Goal: Task Accomplishment & Management: Use online tool/utility

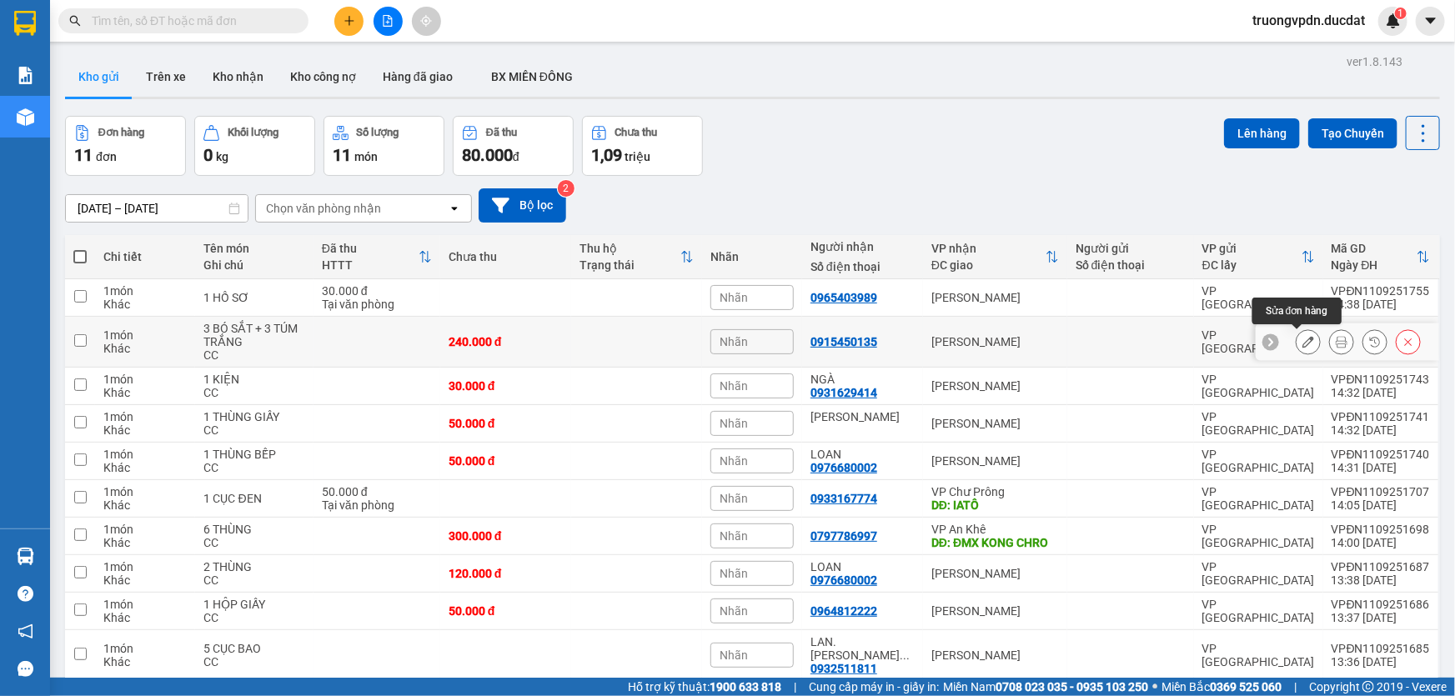
click at [1302, 338] on icon at bounding box center [1308, 342] width 12 height 12
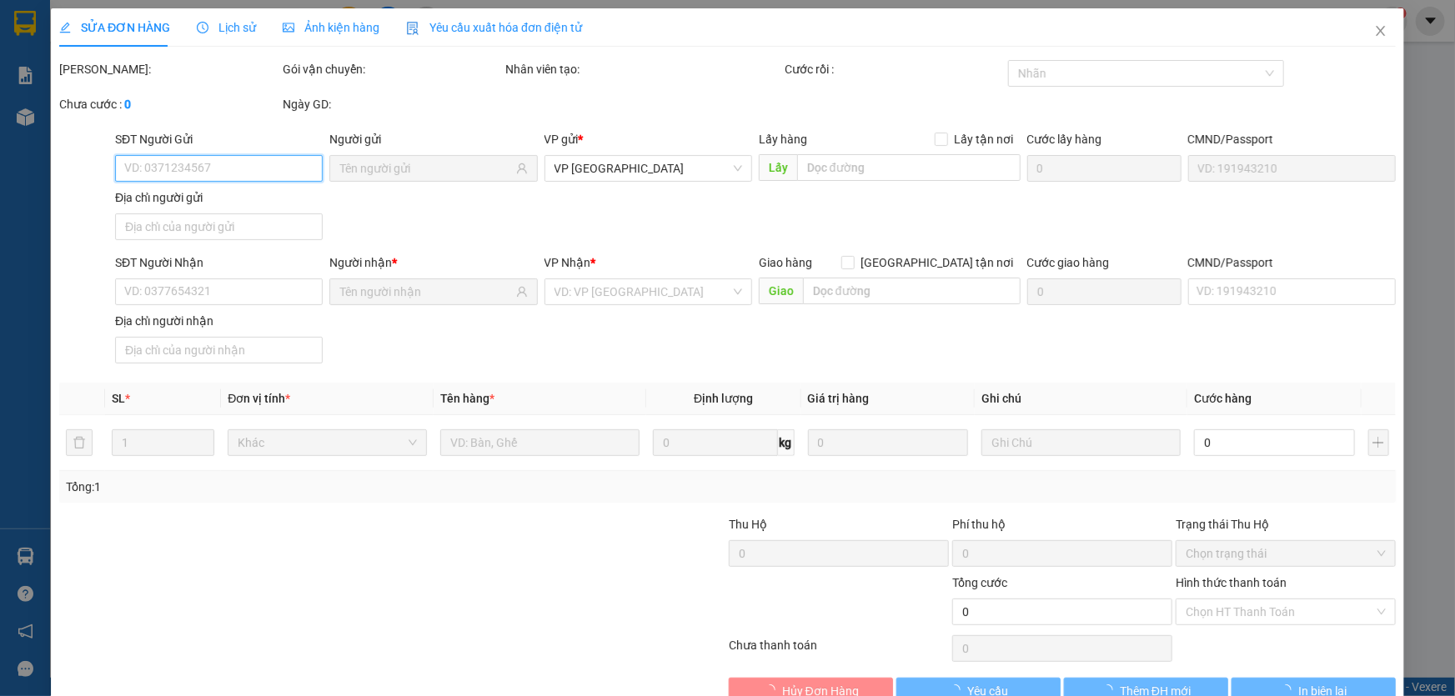
type input "0915450135"
type input "240.000"
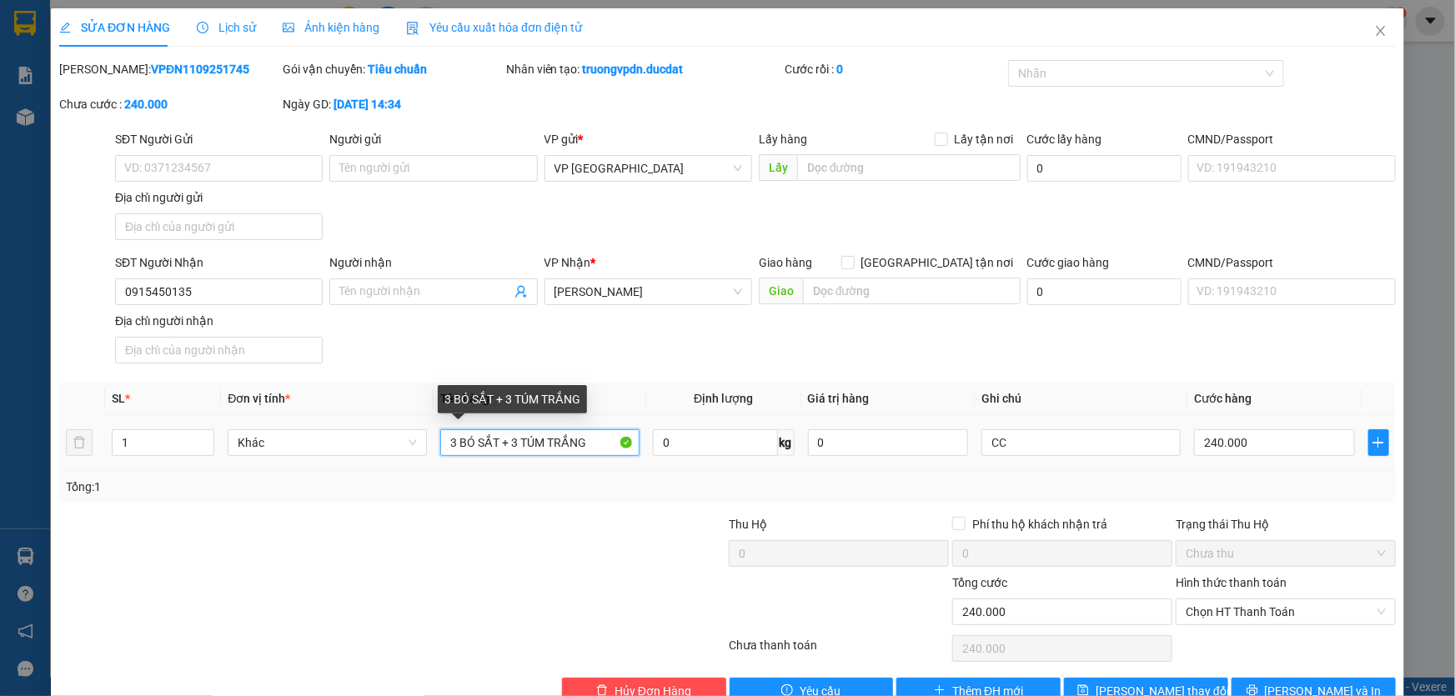
click at [593, 446] on input "3 BÓ SẮT + 3 TÚM TRẮNG" at bounding box center [539, 442] width 199 height 27
type input "3 BÓ SẮT + 3 TÚM TRẮNG SẮT"
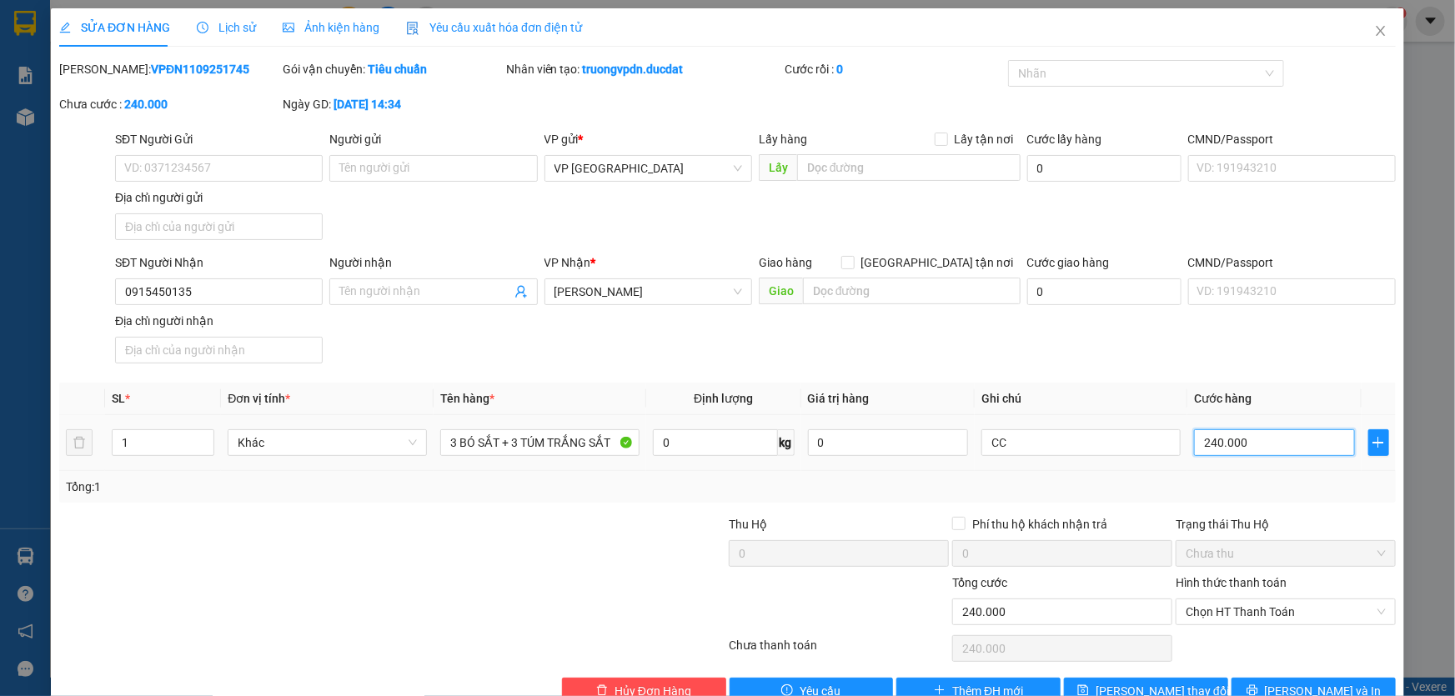
click at [1305, 441] on input "240.000" at bounding box center [1274, 442] width 161 height 27
type input "2"
type input "27"
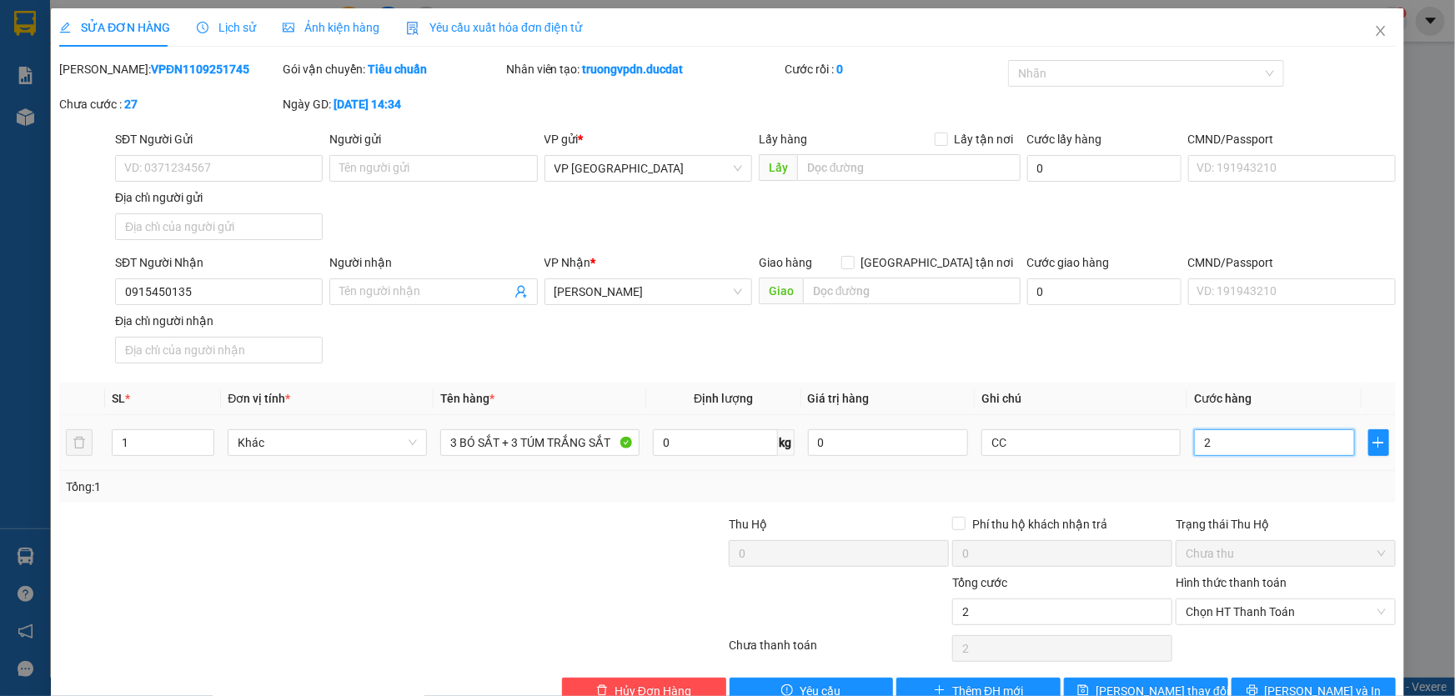
type input "27"
type input "270"
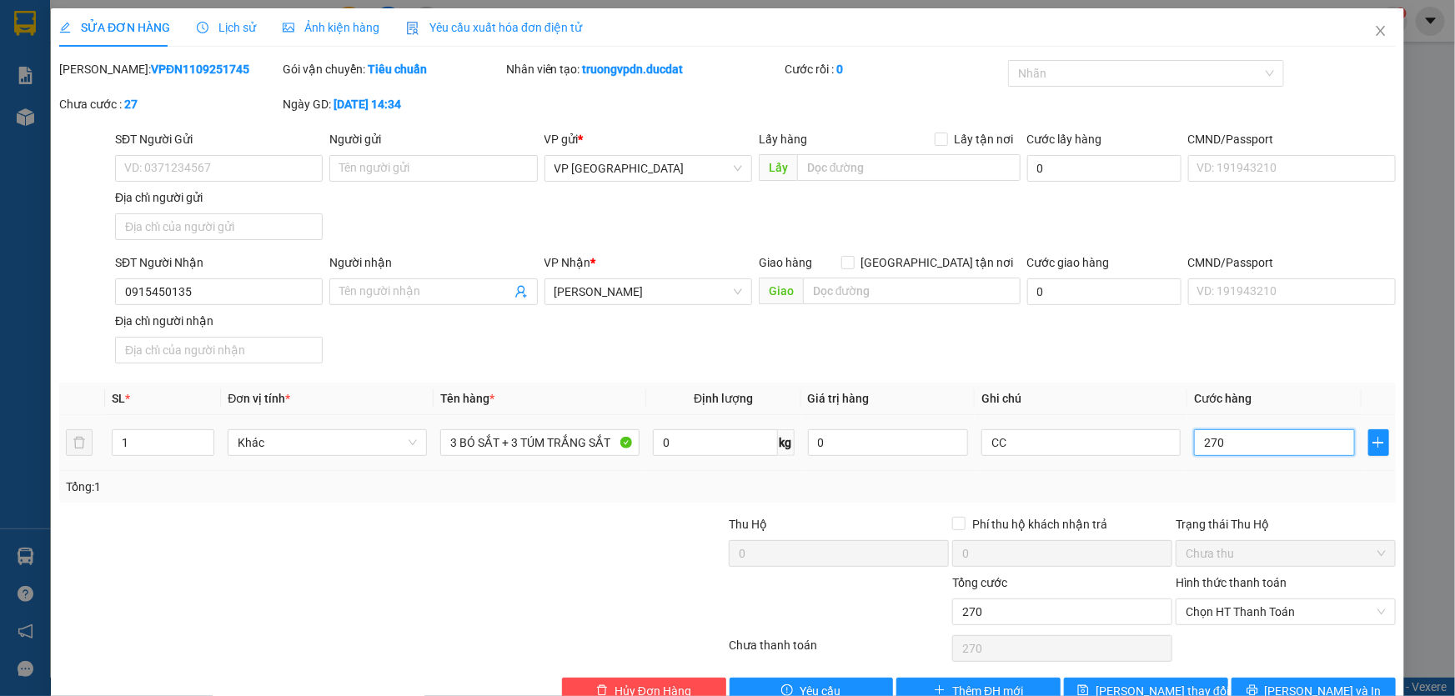
type input "2.700"
type input "27.000"
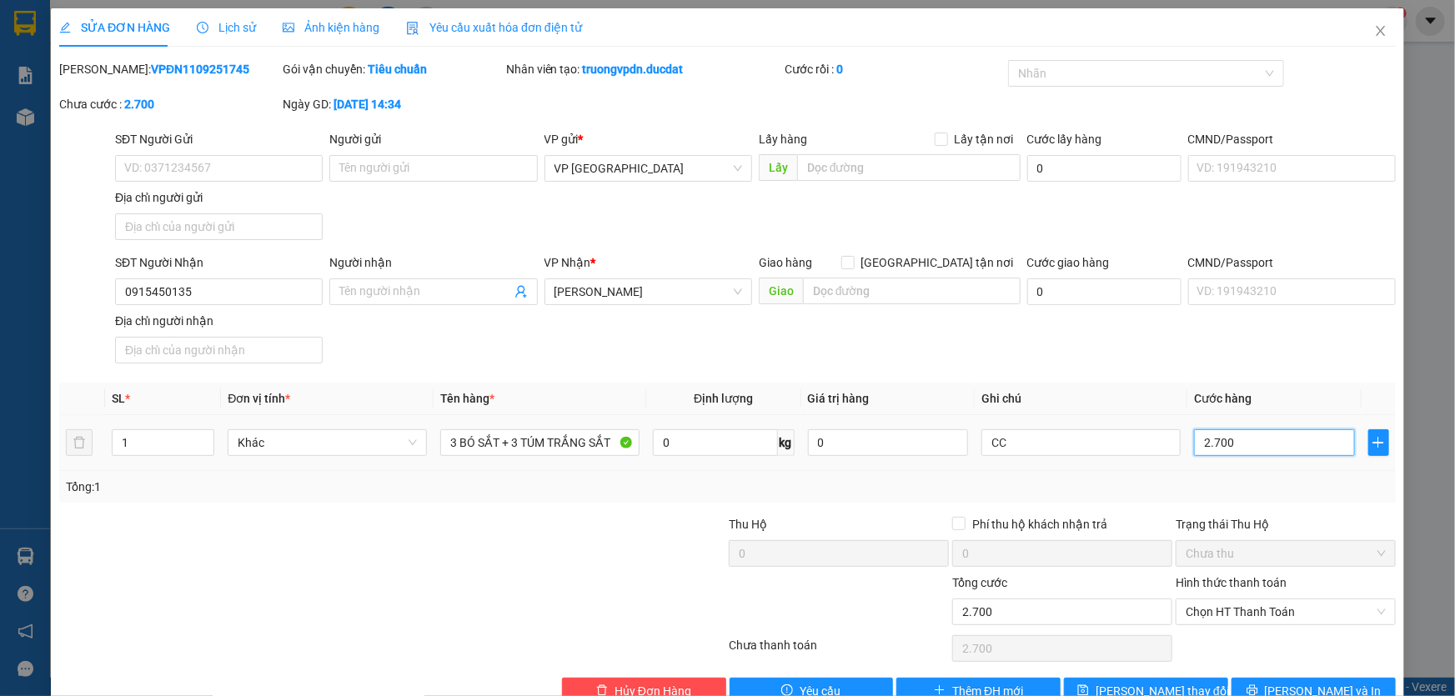
type input "27.000"
type input "270.000"
click at [1258, 691] on icon "printer" at bounding box center [1252, 690] width 12 height 12
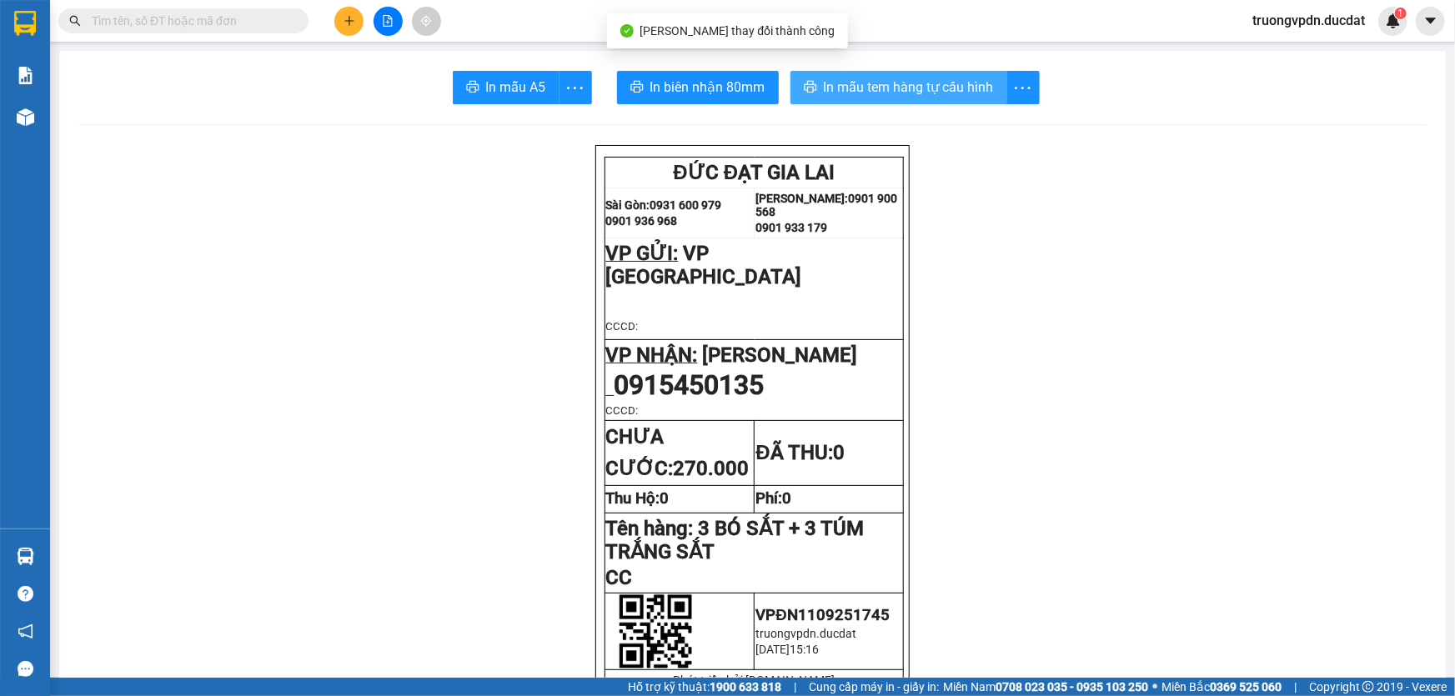
click at [886, 94] on span "In mẫu tem hàng tự cấu hình" at bounding box center [909, 87] width 170 height 21
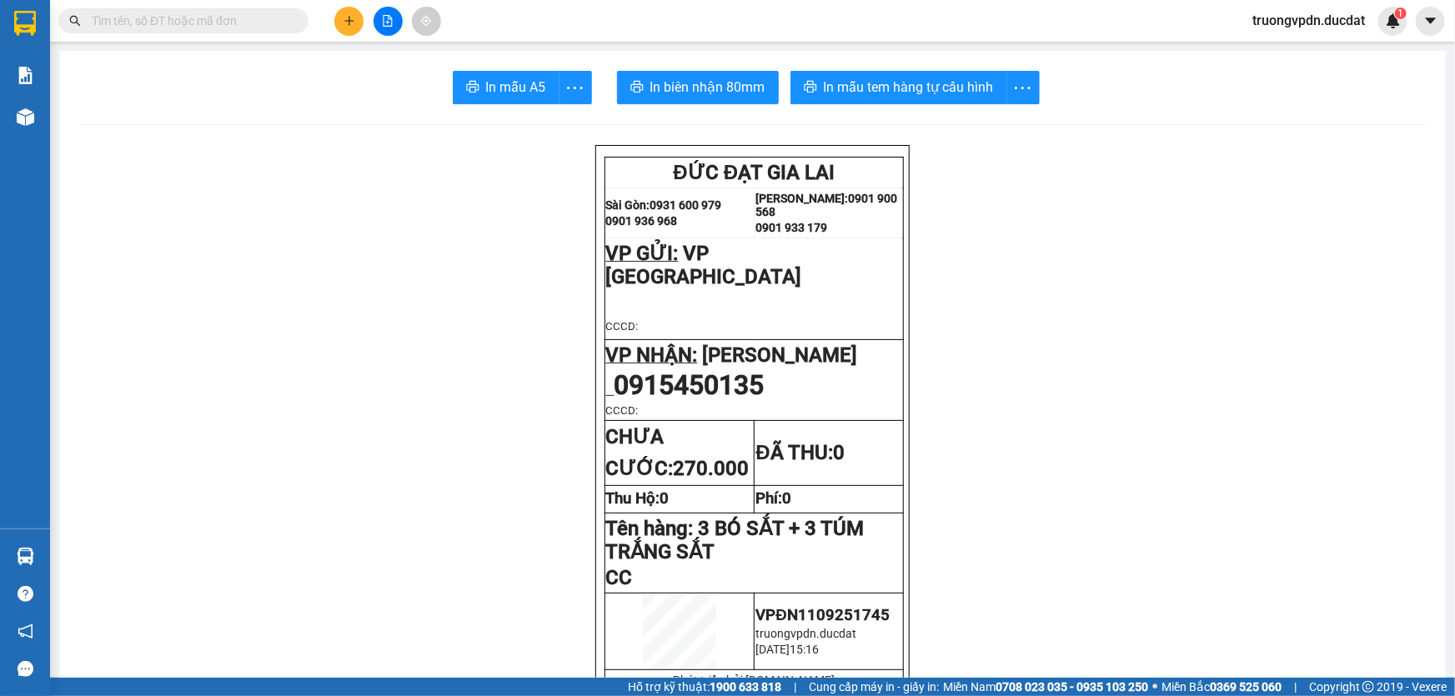
click at [344, 25] on icon "plus" at bounding box center [349, 21] width 12 height 12
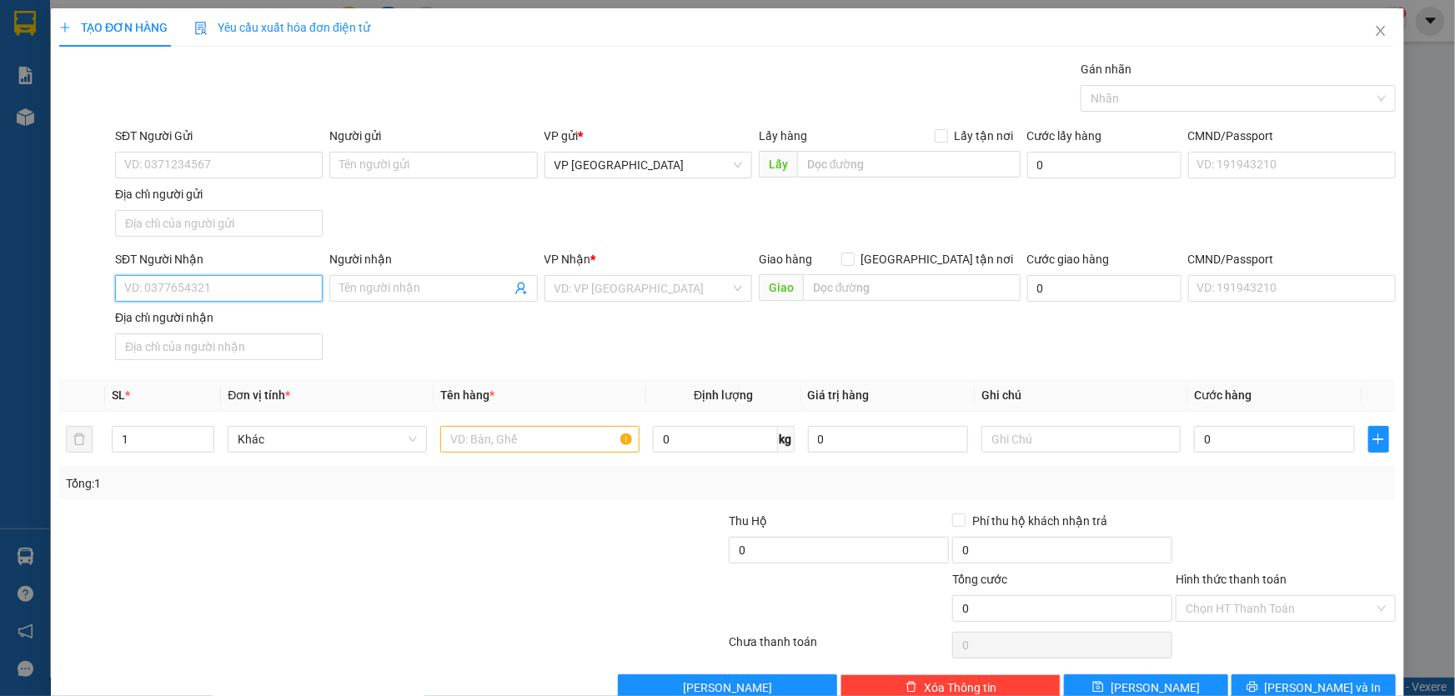
click at [247, 285] on input "SĐT Người Nhận" at bounding box center [219, 288] width 208 height 27
click at [248, 308] on div "0933121456 - [PERSON_NAME]" at bounding box center [217, 321] width 206 height 27
type input "0933121456"
type input "[PERSON_NAME]"
type input "0933121456"
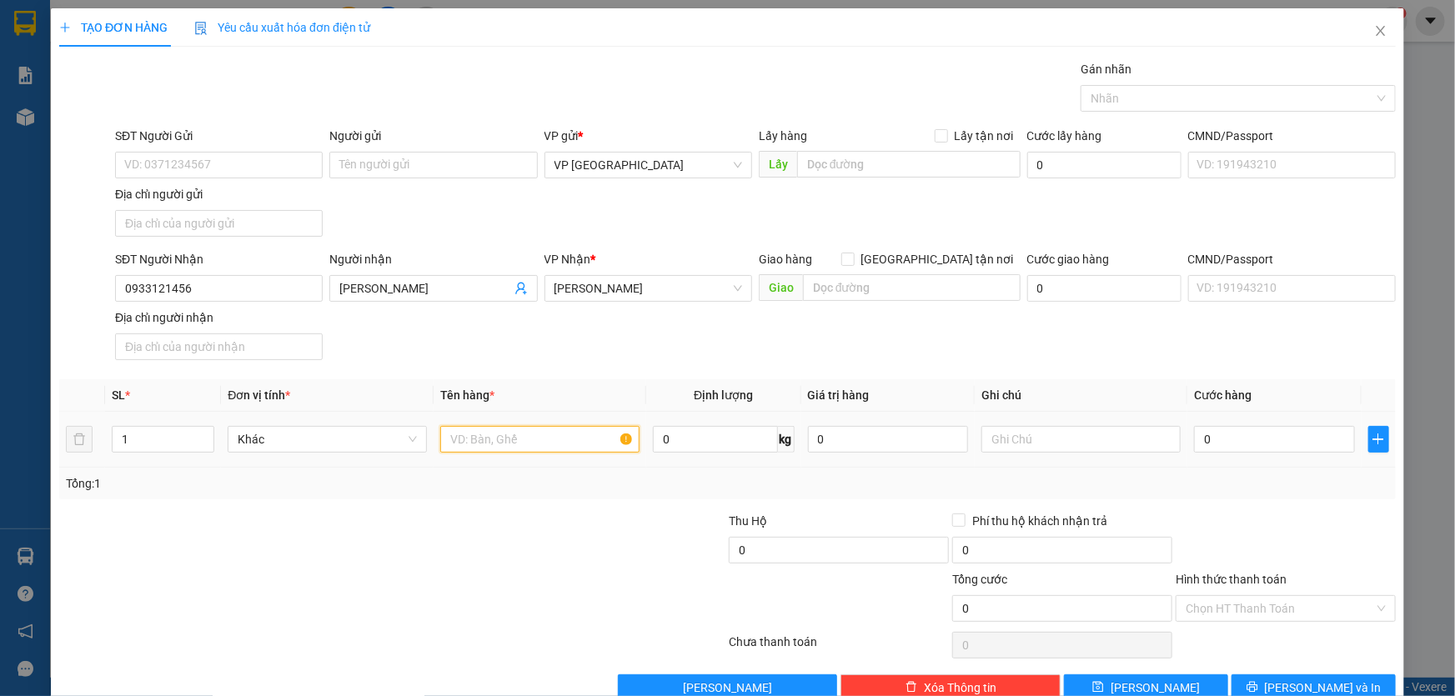
click at [580, 435] on input "text" at bounding box center [539, 439] width 199 height 27
type input "1 THÙNG GIẤY"
type input "CC"
type input "4"
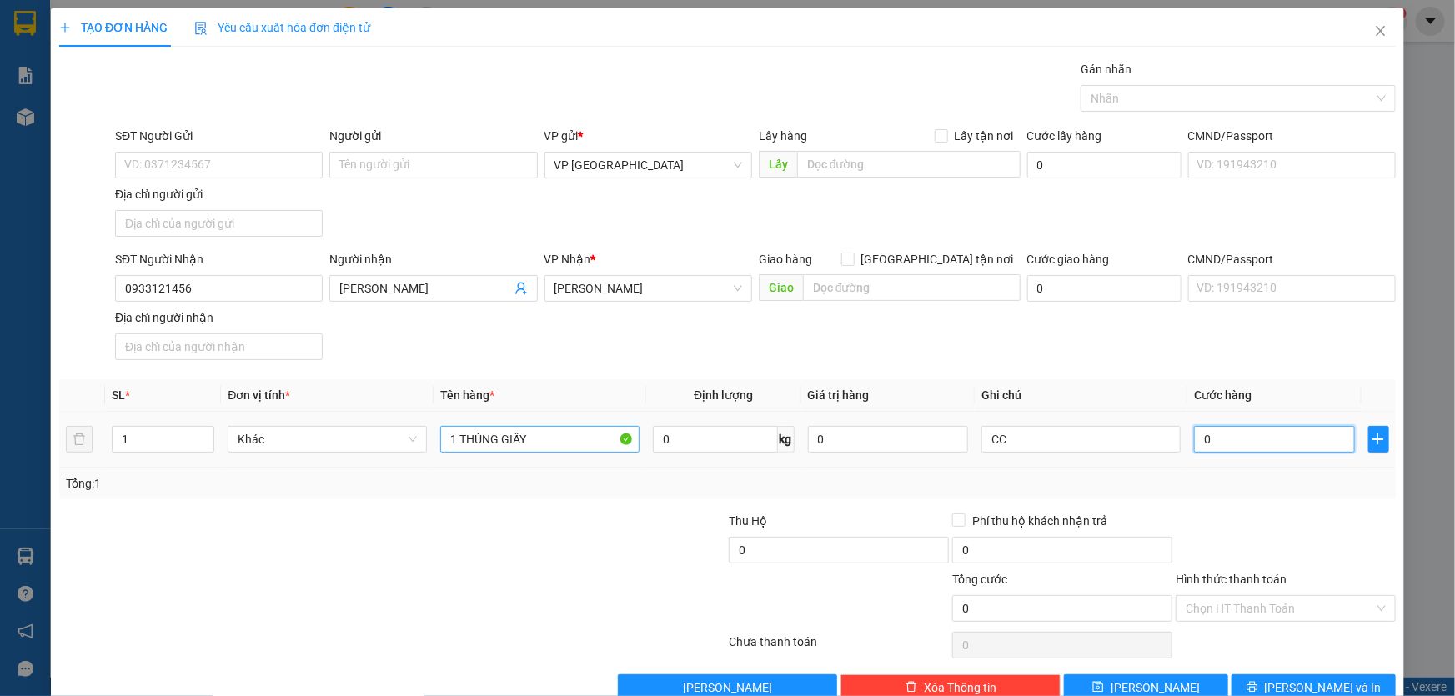
type input "4"
type input "40"
type input "400"
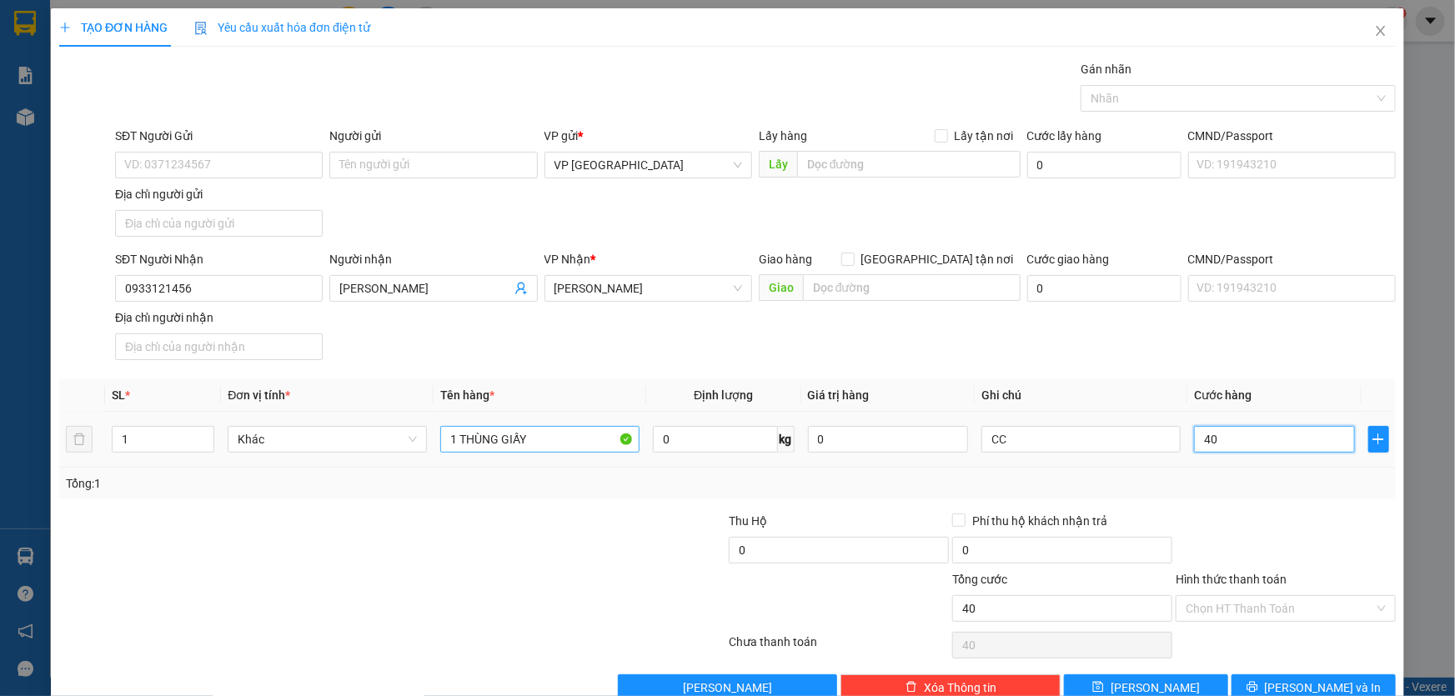
type input "400"
type input "4.000"
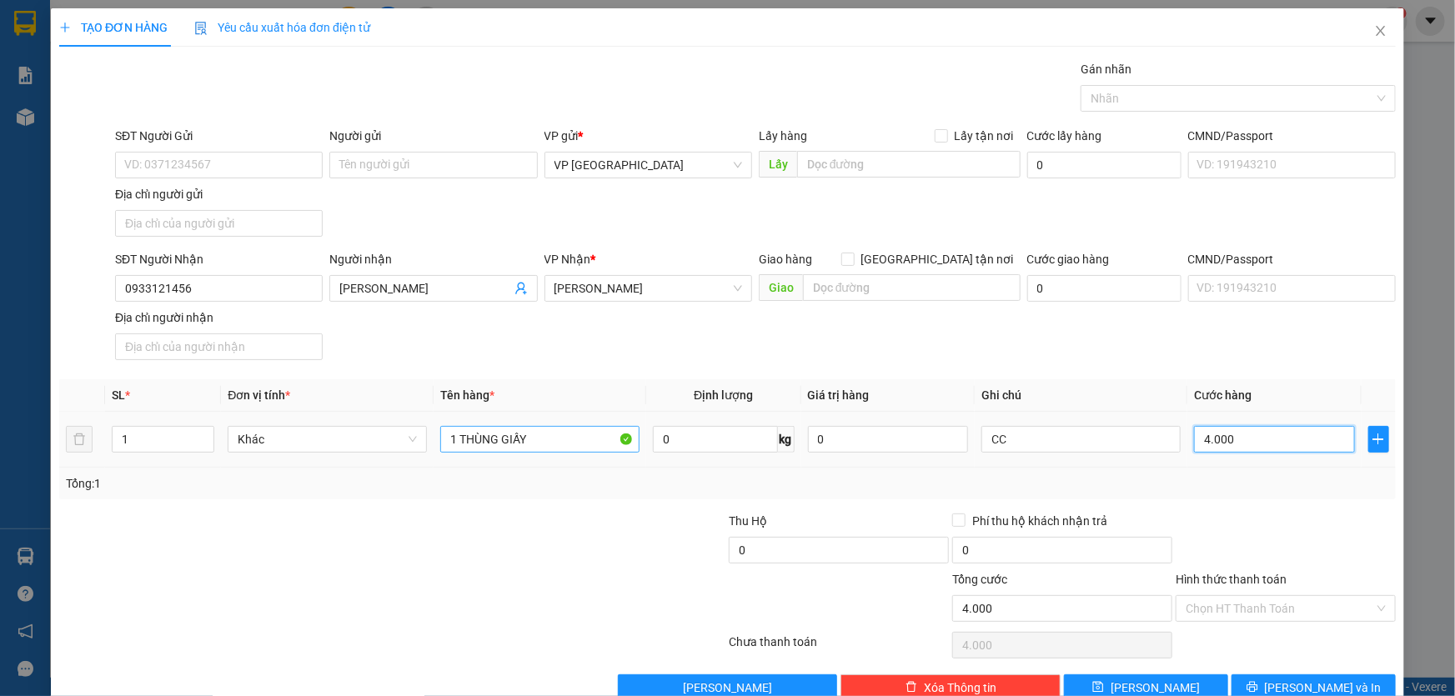
type input "40.000"
click at [1348, 684] on button "[PERSON_NAME] và In" at bounding box center [1313, 687] width 164 height 27
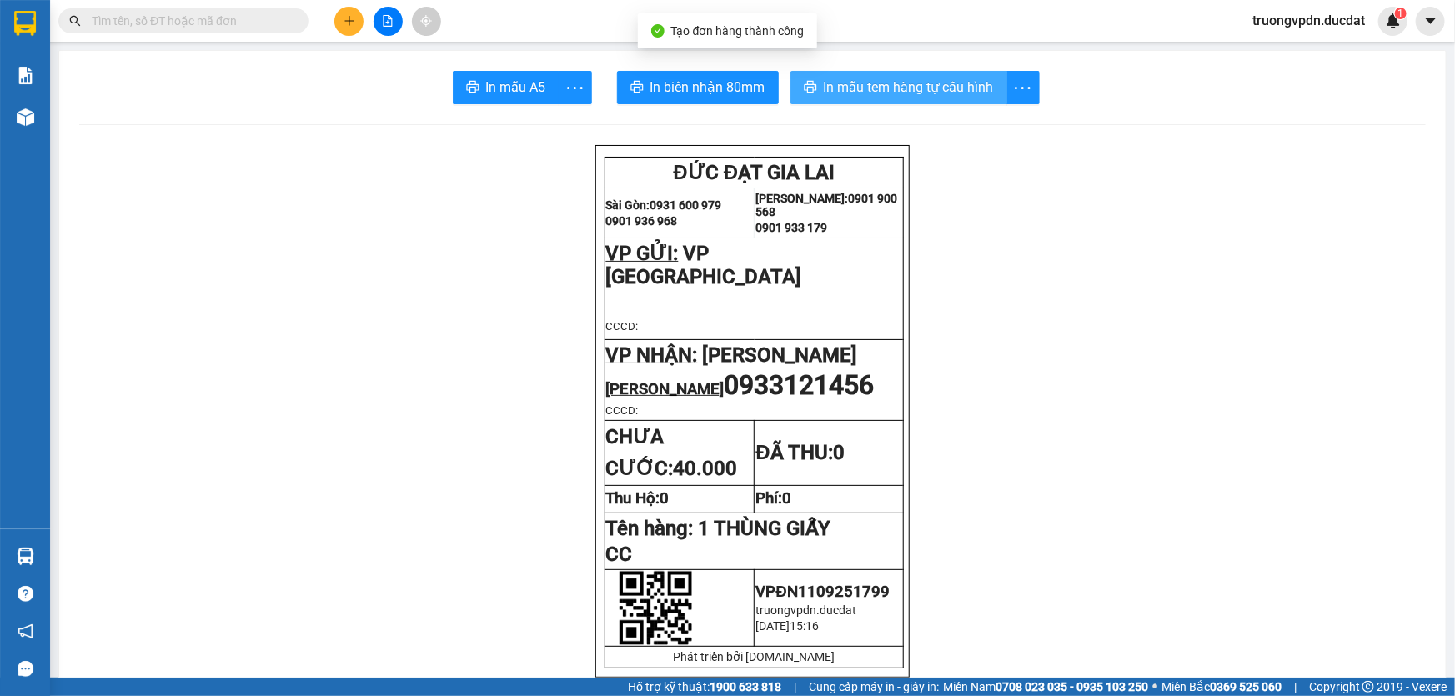
click at [920, 91] on span "In mẫu tem hàng tự cấu hình" at bounding box center [909, 87] width 170 height 21
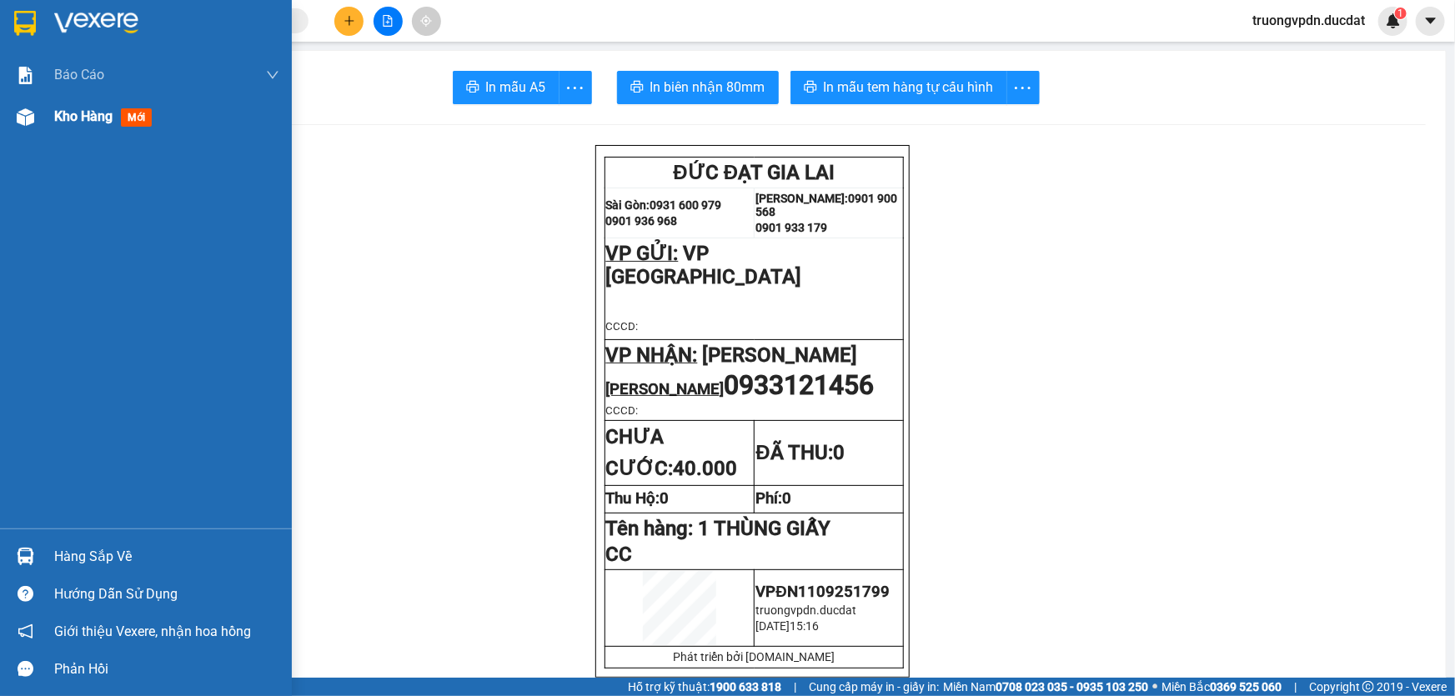
click at [52, 121] on div "Kho hàng mới" at bounding box center [146, 117] width 292 height 42
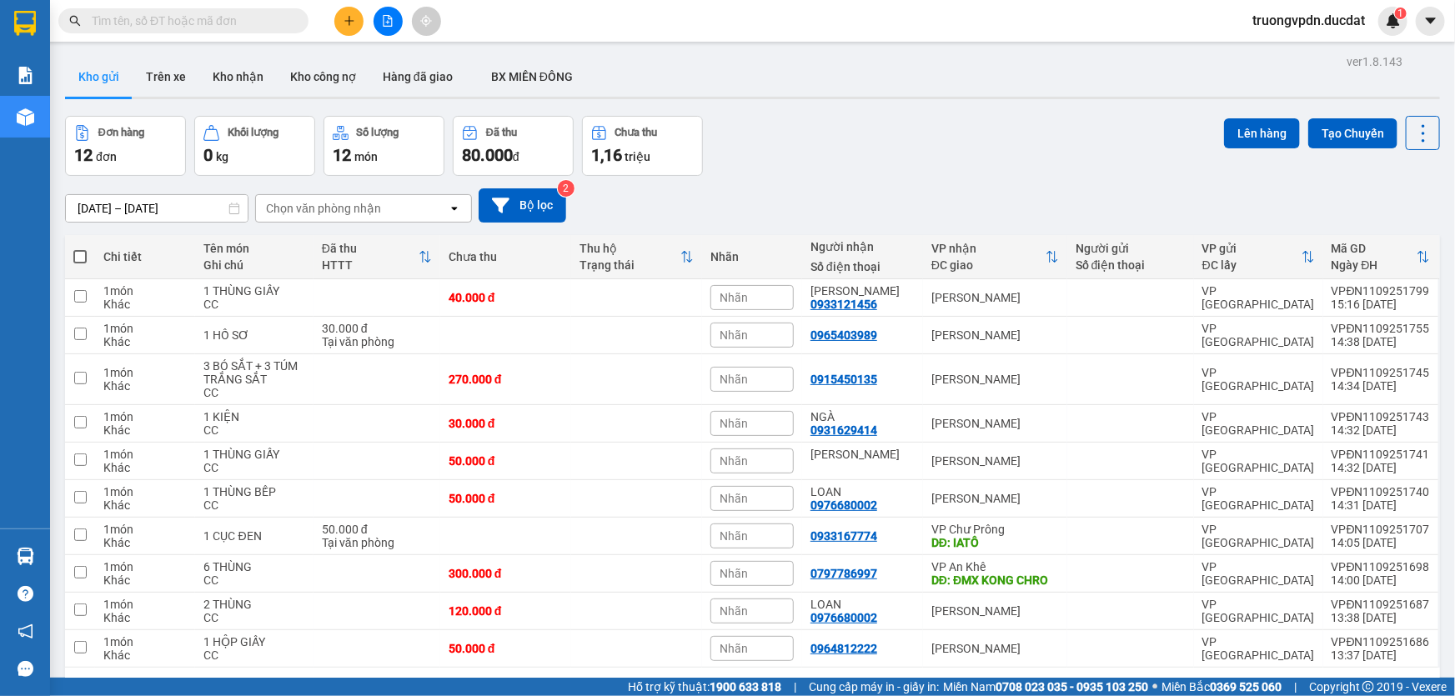
click at [347, 17] on icon "plus" at bounding box center [349, 21] width 12 height 12
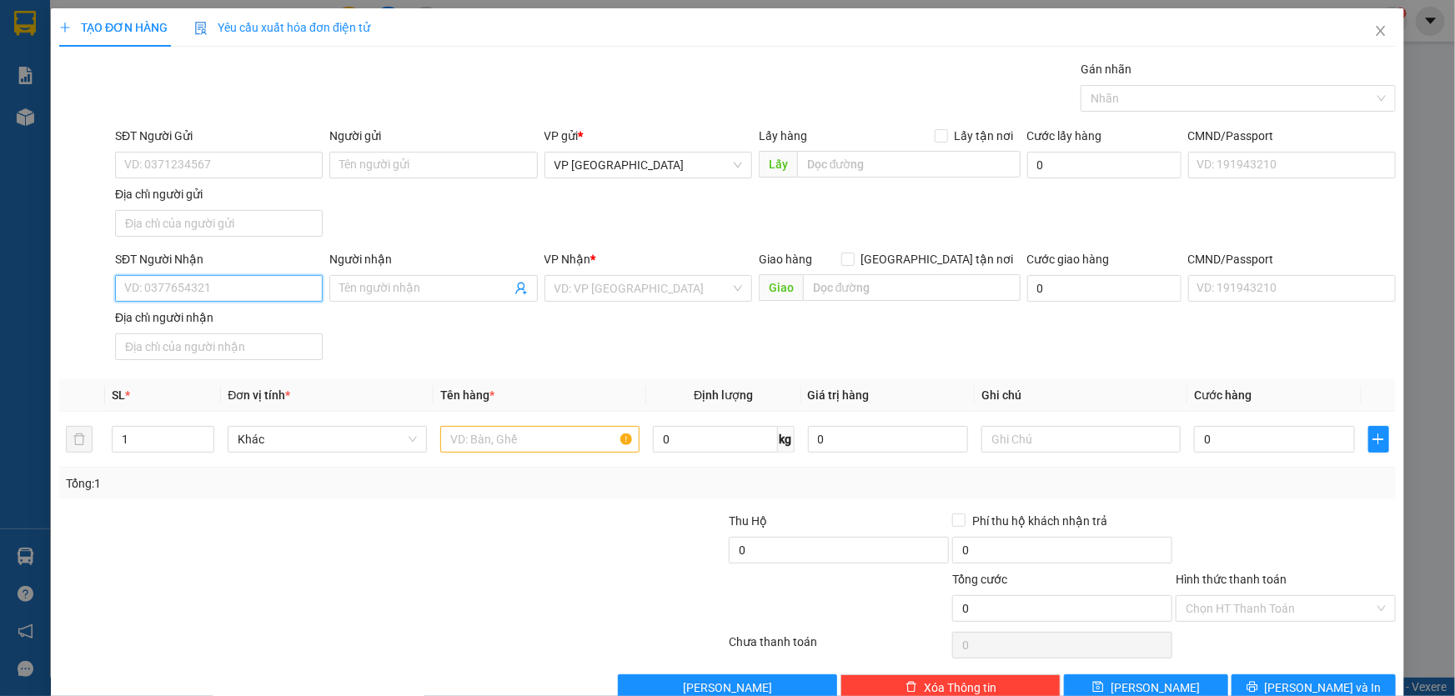
click at [213, 295] on input "SĐT Người Nhận" at bounding box center [219, 288] width 208 height 27
type input "0914567039"
click at [213, 318] on div "0914567039 - HIẾU MƯA" at bounding box center [217, 321] width 186 height 18
type input "HIẾU MƯA"
type input "0914567039"
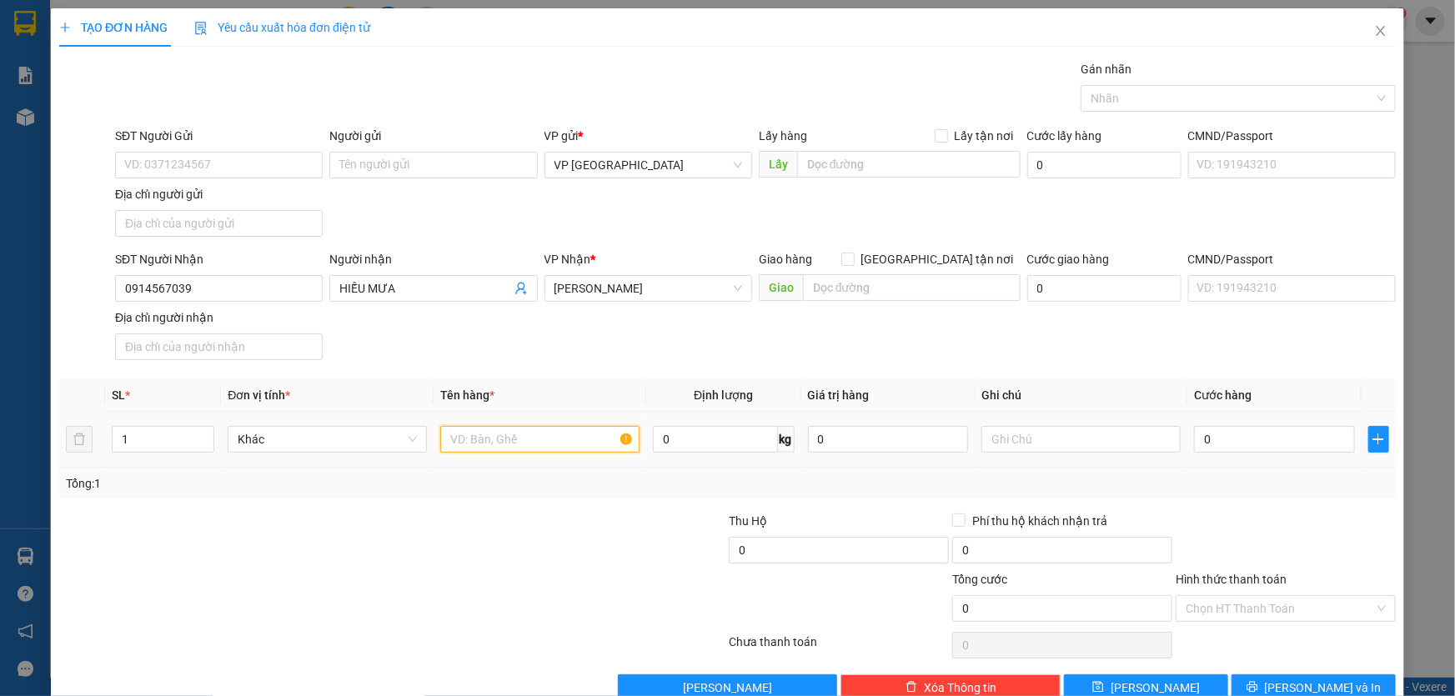
click at [484, 441] on input "text" at bounding box center [539, 439] width 199 height 27
type input "1 THÙNG GỖ MÁY CAFE"
type input "CC"
type input "1"
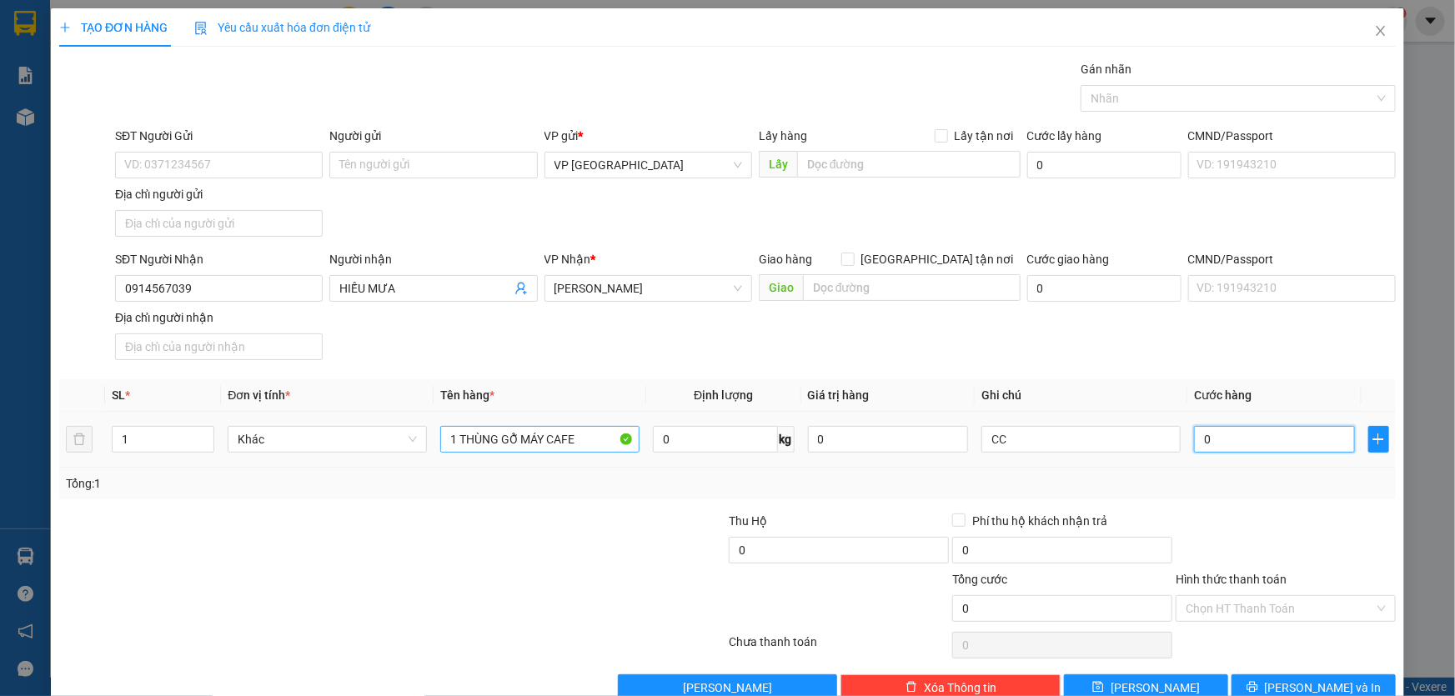
type input "1"
type input "10"
type input "100"
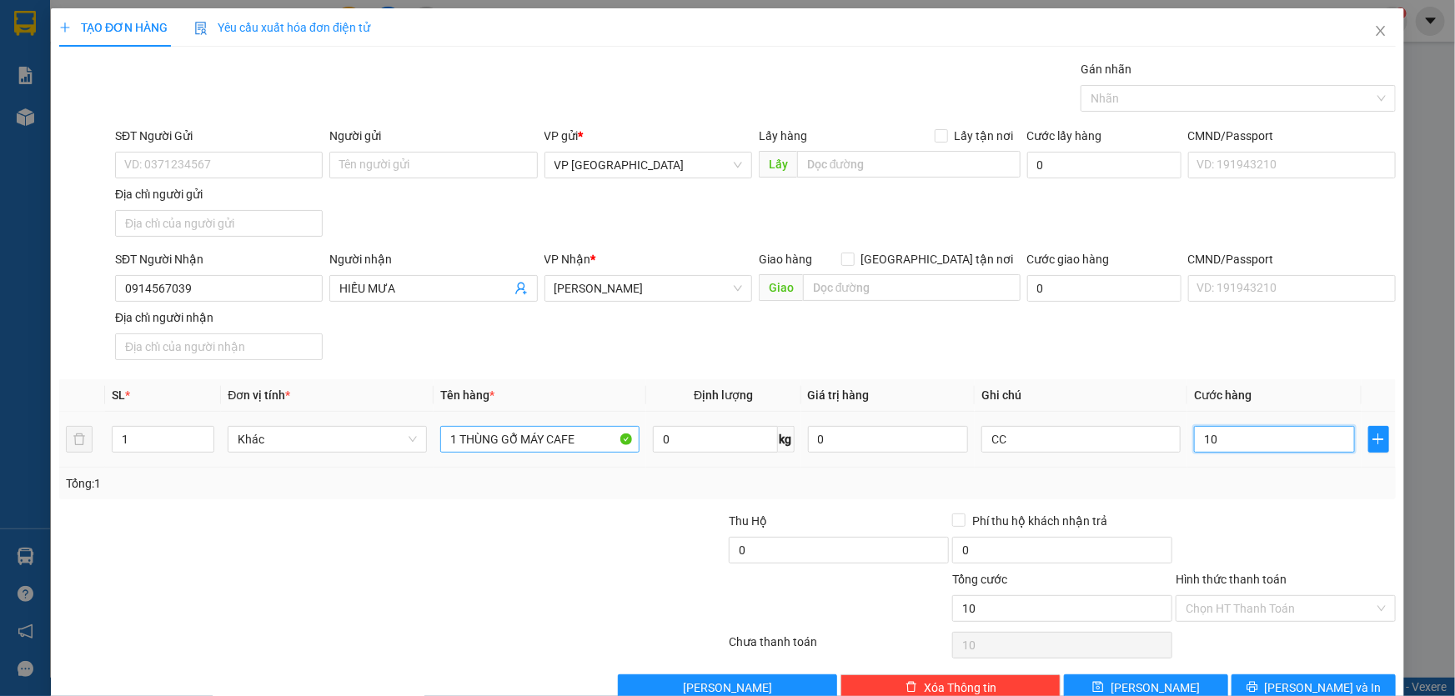
type input "100"
type input "1.000"
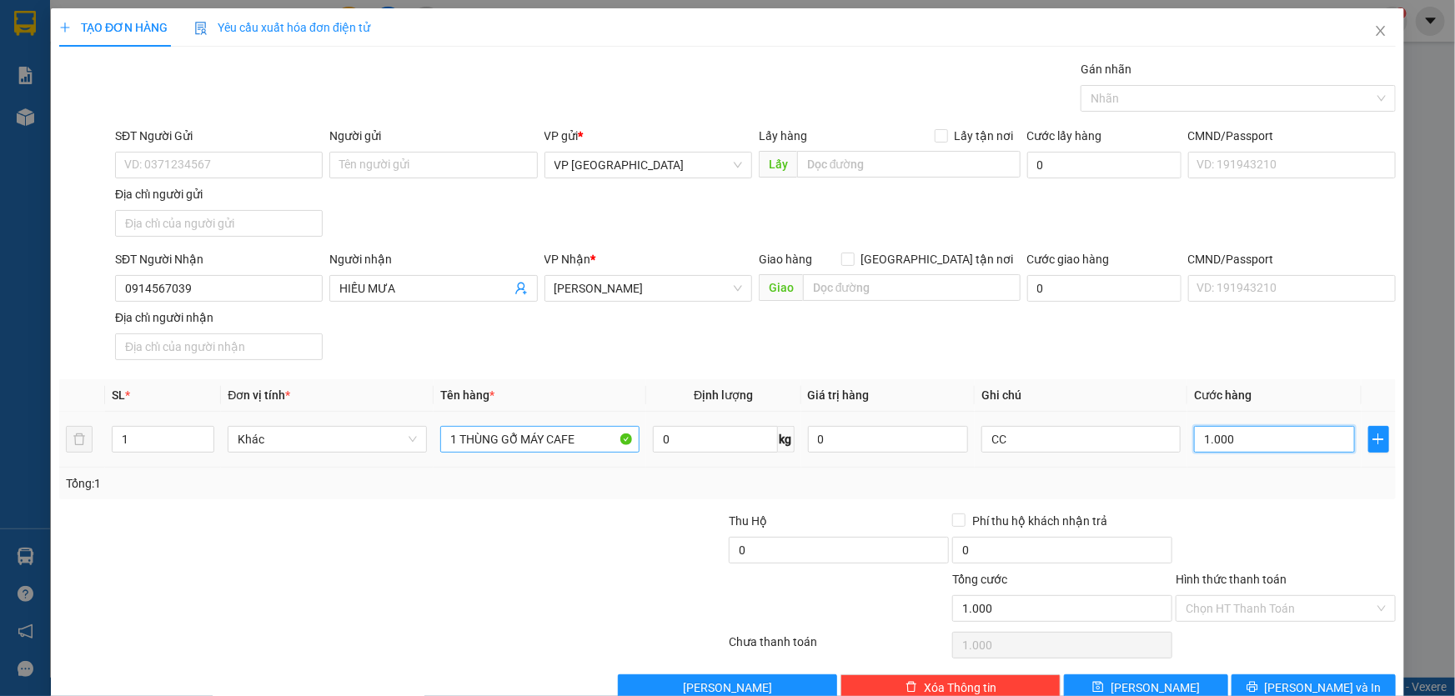
type input "10.000"
type input "100.000"
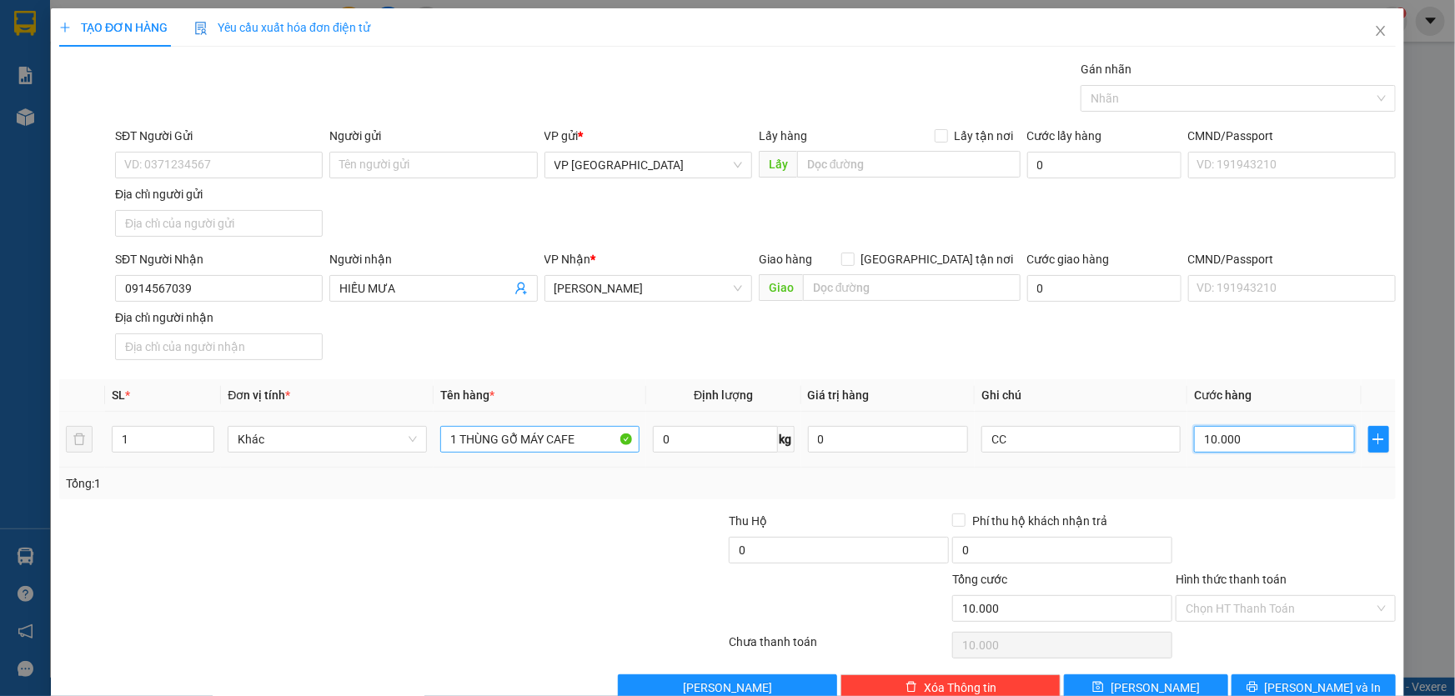
type input "100.000"
click at [1307, 679] on span "[PERSON_NAME] và In" at bounding box center [1323, 688] width 117 height 18
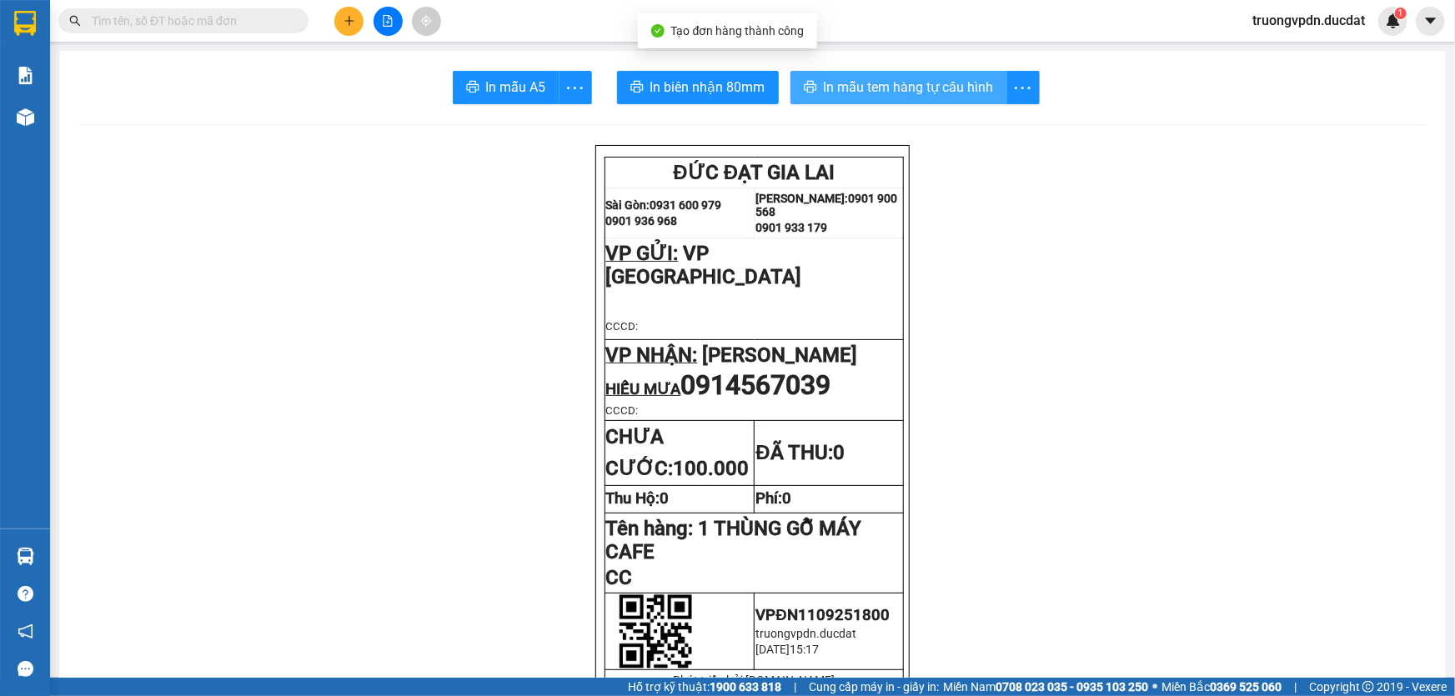
click at [848, 79] on button "In mẫu tem hàng tự cấu hình" at bounding box center [898, 87] width 217 height 33
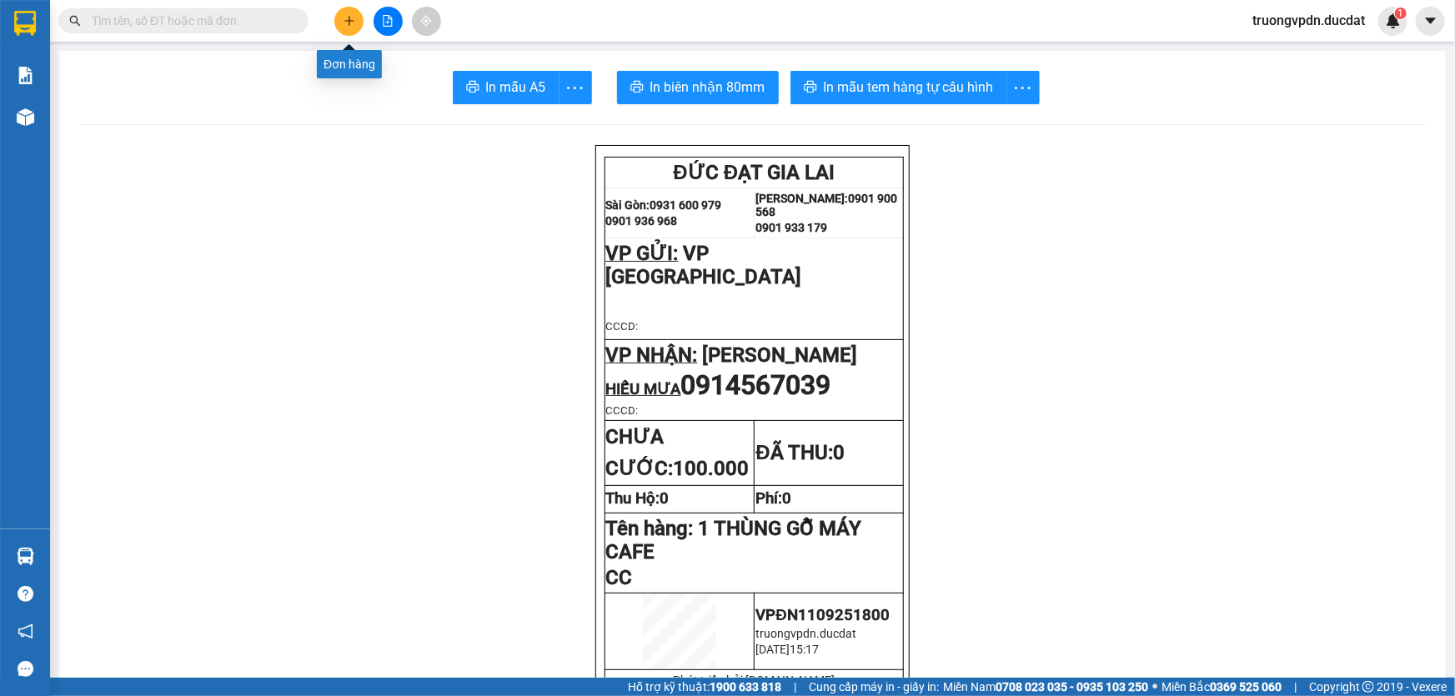
click at [351, 23] on icon "plus" at bounding box center [349, 21] width 12 height 12
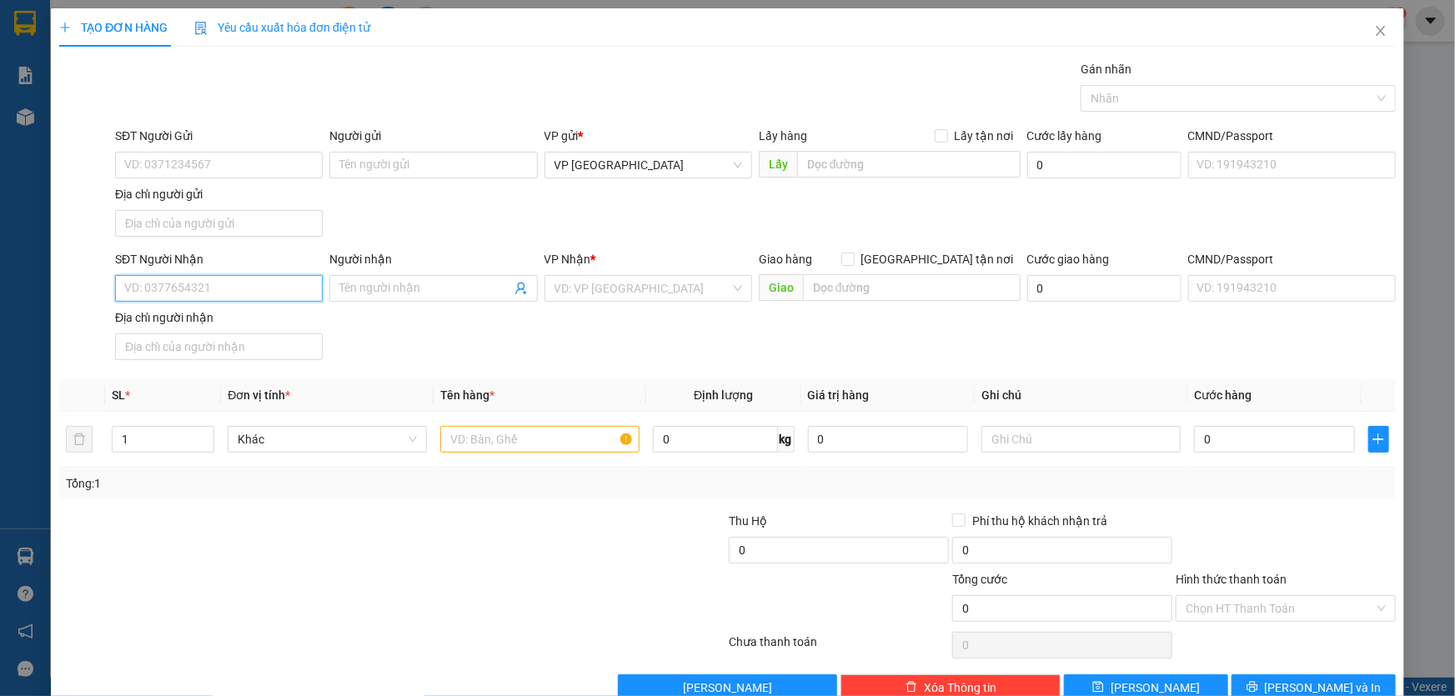
click at [230, 284] on input "SĐT Người Nhận" at bounding box center [219, 288] width 208 height 27
click at [183, 315] on div "0902205230" at bounding box center [217, 321] width 186 height 18
type input "0902205230"
click at [543, 435] on input "text" at bounding box center [539, 439] width 199 height 27
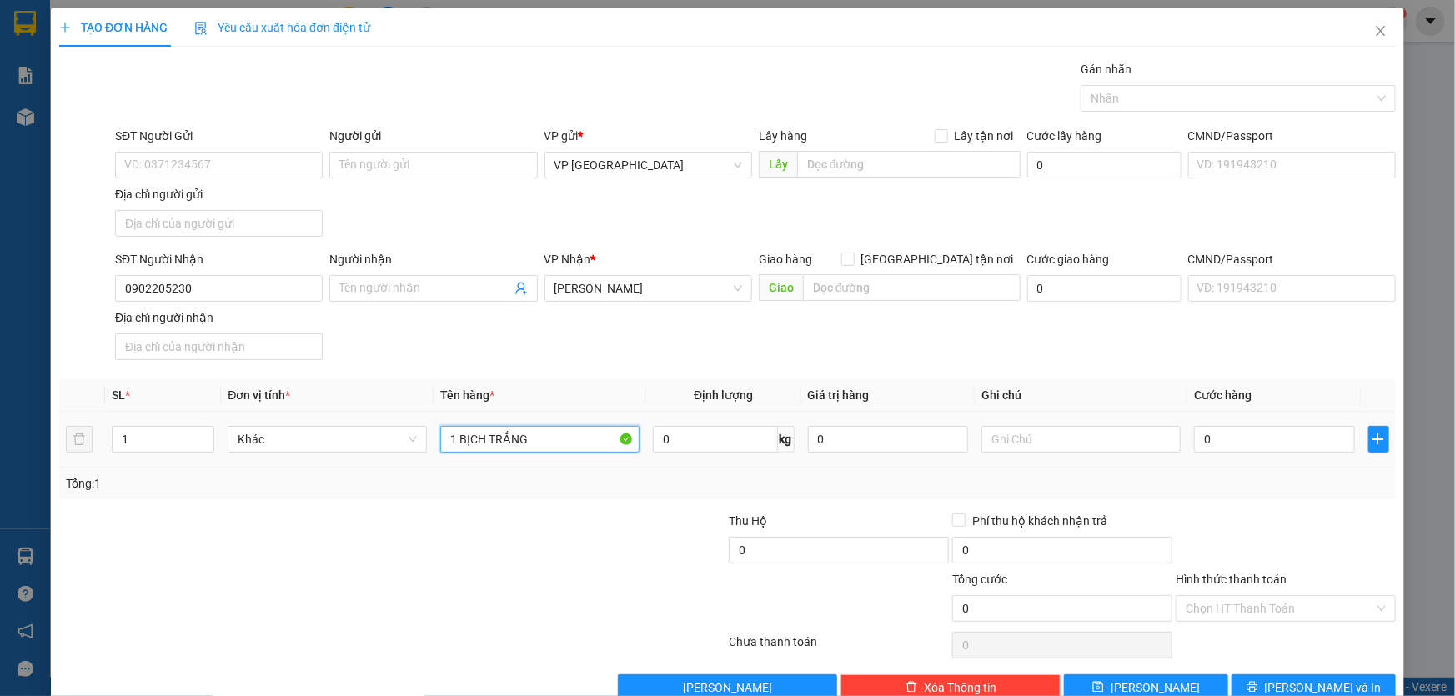
type input "1 BỊCH TRẮNG"
type input "3"
type input "30"
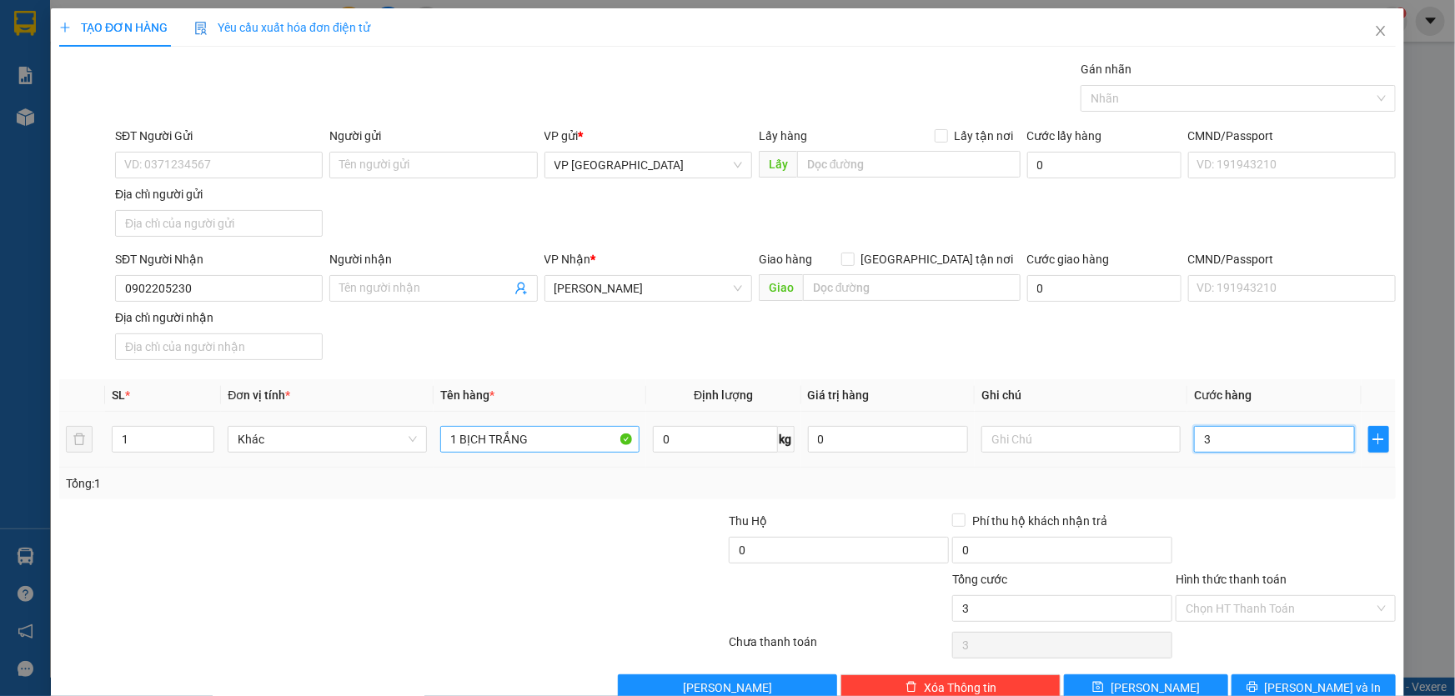
type input "30"
type input "300"
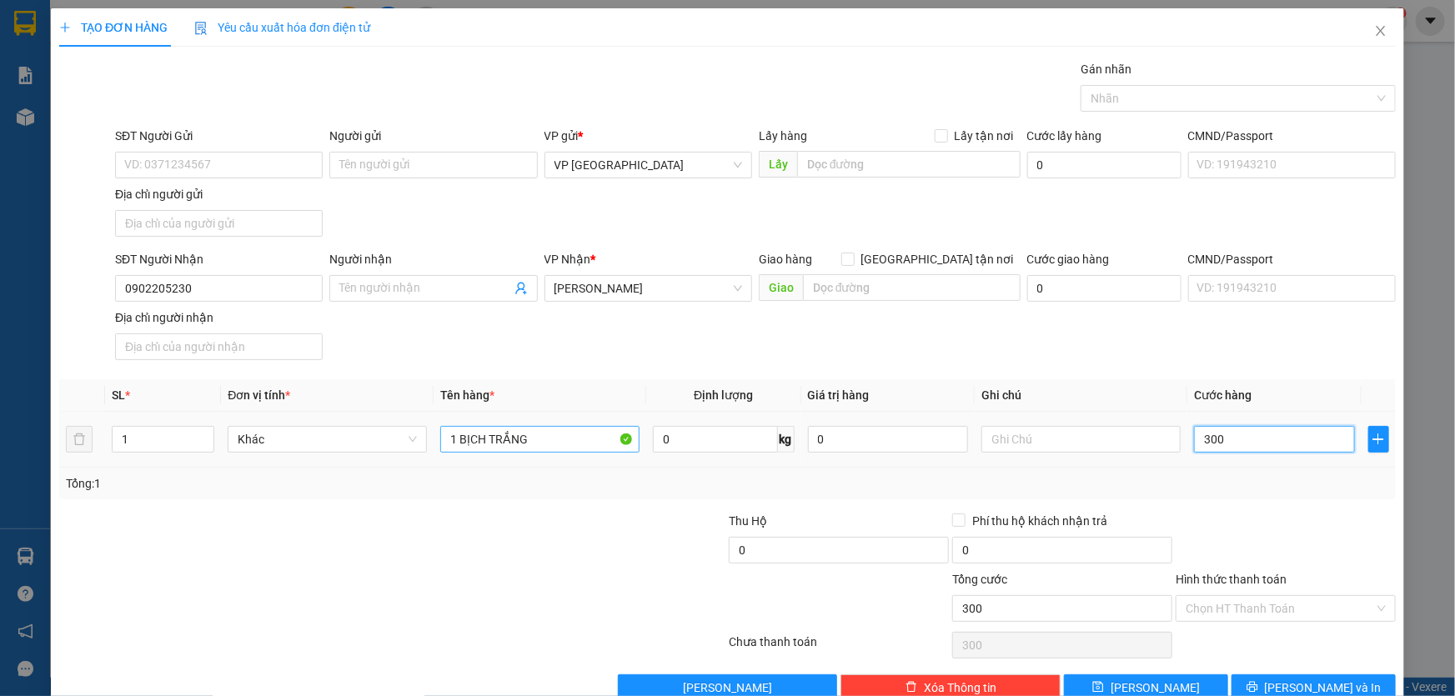
type input "3.000"
type input "30.000"
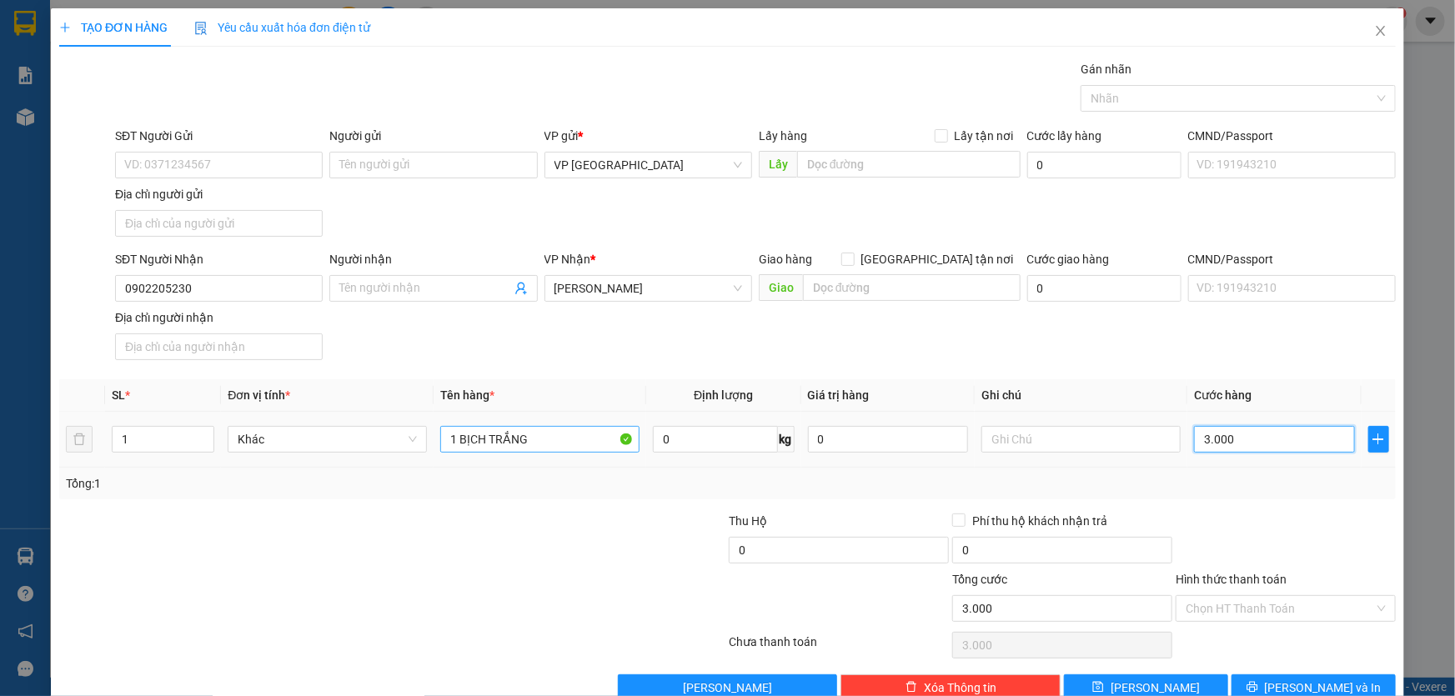
type input "30.000"
click at [1253, 616] on input "Hình thức thanh toán" at bounding box center [1280, 608] width 188 height 25
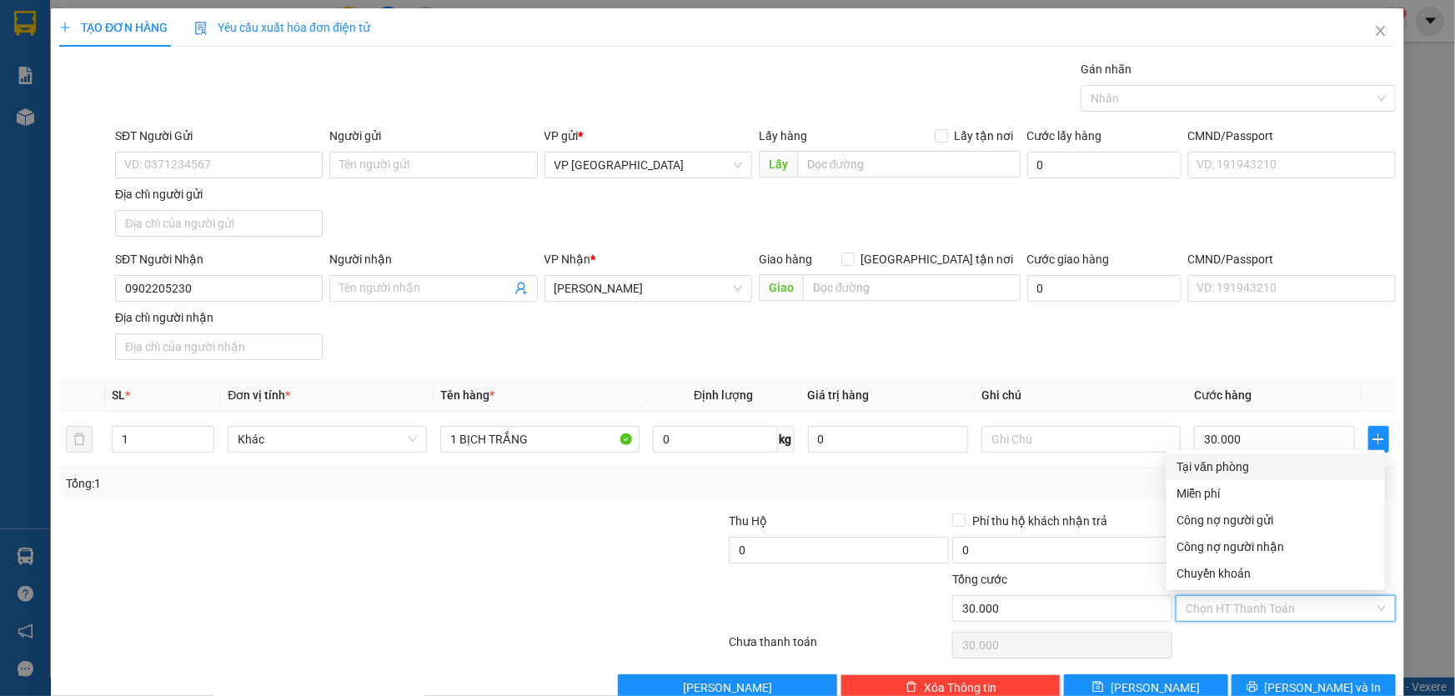
drag, startPoint x: 1216, startPoint y: 469, endPoint x: 1358, endPoint y: 530, distance: 154.6
click at [1217, 467] on div "Tại văn phòng" at bounding box center [1275, 467] width 198 height 18
type input "0"
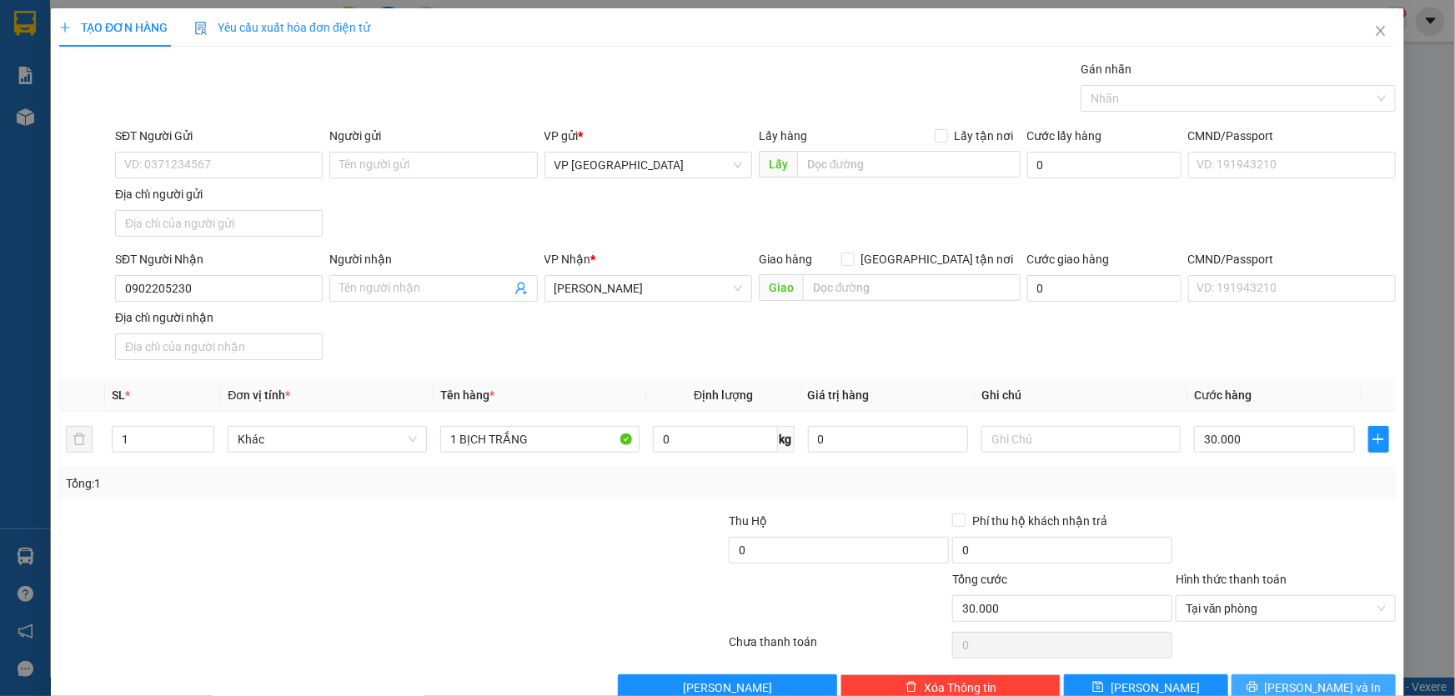
click at [1333, 689] on span "[PERSON_NAME] và In" at bounding box center [1323, 688] width 117 height 18
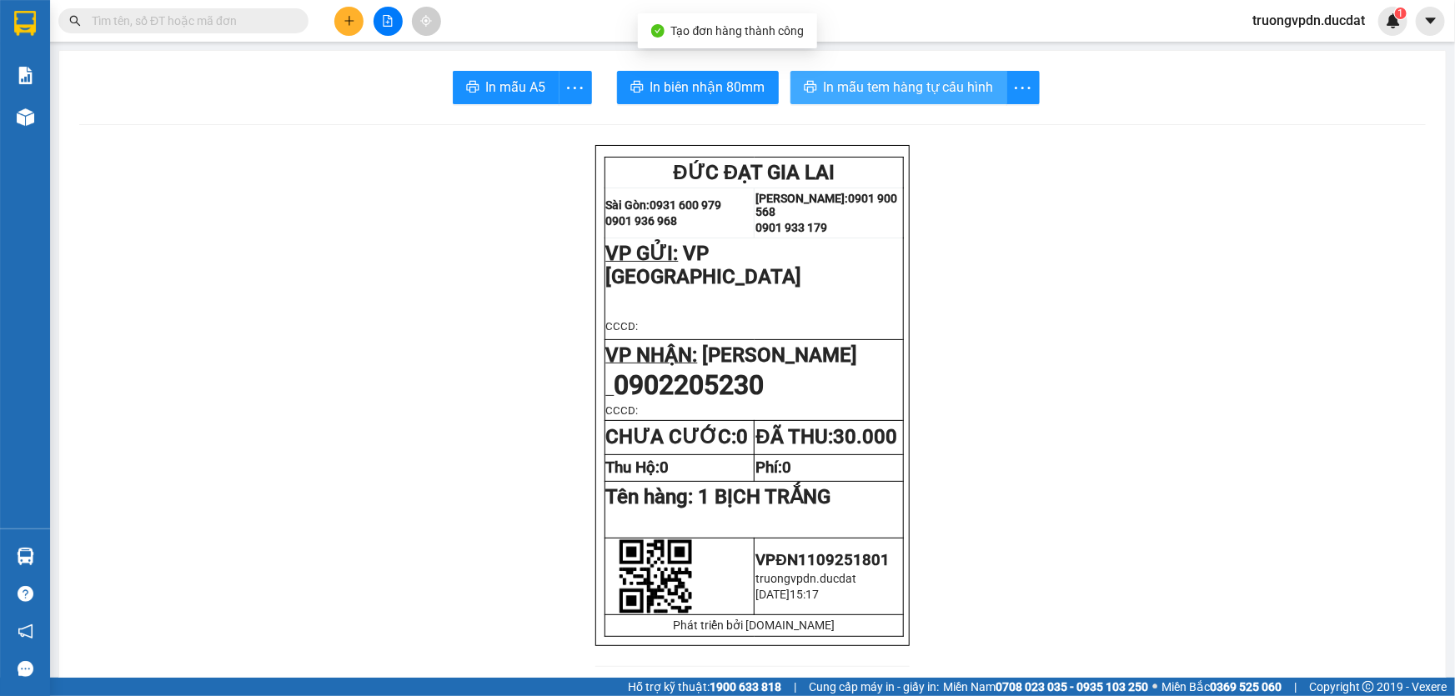
click at [874, 74] on button "In mẫu tem hàng tự cấu hình" at bounding box center [898, 87] width 217 height 33
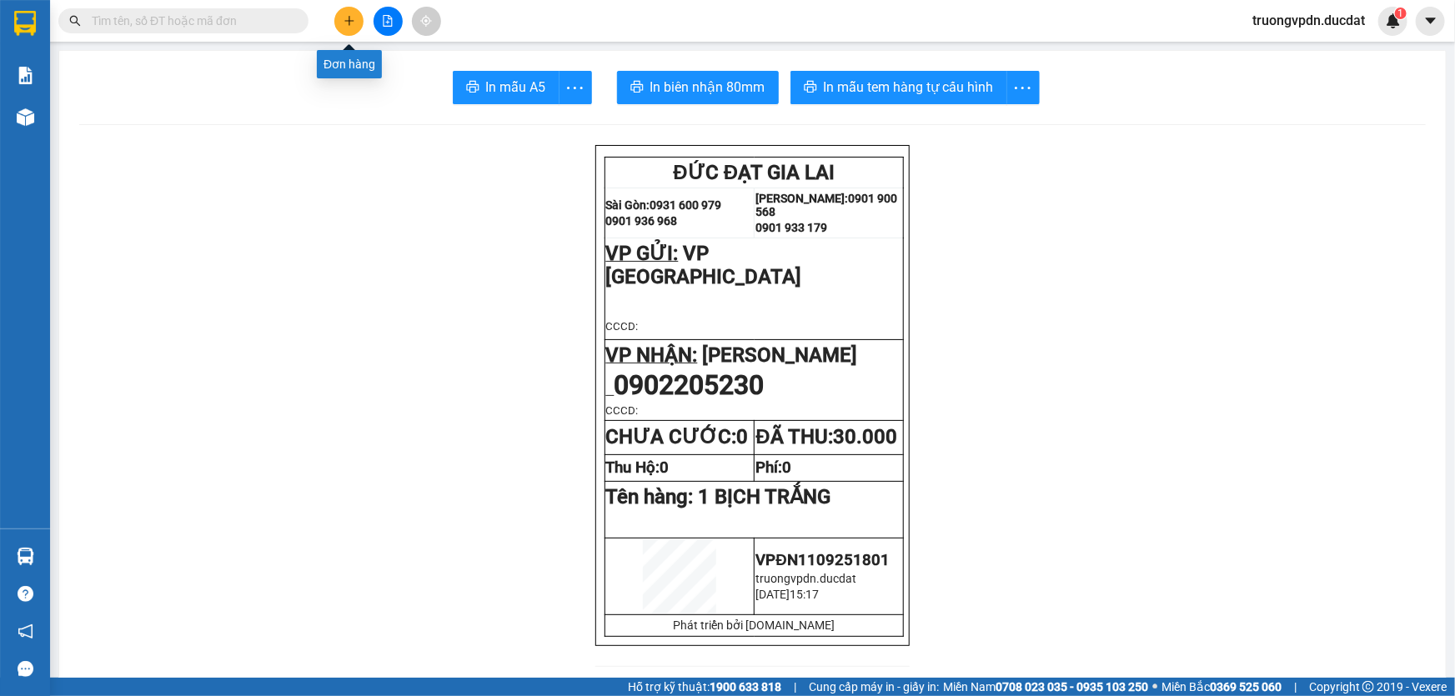
click at [347, 34] on button at bounding box center [348, 21] width 29 height 29
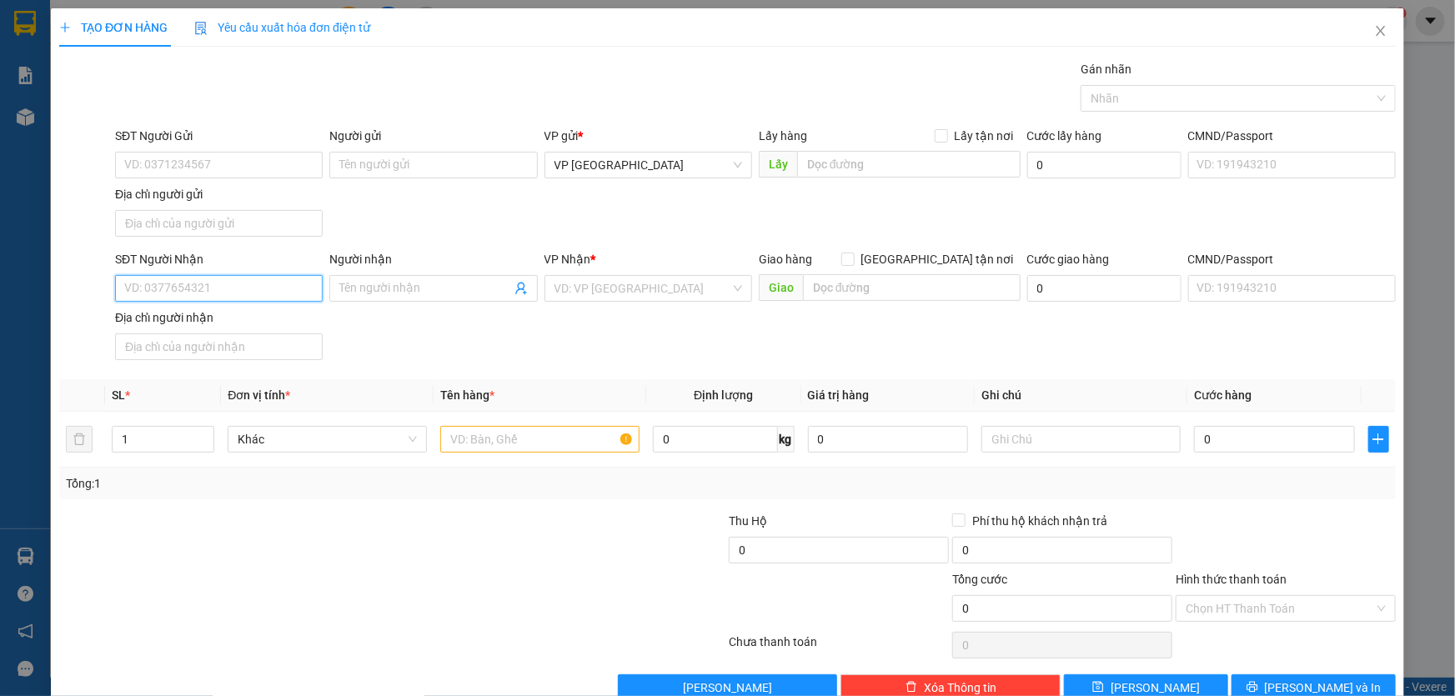
click at [173, 278] on input "SĐT Người Nhận" at bounding box center [219, 288] width 208 height 27
click at [208, 319] on div "0935503544" at bounding box center [217, 321] width 186 height 18
type input "0935503544"
click at [523, 436] on input "text" at bounding box center [539, 439] width 199 height 27
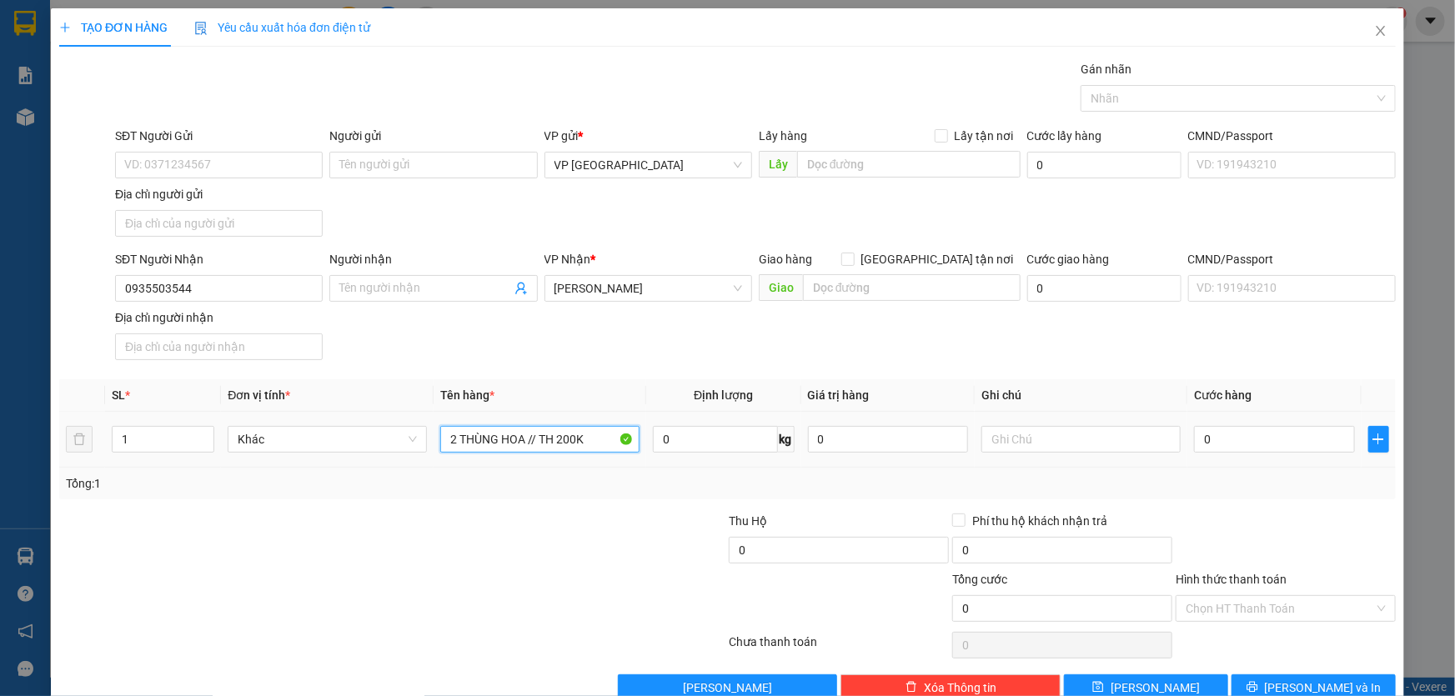
type input "2 THÙNG HOA // TH 200K"
type input "CC"
type input "1"
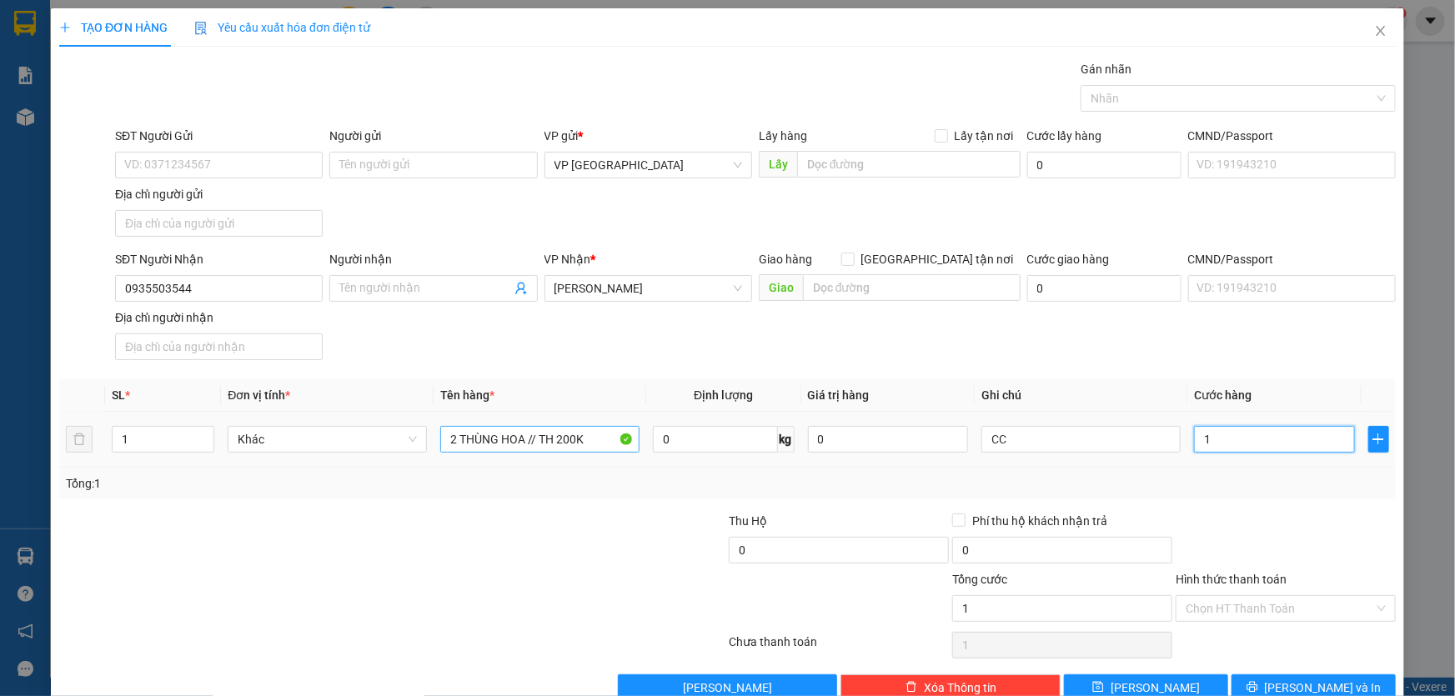
type input "10"
type input "100"
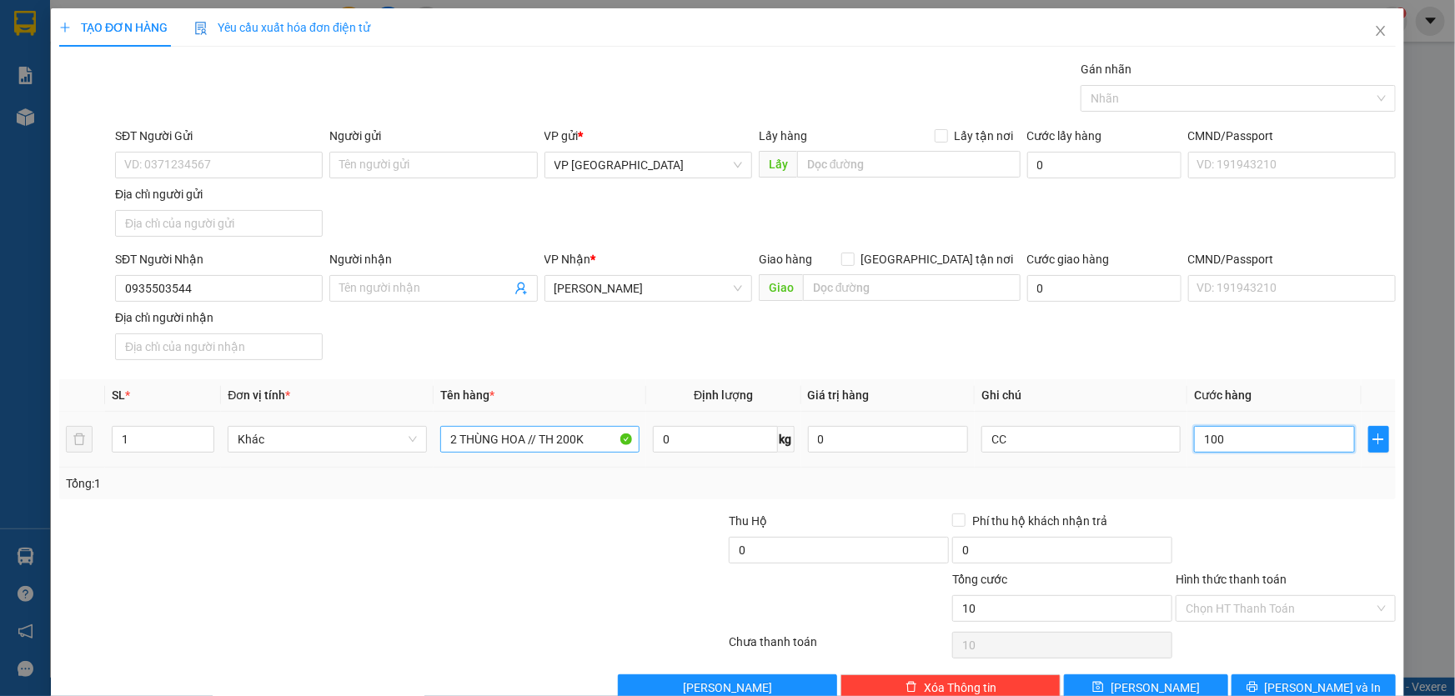
type input "100"
type input "1.000"
type input "10.000"
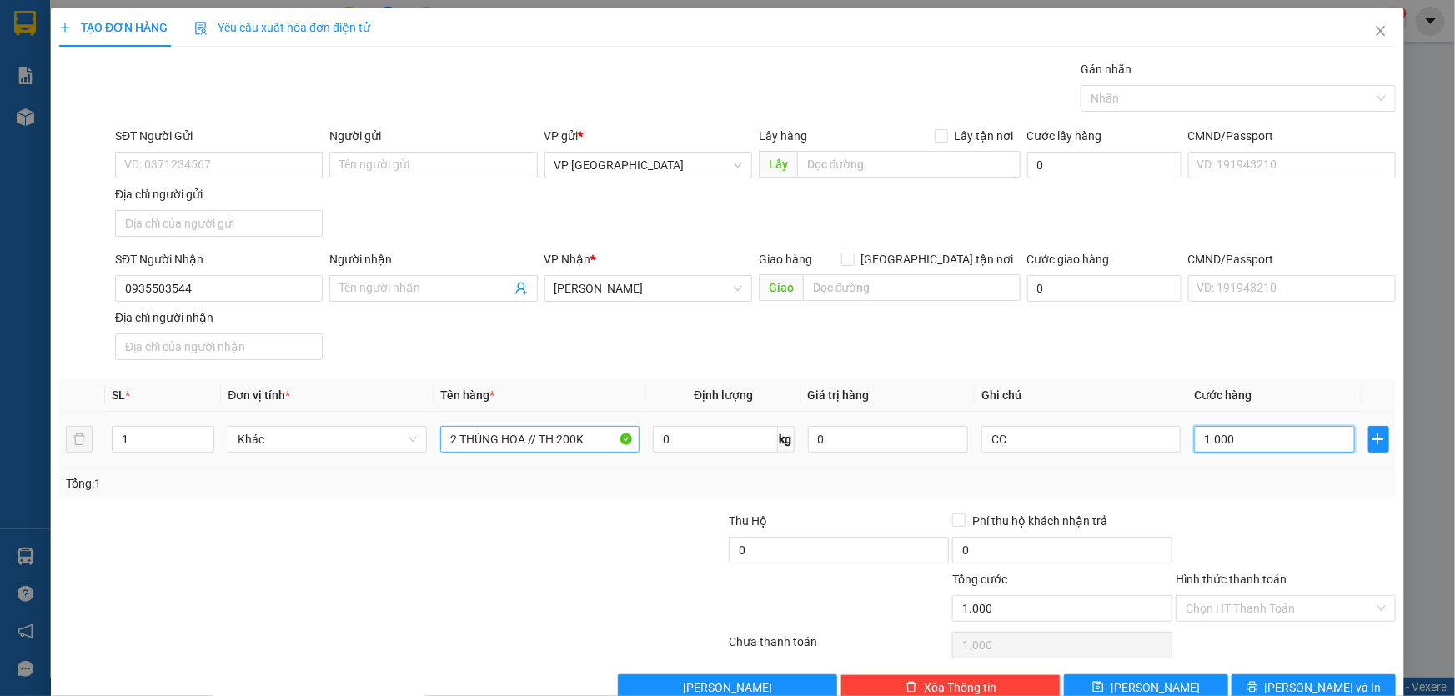
type input "10.000"
type input "100.000"
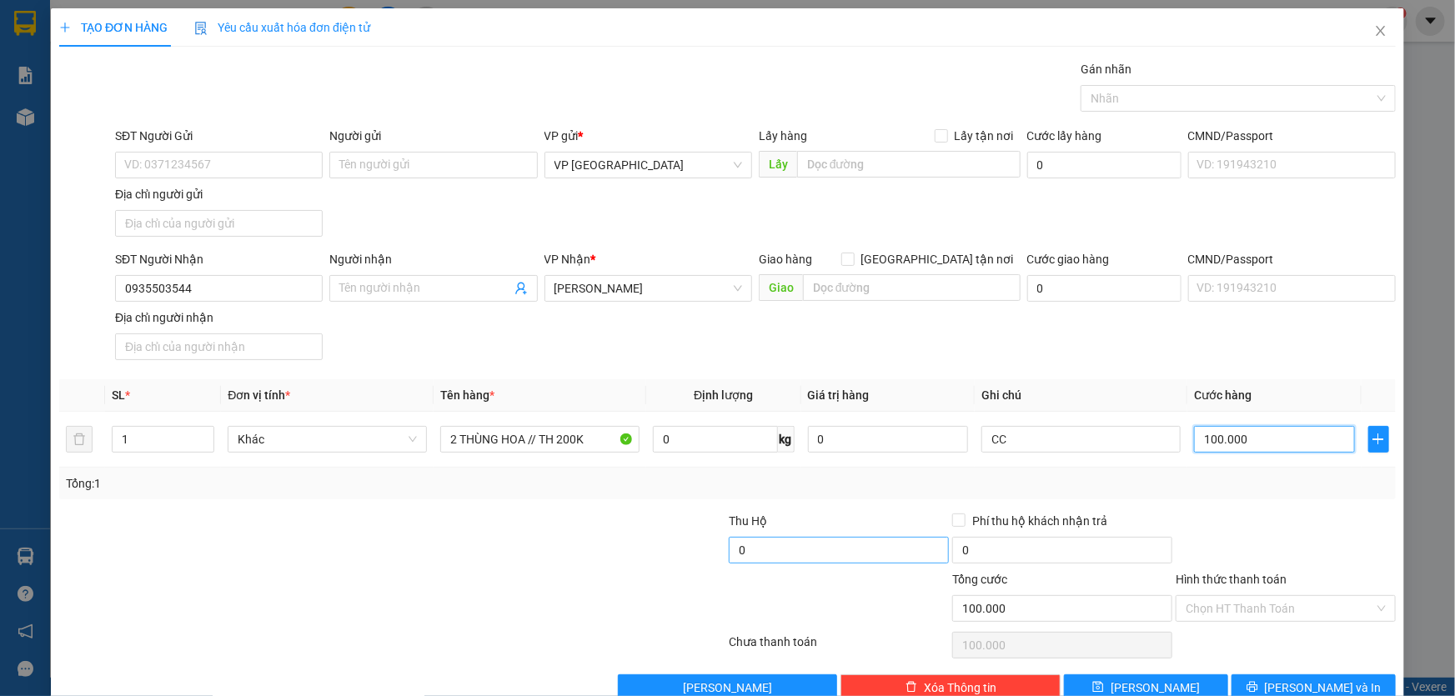
type input "100.000"
click at [790, 553] on input "0" at bounding box center [839, 550] width 220 height 27
type input "200.000"
click at [1309, 680] on span "[PERSON_NAME] và In" at bounding box center [1323, 688] width 117 height 18
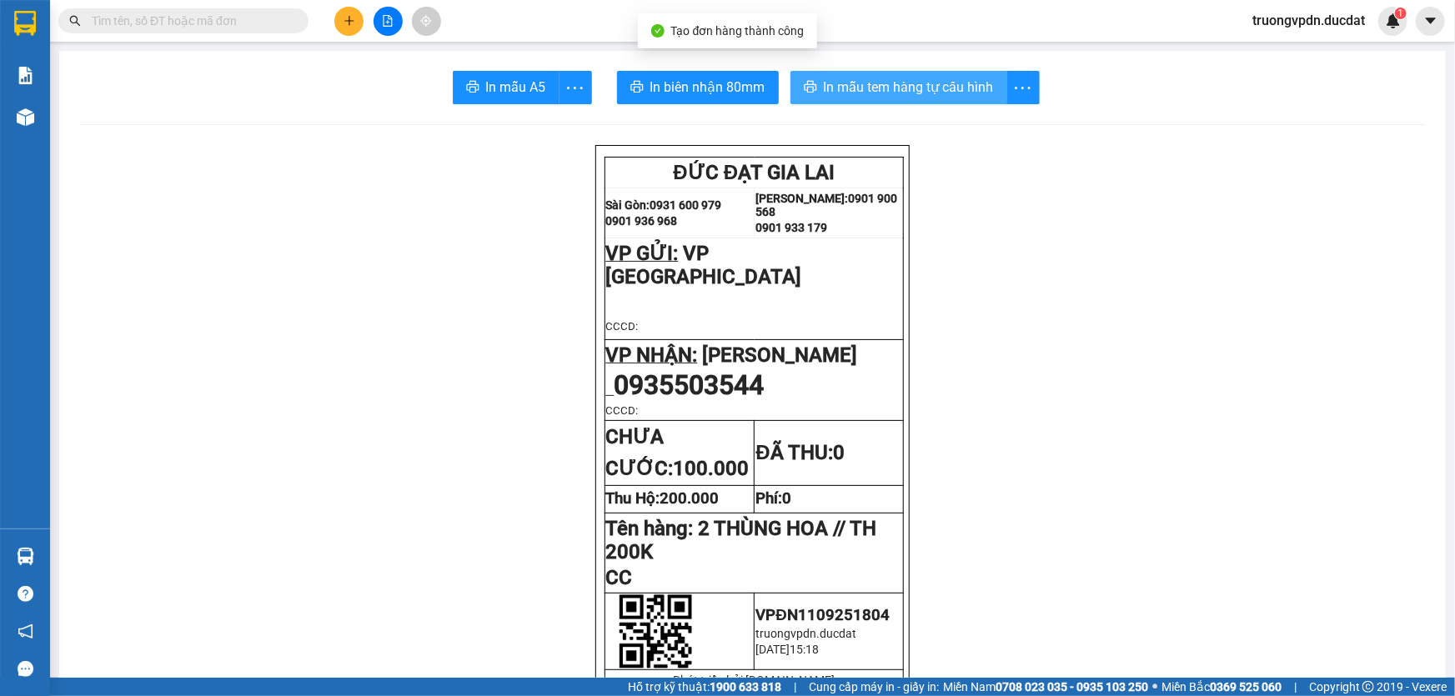
click at [894, 84] on span "In mẫu tem hàng tự cấu hình" at bounding box center [909, 87] width 170 height 21
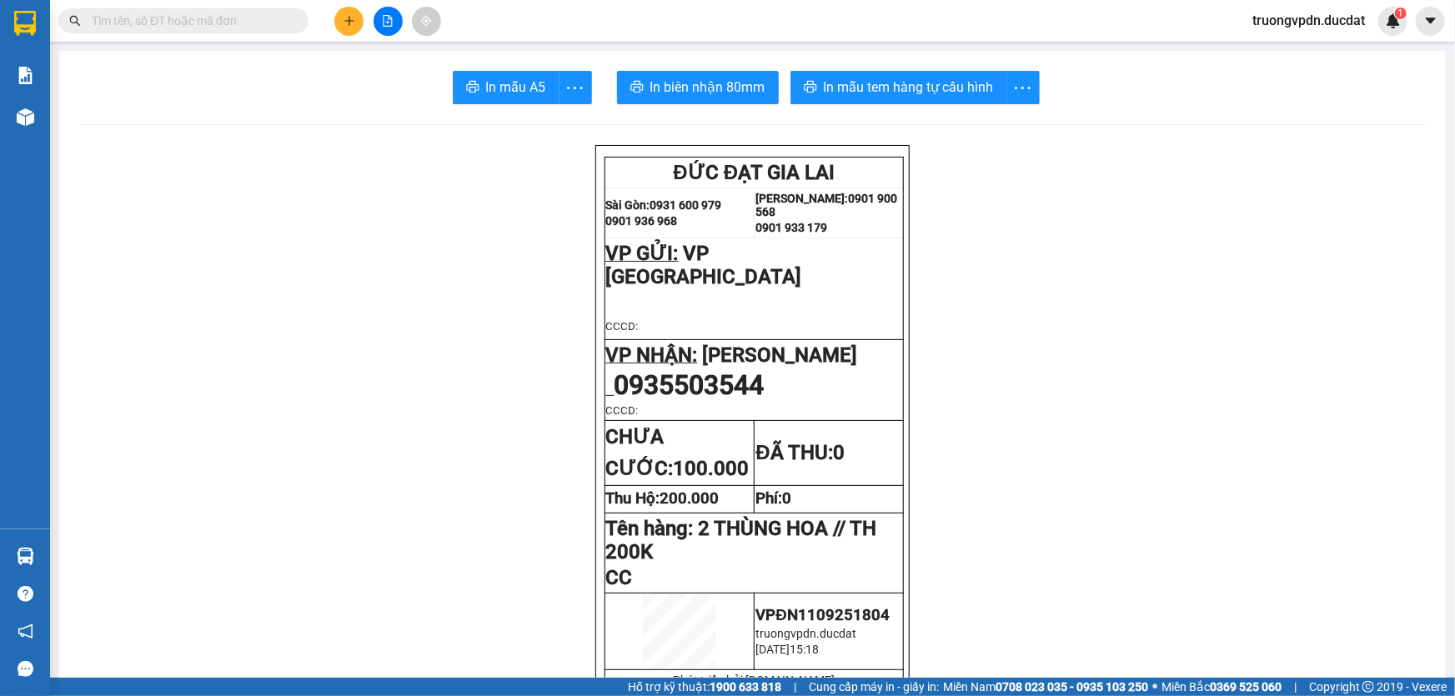
click at [343, 19] on icon "plus" at bounding box center [349, 21] width 12 height 12
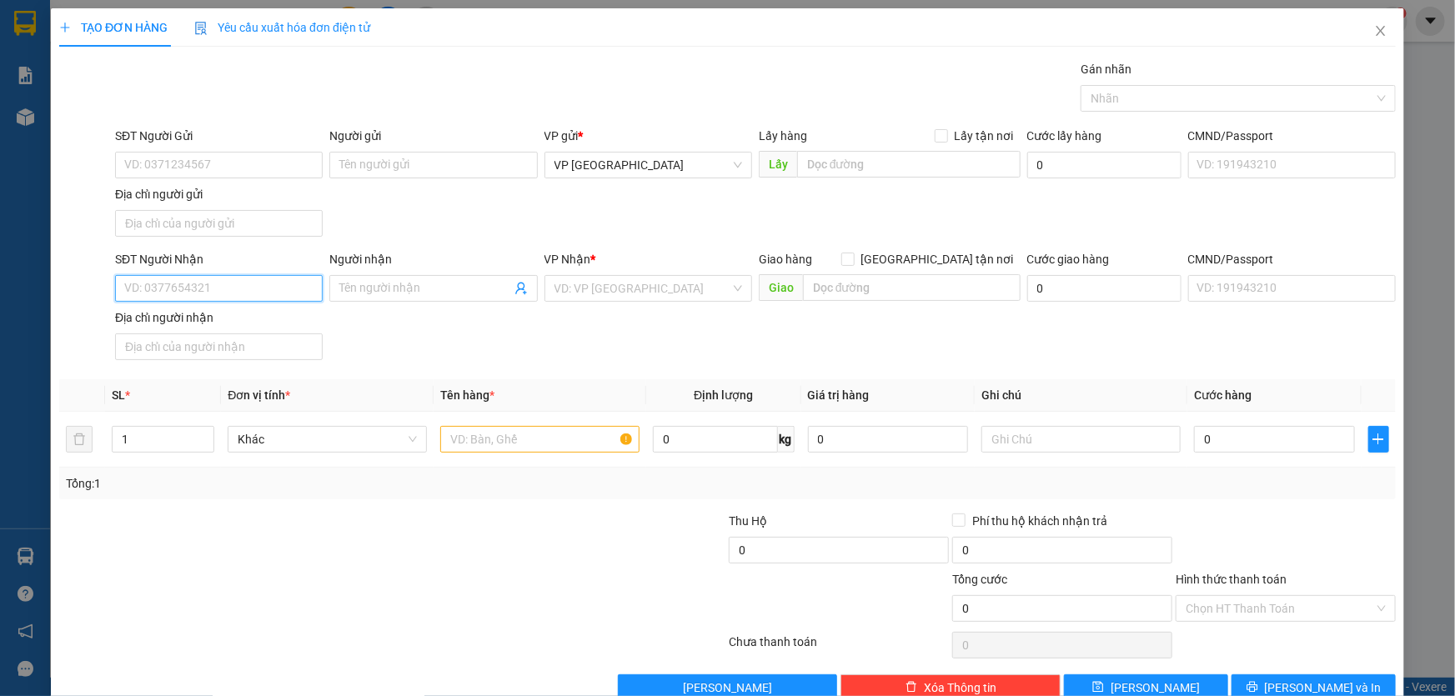
click at [226, 288] on input "SĐT Người Nhận" at bounding box center [219, 288] width 208 height 27
click at [166, 324] on div "0905150106" at bounding box center [217, 321] width 186 height 18
type input "0905150106"
type input "IASAO"
type input "0905150106"
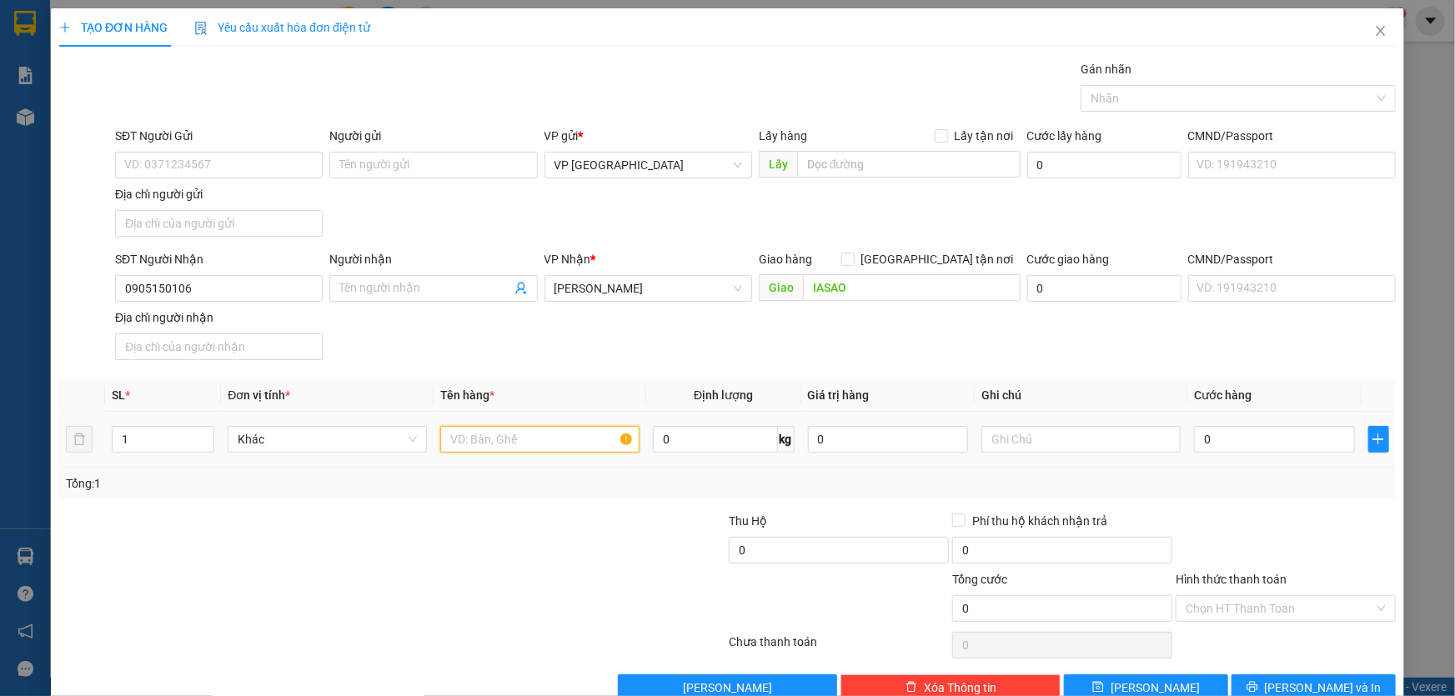
click at [481, 442] on input "text" at bounding box center [539, 439] width 199 height 27
type input "3 THÙNG HOA // TH 350K"
type input "CC"
type input "1"
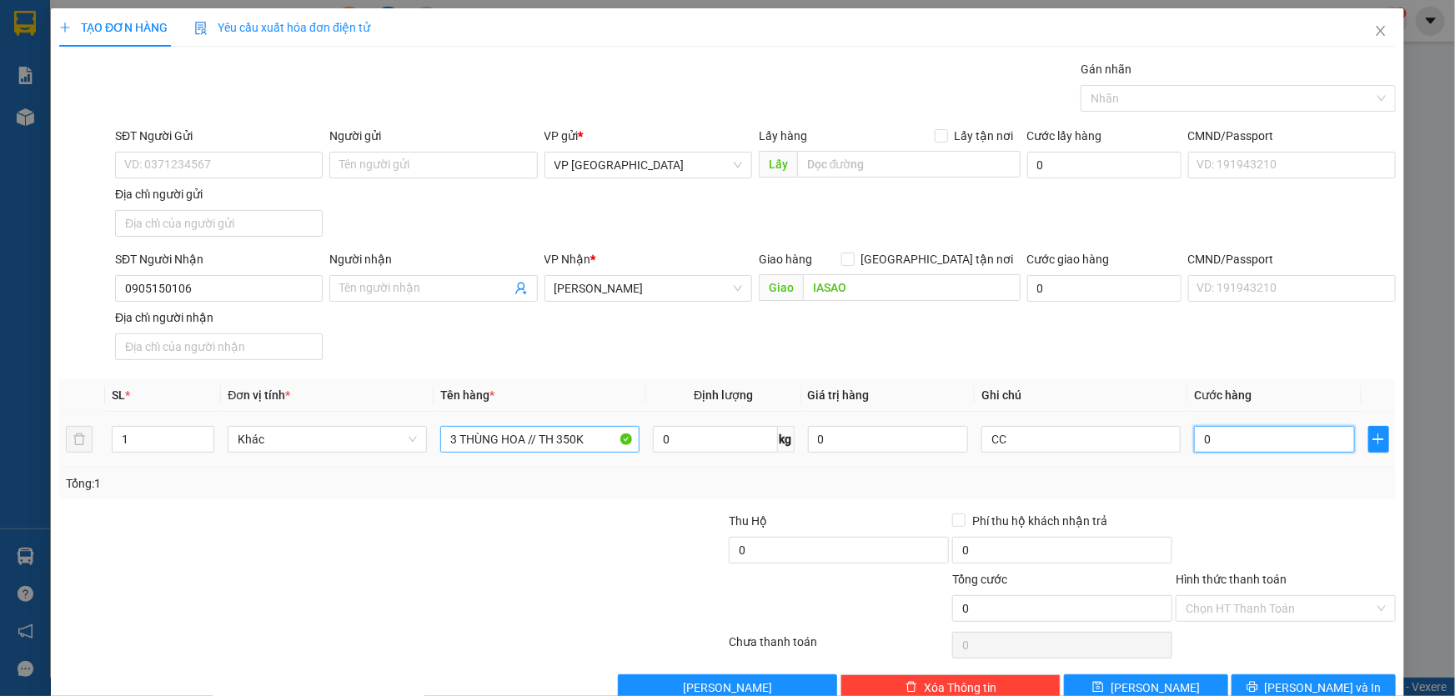
type input "1"
type input "15"
type input "150"
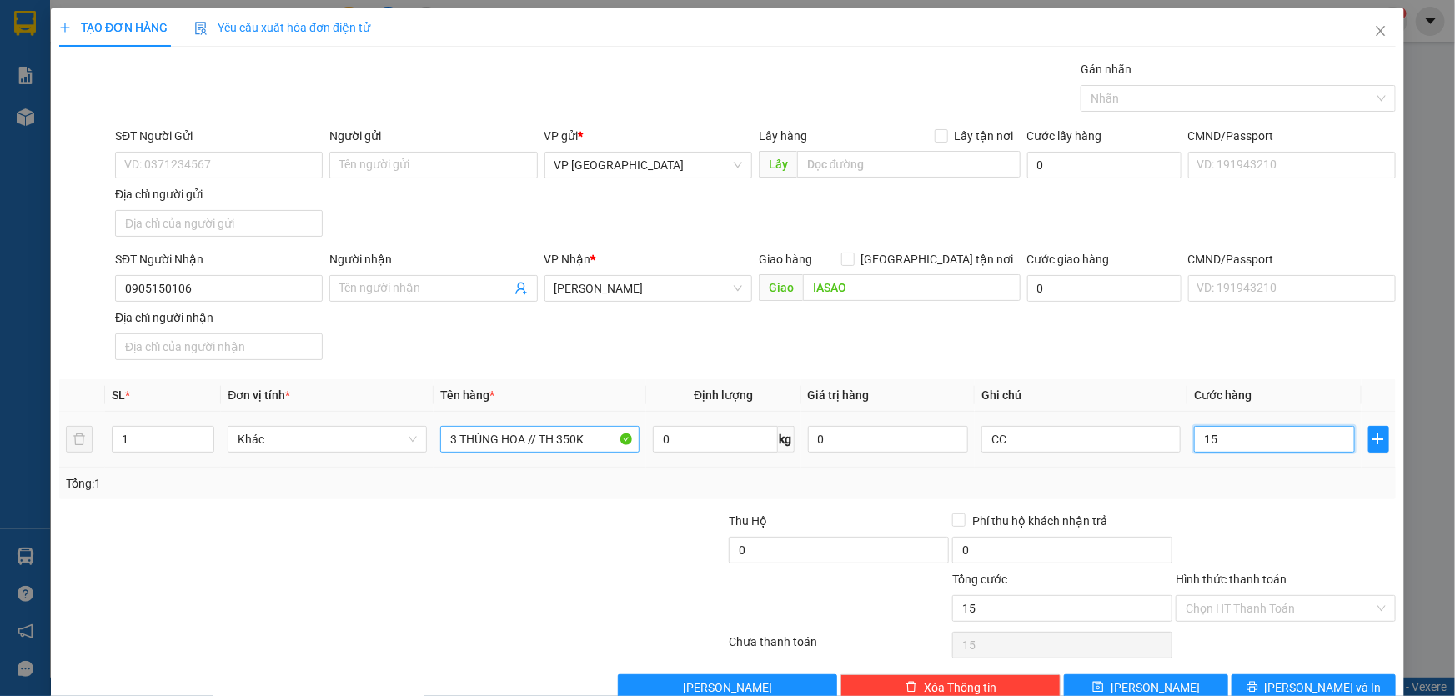
type input "150"
type input "1.500"
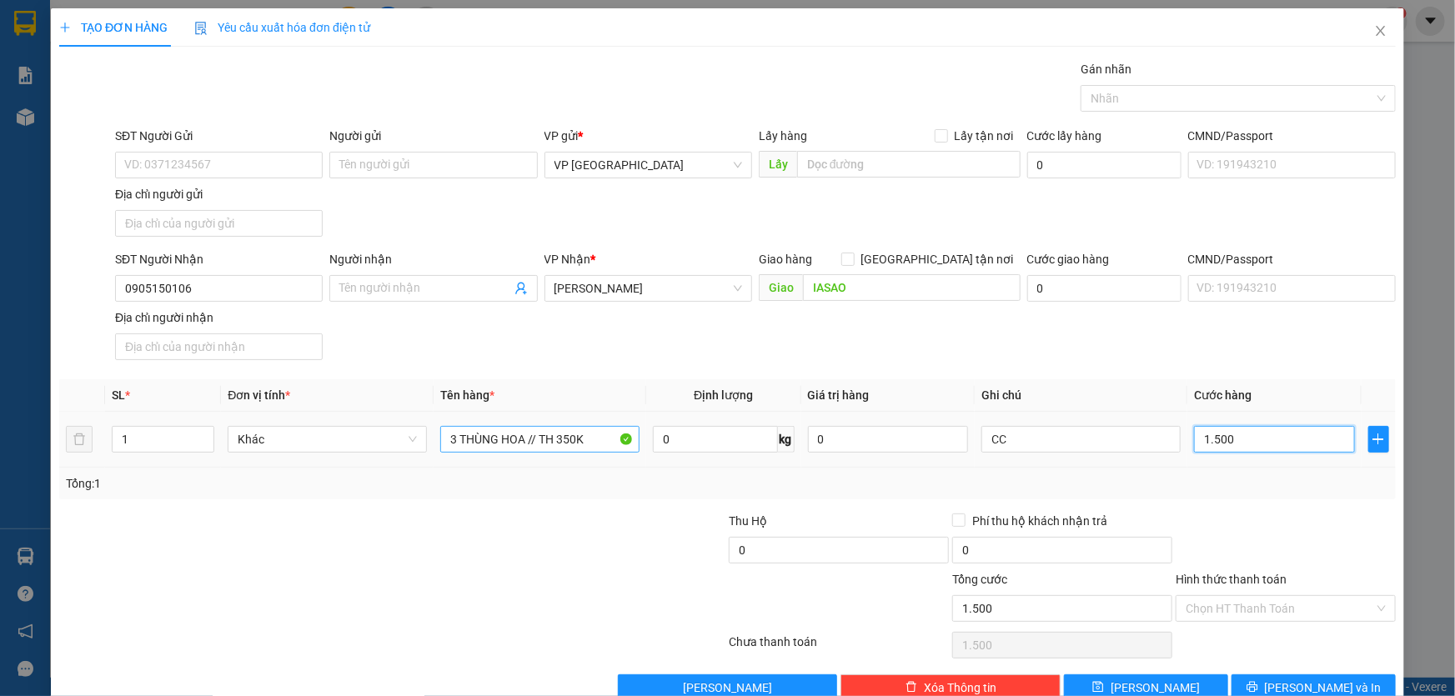
type input "15.000"
type input "150.000"
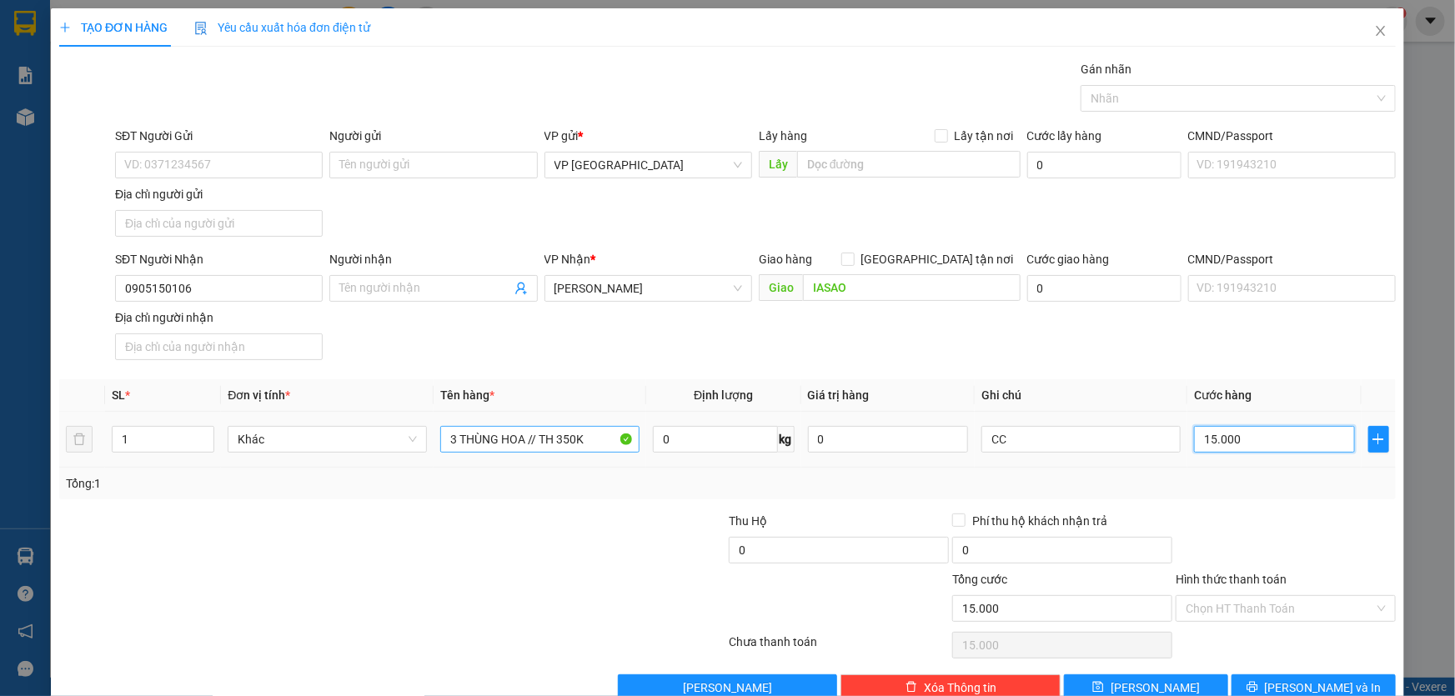
type input "150.000"
type input "350.000"
click at [1334, 679] on span "[PERSON_NAME] và In" at bounding box center [1323, 688] width 117 height 18
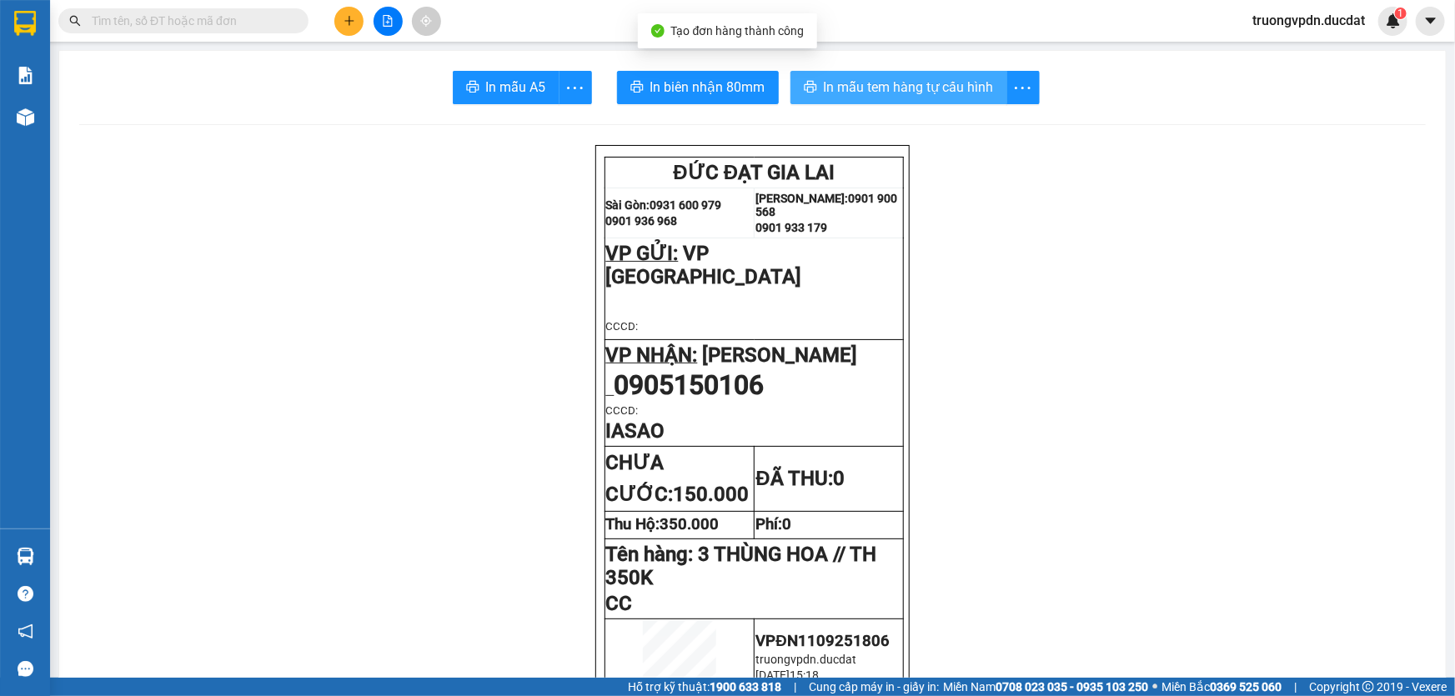
click at [926, 85] on span "In mẫu tem hàng tự cấu hình" at bounding box center [909, 87] width 170 height 21
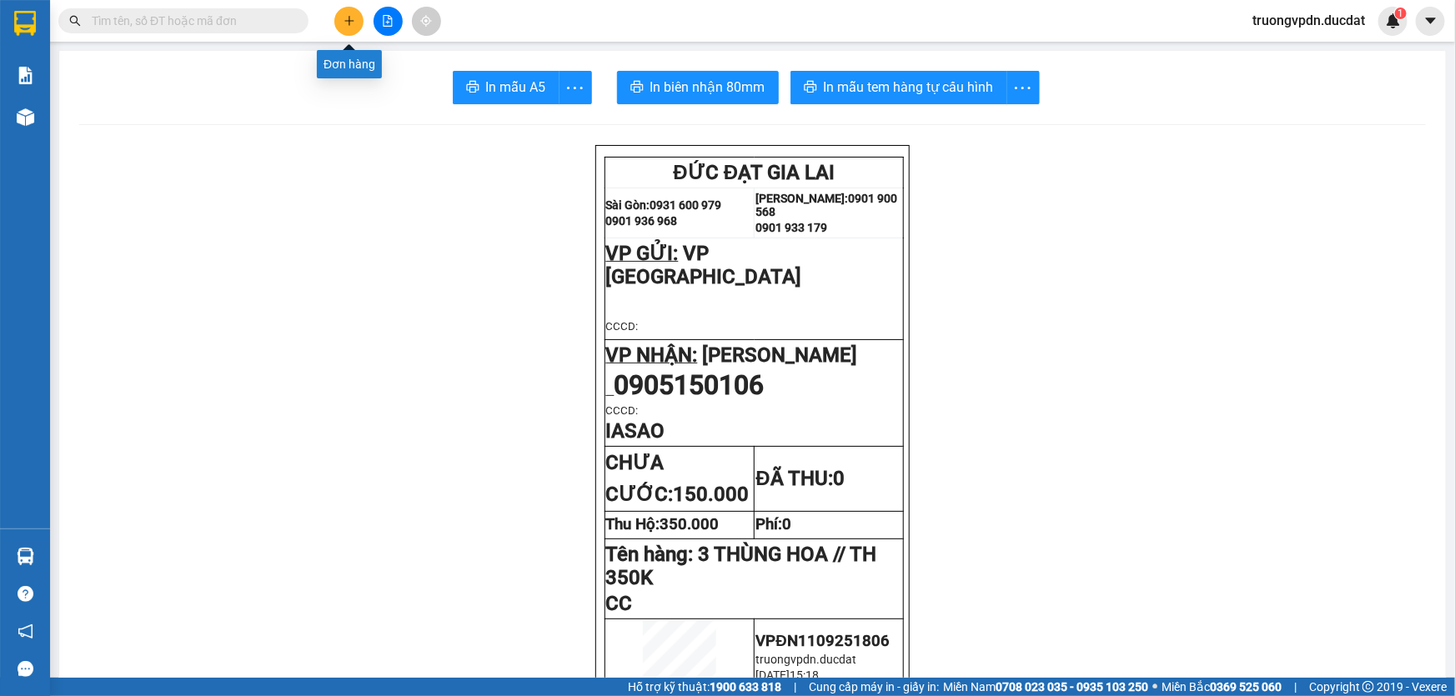
click at [348, 20] on icon "plus" at bounding box center [348, 20] width 9 height 1
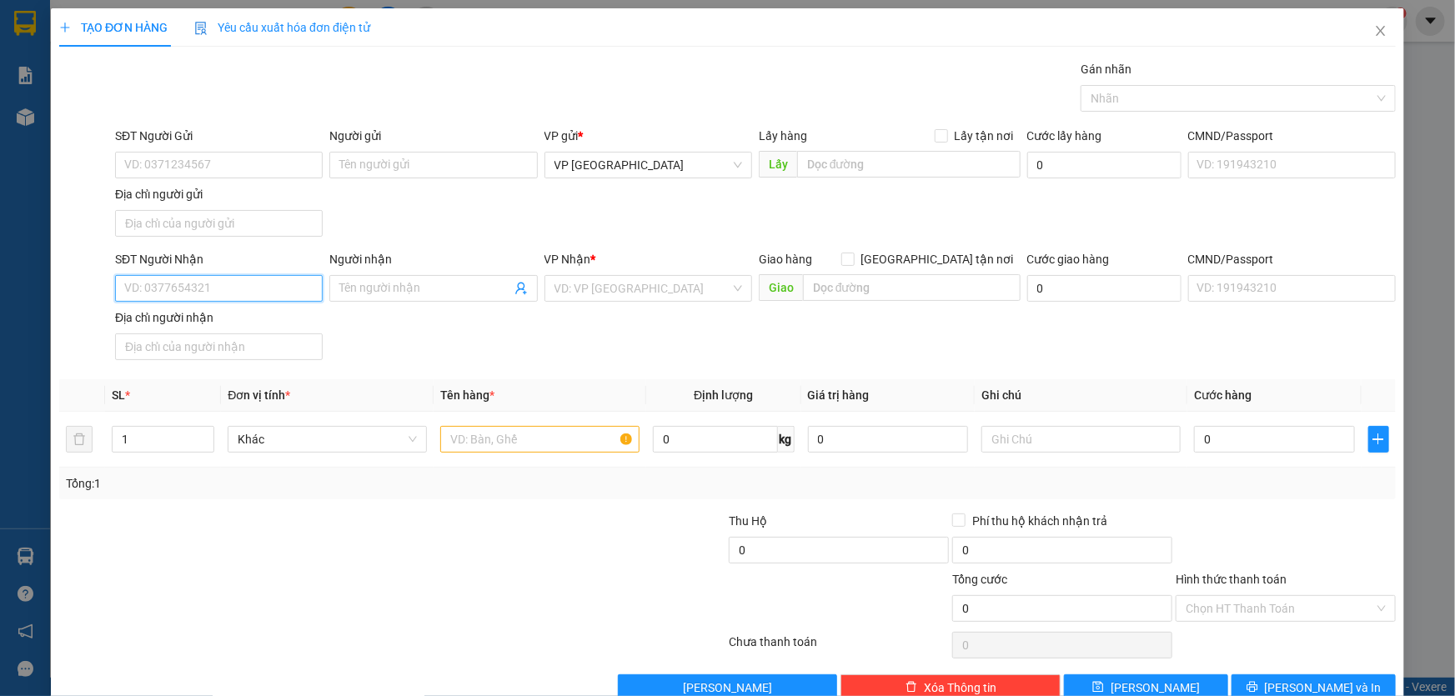
click at [267, 278] on input "SĐT Người Nhận" at bounding box center [219, 288] width 208 height 27
click at [219, 324] on div "0988074885" at bounding box center [217, 321] width 186 height 18
type input "0988074885"
click at [525, 434] on input "text" at bounding box center [539, 439] width 199 height 27
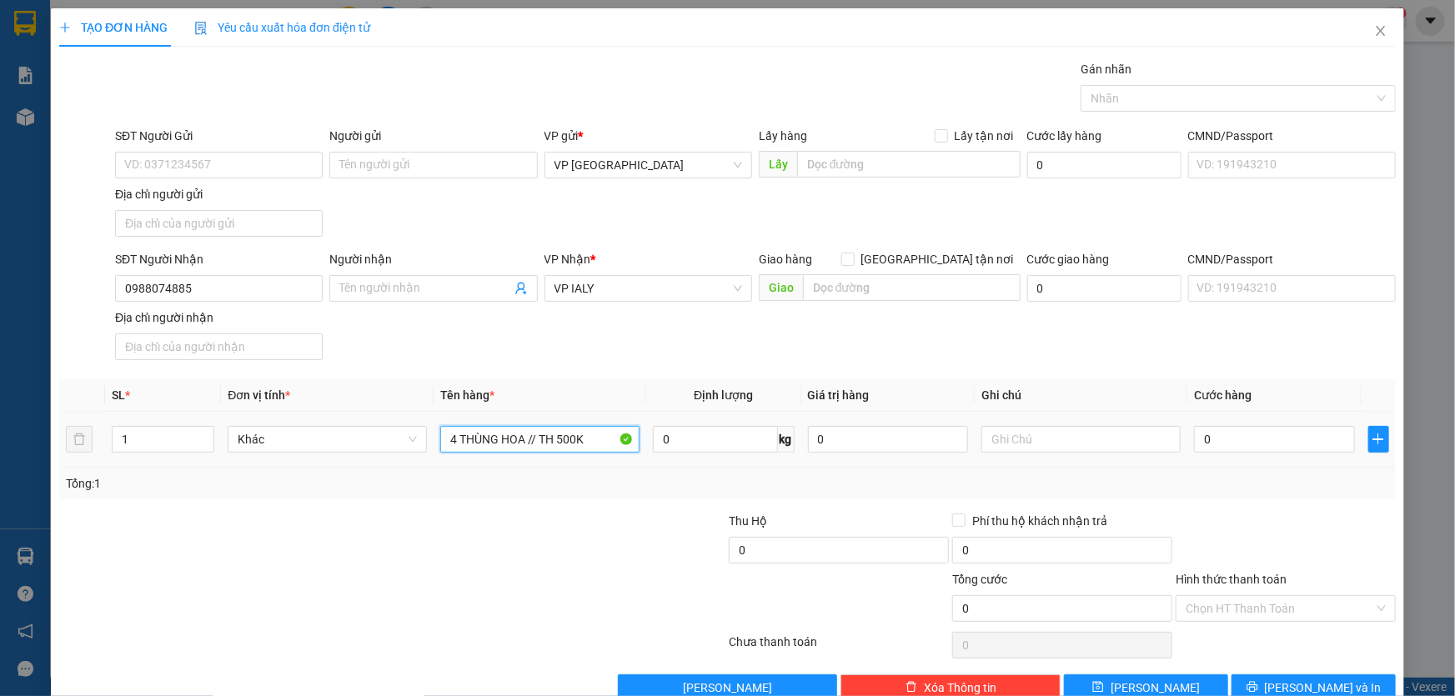
type input "4 THÙNG HOA // TH 500K"
type input "CC"
type input "2"
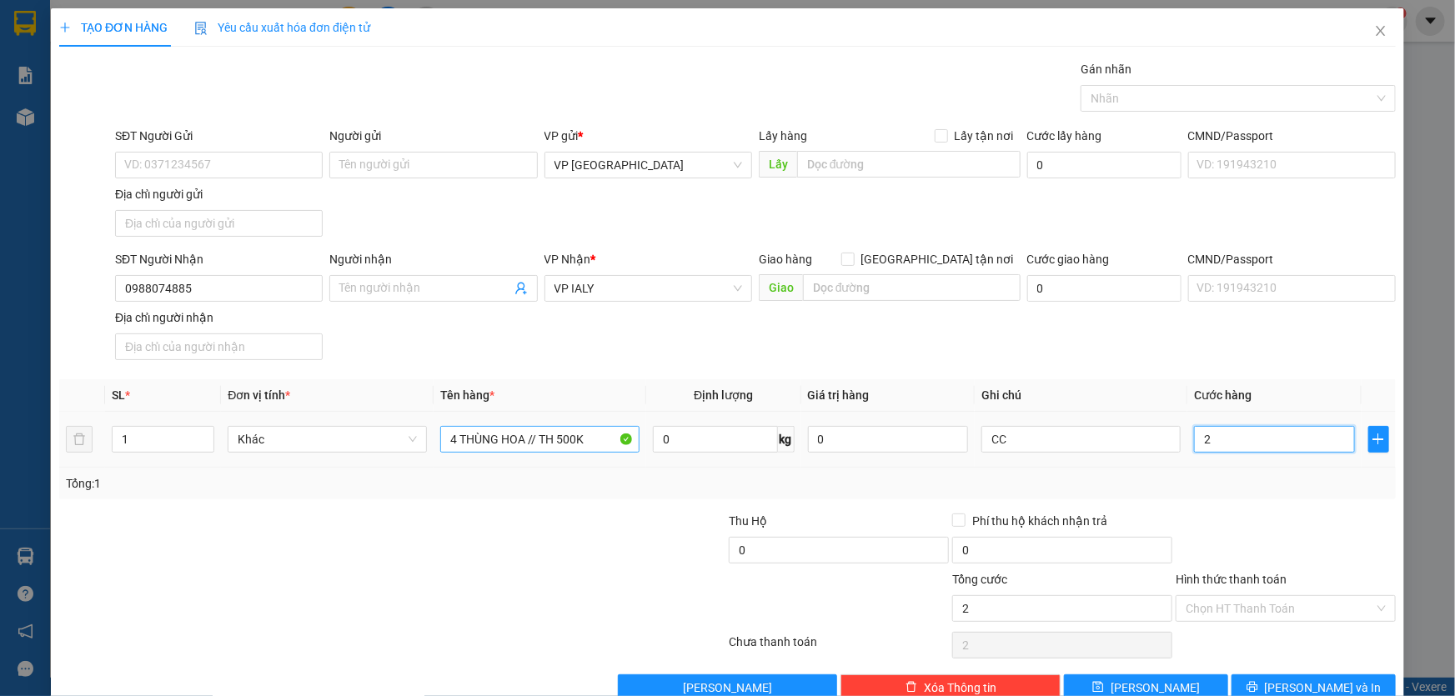
type input "20"
type input "200"
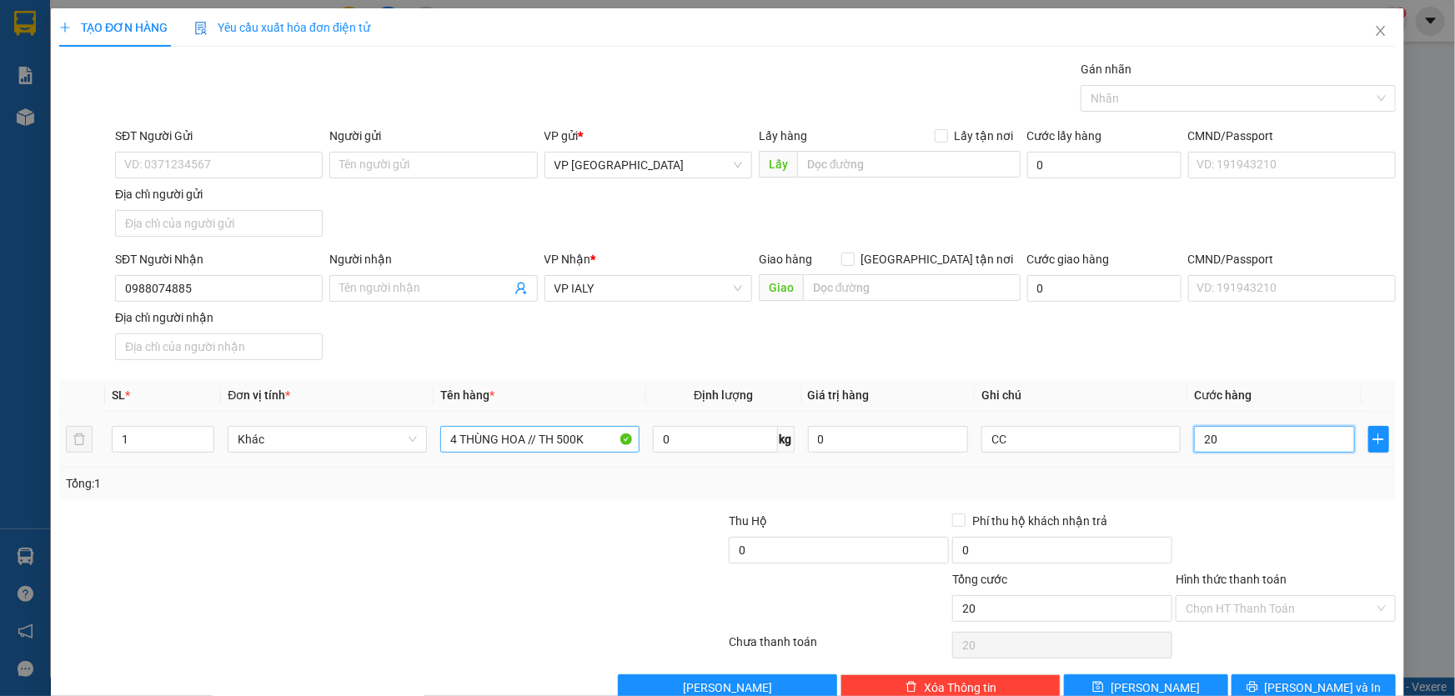
type input "200"
type input "2.000"
type input "20.000"
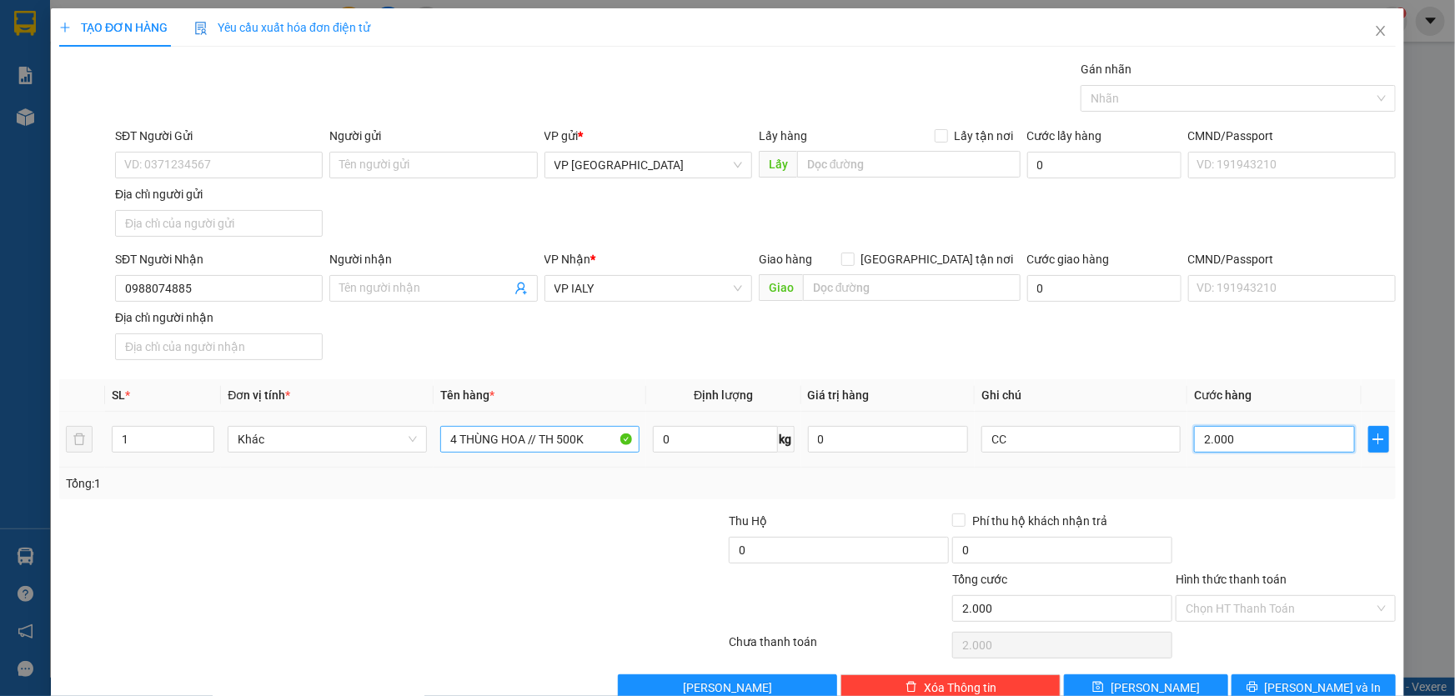
type input "20.000"
type input "200.000"
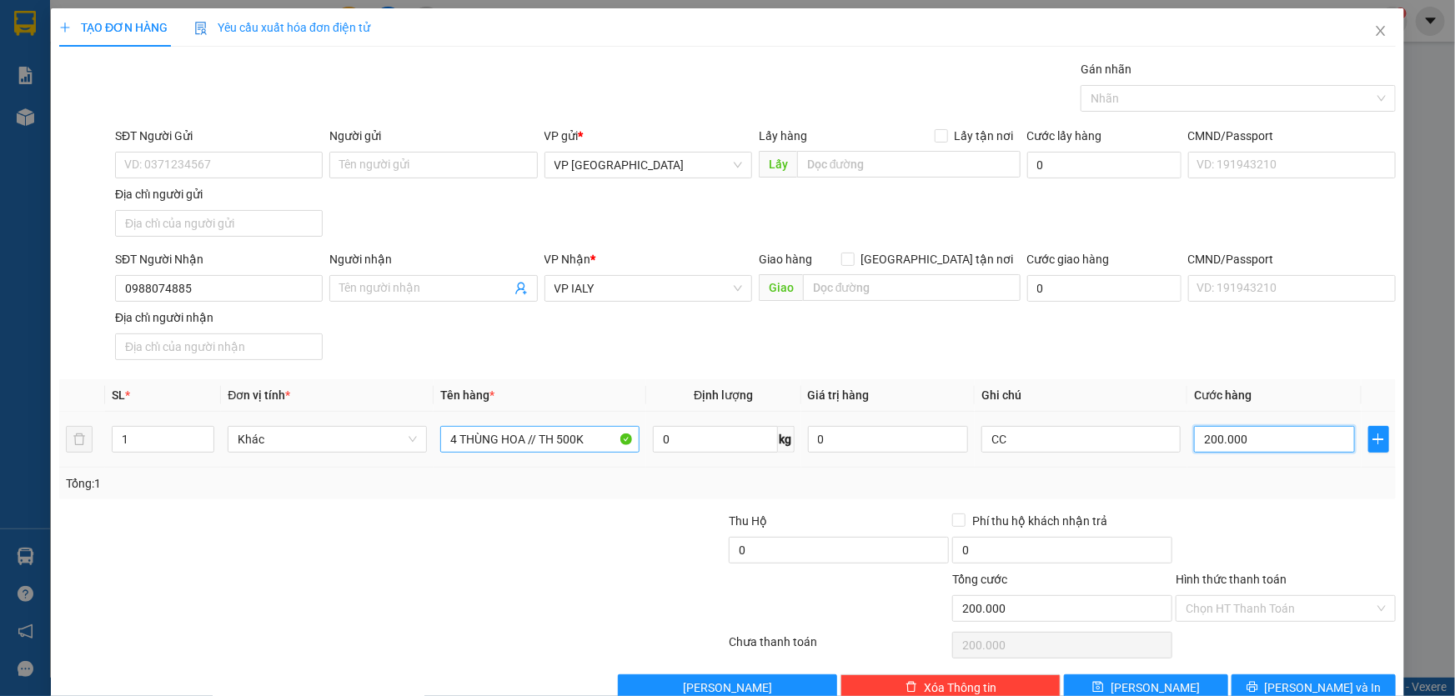
type input "200.000"
type input "500.000"
click at [1295, 679] on span "[PERSON_NAME] và In" at bounding box center [1323, 688] width 117 height 18
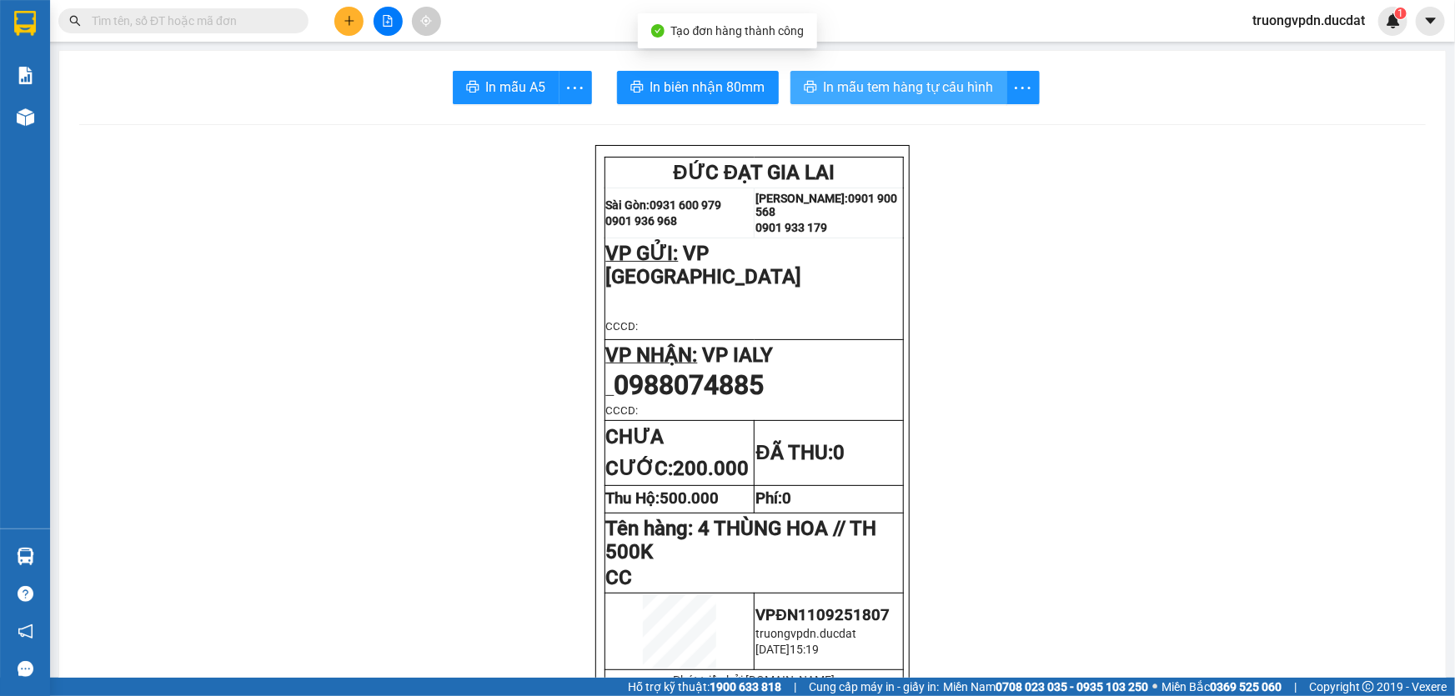
click at [931, 83] on span "In mẫu tem hàng tự cấu hình" at bounding box center [909, 87] width 170 height 21
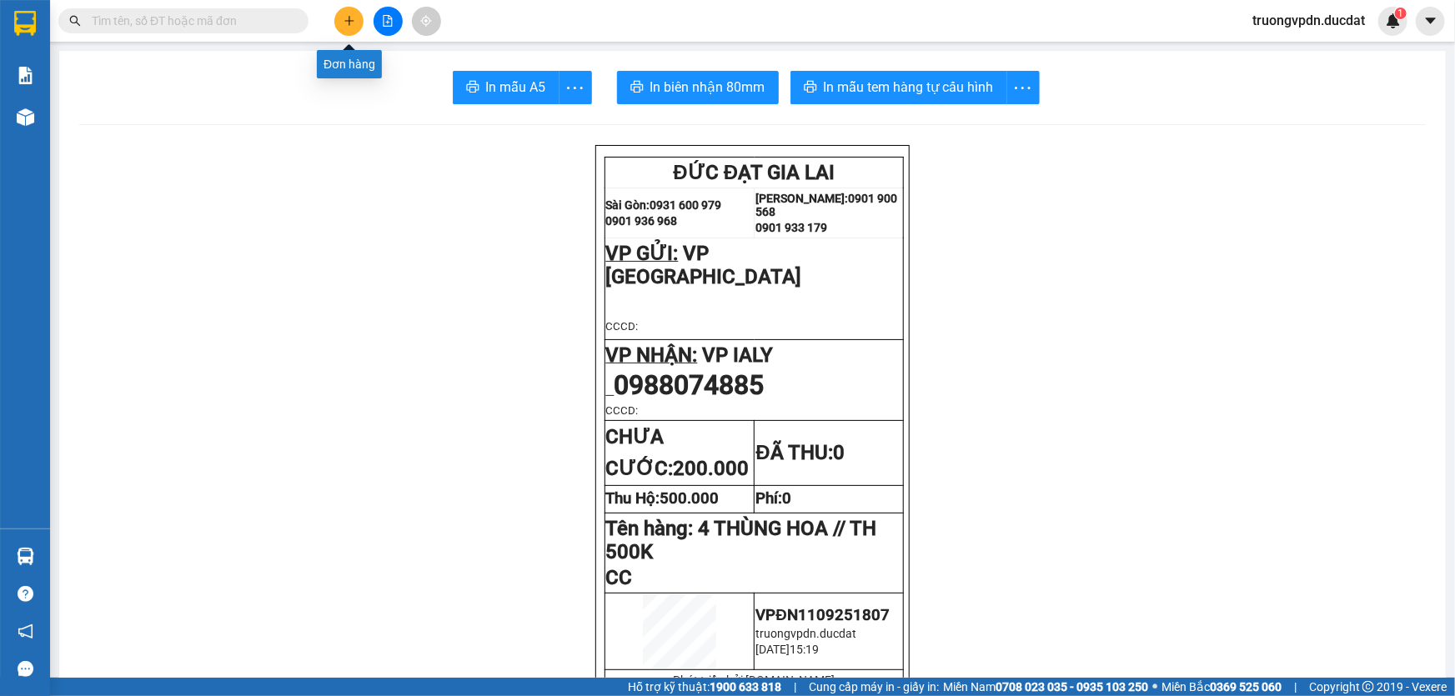
click at [349, 16] on icon "plus" at bounding box center [349, 21] width 12 height 12
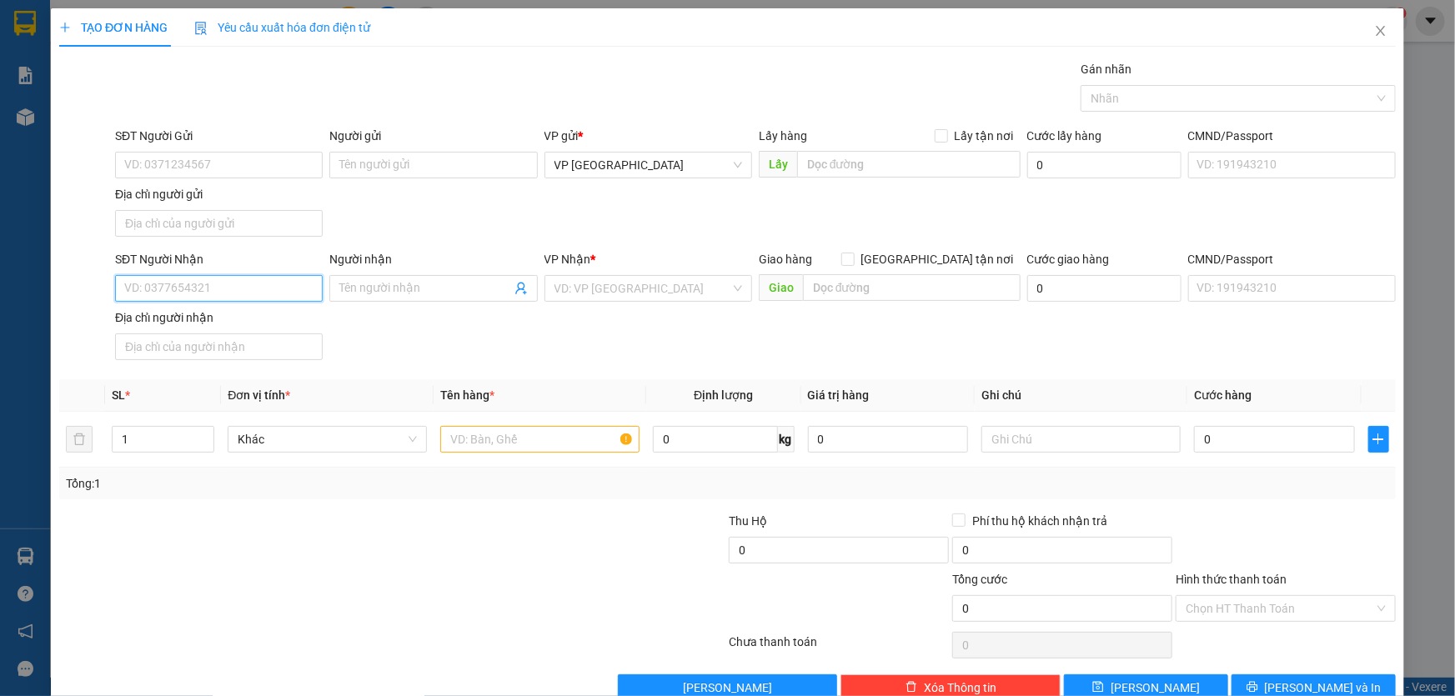
click at [199, 292] on input "SĐT Người Nhận" at bounding box center [219, 288] width 208 height 27
click at [206, 325] on div "0917390561" at bounding box center [217, 321] width 186 height 18
type input "0917390561"
click at [539, 439] on input "text" at bounding box center [539, 439] width 199 height 27
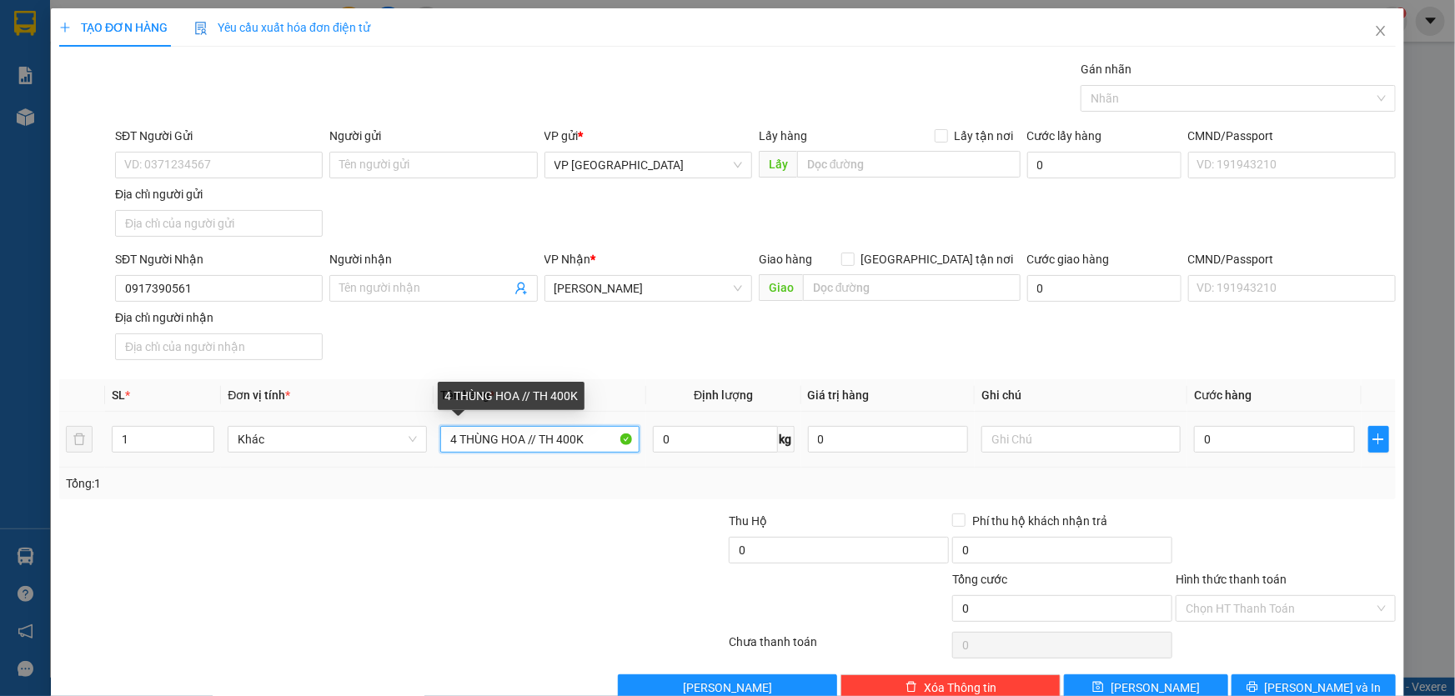
type input "4 THÙNG HOA // TH 400K"
type input "CC"
type input "2"
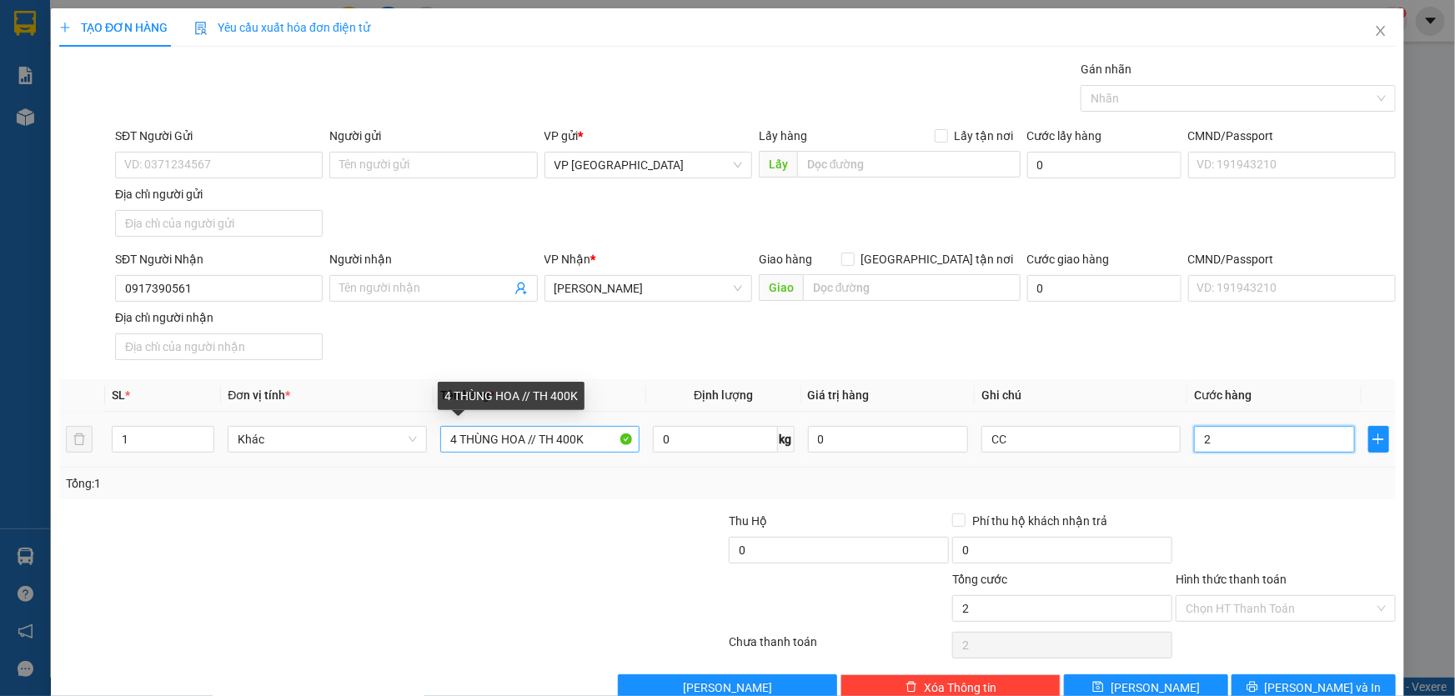
type input "20"
type input "200"
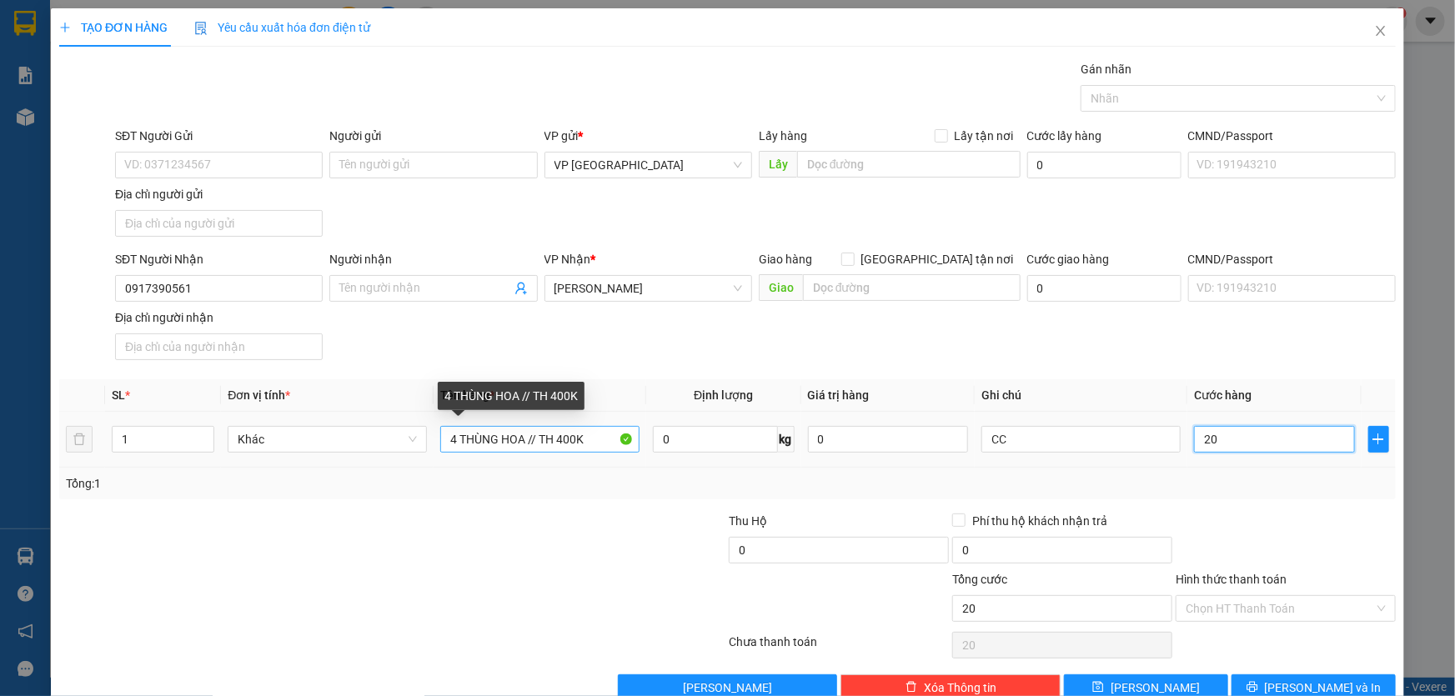
type input "200"
type input "2.000"
type input "20.000"
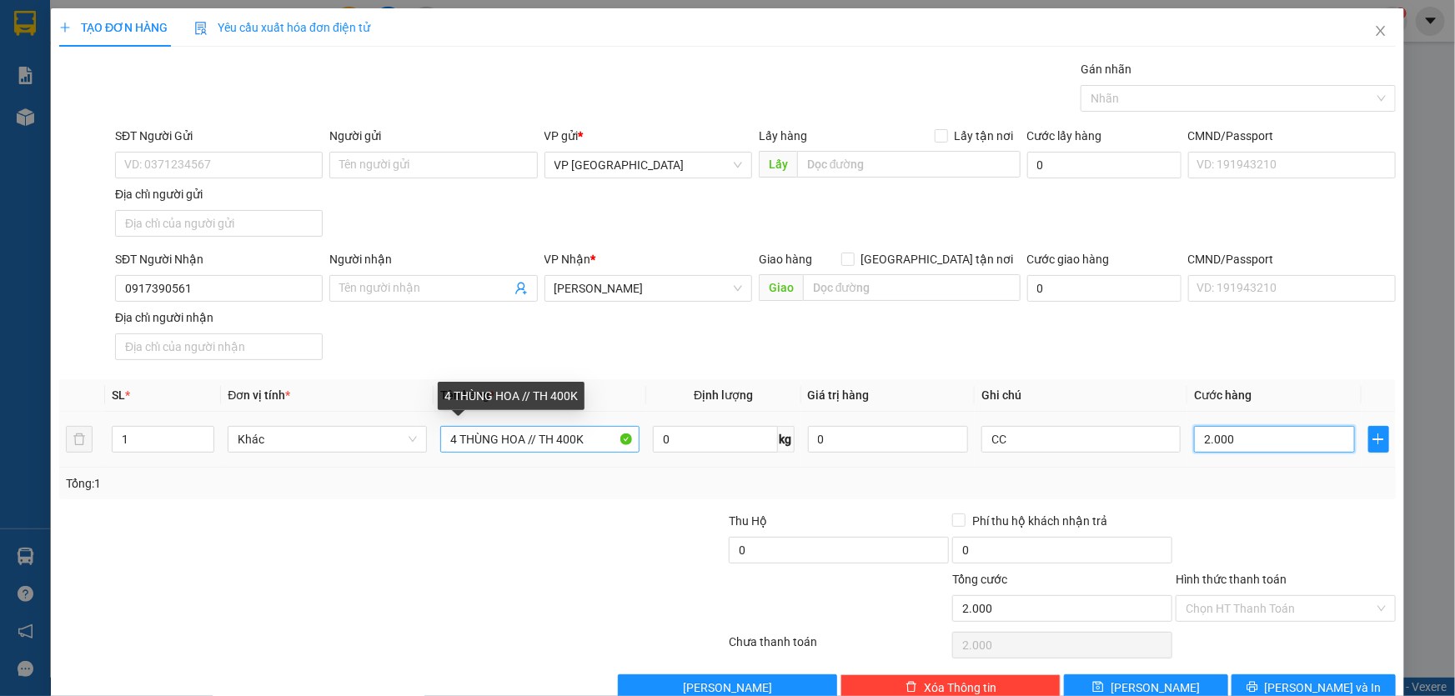
type input "20.000"
type input "200.000"
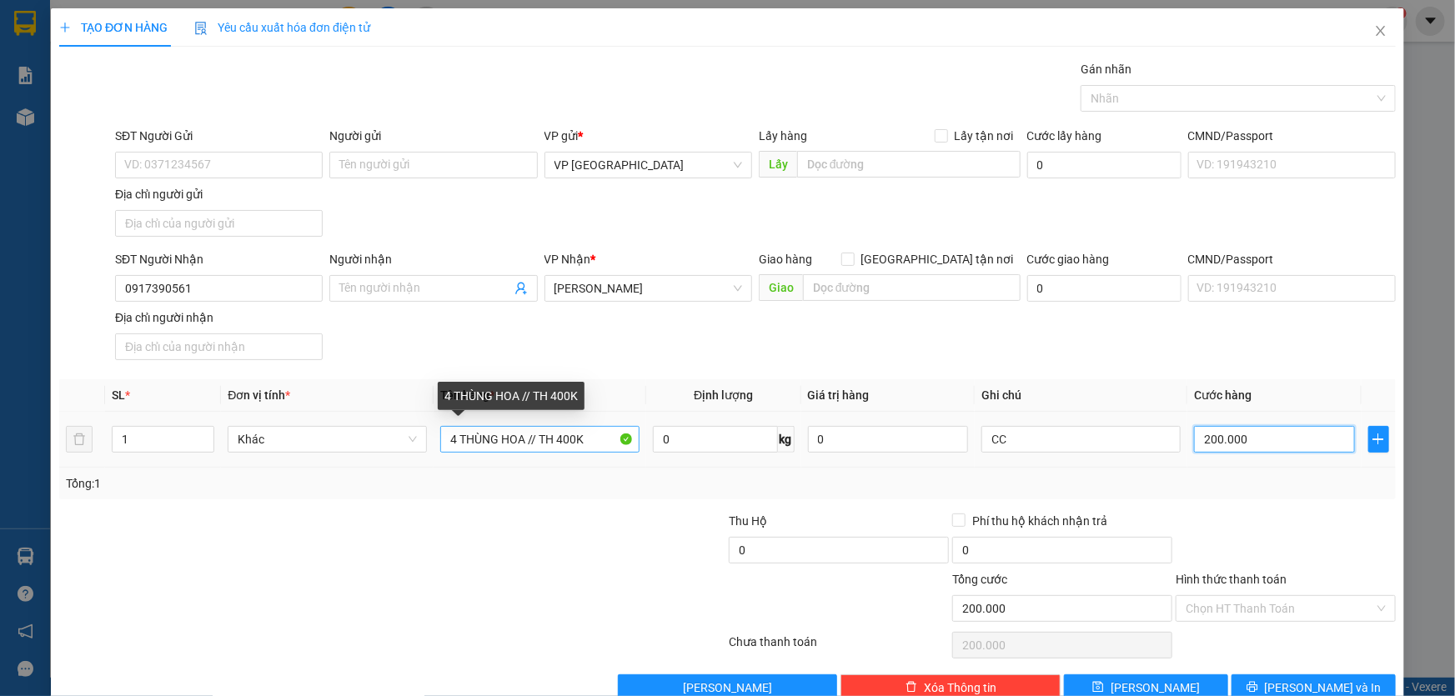
type input "200.000"
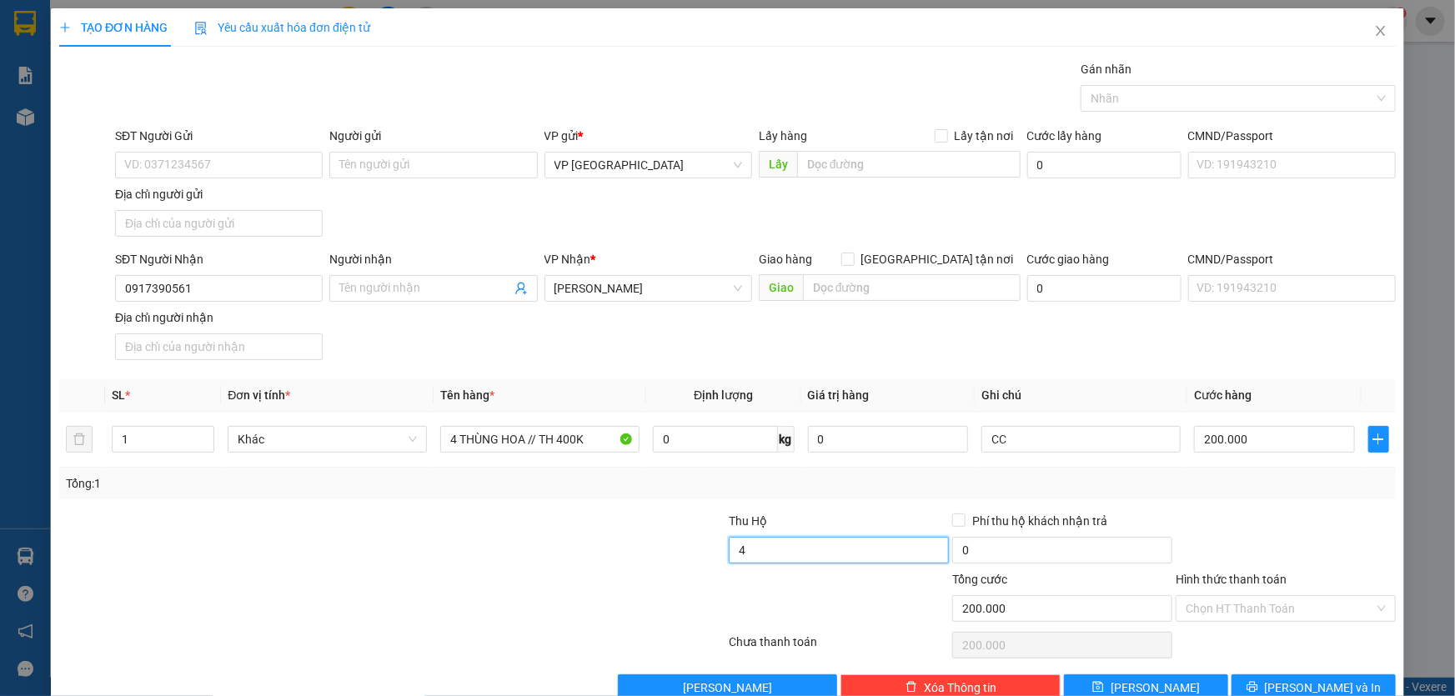
type input "400.000"
click at [1308, 690] on span "[PERSON_NAME] và In" at bounding box center [1323, 688] width 117 height 18
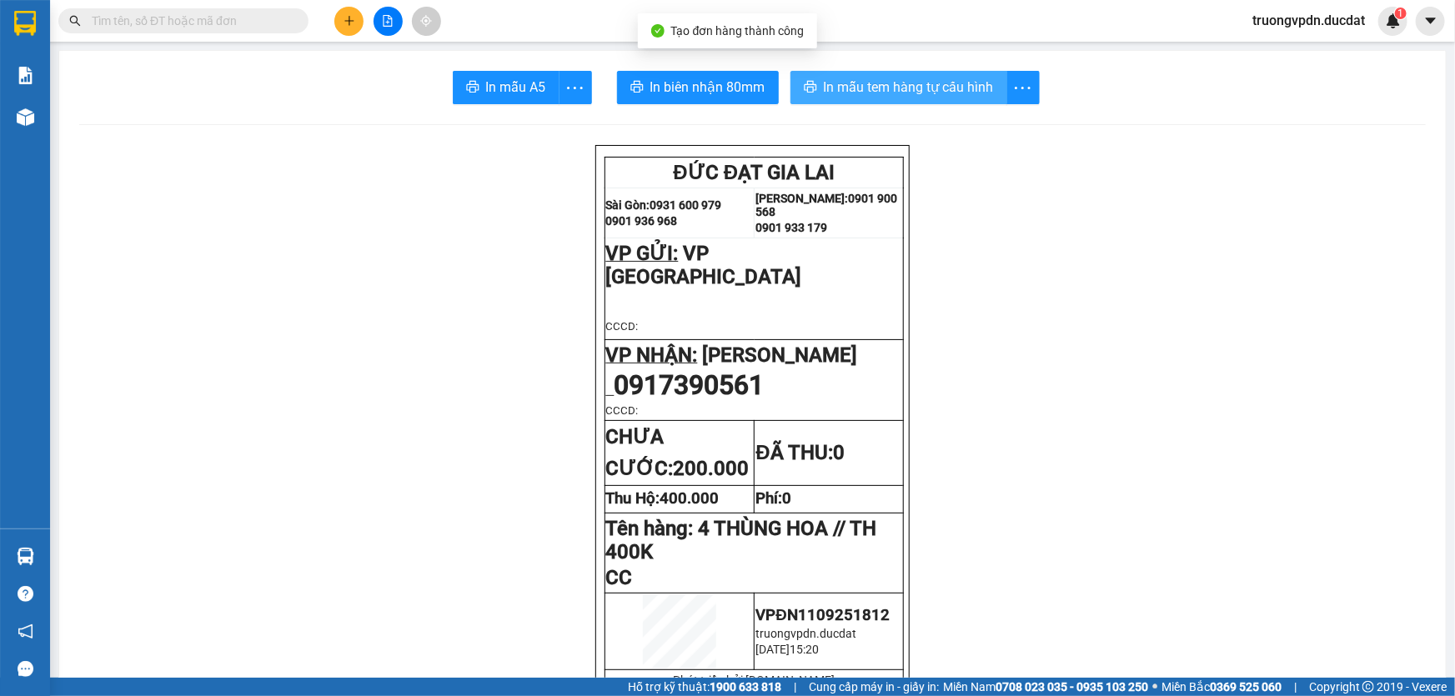
click at [852, 88] on span "In mẫu tem hàng tự cấu hình" at bounding box center [909, 87] width 170 height 21
click at [341, 13] on button at bounding box center [348, 21] width 29 height 29
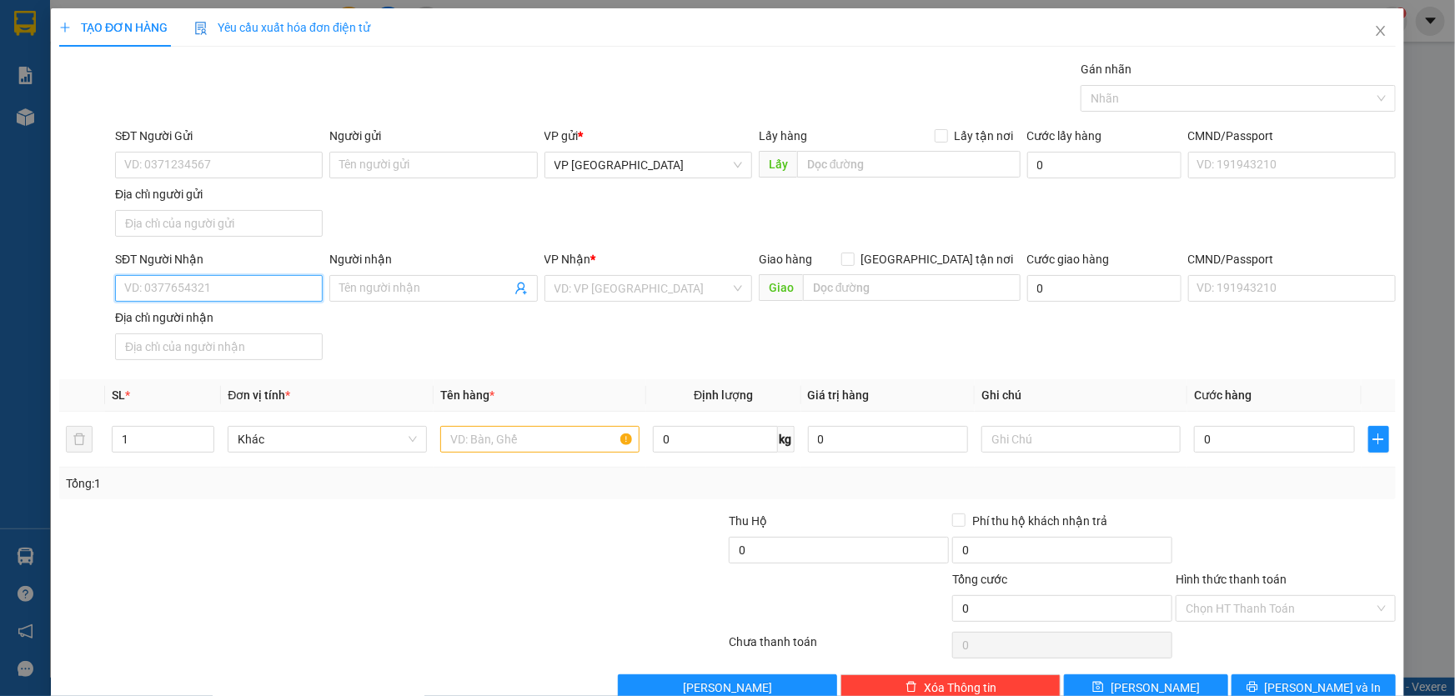
click at [199, 285] on input "SĐT Người Nhận" at bounding box center [219, 288] width 208 height 27
click at [199, 318] on div "0917021816" at bounding box center [217, 321] width 186 height 18
type input "0917021816"
click at [509, 441] on input "text" at bounding box center [539, 439] width 199 height 27
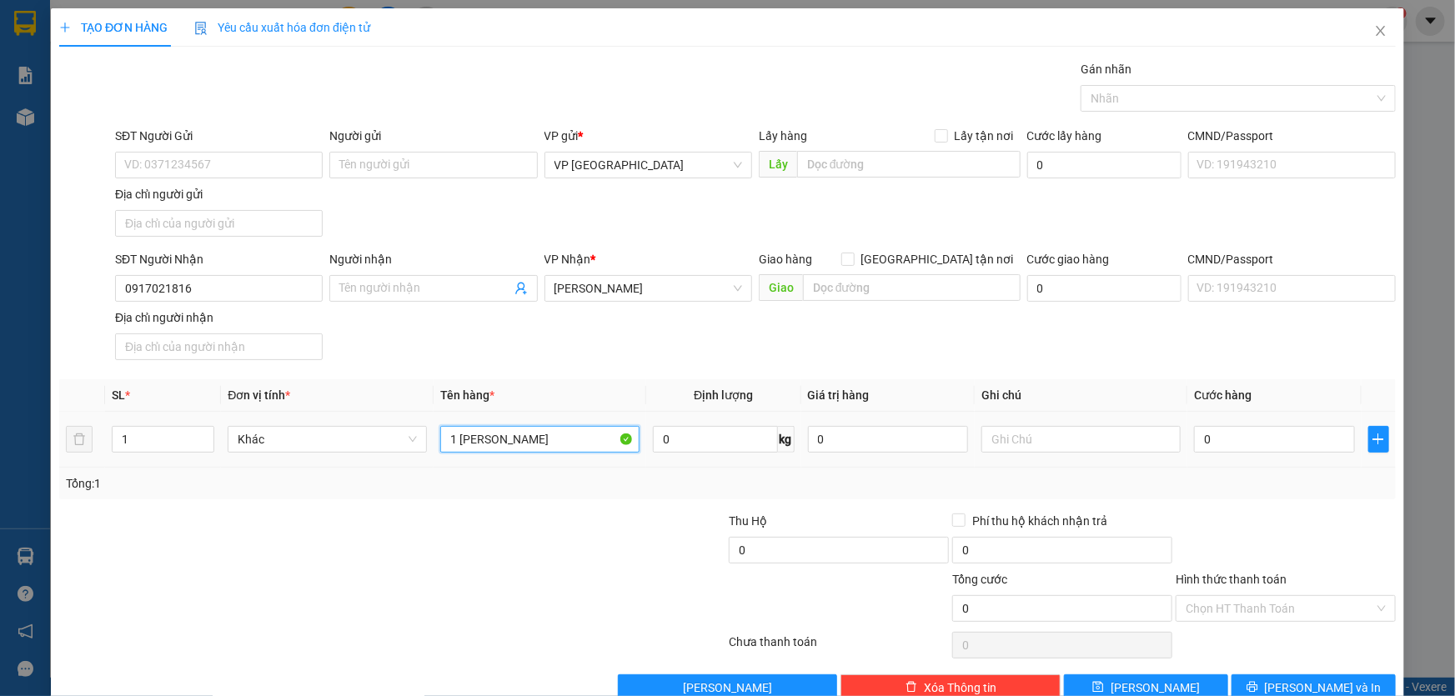
click at [539, 442] on input "1 [PERSON_NAME]" at bounding box center [539, 439] width 199 height 27
type input "1 THÙNG HOA // TH 300K"
type input "CC"
type input "1"
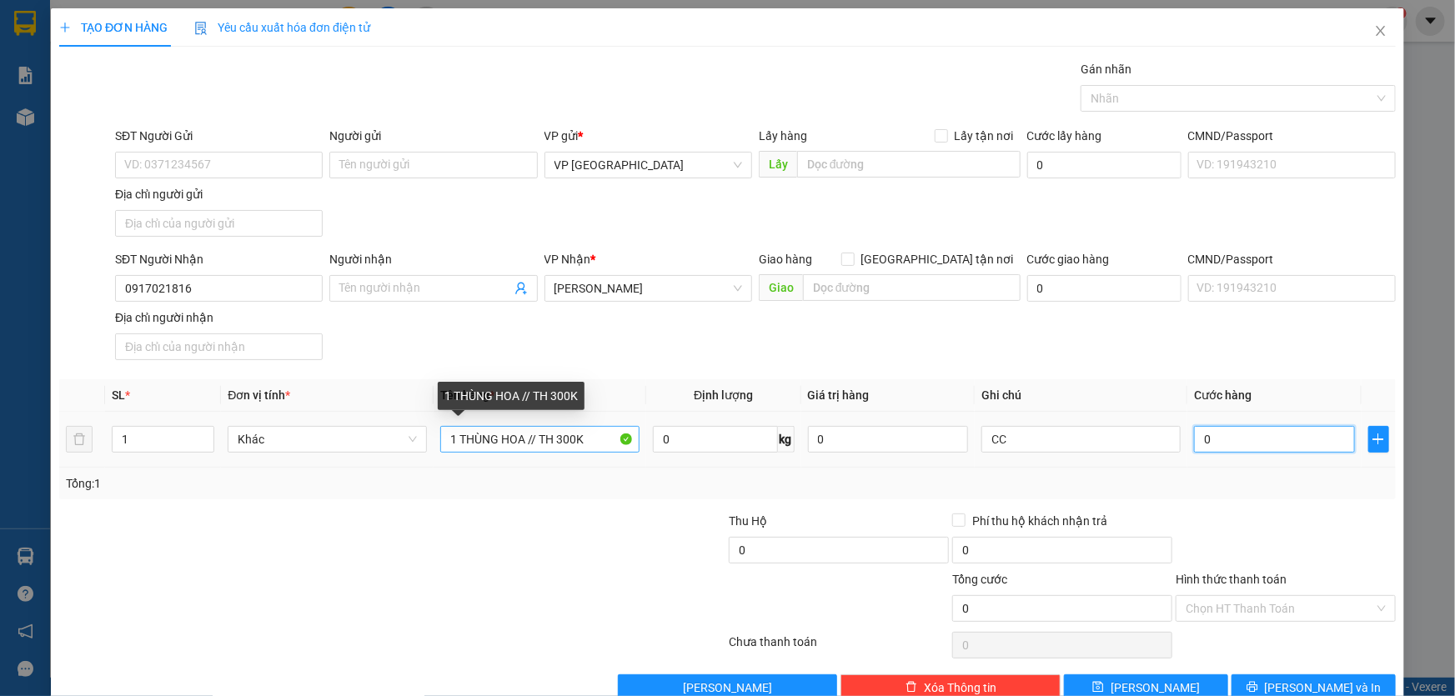
type input "1"
type input "15"
type input "1"
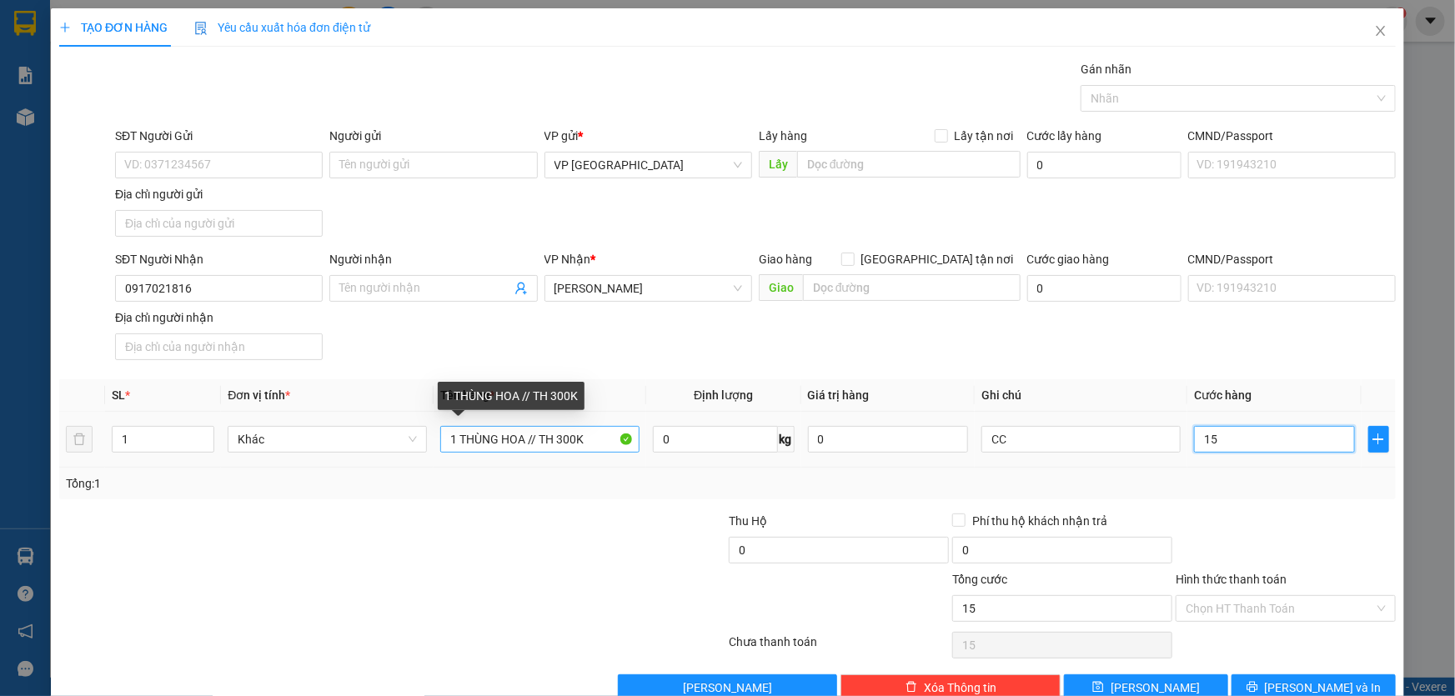
type input "1"
type input "12"
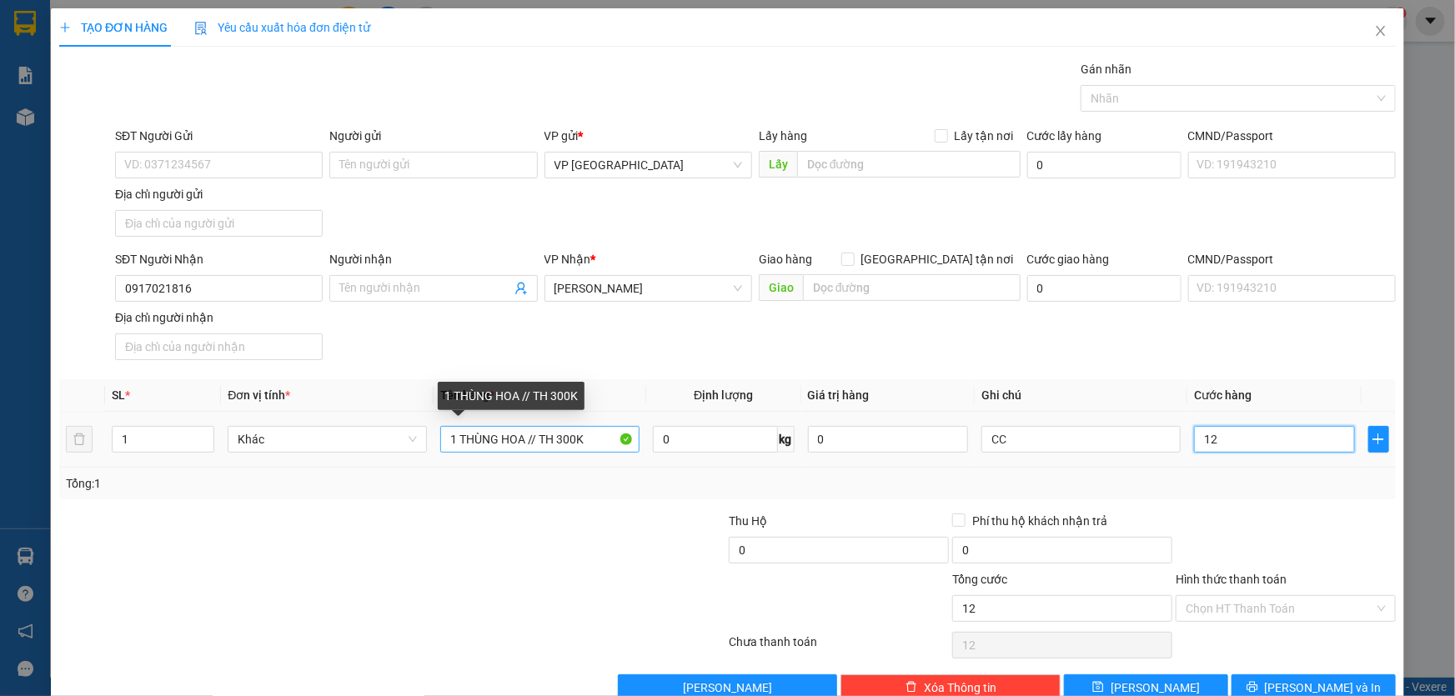
type input "120"
type input "1.200"
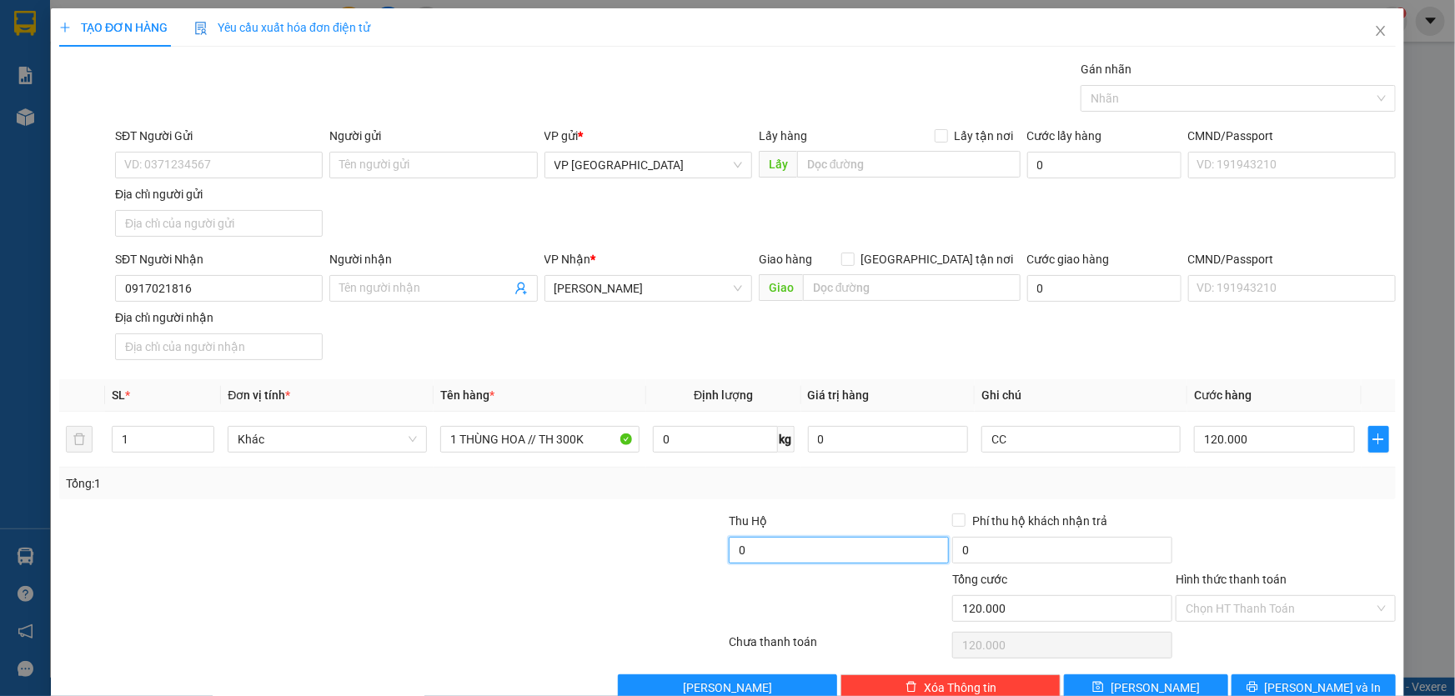
click at [785, 548] on input "0" at bounding box center [839, 550] width 220 height 27
click at [1286, 676] on button "[PERSON_NAME] và In" at bounding box center [1313, 687] width 164 height 27
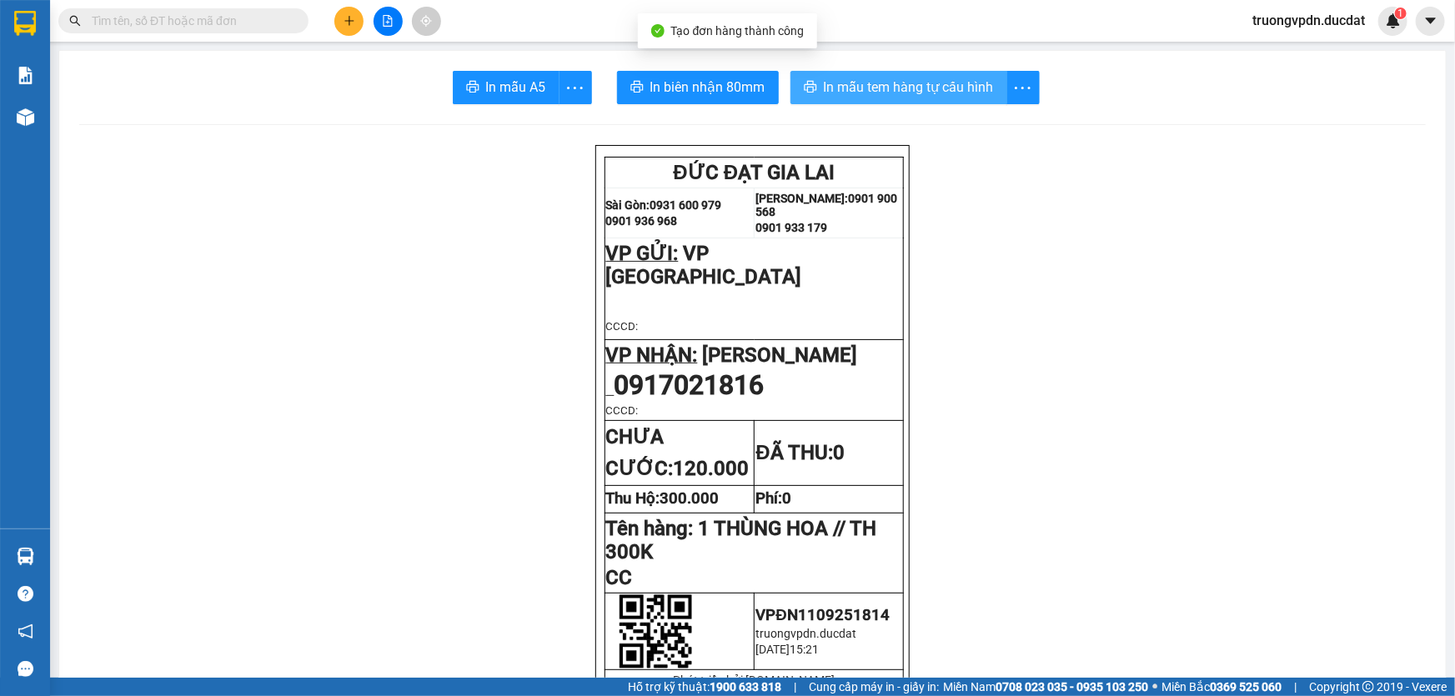
click at [900, 83] on span "In mẫu tem hàng tự cấu hình" at bounding box center [909, 87] width 170 height 21
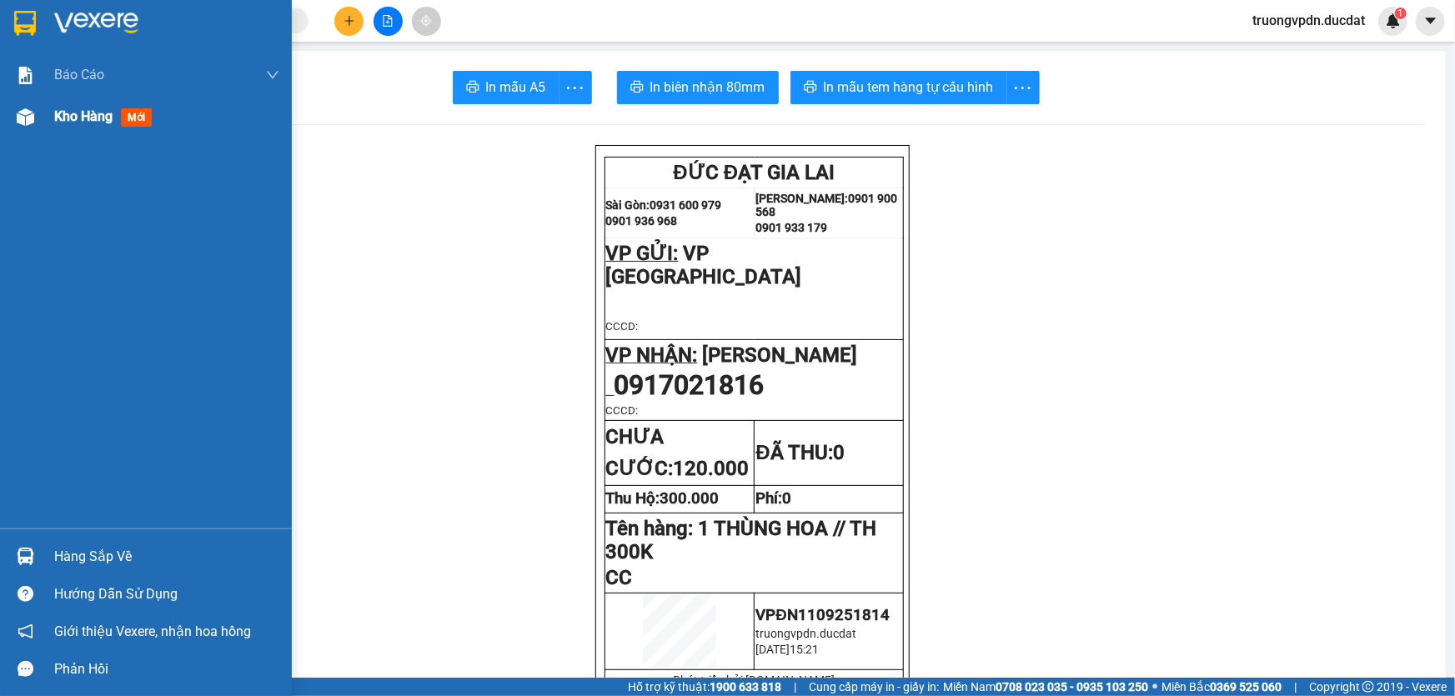
click at [73, 123] on span "Kho hàng" at bounding box center [83, 116] width 58 height 16
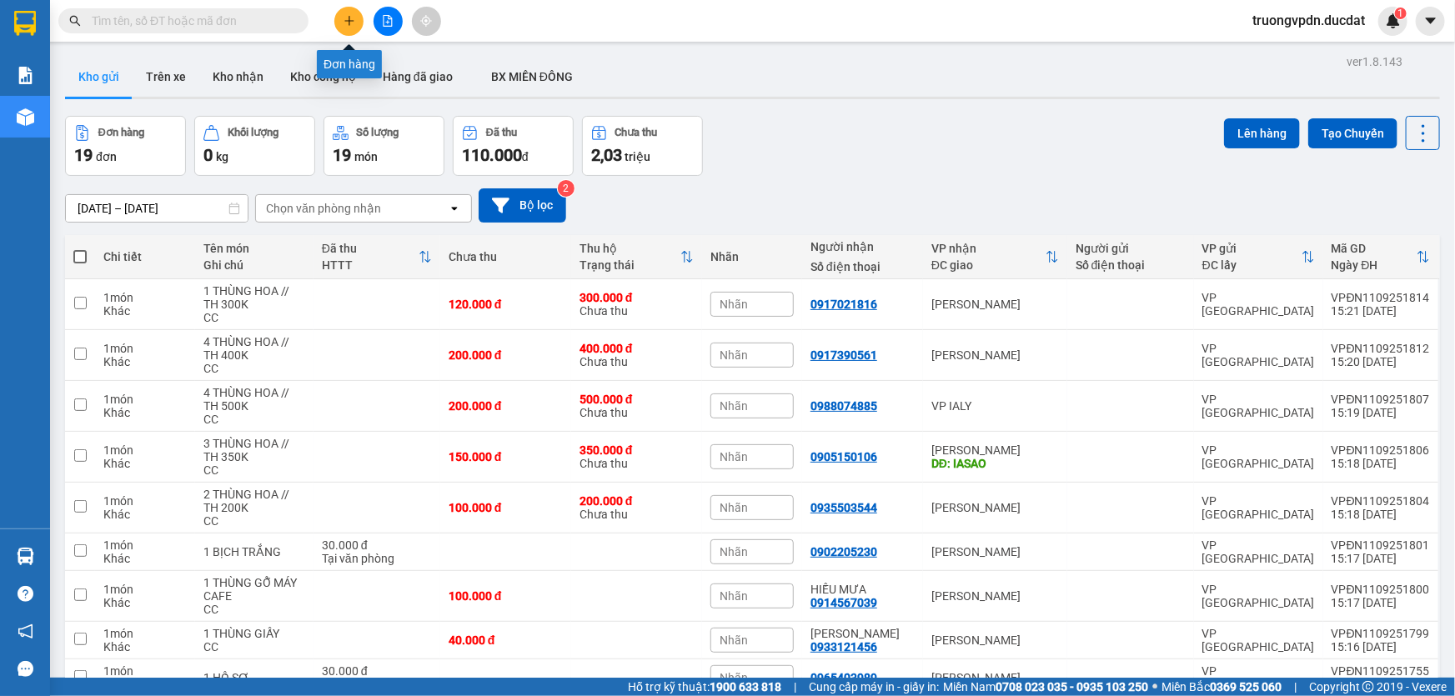
click at [350, 15] on icon "plus" at bounding box center [349, 21] width 12 height 12
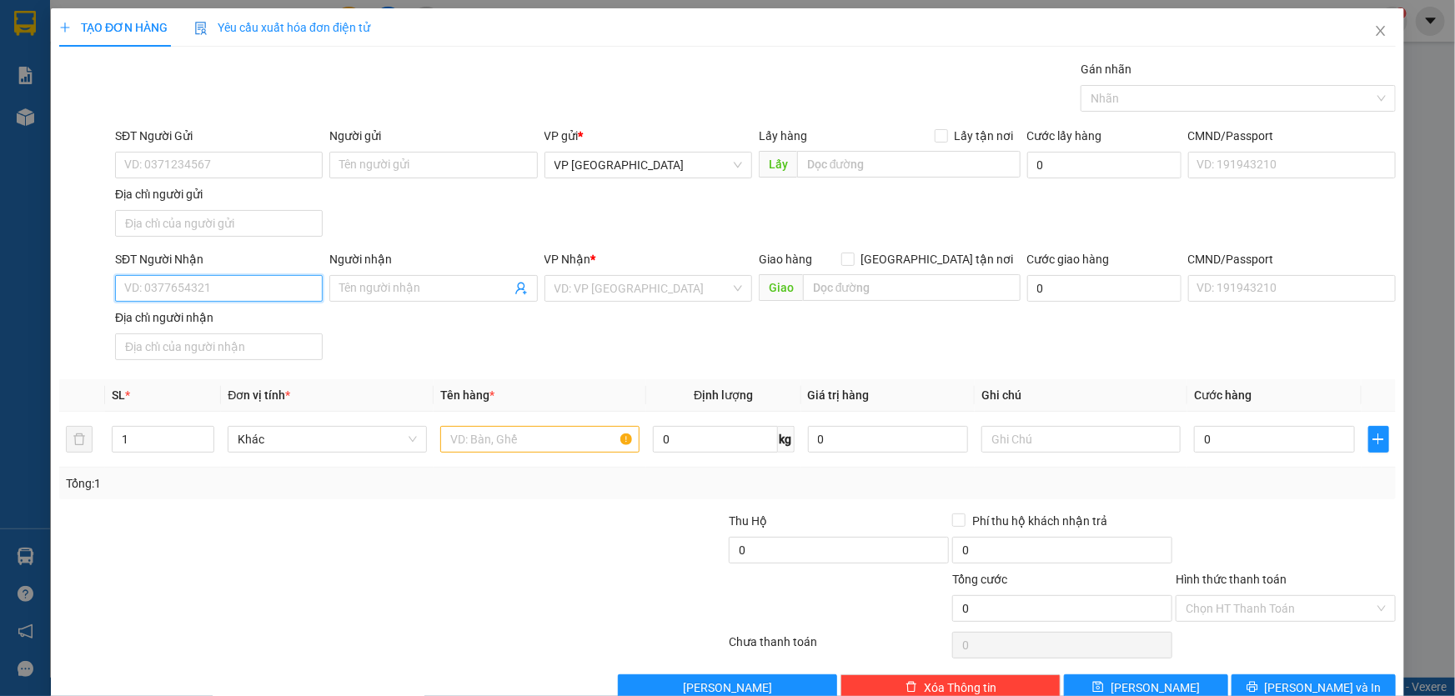
click at [234, 293] on input "SĐT Người Nhận" at bounding box center [219, 288] width 208 height 27
click at [566, 286] on input "search" at bounding box center [642, 288] width 176 height 25
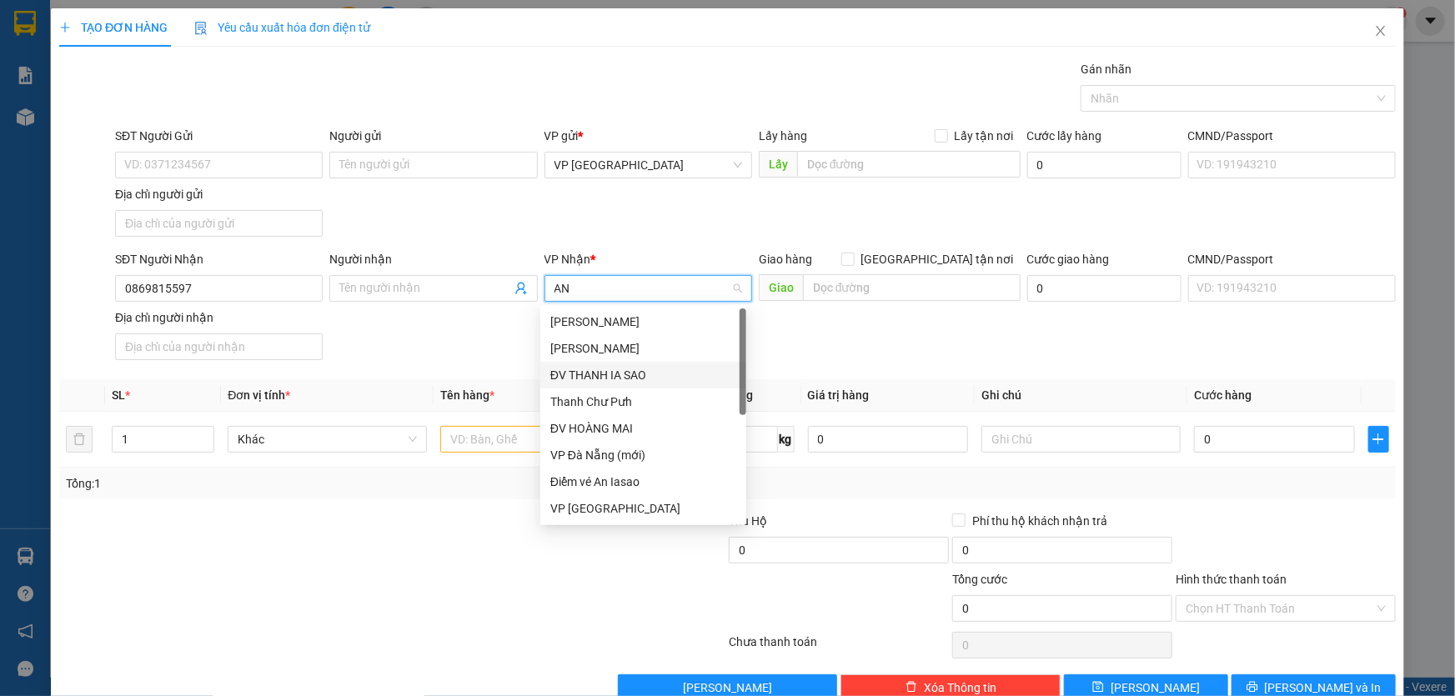
scroll to position [106, 0]
click at [610, 456] on div "VP An Khê" at bounding box center [643, 456] width 186 height 18
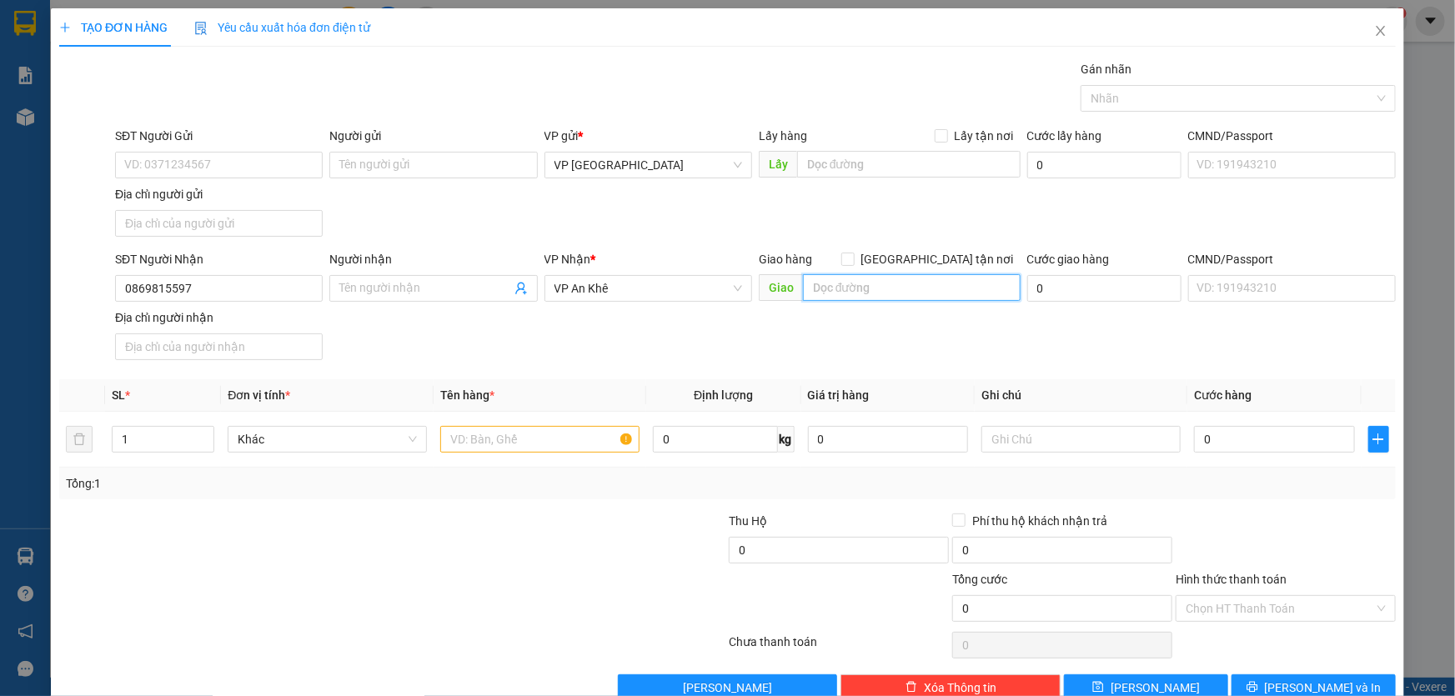
click at [886, 291] on input "text" at bounding box center [912, 287] width 218 height 27
click at [574, 433] on input "text" at bounding box center [539, 439] width 199 height 27
click at [1300, 682] on span "[PERSON_NAME] và In" at bounding box center [1323, 688] width 117 height 18
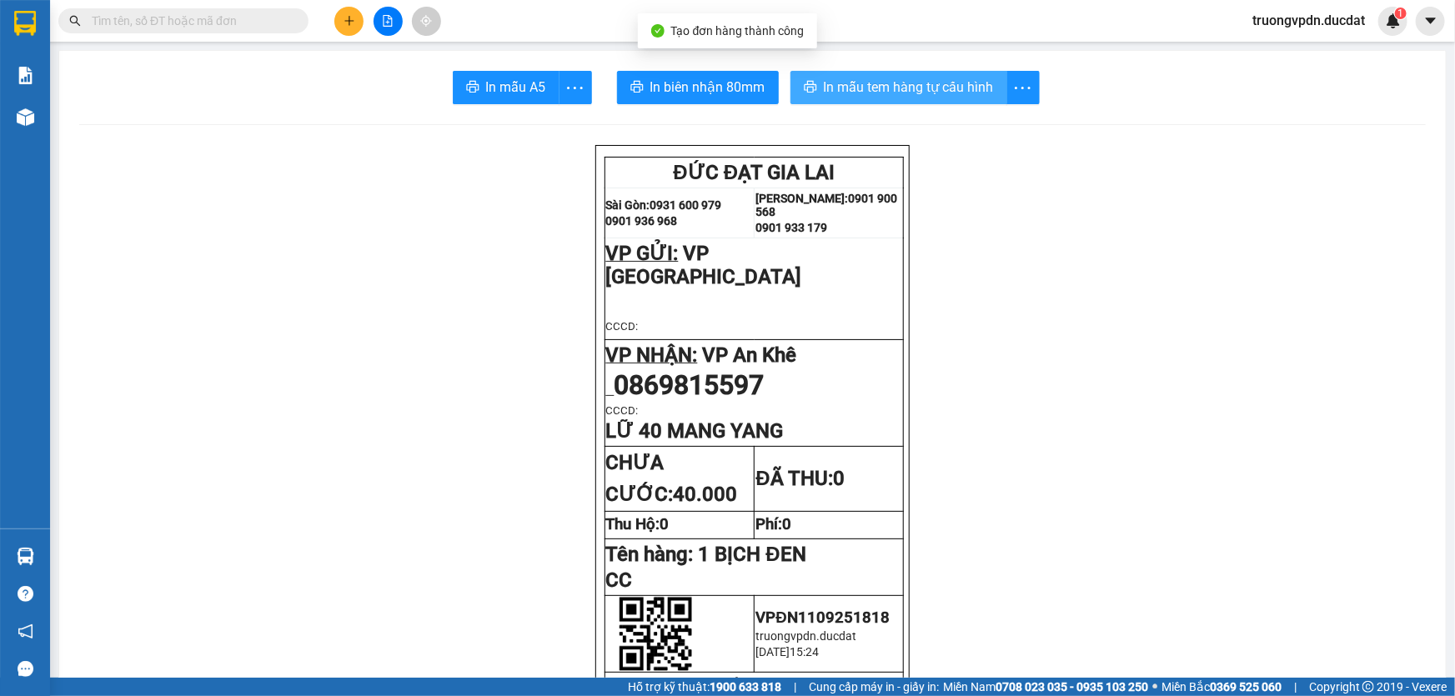
click at [903, 82] on span "In mẫu tem hàng tự cấu hình" at bounding box center [909, 87] width 170 height 21
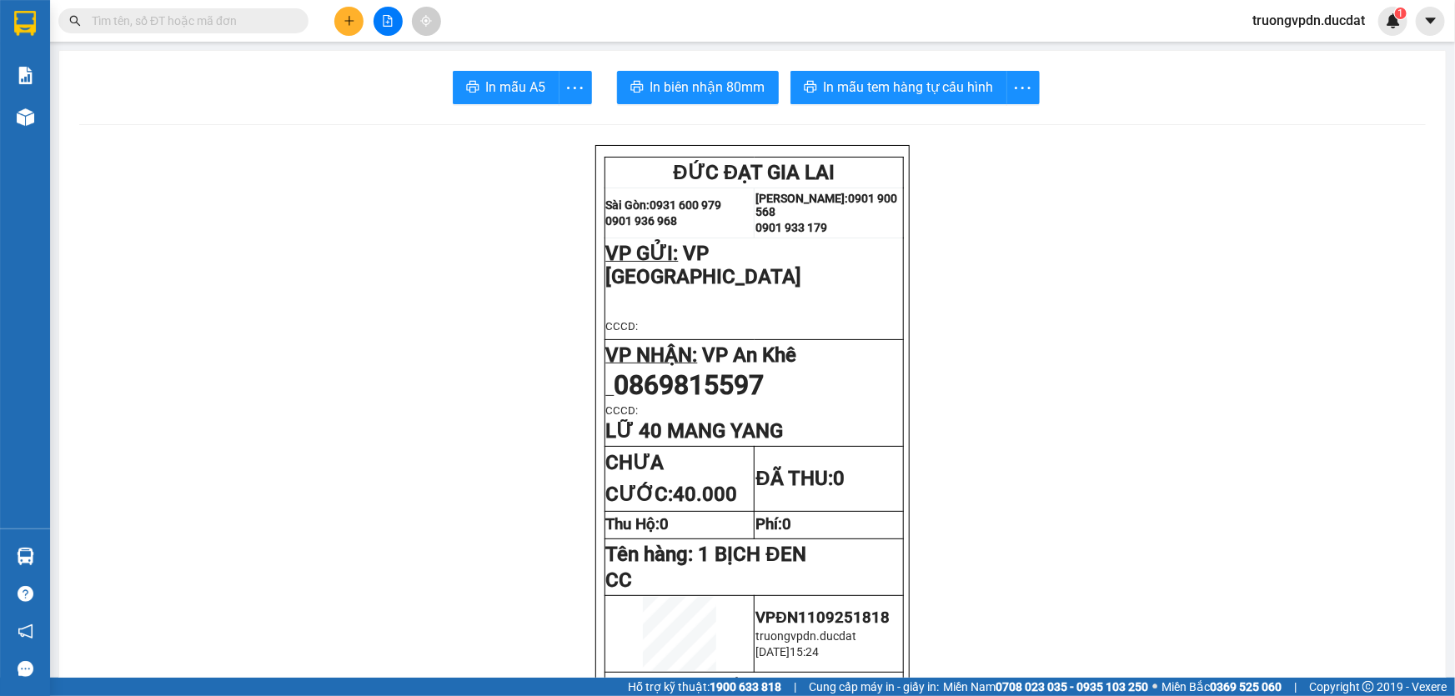
click at [348, 12] on button at bounding box center [348, 21] width 29 height 29
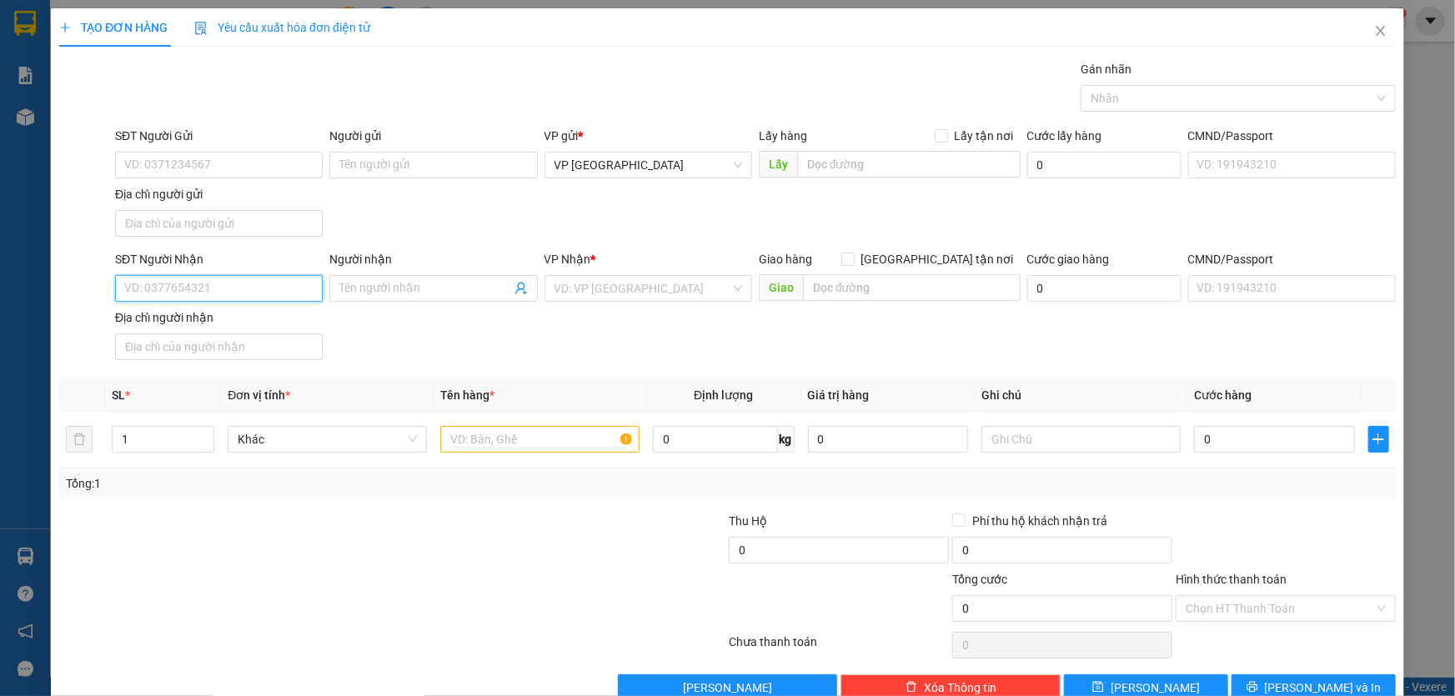
click at [282, 298] on input "SĐT Người Nhận" at bounding box center [219, 288] width 208 height 27
drag, startPoint x: 237, startPoint y: 329, endPoint x: 506, endPoint y: 442, distance: 291.9
click at [236, 321] on div "0949628008 - [PERSON_NAME]" at bounding box center [217, 321] width 206 height 27
click at [503, 450] on input "text" at bounding box center [539, 439] width 199 height 27
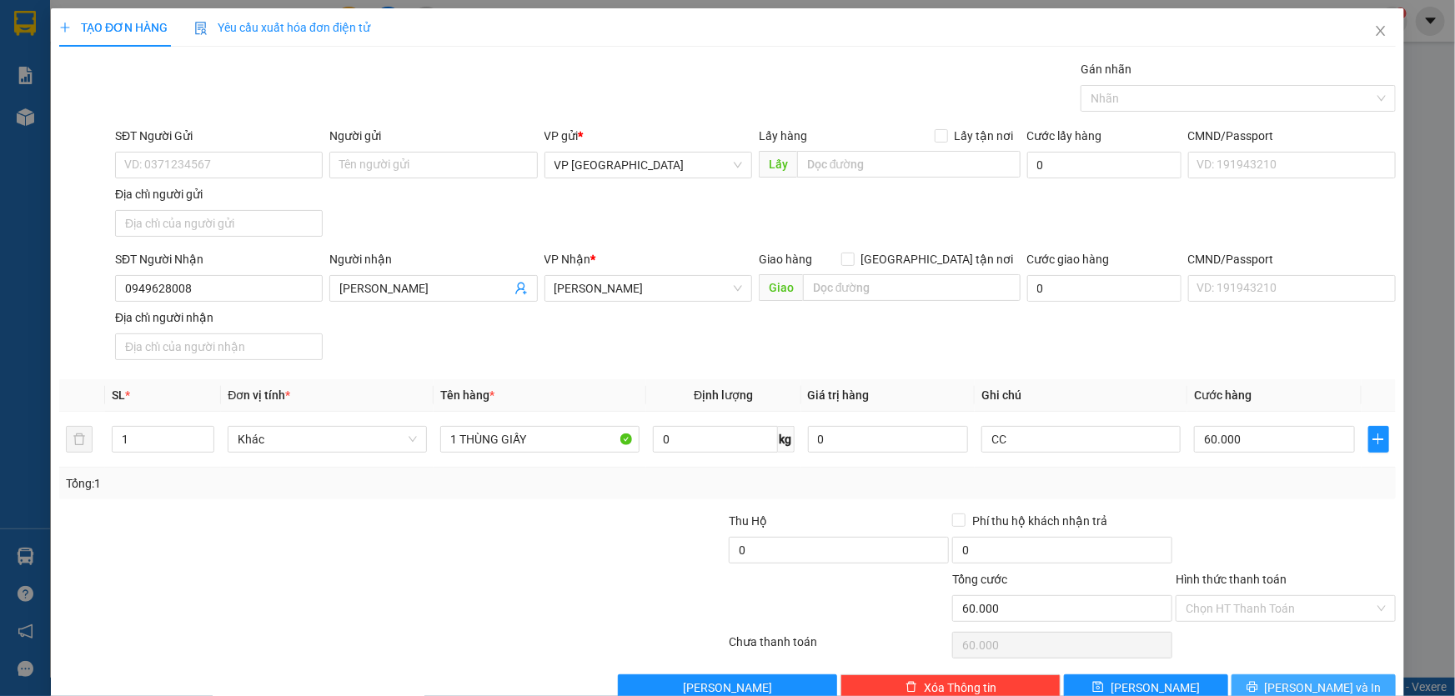
click at [1301, 682] on span "[PERSON_NAME] và In" at bounding box center [1323, 688] width 117 height 18
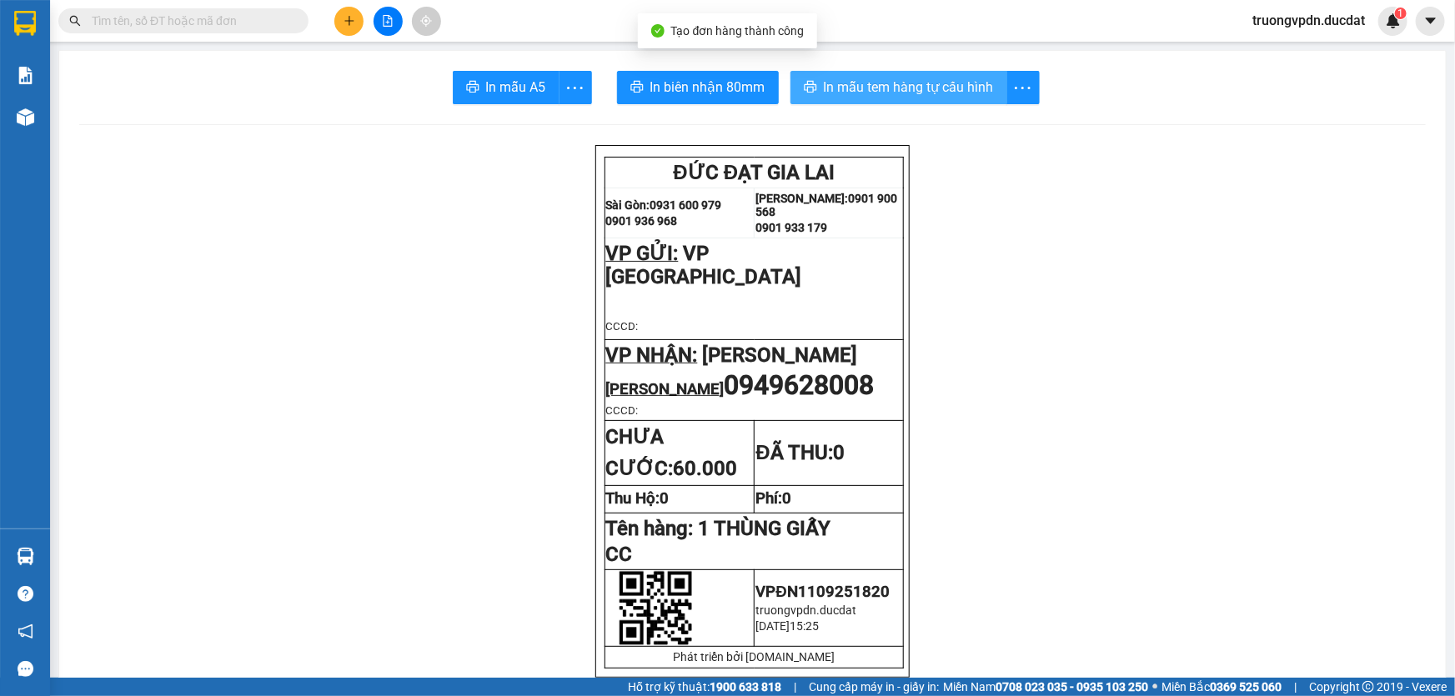
click at [895, 89] on span "In mẫu tem hàng tự cấu hình" at bounding box center [909, 87] width 170 height 21
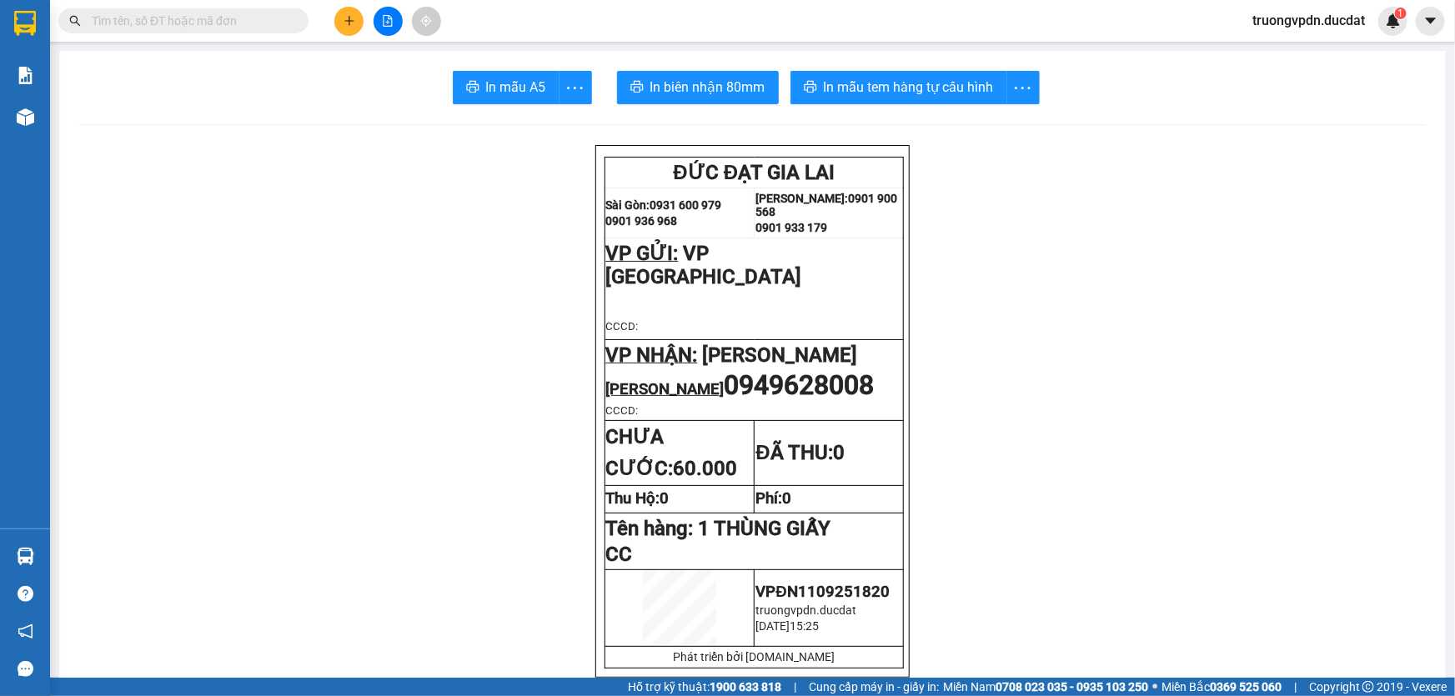
click at [353, 23] on icon "plus" at bounding box center [349, 21] width 12 height 12
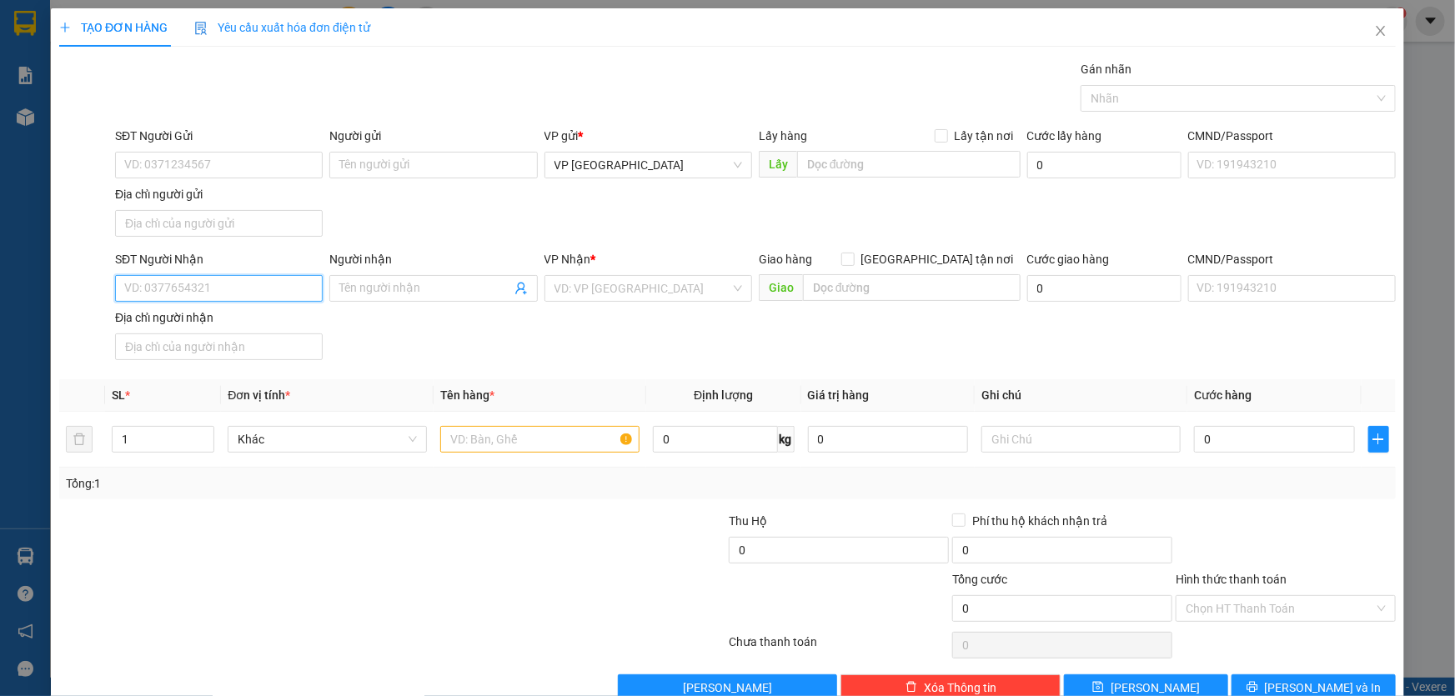
click at [224, 284] on input "SĐT Người Nhận" at bounding box center [219, 288] width 208 height 27
click at [187, 324] on div "0328181444" at bounding box center [217, 321] width 186 height 18
click at [544, 444] on input "text" at bounding box center [539, 439] width 199 height 27
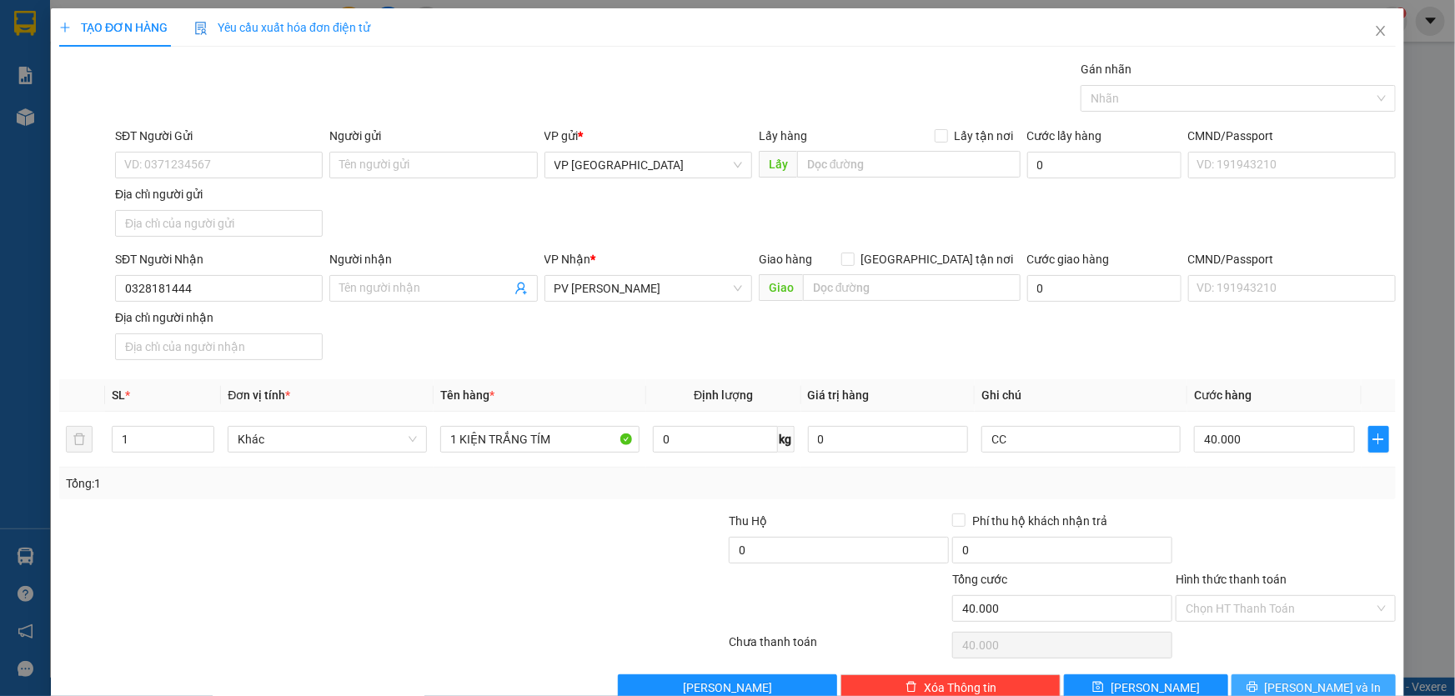
click at [1299, 682] on span "[PERSON_NAME] và In" at bounding box center [1323, 688] width 117 height 18
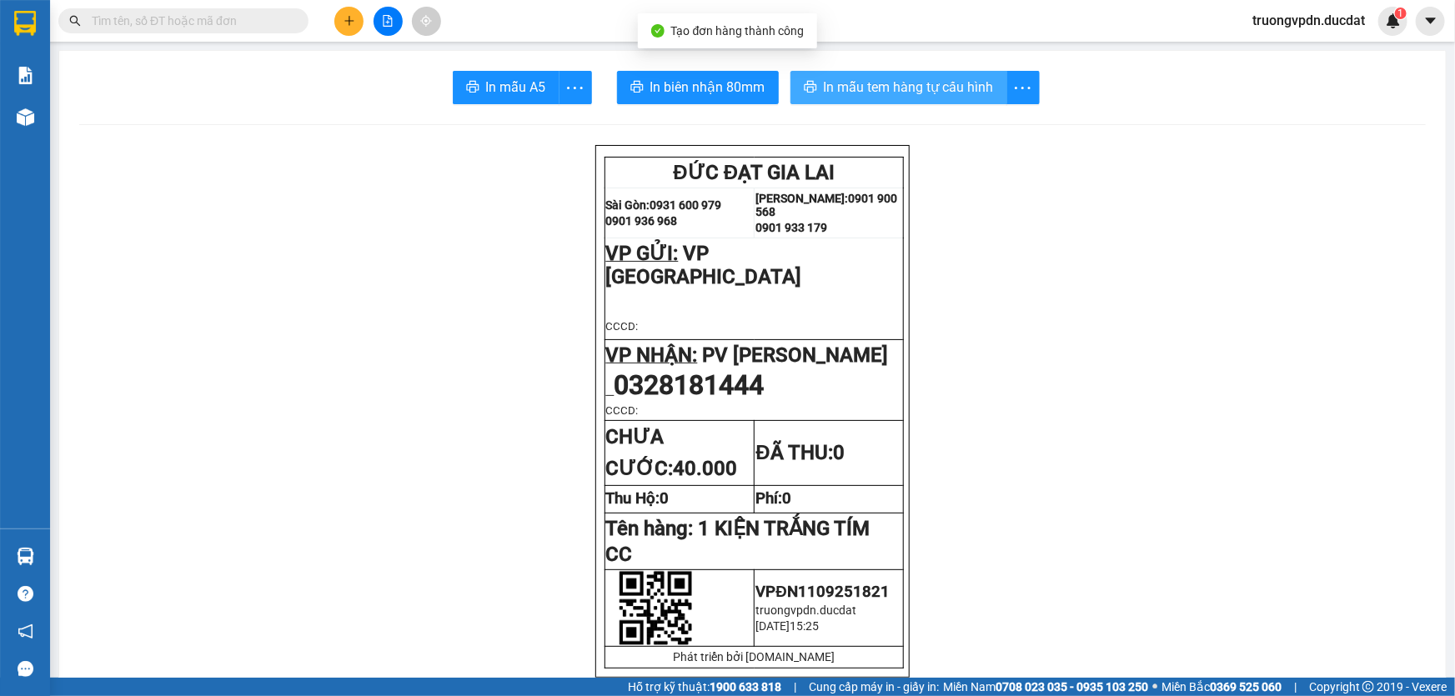
click at [891, 88] on span "In mẫu tem hàng tự cấu hình" at bounding box center [909, 87] width 170 height 21
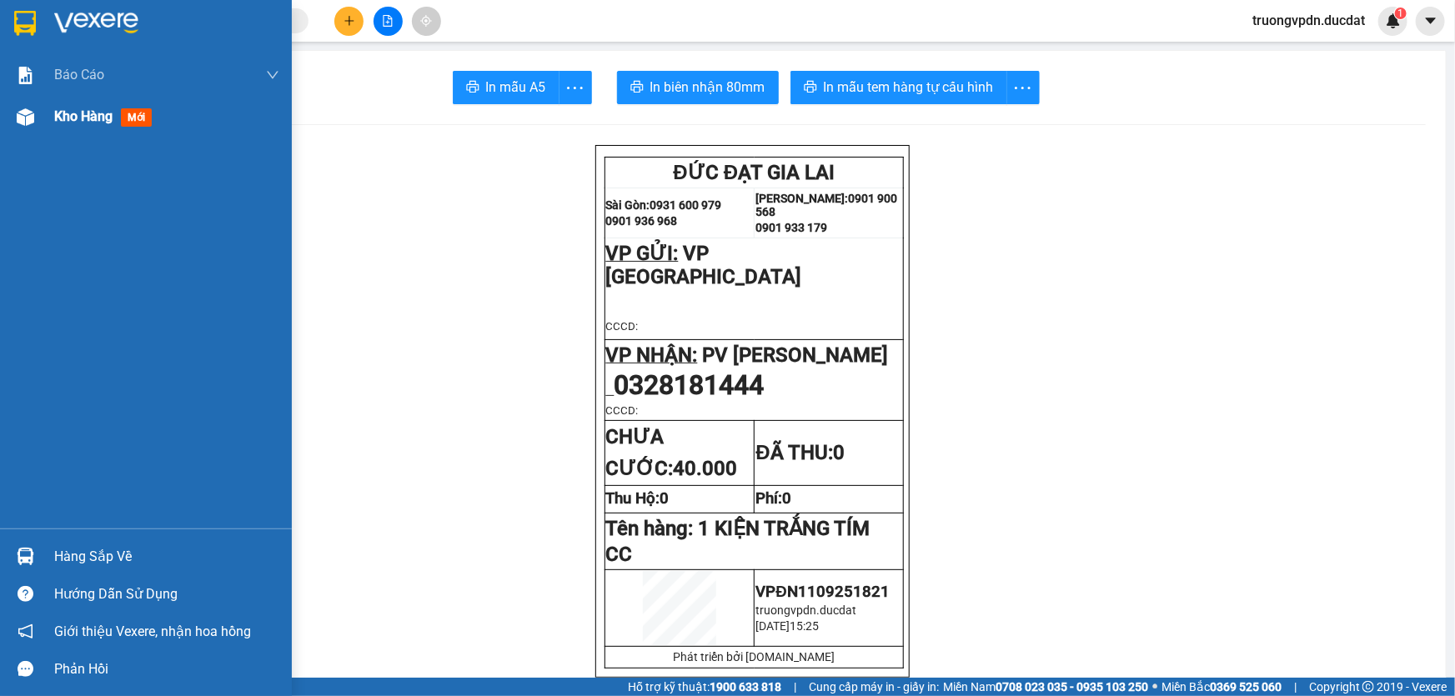
click at [40, 112] on div "Kho hàng mới" at bounding box center [146, 117] width 292 height 42
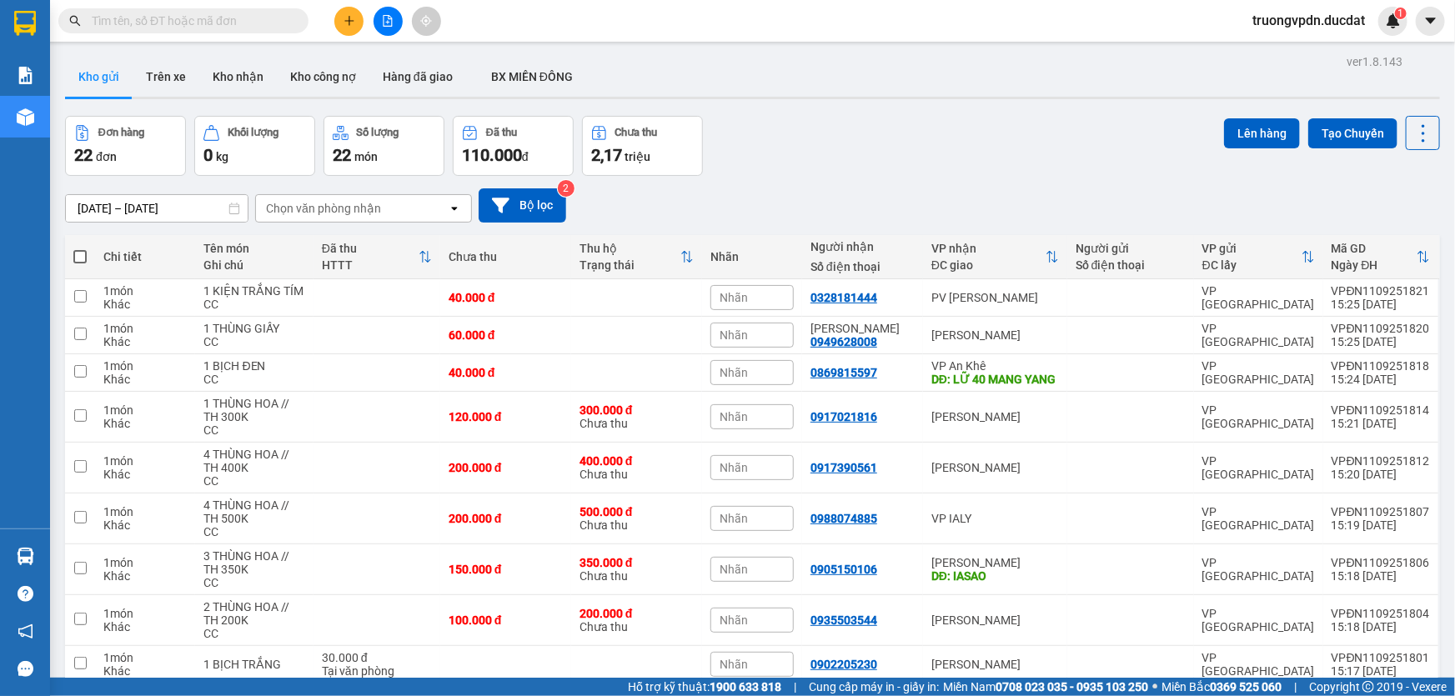
click at [348, 18] on icon "plus" at bounding box center [348, 20] width 1 height 9
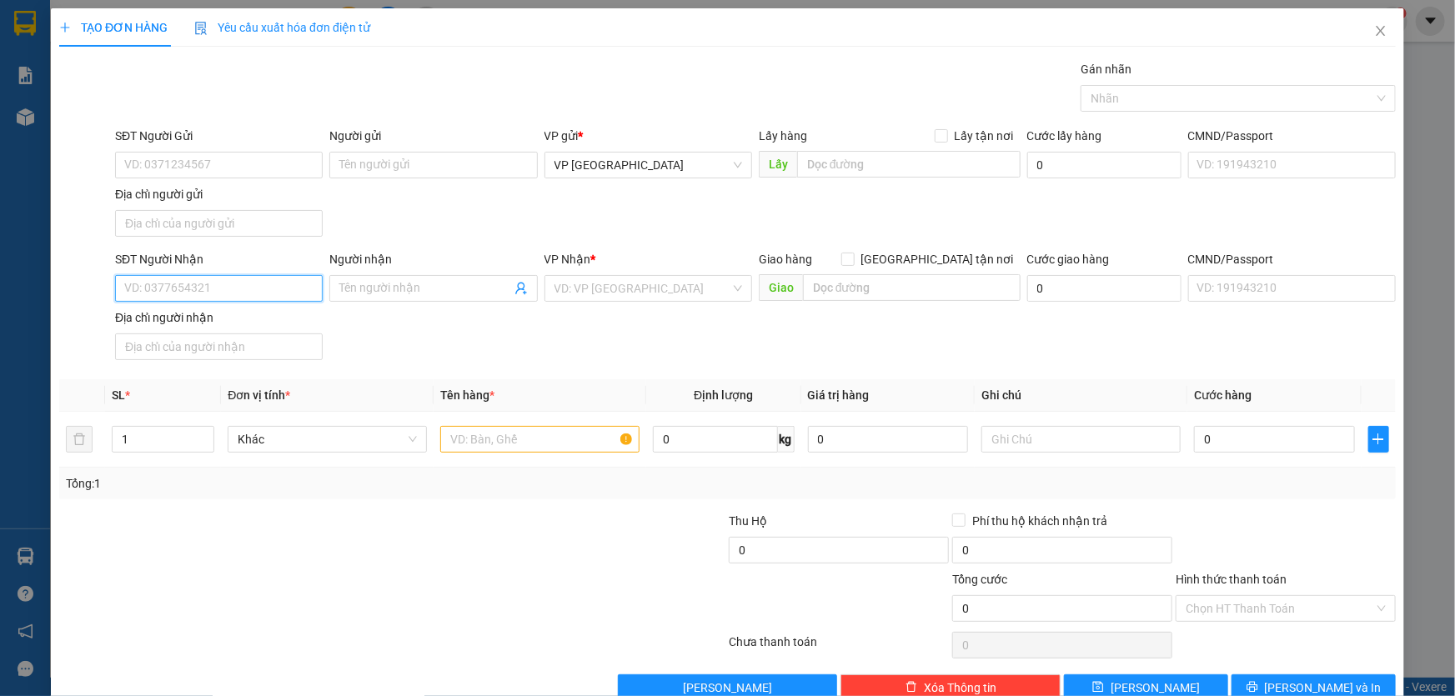
click at [278, 286] on input "SĐT Người Nhận" at bounding box center [219, 288] width 208 height 27
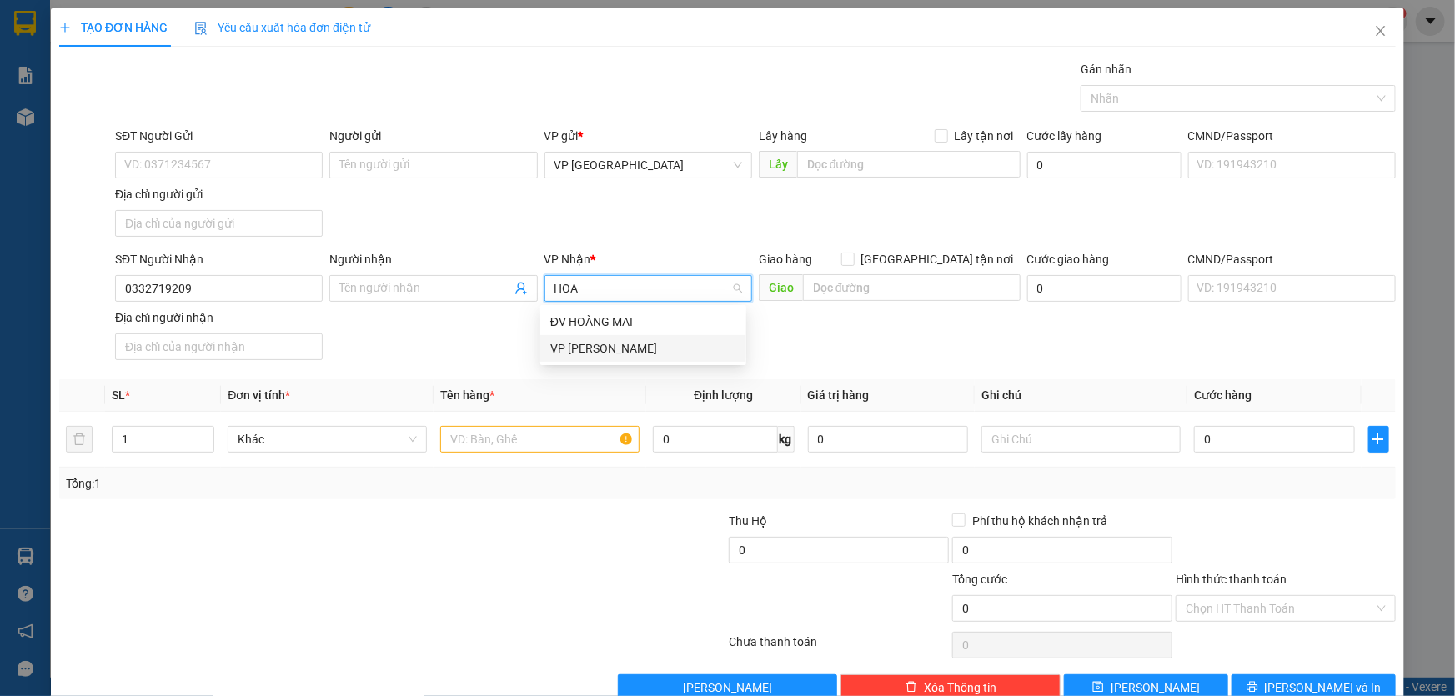
drag, startPoint x: 584, startPoint y: 349, endPoint x: 559, endPoint y: 378, distance: 37.8
click at [584, 348] on div "VP [PERSON_NAME]" at bounding box center [643, 348] width 186 height 18
click at [499, 442] on input "text" at bounding box center [539, 439] width 199 height 27
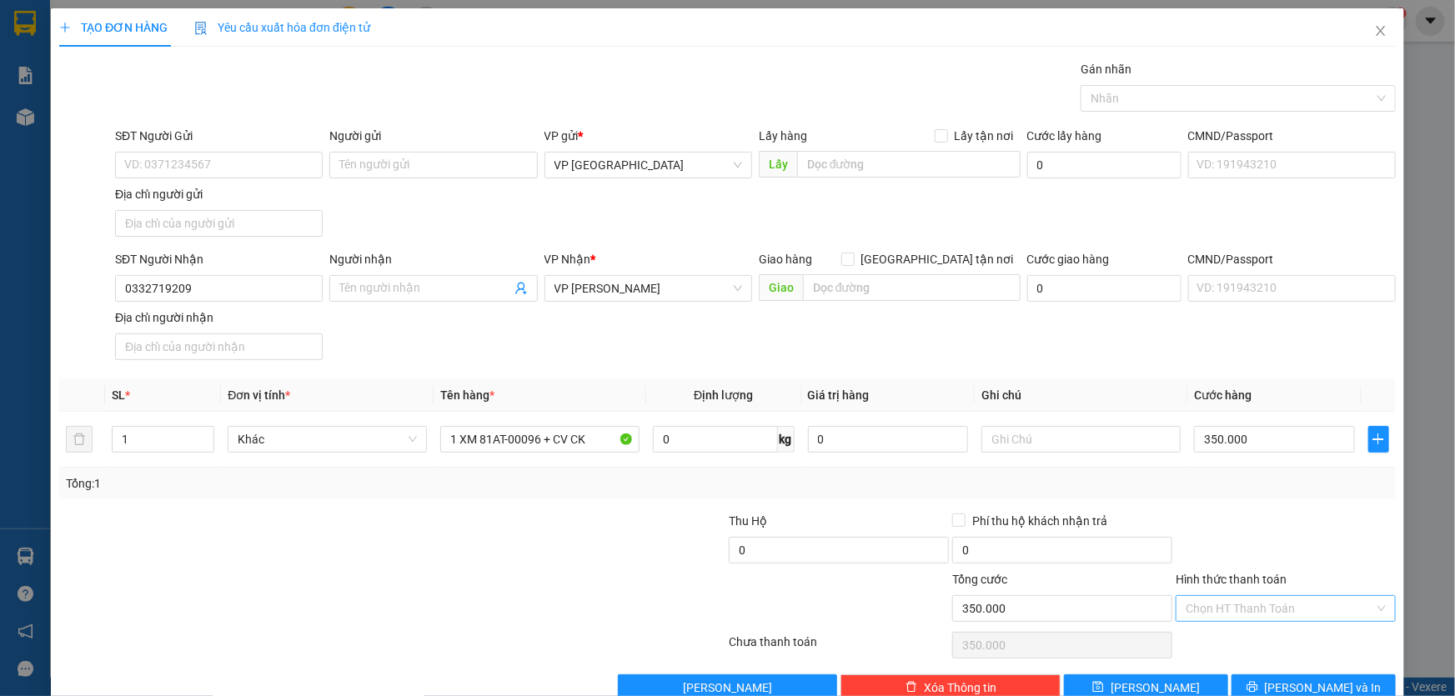
click at [1269, 611] on input "Hình thức thanh toán" at bounding box center [1280, 608] width 188 height 25
click at [1213, 463] on div "Tại văn phòng" at bounding box center [1275, 467] width 198 height 18
click at [1290, 679] on span "[PERSON_NAME] và In" at bounding box center [1323, 688] width 117 height 18
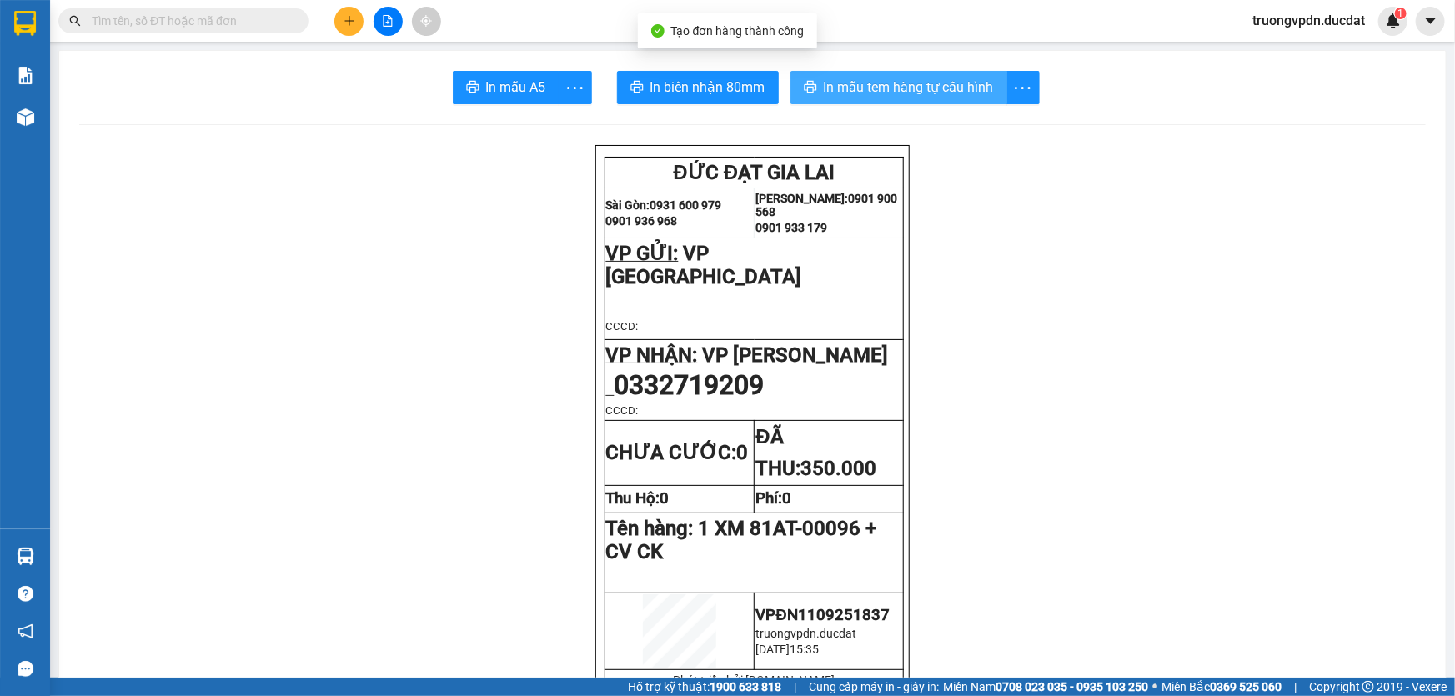
click at [911, 82] on span "In mẫu tem hàng tự cấu hình" at bounding box center [909, 87] width 170 height 21
click at [360, 14] on button at bounding box center [348, 21] width 29 height 29
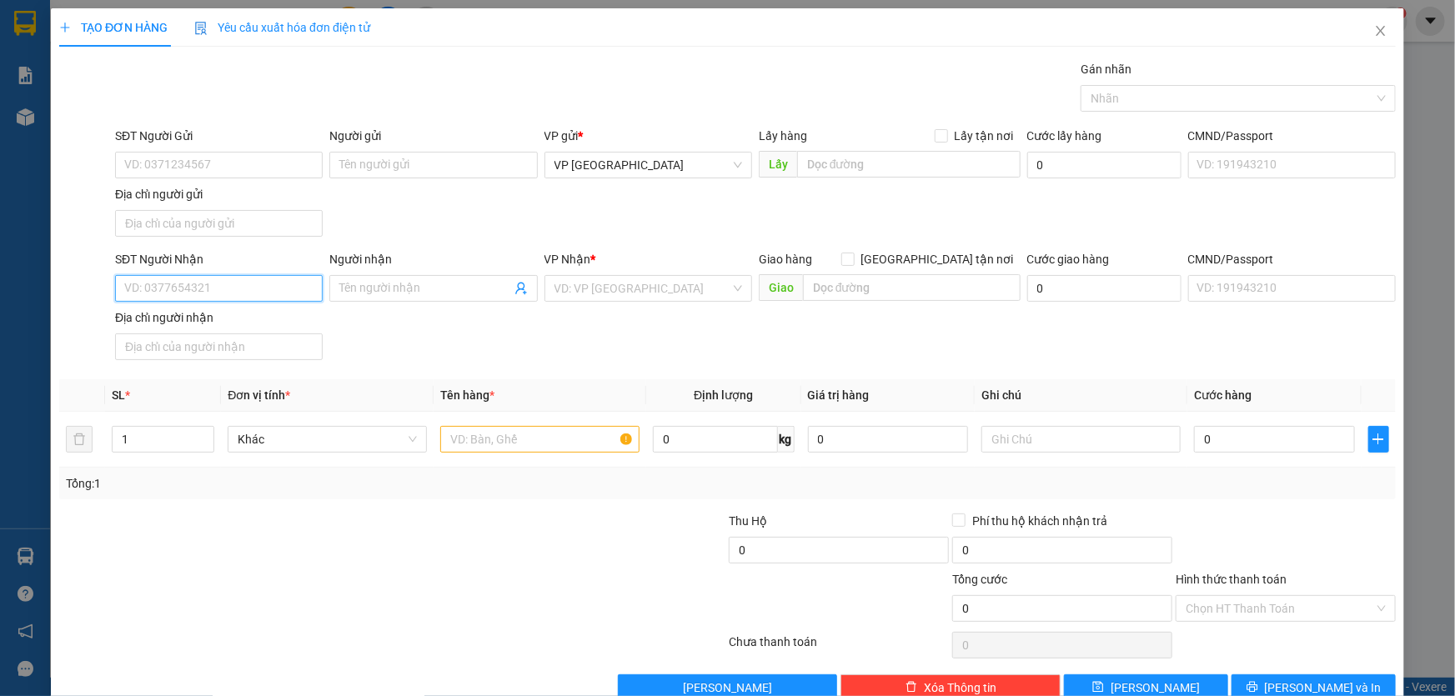
click at [204, 278] on input "SĐT Người Nhận" at bounding box center [219, 288] width 208 height 27
click at [245, 318] on div "0986651797 - [PERSON_NAME]" at bounding box center [217, 321] width 186 height 18
click at [525, 442] on input "text" at bounding box center [539, 439] width 199 height 27
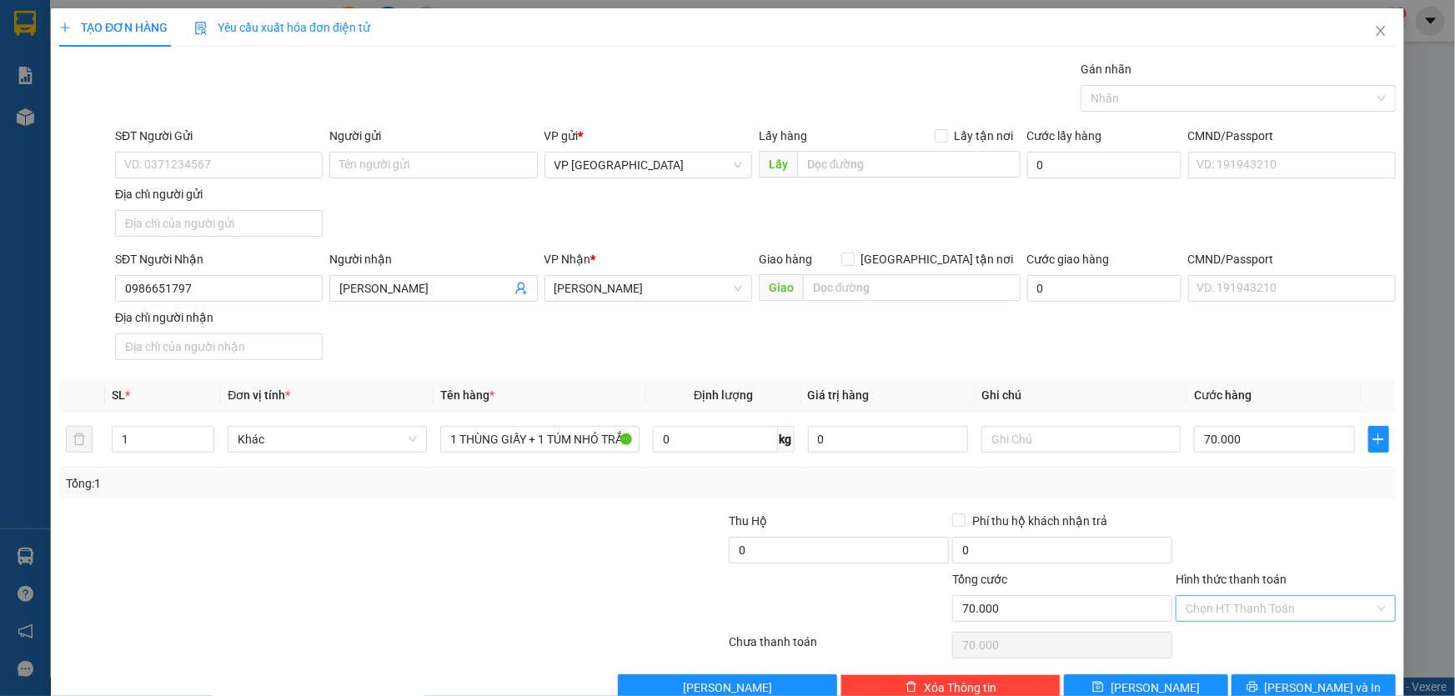
click at [1289, 599] on input "Hình thức thanh toán" at bounding box center [1280, 608] width 188 height 25
click at [1208, 459] on div "Tại văn phòng" at bounding box center [1275, 467] width 198 height 18
click at [1285, 684] on button "[PERSON_NAME] và In" at bounding box center [1313, 687] width 164 height 27
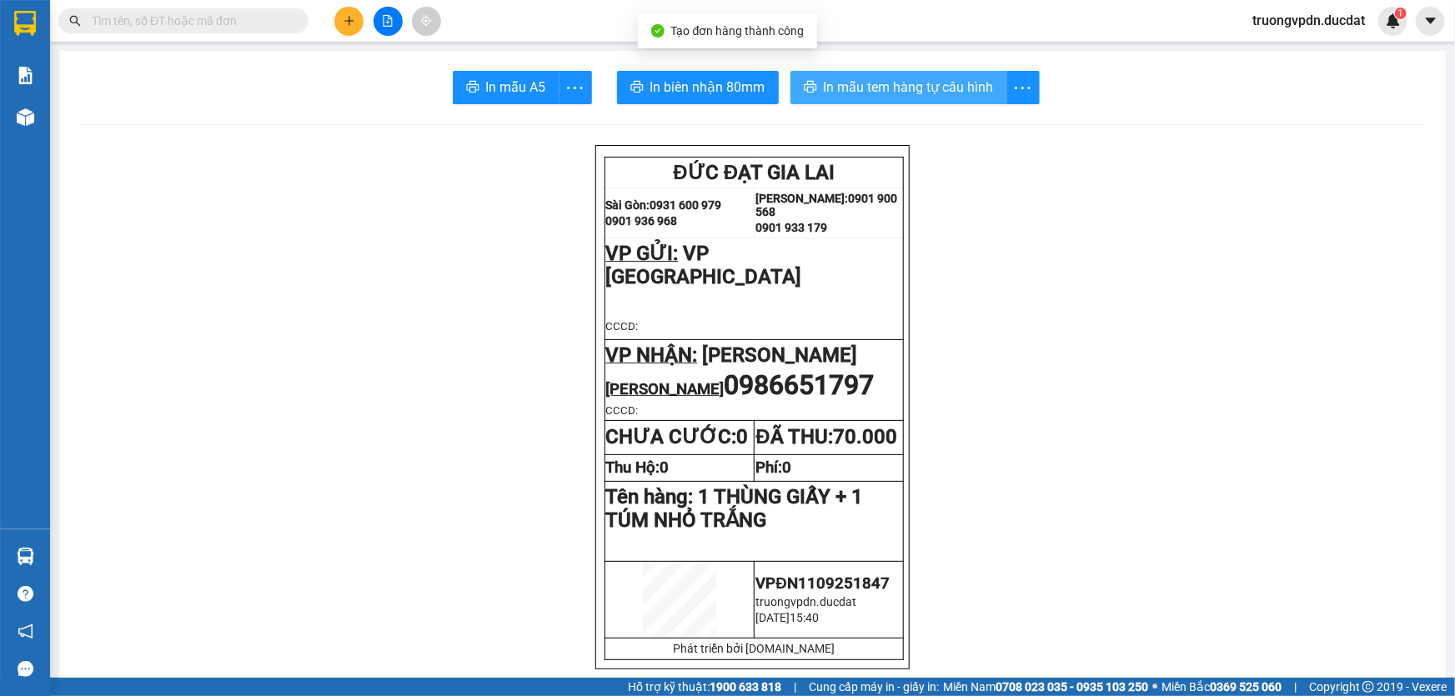
click at [899, 84] on span "In mẫu tem hàng tự cấu hình" at bounding box center [909, 87] width 170 height 21
click at [338, 24] on button at bounding box center [348, 21] width 29 height 29
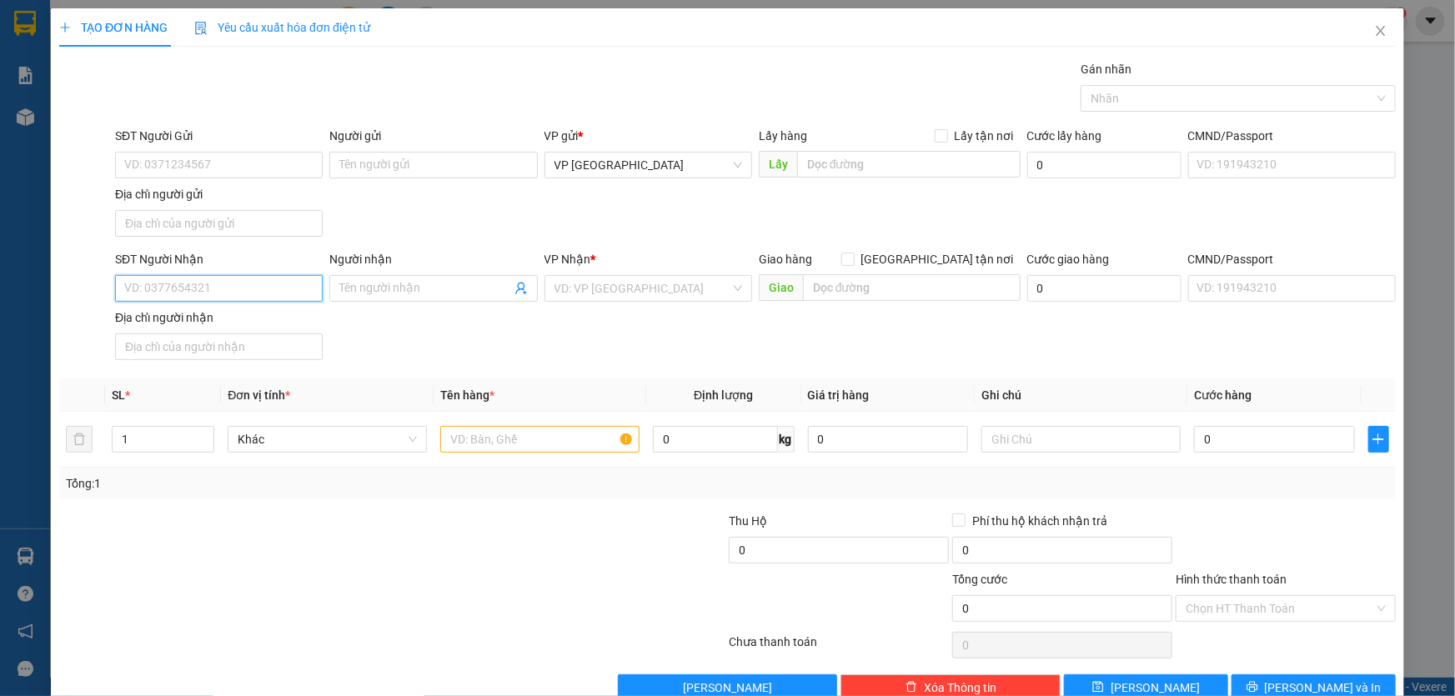
click at [209, 292] on input "SĐT Người Nhận" at bounding box center [219, 288] width 208 height 27
click at [608, 299] on input "search" at bounding box center [642, 288] width 176 height 25
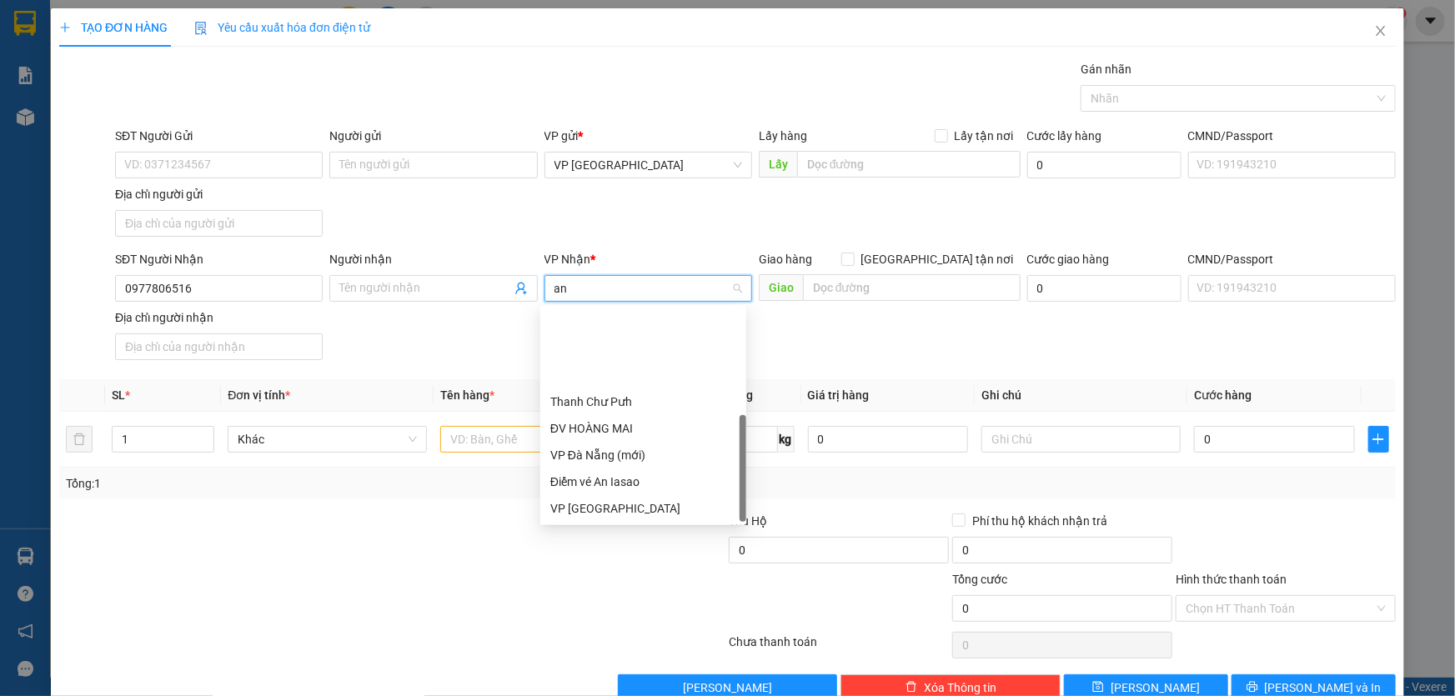
scroll to position [106, 0]
drag, startPoint x: 591, startPoint y: 457, endPoint x: 879, endPoint y: 319, distance: 318.8
click at [595, 448] on div "VP An Khê" at bounding box center [643, 456] width 186 height 18
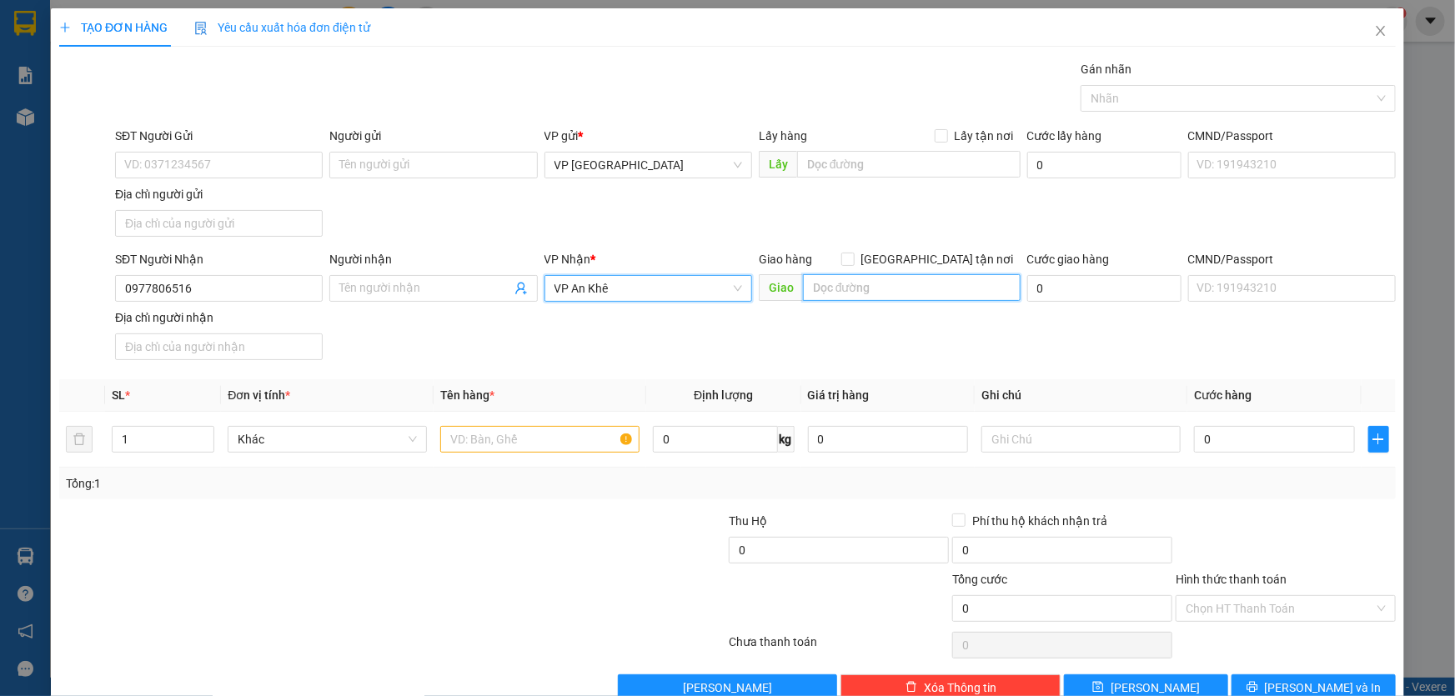
click at [825, 289] on input "text" at bounding box center [912, 287] width 218 height 27
click at [541, 433] on input "text" at bounding box center [539, 439] width 199 height 27
click at [1315, 606] on input "Hình thức thanh toán" at bounding box center [1280, 608] width 188 height 25
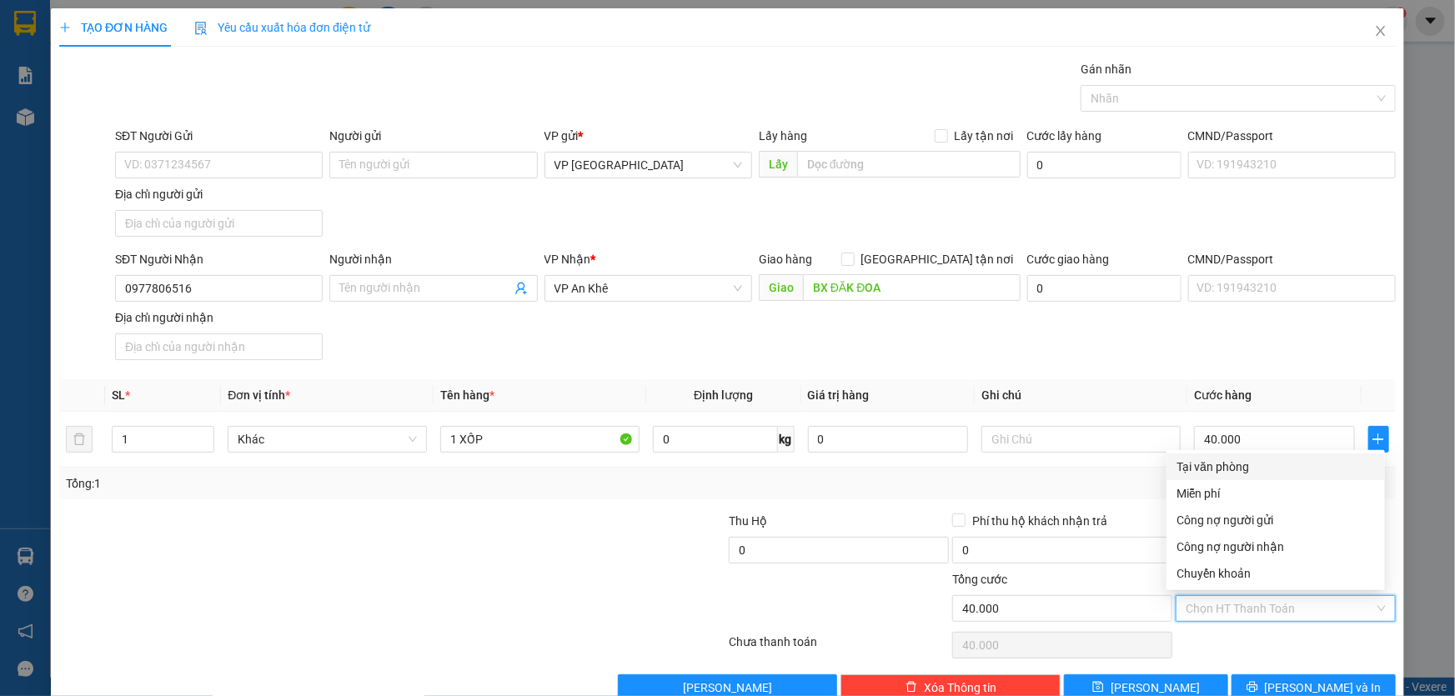
click at [1247, 464] on div "Tại văn phòng" at bounding box center [1275, 467] width 198 height 18
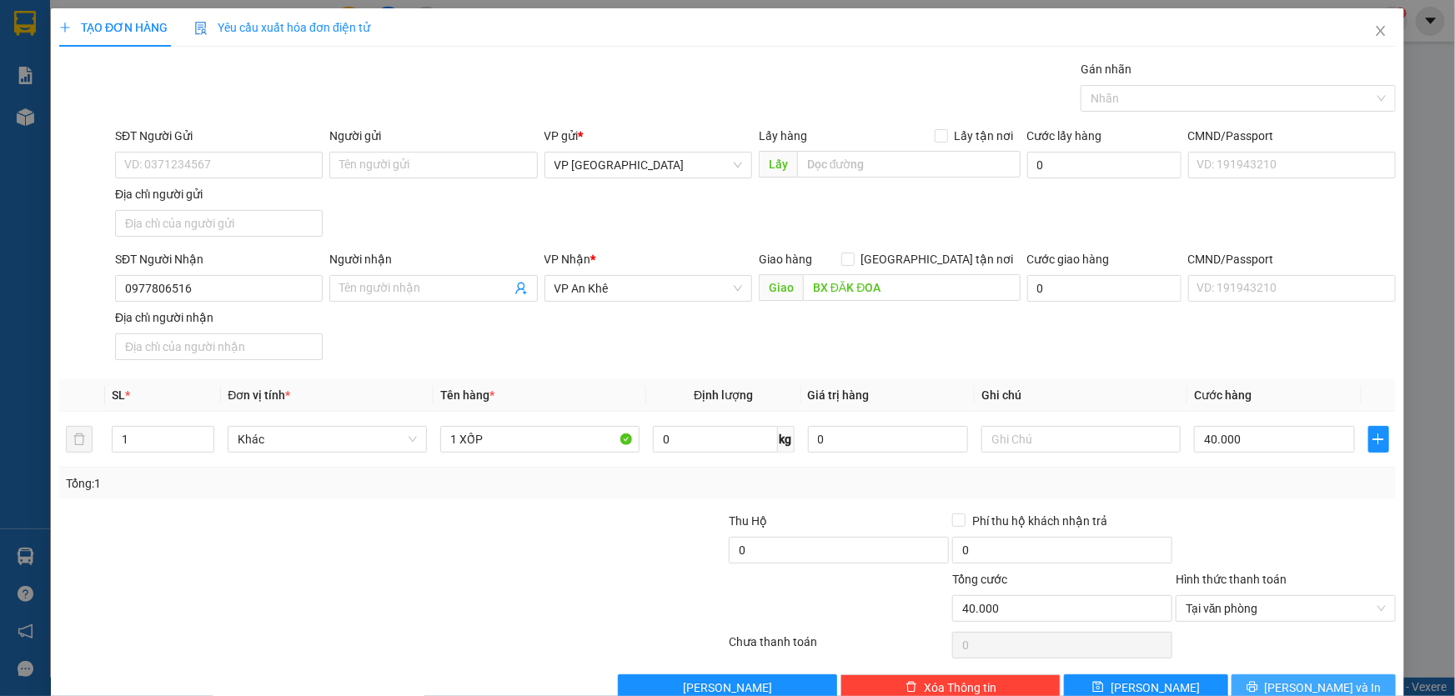
click at [1325, 681] on span "[PERSON_NAME] và In" at bounding box center [1323, 688] width 117 height 18
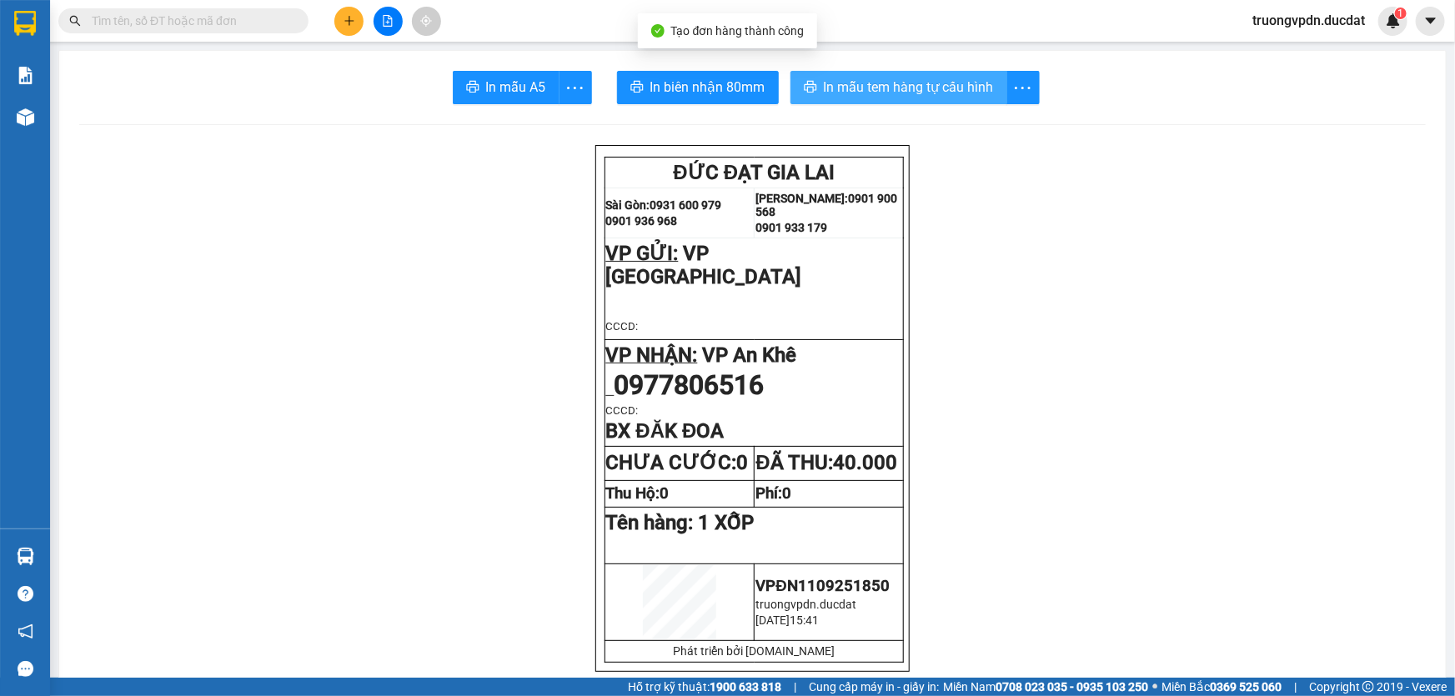
click at [963, 93] on span "In mẫu tem hàng tự cấu hình" at bounding box center [909, 87] width 170 height 21
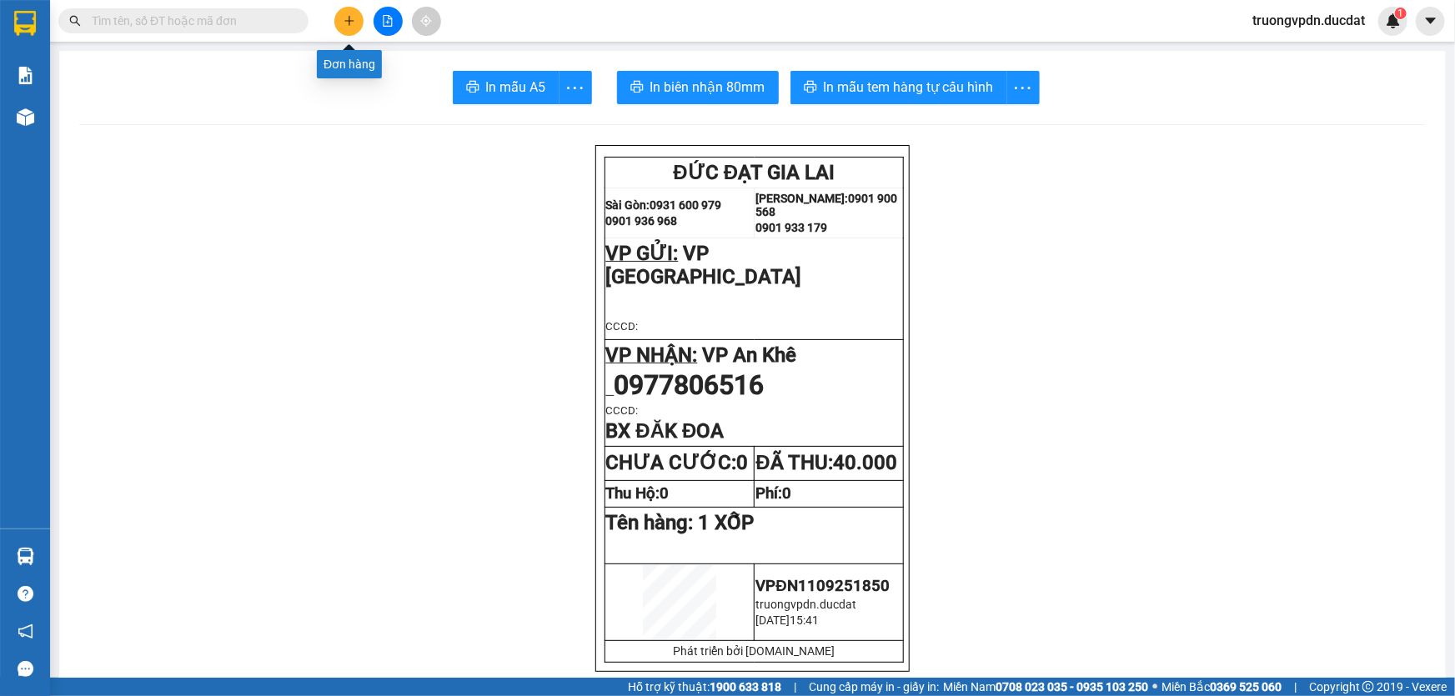
click at [348, 27] on button at bounding box center [348, 21] width 29 height 29
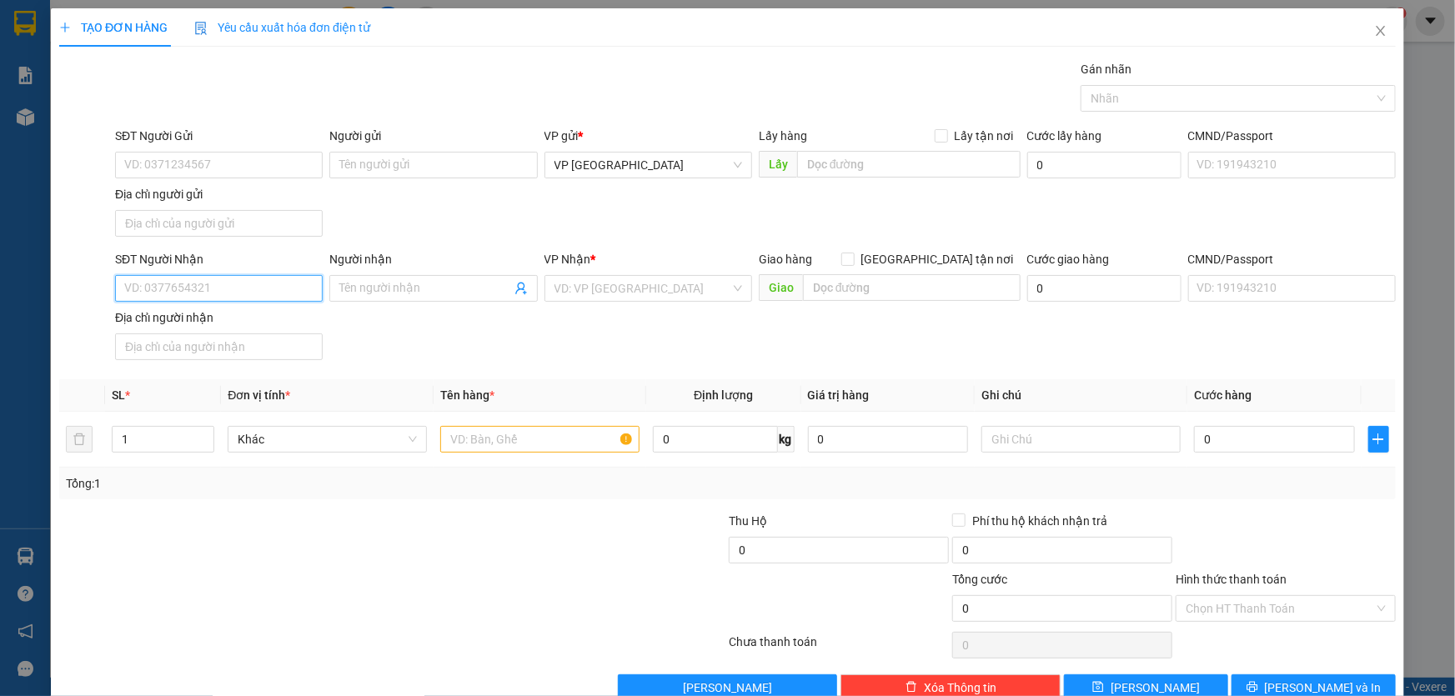
click at [223, 290] on input "SĐT Người Nhận" at bounding box center [219, 288] width 208 height 27
click at [187, 324] on div "0865266289" at bounding box center [217, 321] width 186 height 18
click at [540, 445] on input "text" at bounding box center [539, 439] width 199 height 27
click at [679, 270] on div "VP Nhận *" at bounding box center [648, 262] width 208 height 25
click at [643, 289] on span "VP An Khê" at bounding box center [648, 288] width 188 height 25
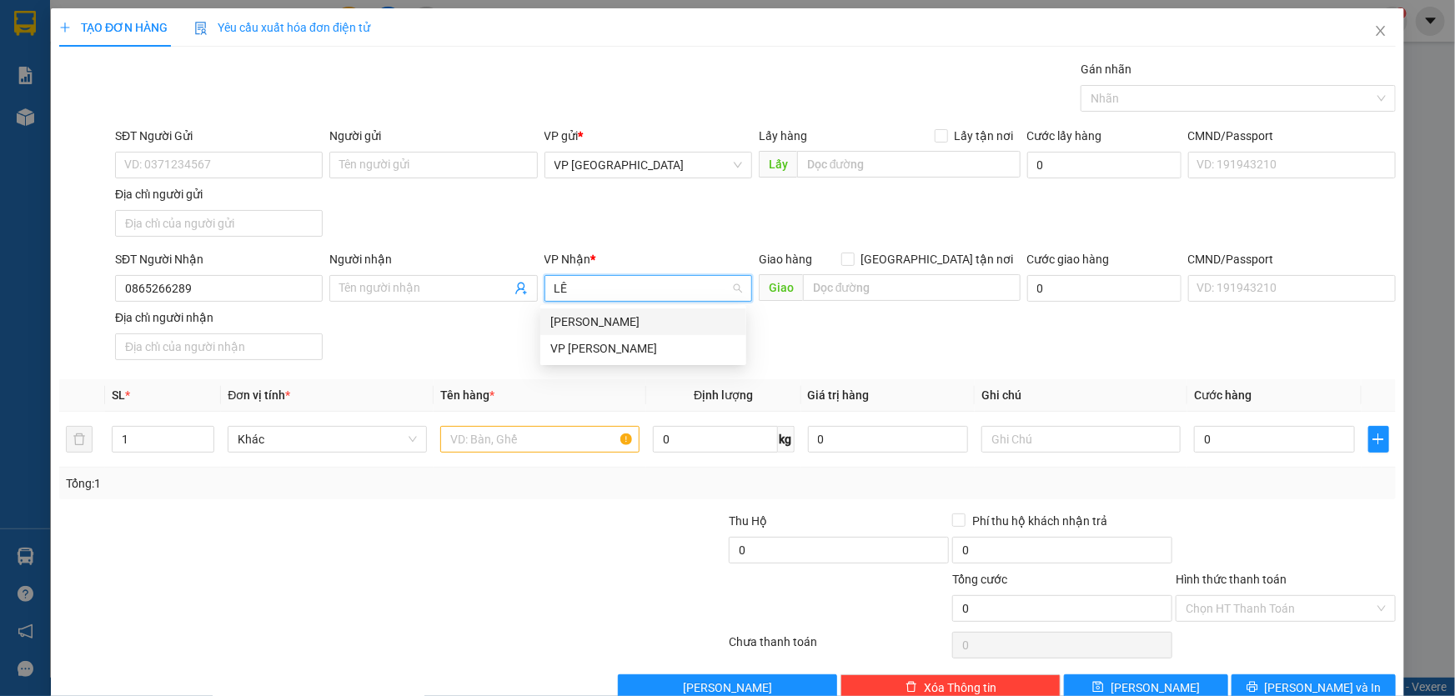
click at [614, 317] on div "[PERSON_NAME]" at bounding box center [643, 322] width 186 height 18
click at [500, 438] on input "text" at bounding box center [539, 439] width 199 height 27
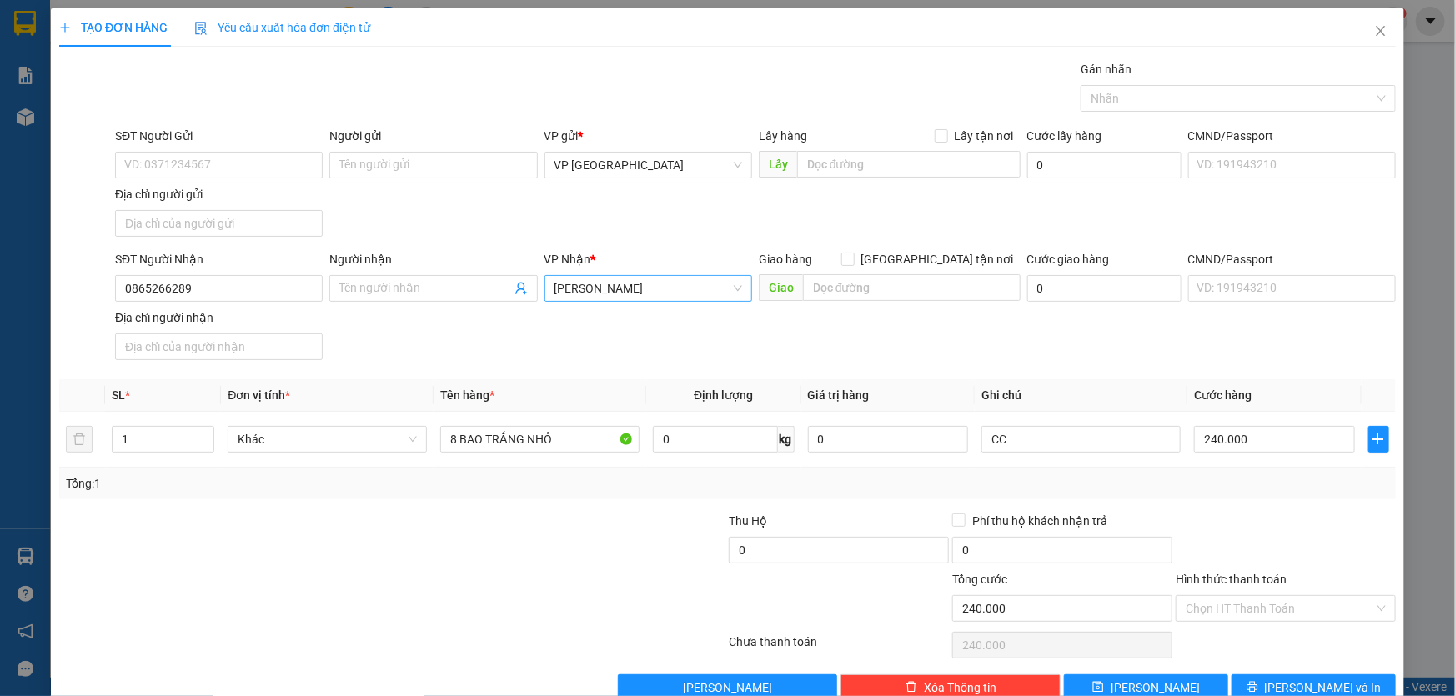
click at [1290, 672] on div "Transit Pickup Surcharge Ids Transit Deliver Surcharge Ids Transit Deliver Surc…" at bounding box center [727, 380] width 1336 height 641
click at [1282, 677] on button "[PERSON_NAME] và In" at bounding box center [1313, 687] width 164 height 27
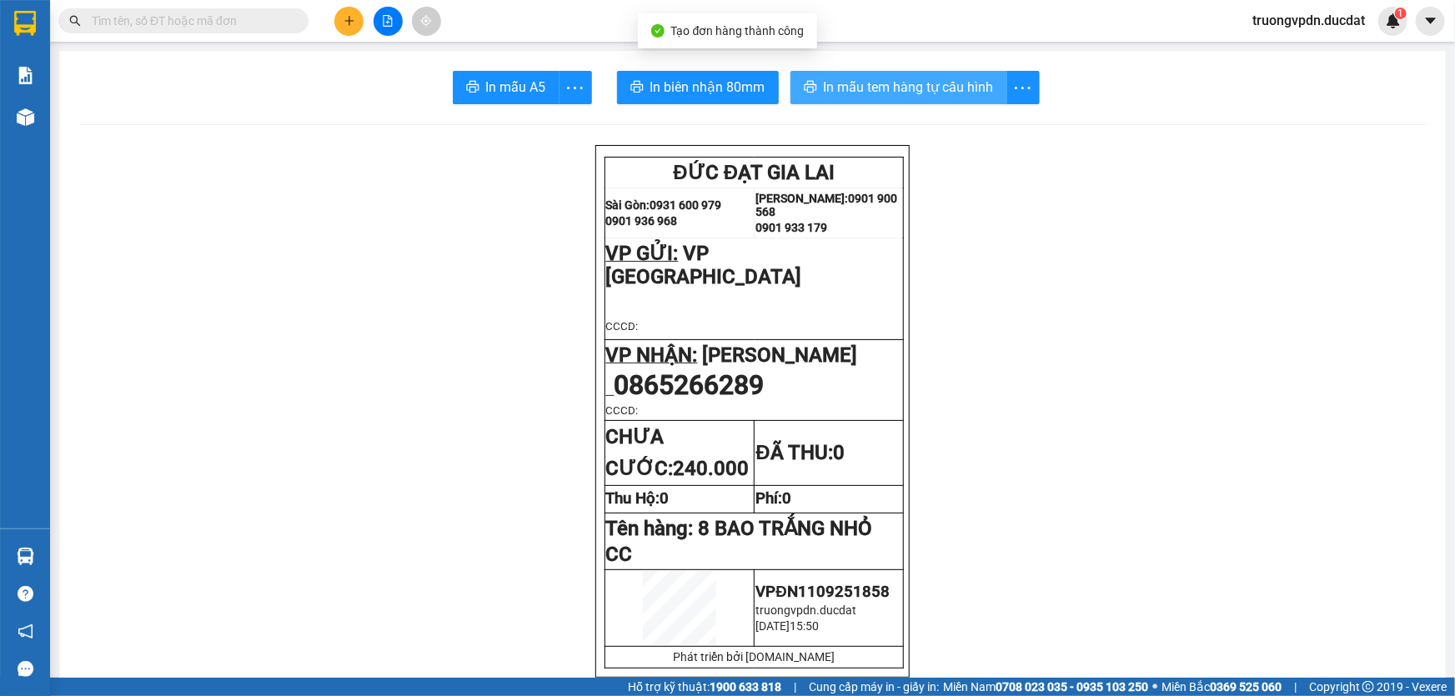
click at [866, 91] on span "In mẫu tem hàng tự cấu hình" at bounding box center [909, 87] width 170 height 21
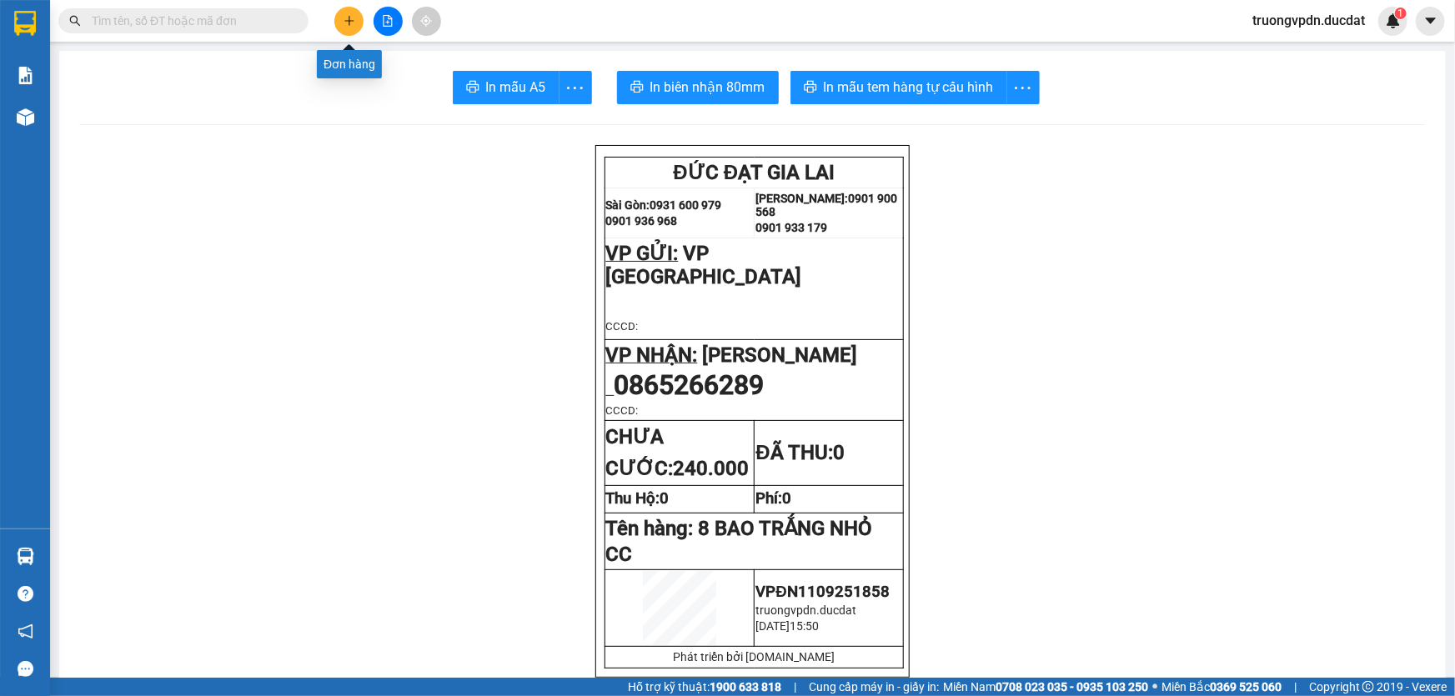
click at [349, 17] on icon "plus" at bounding box center [348, 20] width 1 height 9
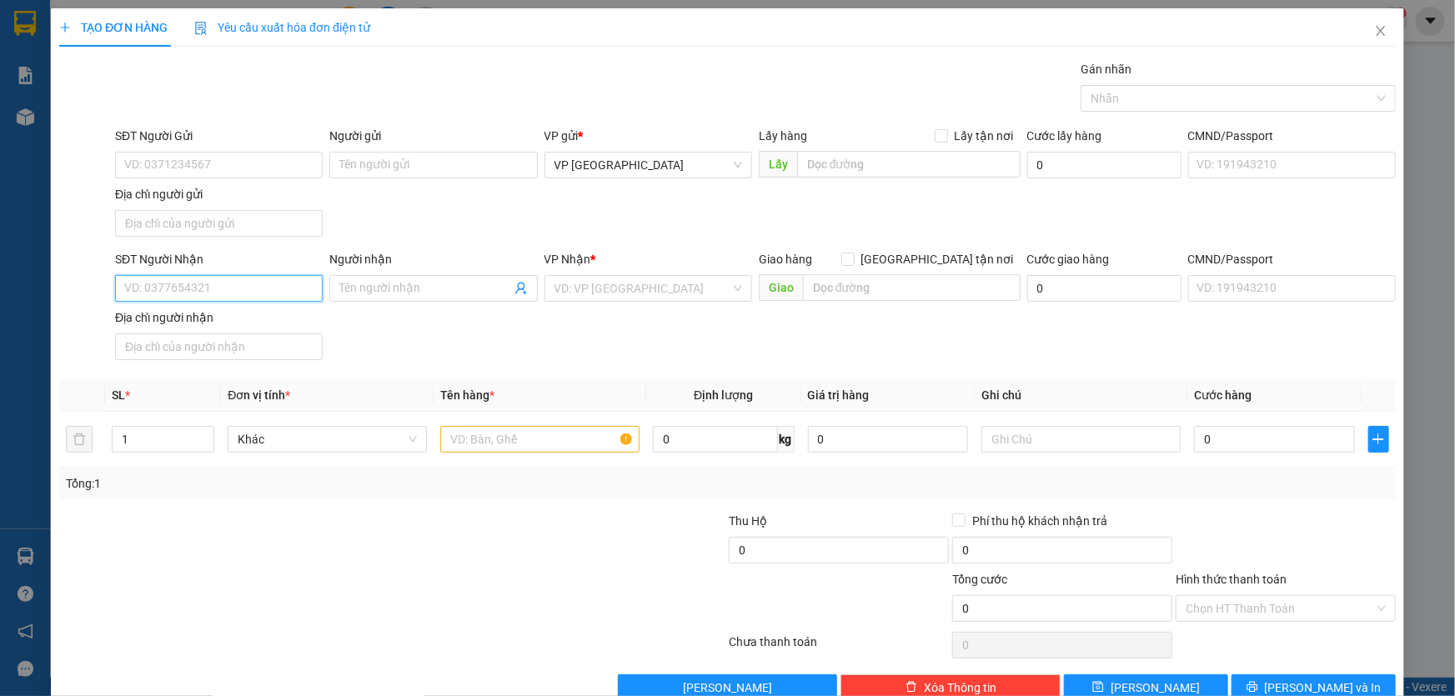
click at [216, 280] on input "SĐT Người Nhận" at bounding box center [219, 288] width 208 height 27
drag, startPoint x: 190, startPoint y: 320, endPoint x: 294, endPoint y: 317, distance: 104.3
click at [192, 319] on div "0387634257" at bounding box center [217, 321] width 186 height 18
click at [526, 431] on input "text" at bounding box center [539, 439] width 199 height 27
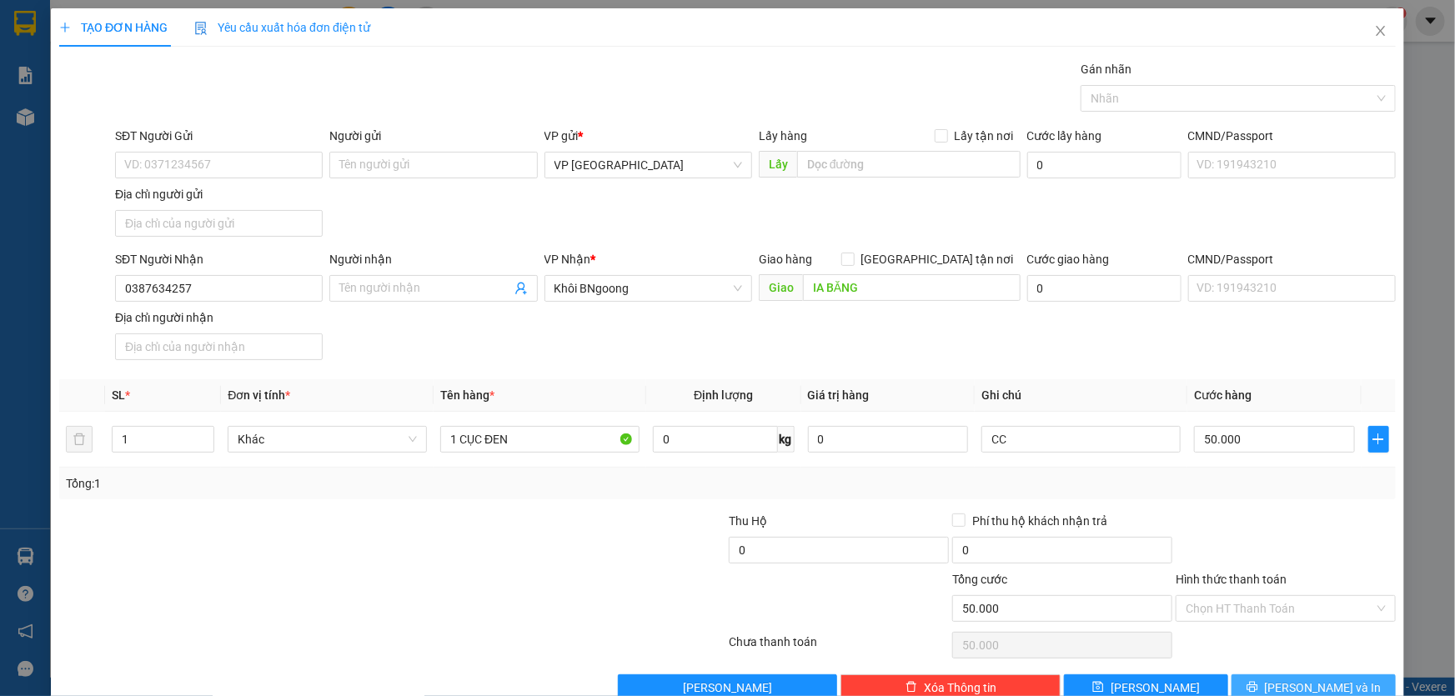
click at [1284, 681] on button "[PERSON_NAME] và In" at bounding box center [1313, 687] width 164 height 27
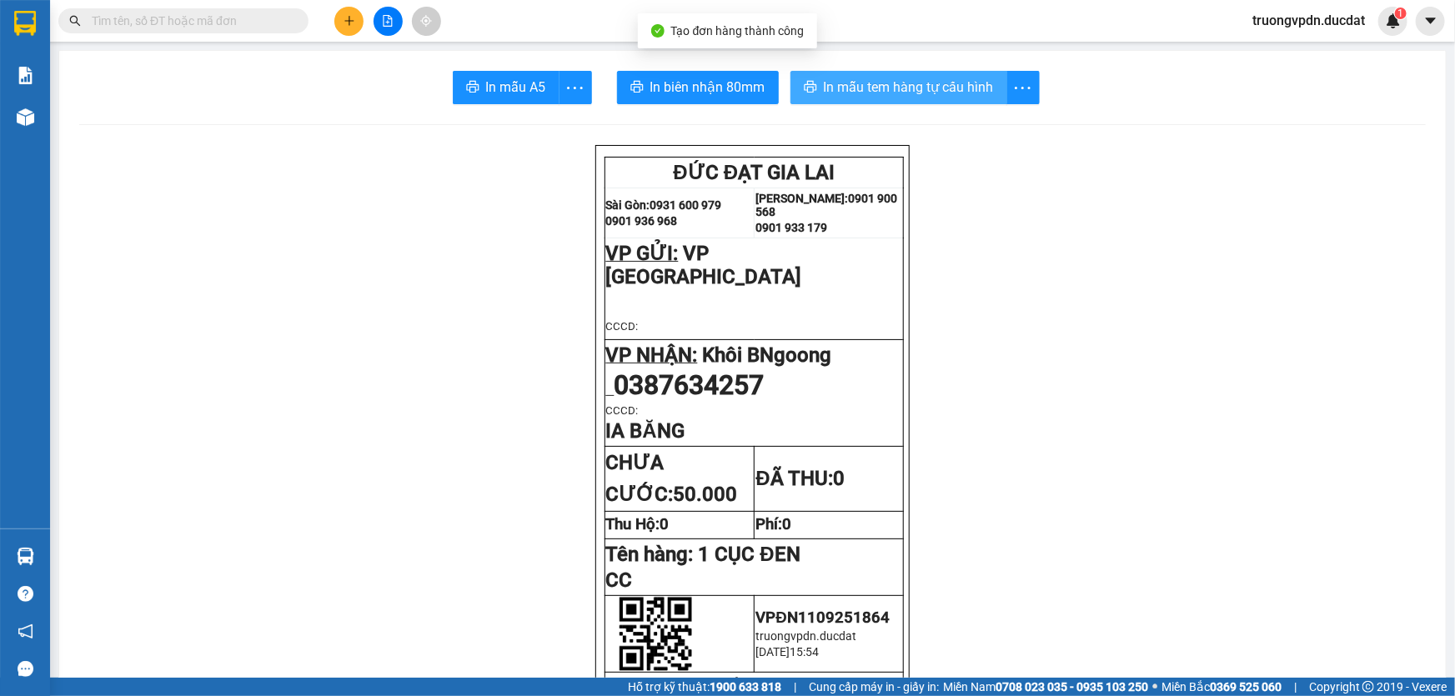
click at [929, 88] on span "In mẫu tem hàng tự cấu hình" at bounding box center [909, 87] width 170 height 21
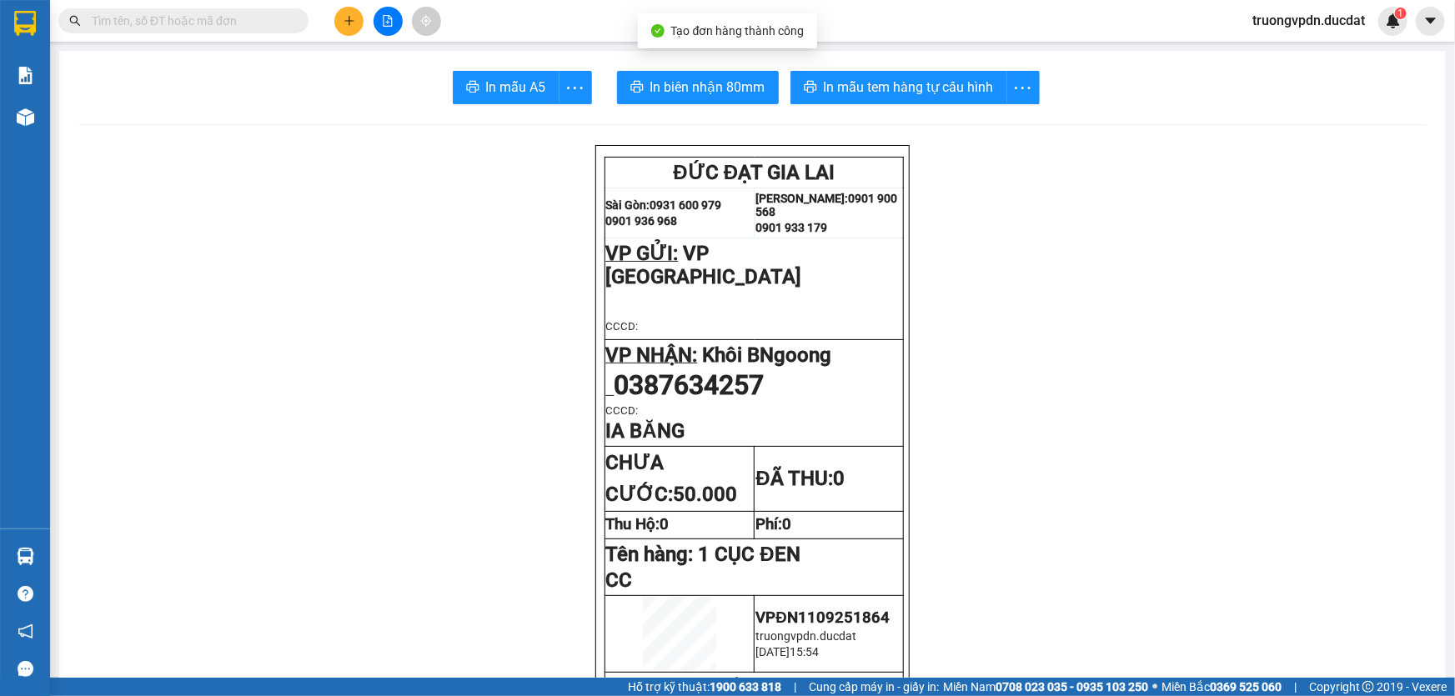
click at [353, 28] on button at bounding box center [348, 21] width 29 height 29
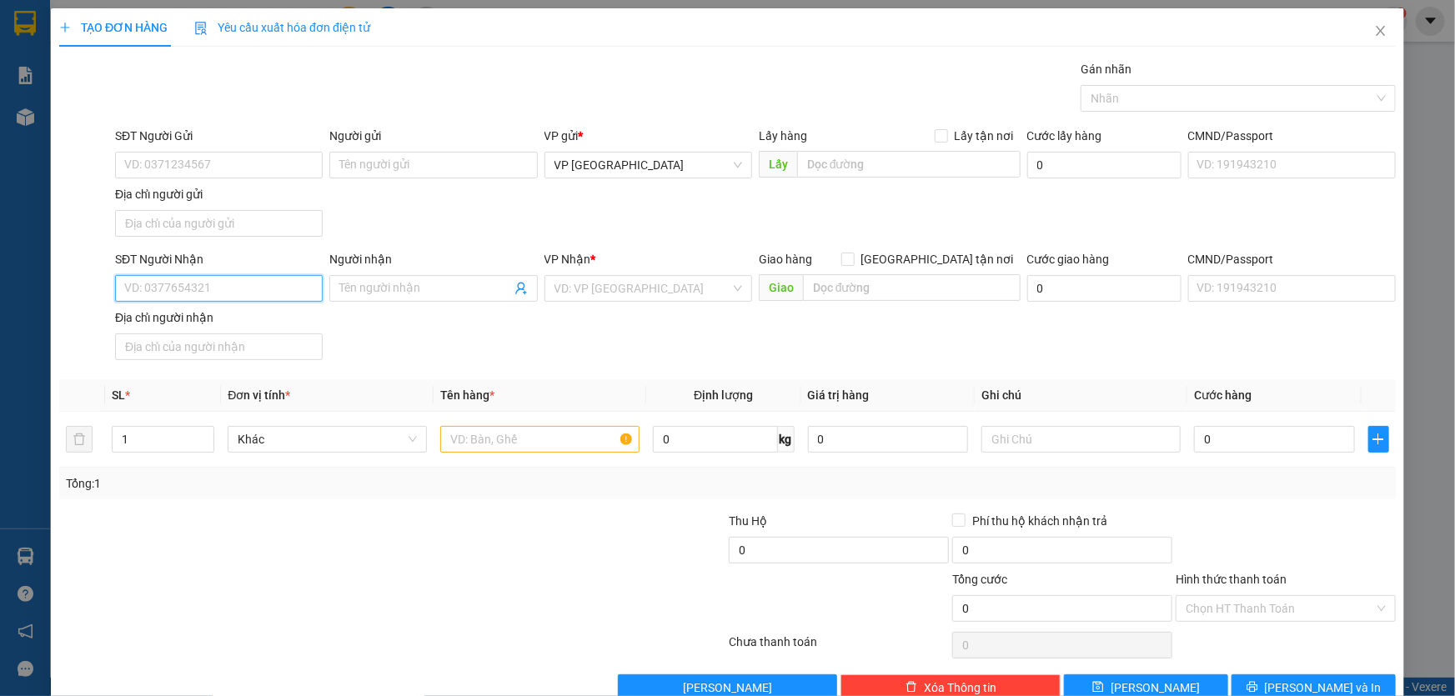
click at [234, 284] on input "SĐT Người Nhận" at bounding box center [219, 288] width 208 height 27
click at [173, 322] on div "0976564455" at bounding box center [217, 321] width 186 height 18
click at [538, 447] on input "text" at bounding box center [539, 439] width 199 height 27
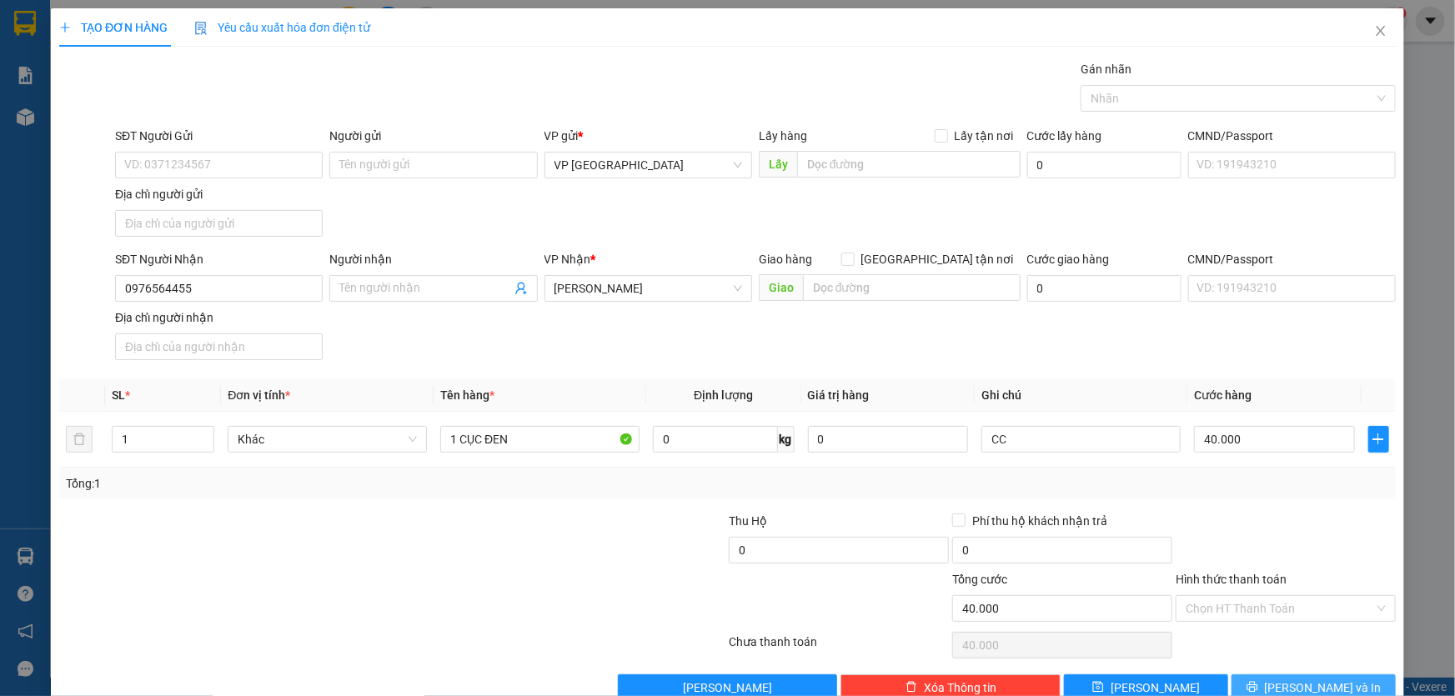
click at [1333, 674] on button "[PERSON_NAME] và In" at bounding box center [1313, 687] width 164 height 27
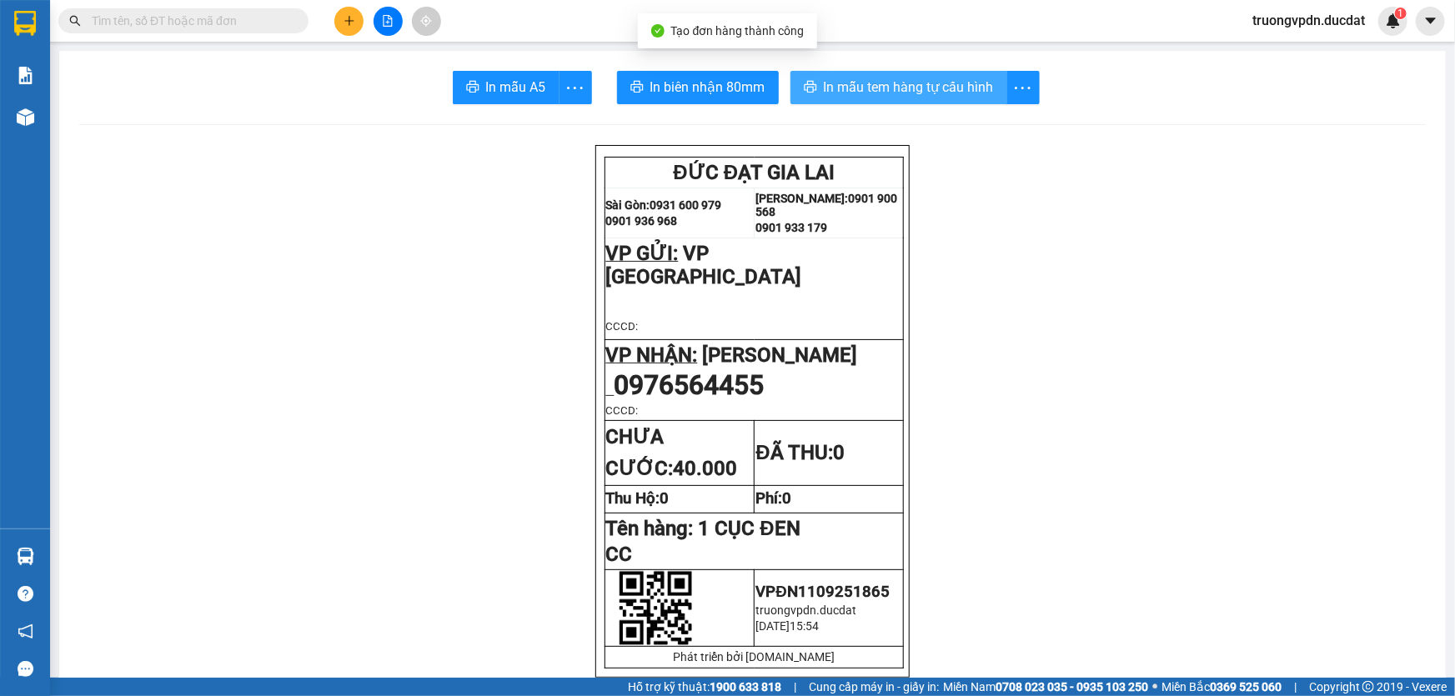
click at [859, 88] on span "In mẫu tem hàng tự cấu hình" at bounding box center [909, 87] width 170 height 21
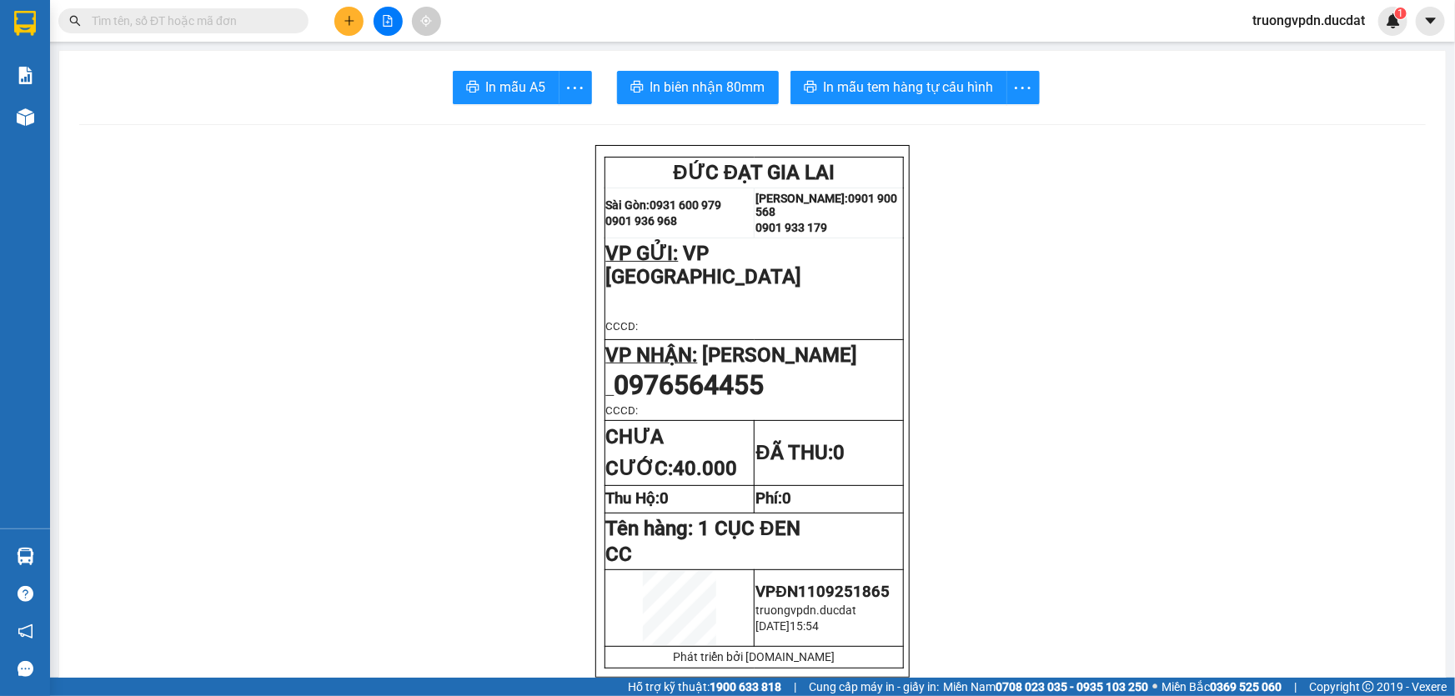
click at [343, 17] on icon "plus" at bounding box center [349, 21] width 12 height 12
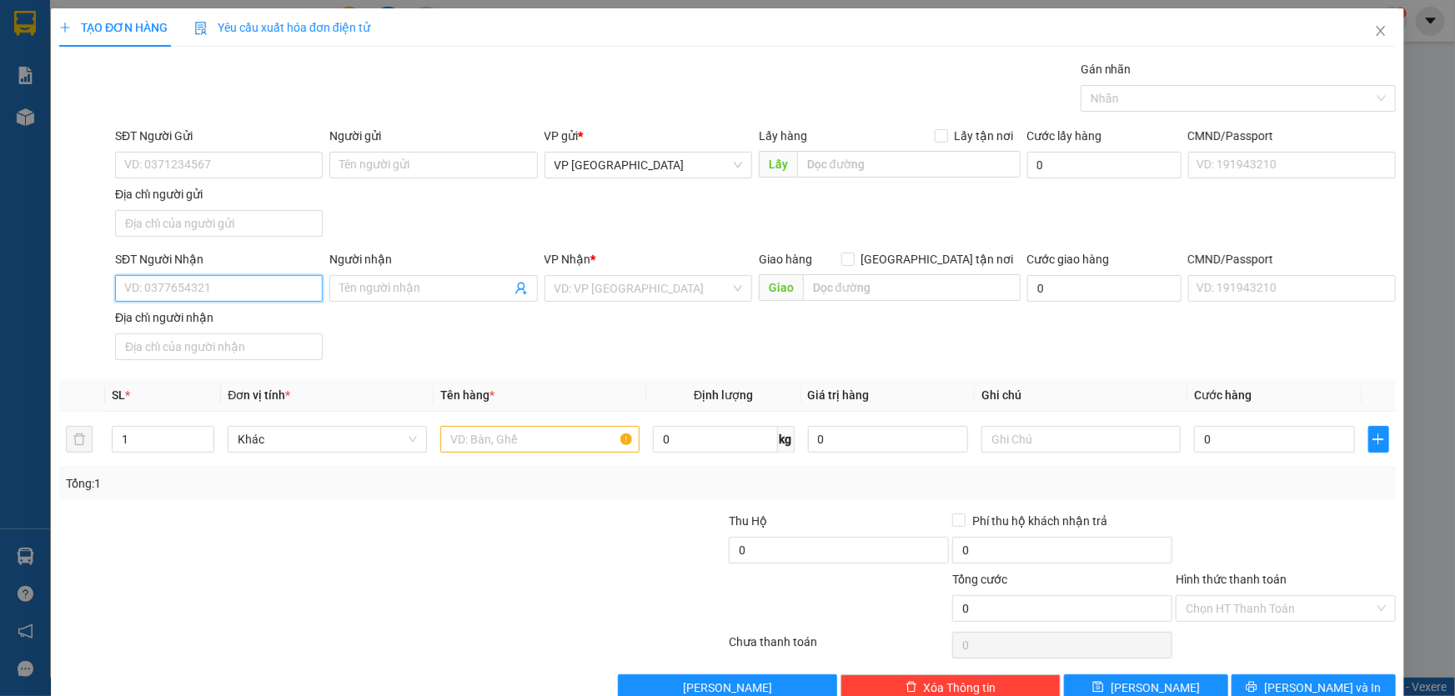
click at [250, 292] on input "SĐT Người Nhận" at bounding box center [219, 288] width 208 height 27
click at [198, 320] on div "0976895129" at bounding box center [217, 321] width 186 height 18
click at [503, 435] on input "text" at bounding box center [539, 439] width 199 height 27
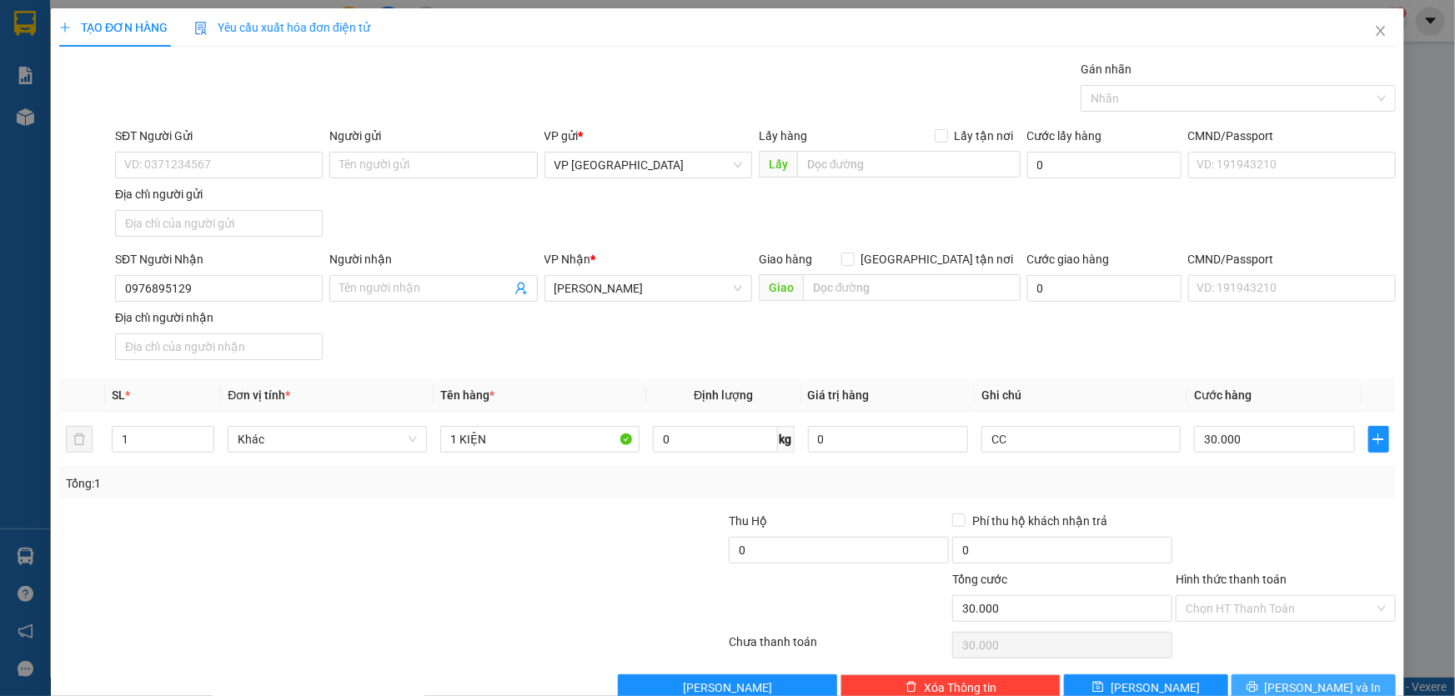
click at [1309, 679] on span "[PERSON_NAME] và In" at bounding box center [1323, 688] width 117 height 18
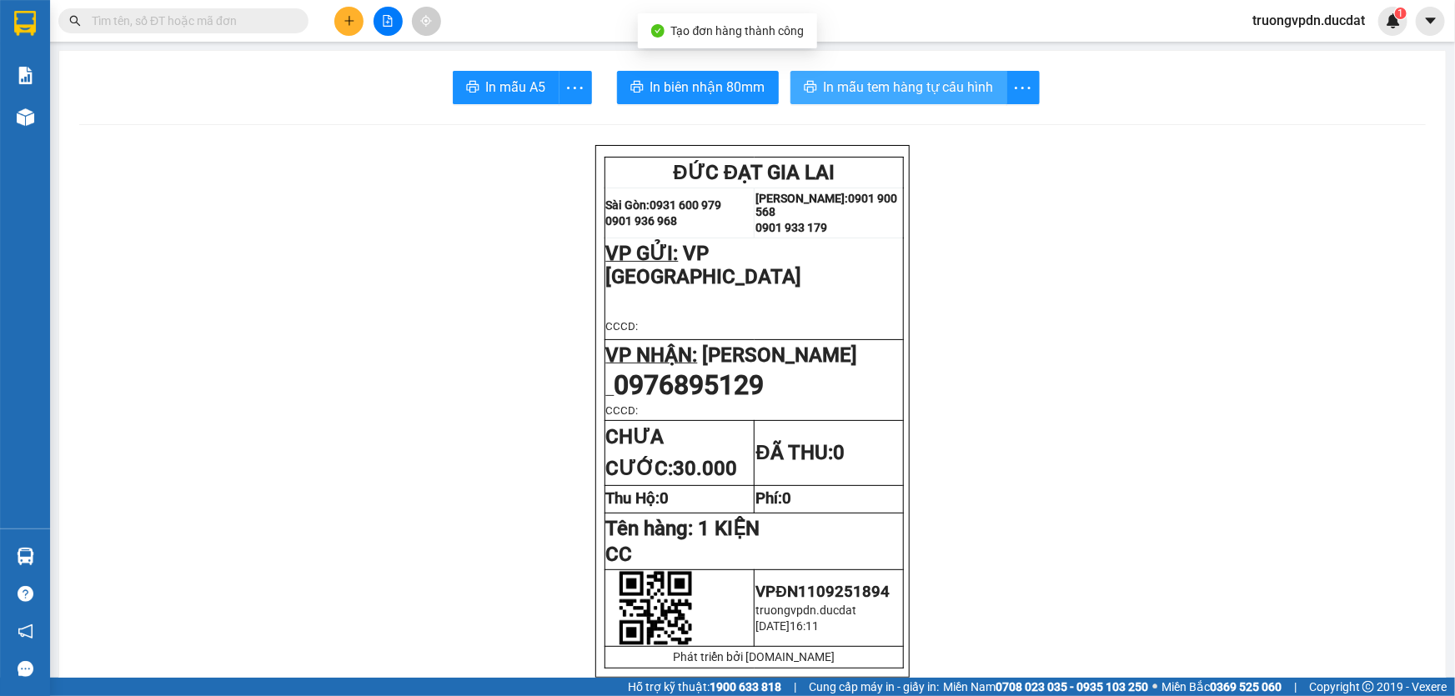
click at [871, 99] on button "In mẫu tem hàng tự cấu hình" at bounding box center [898, 87] width 217 height 33
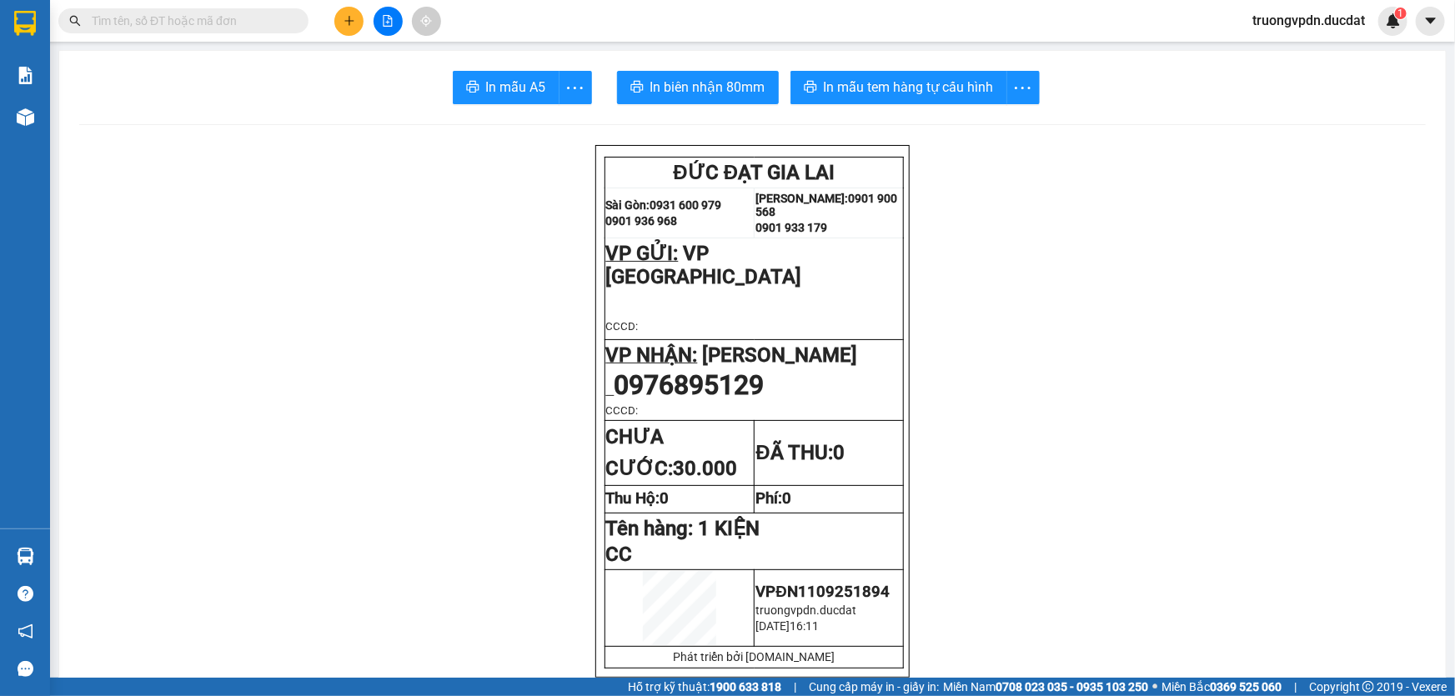
click at [348, 24] on icon "plus" at bounding box center [349, 21] width 12 height 12
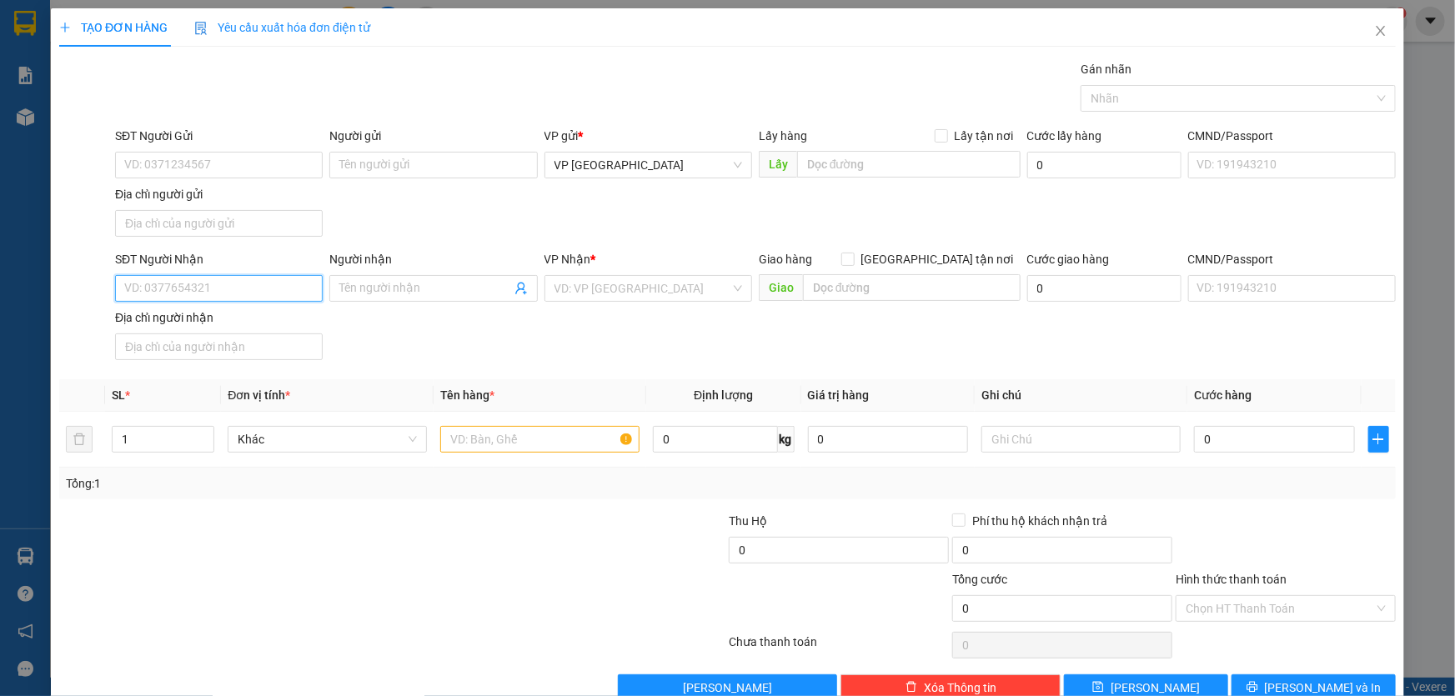
click at [239, 292] on input "SĐT Người Nhận" at bounding box center [219, 288] width 208 height 27
click at [208, 328] on div "0794643151 - TRUNG" at bounding box center [217, 321] width 186 height 18
click at [475, 439] on input "text" at bounding box center [539, 439] width 199 height 27
click at [1304, 609] on input "Hình thức thanh toán" at bounding box center [1280, 608] width 188 height 25
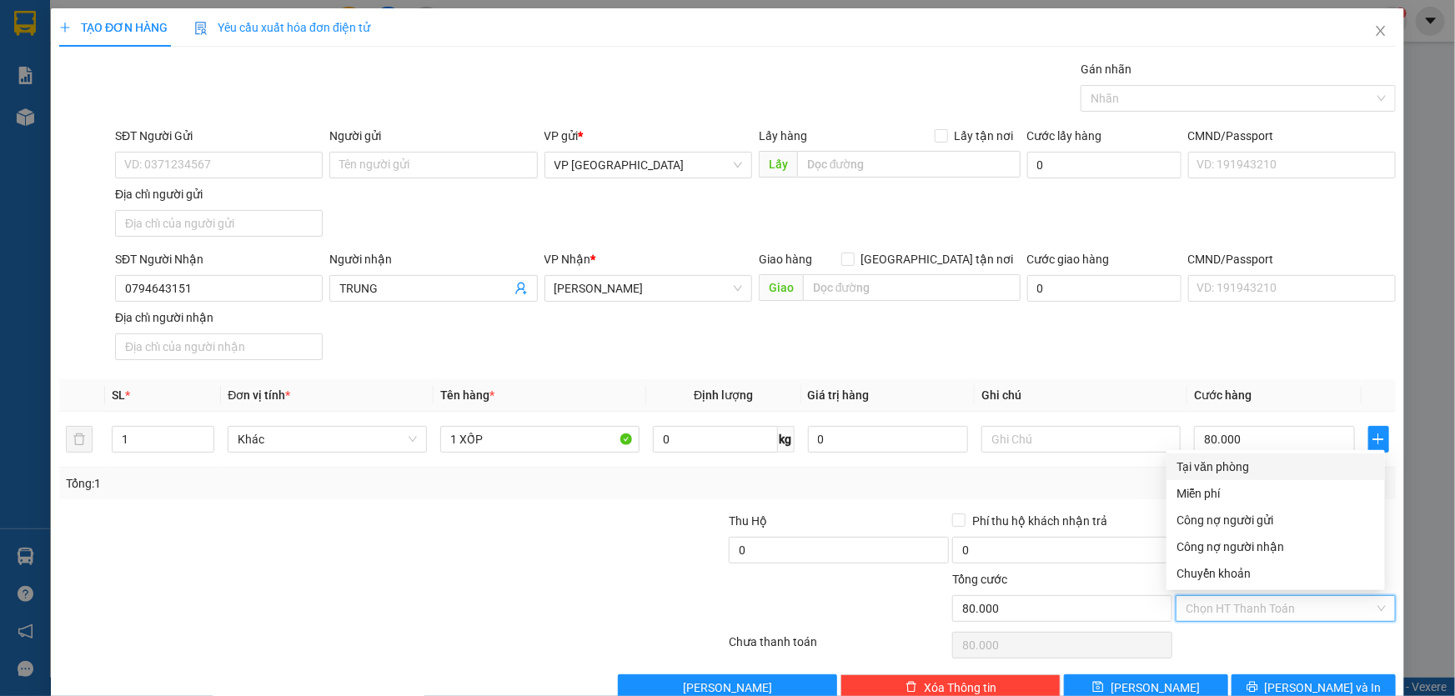
drag, startPoint x: 1214, startPoint y: 471, endPoint x: 1359, endPoint y: 590, distance: 187.8
click at [1213, 471] on div "Tại văn phòng" at bounding box center [1275, 467] width 198 height 18
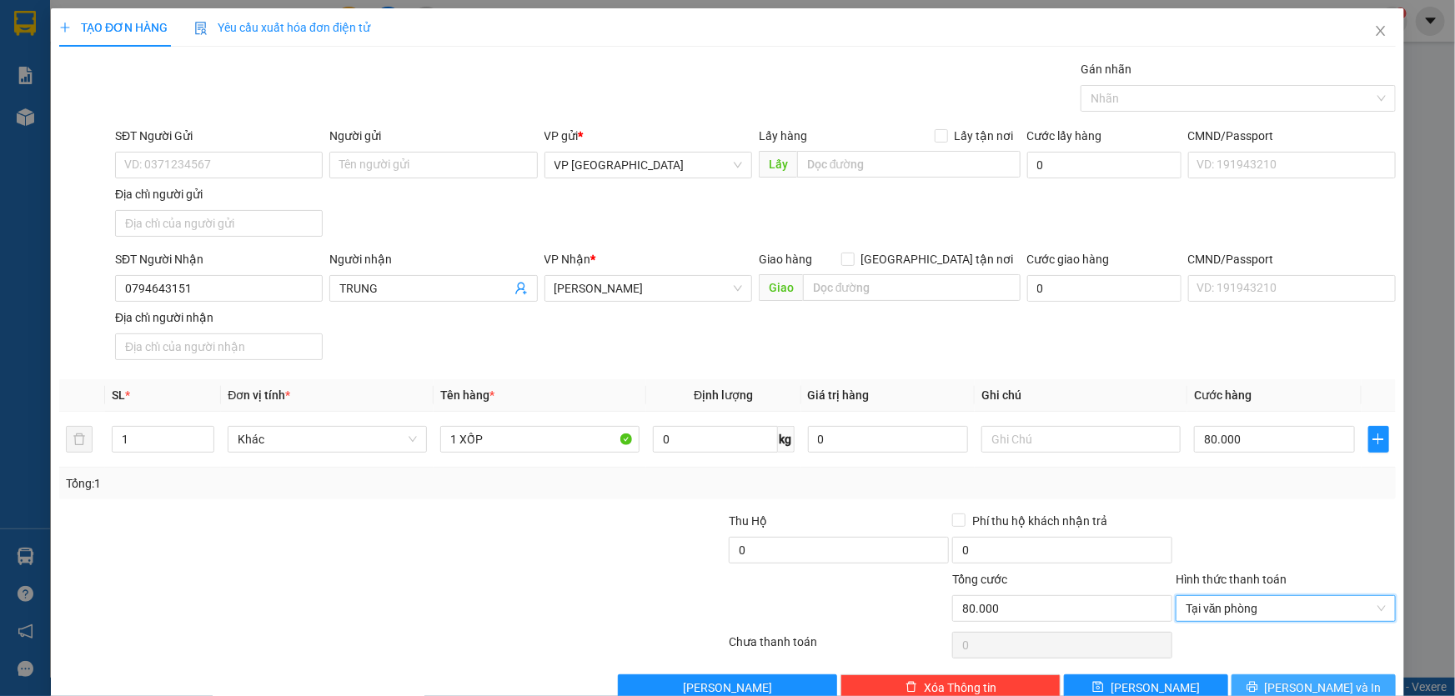
click at [1326, 685] on span "[PERSON_NAME] và In" at bounding box center [1323, 688] width 117 height 18
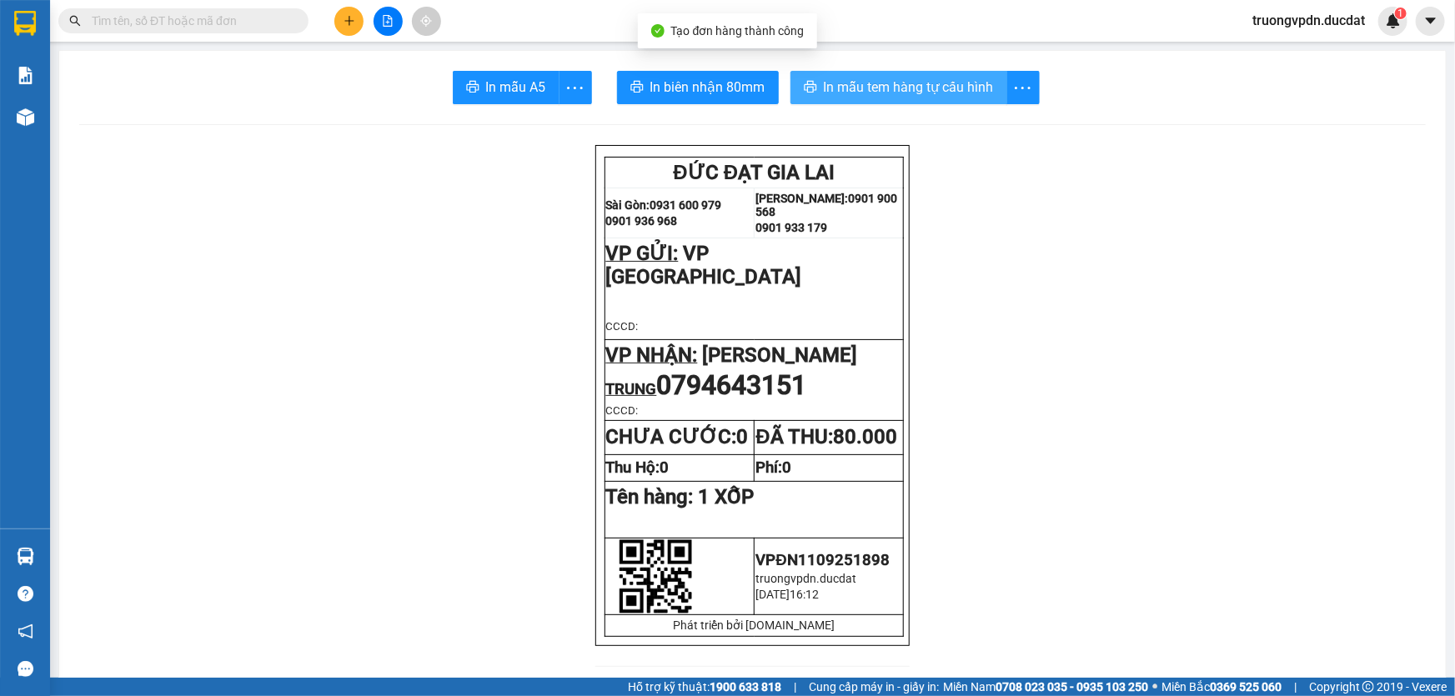
click at [919, 96] on span "In mẫu tem hàng tự cấu hình" at bounding box center [909, 87] width 170 height 21
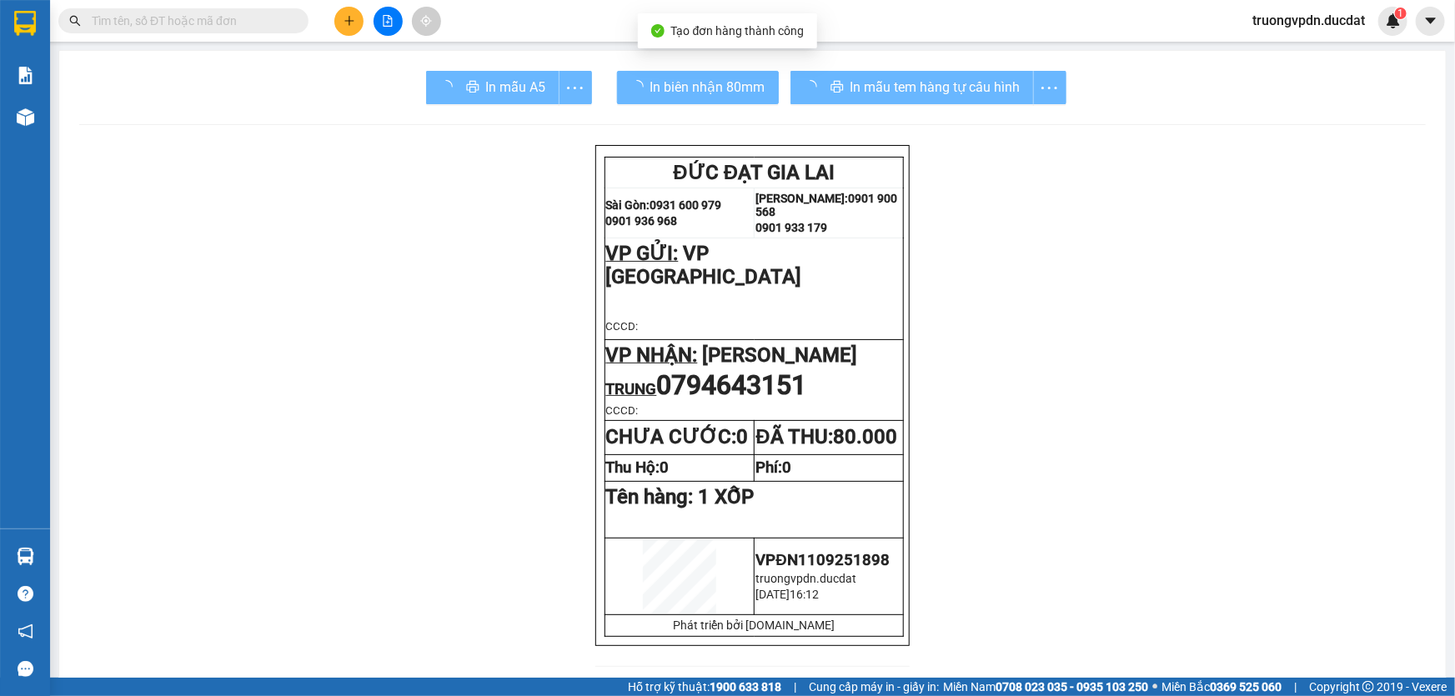
click at [353, 12] on button at bounding box center [348, 21] width 29 height 29
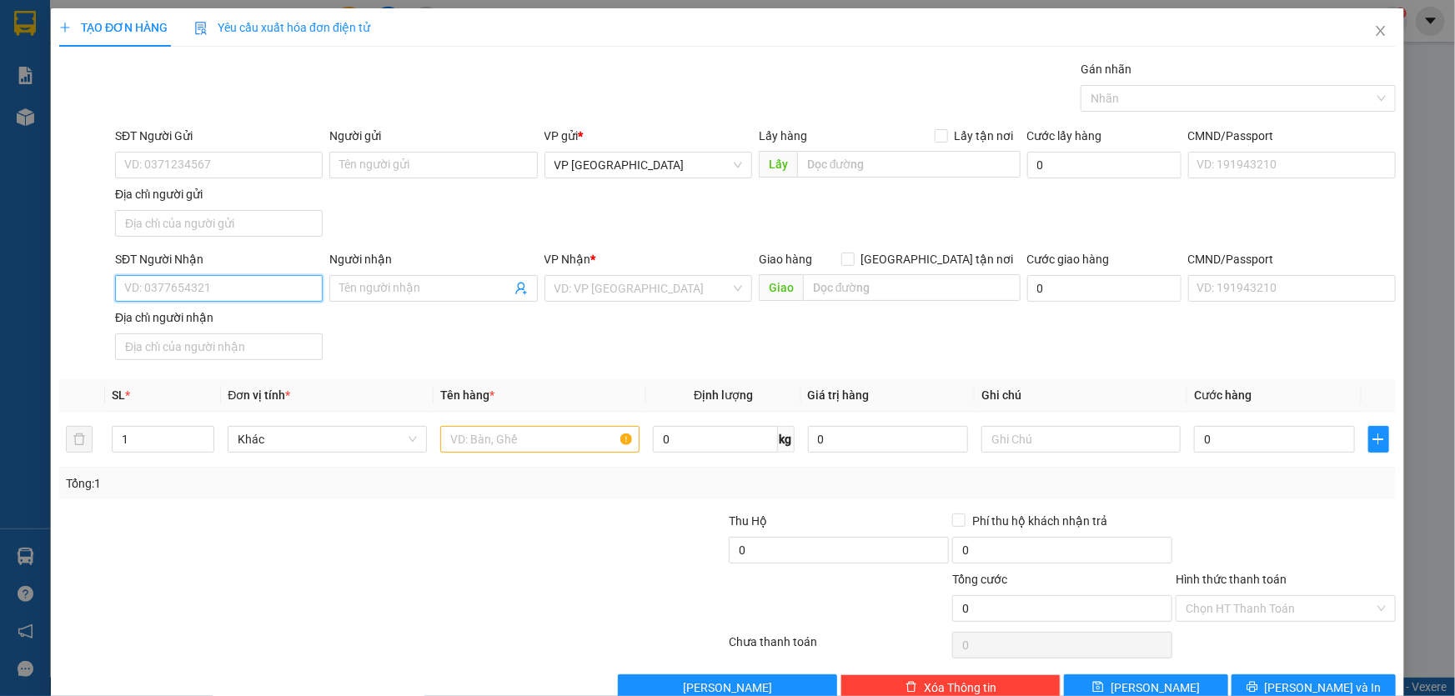
click at [190, 279] on input "SĐT Người Nhận" at bounding box center [219, 288] width 208 height 27
drag, startPoint x: 239, startPoint y: 317, endPoint x: 494, endPoint y: 441, distance: 283.0
click at [241, 317] on div "0911199916 - LINH" at bounding box center [217, 321] width 186 height 18
click at [483, 448] on input "text" at bounding box center [539, 439] width 199 height 27
click at [1313, 606] on input "Hình thức thanh toán" at bounding box center [1280, 608] width 188 height 25
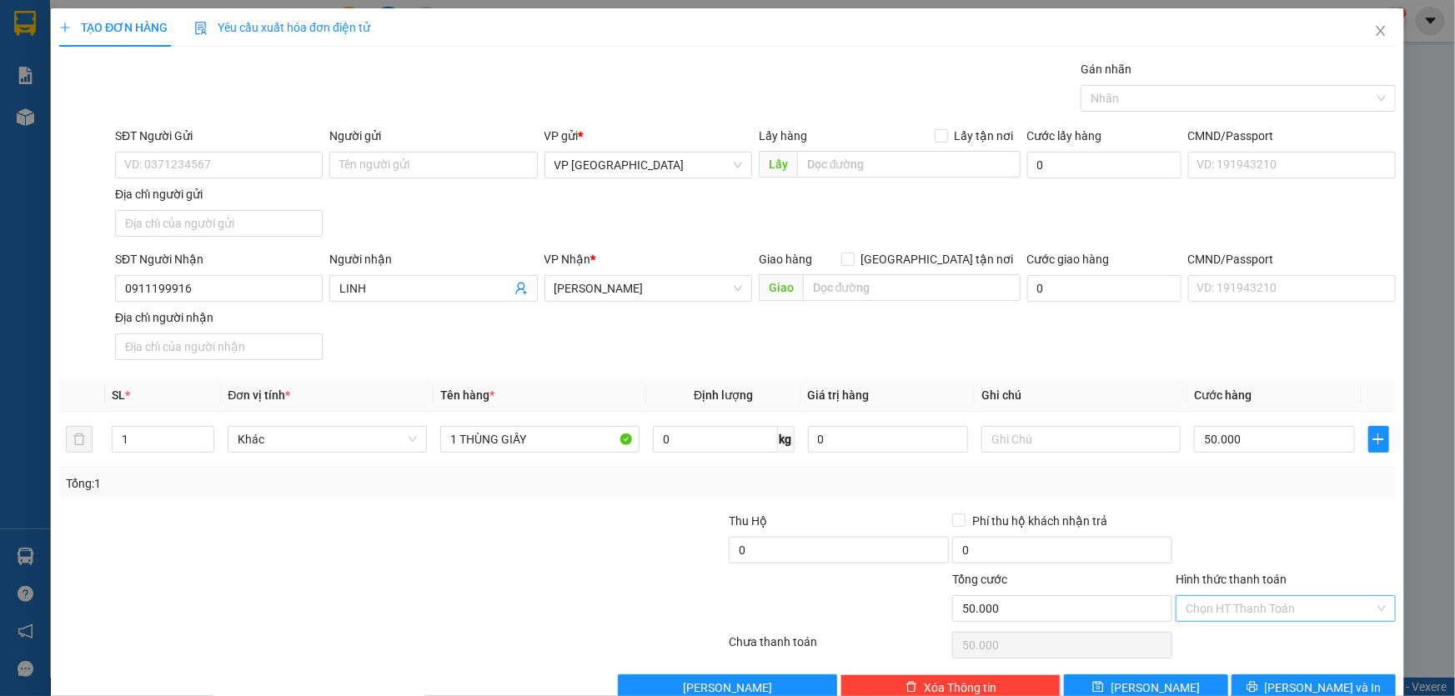
click at [1313, 606] on input "Hình thức thanh toán" at bounding box center [1280, 608] width 188 height 25
drag, startPoint x: 1226, startPoint y: 462, endPoint x: 1347, endPoint y: 689, distance: 257.7
click at [1227, 462] on div "Tại văn phòng" at bounding box center [1275, 467] width 198 height 18
click at [1321, 687] on span "[PERSON_NAME] và In" at bounding box center [1323, 688] width 117 height 18
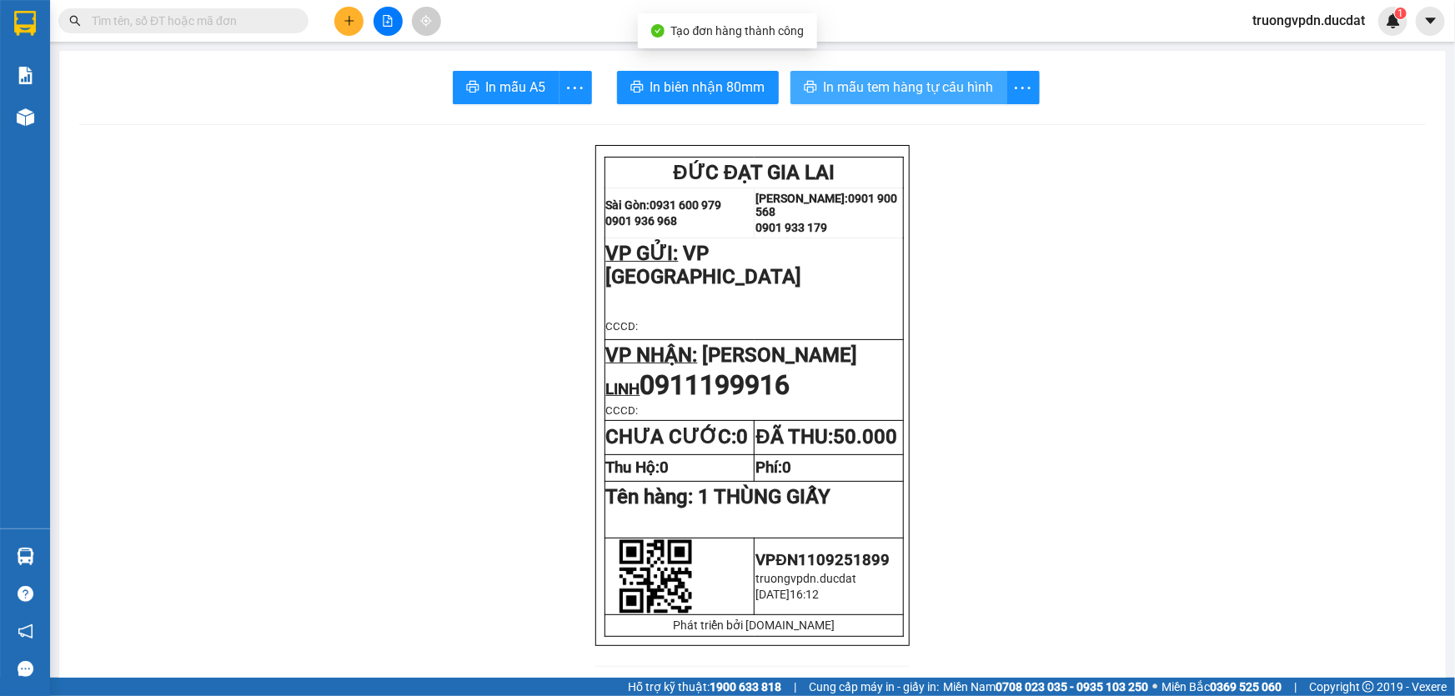
click at [935, 85] on span "In mẫu tem hàng tự cấu hình" at bounding box center [909, 87] width 170 height 21
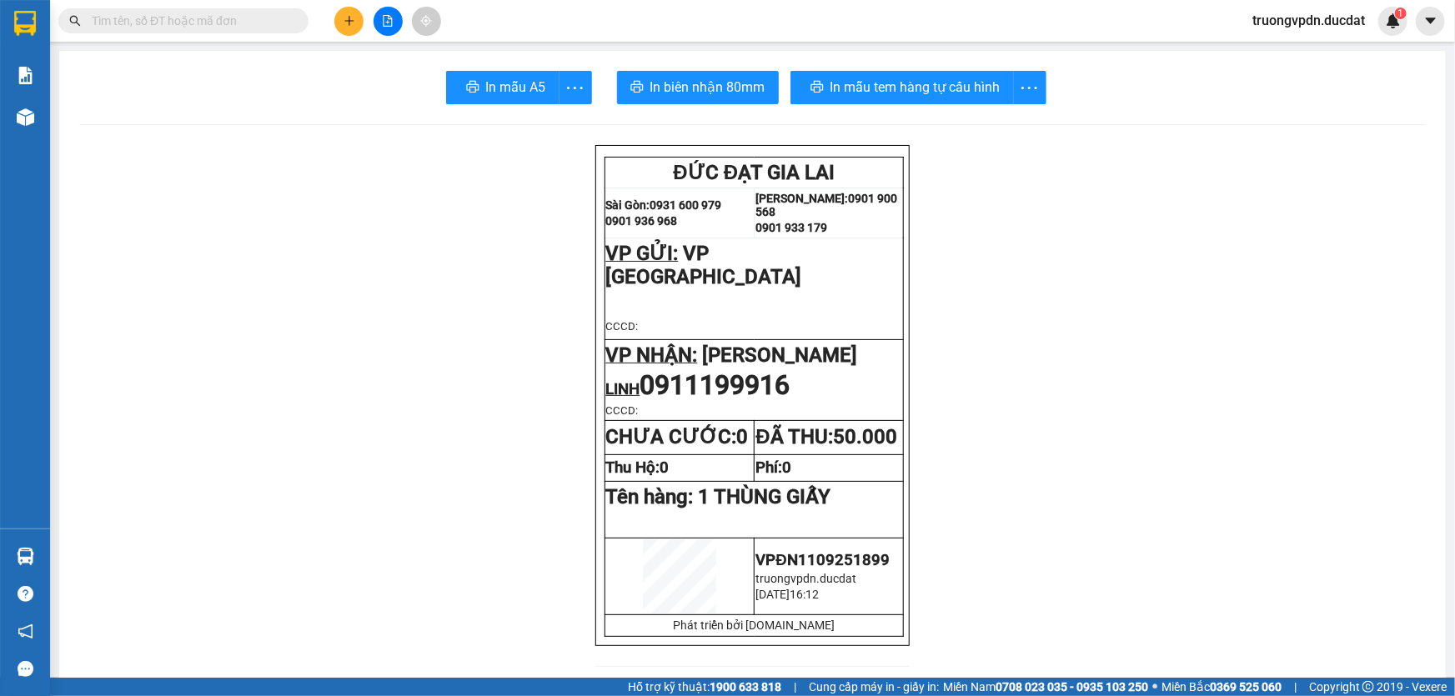
click at [334, 26] on button at bounding box center [348, 21] width 29 height 29
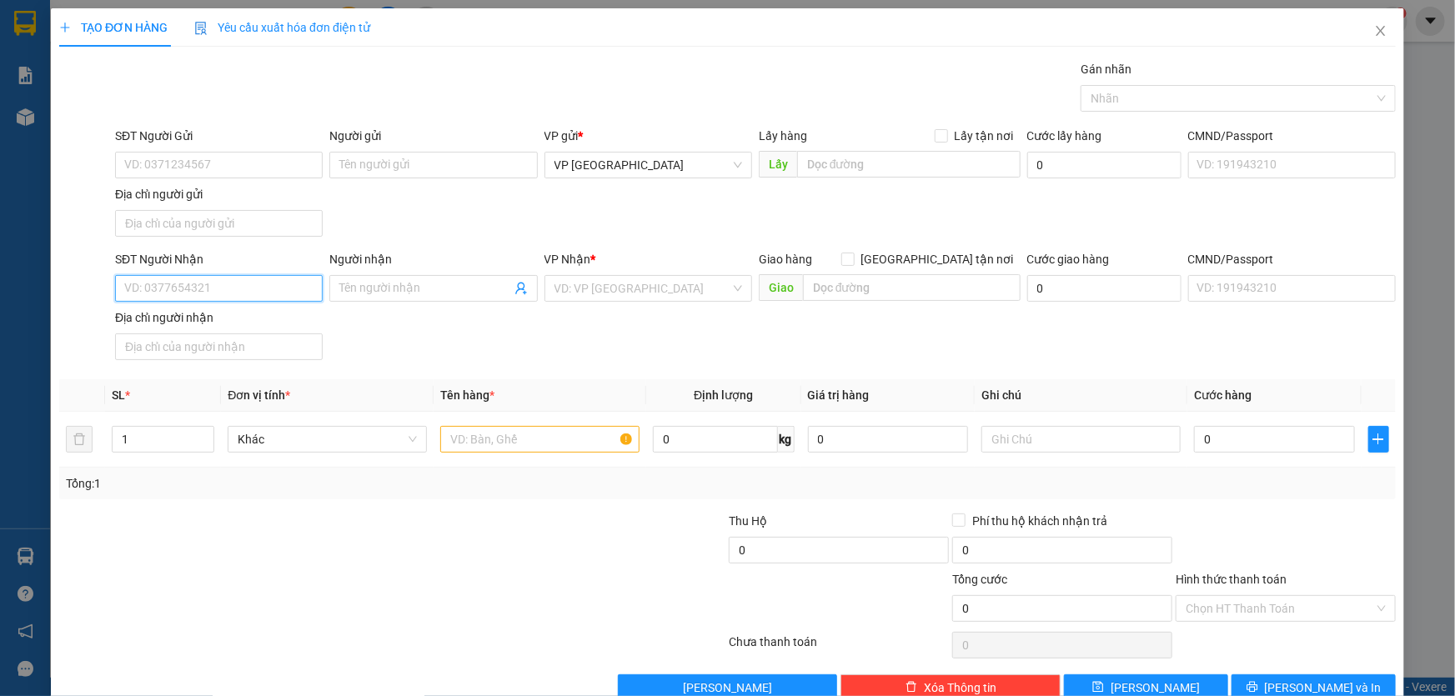
click at [230, 285] on input "SĐT Người Nhận" at bounding box center [219, 288] width 208 height 27
drag, startPoint x: 220, startPoint y: 324, endPoint x: 238, endPoint y: 308, distance: 24.2
click at [219, 324] on div "0918650974" at bounding box center [217, 321] width 186 height 18
click at [524, 439] on input "text" at bounding box center [539, 439] width 199 height 27
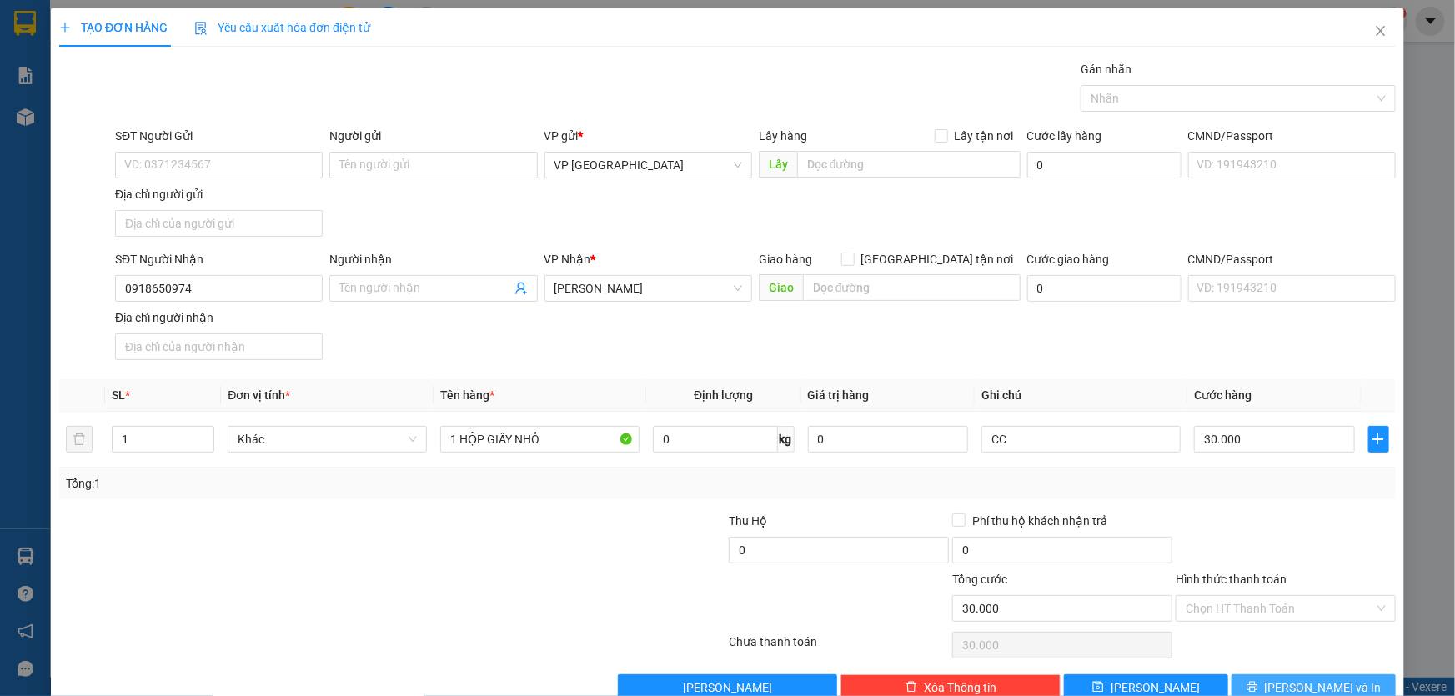
click at [1336, 687] on button "[PERSON_NAME] và In" at bounding box center [1313, 687] width 164 height 27
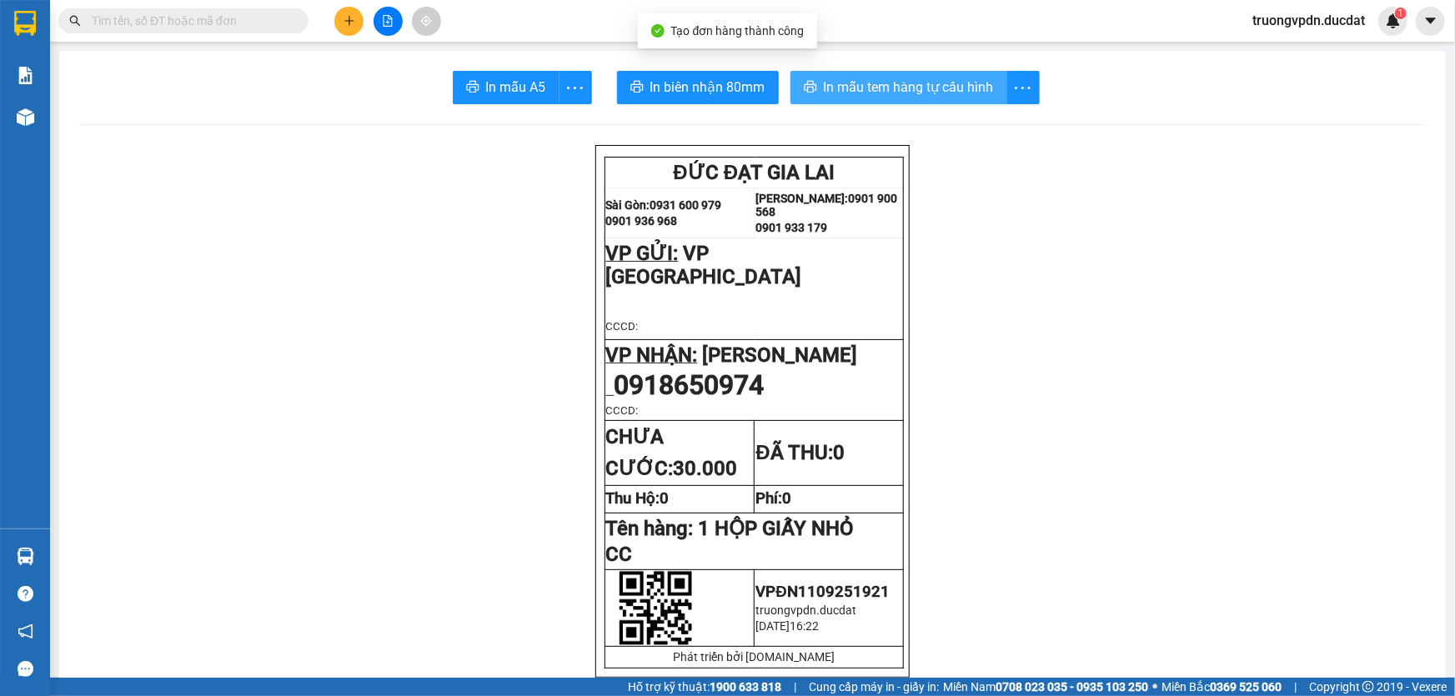
click at [904, 91] on span "In mẫu tem hàng tự cấu hình" at bounding box center [909, 87] width 170 height 21
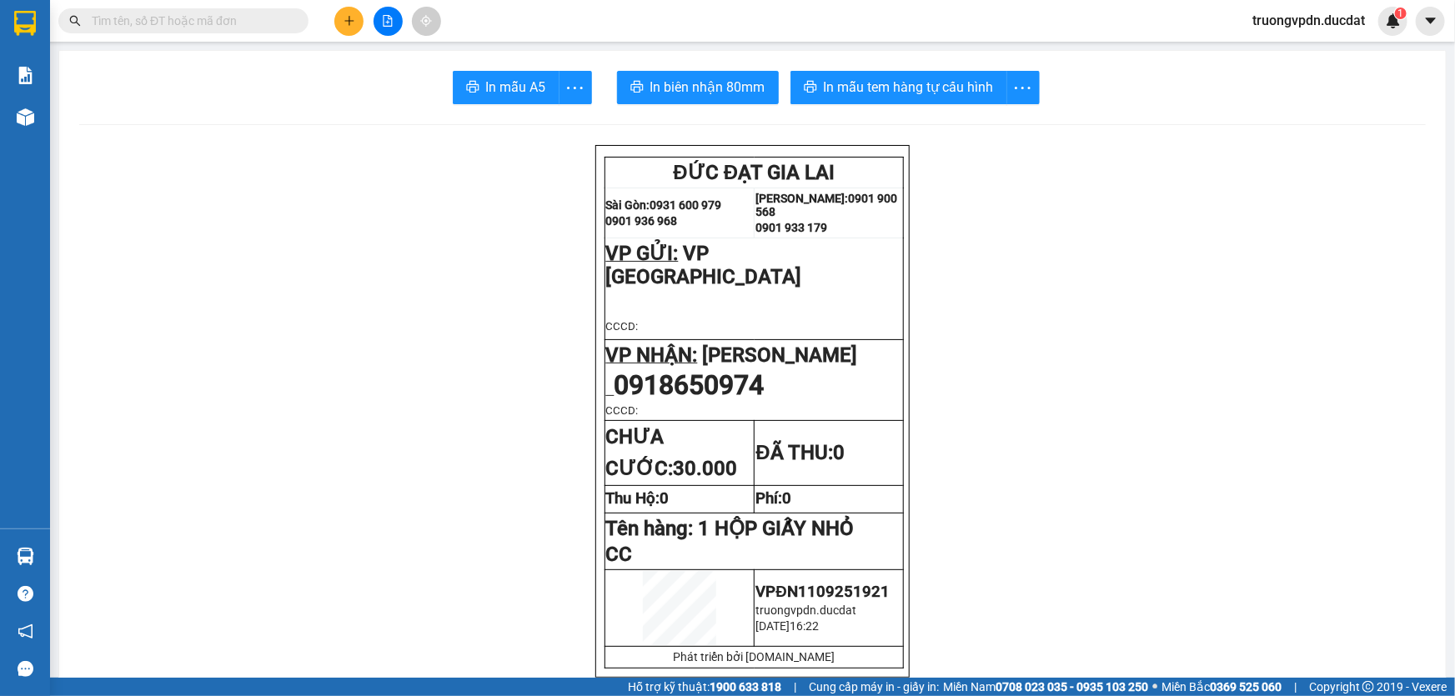
click at [341, 14] on button at bounding box center [348, 21] width 29 height 29
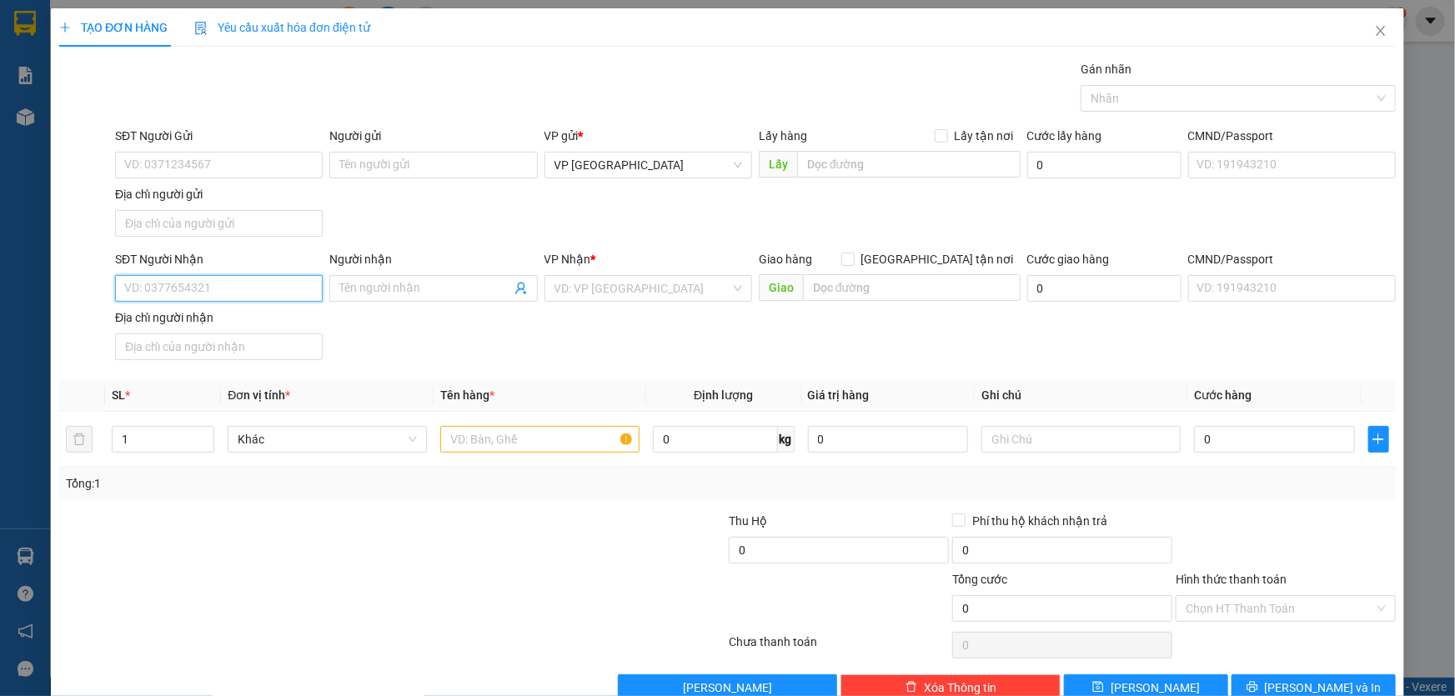
click at [220, 293] on input "SĐT Người Nhận" at bounding box center [219, 288] width 208 height 27
click at [193, 324] on div "0983682224" at bounding box center [217, 321] width 186 height 18
drag, startPoint x: 217, startPoint y: 288, endPoint x: 18, endPoint y: 316, distance: 201.3
click at [21, 317] on div "TẠO ĐƠN HÀNG Yêu cầu xuất hóa đơn điện tử Transit Pickup Surcharge Ids Transit …" at bounding box center [727, 348] width 1455 height 696
click at [467, 448] on input "text" at bounding box center [539, 439] width 199 height 27
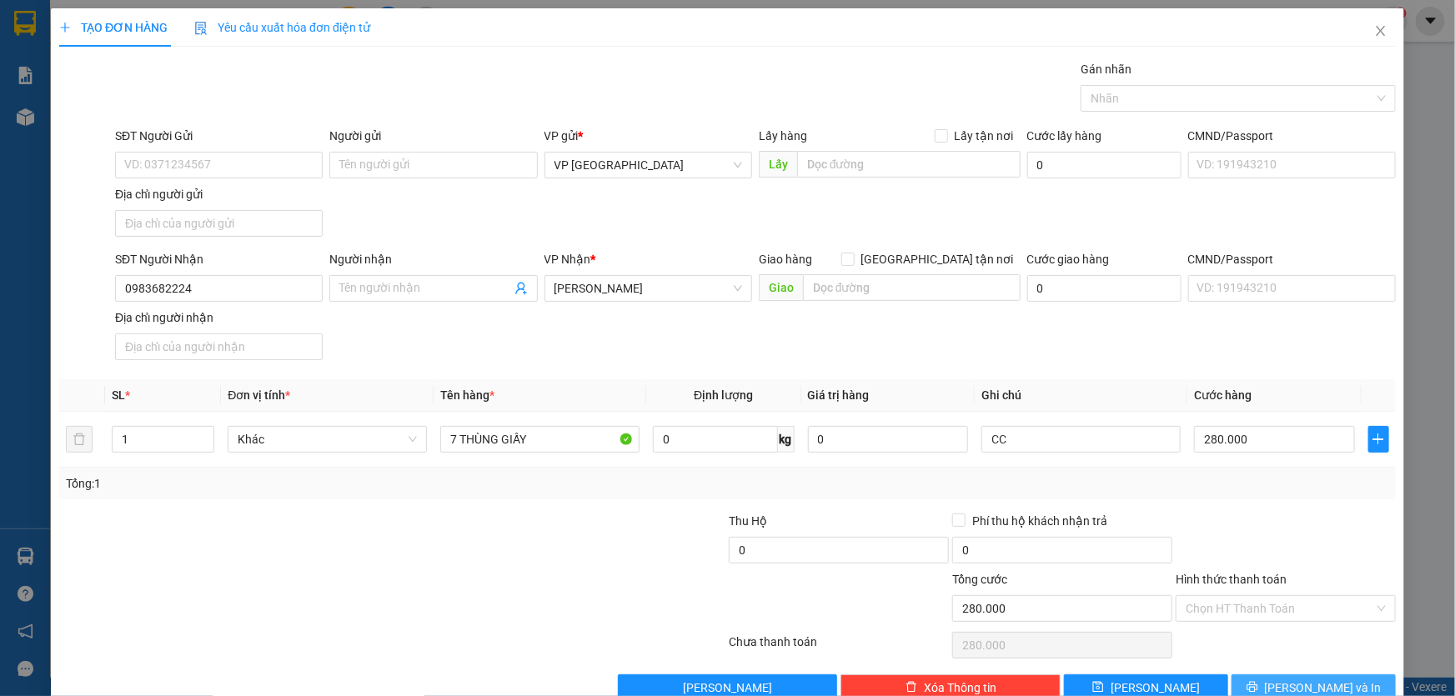
click at [1293, 675] on button "[PERSON_NAME] và In" at bounding box center [1313, 687] width 164 height 27
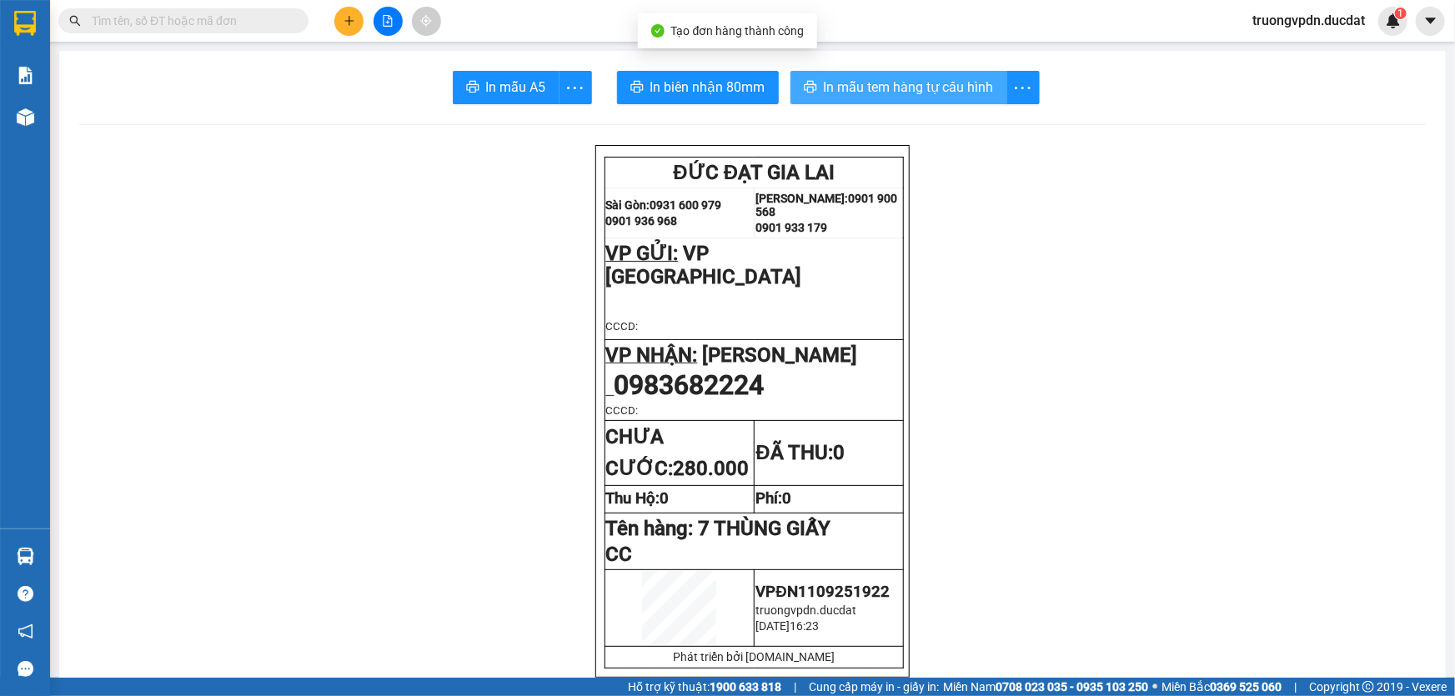
click at [921, 80] on span "In mẫu tem hàng tự cấu hình" at bounding box center [909, 87] width 170 height 21
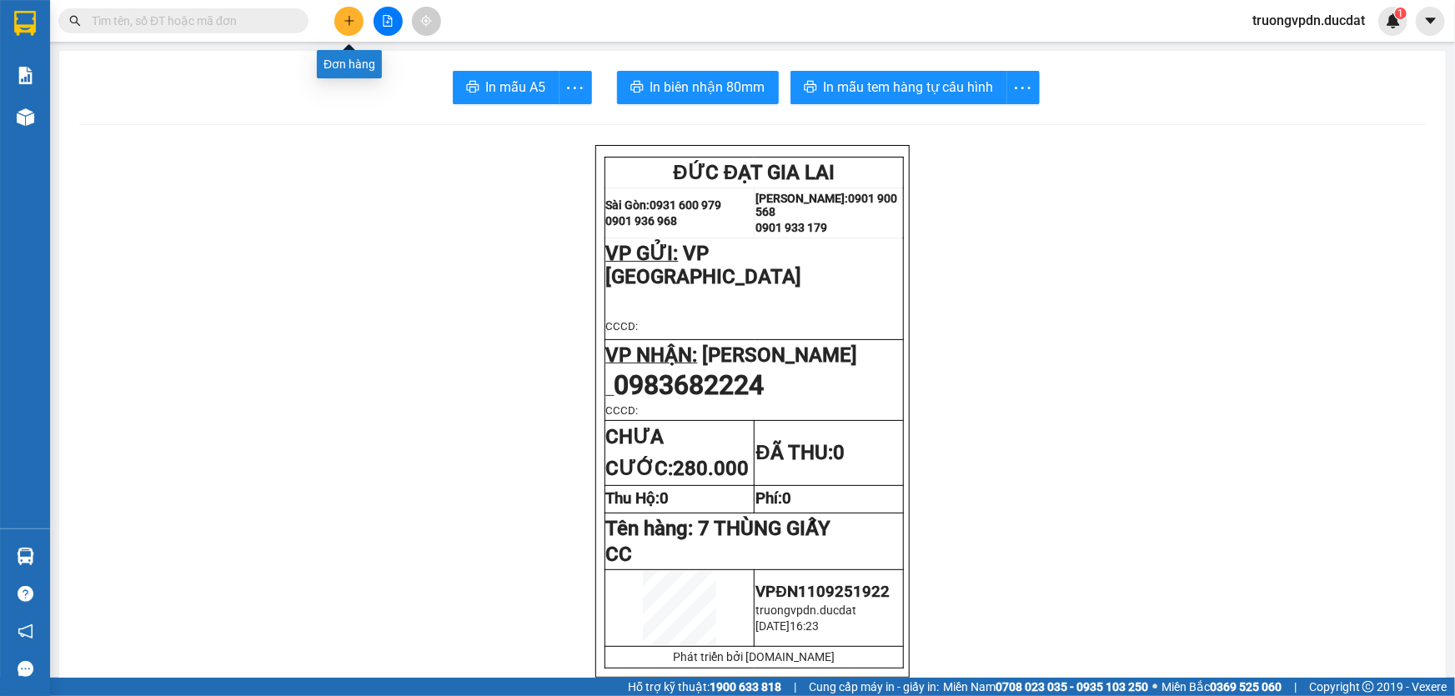
click at [341, 24] on button at bounding box center [348, 21] width 29 height 29
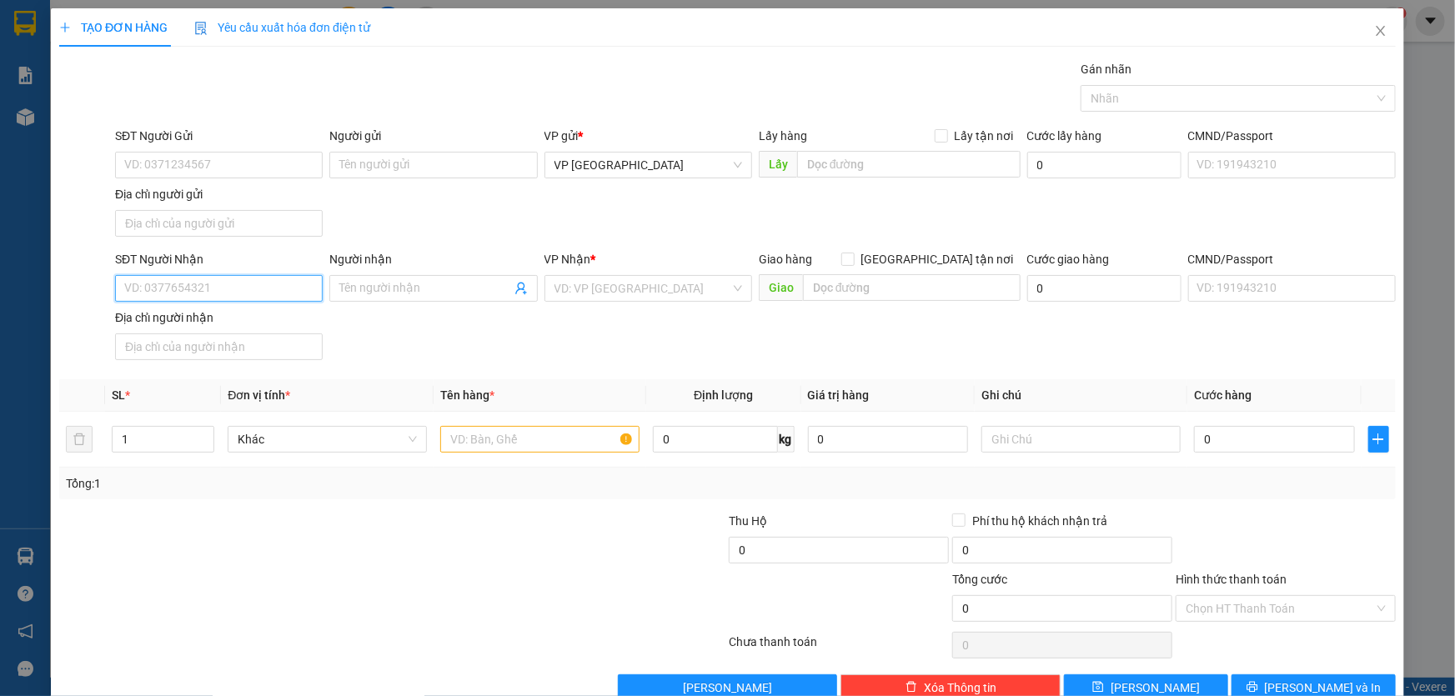
click at [252, 288] on input "SĐT Người Nhận" at bounding box center [219, 288] width 208 height 27
click at [247, 318] on div "0943450567 - [PERSON_NAME]" at bounding box center [217, 321] width 186 height 18
click at [511, 442] on input "text" at bounding box center [539, 439] width 199 height 27
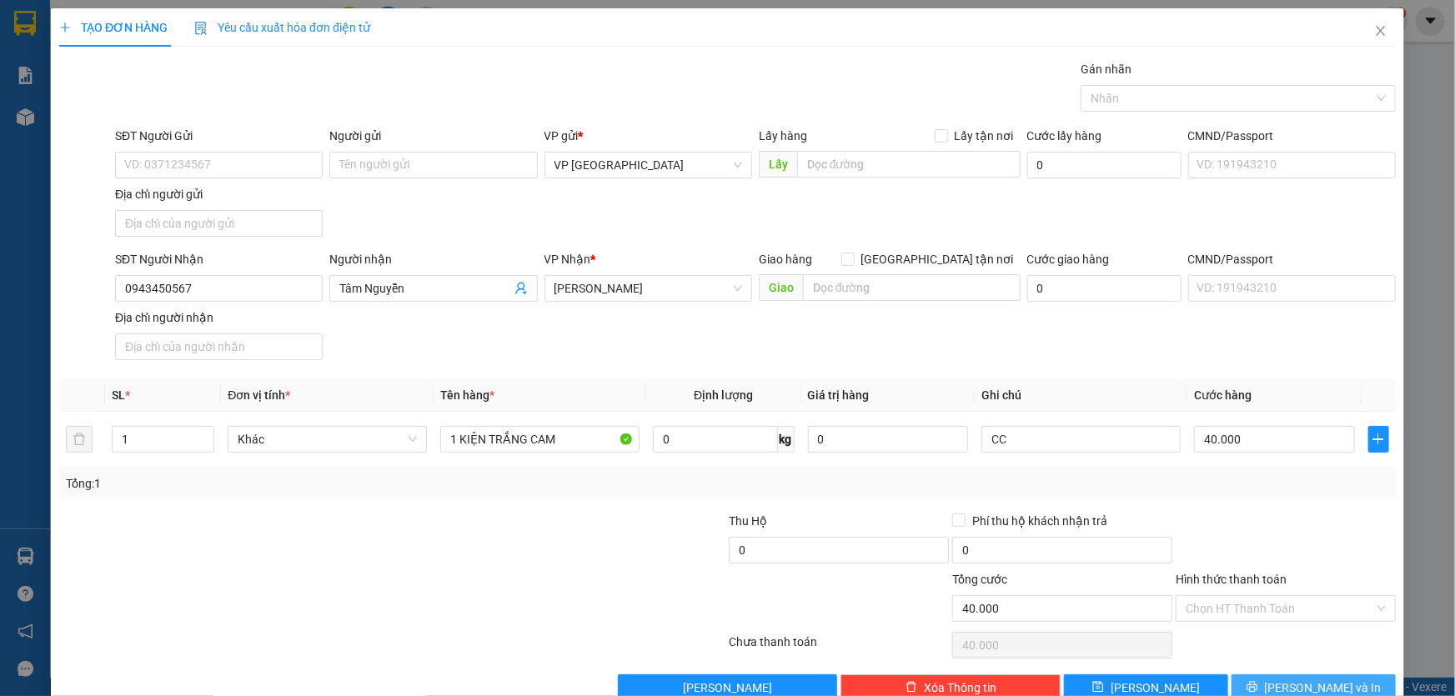
click at [1322, 679] on span "[PERSON_NAME] và In" at bounding box center [1323, 688] width 117 height 18
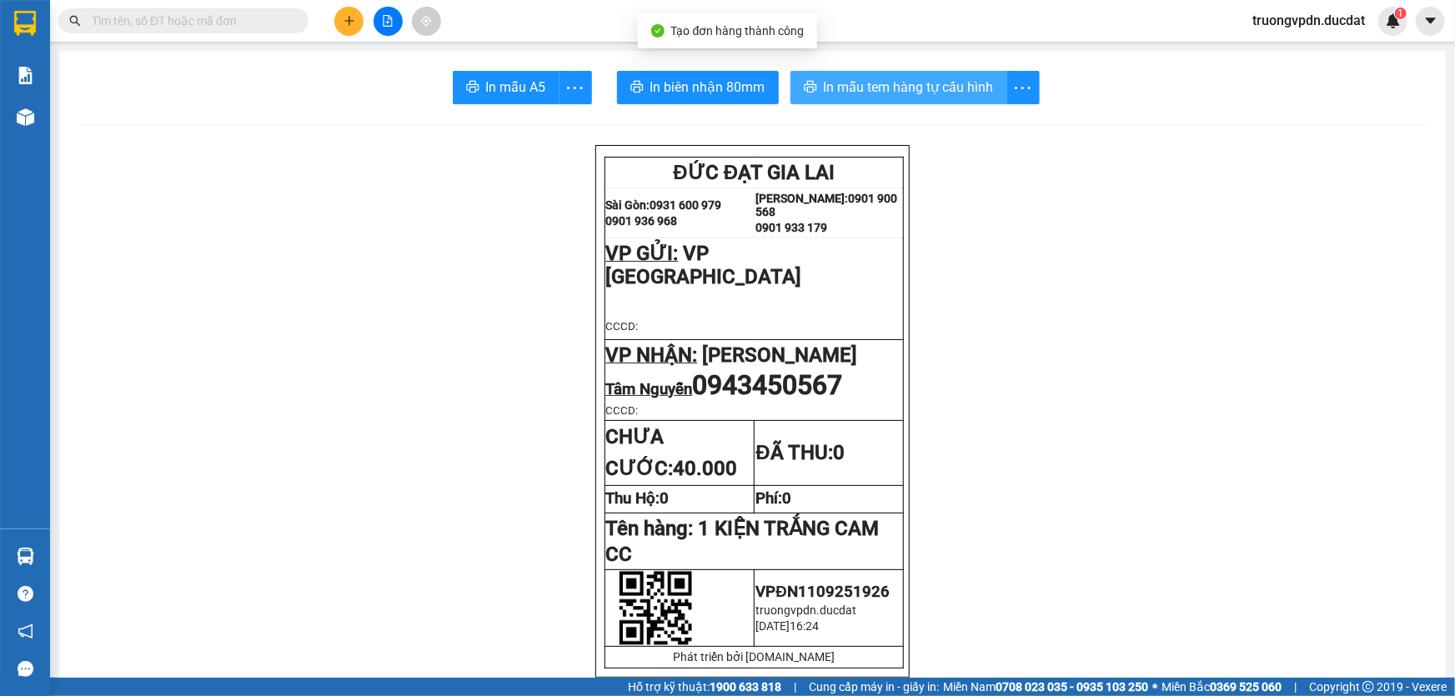
click at [895, 91] on span "In mẫu tem hàng tự cấu hình" at bounding box center [909, 87] width 170 height 21
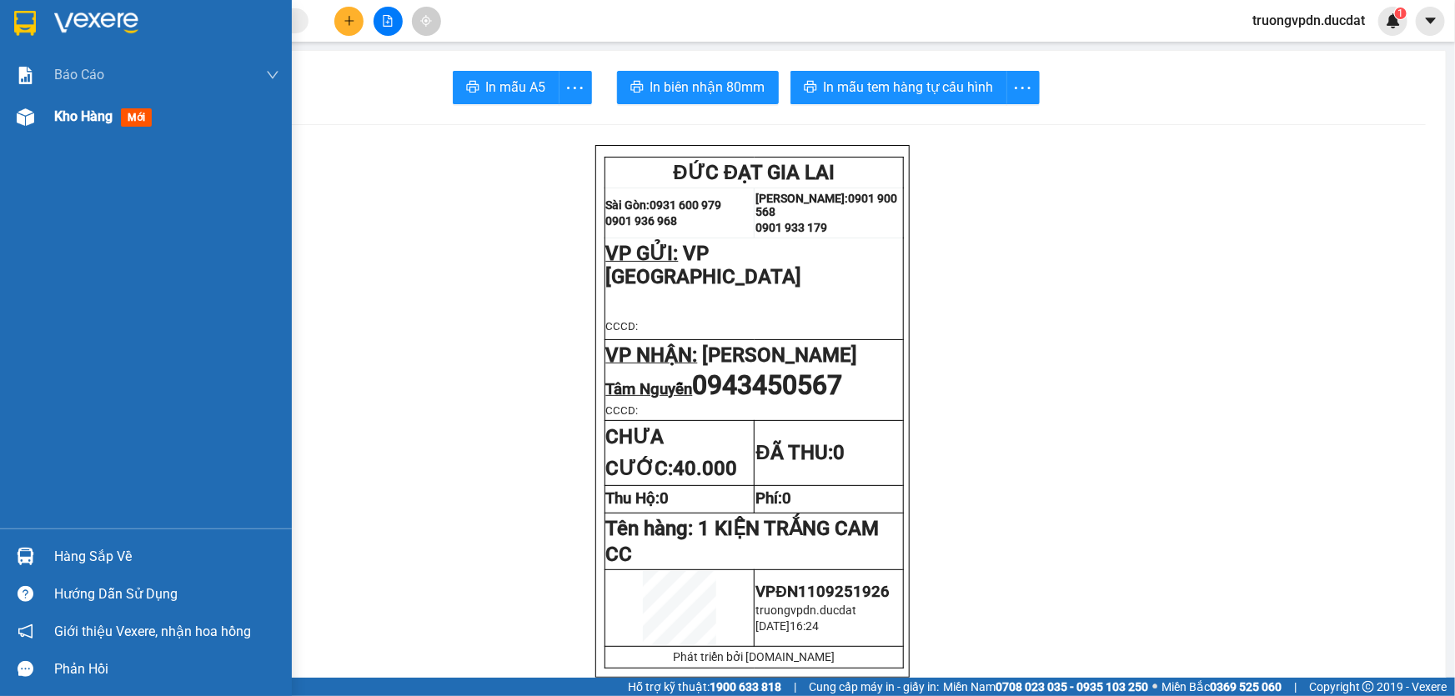
click at [81, 117] on span "Kho hàng" at bounding box center [83, 116] width 58 height 16
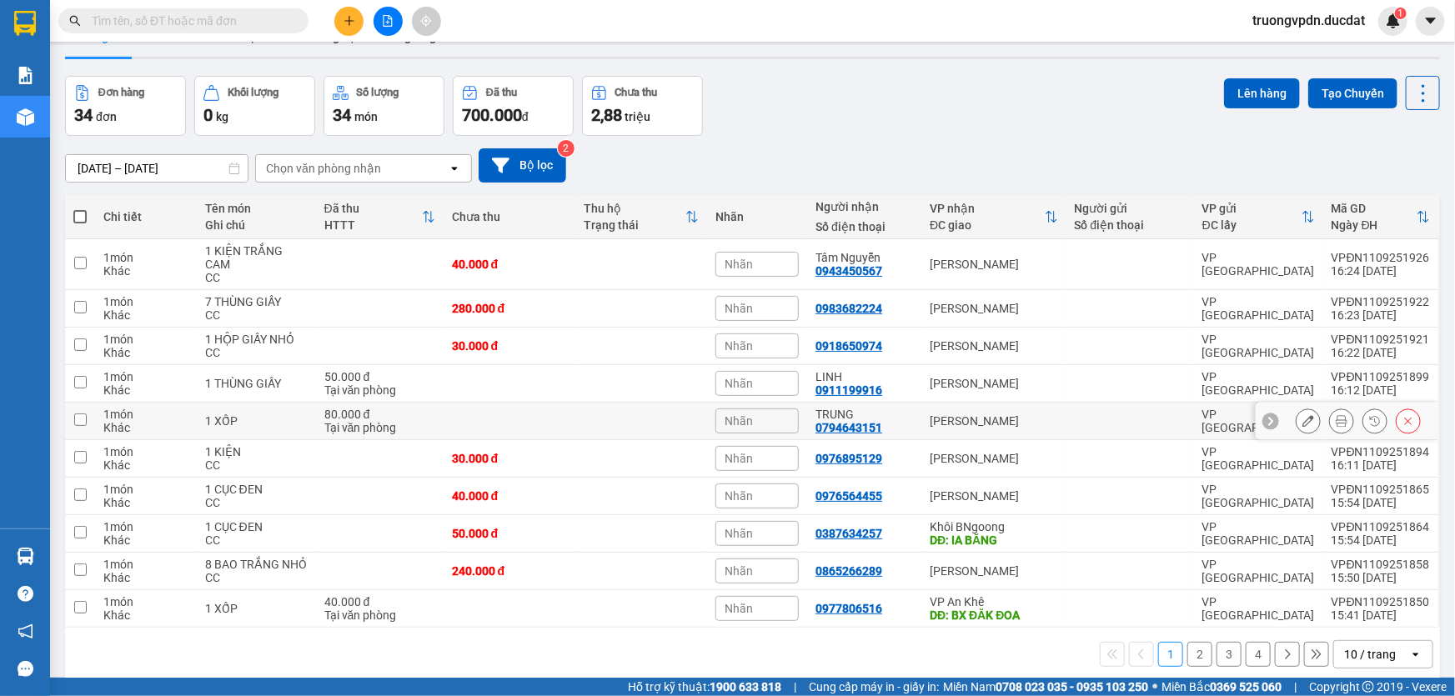
scroll to position [76, 0]
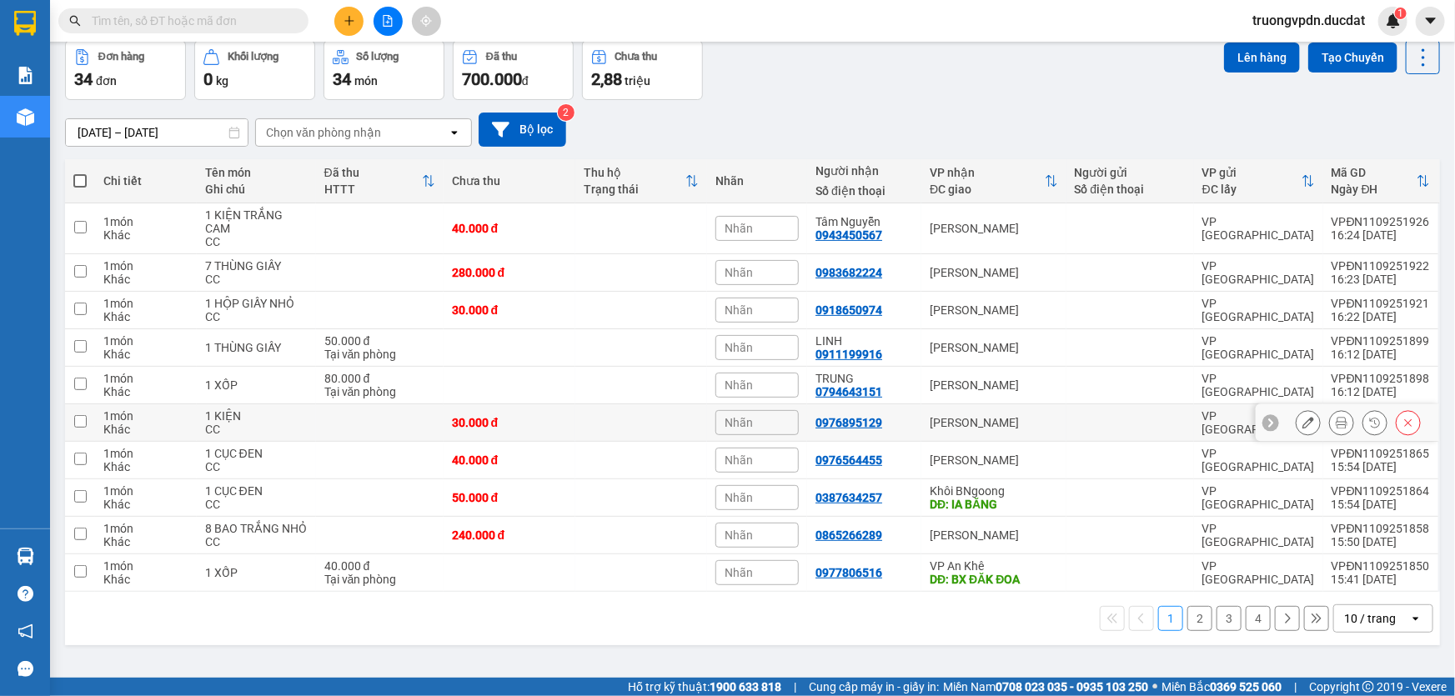
click at [1302, 420] on icon at bounding box center [1308, 423] width 12 height 12
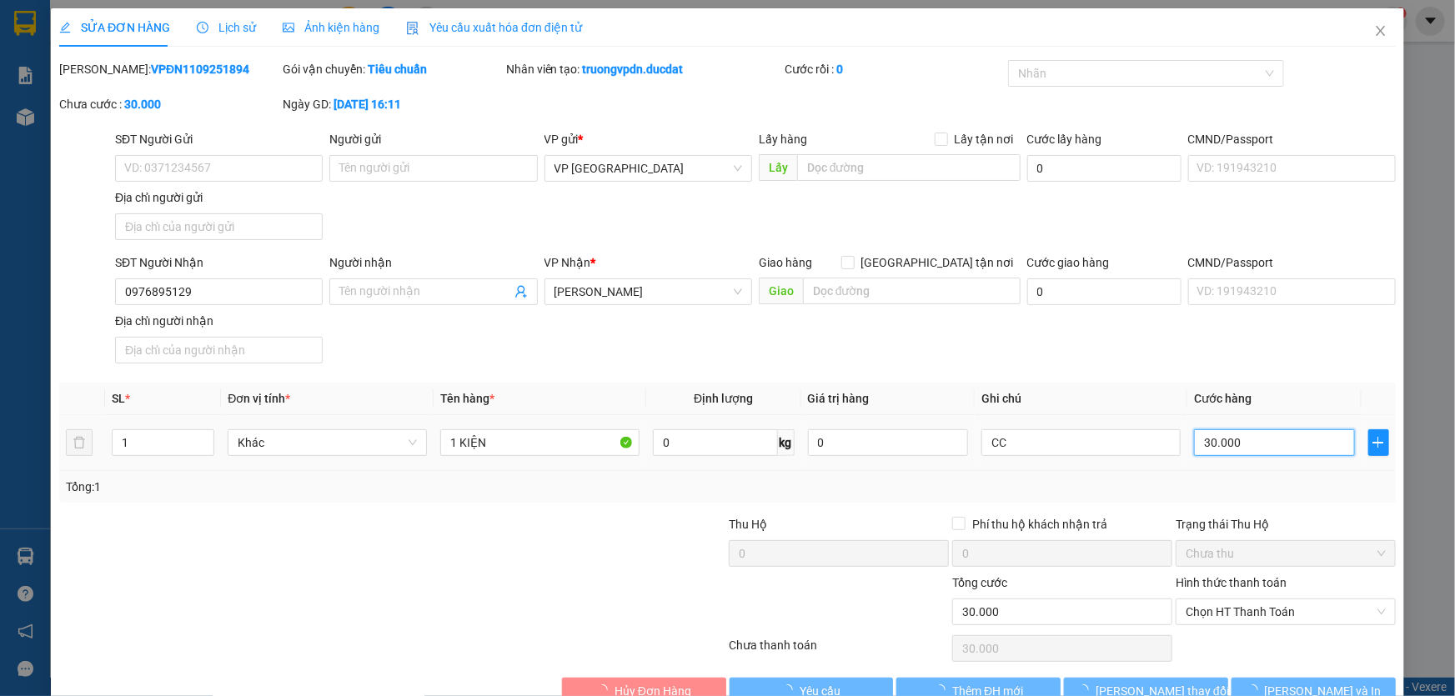
click at [1226, 444] on input "30.000" at bounding box center [1274, 442] width 161 height 27
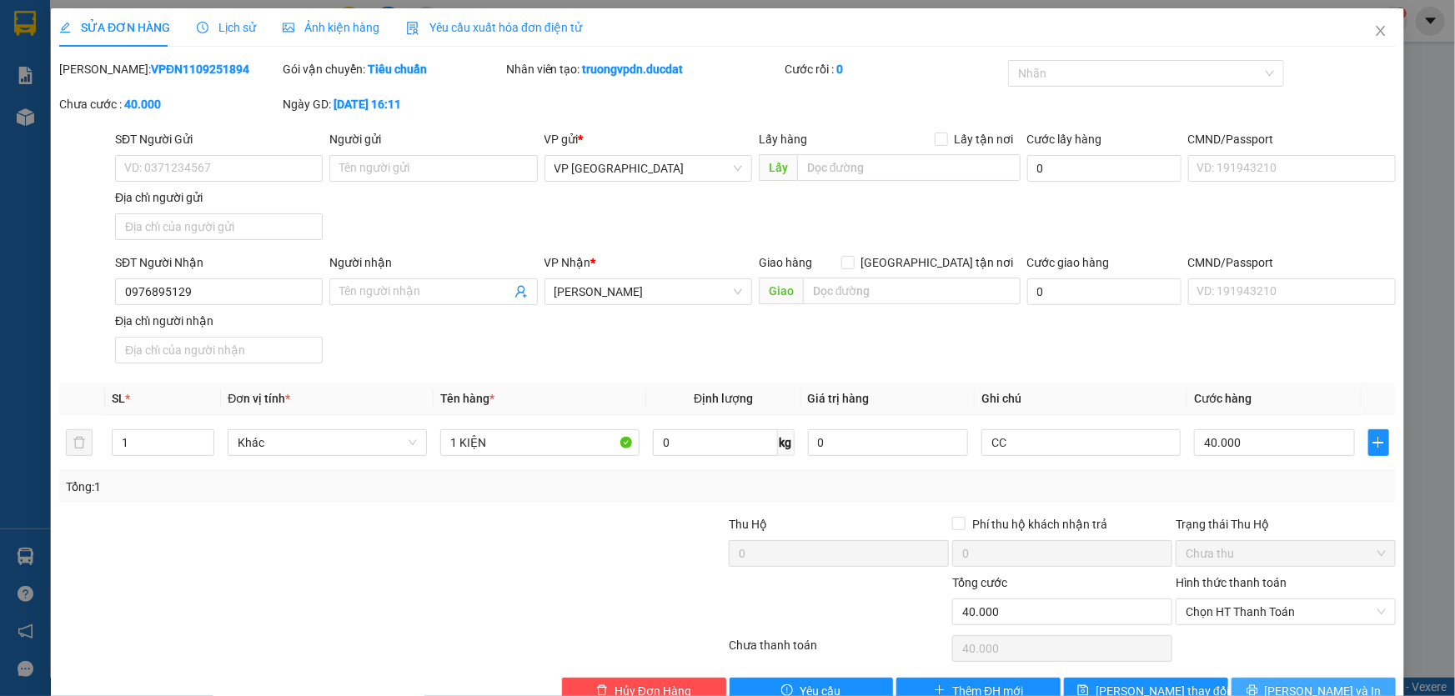
click at [1312, 679] on button "[PERSON_NAME] và In" at bounding box center [1313, 691] width 164 height 27
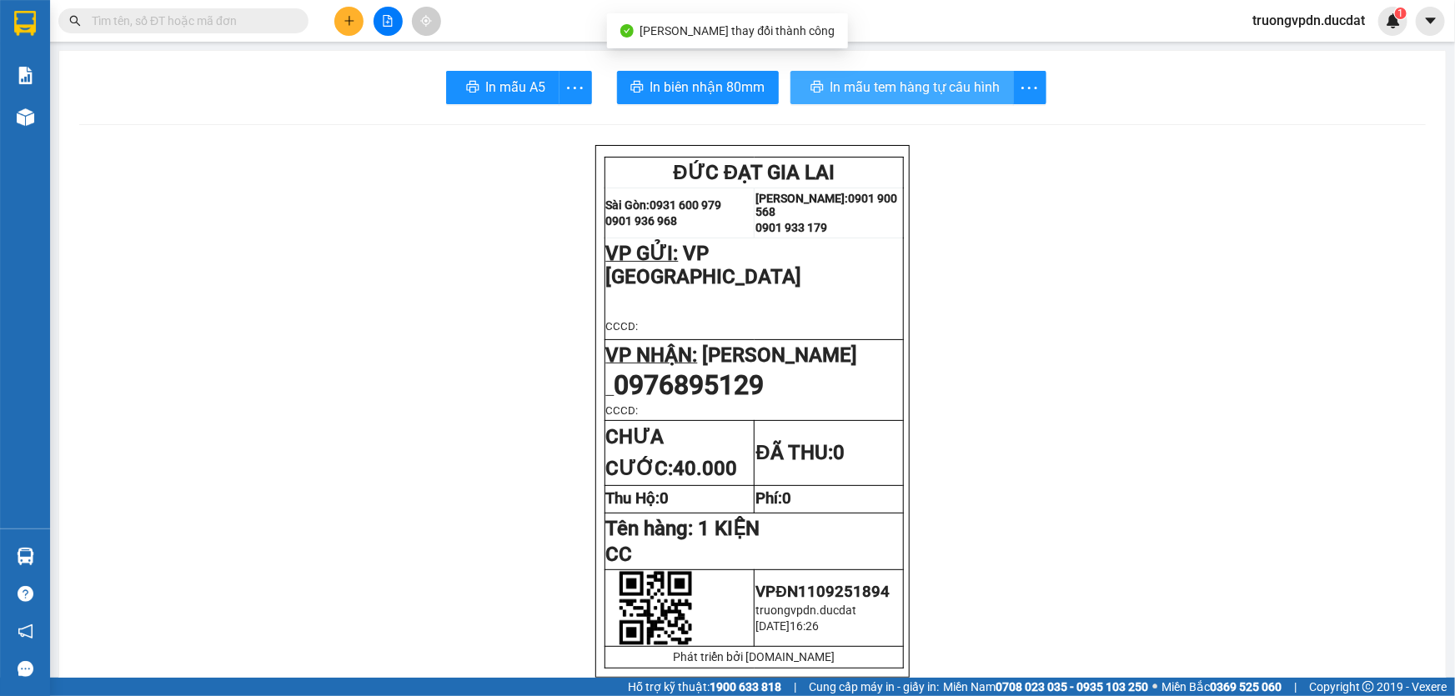
click at [915, 81] on span "In mẫu tem hàng tự cấu hình" at bounding box center [915, 87] width 170 height 21
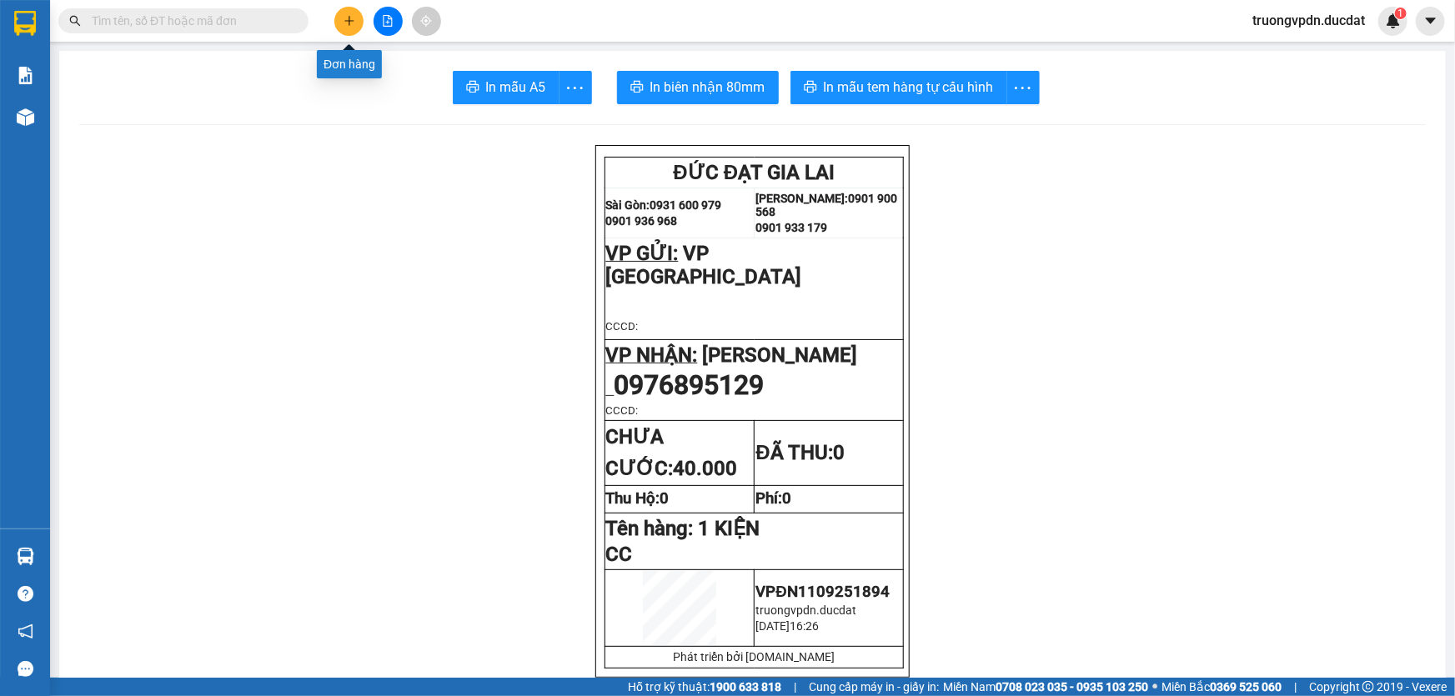
click at [351, 21] on icon "plus" at bounding box center [348, 20] width 9 height 1
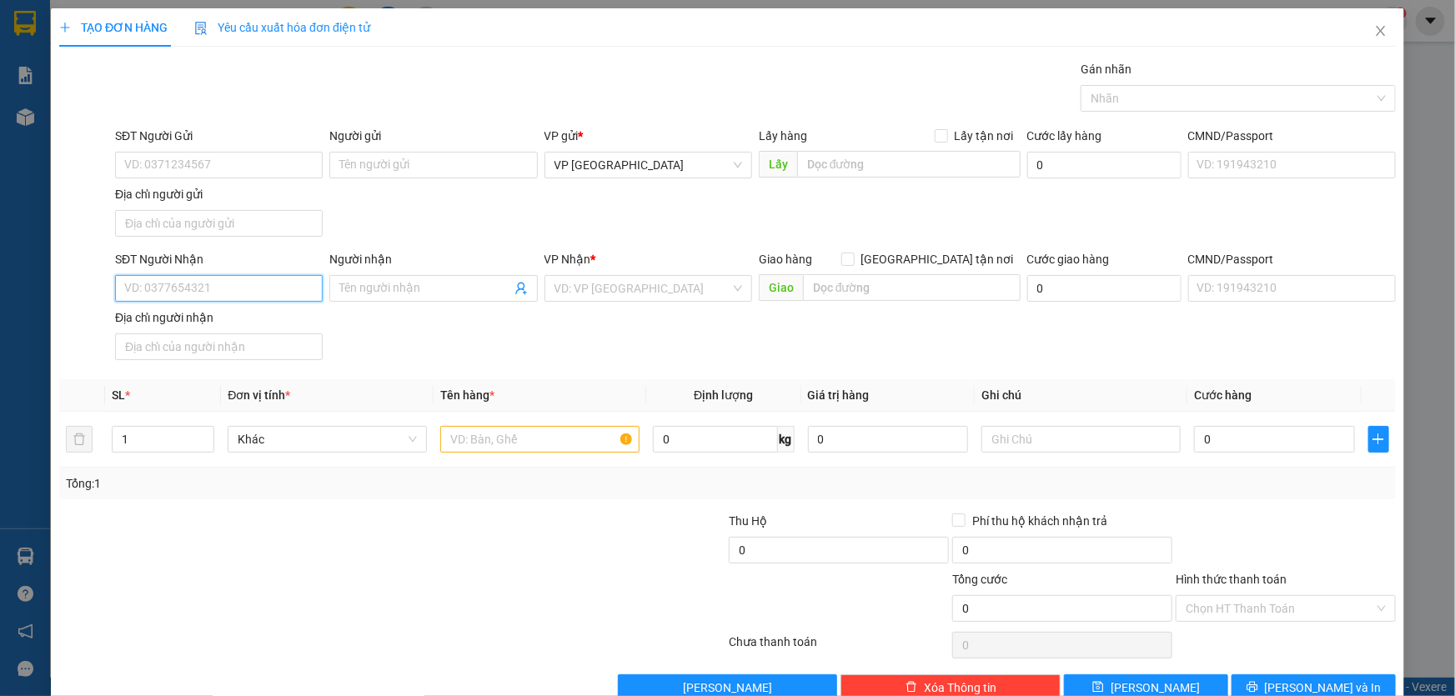
drag, startPoint x: 212, startPoint y: 300, endPoint x: 213, endPoint y: 291, distance: 9.3
click at [213, 297] on input "SĐT Người Nhận" at bounding box center [219, 288] width 208 height 27
click at [185, 330] on div "0968873479" at bounding box center [217, 321] width 206 height 27
click at [560, 442] on input "text" at bounding box center [539, 439] width 199 height 27
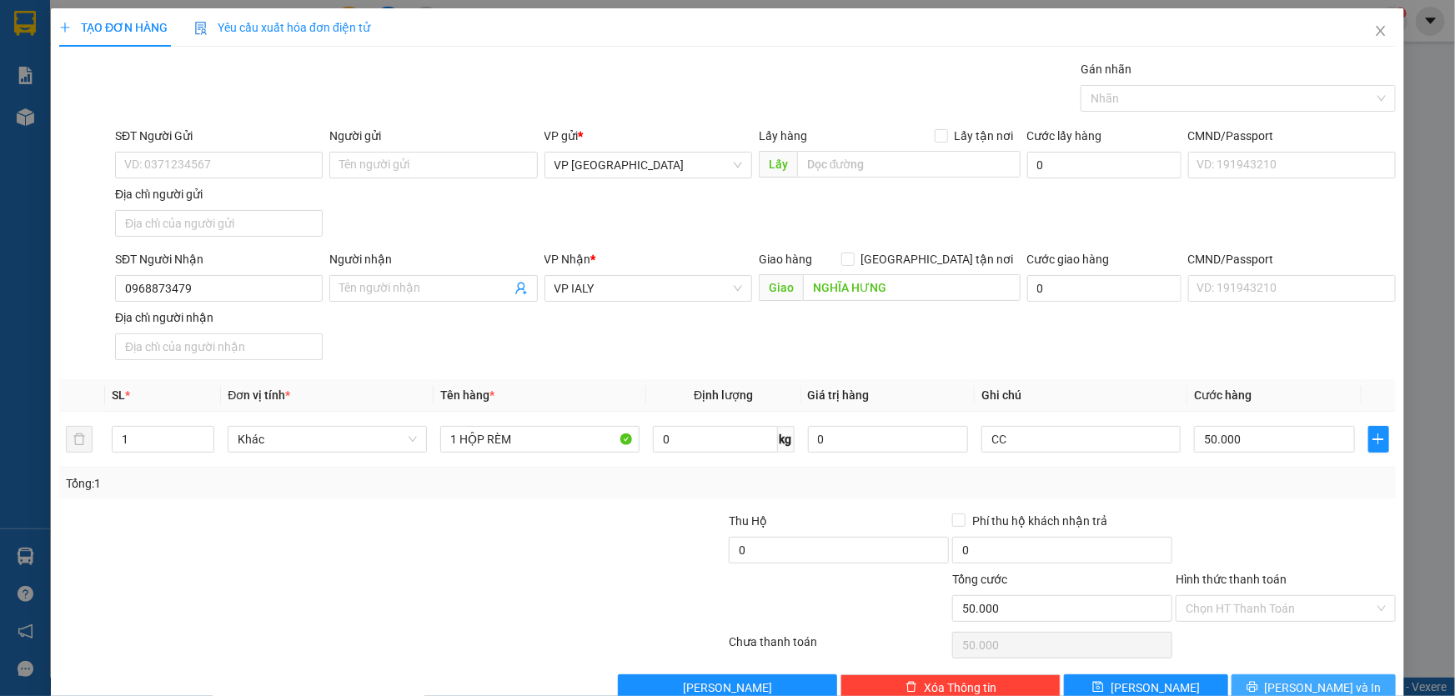
click at [1300, 682] on span "[PERSON_NAME] và In" at bounding box center [1323, 688] width 117 height 18
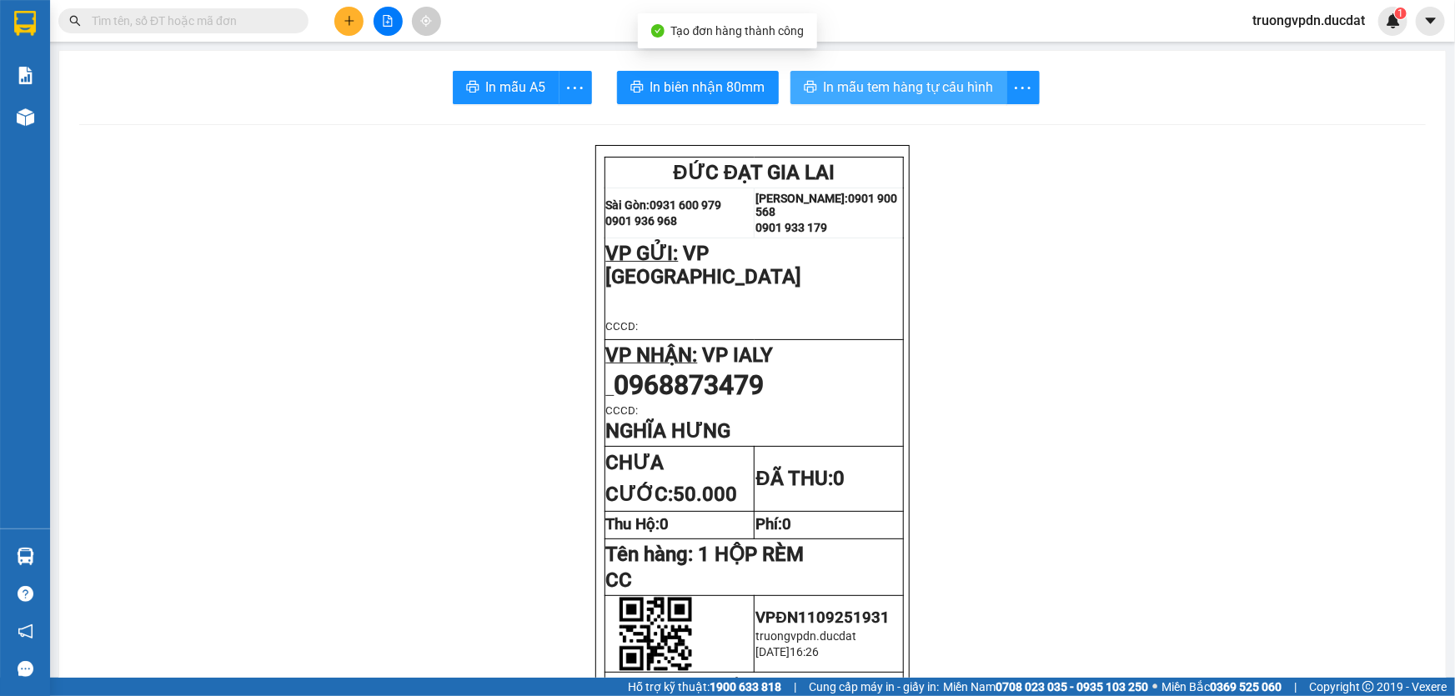
click at [927, 97] on span "In mẫu tem hàng tự cấu hình" at bounding box center [909, 87] width 170 height 21
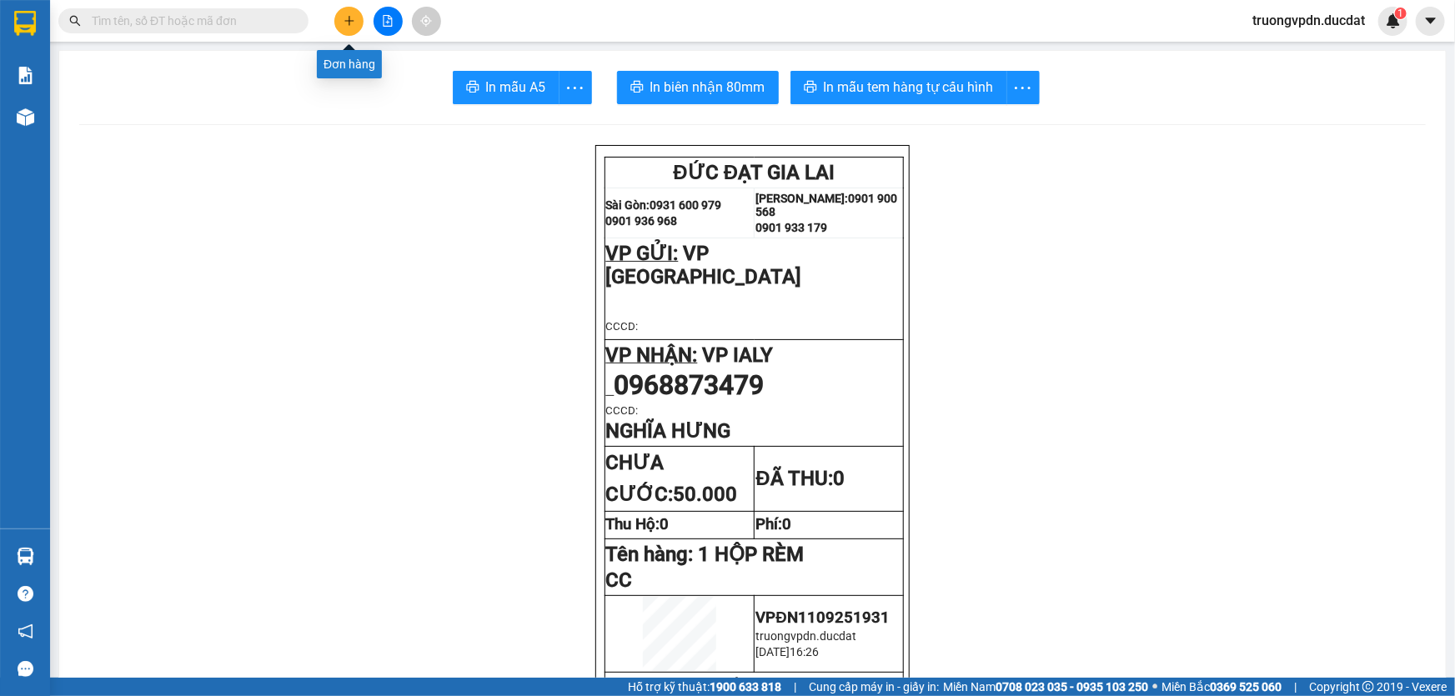
click at [342, 24] on button at bounding box center [348, 21] width 29 height 29
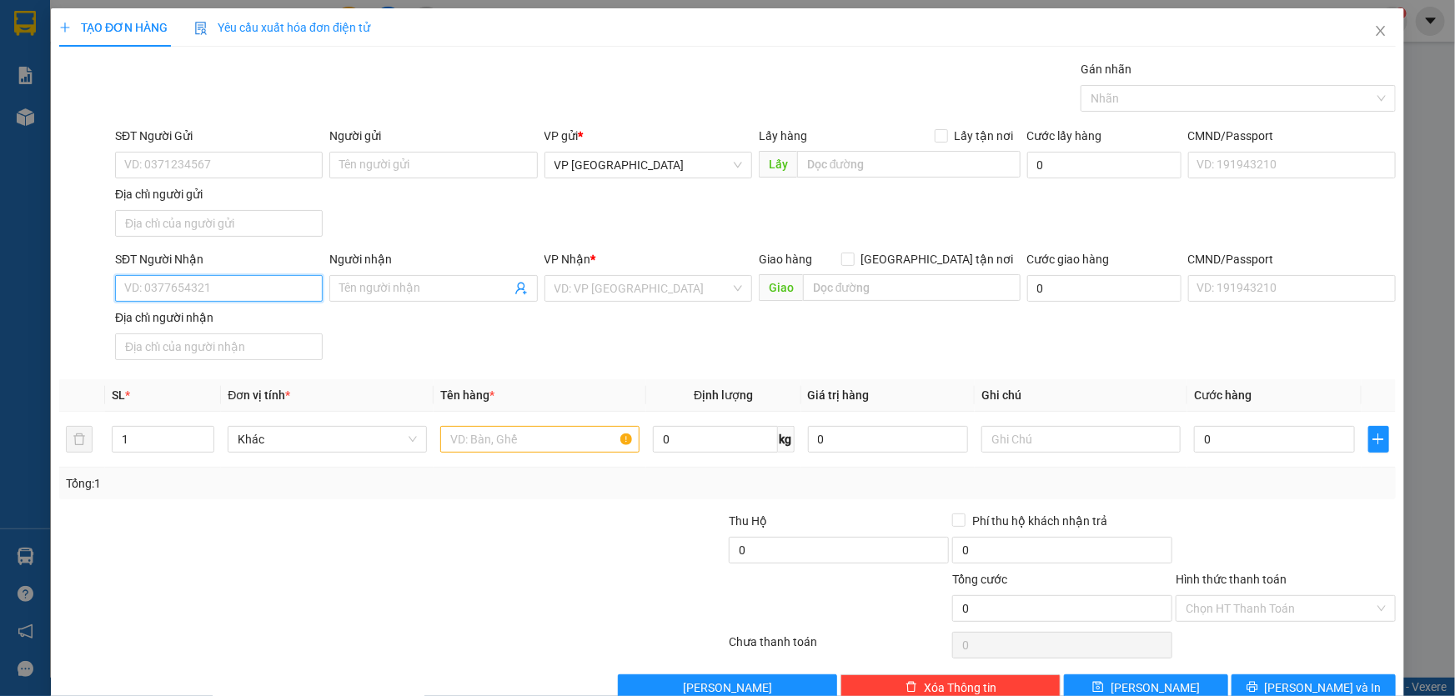
click at [175, 289] on input "SĐT Người Nhận" at bounding box center [219, 288] width 208 height 27
drag, startPoint x: 158, startPoint y: 286, endPoint x: 0, endPoint y: 346, distance: 168.6
click at [0, 343] on div "TẠO ĐƠN HÀNG Yêu cầu xuất hóa đơn điện tử Transit Pickup Surcharge Ids Transit …" at bounding box center [727, 348] width 1455 height 696
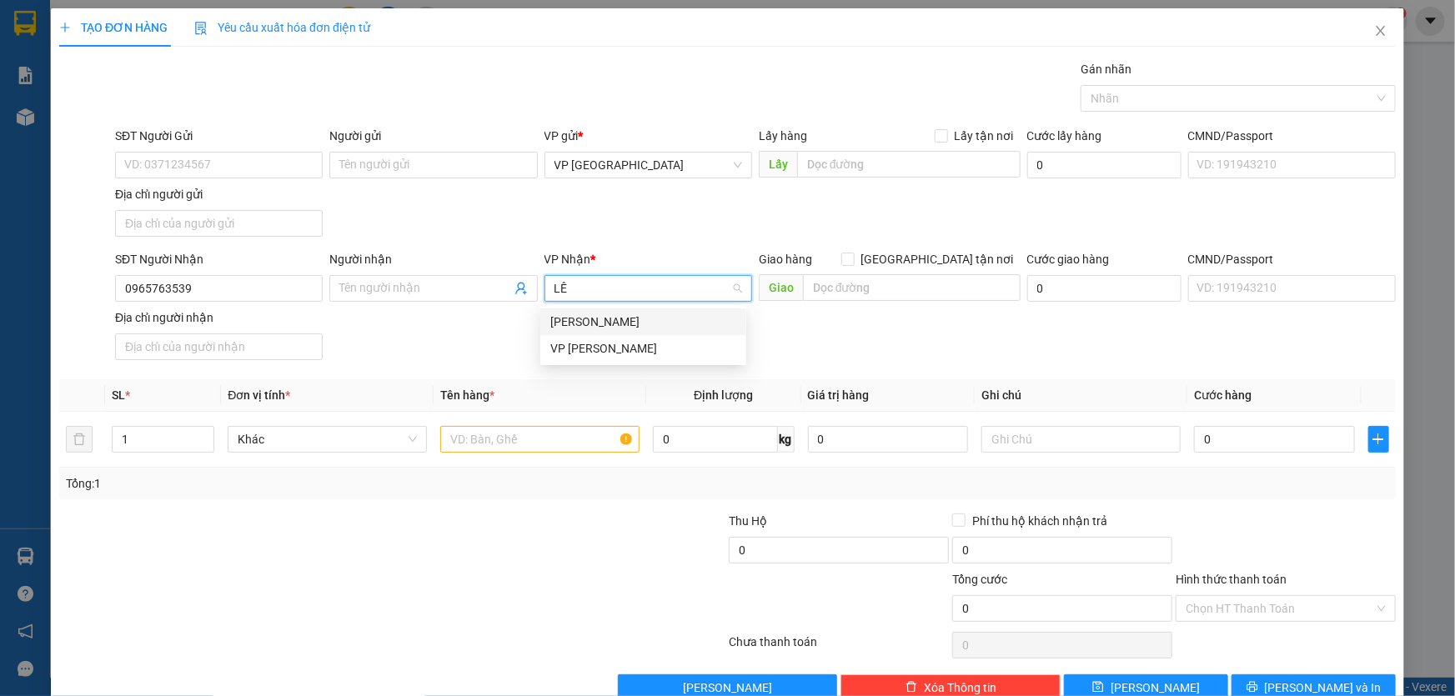
click at [636, 318] on div "[PERSON_NAME]" at bounding box center [643, 322] width 186 height 18
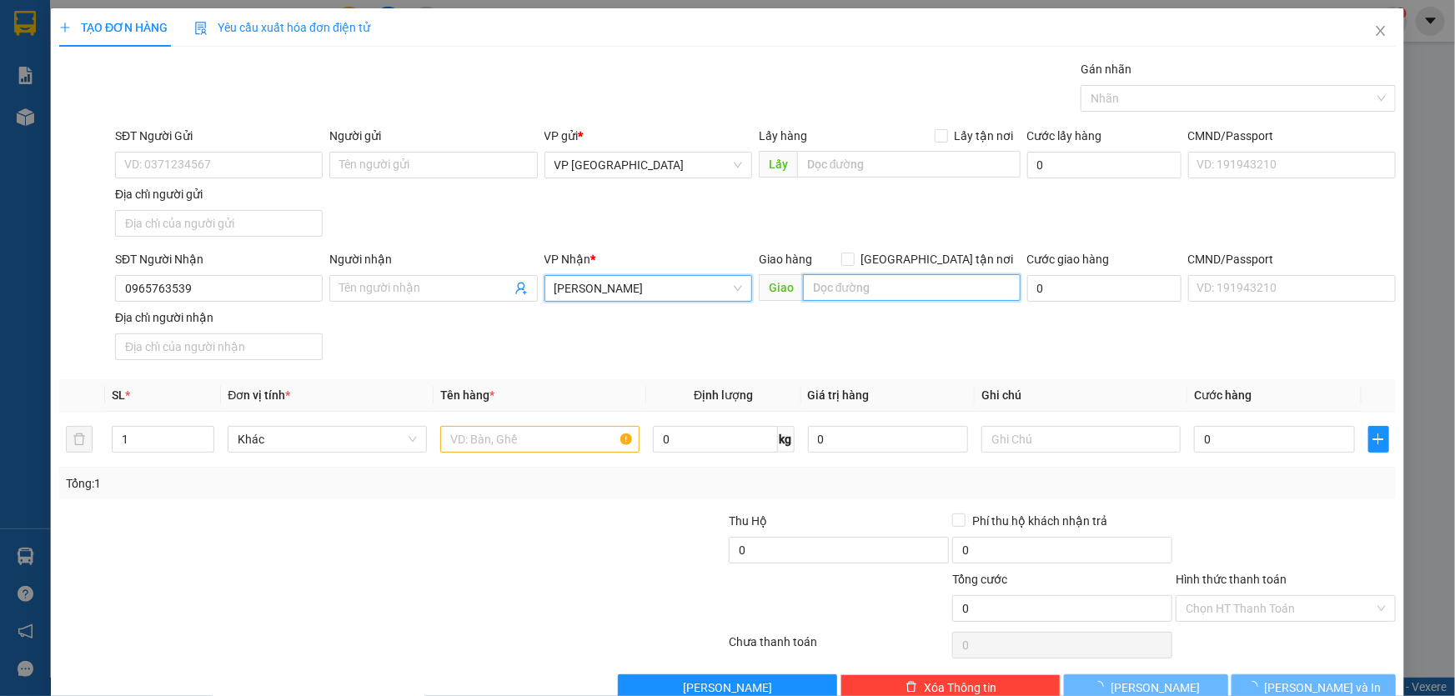
click at [867, 278] on input "text" at bounding box center [912, 287] width 218 height 27
click at [539, 440] on input "text" at bounding box center [539, 439] width 199 height 27
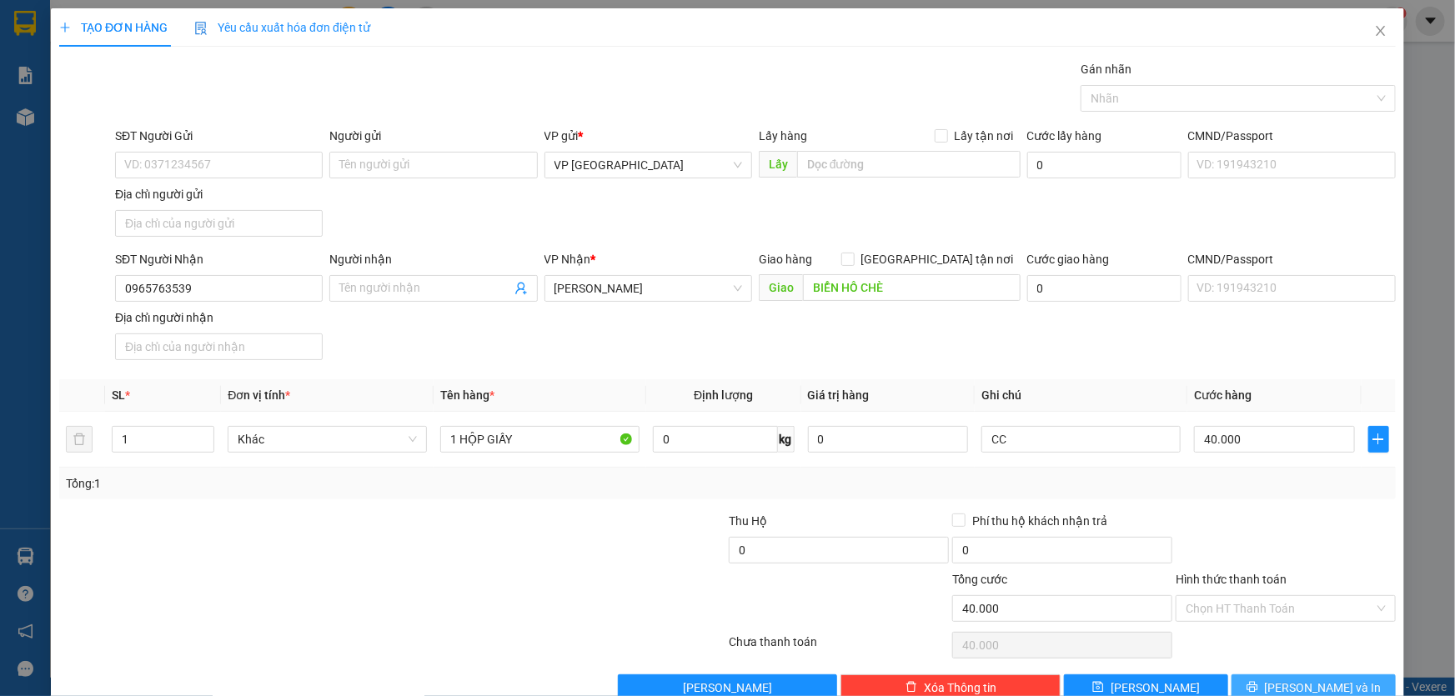
click at [1289, 682] on span "[PERSON_NAME] và In" at bounding box center [1323, 688] width 117 height 18
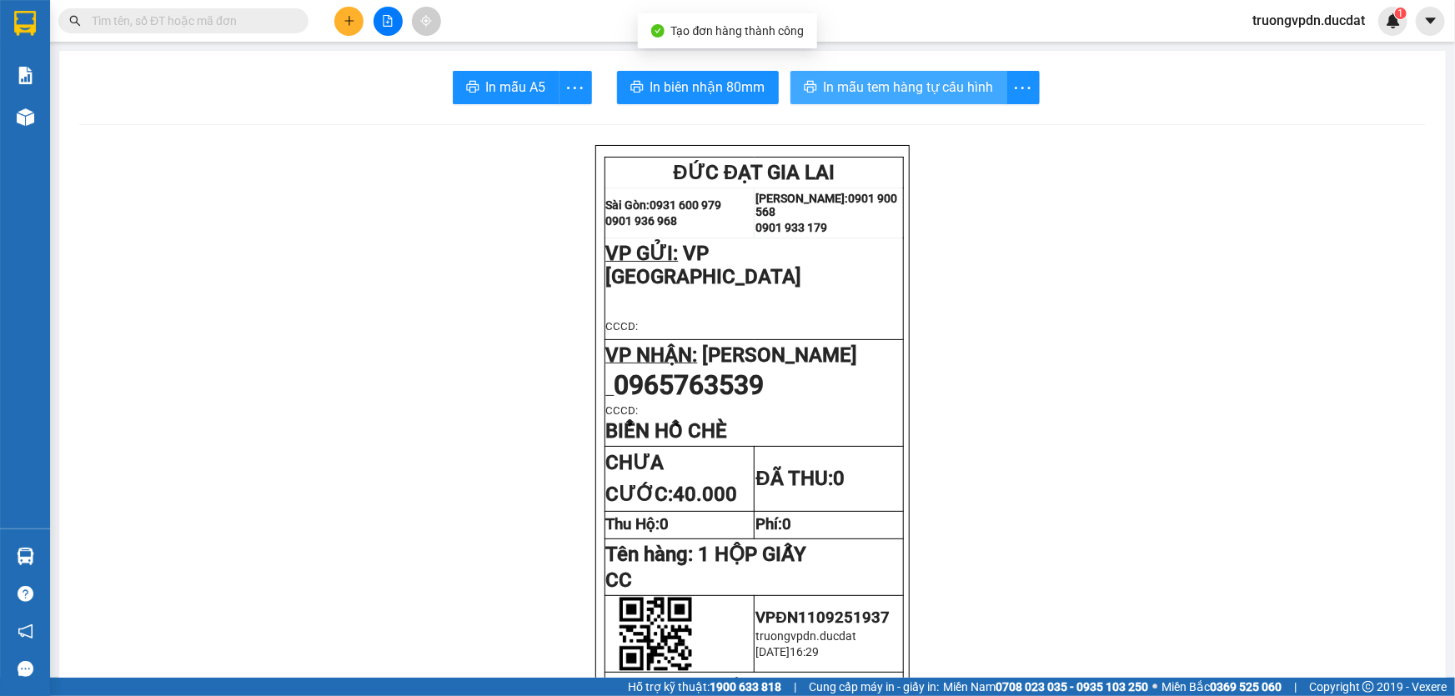
click at [864, 95] on span "In mẫu tem hàng tự cấu hình" at bounding box center [909, 87] width 170 height 21
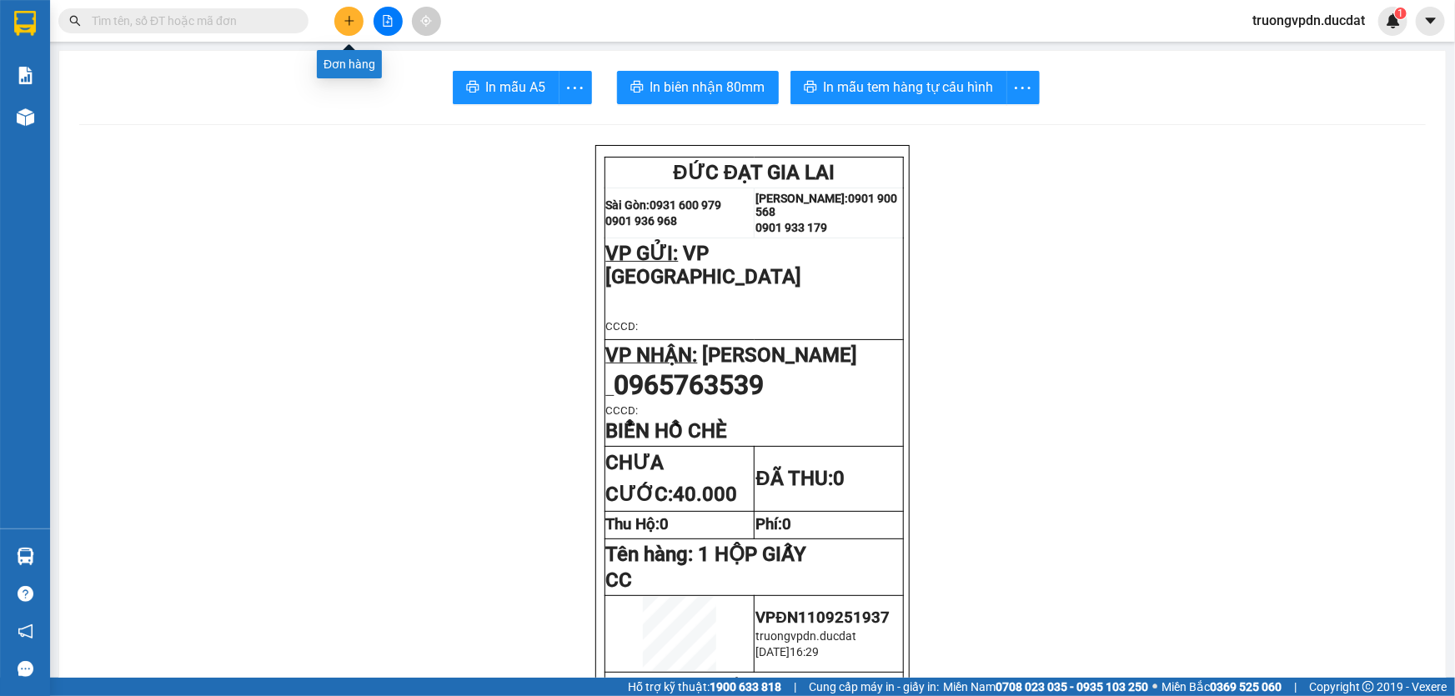
click at [345, 20] on icon "plus" at bounding box center [348, 20] width 9 height 1
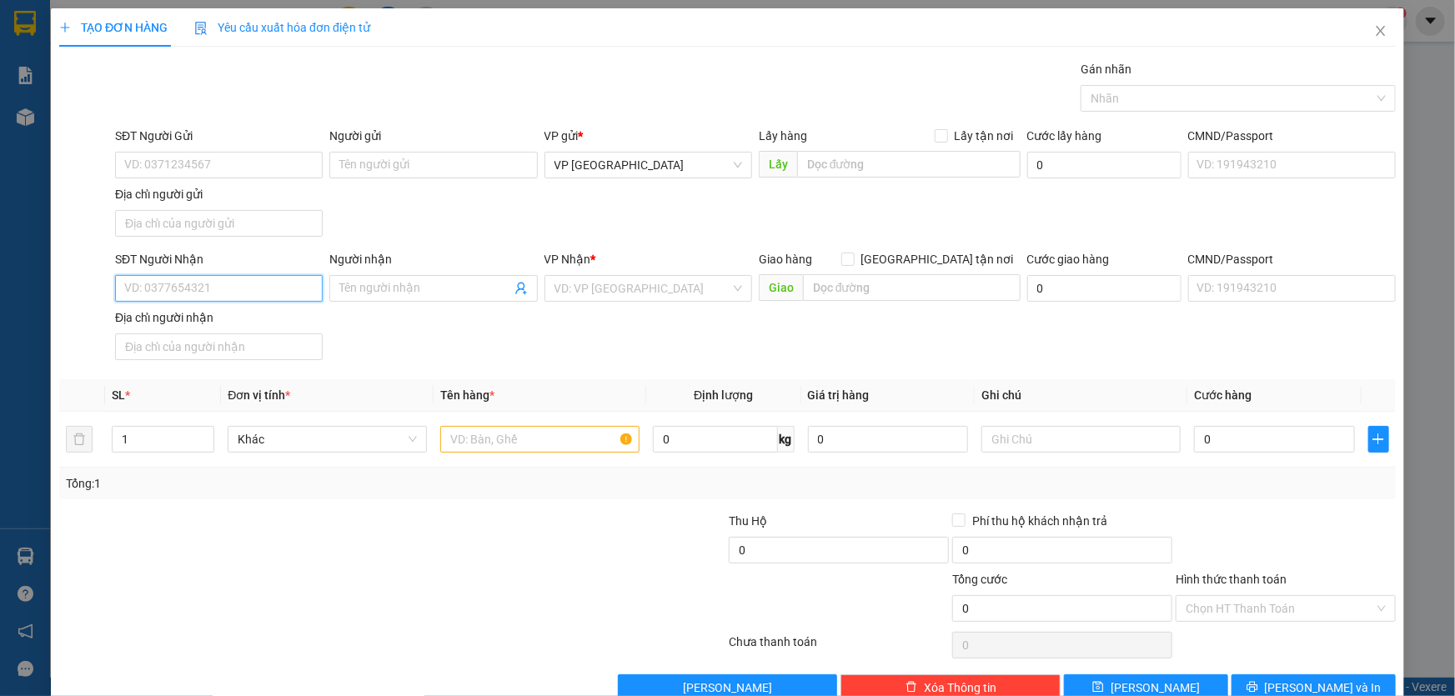
click at [198, 285] on input "SĐT Người Nhận" at bounding box center [219, 288] width 208 height 27
click at [623, 290] on input "search" at bounding box center [642, 288] width 176 height 25
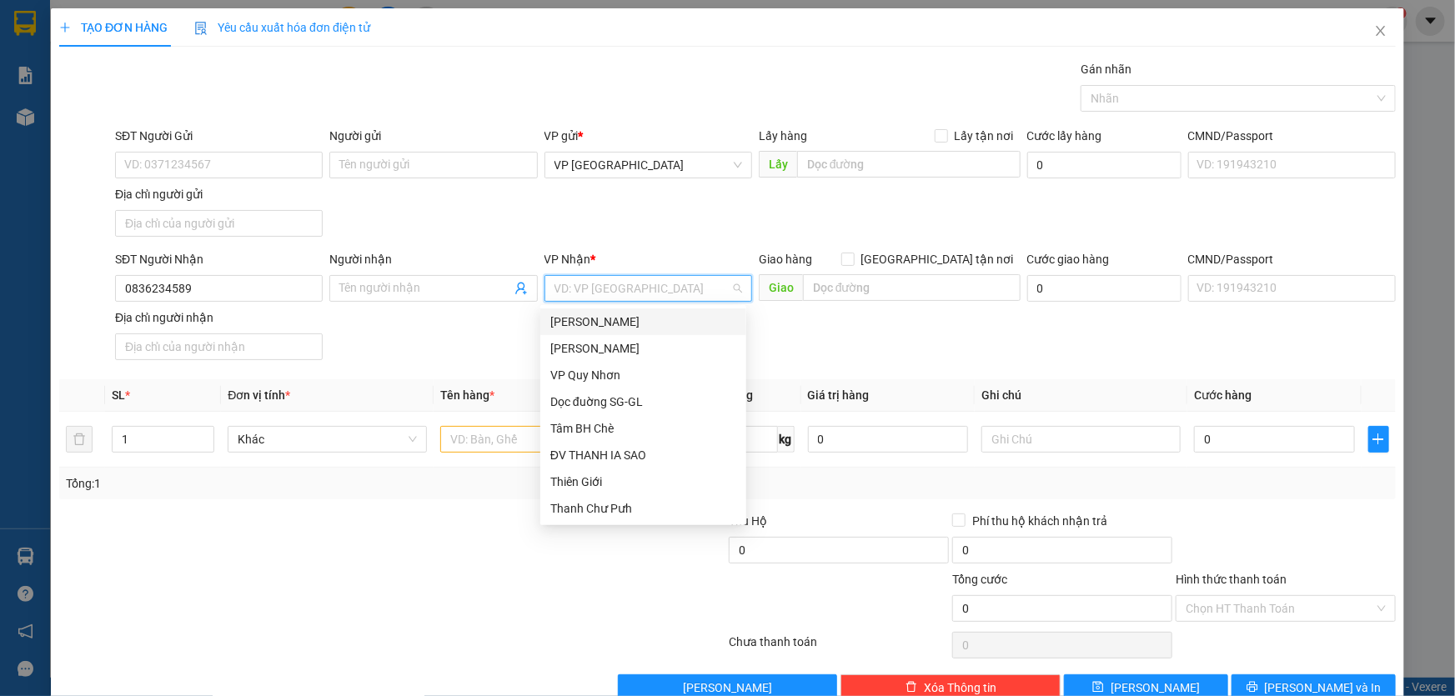
click at [613, 318] on div "[PERSON_NAME]" at bounding box center [643, 322] width 186 height 18
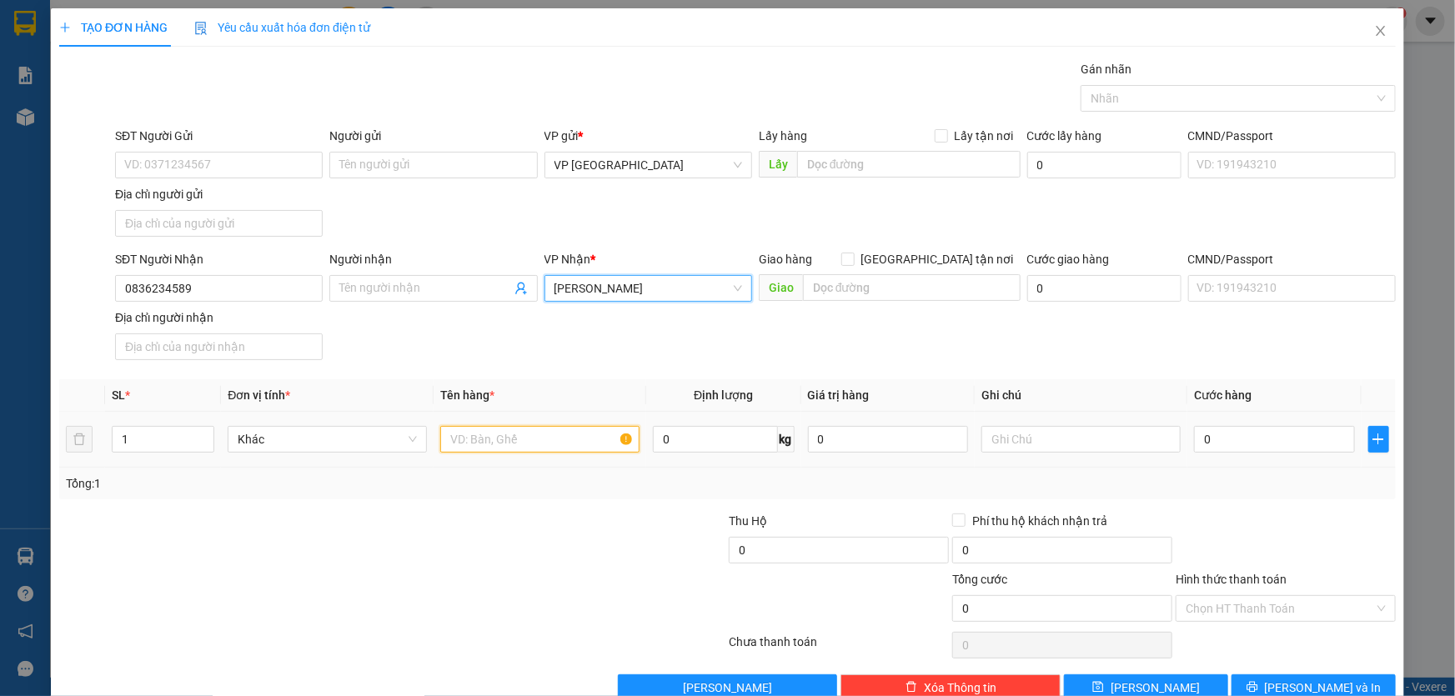
click at [520, 435] on input "text" at bounding box center [539, 439] width 199 height 27
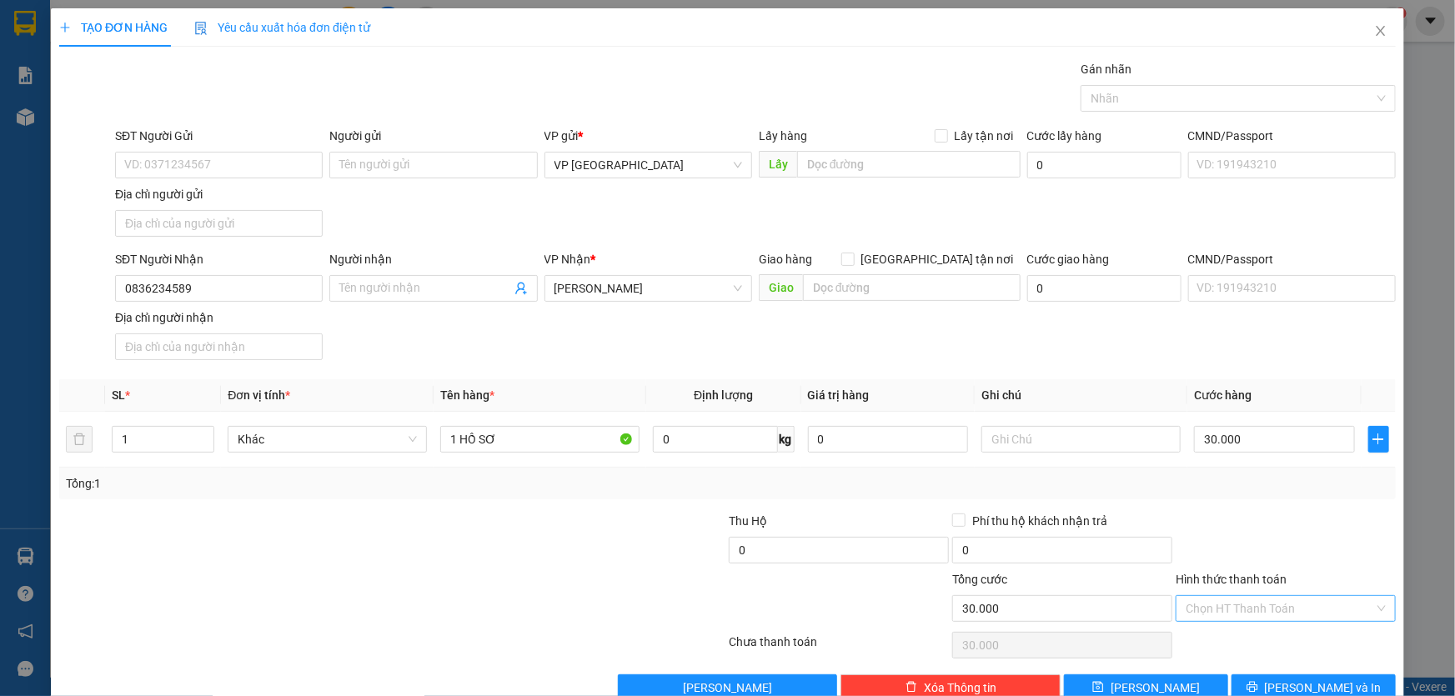
click at [1359, 609] on input "Hình thức thanh toán" at bounding box center [1280, 608] width 188 height 25
click at [1240, 462] on div "Tại văn phòng" at bounding box center [1275, 467] width 198 height 18
click at [1342, 684] on button "[PERSON_NAME] và In" at bounding box center [1313, 687] width 164 height 27
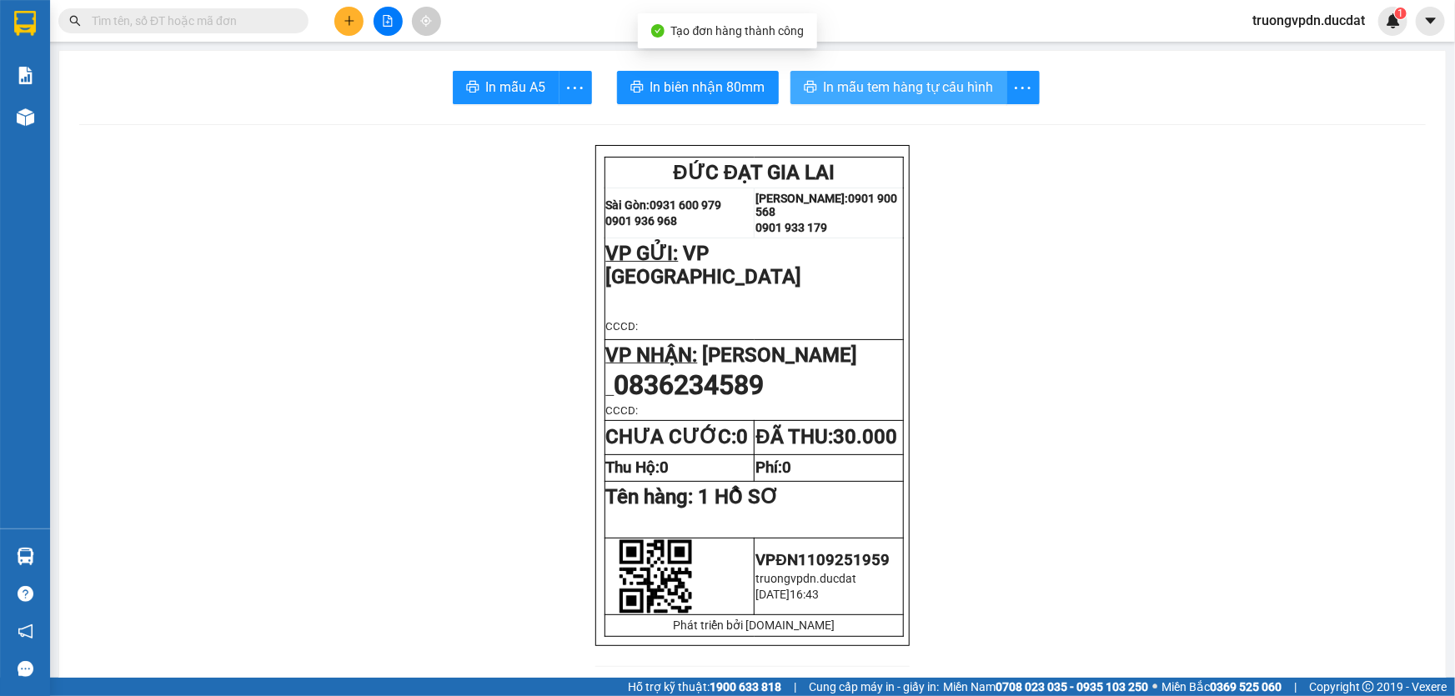
click at [889, 81] on span "In mẫu tem hàng tự cấu hình" at bounding box center [909, 87] width 170 height 21
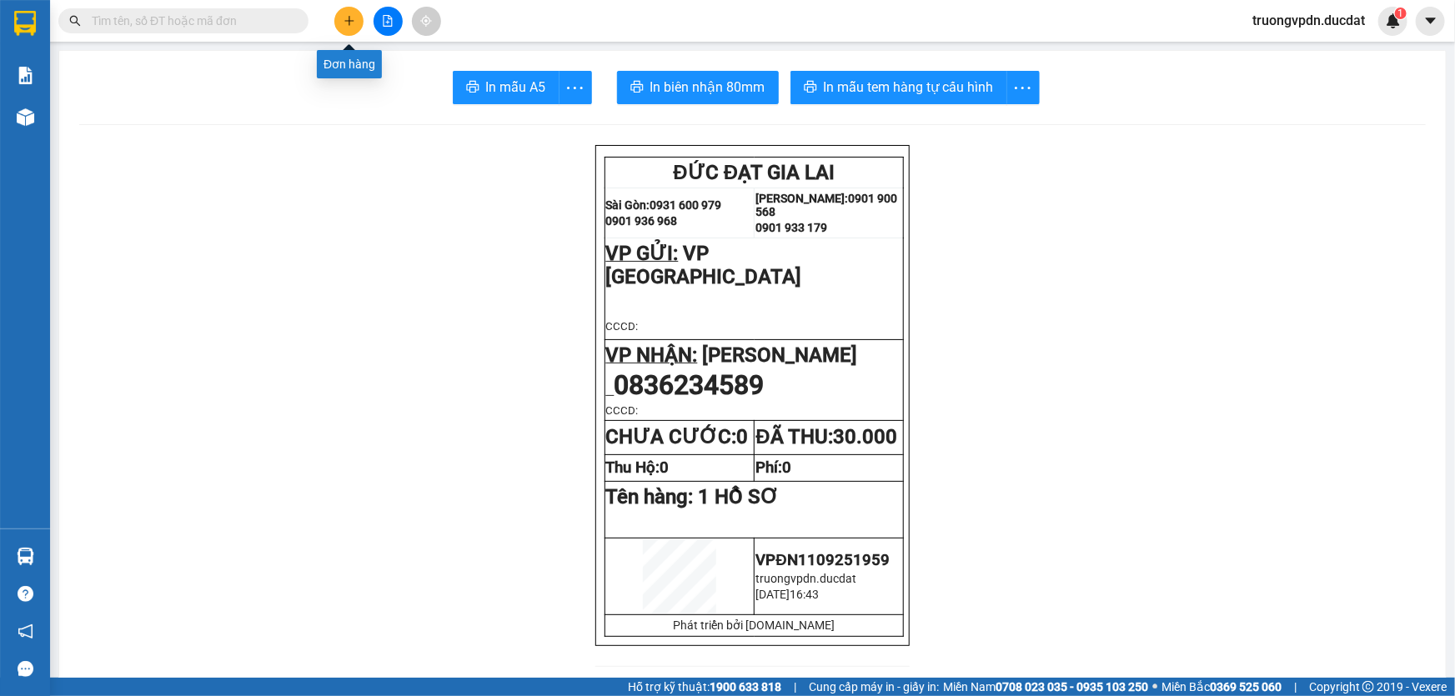
click at [352, 20] on icon "plus" at bounding box center [348, 20] width 9 height 1
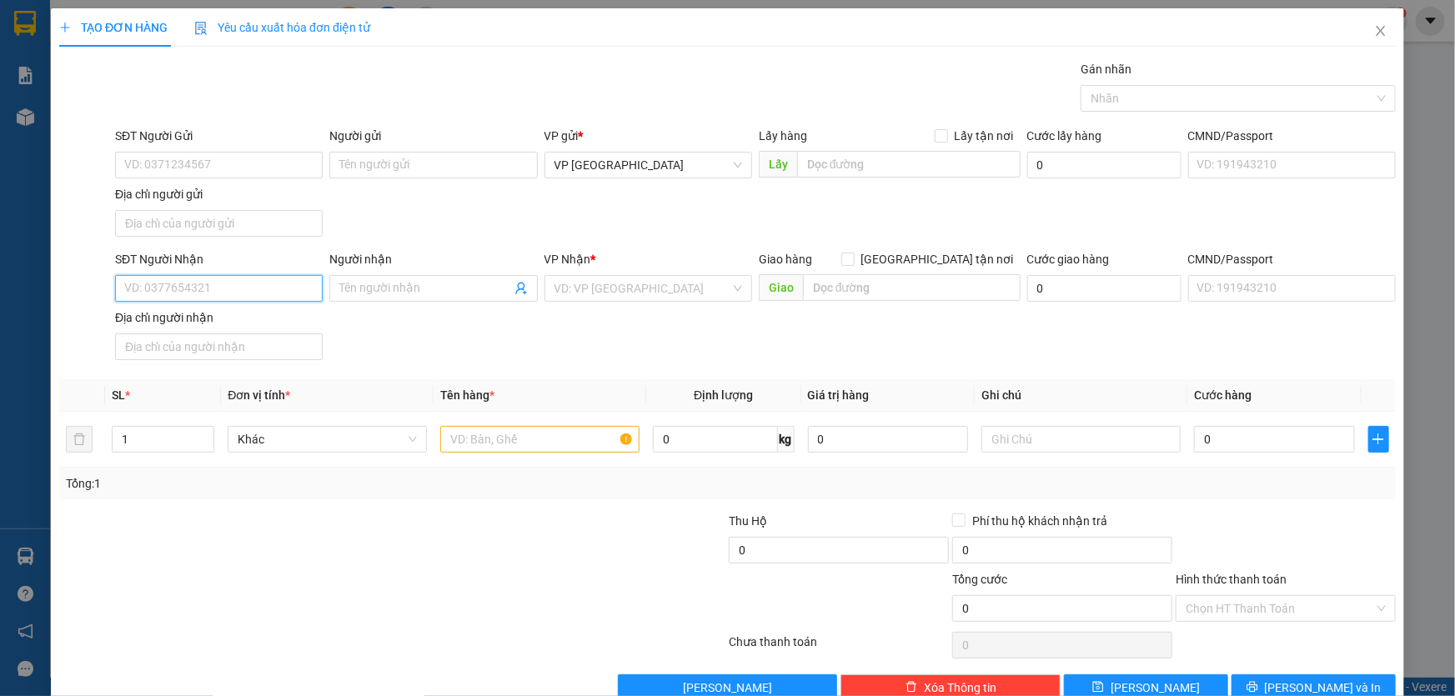
click at [199, 288] on input "SĐT Người Nhận" at bounding box center [219, 288] width 208 height 27
click at [183, 375] on div "0918588123" at bounding box center [217, 374] width 186 height 18
click at [523, 452] on div at bounding box center [539, 439] width 199 height 33
click at [507, 429] on input "text" at bounding box center [539, 439] width 199 height 27
click at [1309, 609] on input "Hình thức thanh toán" at bounding box center [1280, 608] width 188 height 25
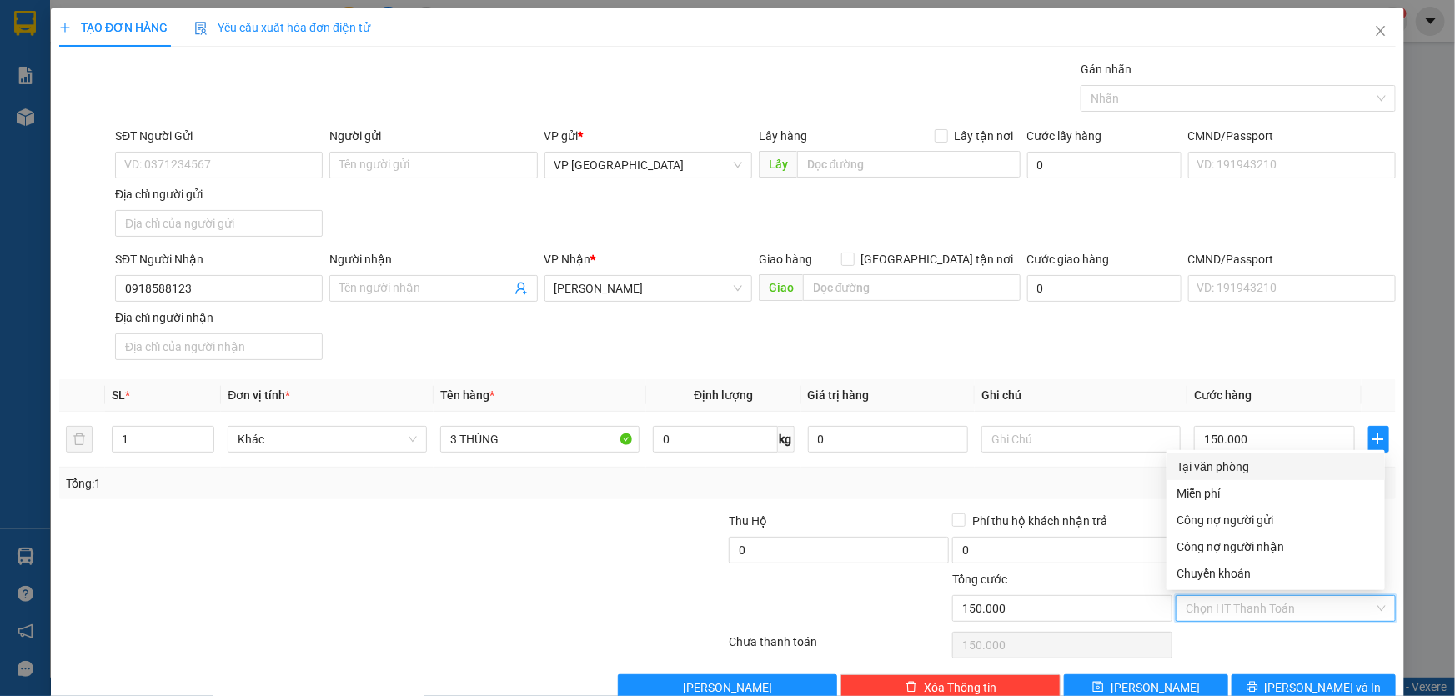
click at [1247, 467] on div "Tại văn phòng" at bounding box center [1275, 467] width 198 height 18
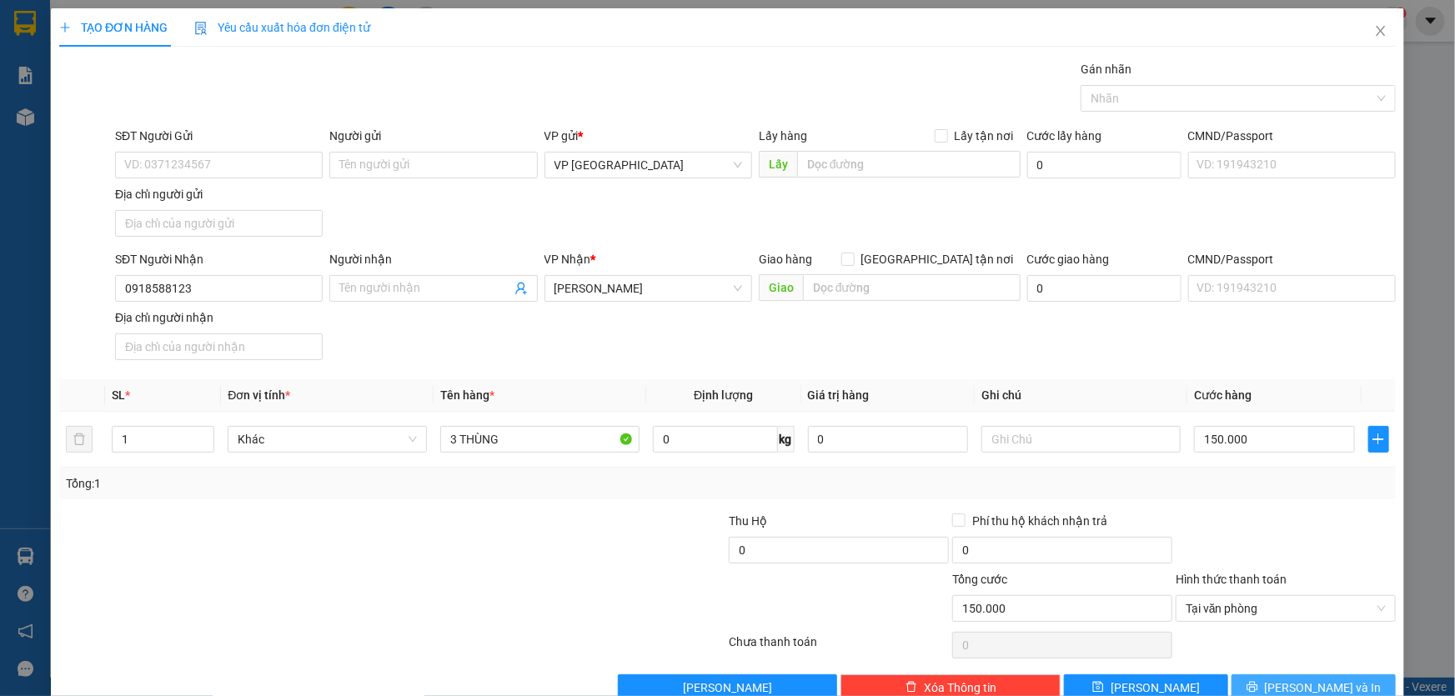
click at [1312, 684] on span "[PERSON_NAME] và In" at bounding box center [1323, 688] width 117 height 18
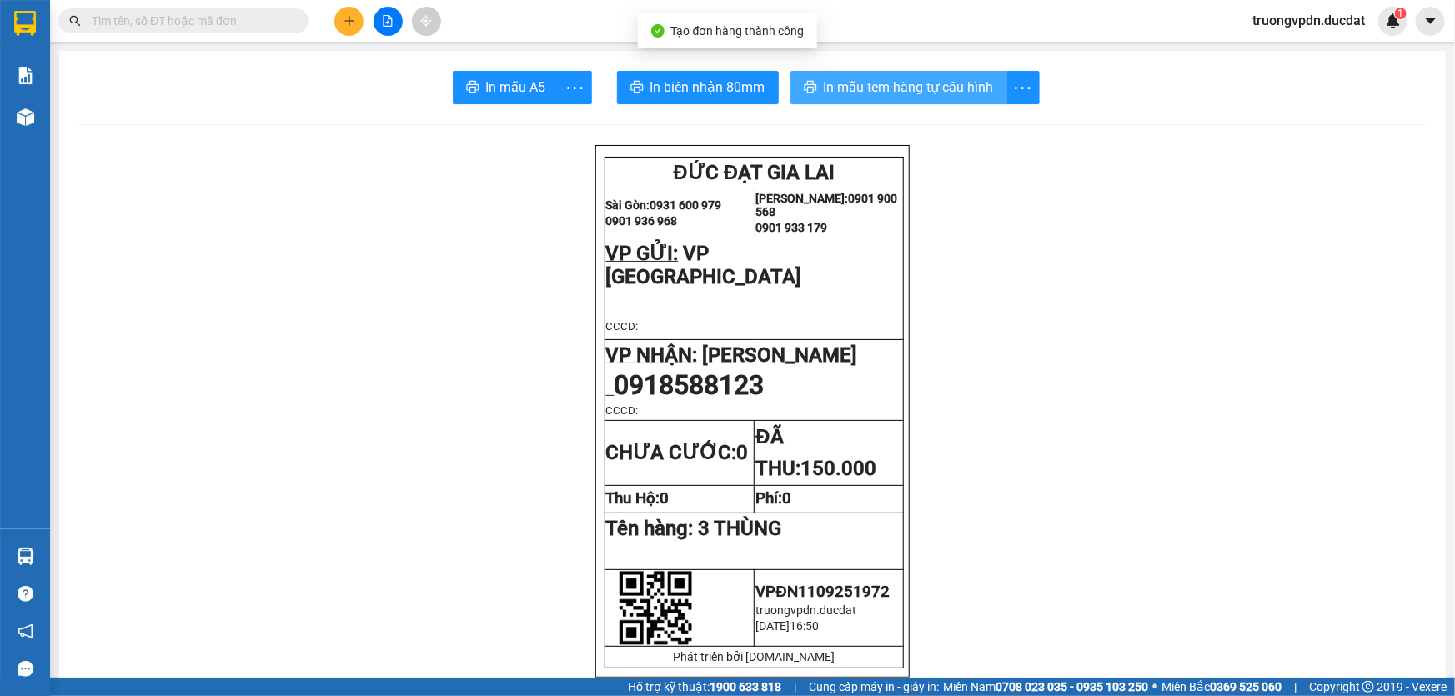
click at [950, 78] on span "In mẫu tem hàng tự cấu hình" at bounding box center [909, 87] width 170 height 21
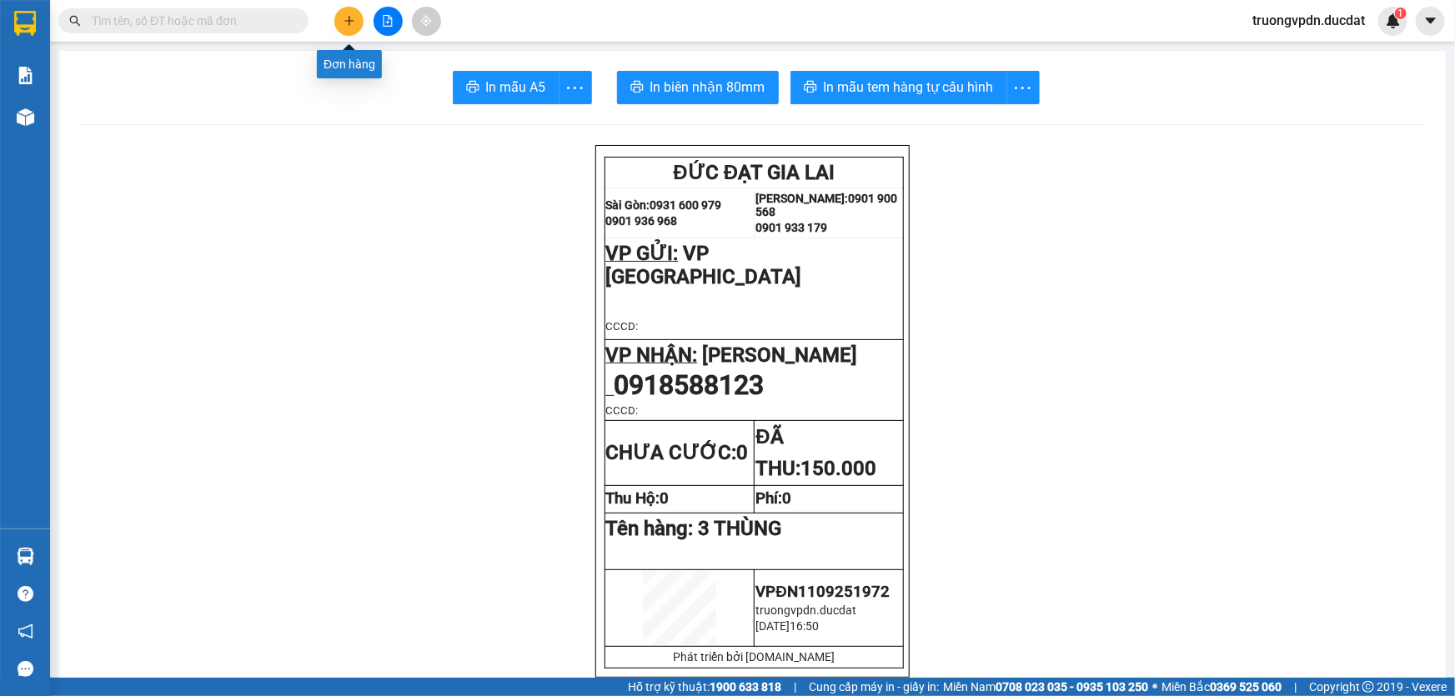
click at [345, 23] on icon "plus" at bounding box center [349, 21] width 12 height 12
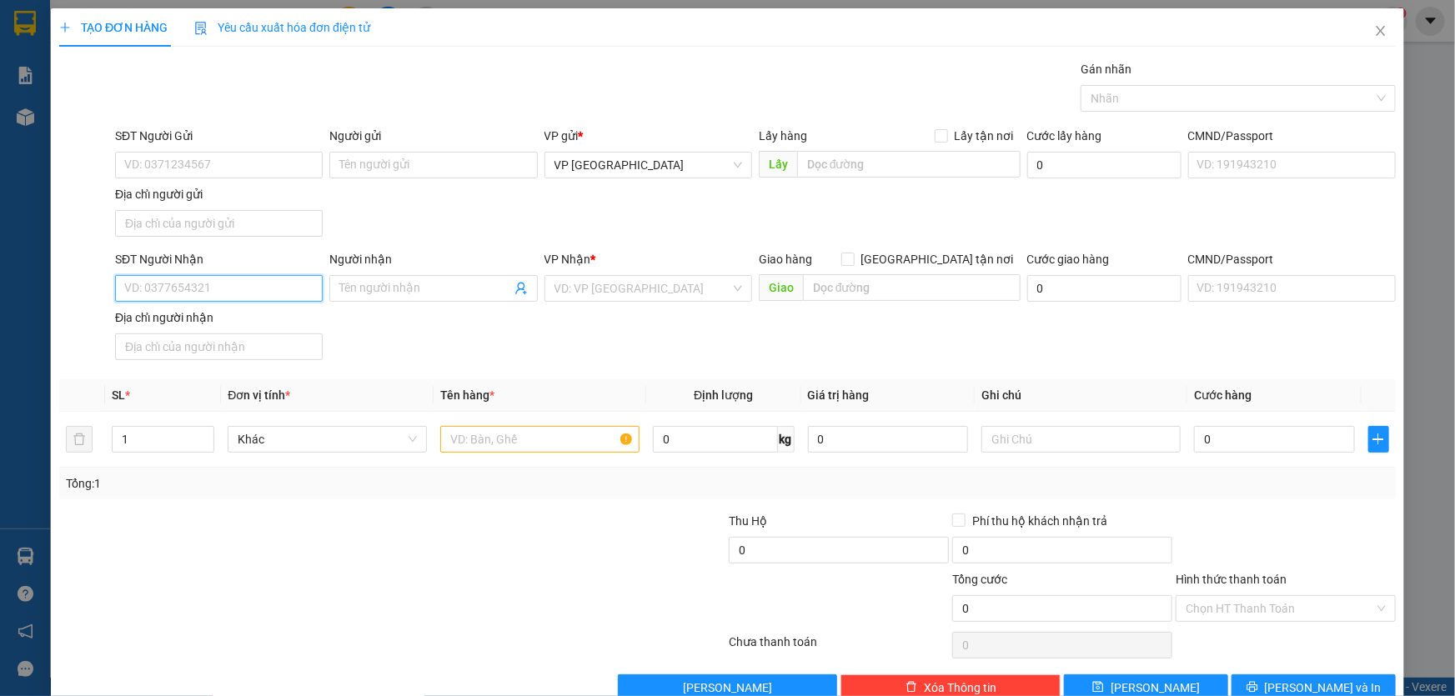
click at [263, 283] on input "SĐT Người Nhận" at bounding box center [219, 288] width 208 height 27
click at [208, 318] on div "0935821879" at bounding box center [217, 321] width 186 height 18
click at [510, 437] on input "text" at bounding box center [539, 439] width 199 height 27
click at [1301, 600] on input "Hình thức thanh toán" at bounding box center [1280, 608] width 188 height 25
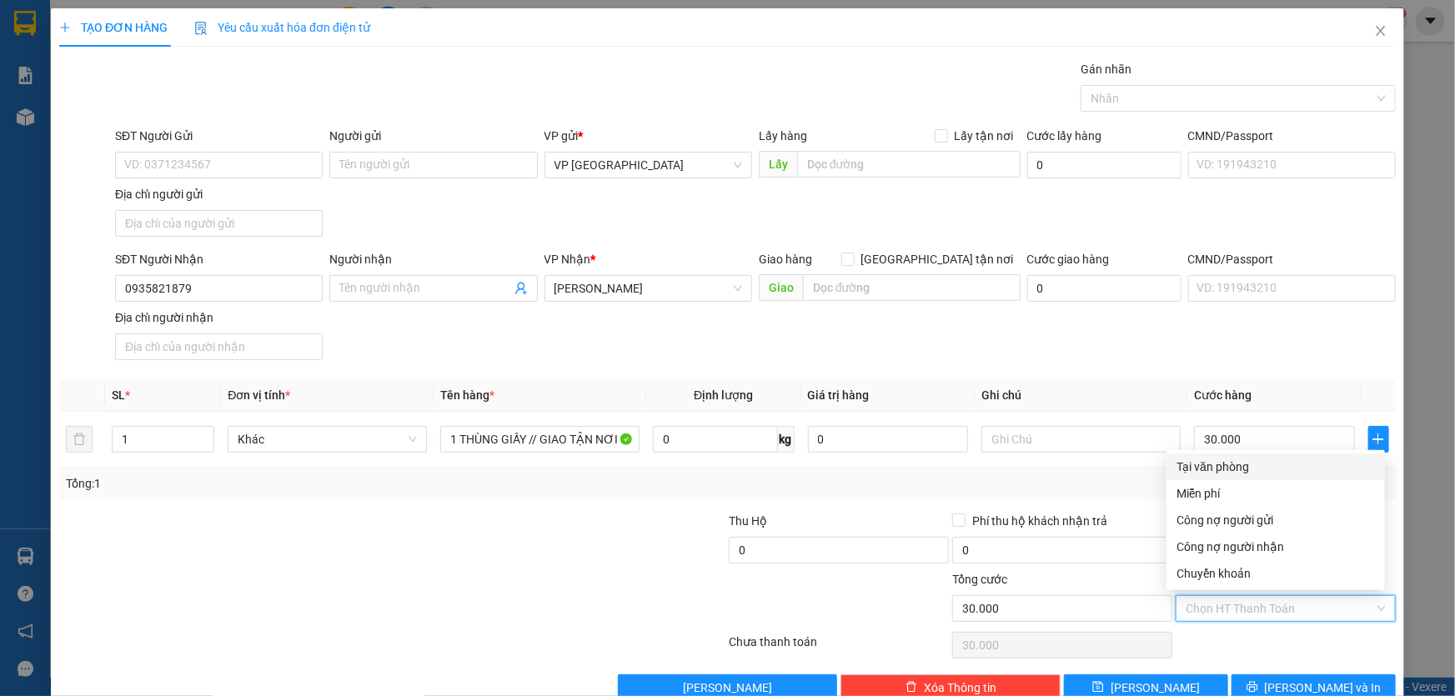
click at [1241, 469] on div "Tại văn phòng" at bounding box center [1275, 467] width 198 height 18
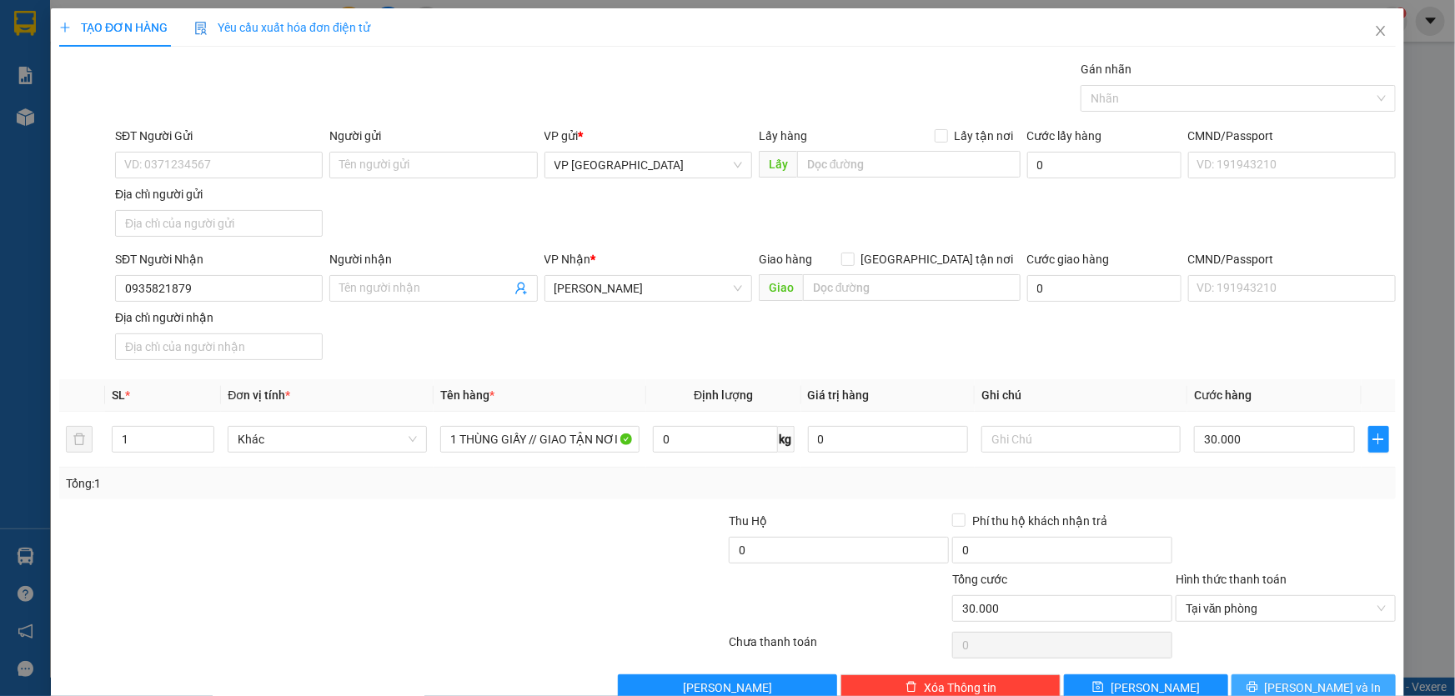
click at [1321, 689] on span "[PERSON_NAME] và In" at bounding box center [1323, 688] width 117 height 18
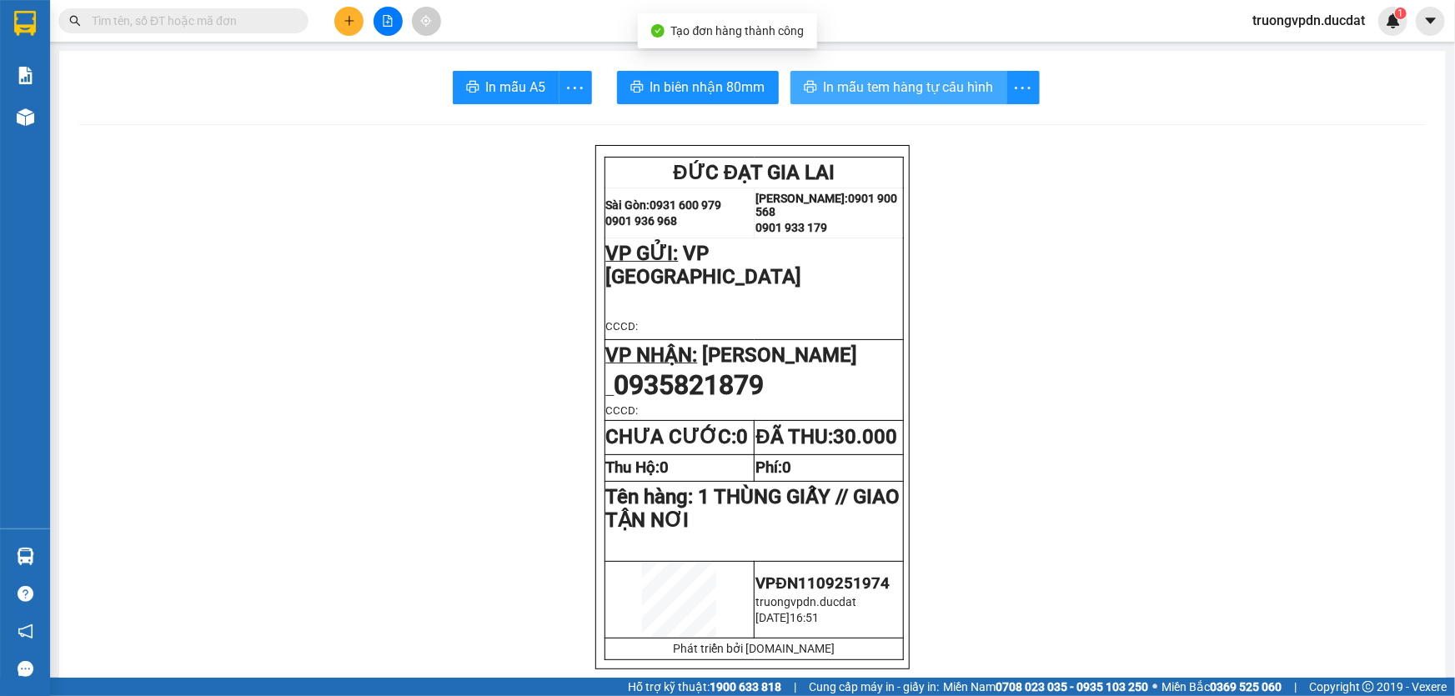
click at [951, 88] on span "In mẫu tem hàng tự cấu hình" at bounding box center [909, 87] width 170 height 21
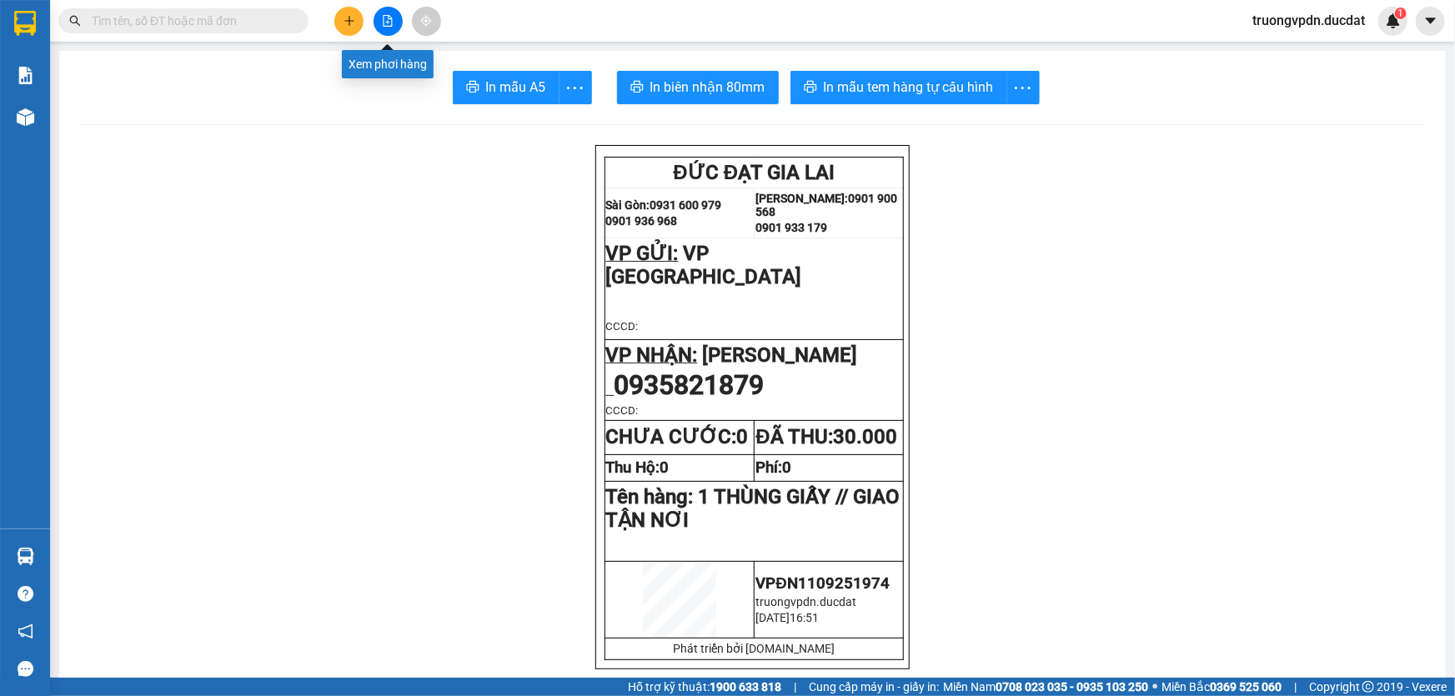
click at [348, 18] on icon "plus" at bounding box center [349, 21] width 12 height 12
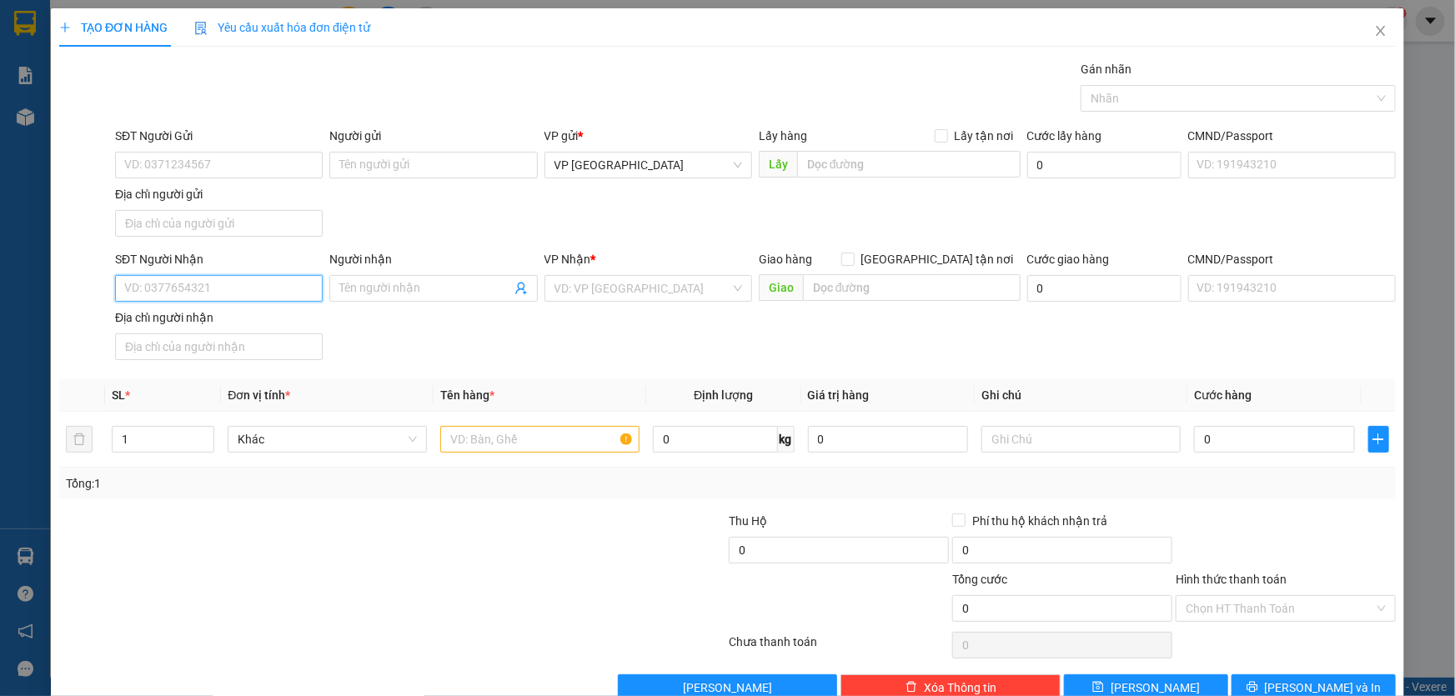
click at [252, 281] on input "SĐT Người Nhận" at bounding box center [219, 288] width 208 height 27
drag, startPoint x: 275, startPoint y: 325, endPoint x: 614, endPoint y: 442, distance: 358.0
click at [275, 324] on div "0396792455" at bounding box center [217, 321] width 186 height 18
drag, startPoint x: 541, startPoint y: 418, endPoint x: 535, endPoint y: 435, distance: 18.5
click at [540, 418] on td at bounding box center [540, 440] width 213 height 56
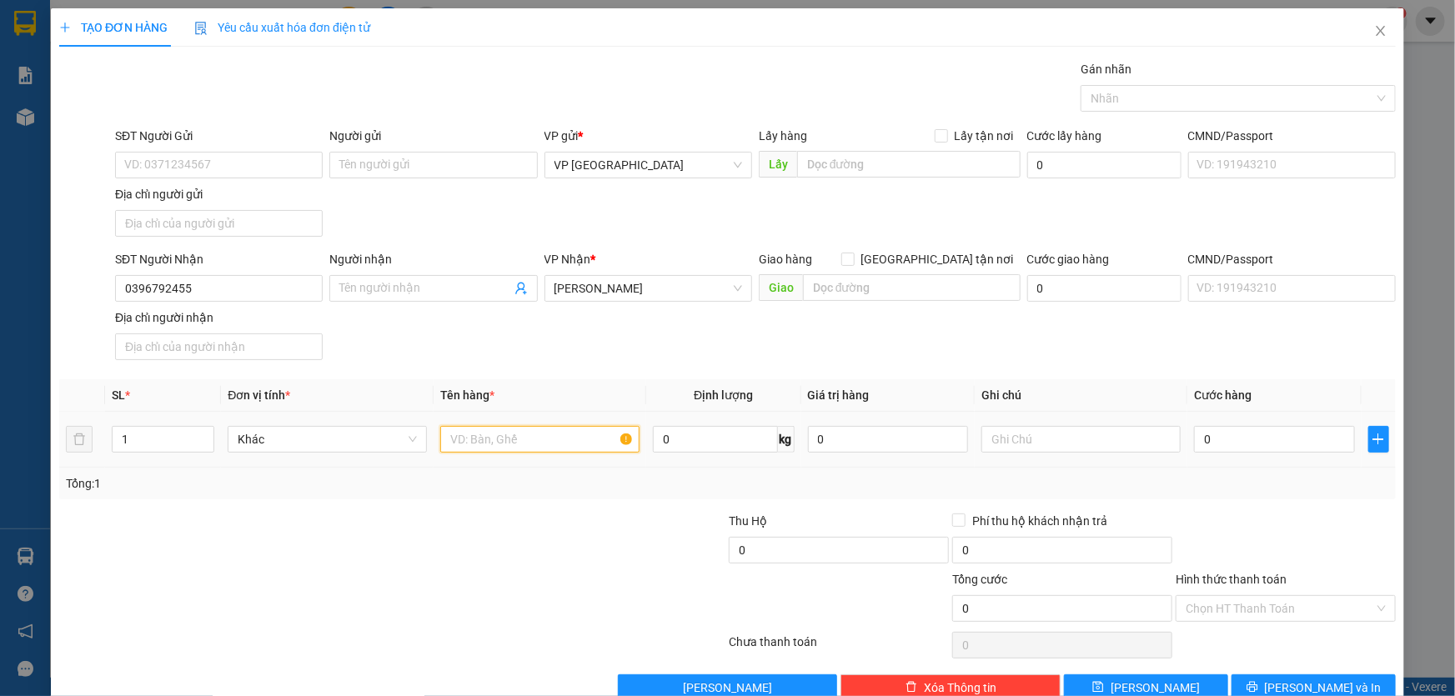
click at [534, 435] on input "text" at bounding box center [539, 439] width 199 height 27
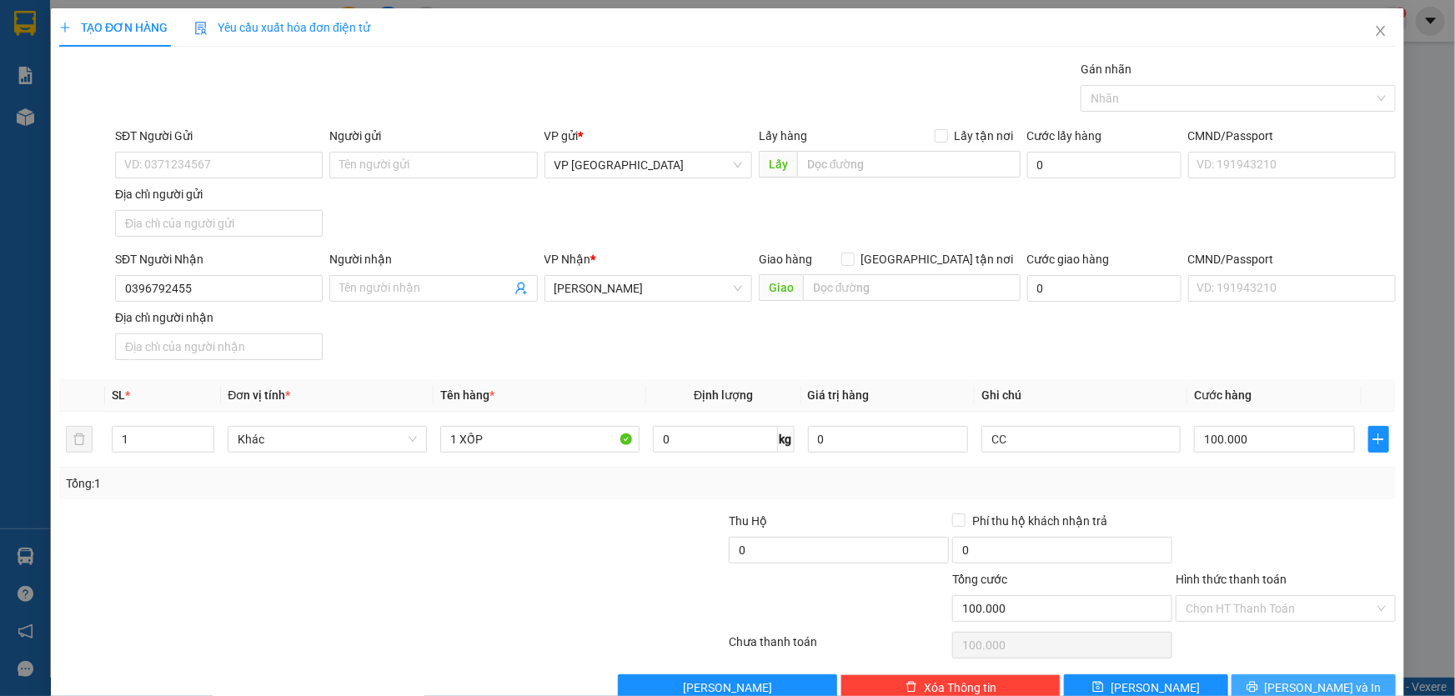
click at [1258, 681] on icon "printer" at bounding box center [1252, 687] width 12 height 12
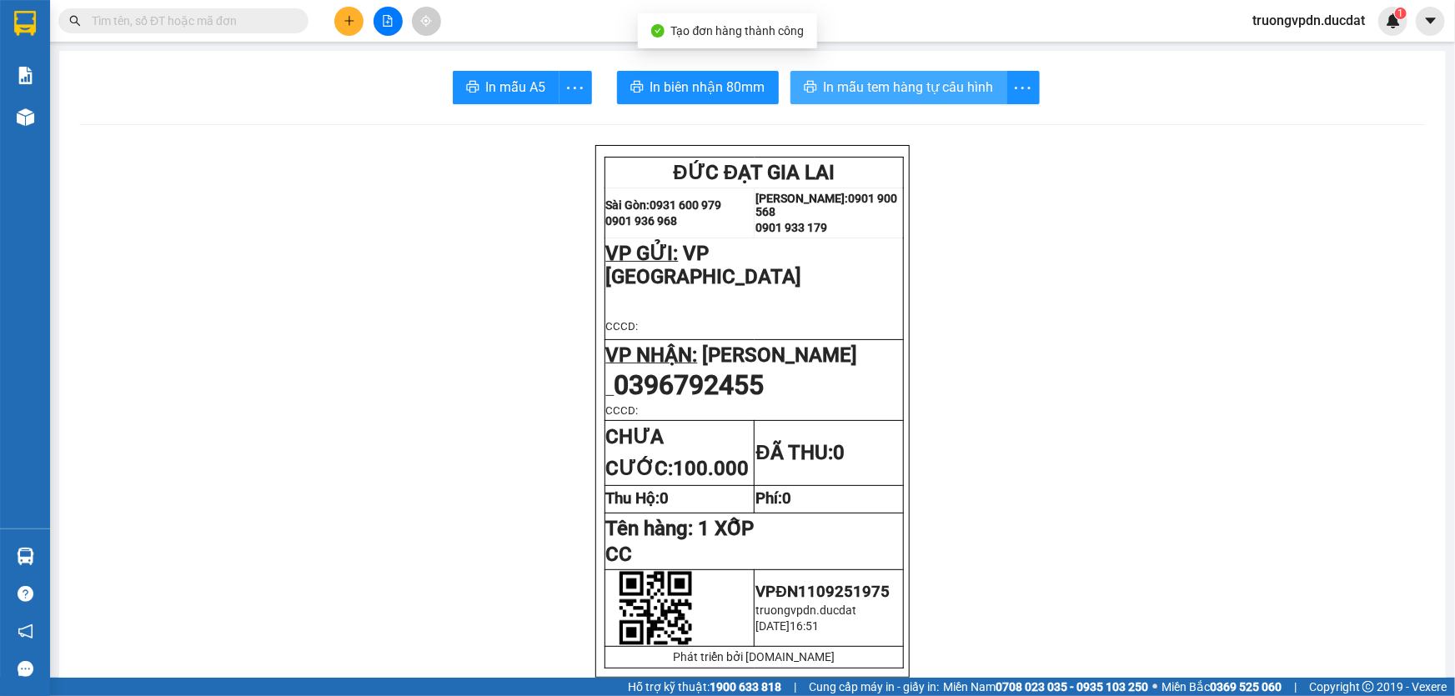
click at [950, 83] on span "In mẫu tem hàng tự cấu hình" at bounding box center [909, 87] width 170 height 21
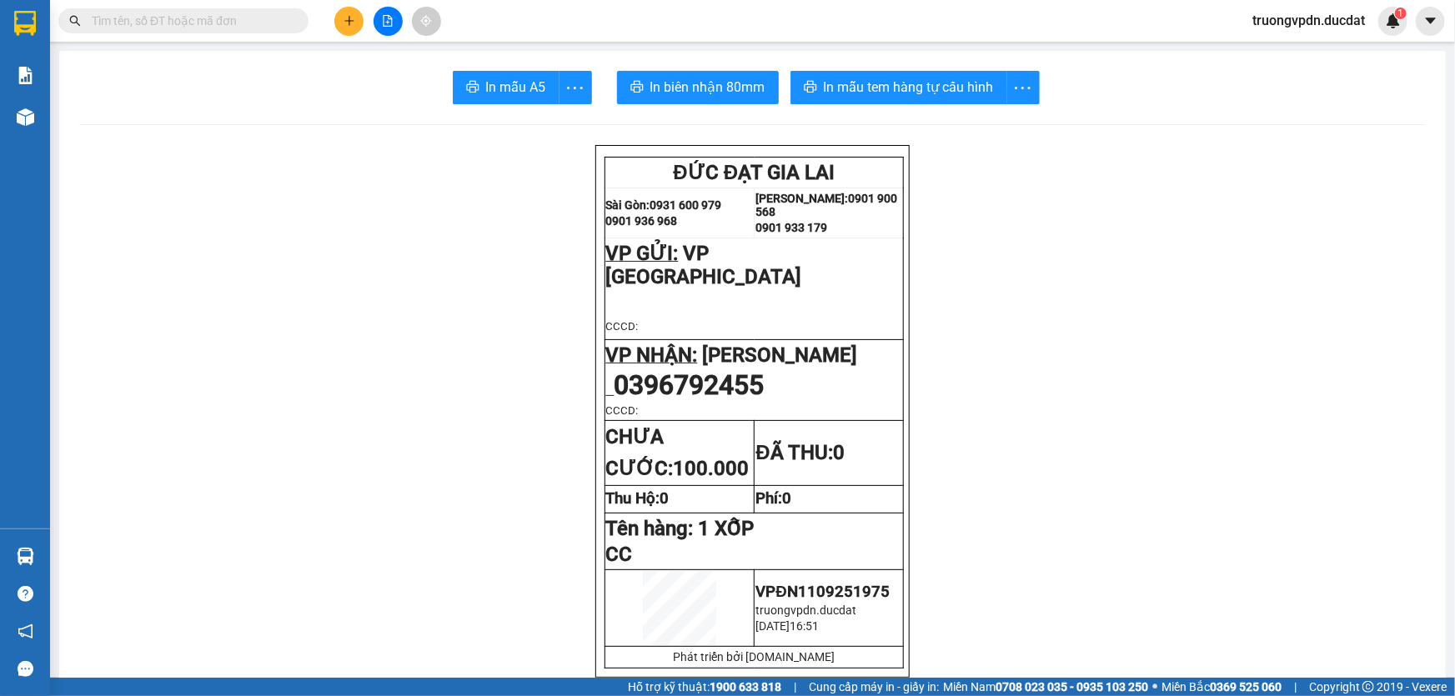
click at [350, 18] on icon "plus" at bounding box center [349, 21] width 12 height 12
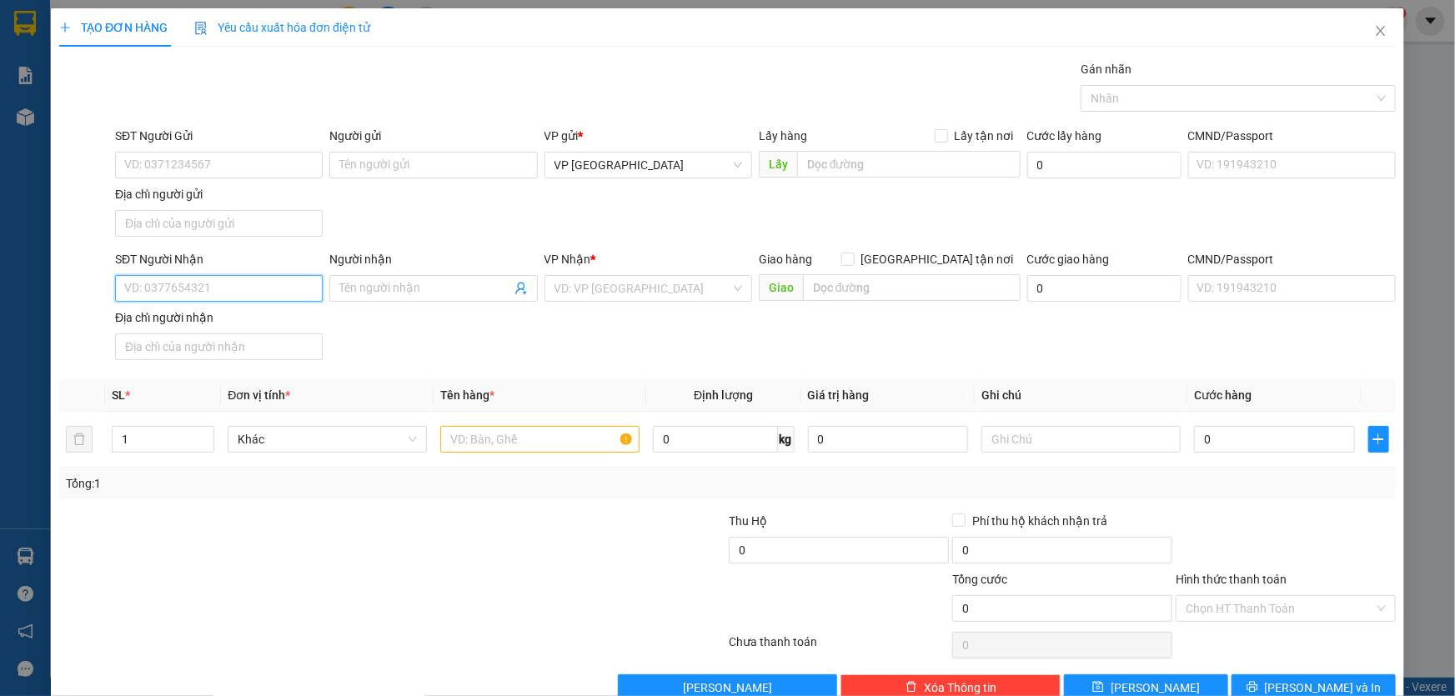
click at [214, 280] on input "SĐT Người Nhận" at bounding box center [219, 288] width 208 height 27
click at [178, 323] on div "0339213921" at bounding box center [217, 321] width 186 height 18
click at [542, 426] on input "text" at bounding box center [539, 439] width 199 height 27
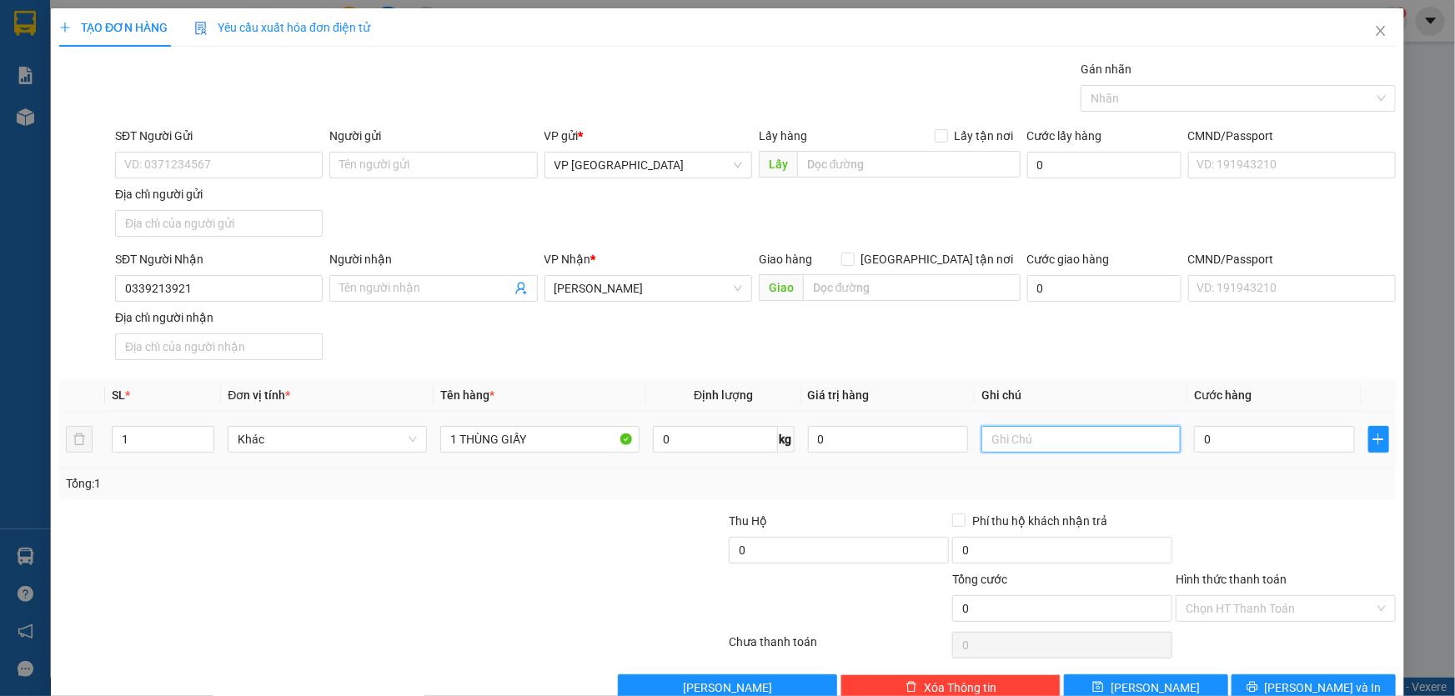
click at [1098, 434] on input "text" at bounding box center [1080, 439] width 199 height 27
click at [1201, 434] on input "0" at bounding box center [1274, 439] width 161 height 27
click at [1324, 679] on span "[PERSON_NAME] và In" at bounding box center [1323, 688] width 117 height 18
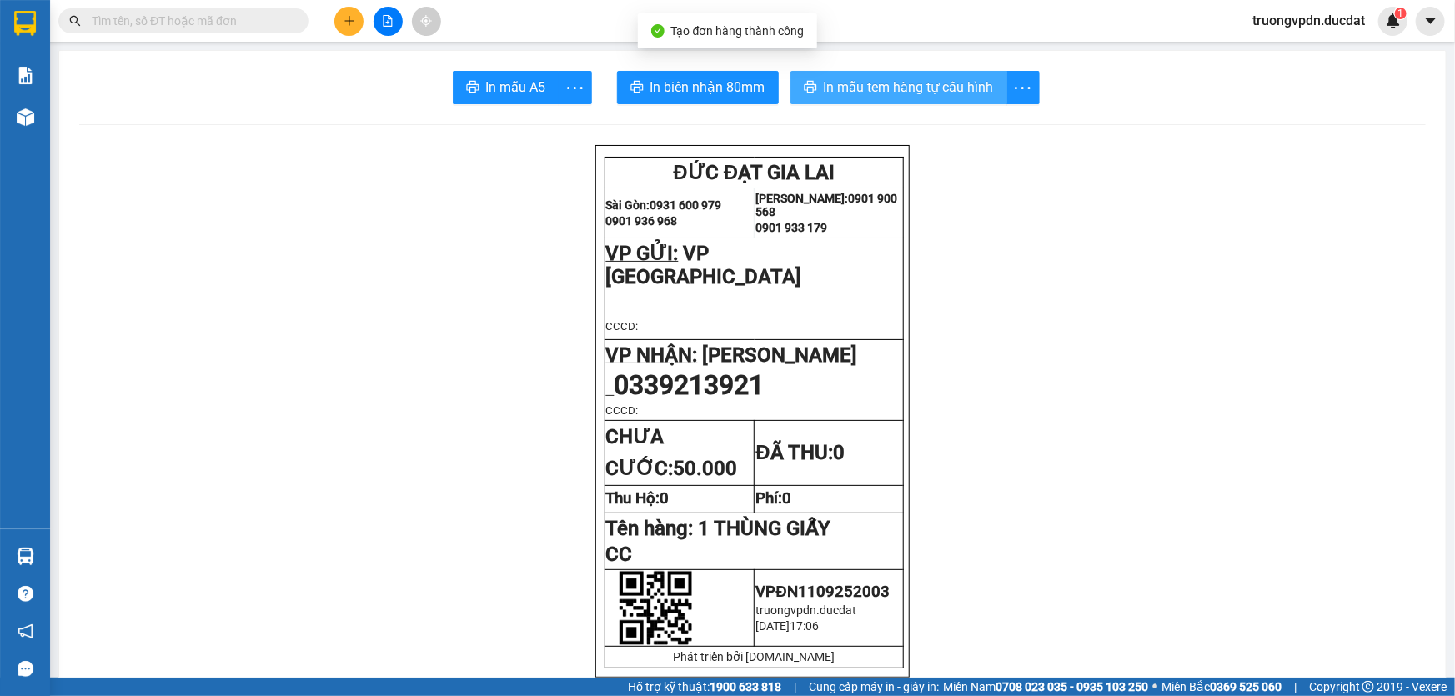
click at [936, 93] on span "In mẫu tem hàng tự cấu hình" at bounding box center [909, 87] width 170 height 21
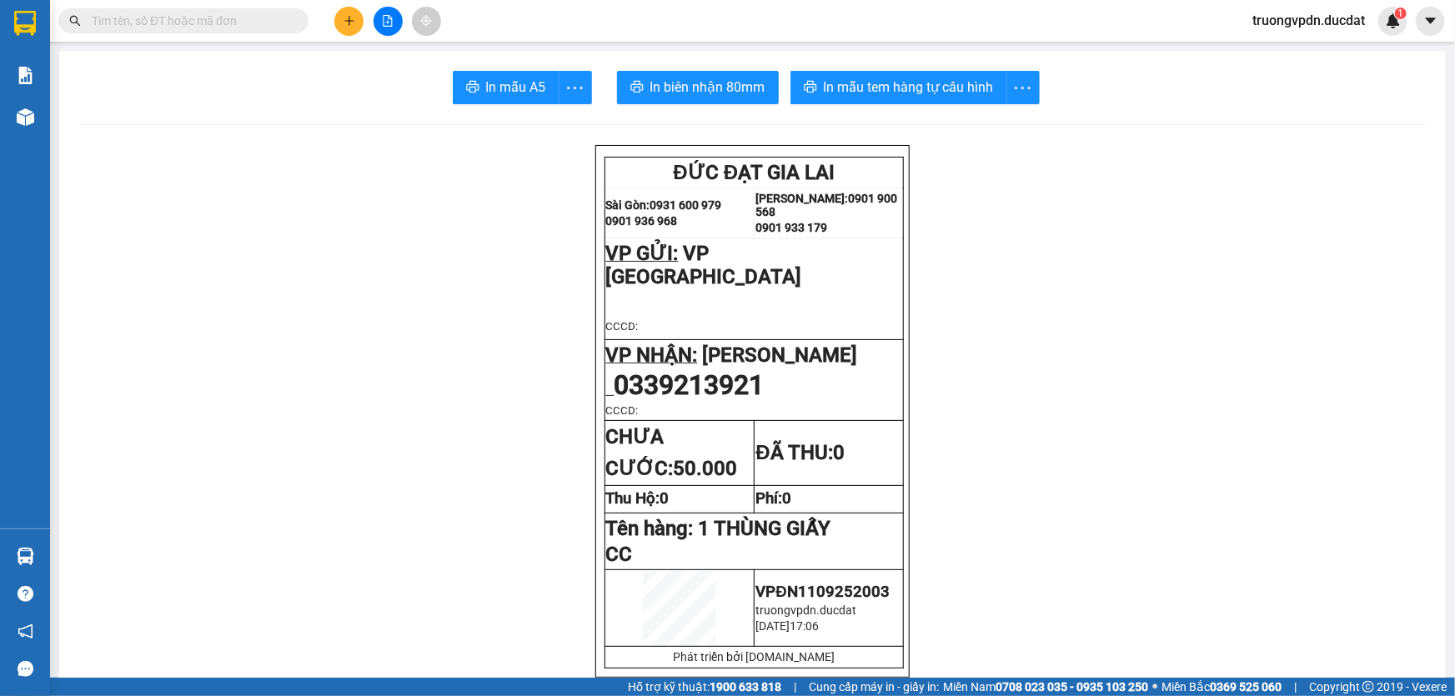
click at [350, 21] on icon "plus" at bounding box center [348, 20] width 9 height 1
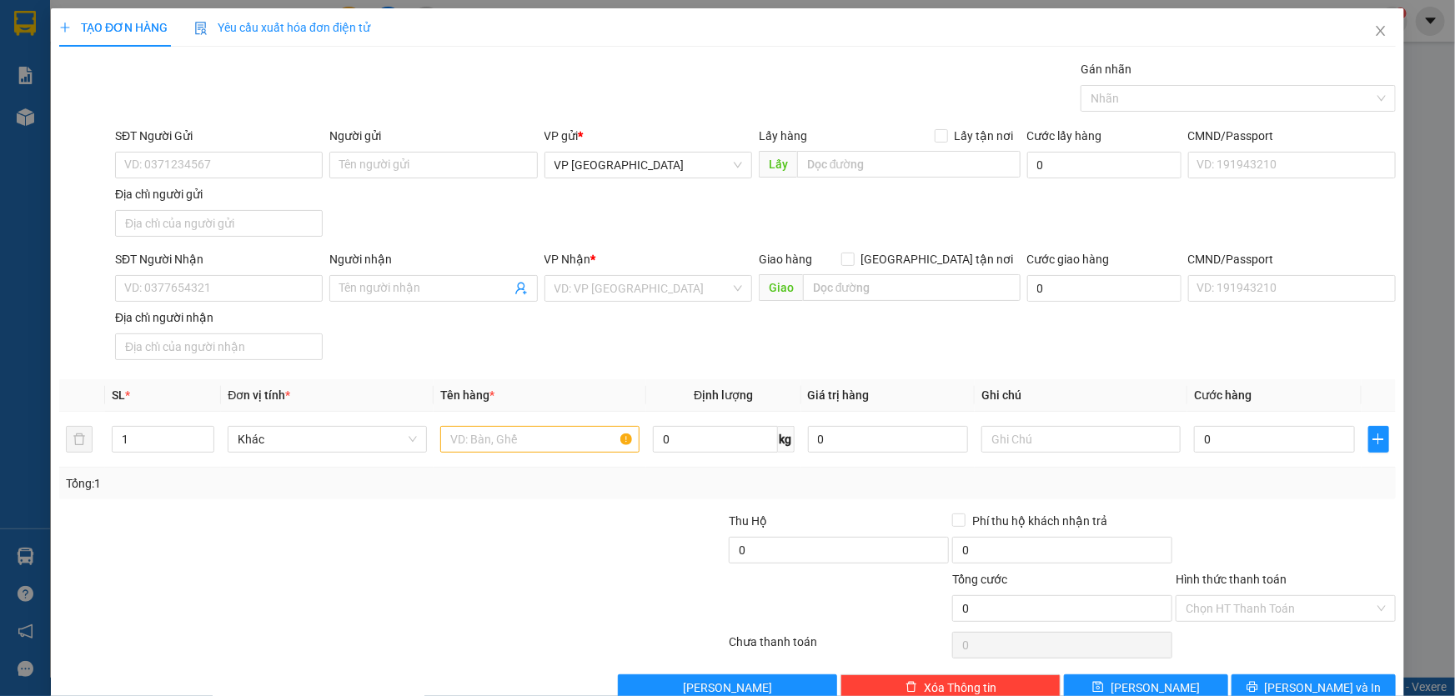
click at [191, 304] on div "SĐT Người Nhận VD: 0377654321" at bounding box center [219, 279] width 208 height 58
click at [187, 300] on input "SĐT Người Nhận" at bounding box center [219, 288] width 208 height 27
click at [180, 317] on div "0964079777" at bounding box center [217, 321] width 186 height 18
click at [516, 444] on input "text" at bounding box center [539, 439] width 199 height 27
click at [1251, 619] on div "Chọn HT Thanh Toán" at bounding box center [1286, 608] width 220 height 27
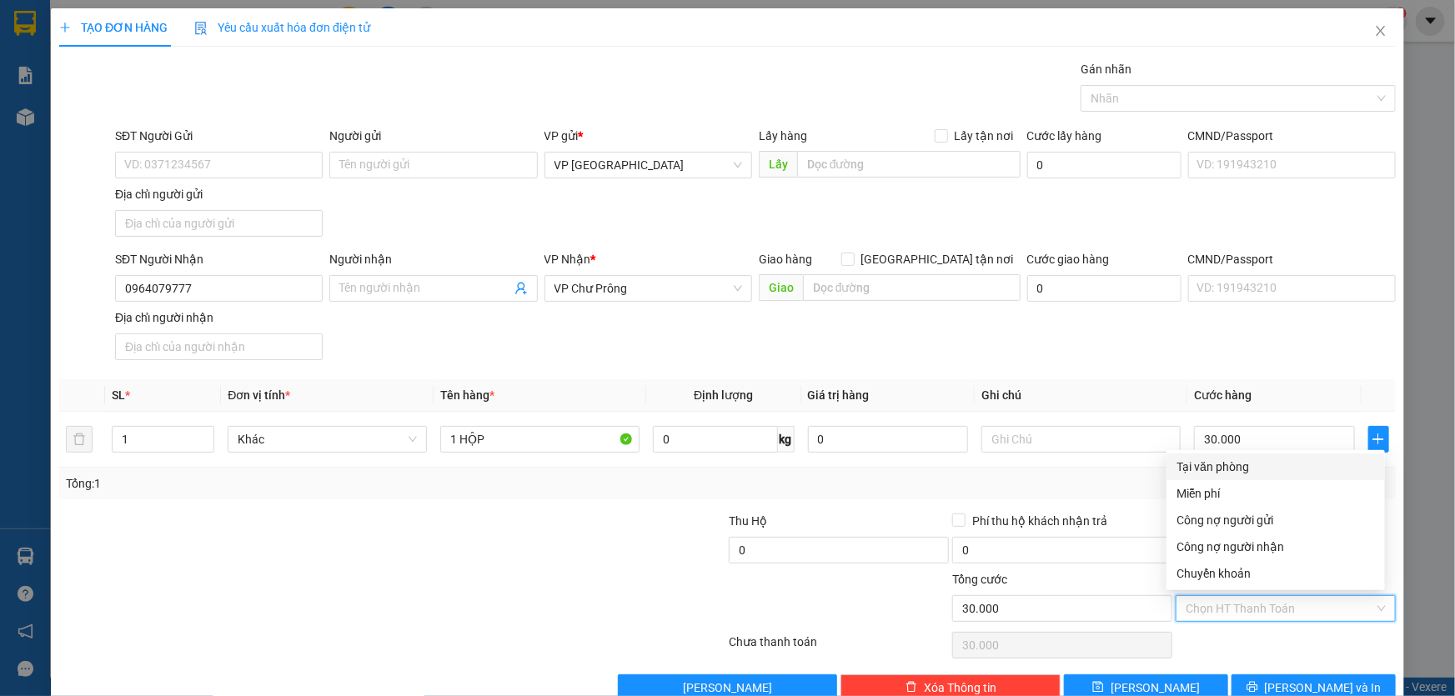
click at [1217, 454] on div "Tại văn phòng" at bounding box center [1275, 467] width 218 height 27
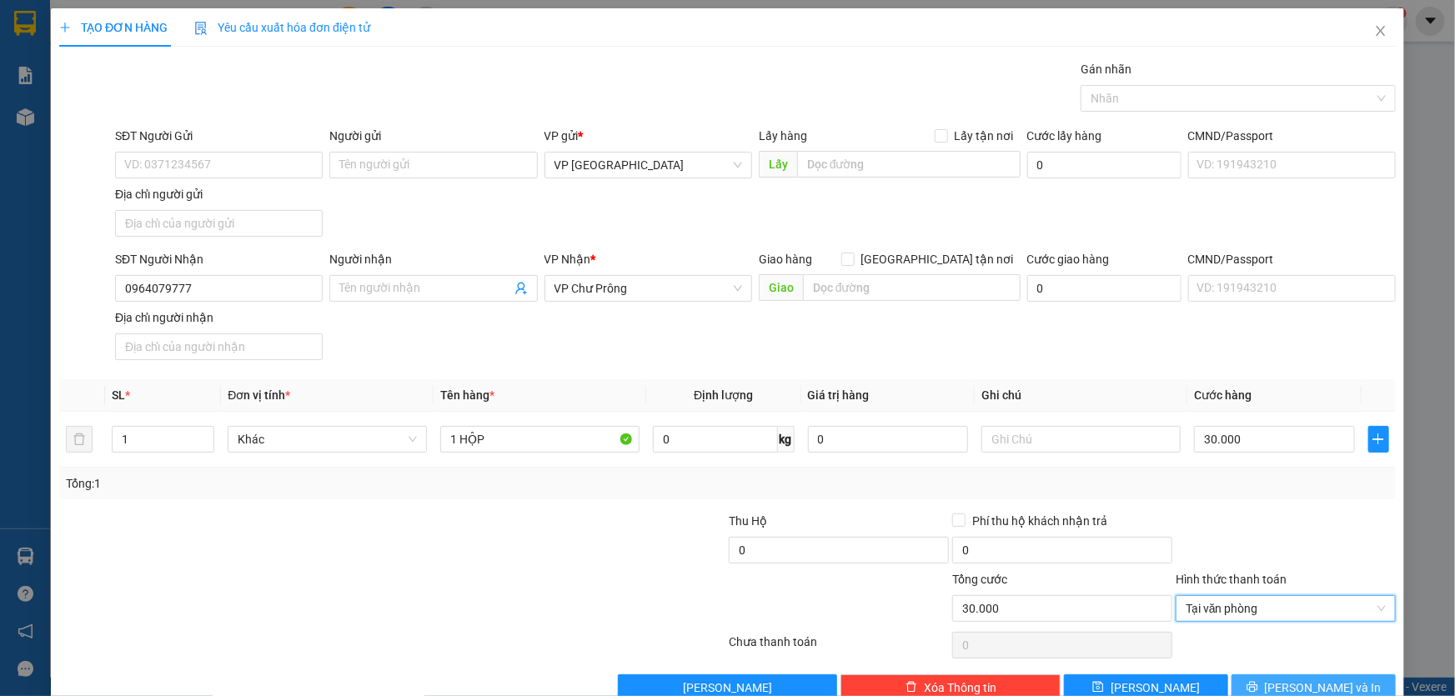
click at [1269, 678] on button "[PERSON_NAME] và In" at bounding box center [1313, 687] width 164 height 27
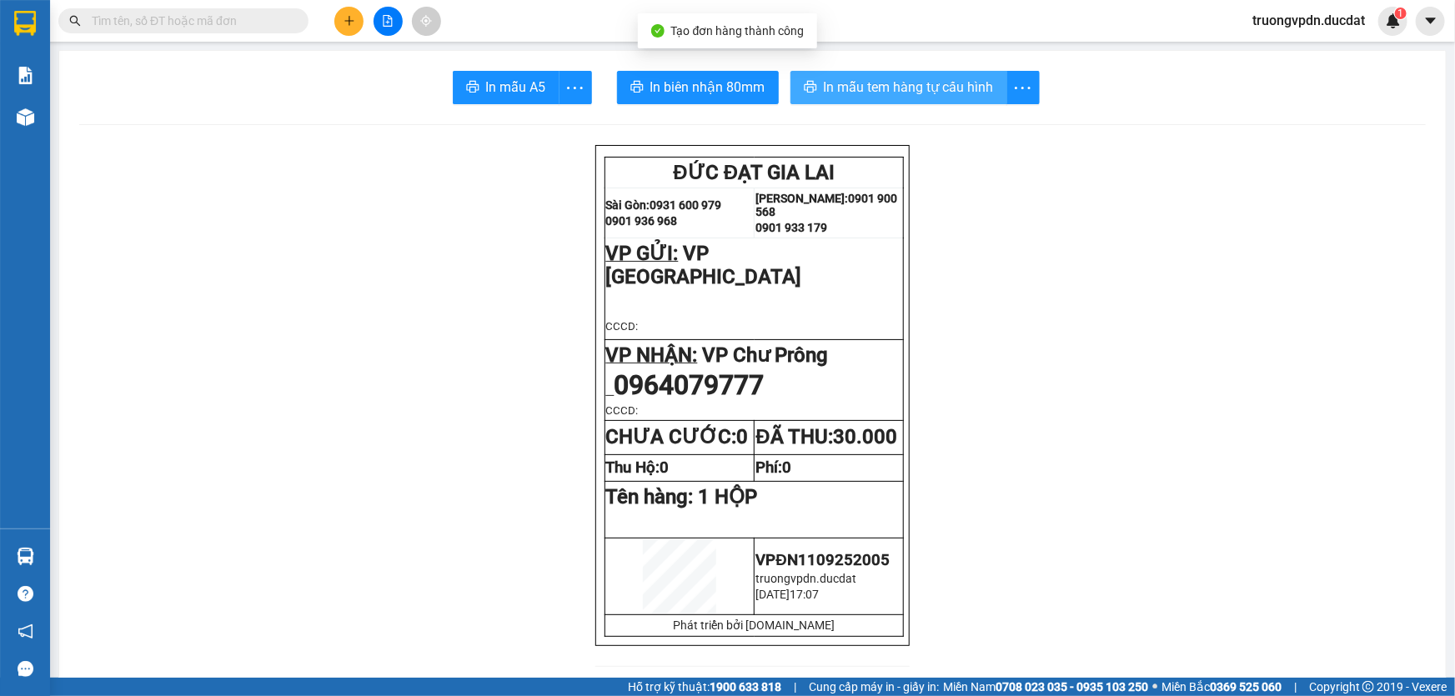
click at [856, 90] on span "In mẫu tem hàng tự cấu hình" at bounding box center [909, 87] width 170 height 21
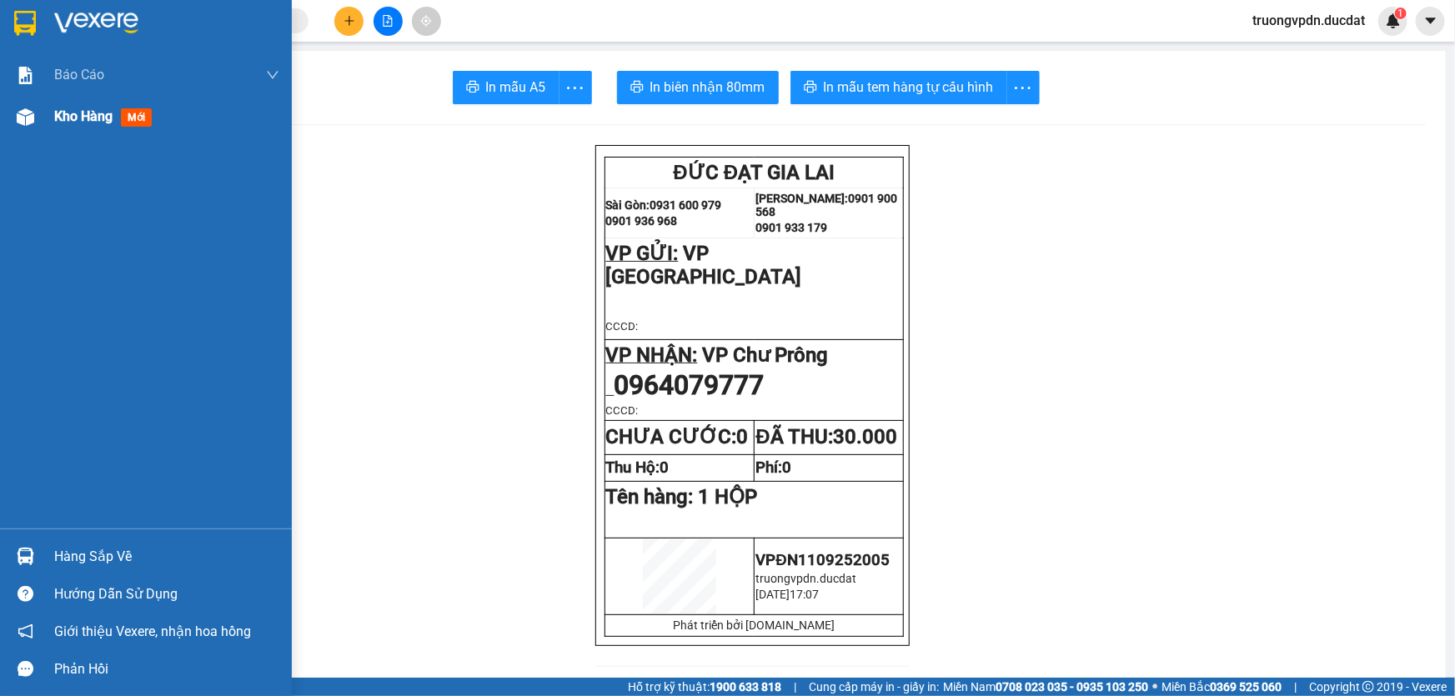
click at [73, 124] on span "Kho hàng" at bounding box center [83, 116] width 58 height 16
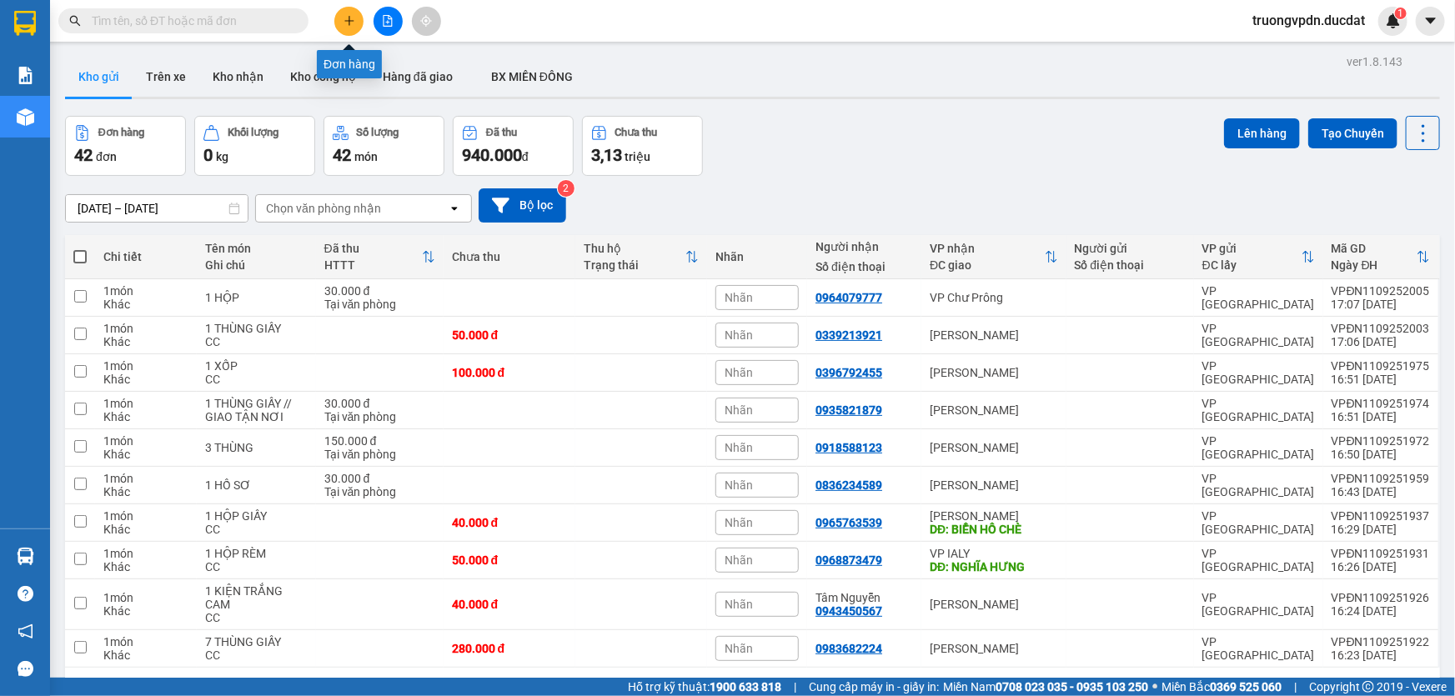
click at [359, 20] on button at bounding box center [348, 21] width 29 height 29
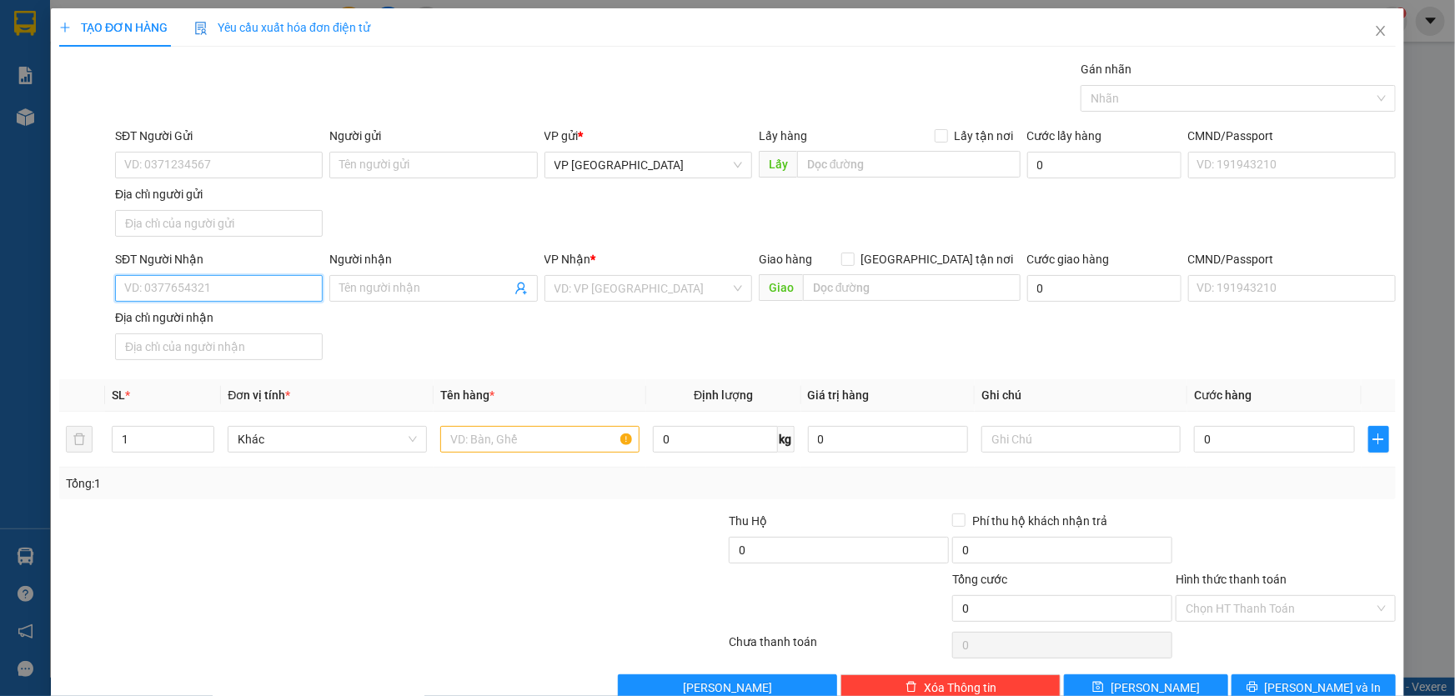
click at [271, 292] on input "SĐT Người Nhận" at bounding box center [219, 288] width 208 height 27
click at [201, 323] on div "0396696906 - HÒA" at bounding box center [217, 321] width 186 height 18
click at [569, 444] on input "text" at bounding box center [539, 439] width 199 height 27
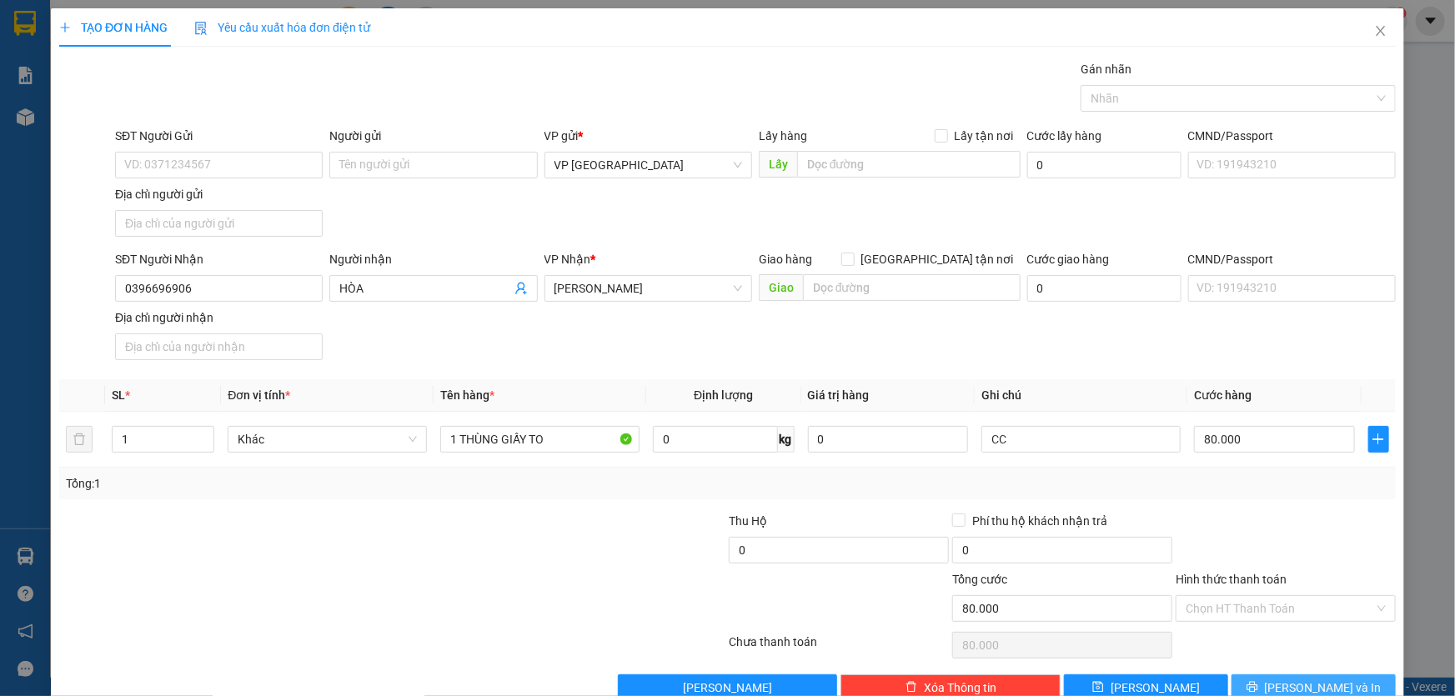
click at [1316, 679] on span "[PERSON_NAME] và In" at bounding box center [1323, 688] width 117 height 18
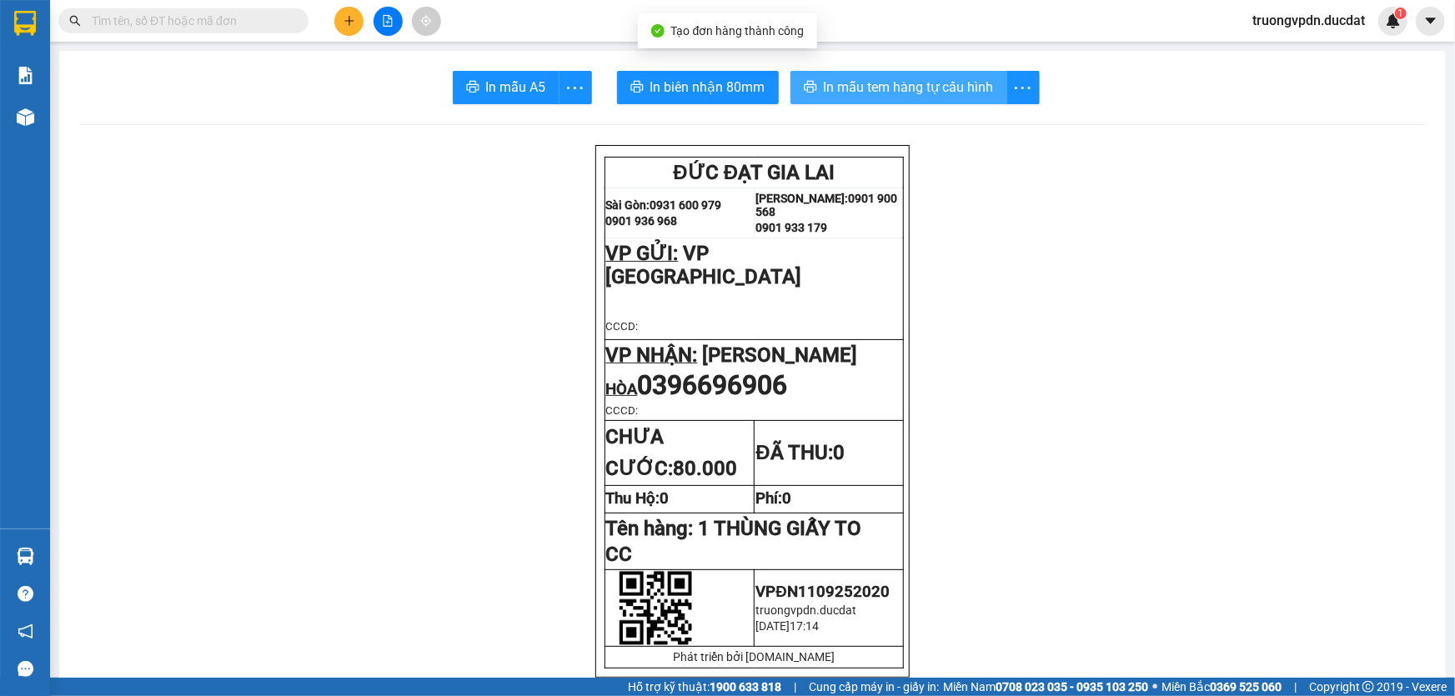
click at [889, 83] on span "In mẫu tem hàng tự cấu hình" at bounding box center [909, 87] width 170 height 21
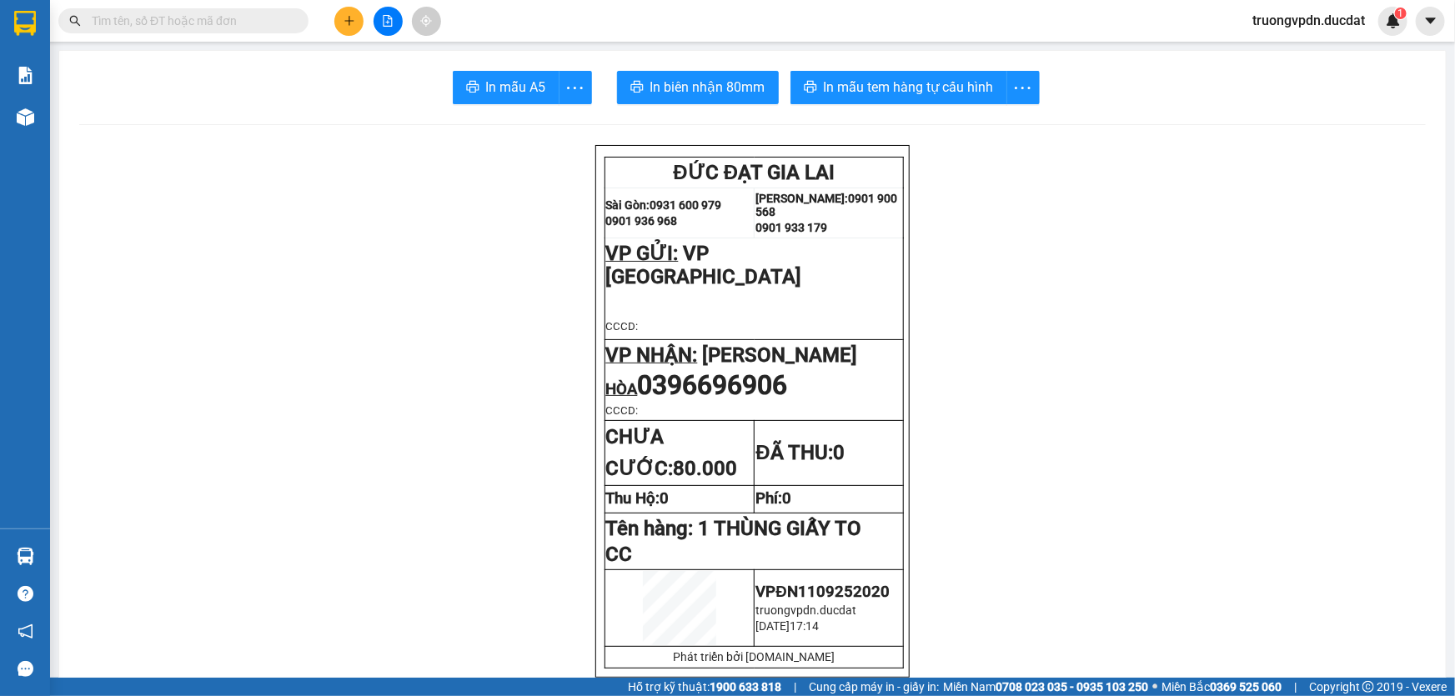
click at [350, 13] on button at bounding box center [348, 21] width 29 height 29
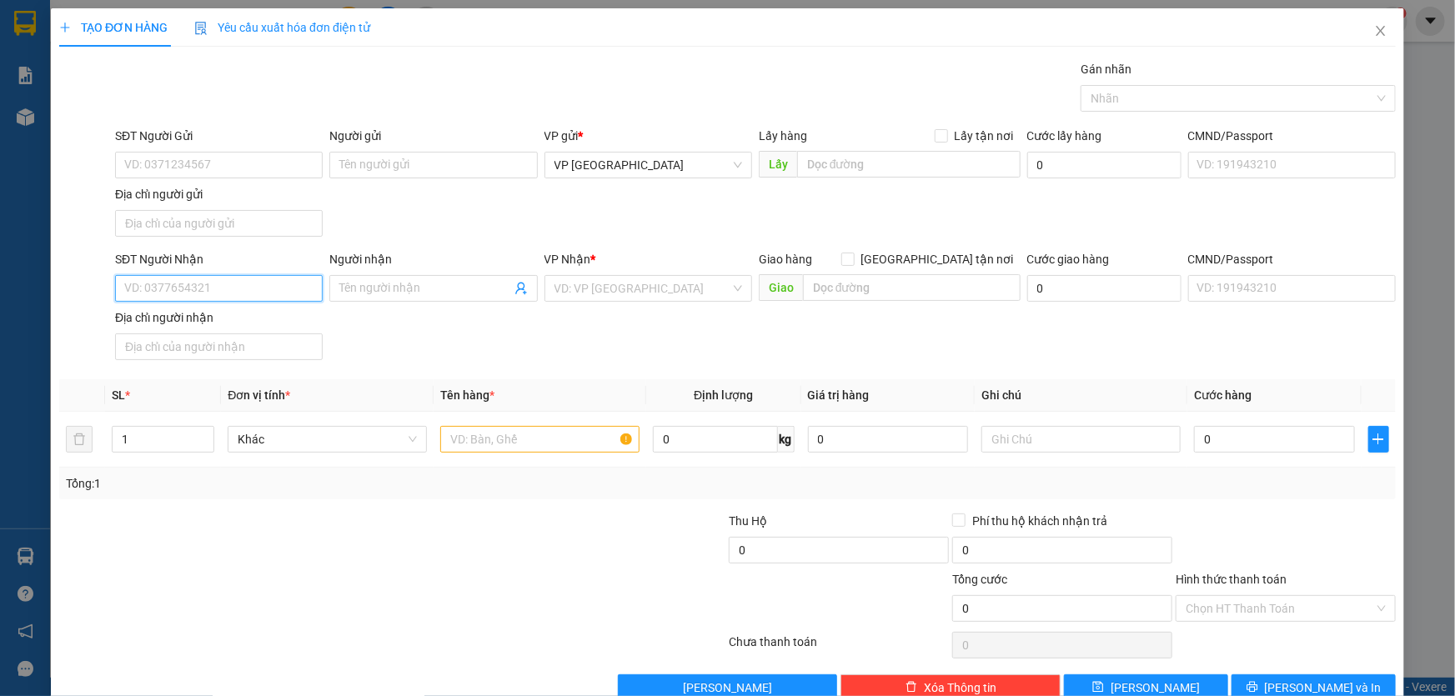
click at [223, 290] on input "SĐT Người Nhận" at bounding box center [219, 288] width 208 height 27
click at [193, 325] on div "0823816679" at bounding box center [217, 321] width 186 height 18
click at [497, 434] on input "text" at bounding box center [539, 439] width 199 height 27
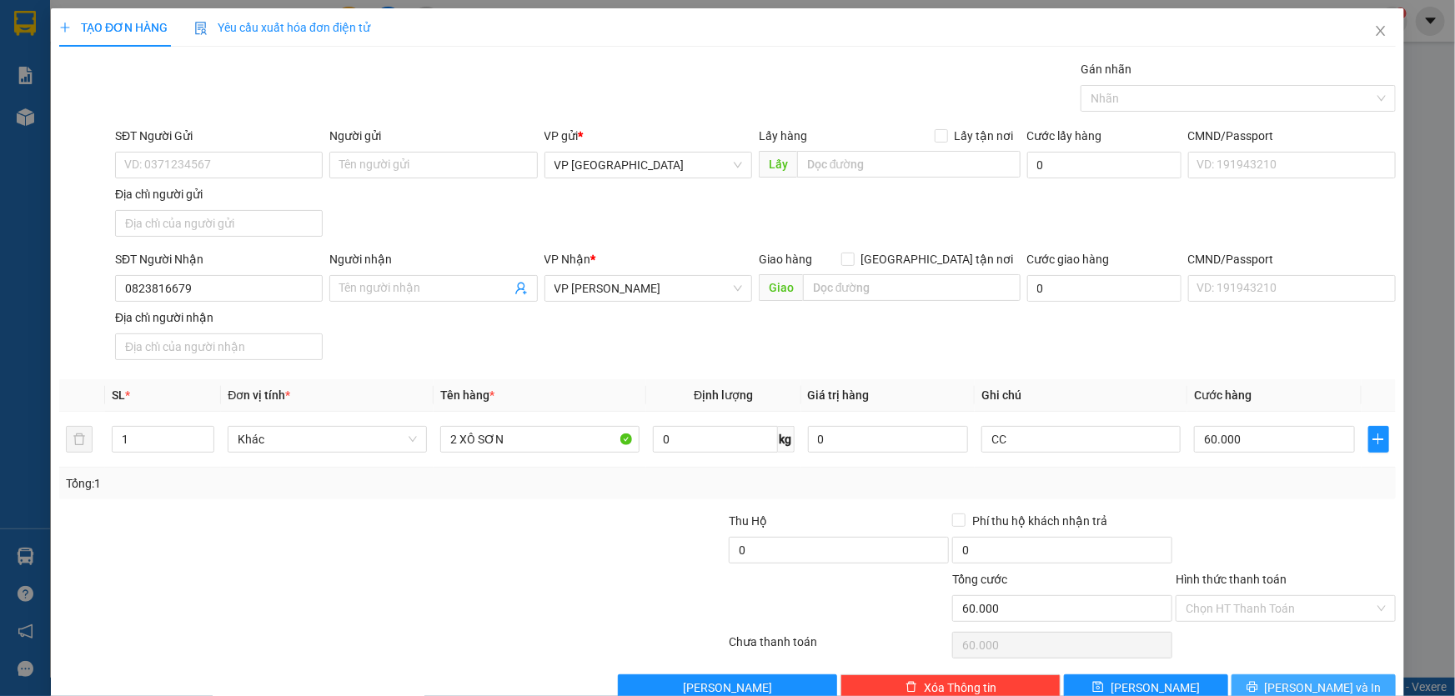
click at [1311, 688] on span "[PERSON_NAME] và In" at bounding box center [1323, 688] width 117 height 18
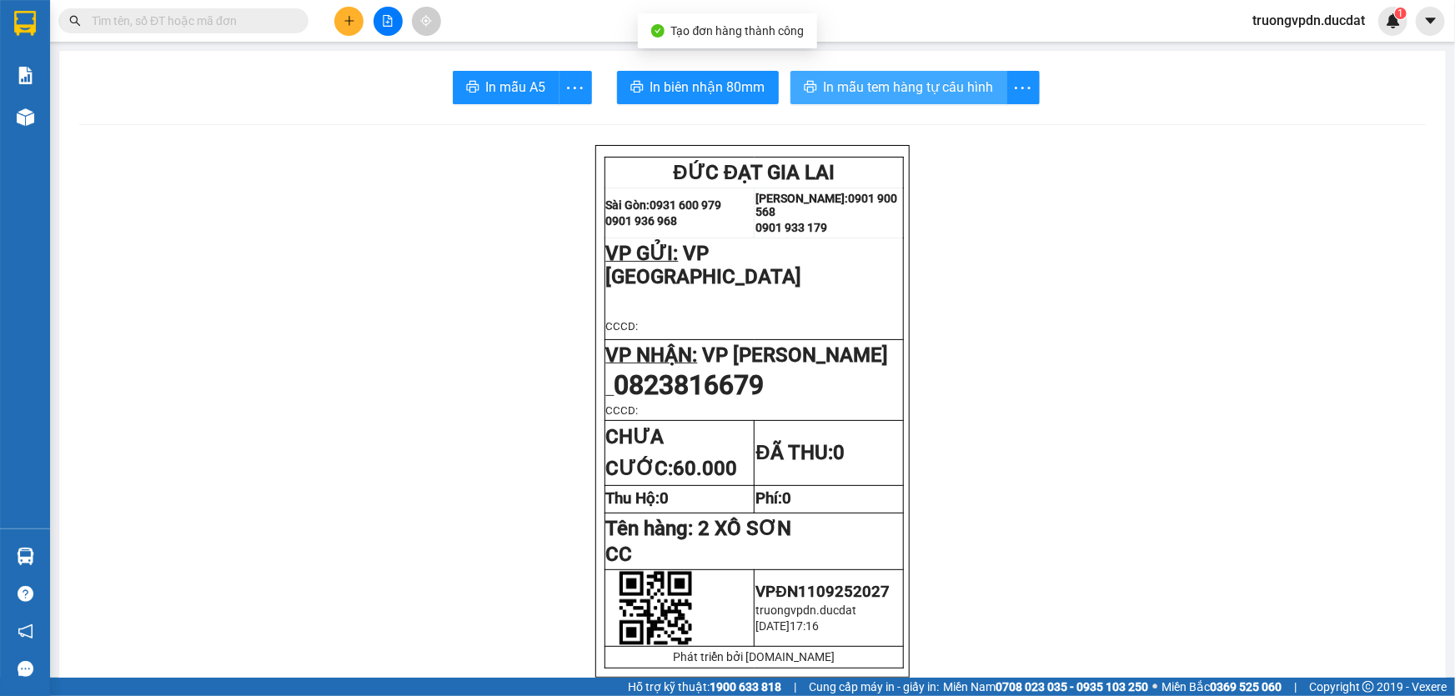
click at [820, 99] on button "In mẫu tem hàng tự cấu hình" at bounding box center [898, 87] width 217 height 33
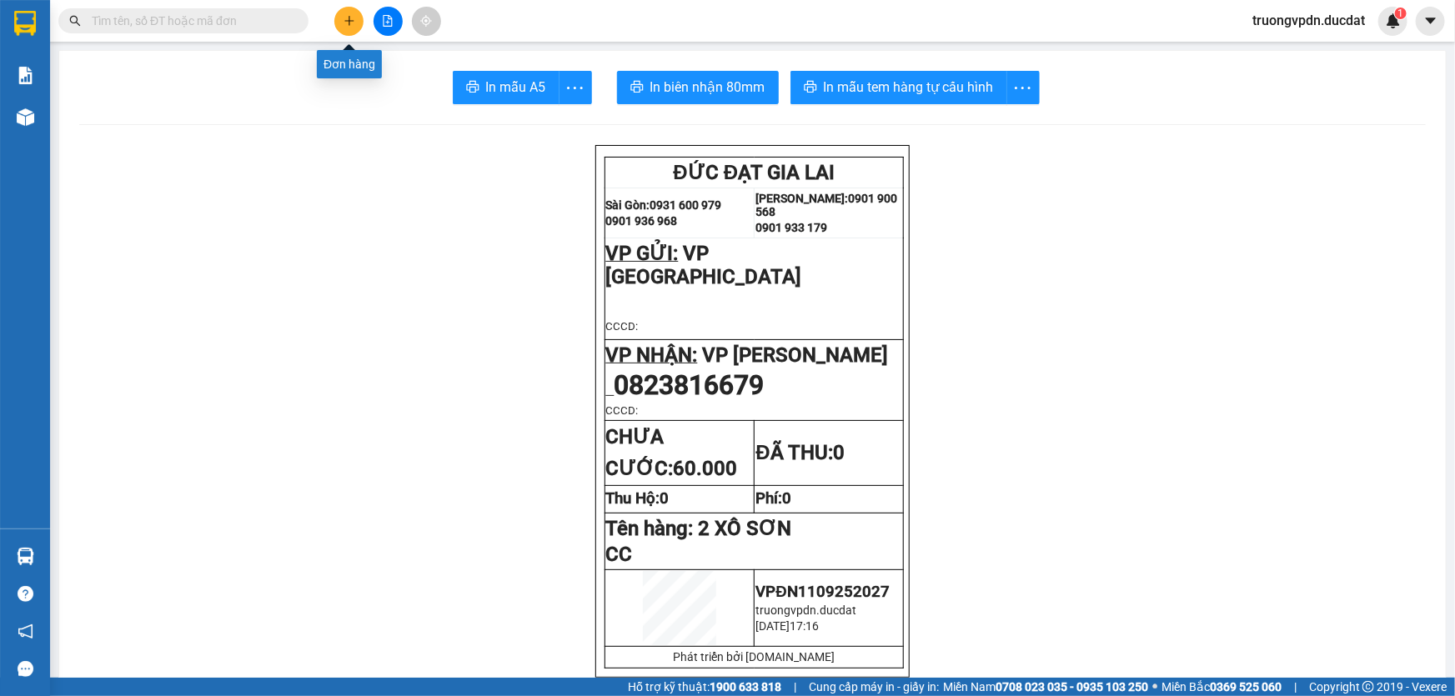
click at [350, 21] on icon "plus" at bounding box center [348, 20] width 9 height 1
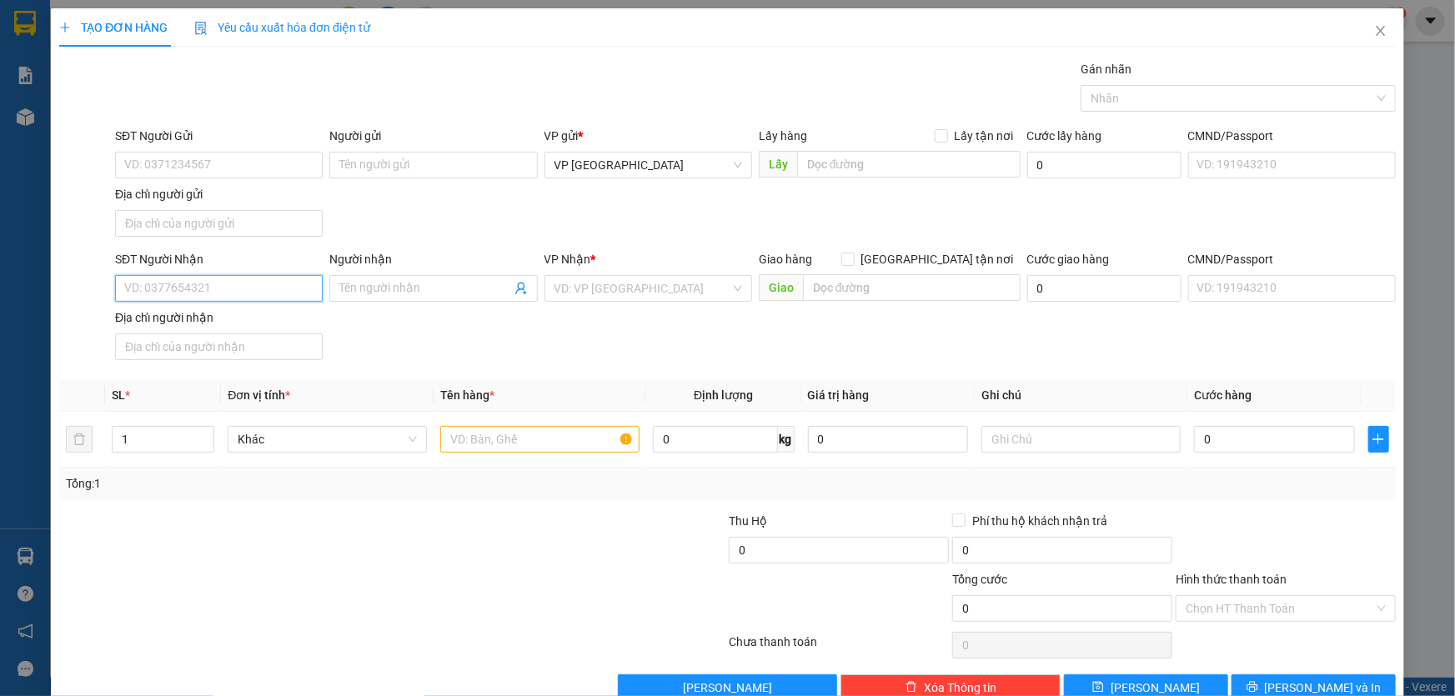
drag, startPoint x: 205, startPoint y: 288, endPoint x: 1454, endPoint y: 273, distance: 1249.0
click at [223, 281] on input "SĐT Người Nhận" at bounding box center [219, 288] width 208 height 27
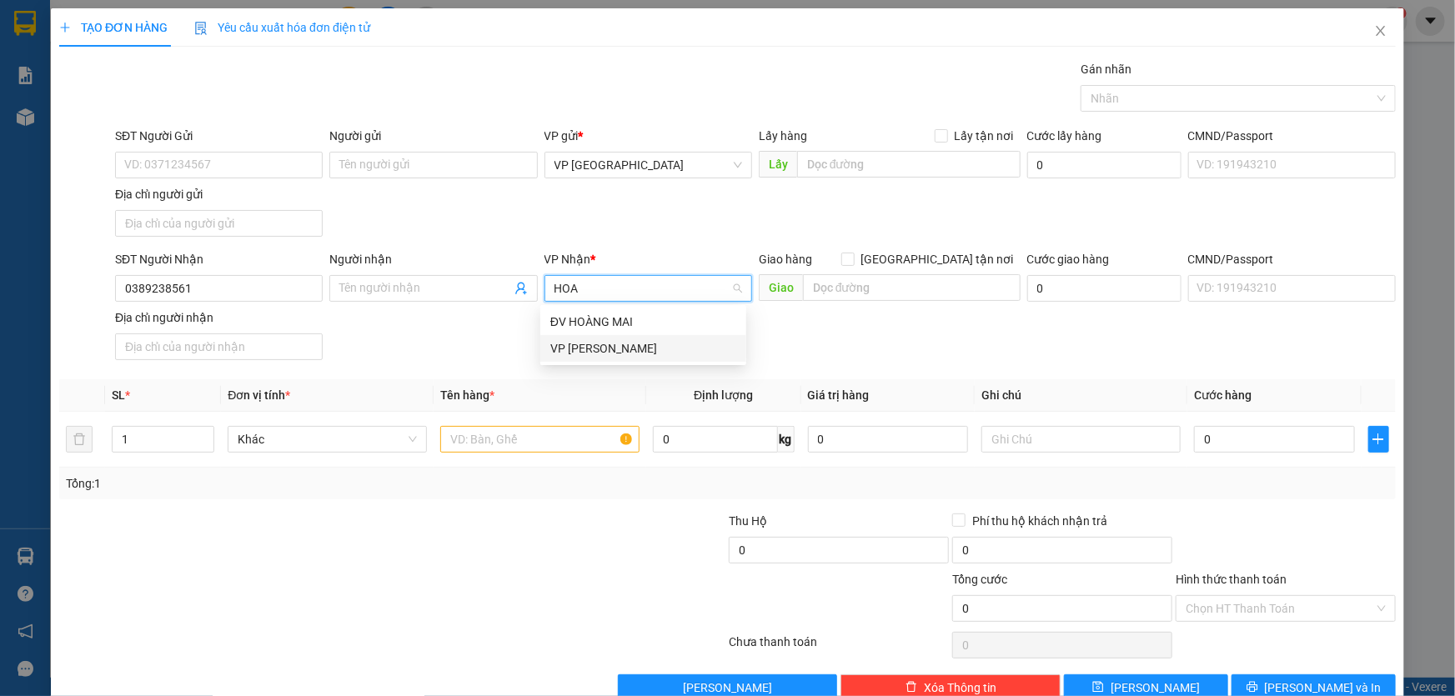
click at [586, 346] on div "VP [PERSON_NAME]" at bounding box center [643, 348] width 186 height 18
click at [499, 446] on input "text" at bounding box center [539, 439] width 199 height 27
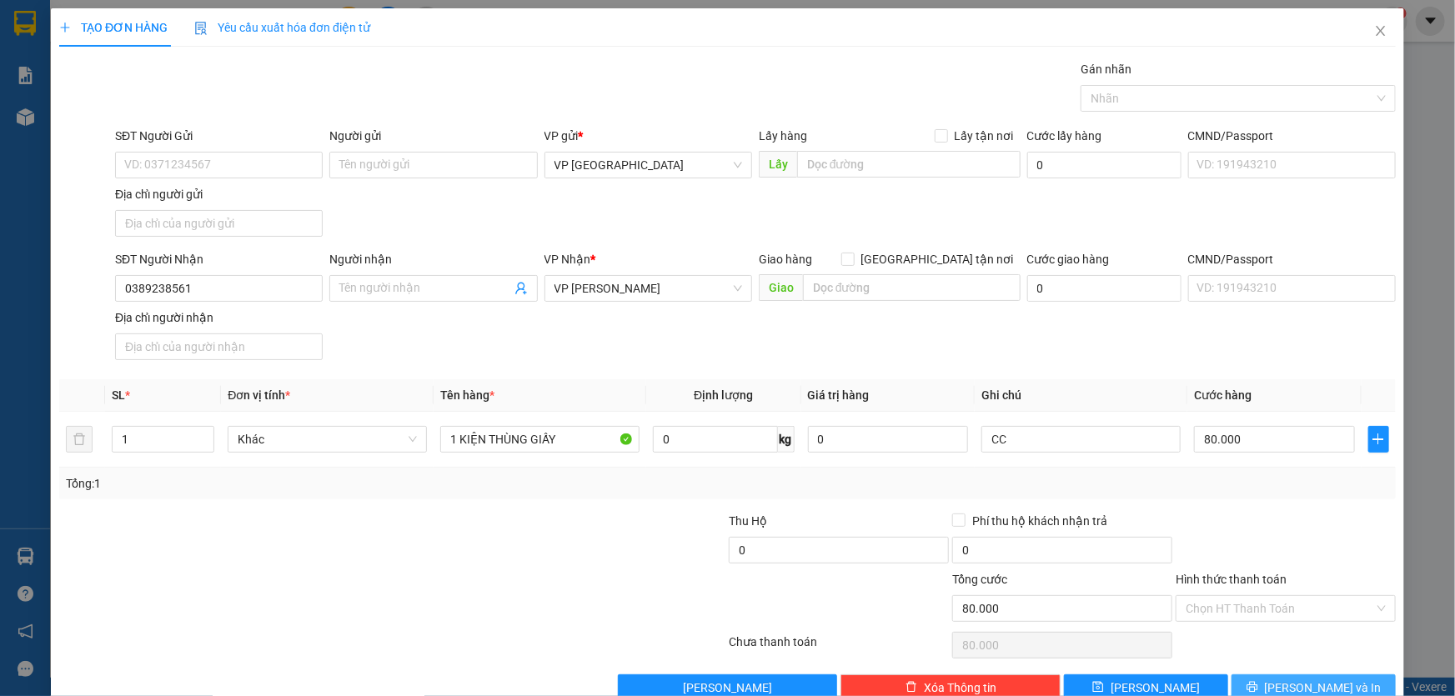
click at [1279, 675] on button "[PERSON_NAME] và In" at bounding box center [1313, 687] width 164 height 27
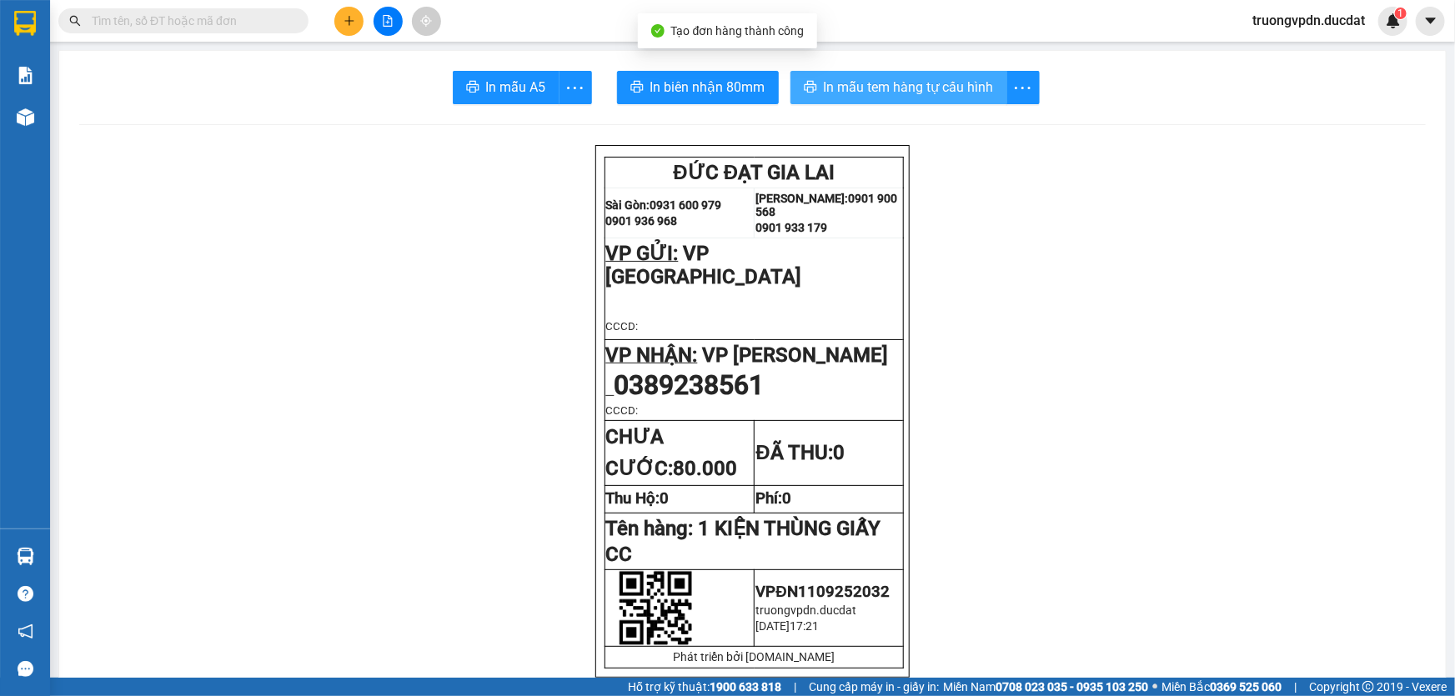
click at [848, 89] on span "In mẫu tem hàng tự cấu hình" at bounding box center [909, 87] width 170 height 21
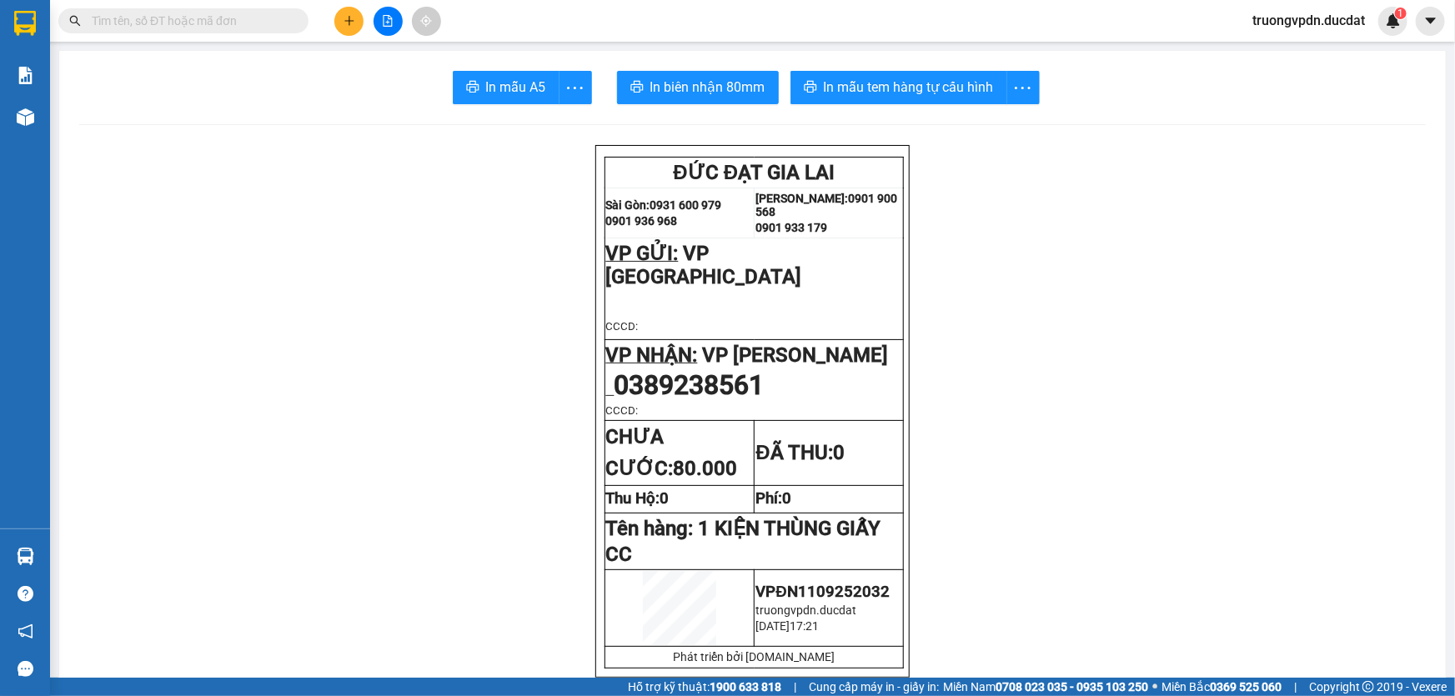
click at [347, 38] on div "Kết quả tìm kiếm ( 42 ) Bộ lọc Mã ĐH Trạng thái Món hàng Thu hộ Tổng cước Chưa …" at bounding box center [727, 21] width 1455 height 42
click at [353, 23] on icon "plus" at bounding box center [349, 21] width 12 height 12
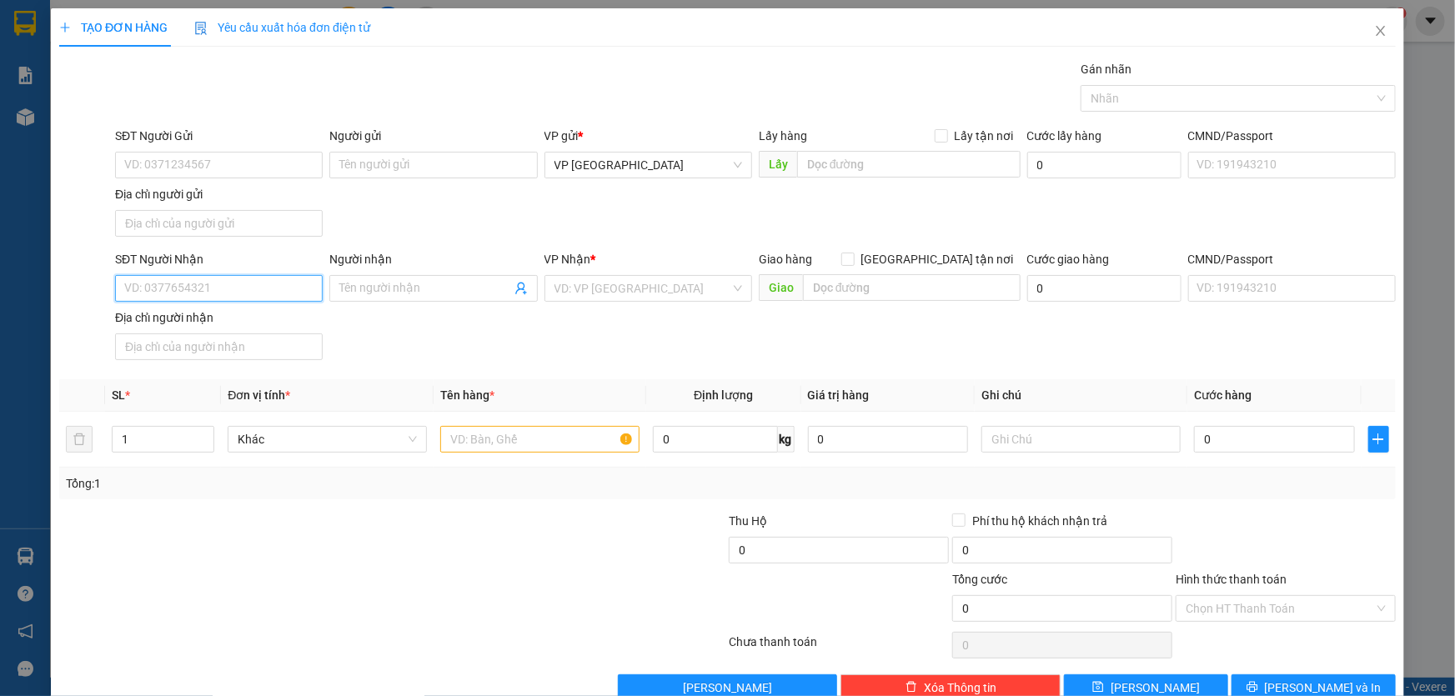
click at [172, 294] on input "SĐT Người Nhận" at bounding box center [219, 288] width 208 height 27
click at [221, 321] on div "0976680002 - LOAN" at bounding box center [217, 321] width 186 height 18
click at [522, 434] on input "text" at bounding box center [539, 439] width 199 height 27
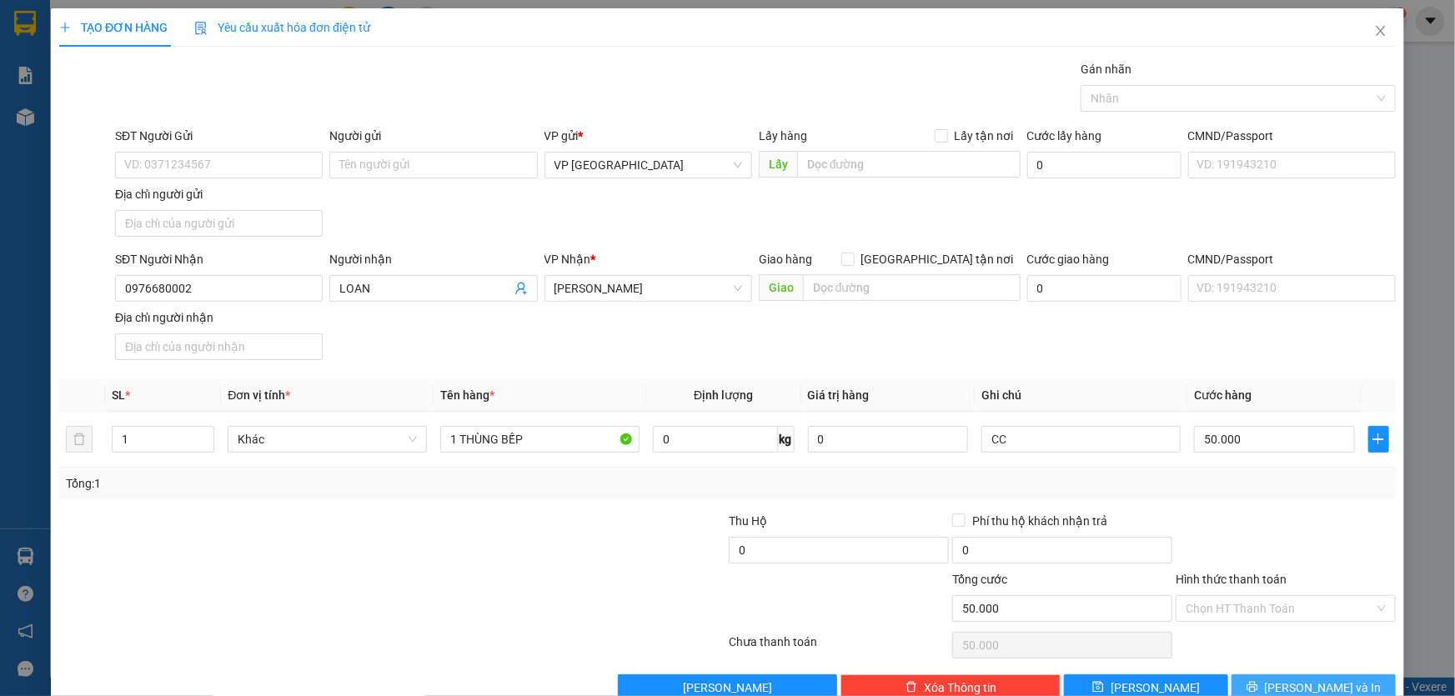
click at [1335, 675] on button "[PERSON_NAME] và In" at bounding box center [1313, 687] width 164 height 27
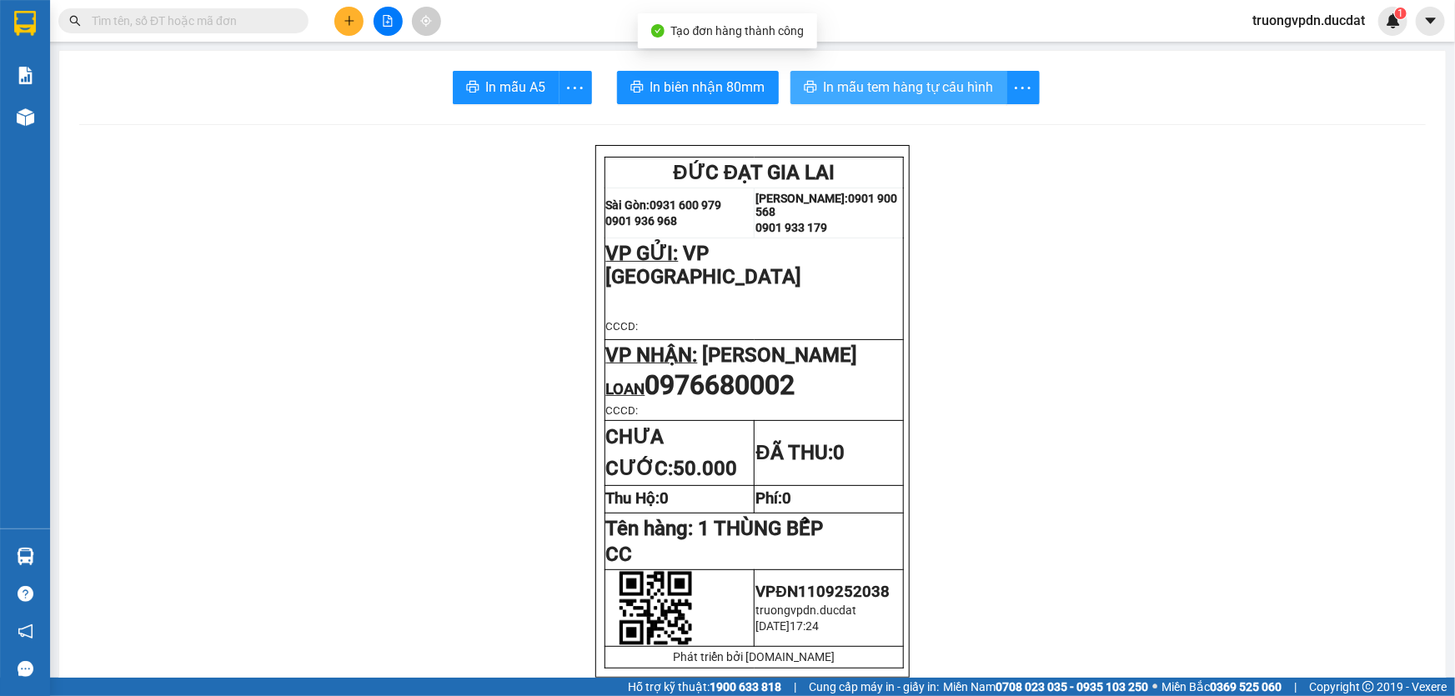
click at [935, 90] on span "In mẫu tem hàng tự cấu hình" at bounding box center [909, 87] width 170 height 21
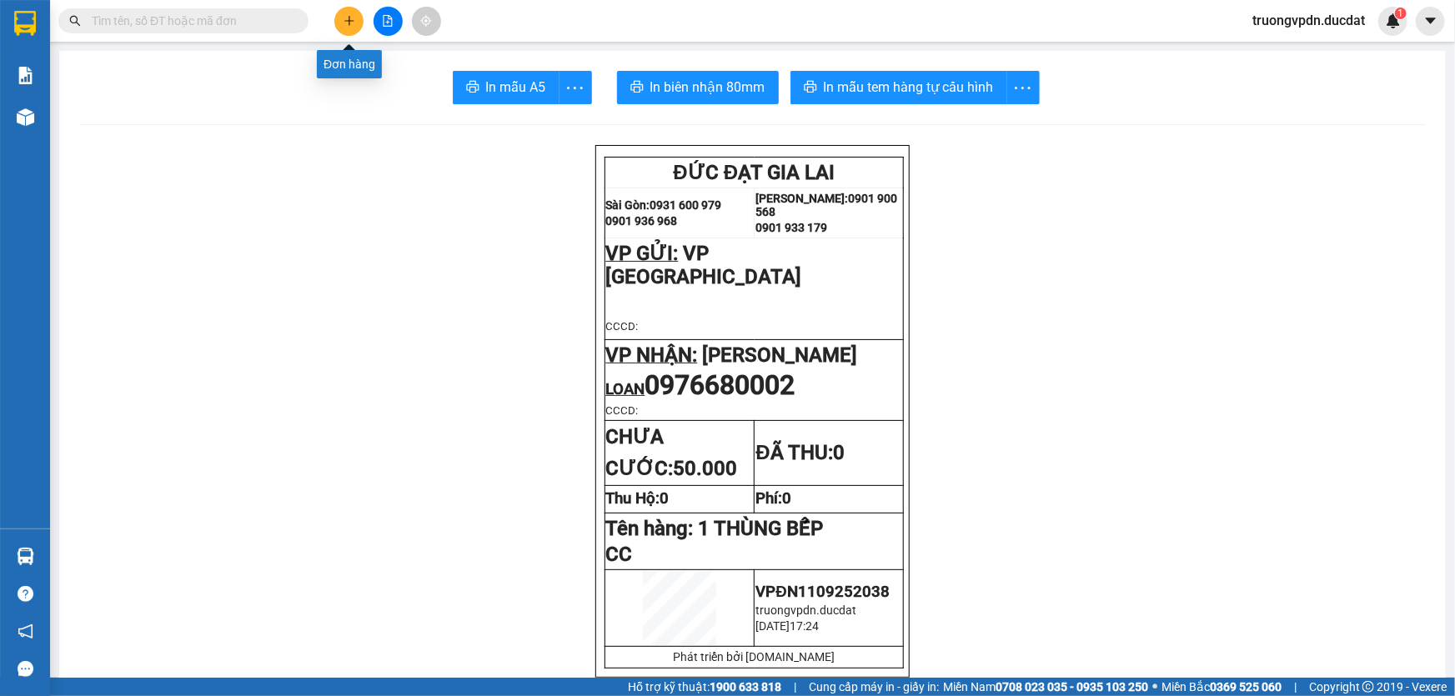
click at [343, 15] on icon "plus" at bounding box center [349, 21] width 12 height 12
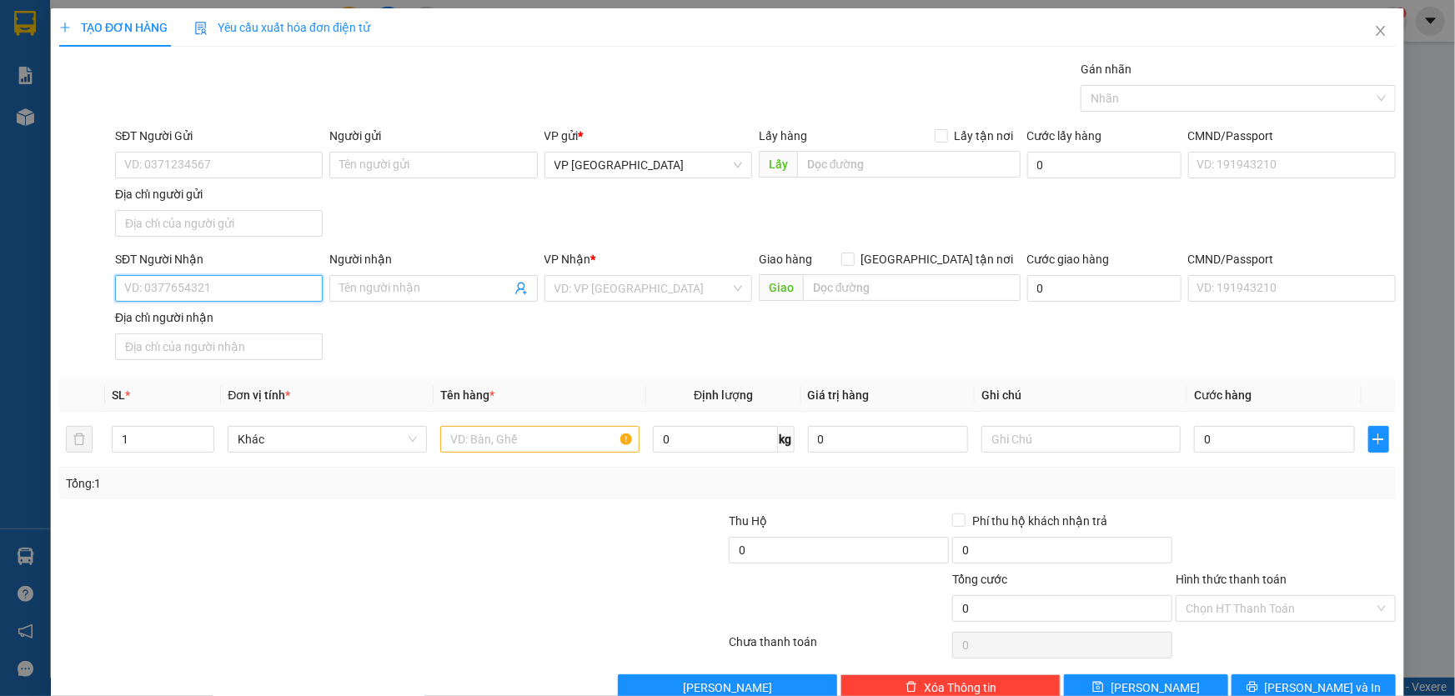
click at [261, 293] on input "SĐT Người Nhận" at bounding box center [219, 288] width 208 height 27
click at [188, 322] on div "0384013925" at bounding box center [217, 321] width 186 height 18
click at [510, 443] on input "text" at bounding box center [539, 439] width 199 height 27
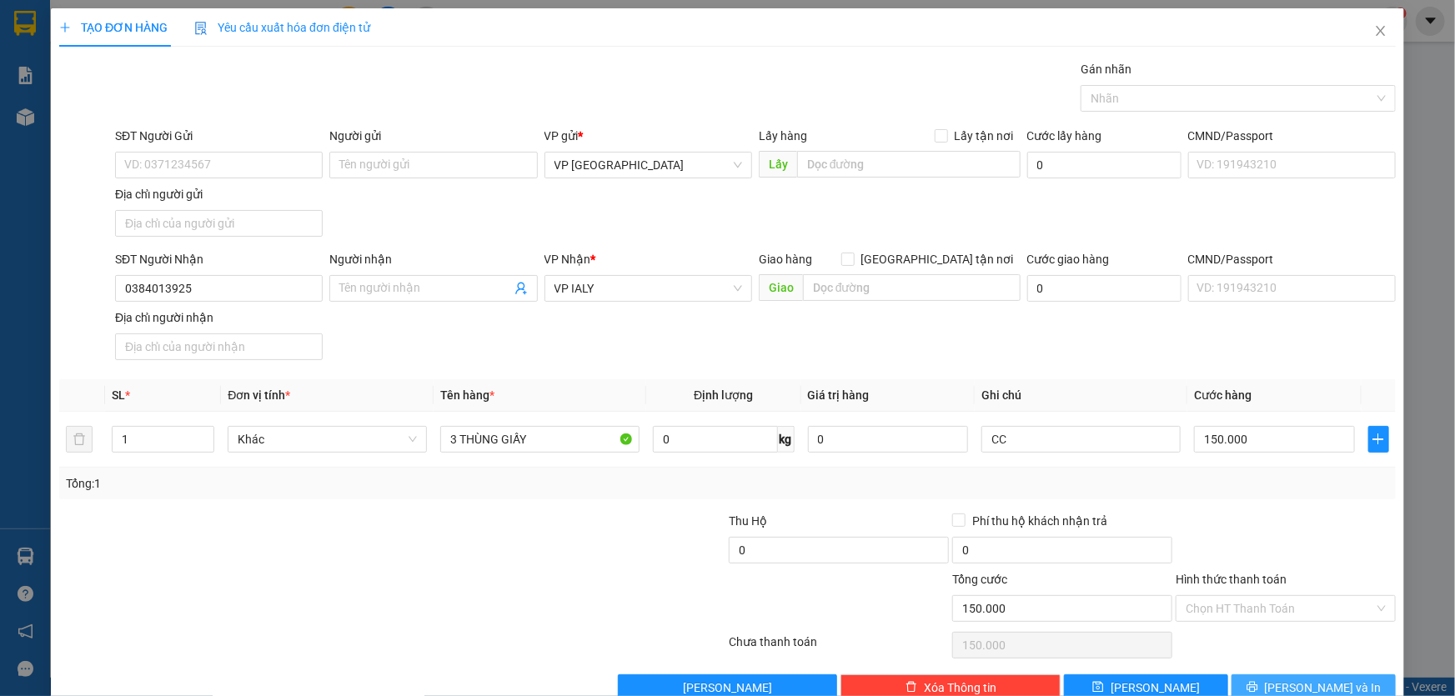
click at [1306, 675] on button "[PERSON_NAME] và In" at bounding box center [1313, 687] width 164 height 27
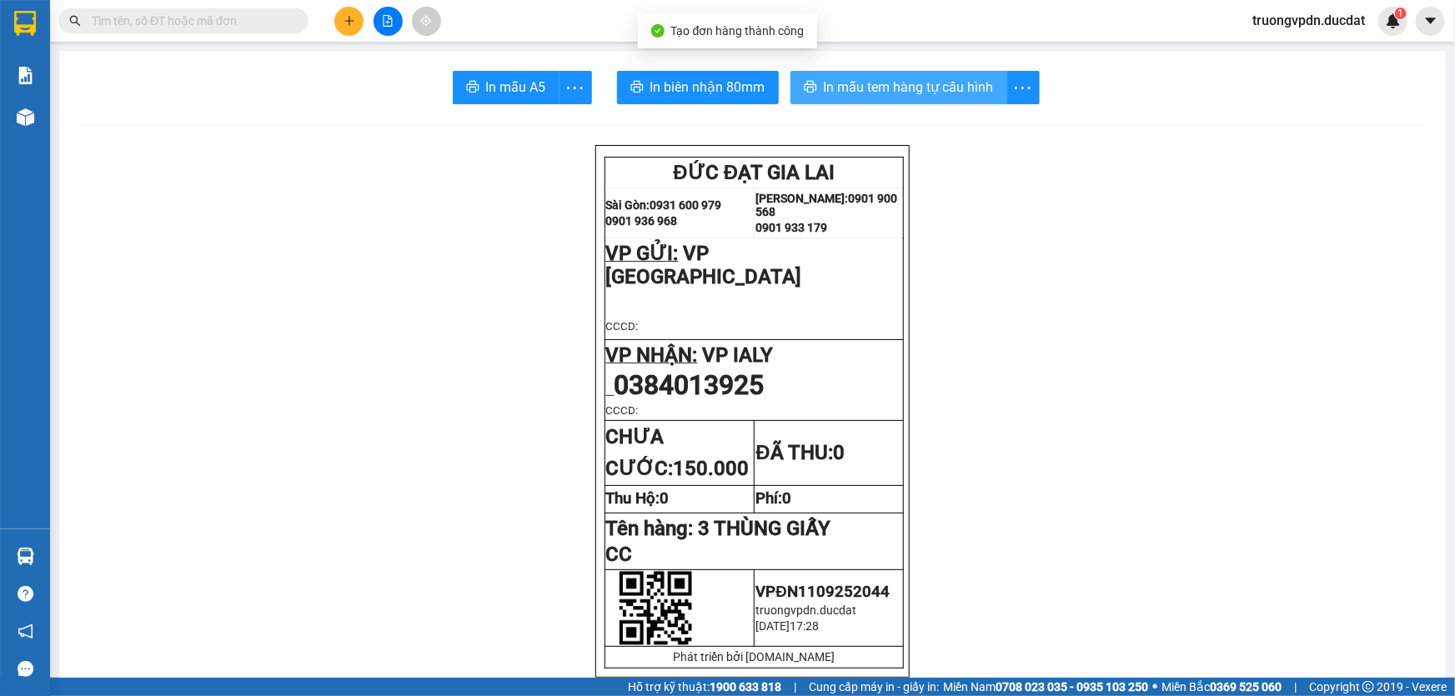
click at [974, 96] on span "In mẫu tem hàng tự cấu hình" at bounding box center [909, 87] width 170 height 21
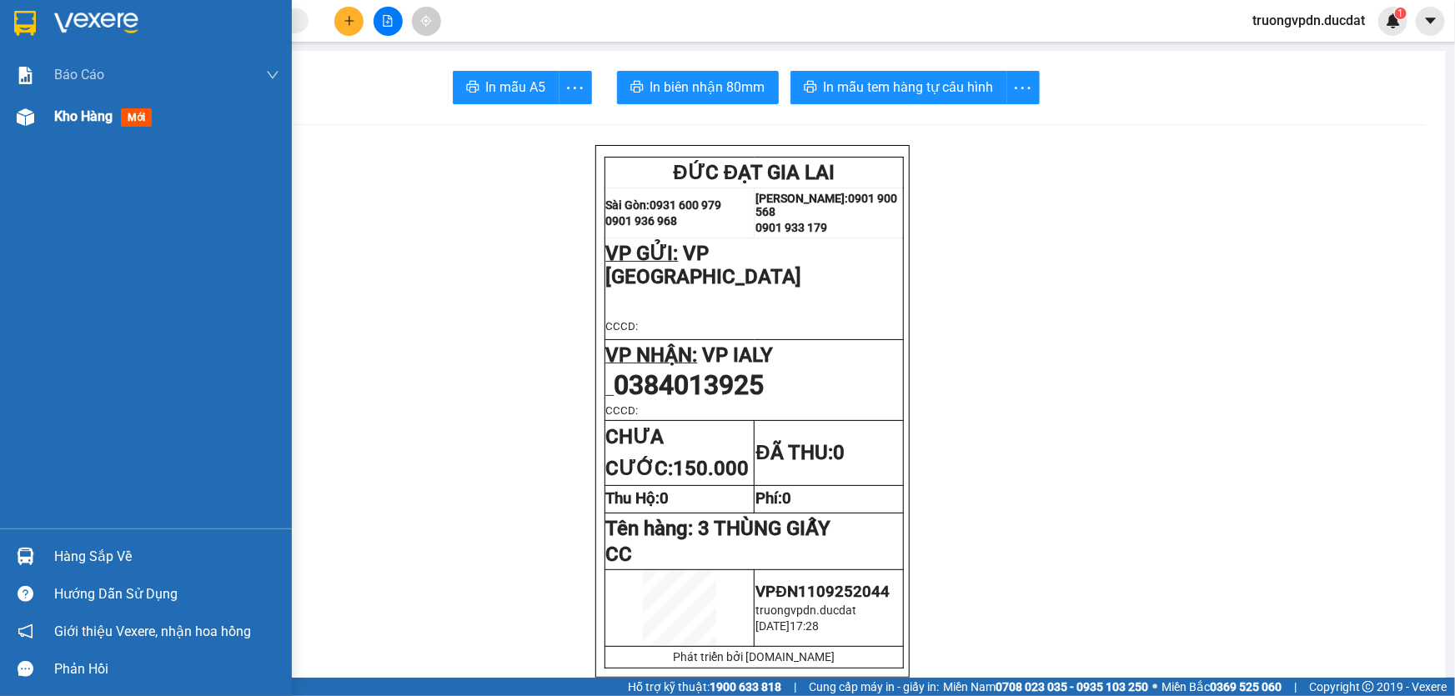
click at [103, 121] on span "Kho hàng" at bounding box center [83, 116] width 58 height 16
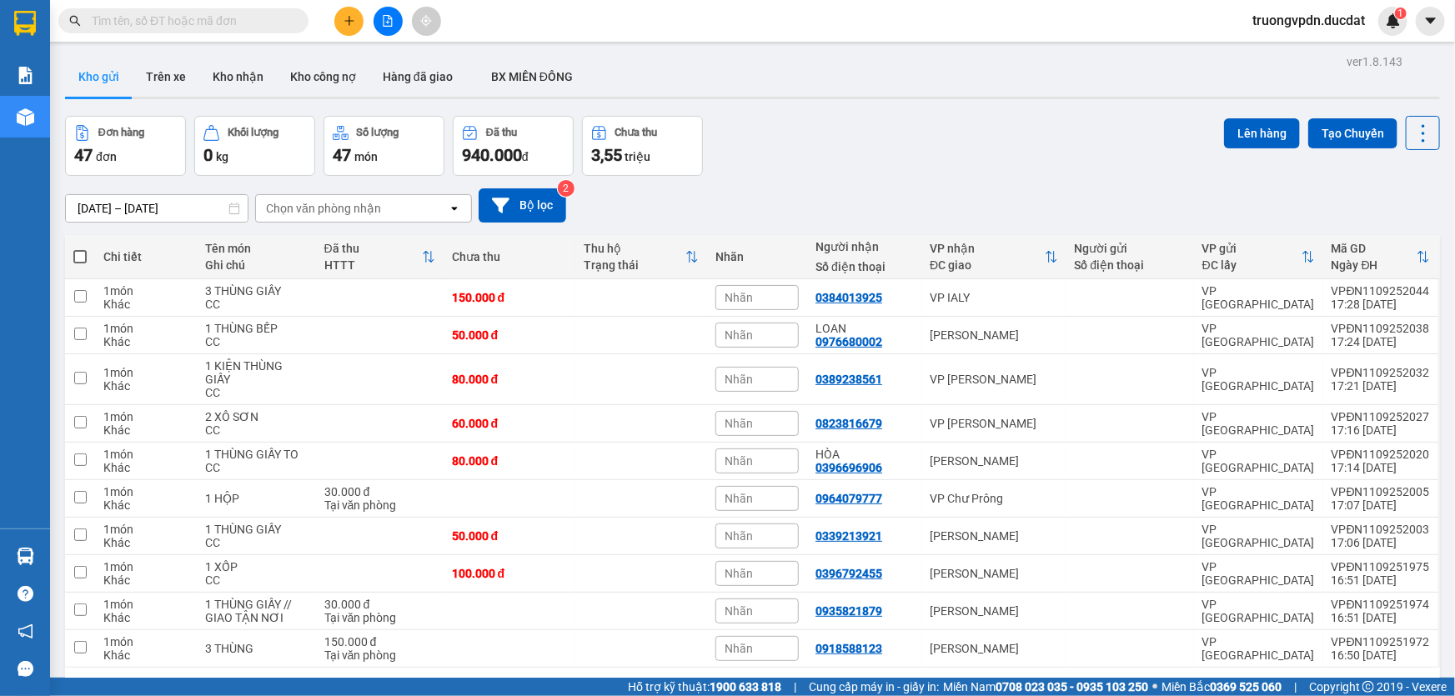
click at [1161, 682] on button "2" at bounding box center [1170, 694] width 25 height 25
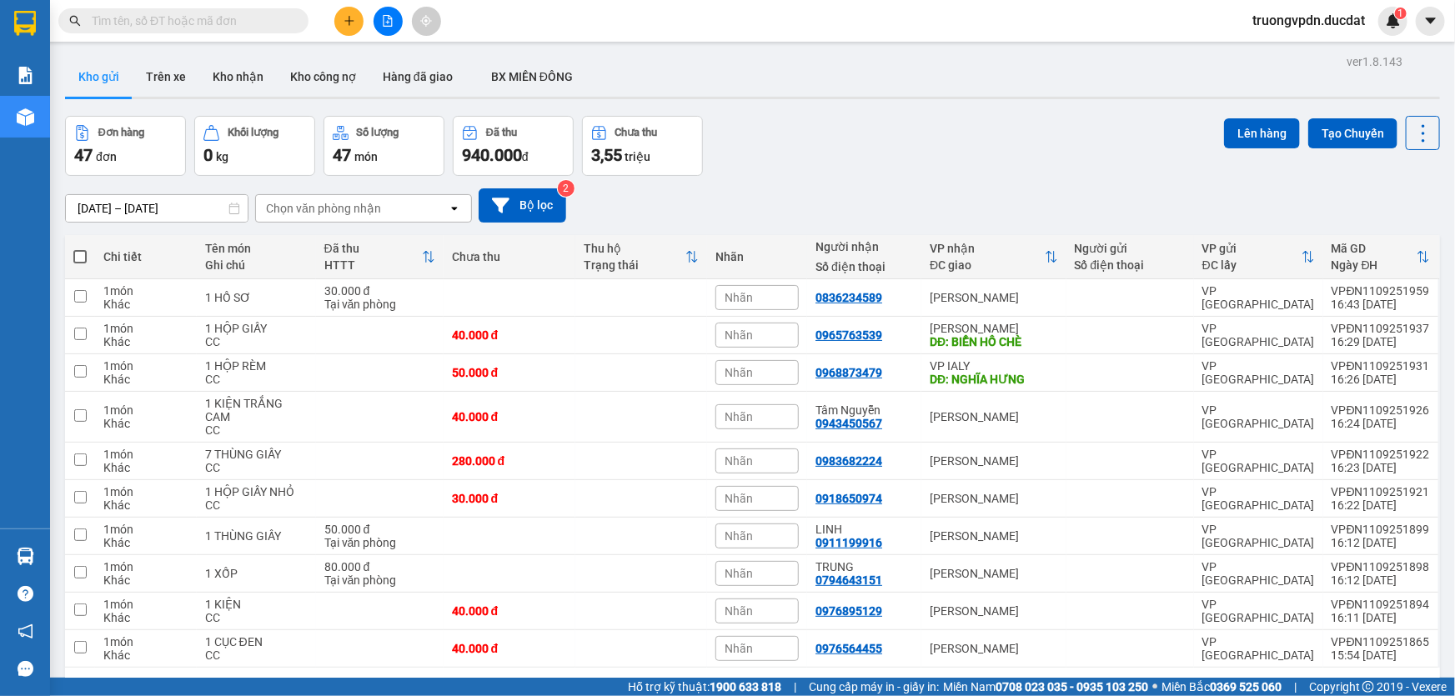
click at [1191, 682] on button "3" at bounding box center [1199, 694] width 25 height 25
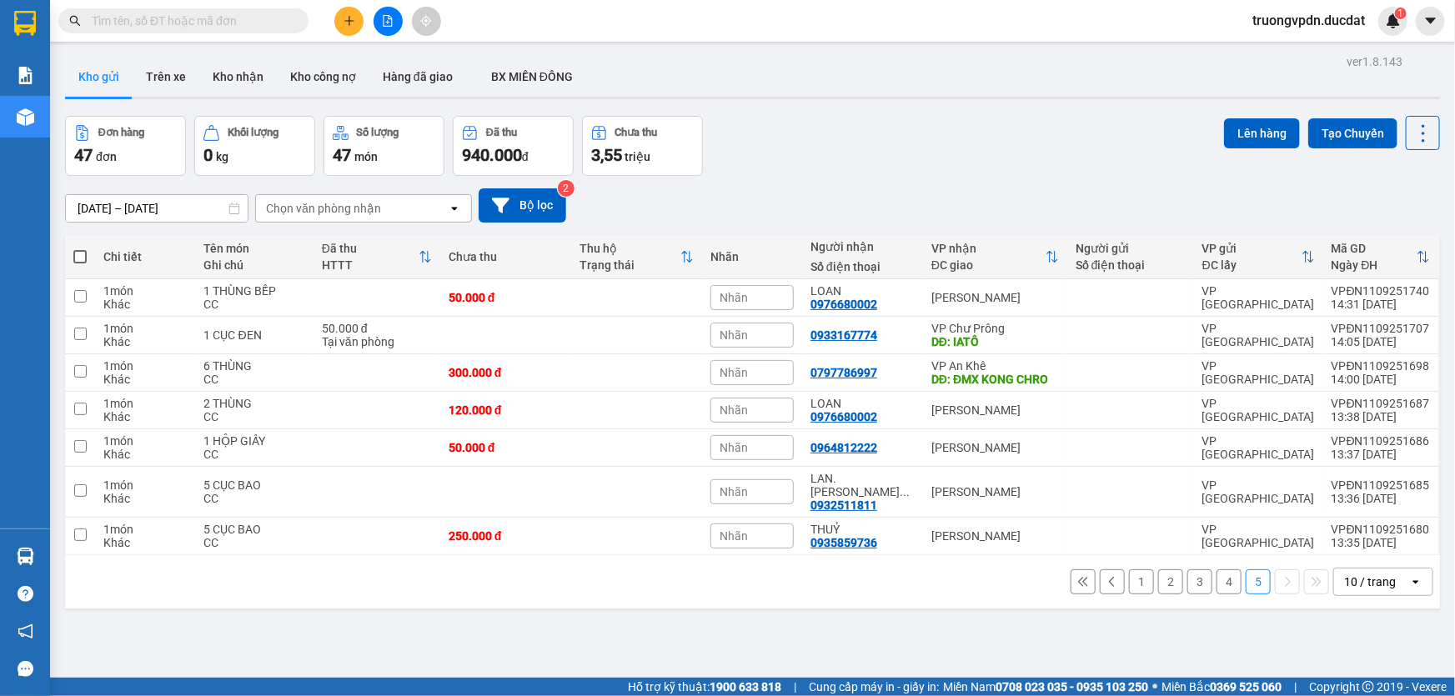
click at [1217, 569] on button "4" at bounding box center [1228, 581] width 25 height 25
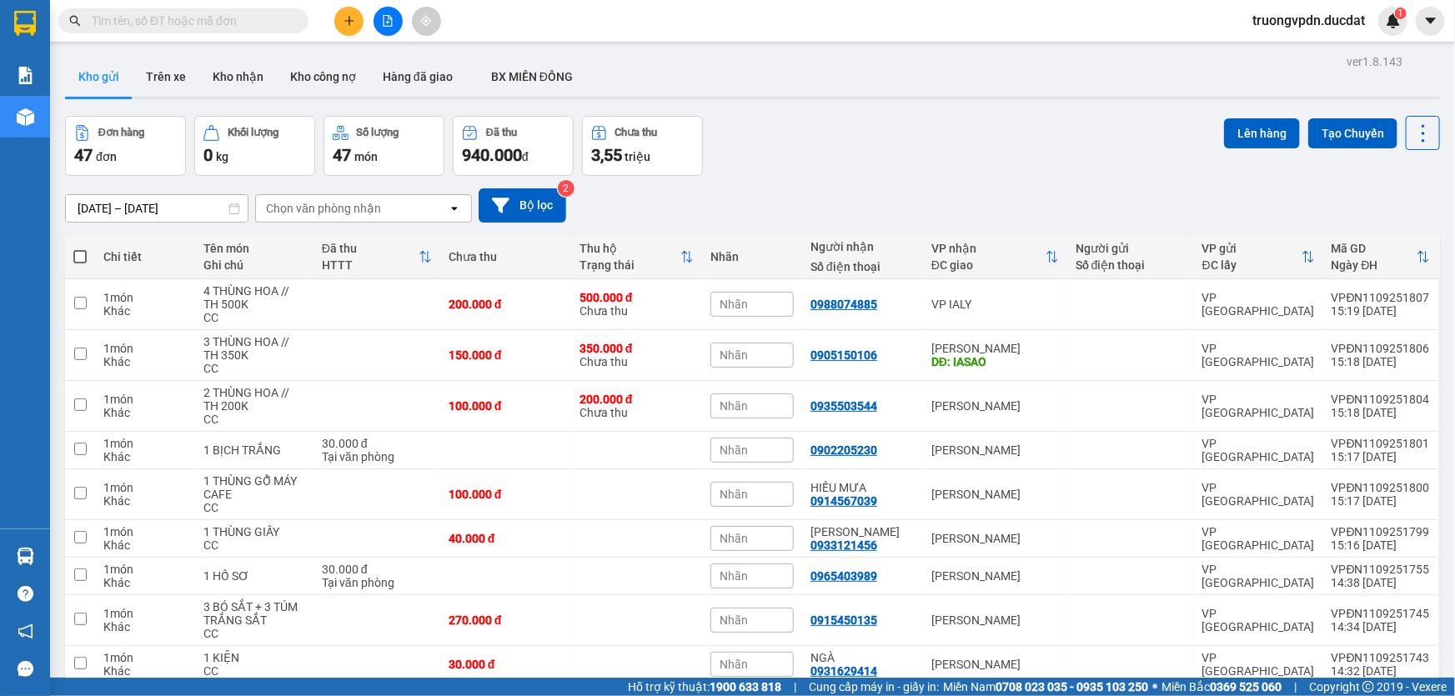
click at [348, 13] on button at bounding box center [348, 21] width 29 height 29
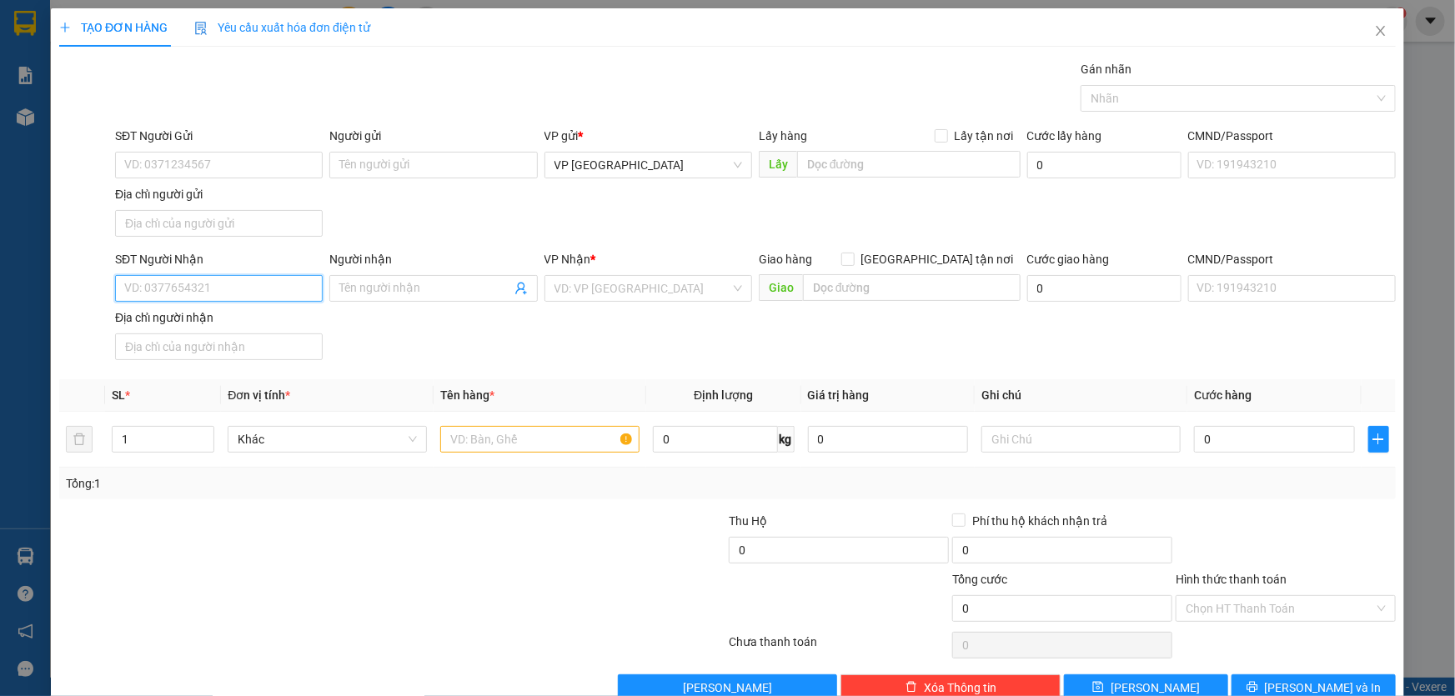
click at [180, 288] on input "SĐT Người Nhận" at bounding box center [219, 288] width 208 height 27
click at [188, 316] on div "0336063399" at bounding box center [217, 321] width 186 height 18
click at [503, 442] on input "text" at bounding box center [539, 439] width 199 height 27
click at [1209, 613] on input "Hình thức thanh toán" at bounding box center [1280, 608] width 188 height 25
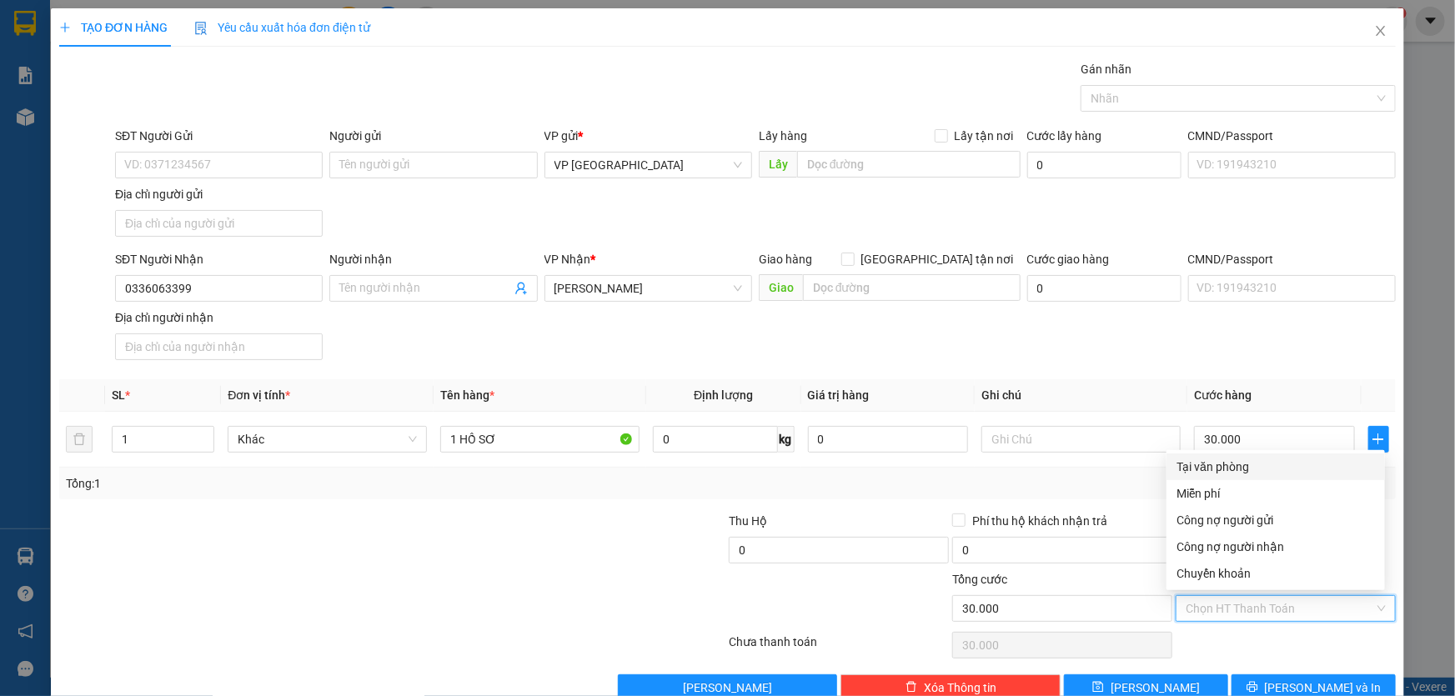
click at [1215, 459] on div "Tại văn phòng" at bounding box center [1275, 467] width 198 height 18
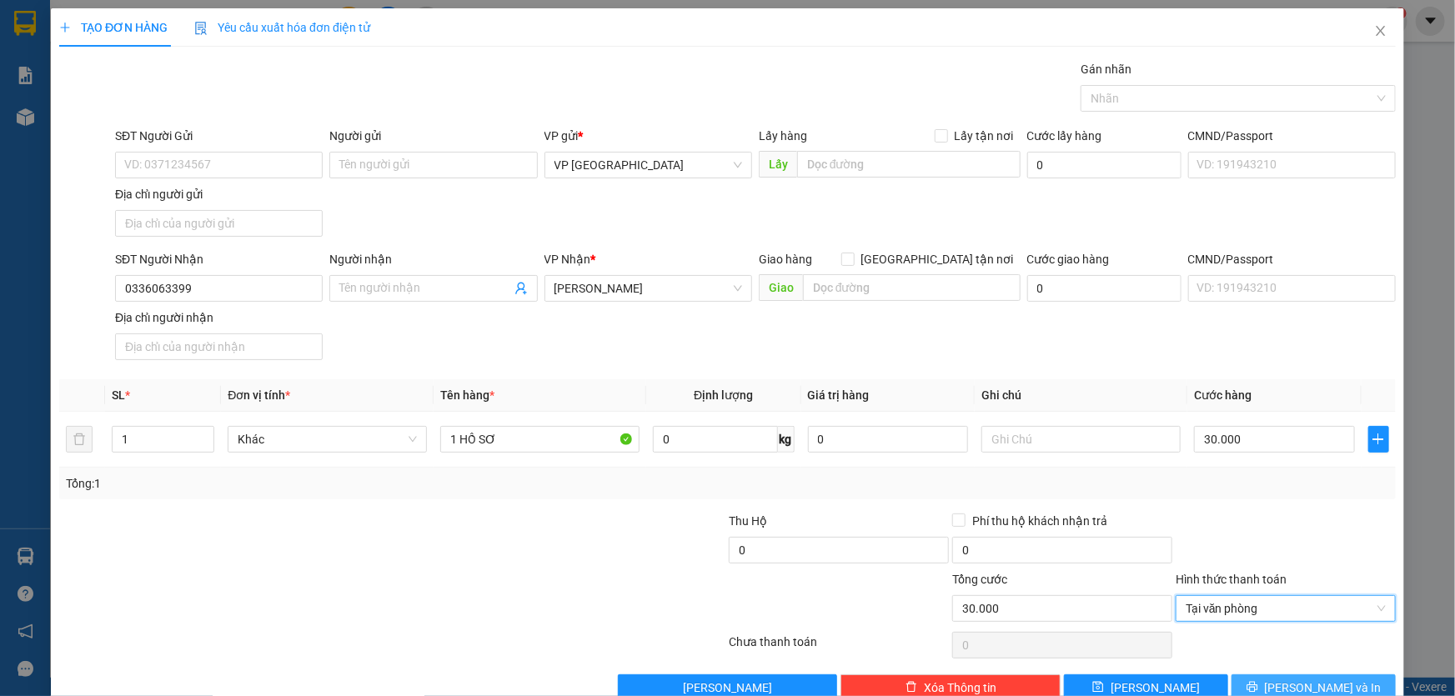
click at [1291, 675] on button "[PERSON_NAME] và In" at bounding box center [1313, 687] width 164 height 27
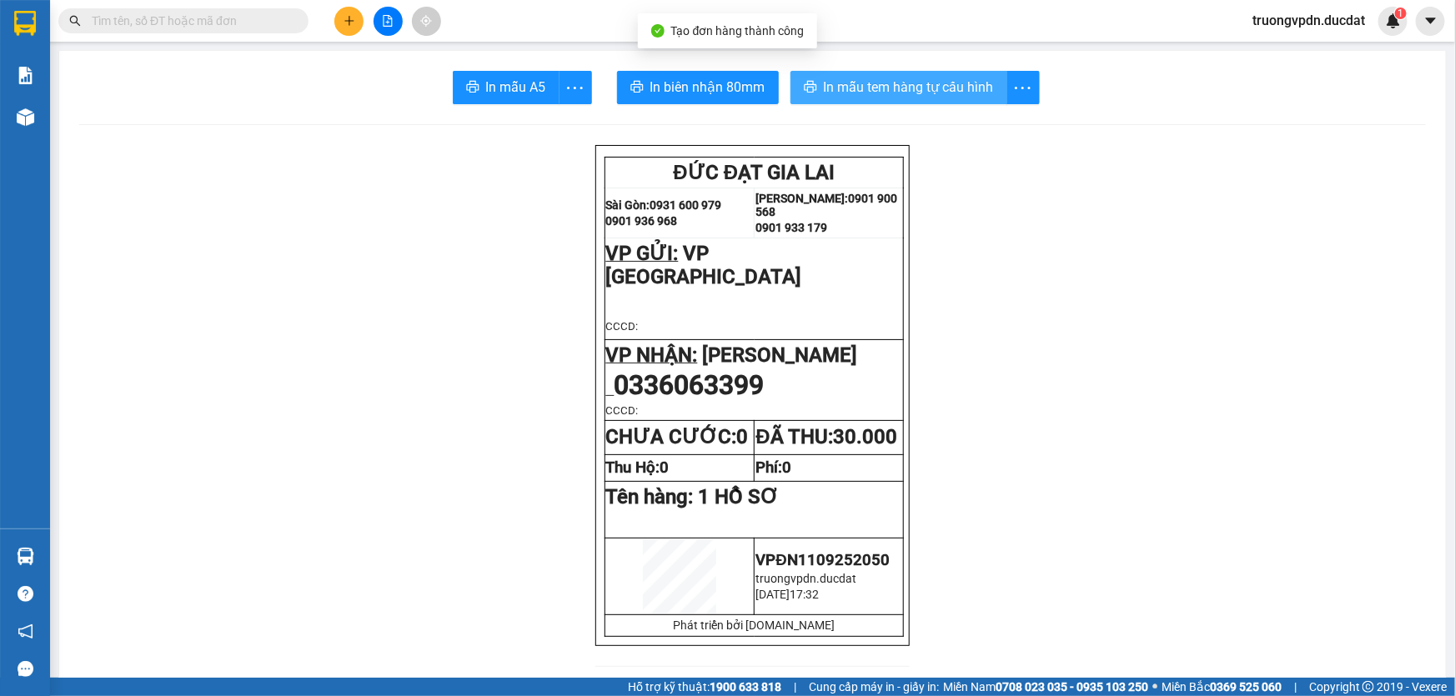
click at [860, 91] on span "In mẫu tem hàng tự cấu hình" at bounding box center [909, 87] width 170 height 21
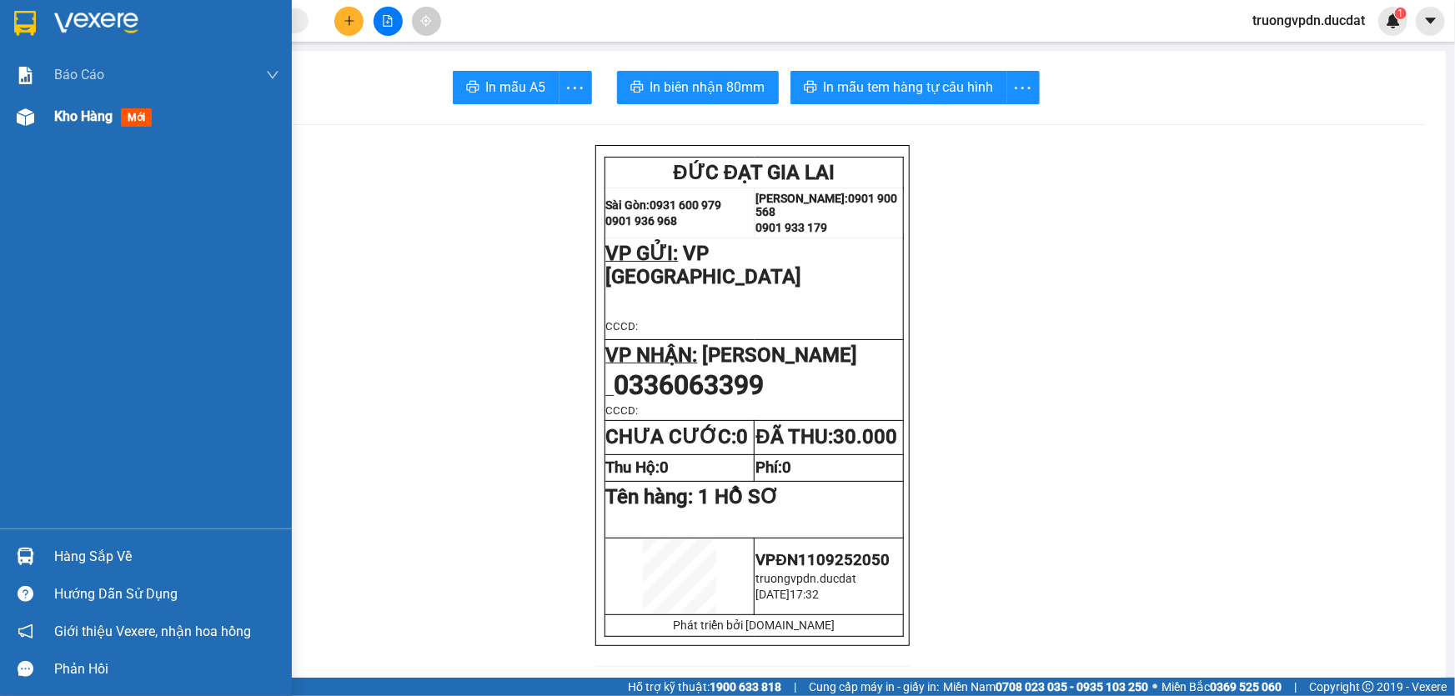
click at [84, 124] on span "Kho hàng" at bounding box center [83, 116] width 58 height 16
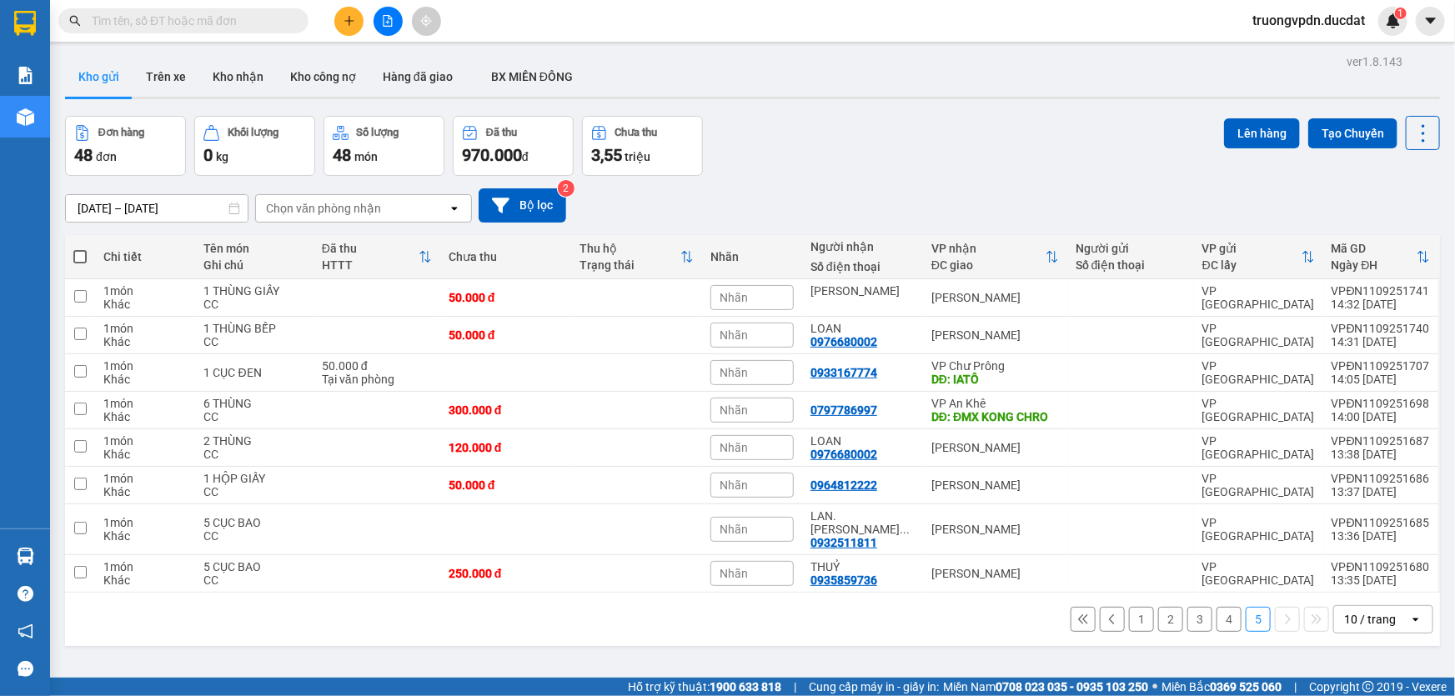
click at [1139, 607] on button "1" at bounding box center [1141, 619] width 25 height 25
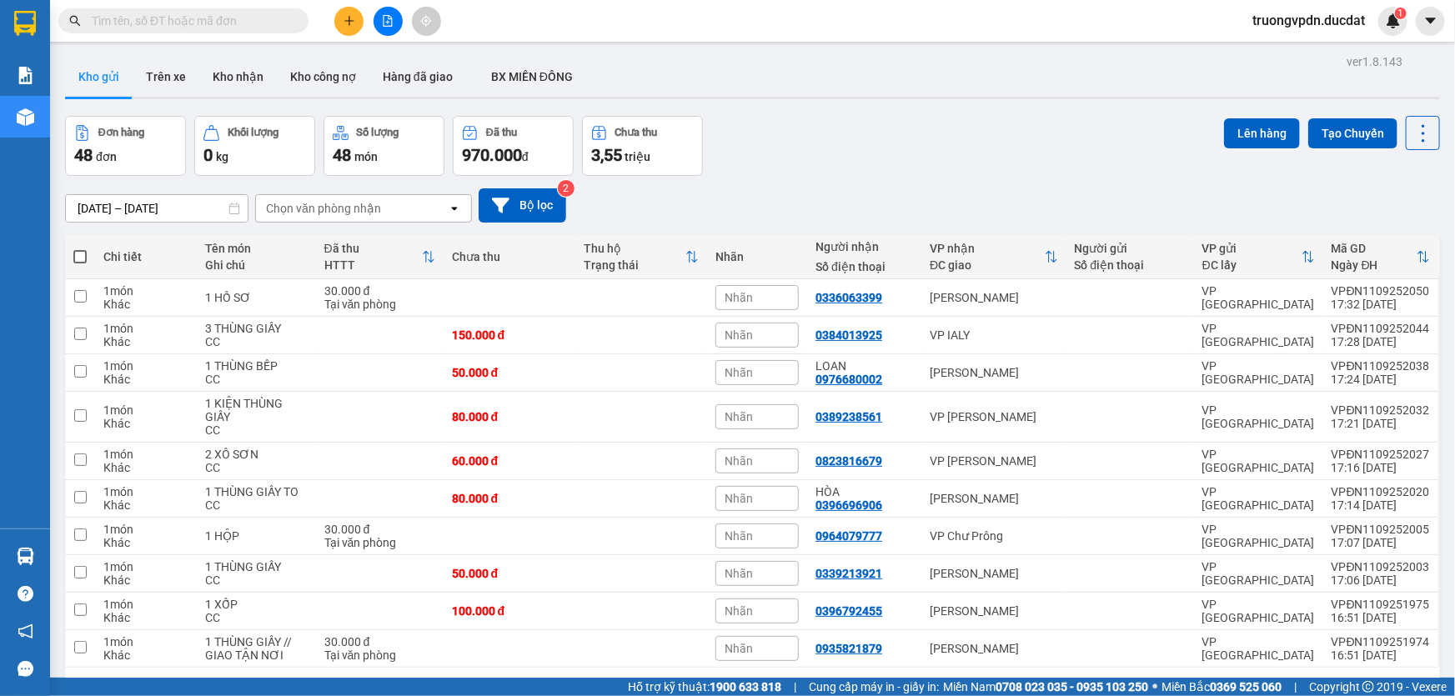
click at [1158, 682] on button "2" at bounding box center [1170, 694] width 25 height 25
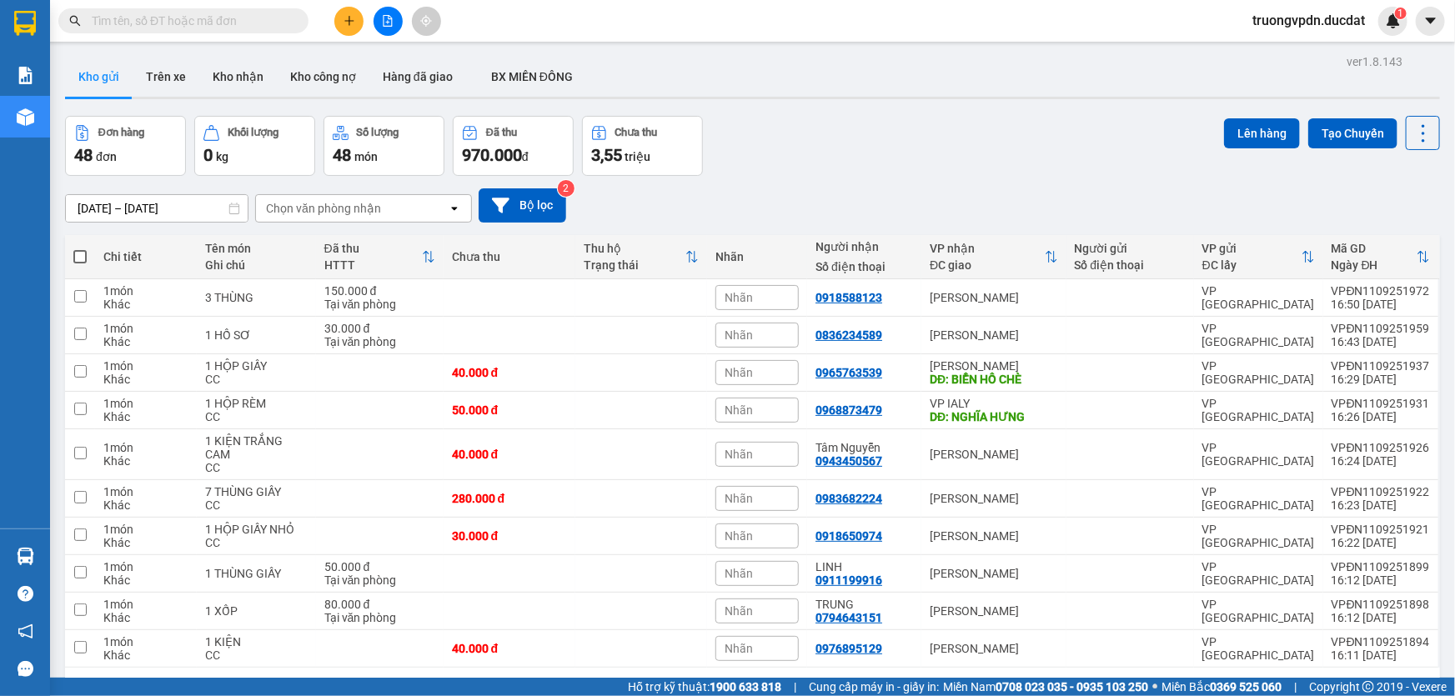
click at [1188, 682] on button "3" at bounding box center [1199, 694] width 25 height 25
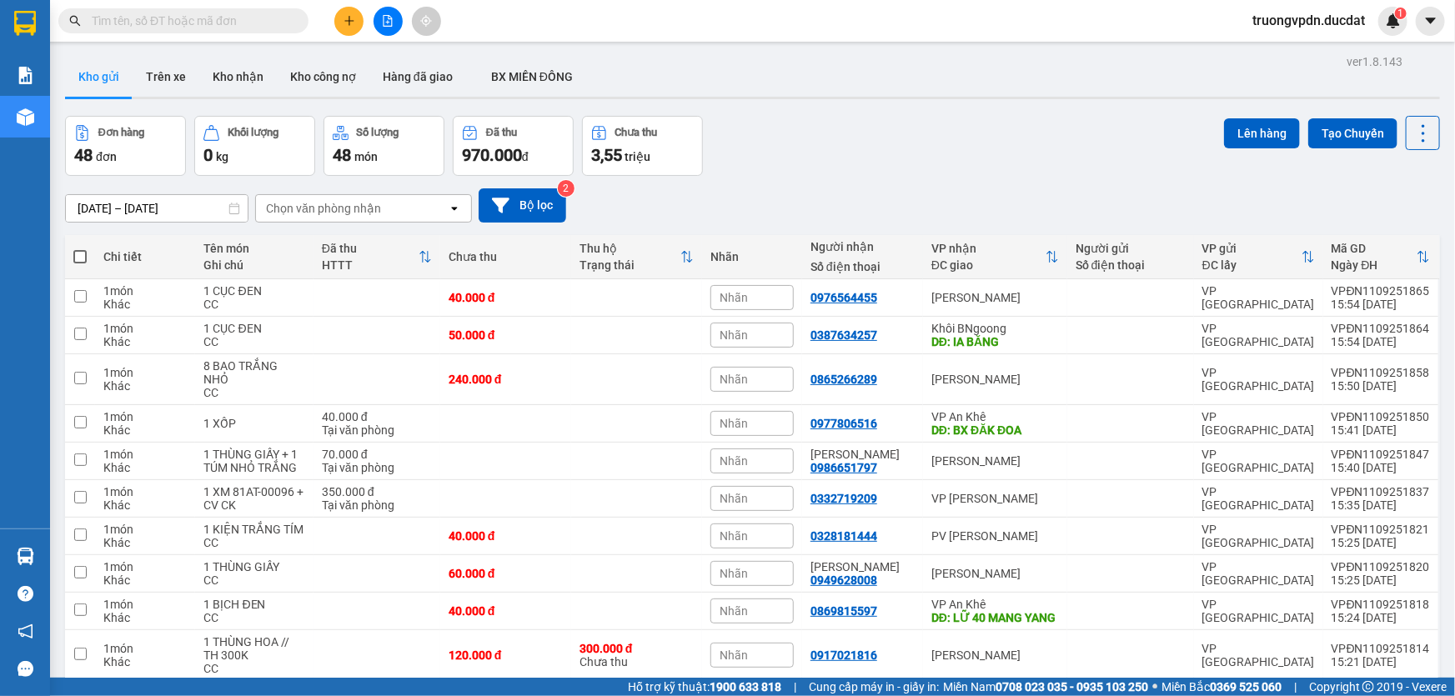
click at [1216, 695] on button "4" at bounding box center [1228, 707] width 25 height 25
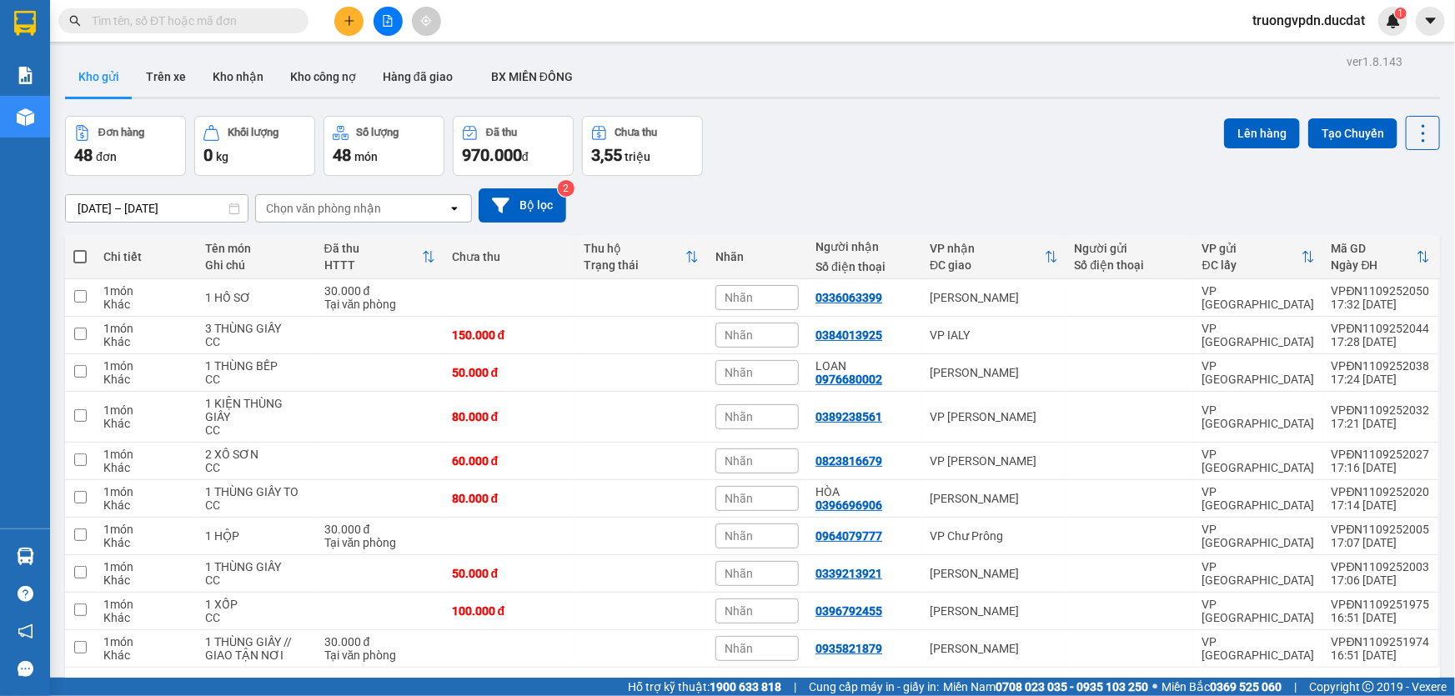
click at [1247, 682] on button "5" at bounding box center [1258, 694] width 25 height 25
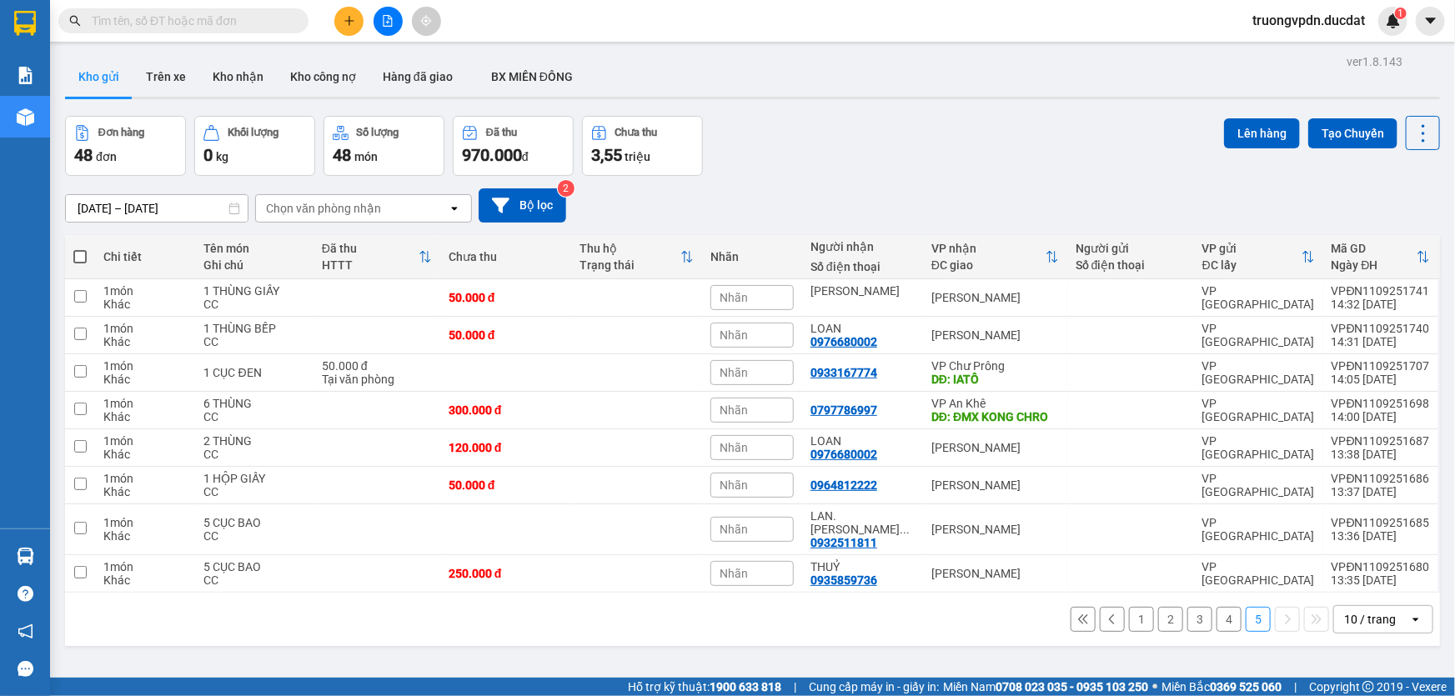
click at [1134, 607] on button "1" at bounding box center [1141, 619] width 25 height 25
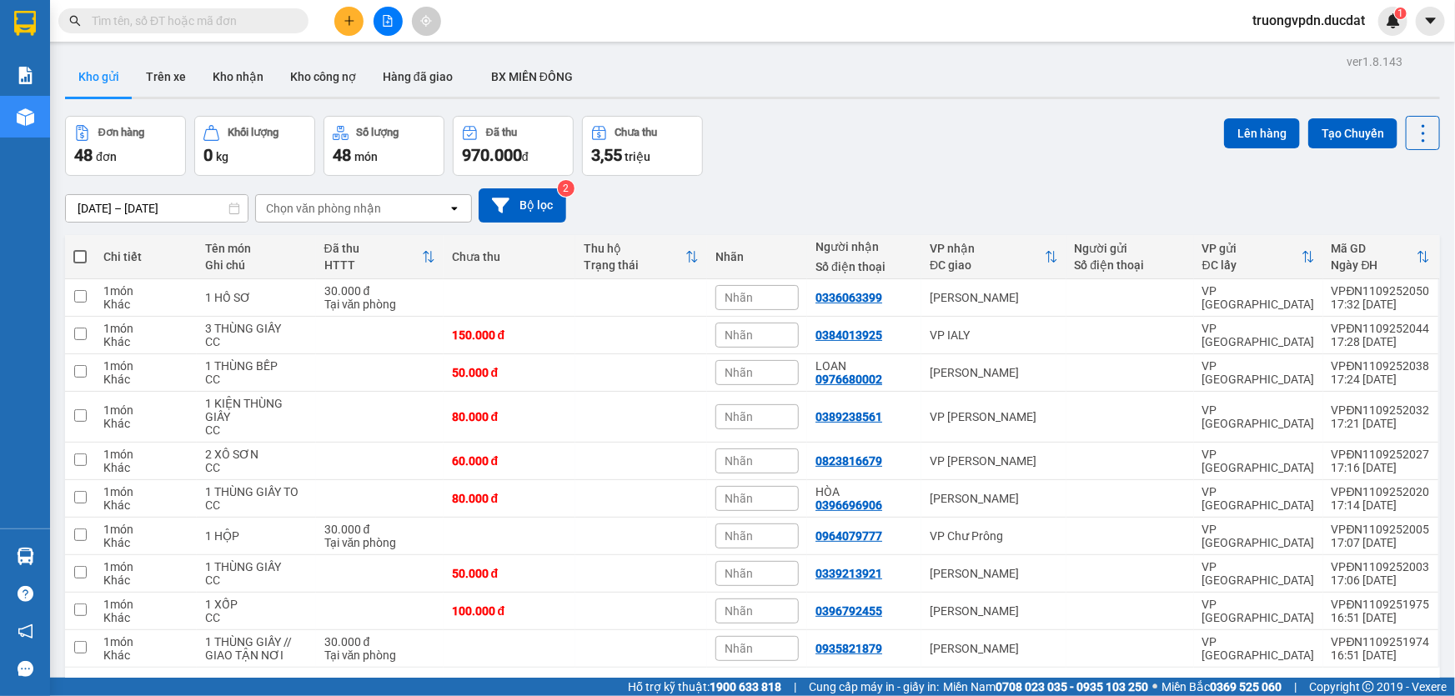
click at [1162, 682] on button "2" at bounding box center [1170, 694] width 25 height 25
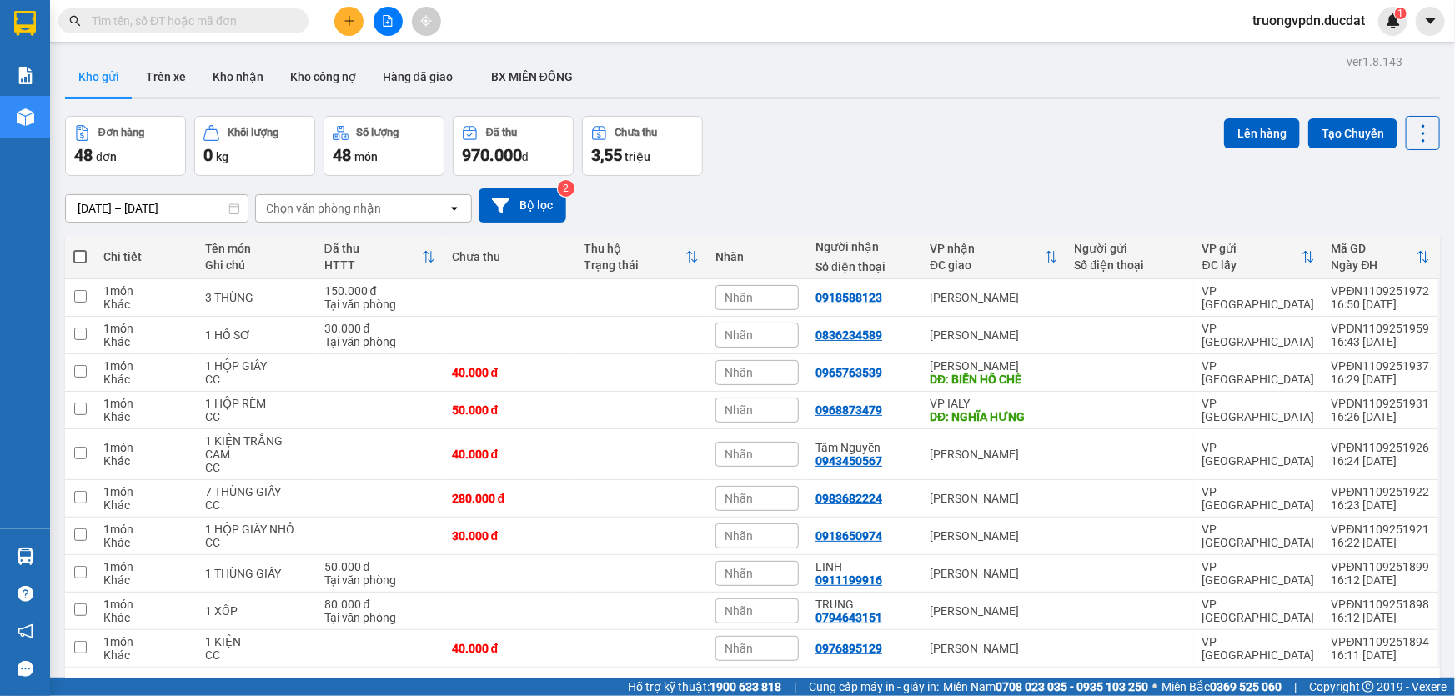
click at [1187, 682] on button "3" at bounding box center [1199, 694] width 25 height 25
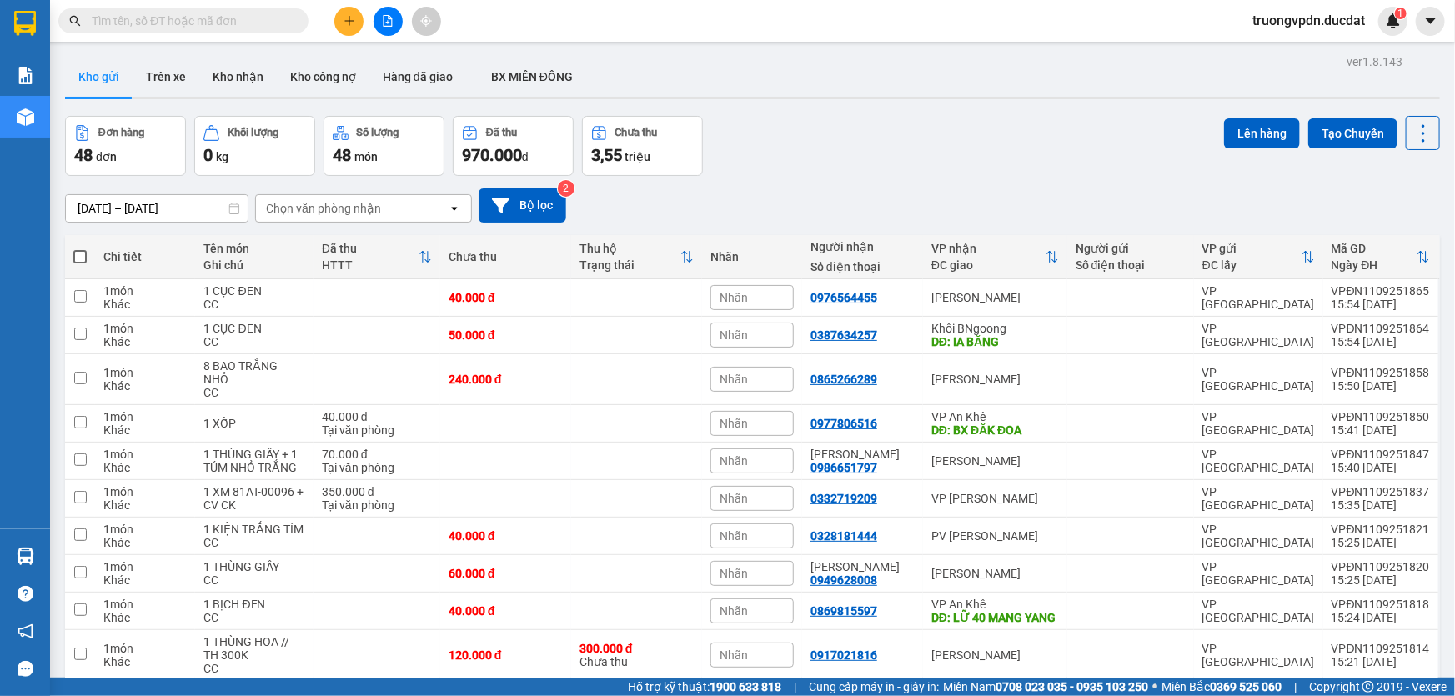
click at [351, 23] on icon "plus" at bounding box center [349, 21] width 12 height 12
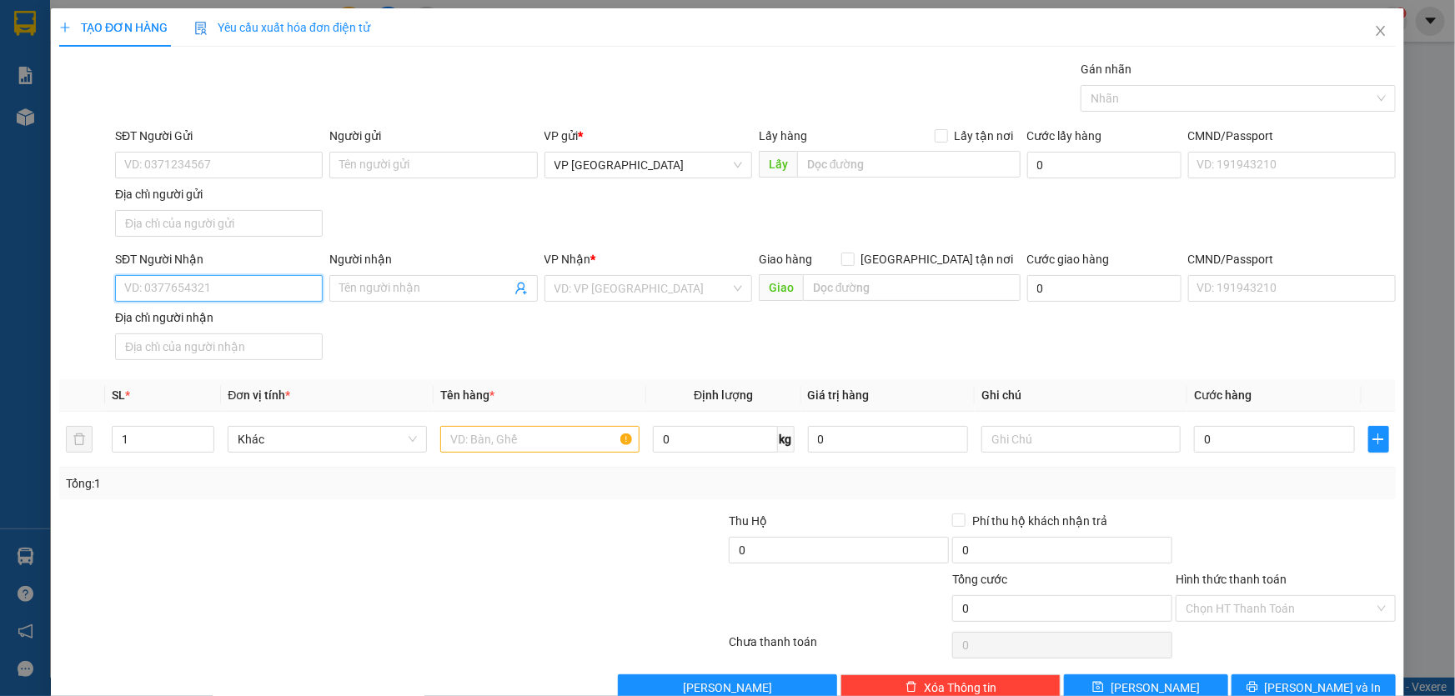
click at [278, 292] on input "SĐT Người Nhận" at bounding box center [219, 288] width 208 height 27
click at [193, 317] on div "0354380309 - 0329104716" at bounding box center [217, 321] width 186 height 18
click at [503, 434] on input "text" at bounding box center [539, 439] width 199 height 27
click at [1271, 619] on div "Chọn HT Thanh Toán" at bounding box center [1286, 608] width 220 height 27
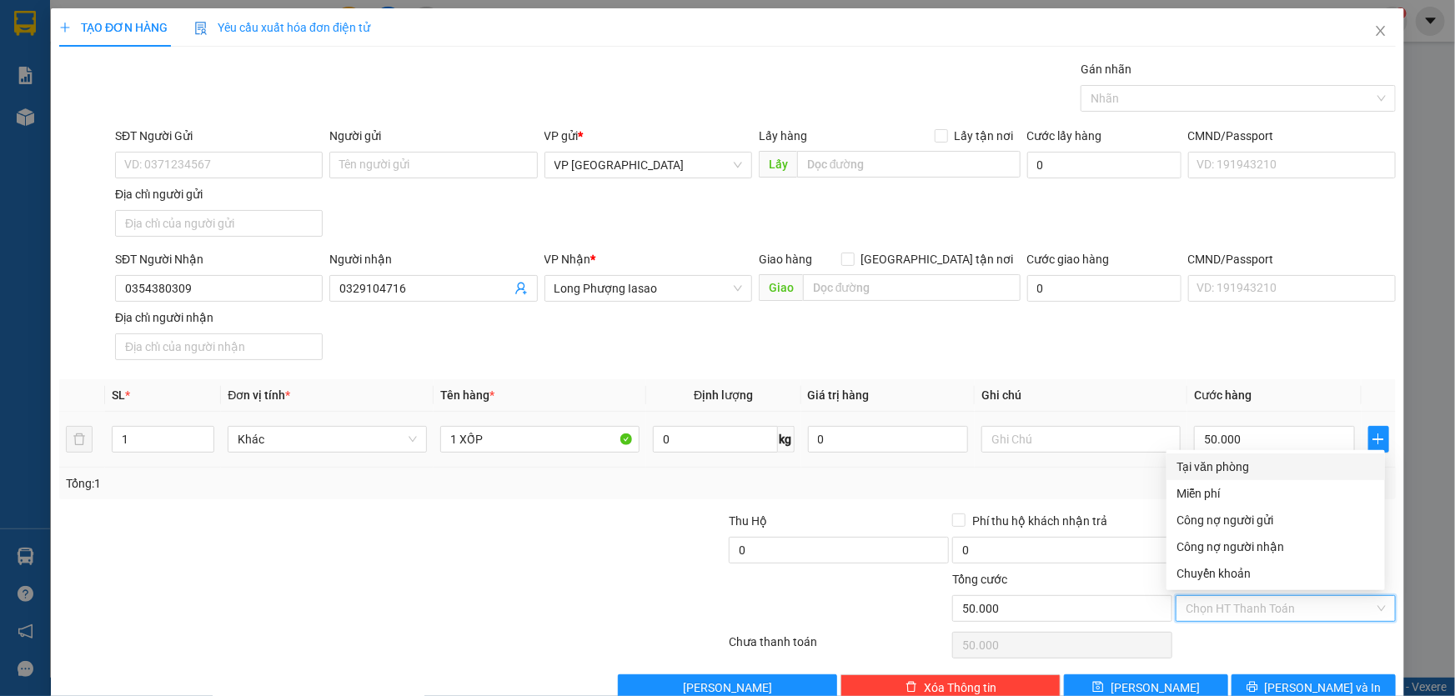
click at [1218, 459] on div "Tại văn phòng" at bounding box center [1275, 467] width 198 height 18
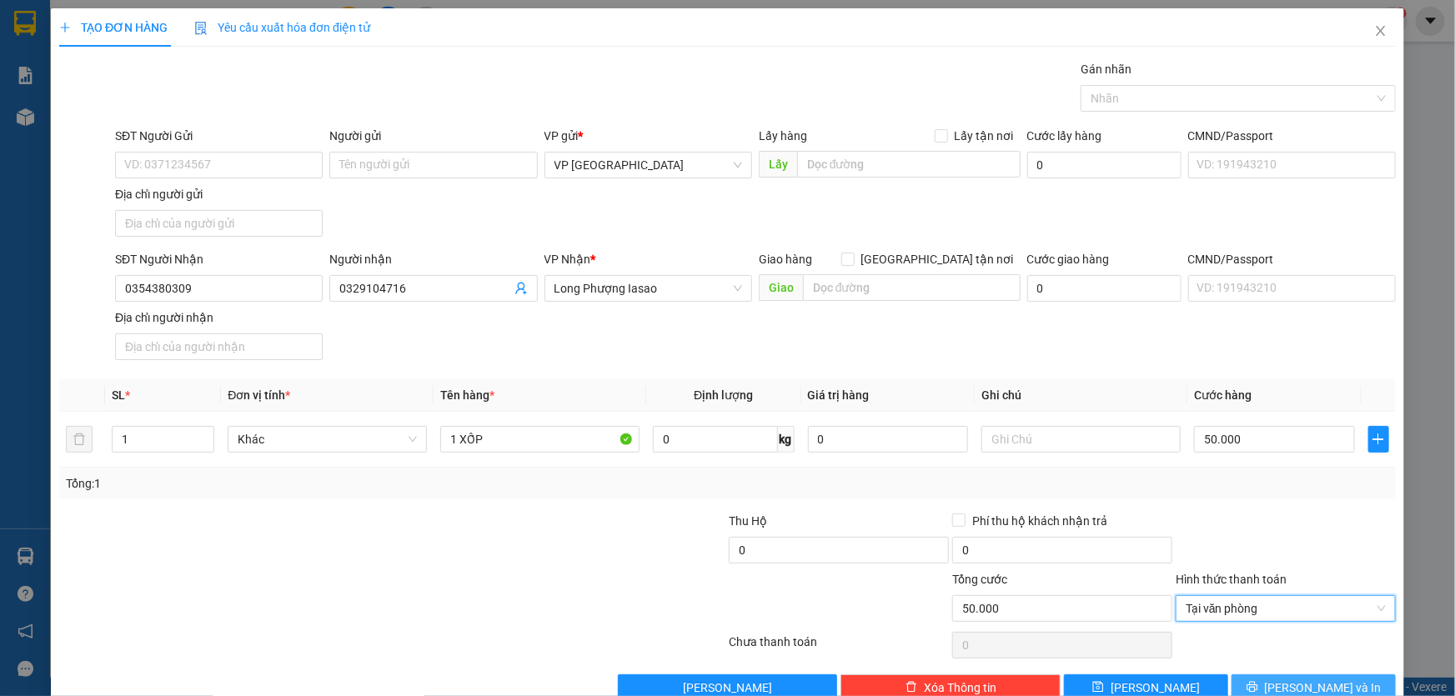
click at [1286, 683] on button "[PERSON_NAME] và In" at bounding box center [1313, 687] width 164 height 27
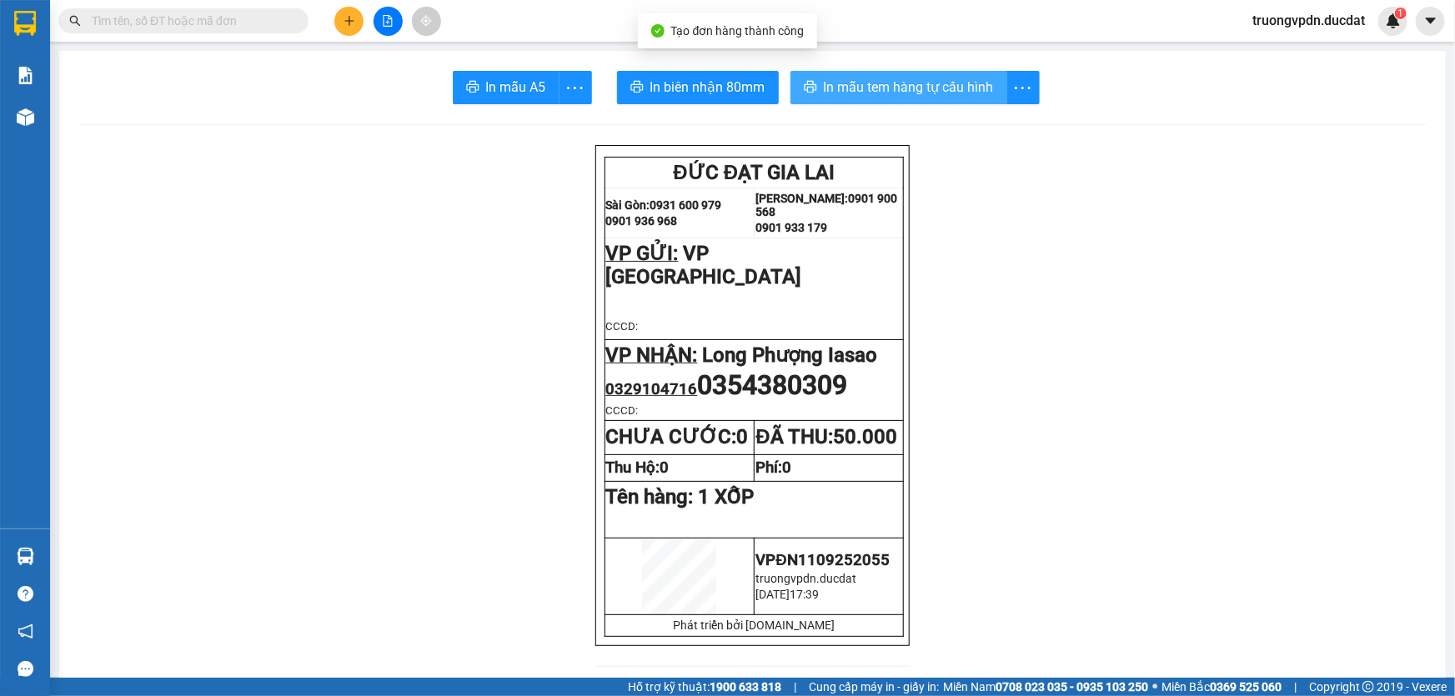
click at [849, 91] on span "In mẫu tem hàng tự cấu hình" at bounding box center [909, 87] width 170 height 21
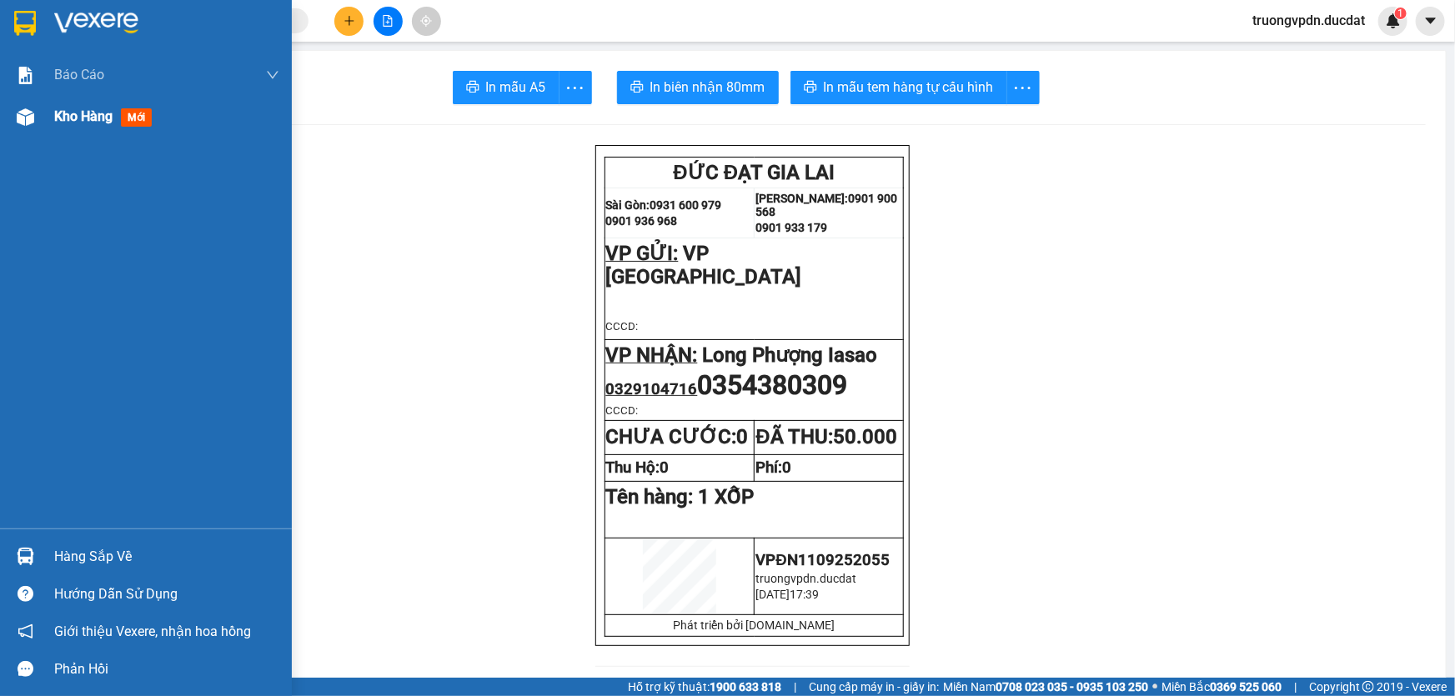
click at [68, 123] on span "Kho hàng" at bounding box center [83, 116] width 58 height 16
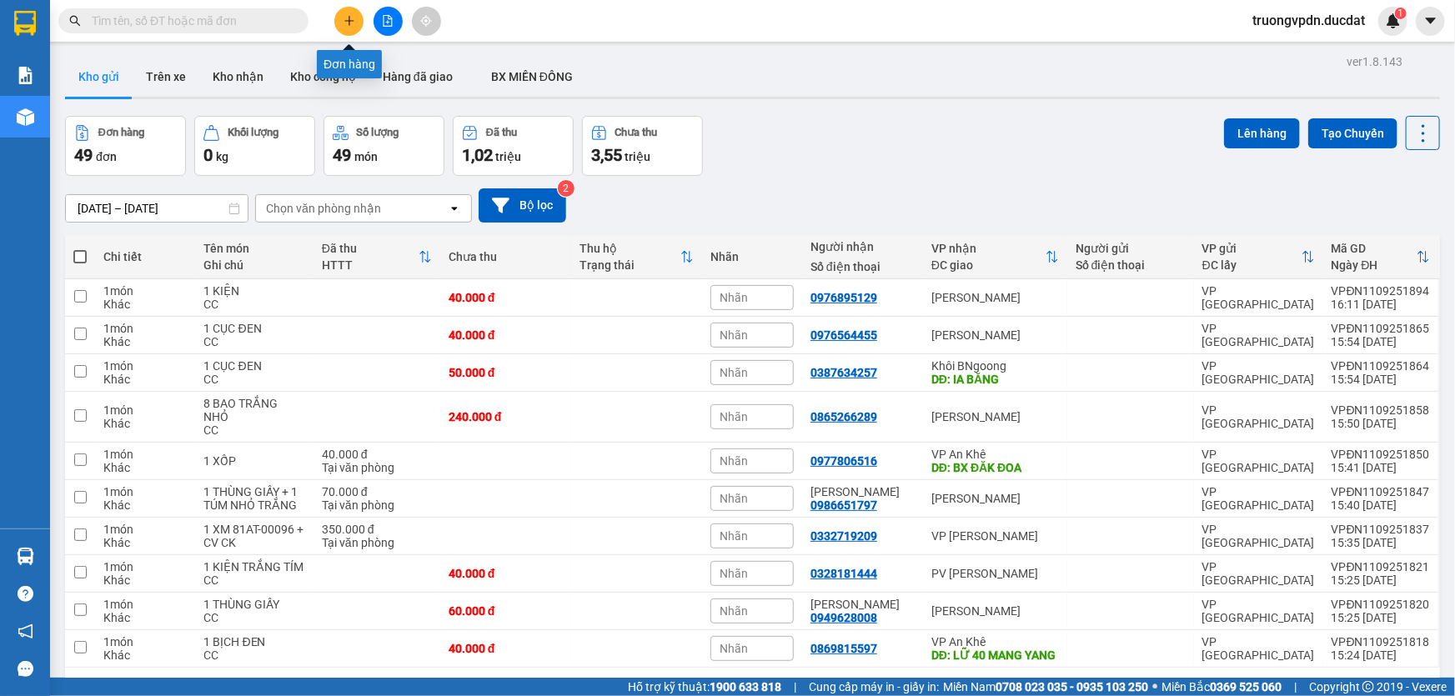
click at [343, 12] on button at bounding box center [348, 21] width 29 height 29
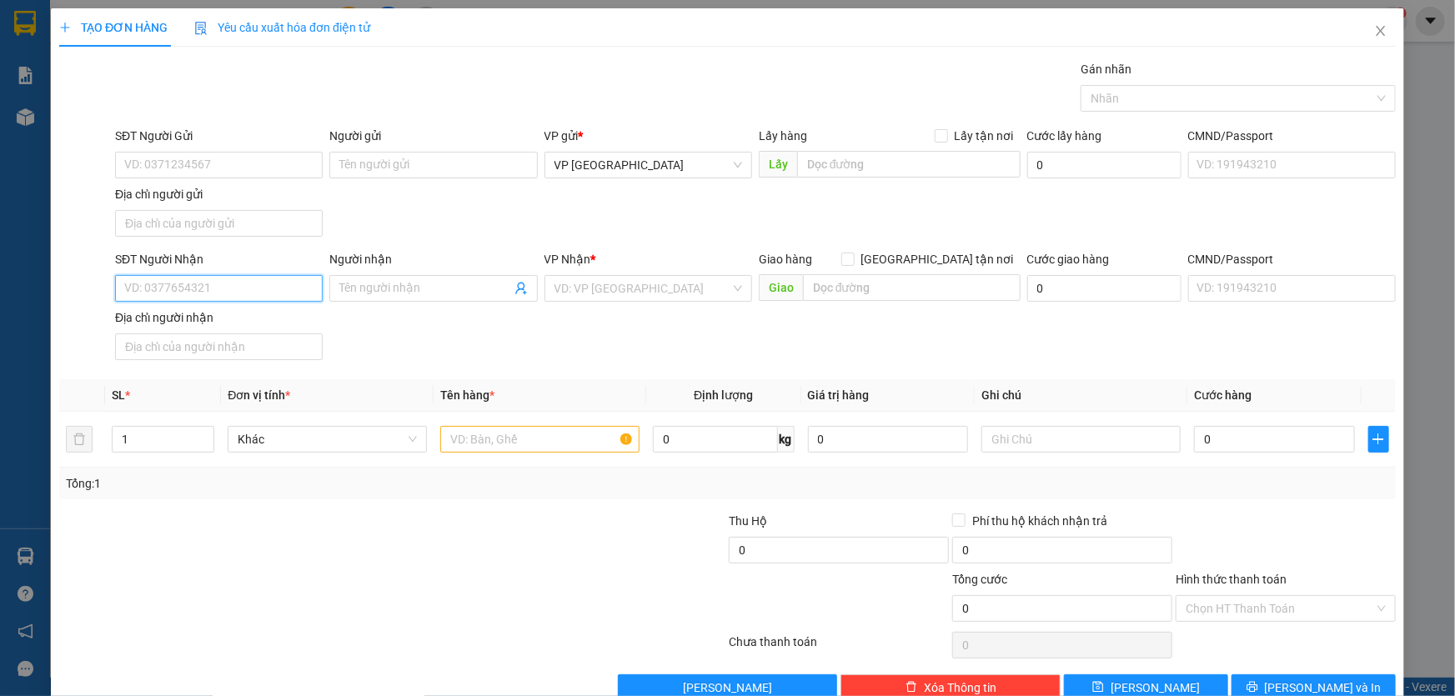
click at [198, 297] on input "SĐT Người Nhận" at bounding box center [219, 288] width 208 height 27
click at [185, 343] on div "0972286280" at bounding box center [217, 347] width 186 height 18
click at [582, 430] on input "text" at bounding box center [539, 439] width 199 height 27
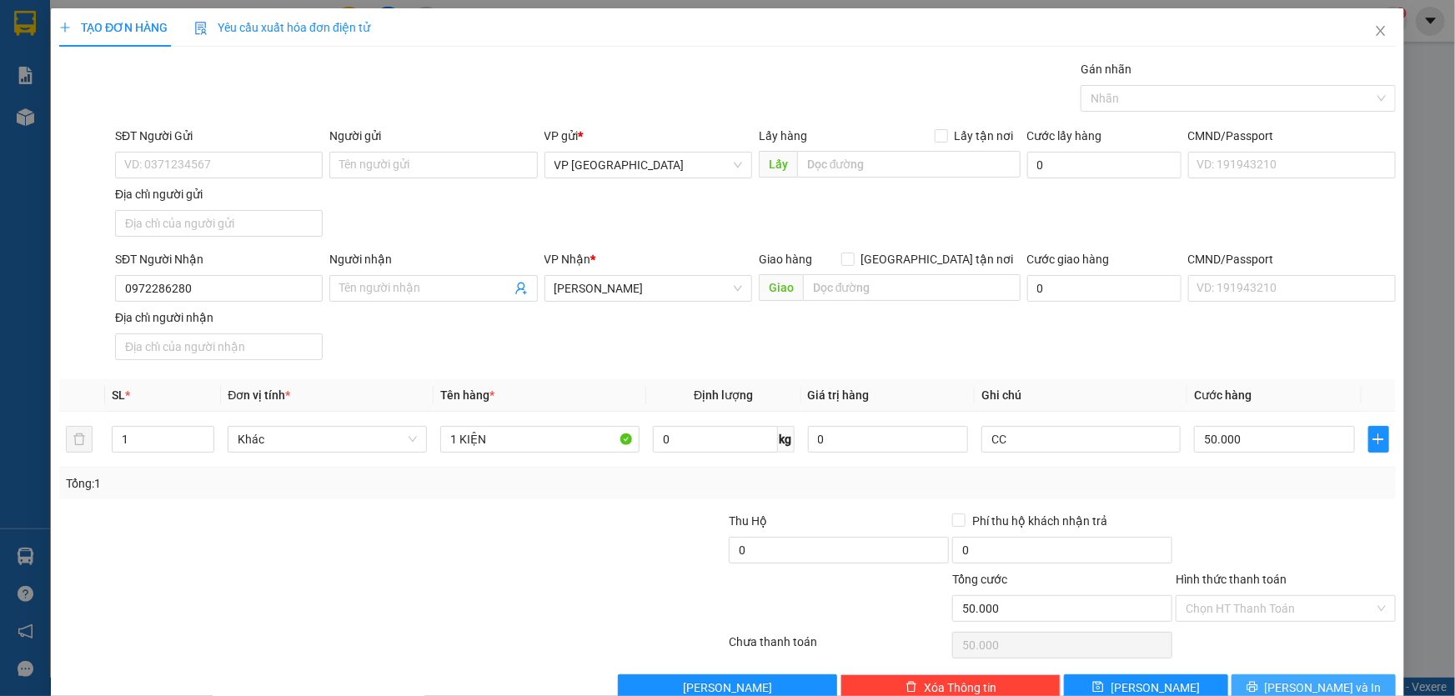
click at [1258, 688] on icon "printer" at bounding box center [1252, 687] width 12 height 12
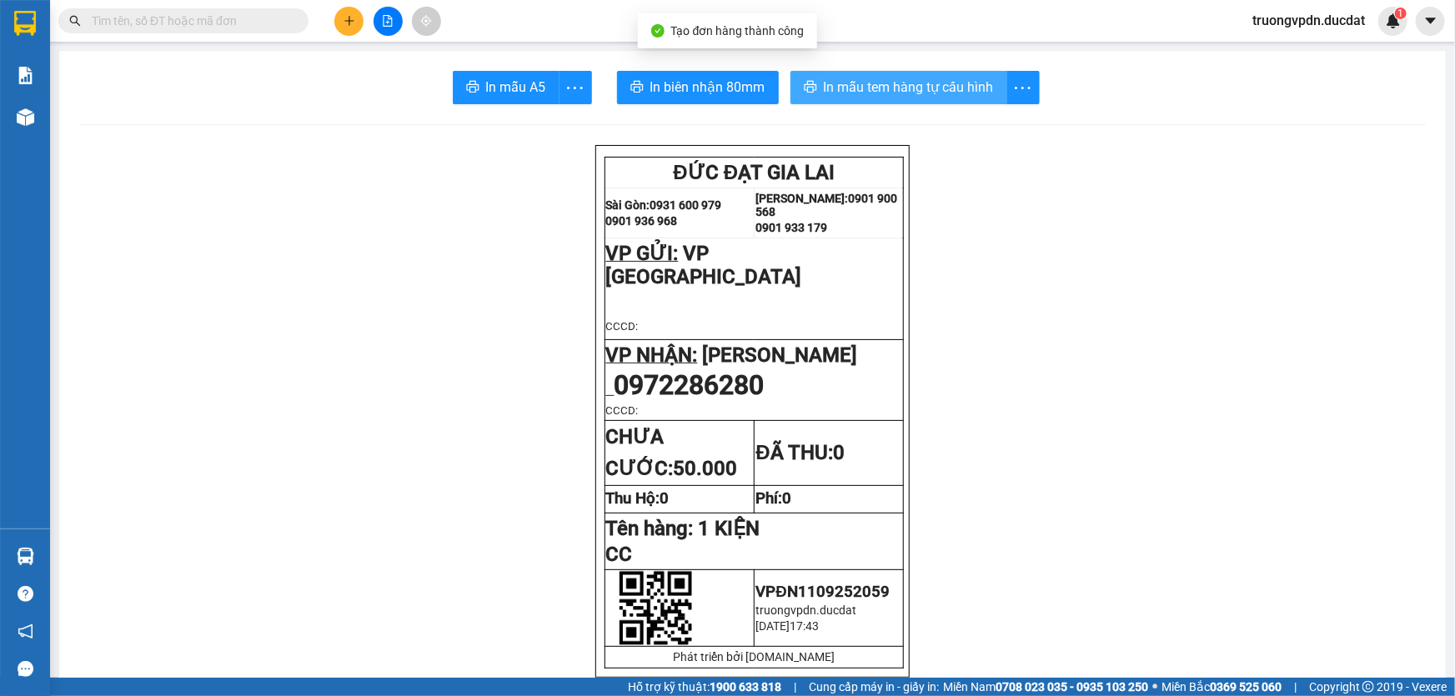
click at [962, 93] on span "In mẫu tem hàng tự cấu hình" at bounding box center [909, 87] width 170 height 21
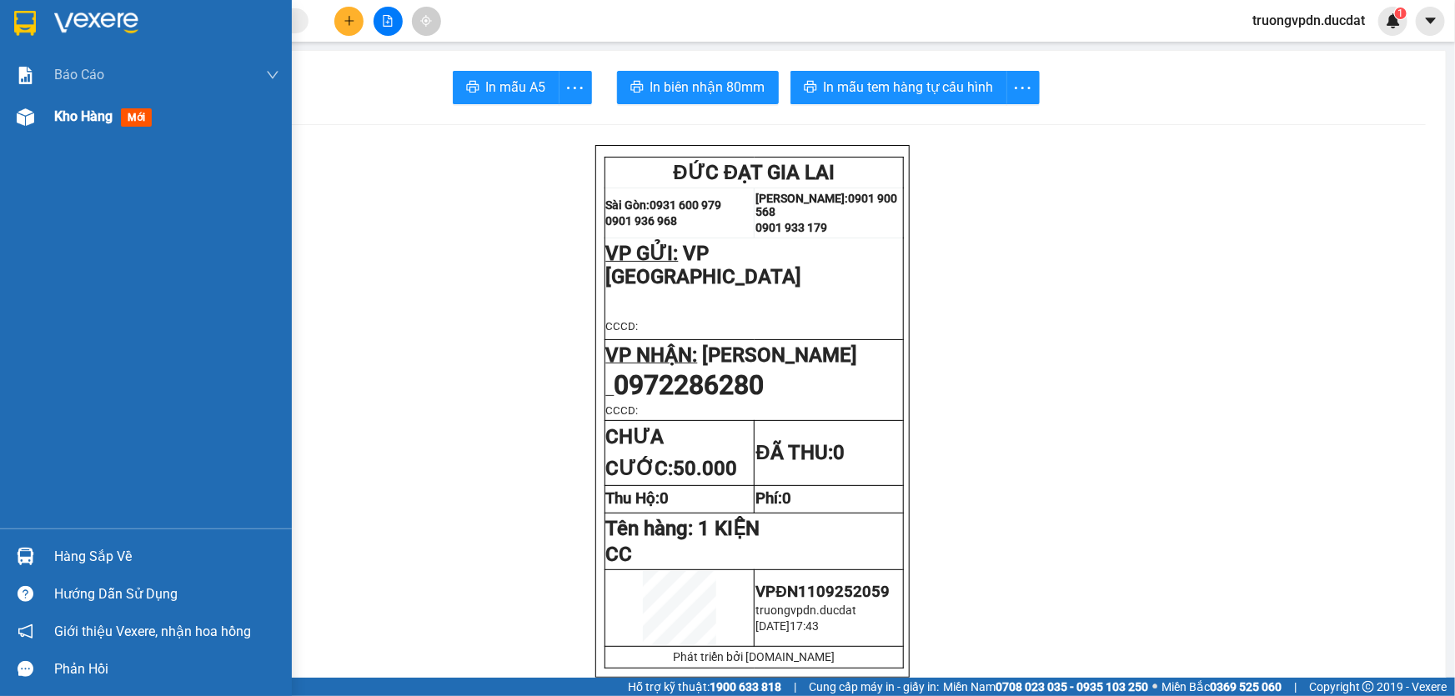
click at [67, 118] on span "Kho hàng" at bounding box center [83, 116] width 58 height 16
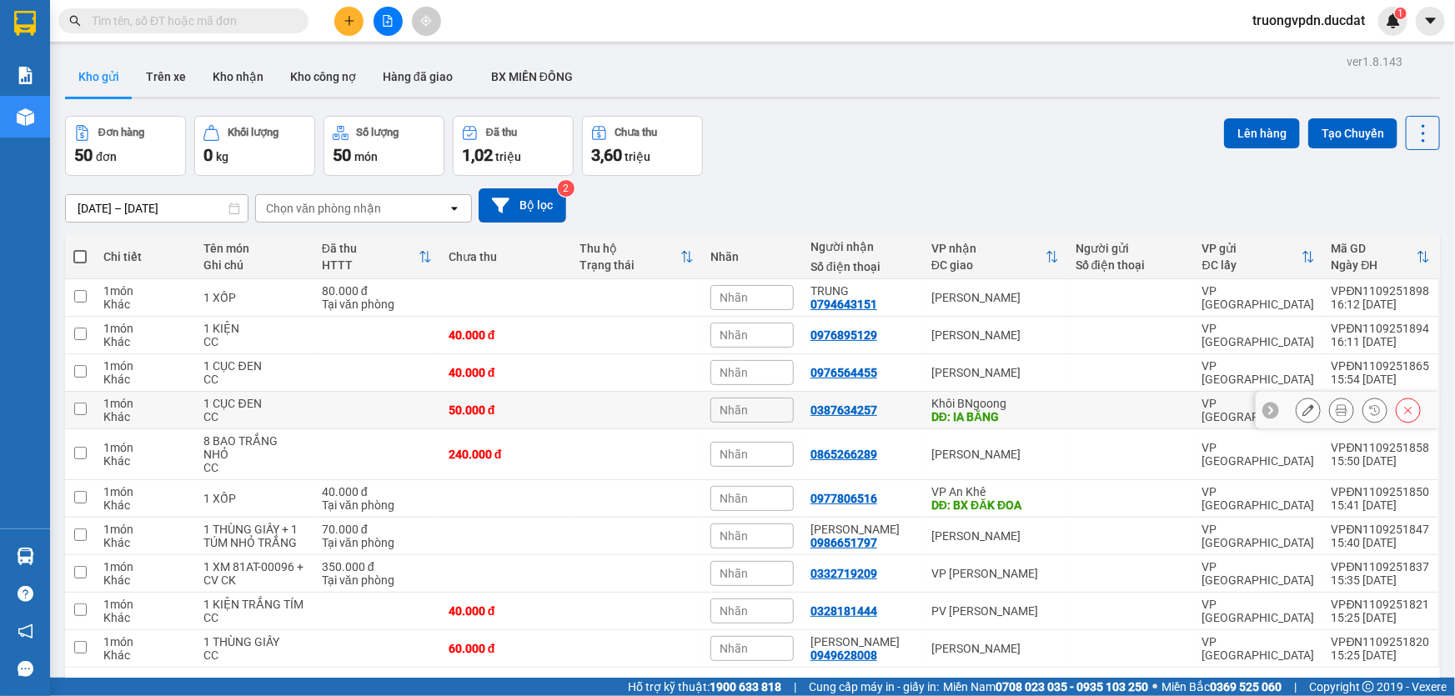
click at [990, 410] on div "DĐ: IA BĂNG" at bounding box center [995, 416] width 128 height 13
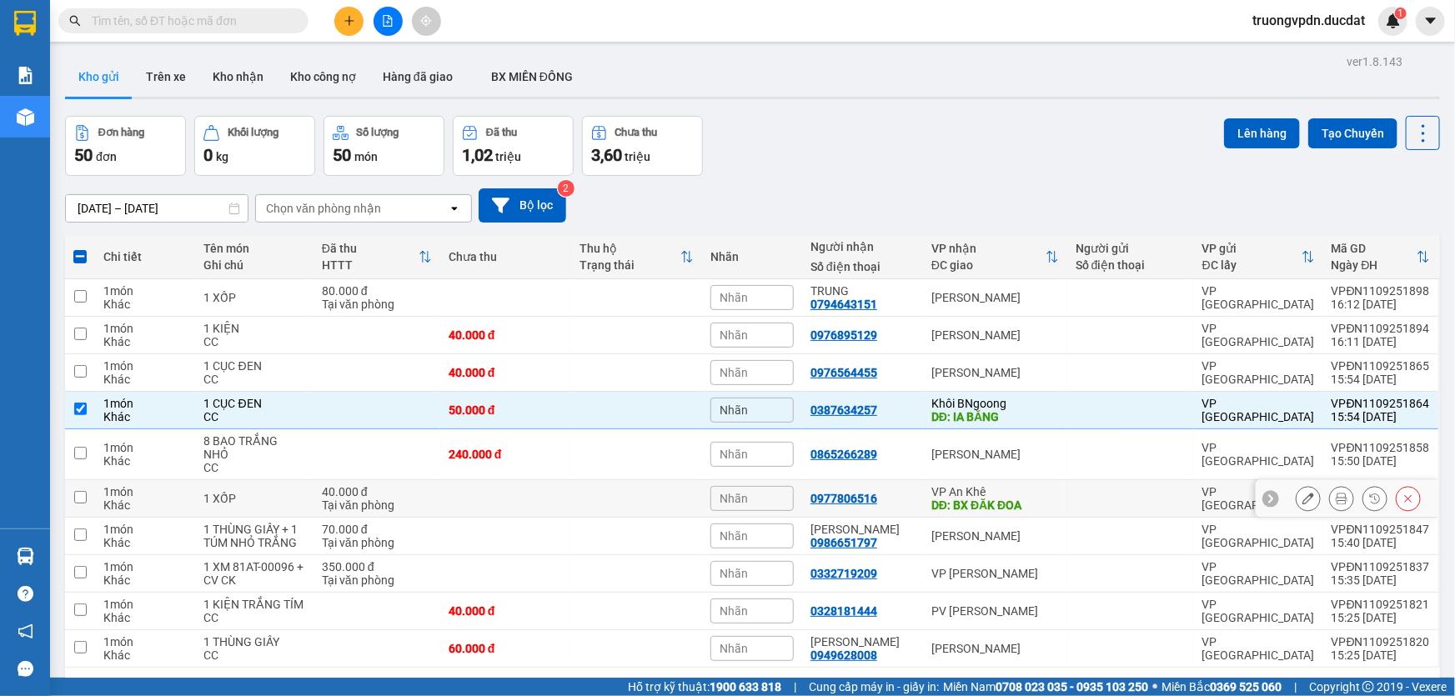
click at [985, 499] on div "DĐ: BX ĐĂK ĐOA" at bounding box center [995, 505] width 128 height 13
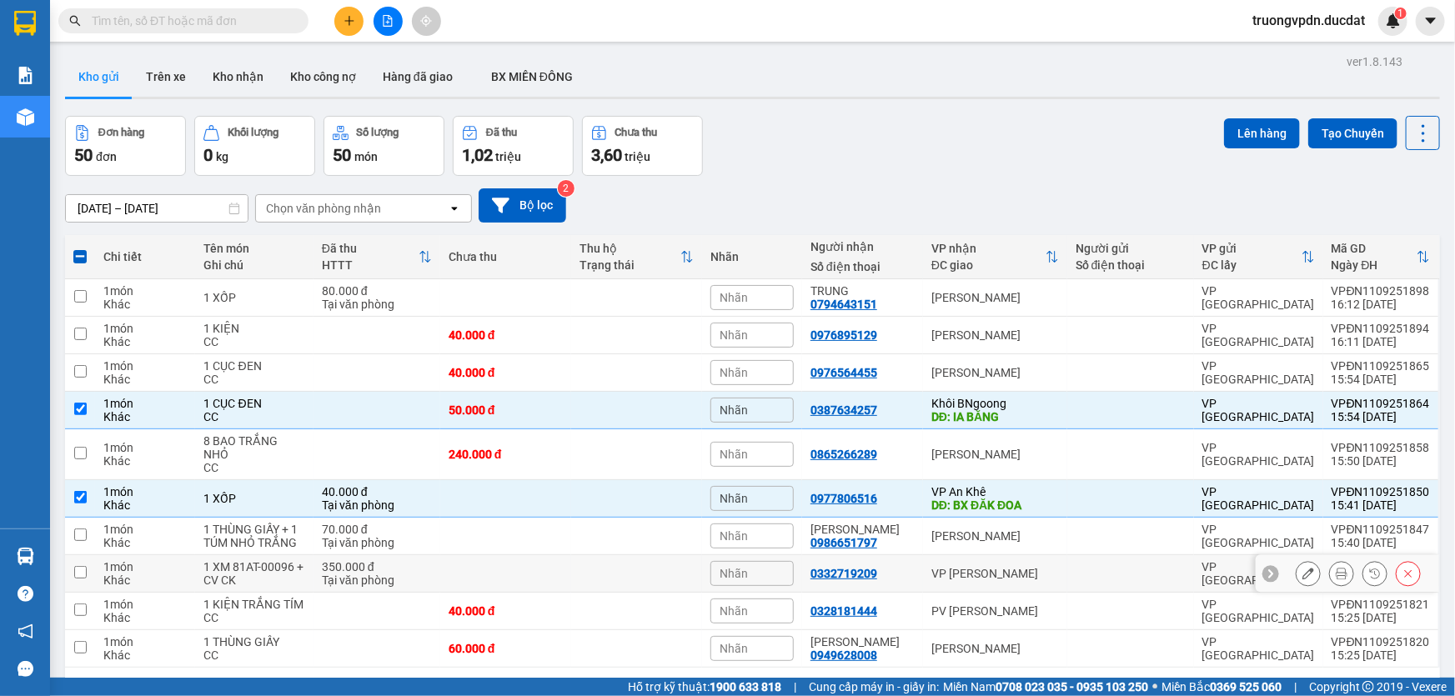
click at [1040, 567] on div "VP [PERSON_NAME]" at bounding box center [995, 573] width 128 height 13
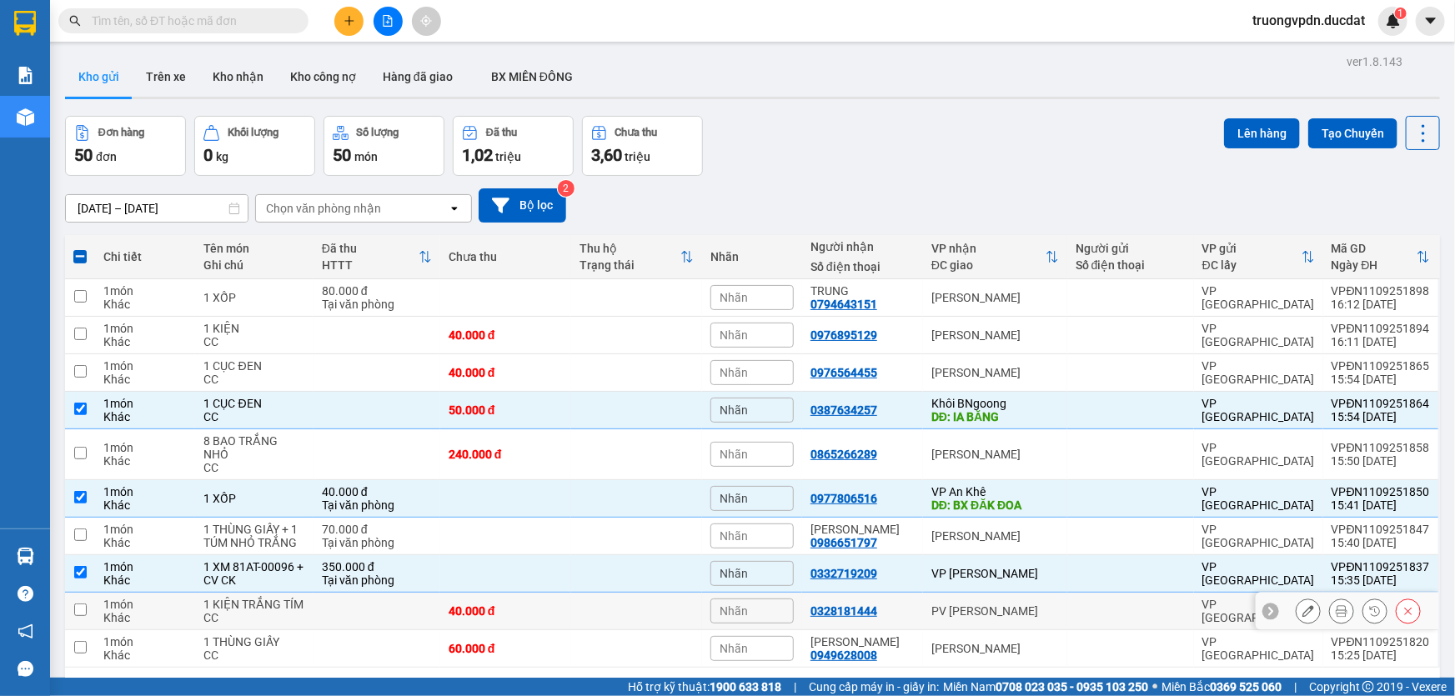
click at [1007, 604] on div "PV [PERSON_NAME]" at bounding box center [995, 610] width 128 height 13
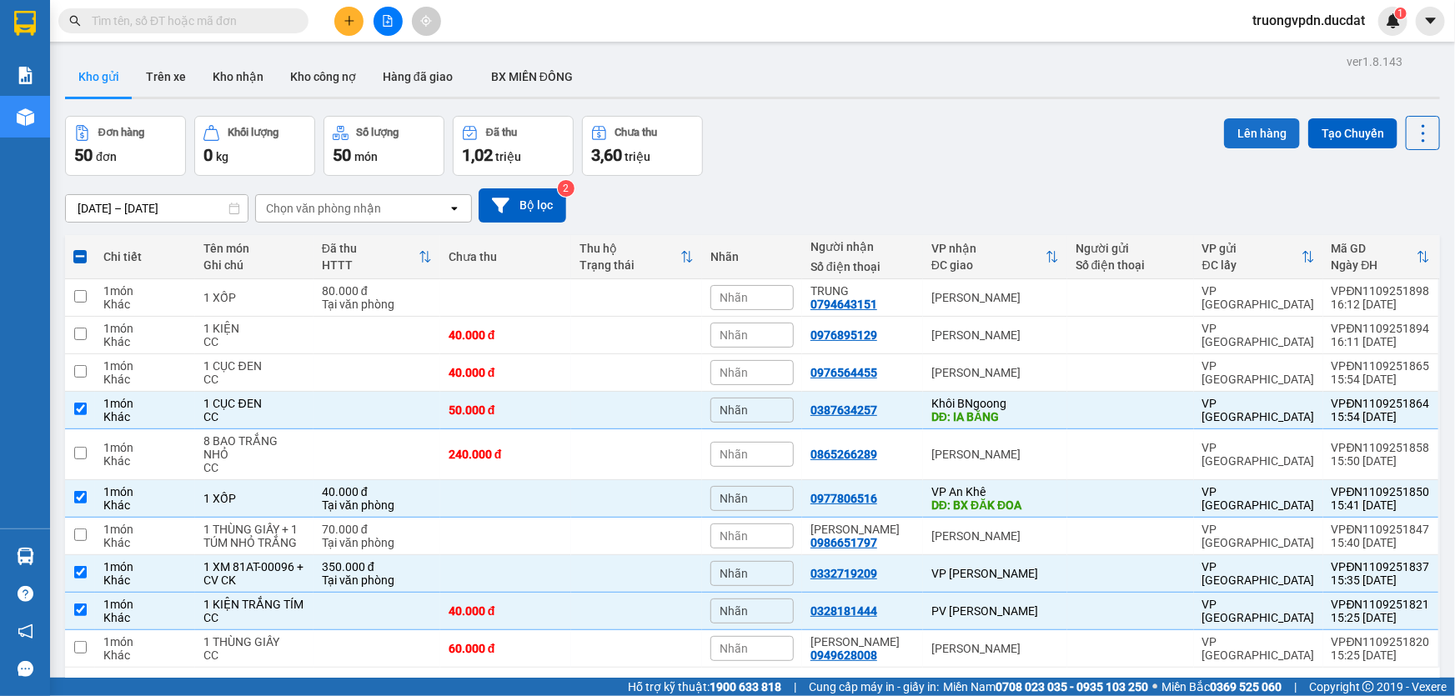
click at [1267, 118] on button "Lên hàng" at bounding box center [1262, 133] width 76 height 30
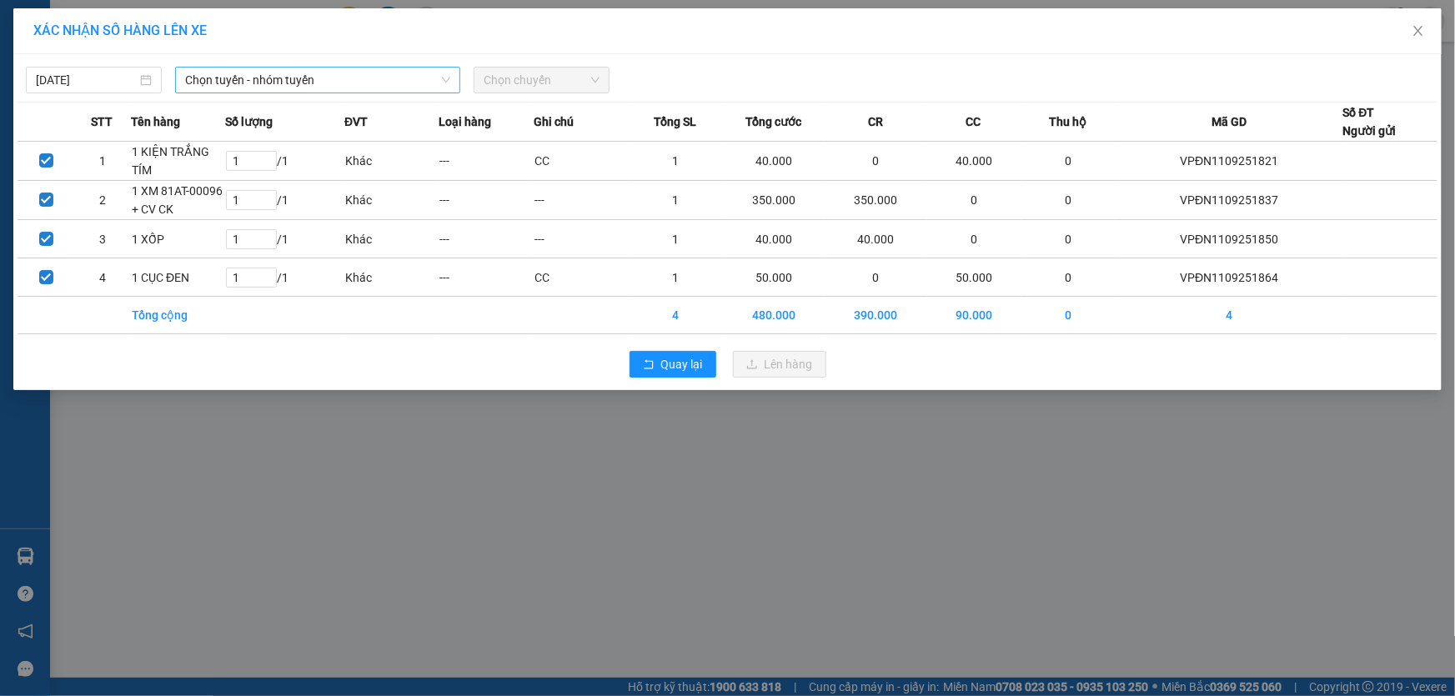
click at [253, 75] on span "Chọn tuyến - nhóm tuyến" at bounding box center [317, 80] width 265 height 25
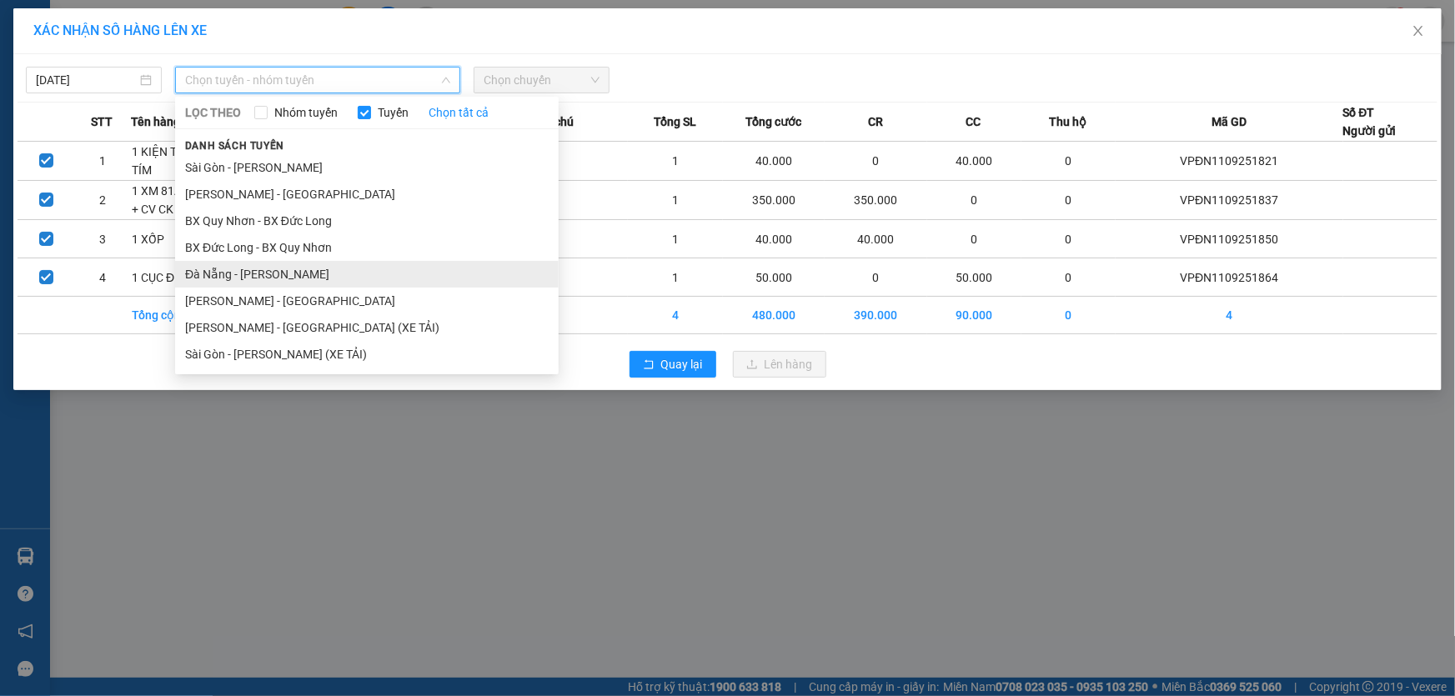
click at [237, 275] on li "Đà Nẵng - [PERSON_NAME]" at bounding box center [367, 274] width 384 height 27
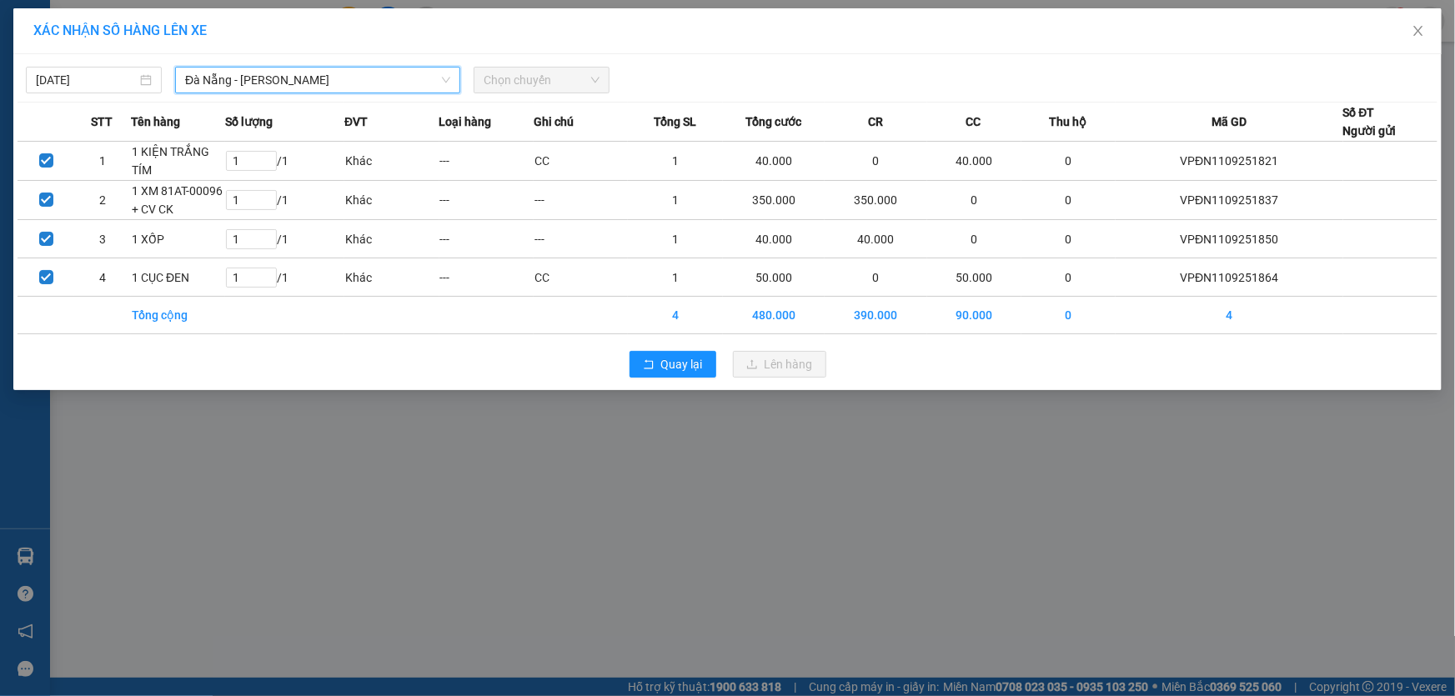
click at [514, 83] on span "Chọn chuyến" at bounding box center [542, 80] width 116 height 25
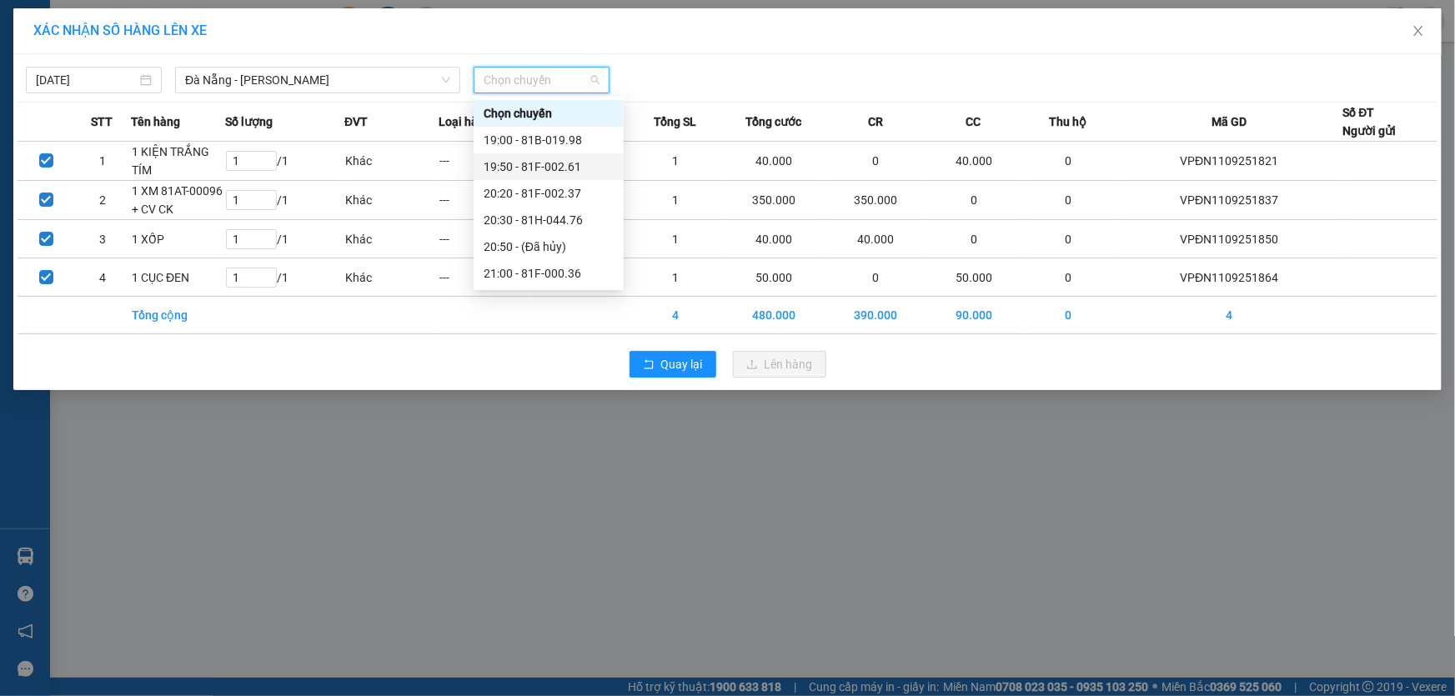
click at [544, 160] on div "19:50 - 81F-002.61" at bounding box center [549, 167] width 130 height 18
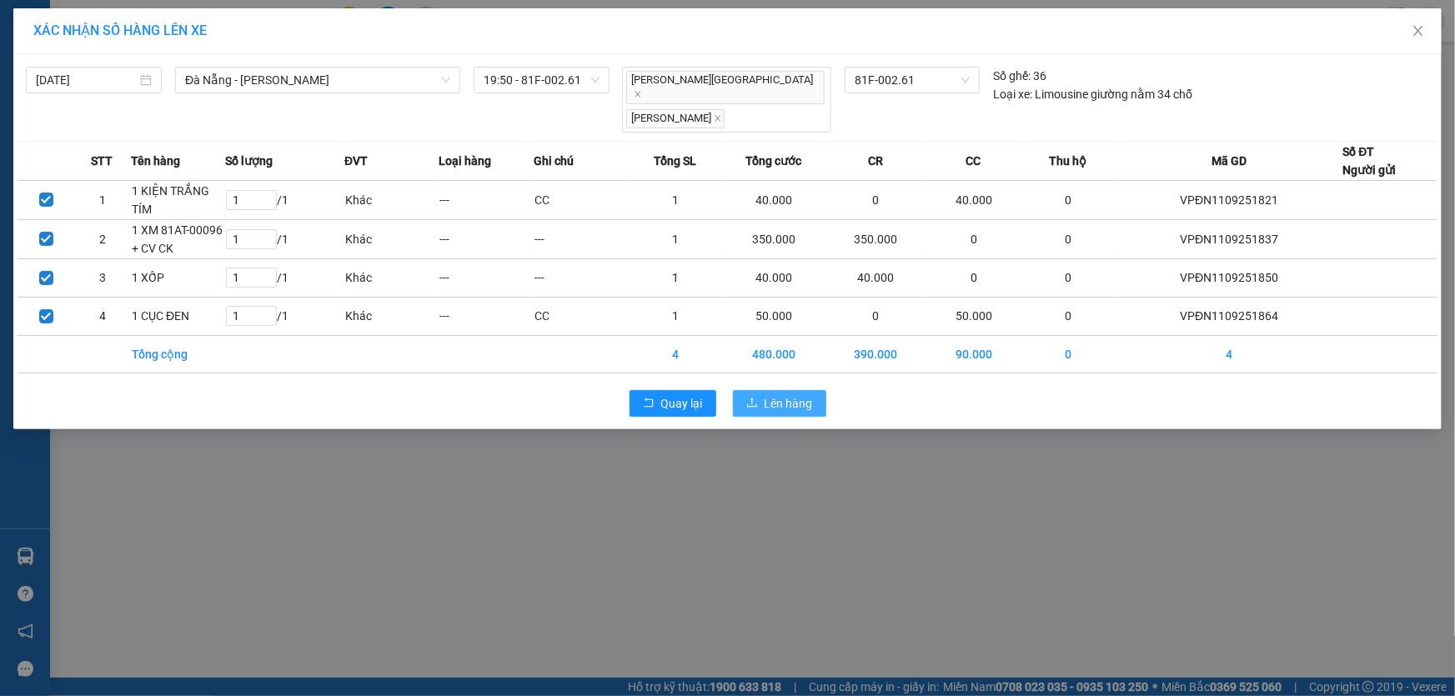
click at [783, 394] on span "Lên hàng" at bounding box center [789, 403] width 48 height 18
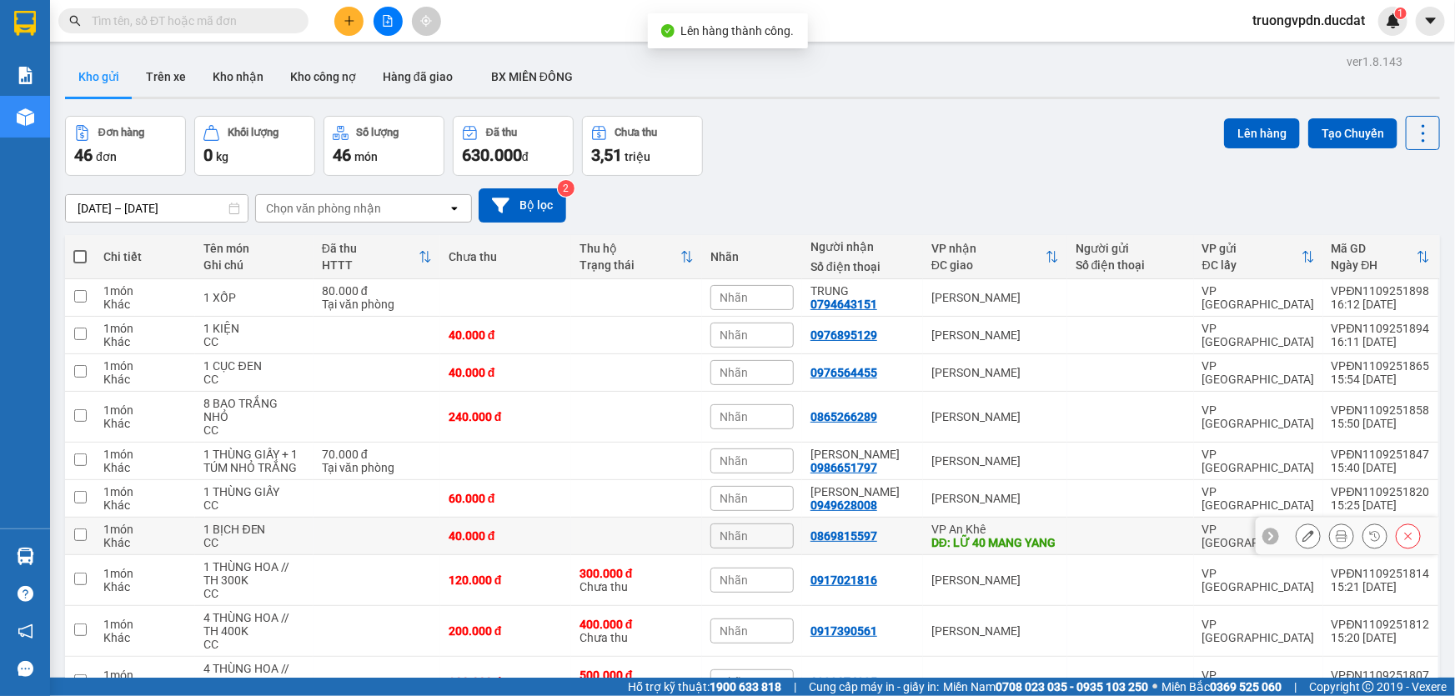
drag, startPoint x: 988, startPoint y: 432, endPoint x: 1010, endPoint y: 517, distance: 88.0
click at [987, 536] on div "DĐ: LỮ 40 MANG YANG" at bounding box center [995, 542] width 128 height 13
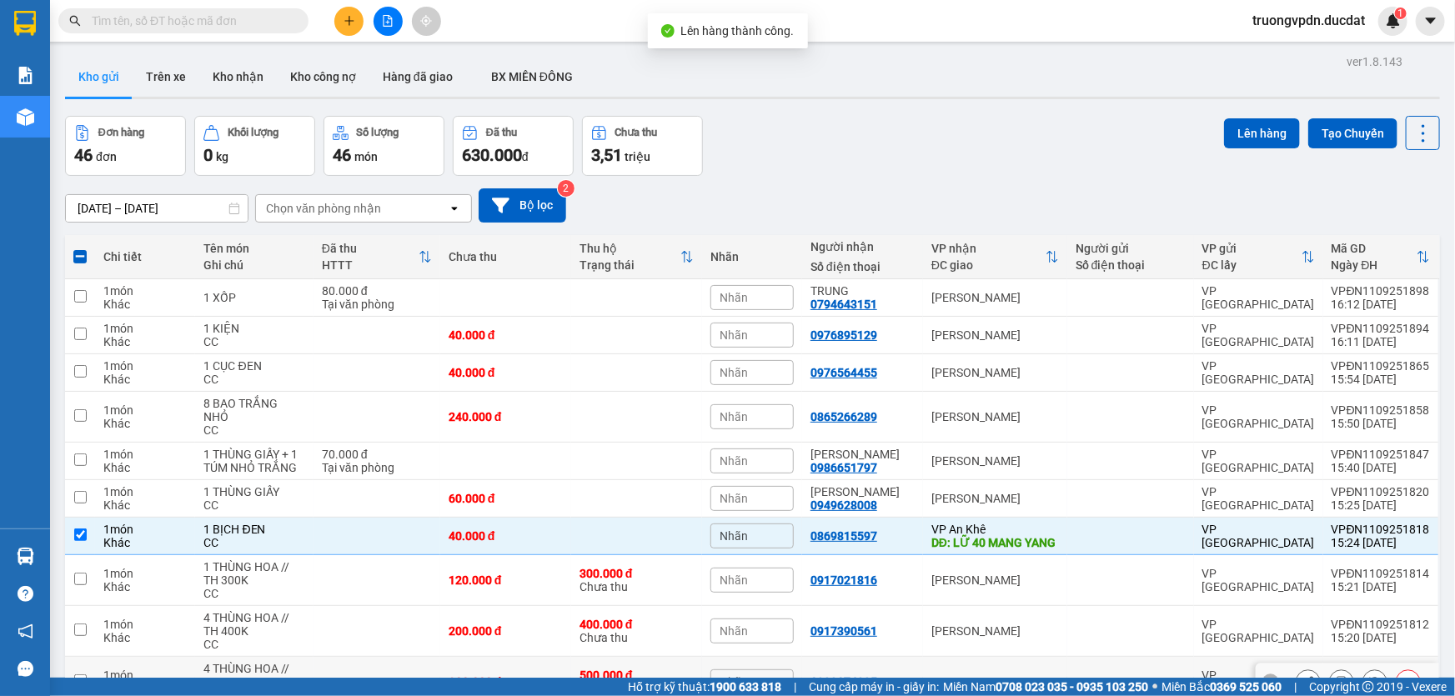
click at [980, 675] on div "VP IALY" at bounding box center [995, 681] width 128 height 13
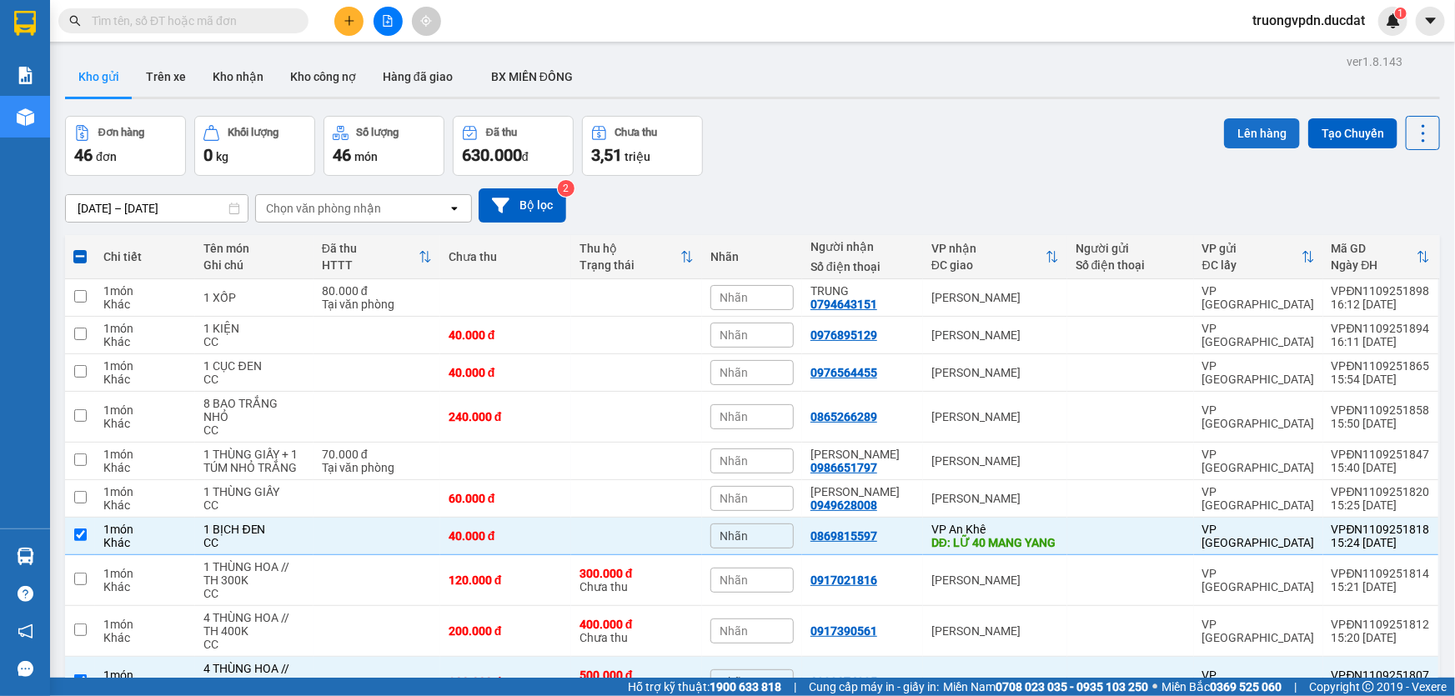
click at [1246, 118] on button "Lên hàng" at bounding box center [1262, 133] width 76 height 30
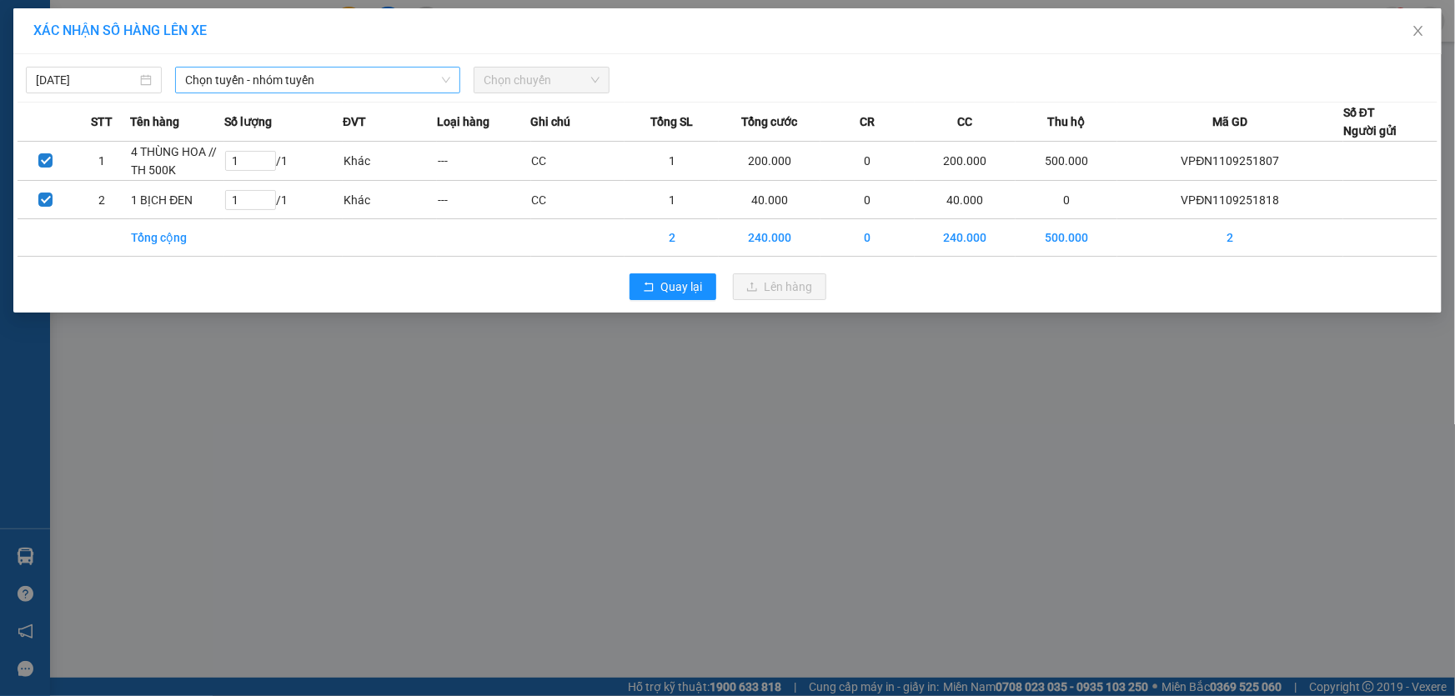
click at [278, 83] on span "Chọn tuyến - nhóm tuyến" at bounding box center [317, 80] width 265 height 25
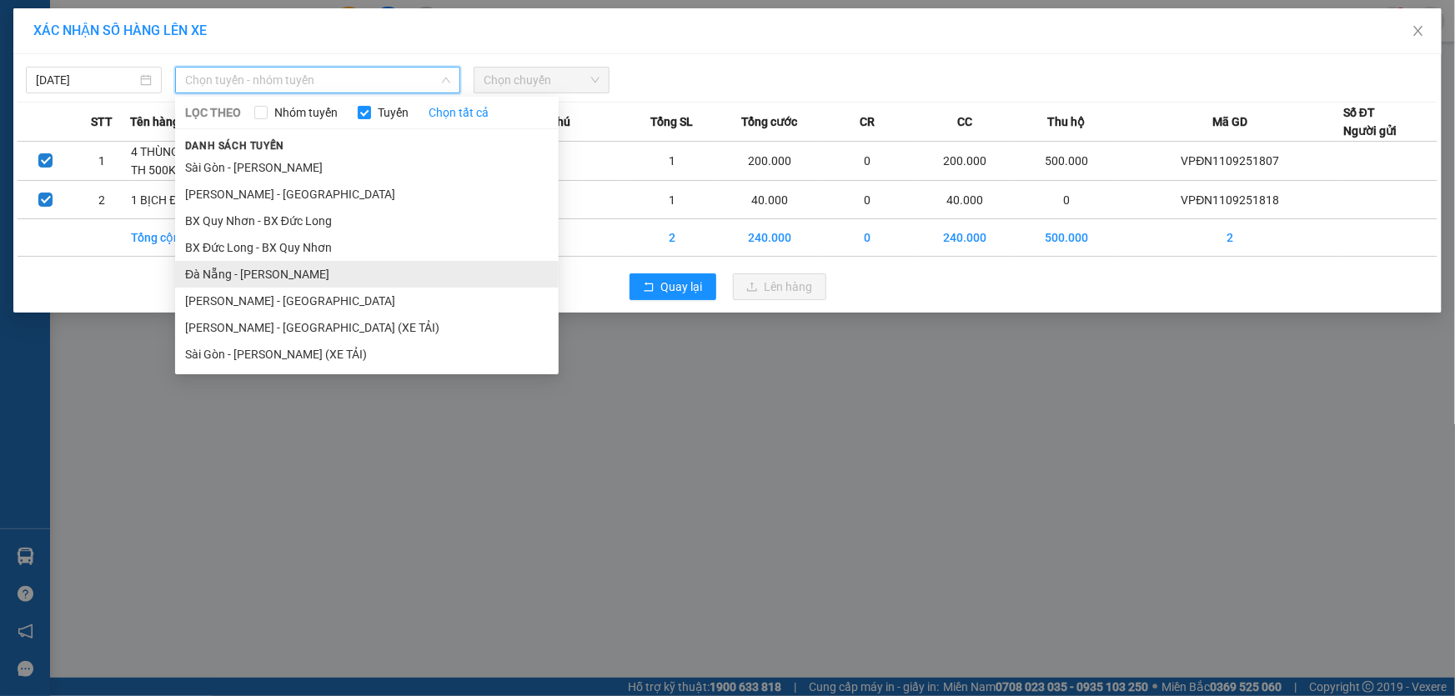
click at [237, 269] on li "Đà Nẵng - [PERSON_NAME]" at bounding box center [367, 274] width 384 height 27
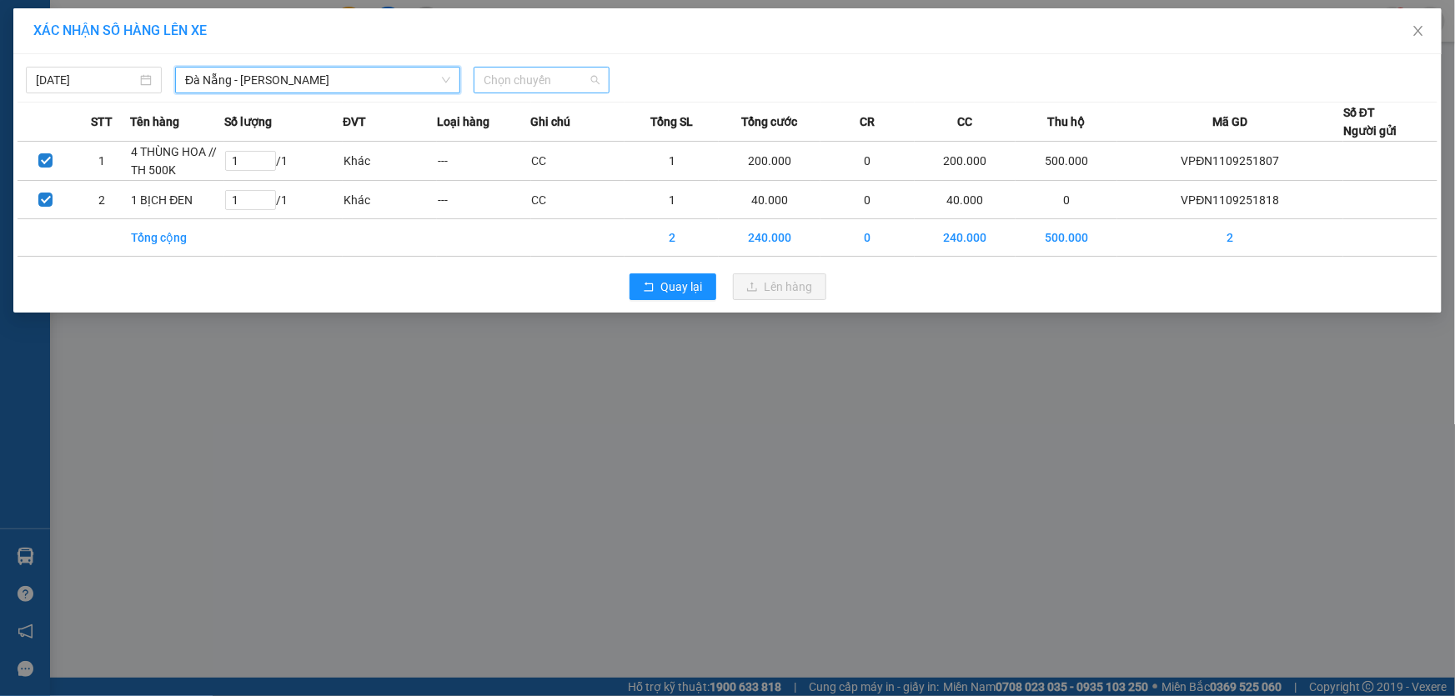
click at [564, 81] on span "Chọn chuyến" at bounding box center [542, 80] width 116 height 25
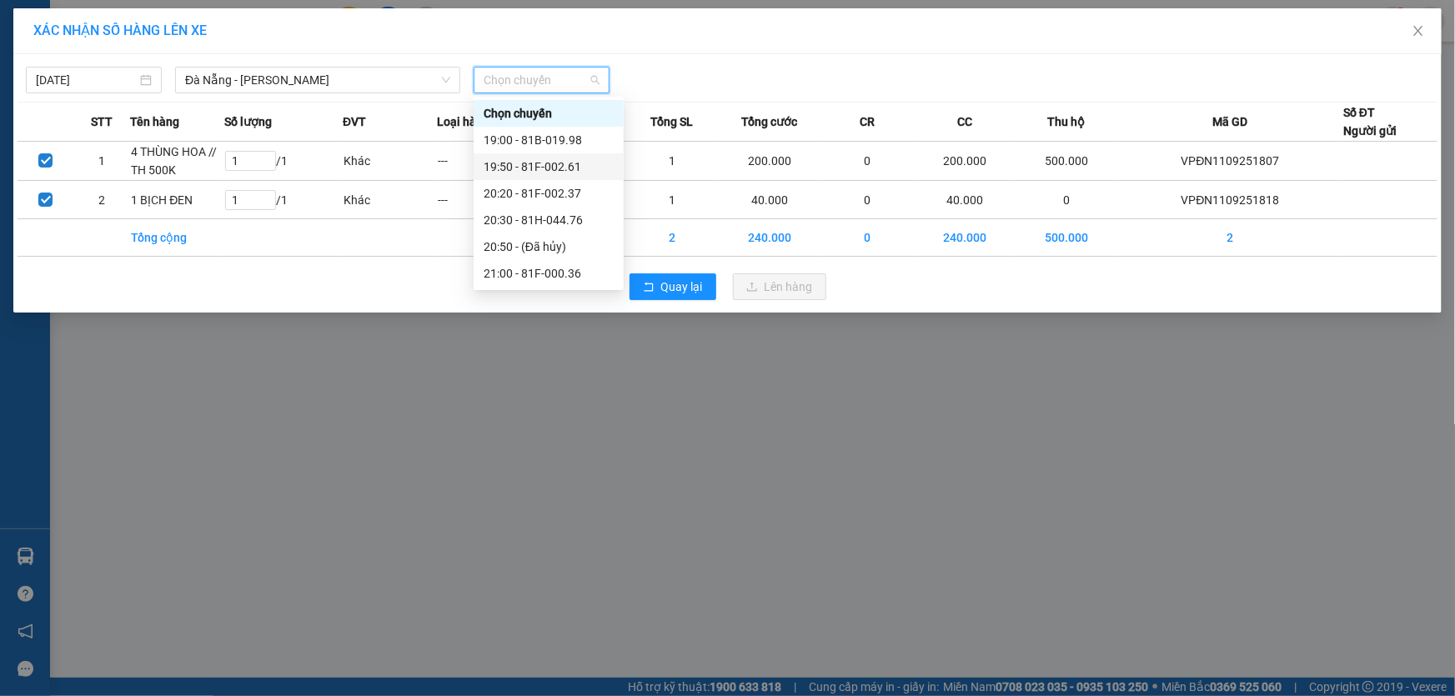
click at [572, 165] on div "19:50 - 81F-002.61" at bounding box center [549, 167] width 130 height 18
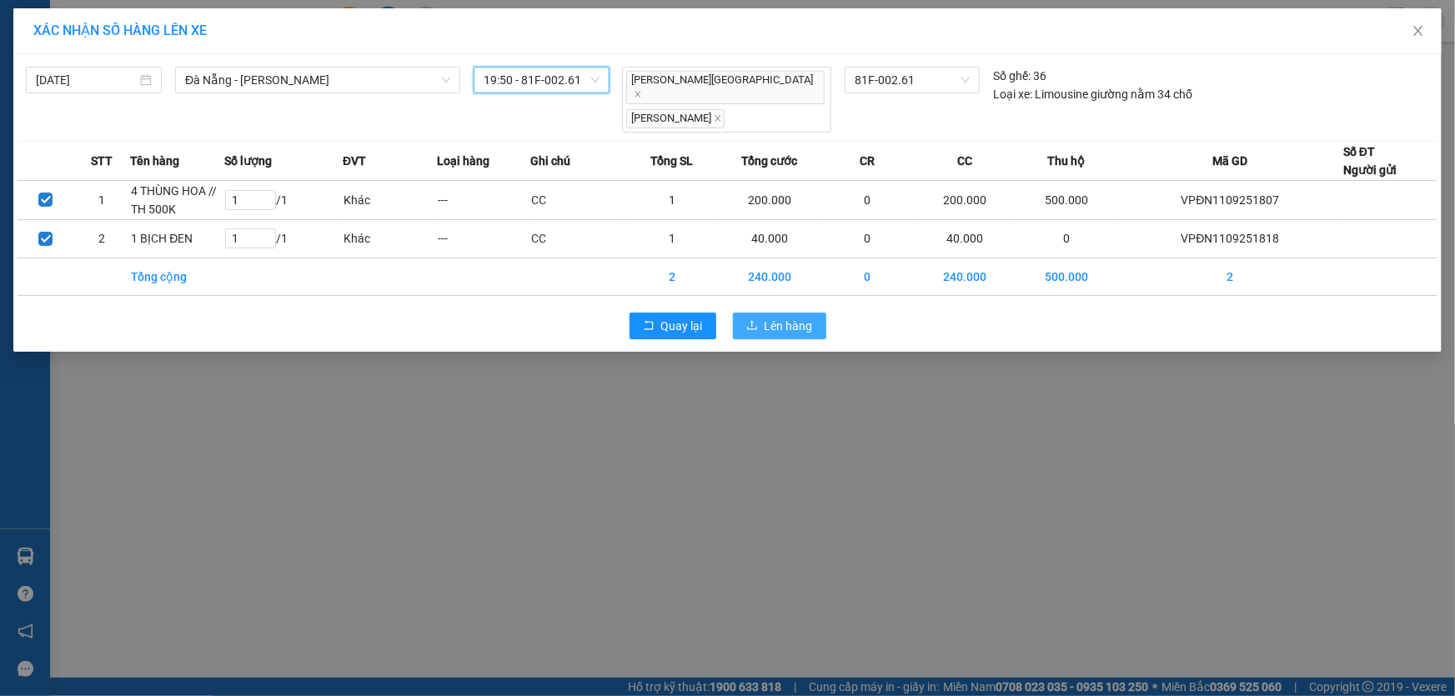
click at [779, 317] on span "Lên hàng" at bounding box center [789, 326] width 48 height 18
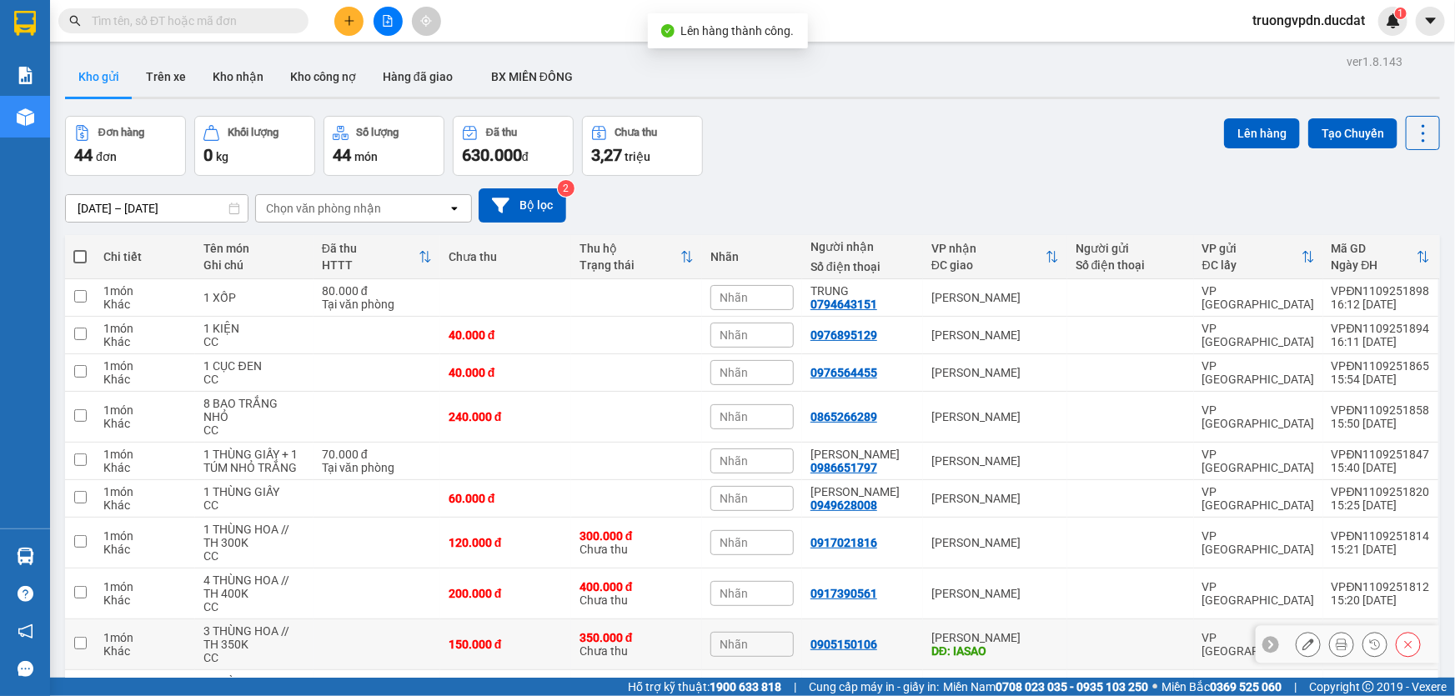
click at [948, 644] on div "DĐ: IASAO" at bounding box center [995, 650] width 128 height 13
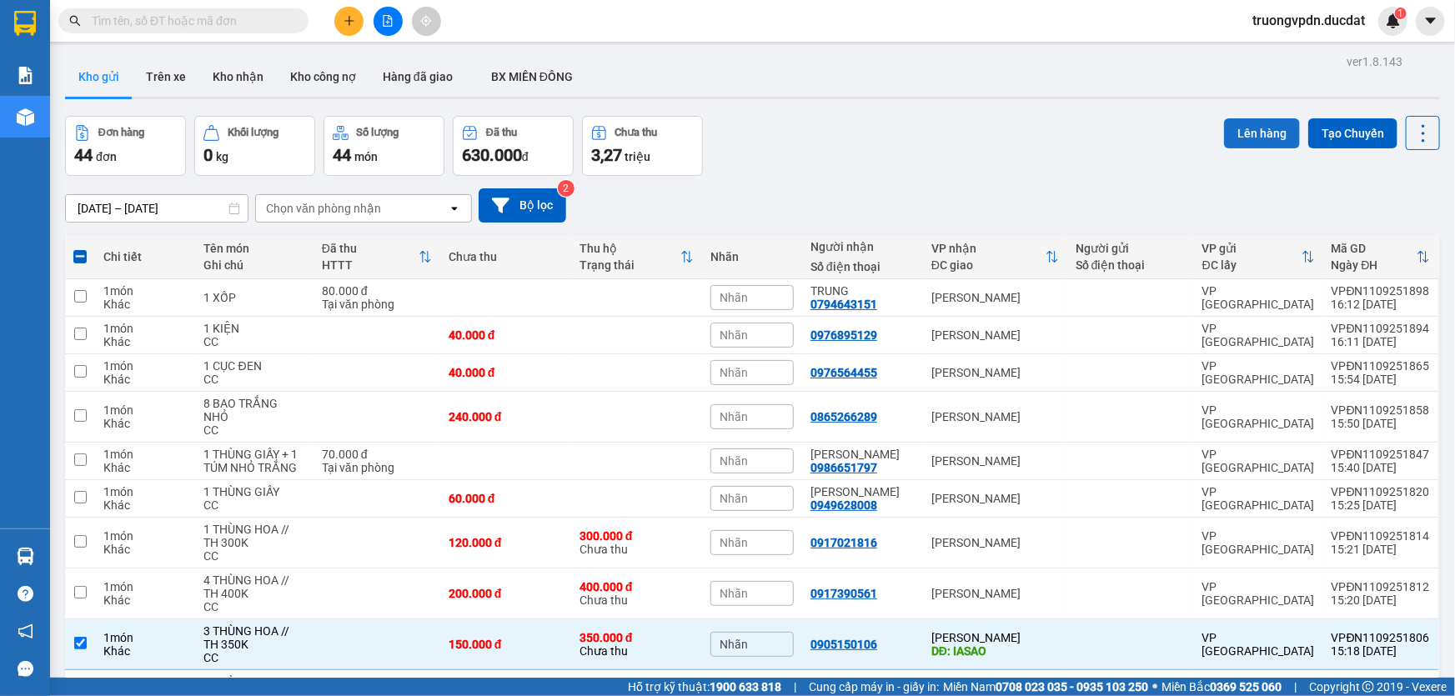
click at [1238, 118] on button "Lên hàng" at bounding box center [1262, 133] width 76 height 30
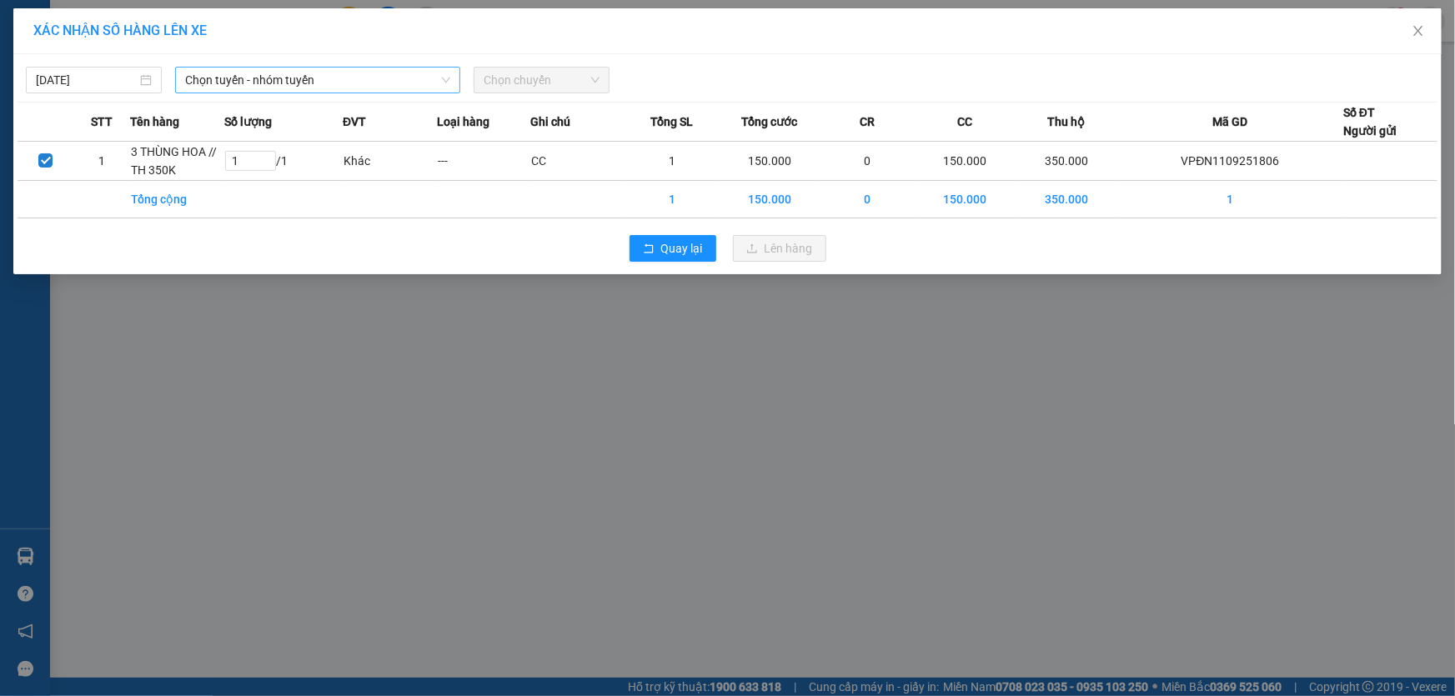
click at [317, 77] on span "Chọn tuyến - nhóm tuyến" at bounding box center [317, 80] width 265 height 25
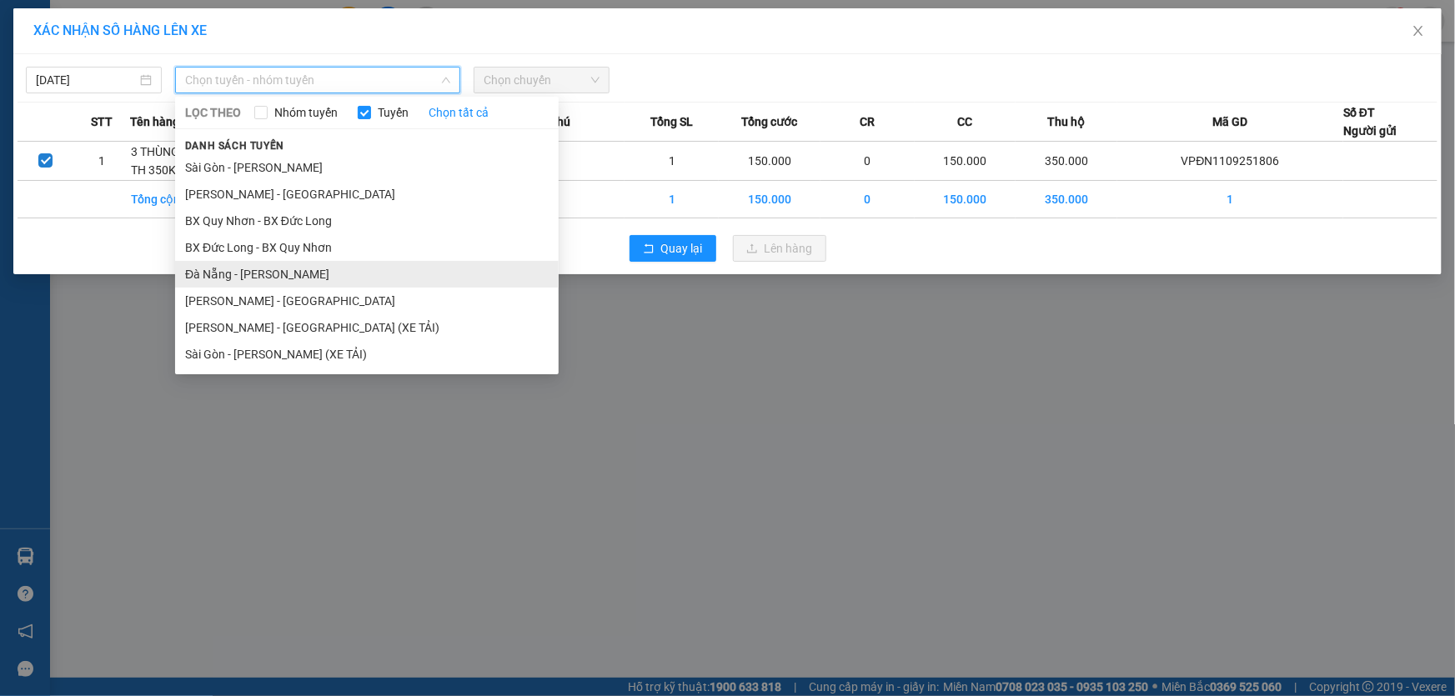
click at [257, 278] on li "Đà Nẵng - [PERSON_NAME]" at bounding box center [367, 274] width 384 height 27
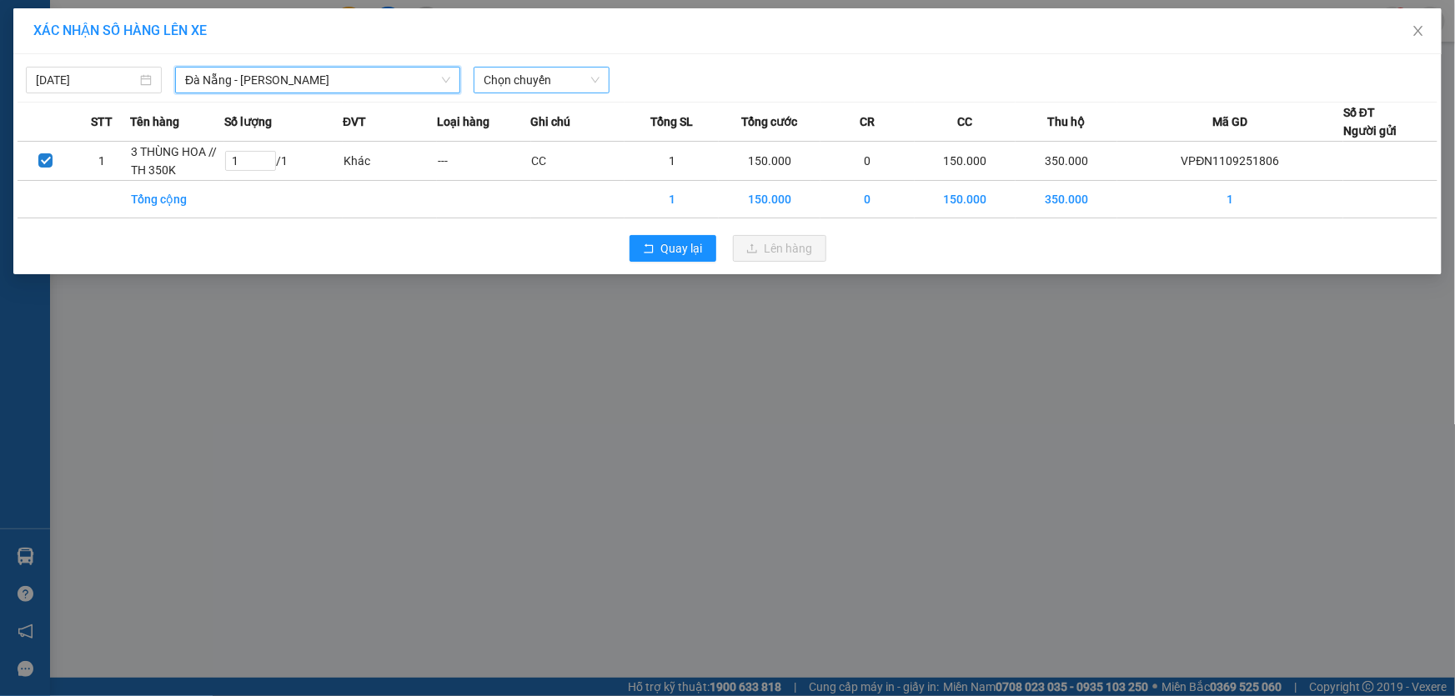
click at [557, 84] on span "Chọn chuyến" at bounding box center [542, 80] width 116 height 25
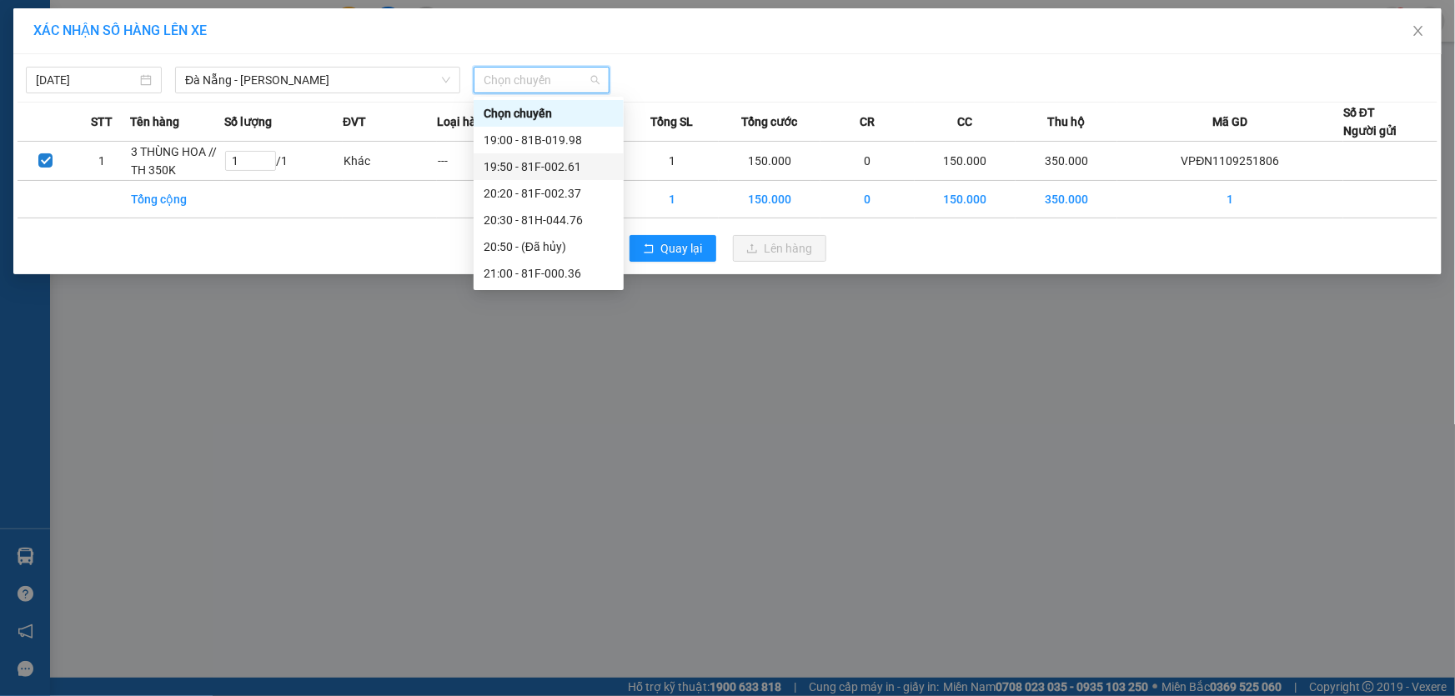
click at [565, 161] on div "19:50 - 81F-002.61" at bounding box center [549, 167] width 130 height 18
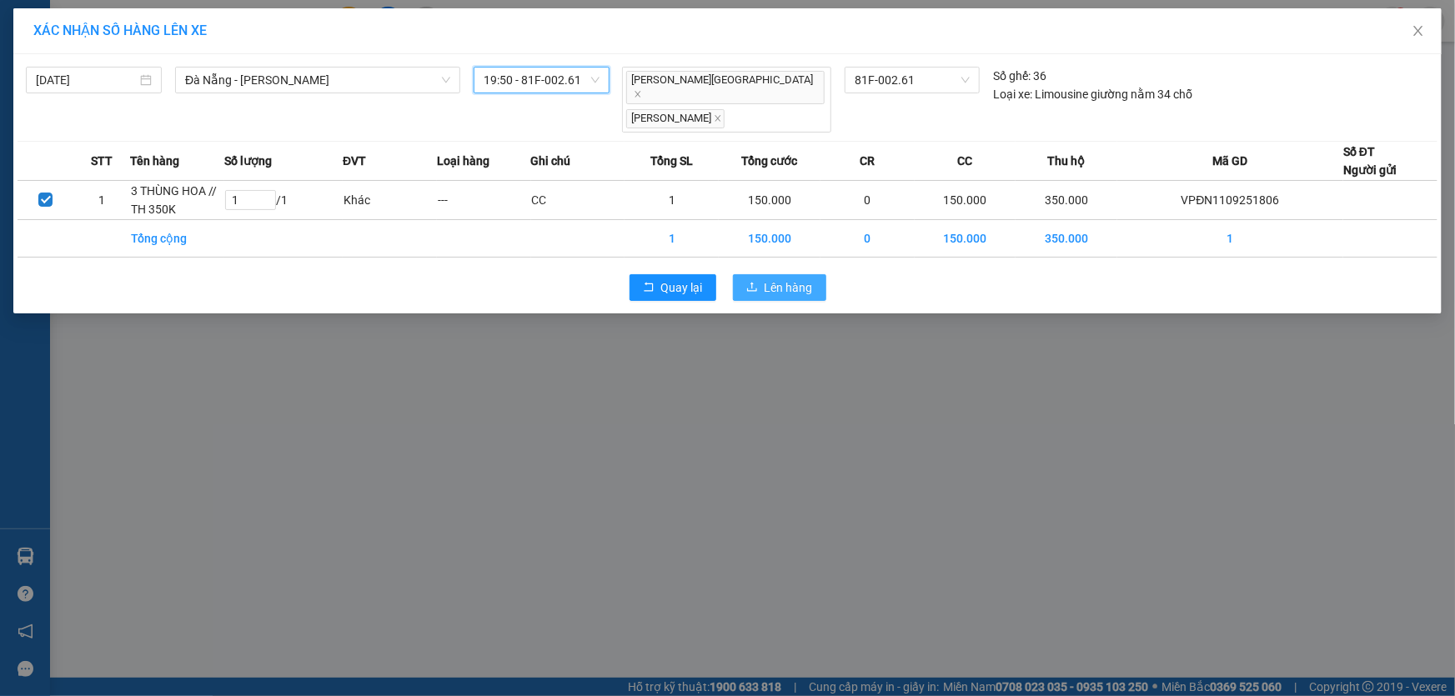
click at [786, 278] on span "Lên hàng" at bounding box center [789, 287] width 48 height 18
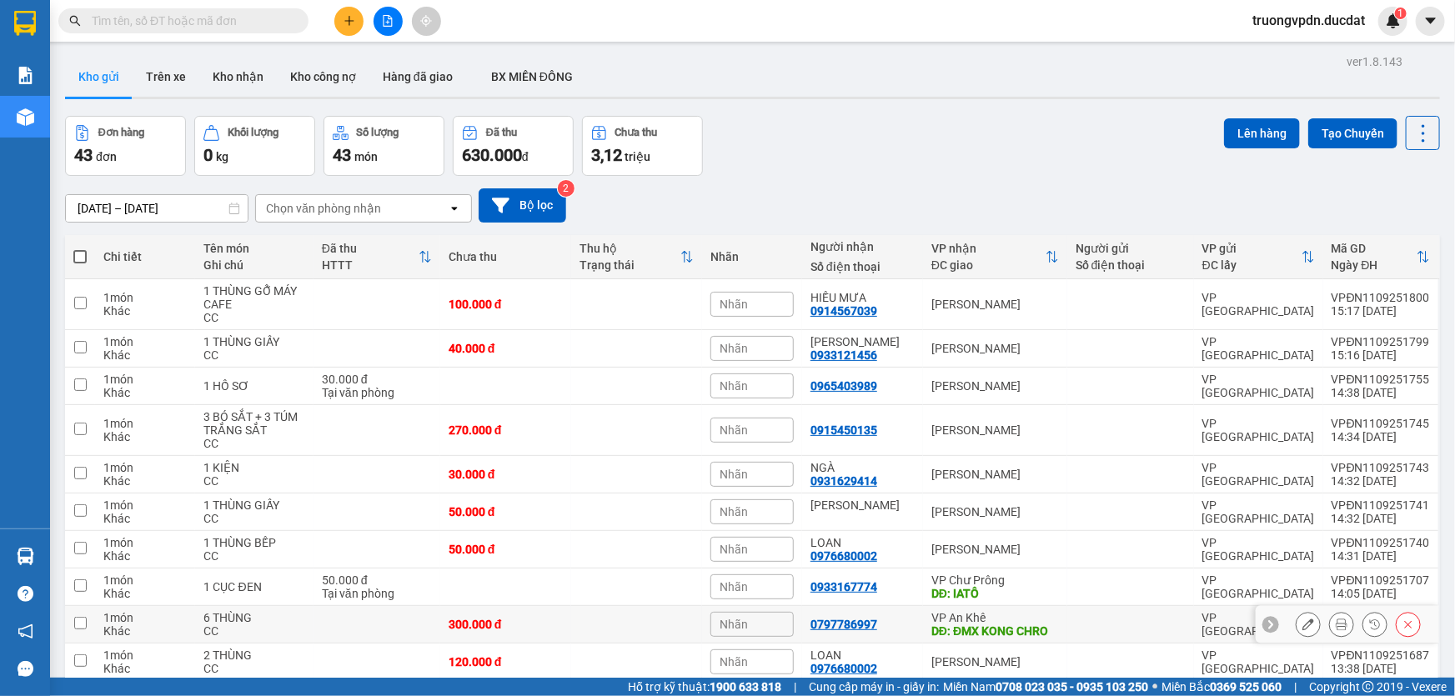
drag, startPoint x: 988, startPoint y: 549, endPoint x: 989, endPoint y: 504, distance: 45.0
click at [988, 624] on div "DĐ: ĐMX KONG CHRO" at bounding box center [995, 630] width 128 height 13
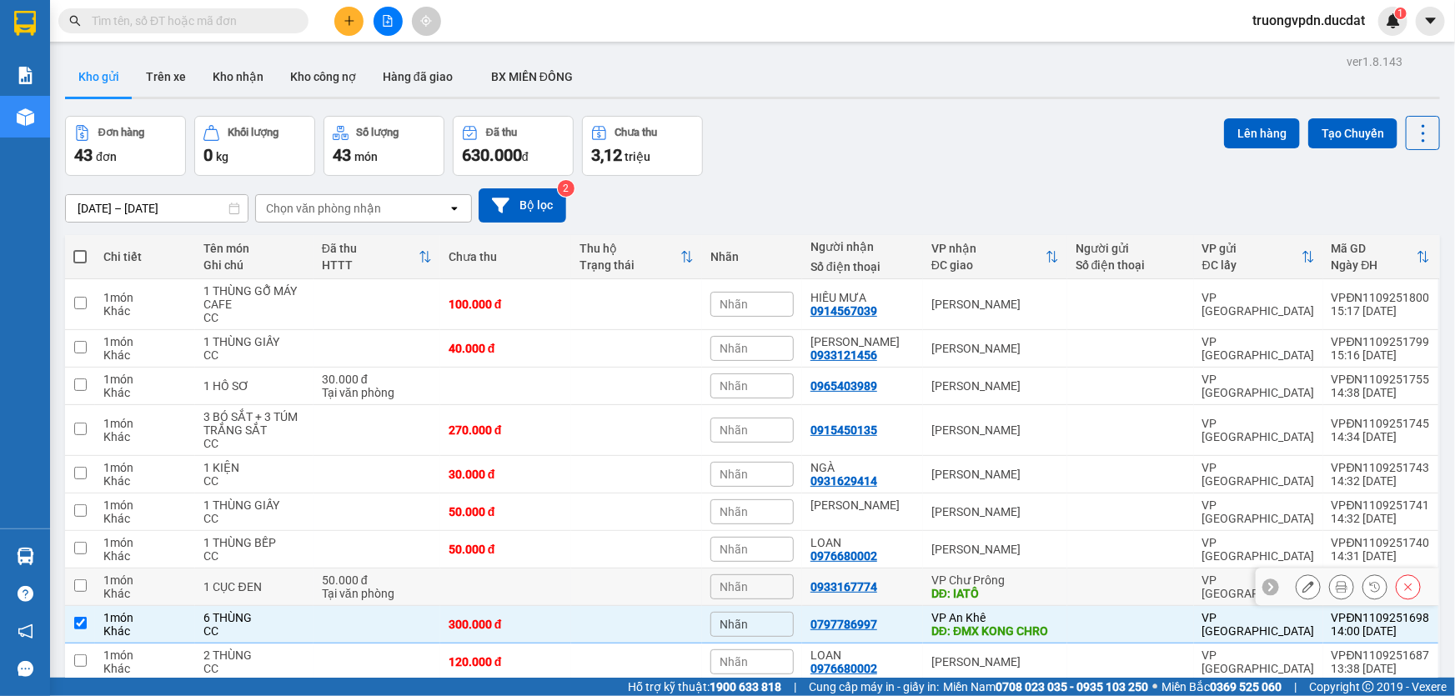
click at [989, 574] on div "VP Chư Prông" at bounding box center [995, 580] width 128 height 13
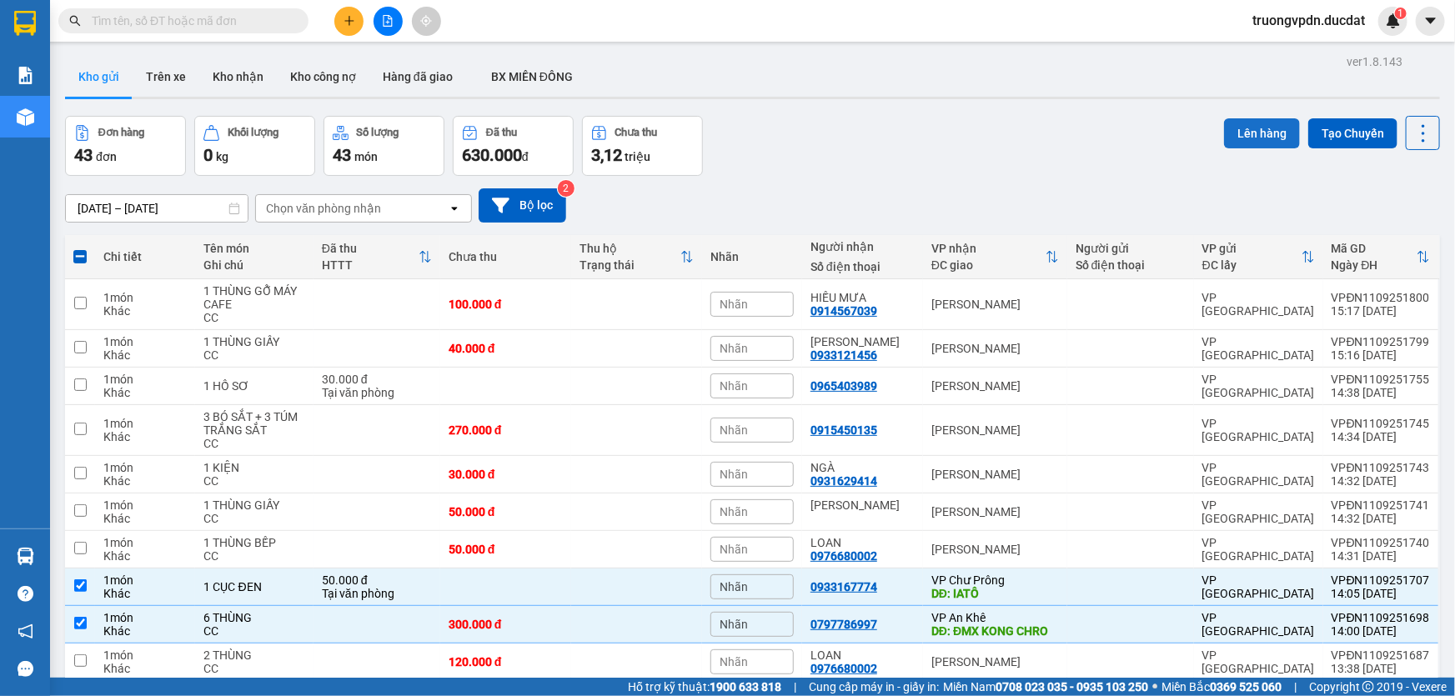
click at [1242, 118] on button "Lên hàng" at bounding box center [1262, 133] width 76 height 30
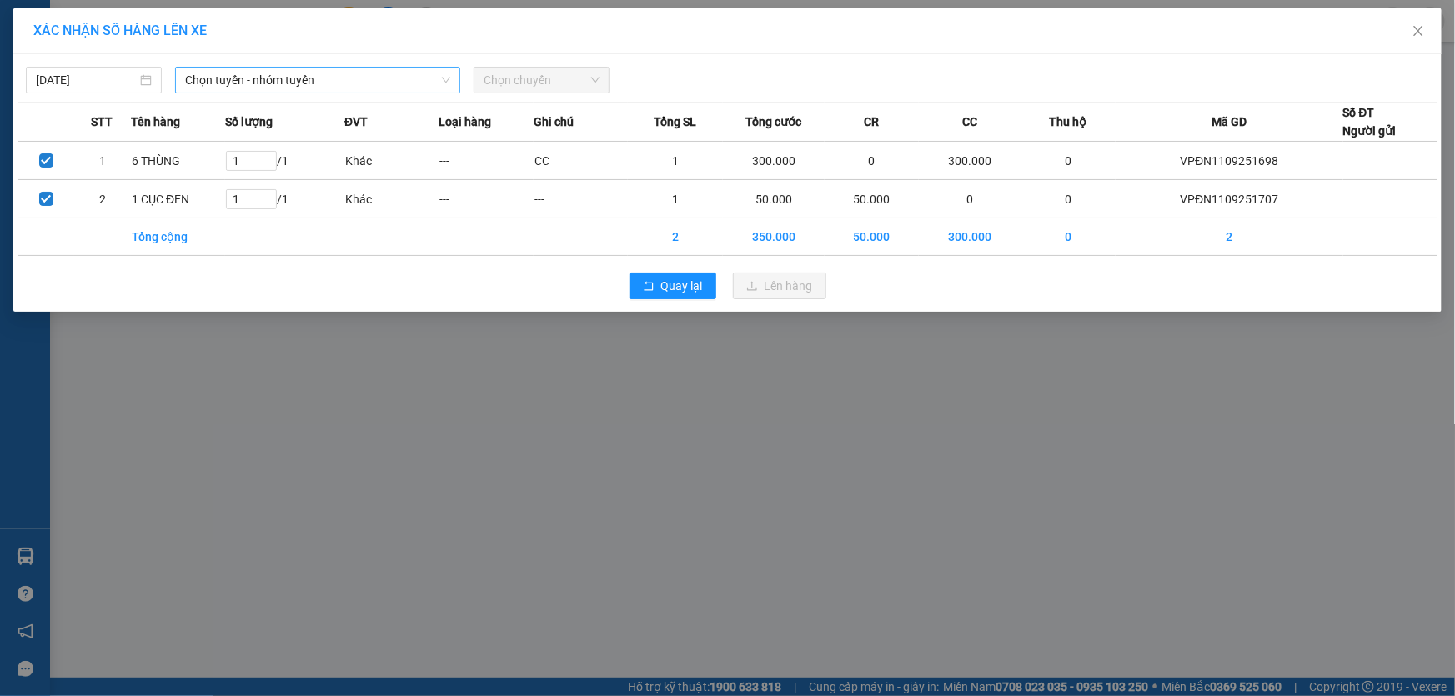
drag, startPoint x: 284, startPoint y: 75, endPoint x: 288, endPoint y: 83, distance: 9.3
click at [285, 76] on span "Chọn tuyến - nhóm tuyến" at bounding box center [317, 80] width 265 height 25
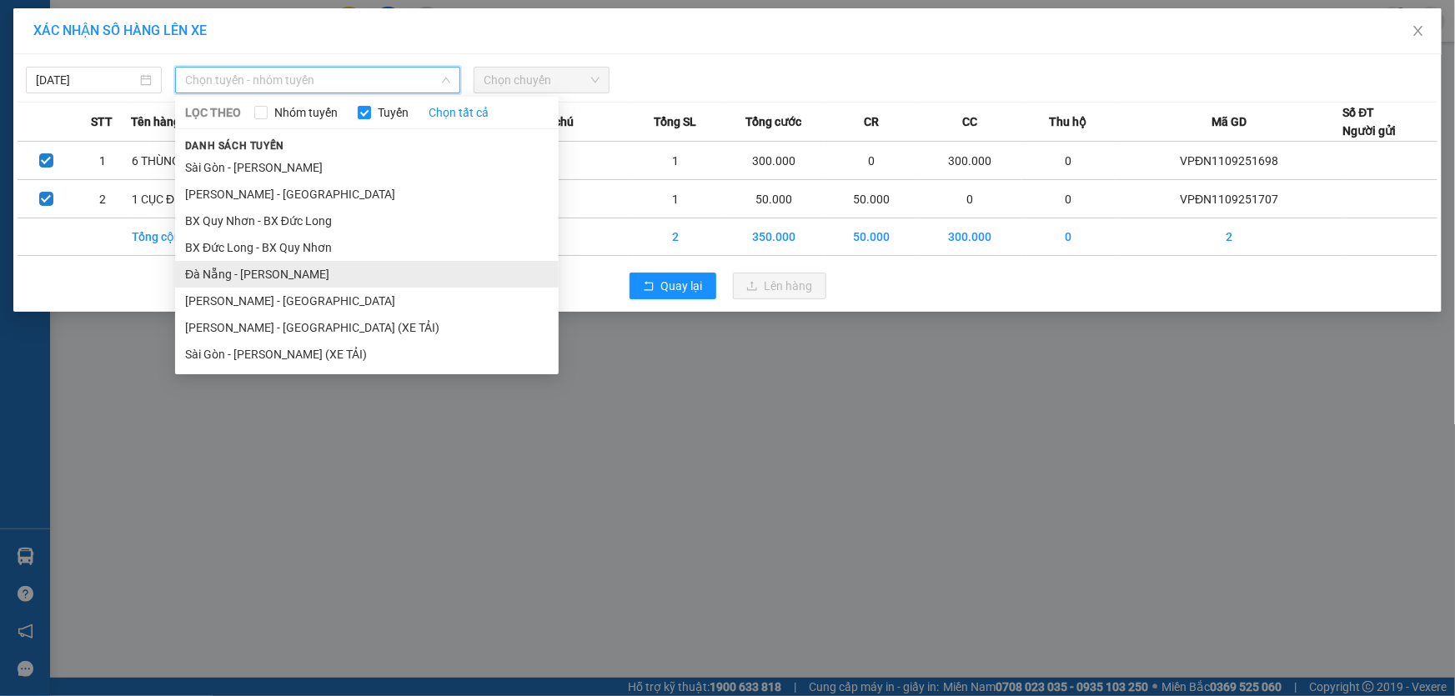
click at [237, 274] on li "Đà Nẵng - [PERSON_NAME]" at bounding box center [367, 274] width 384 height 27
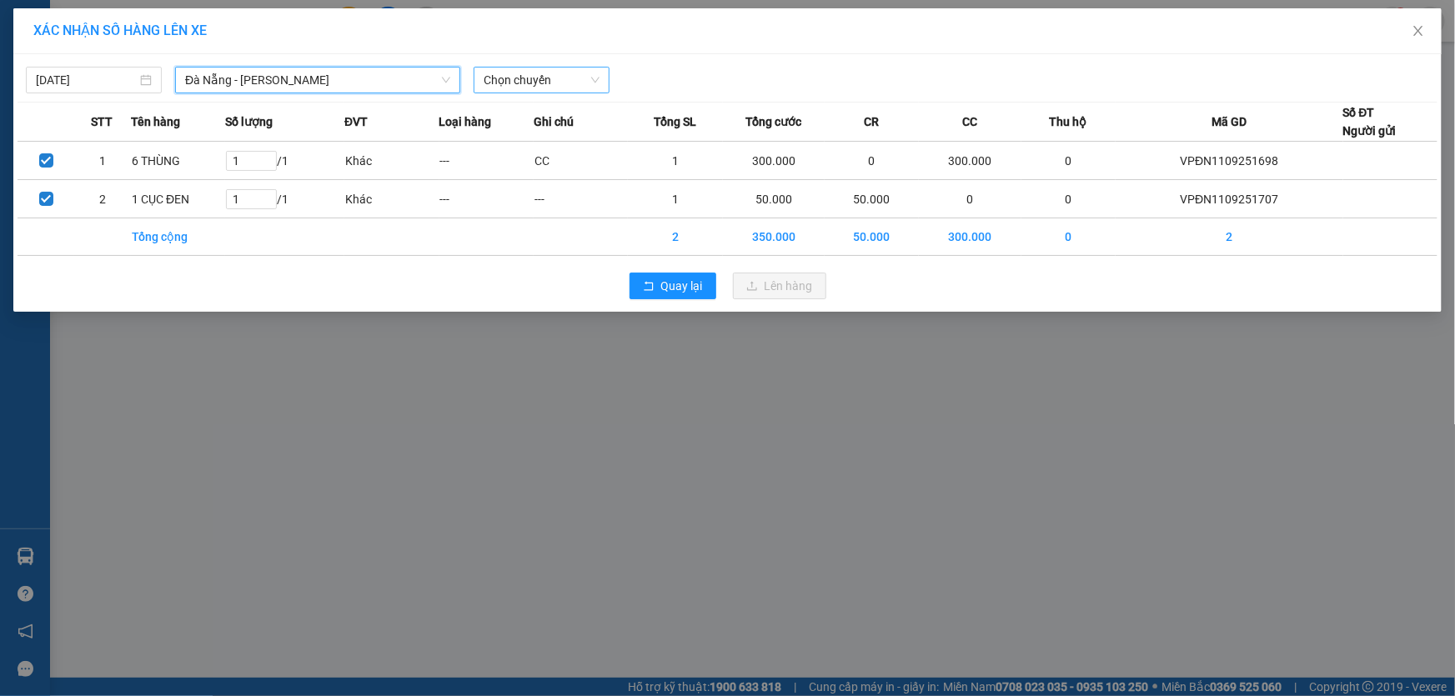
click at [533, 88] on span "Chọn chuyến" at bounding box center [542, 80] width 116 height 25
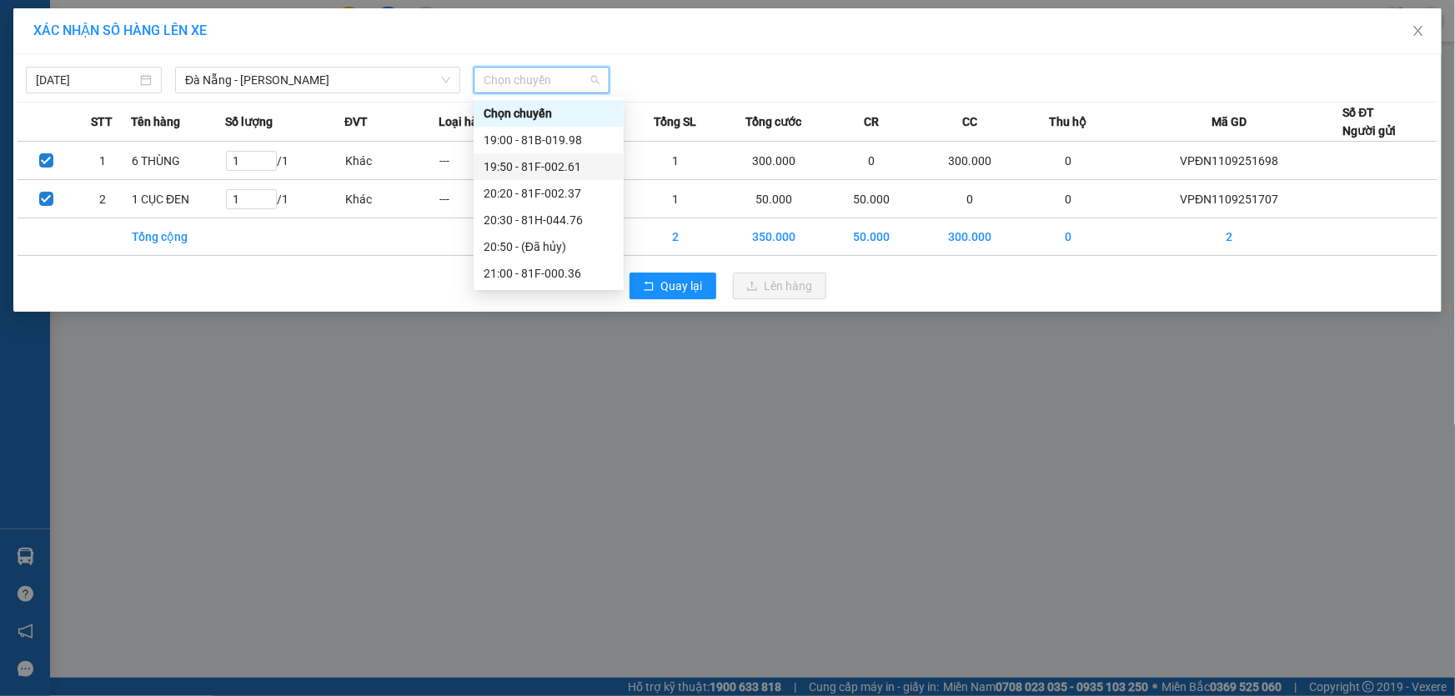
click at [553, 161] on div "19:50 - 81F-002.61" at bounding box center [549, 167] width 130 height 18
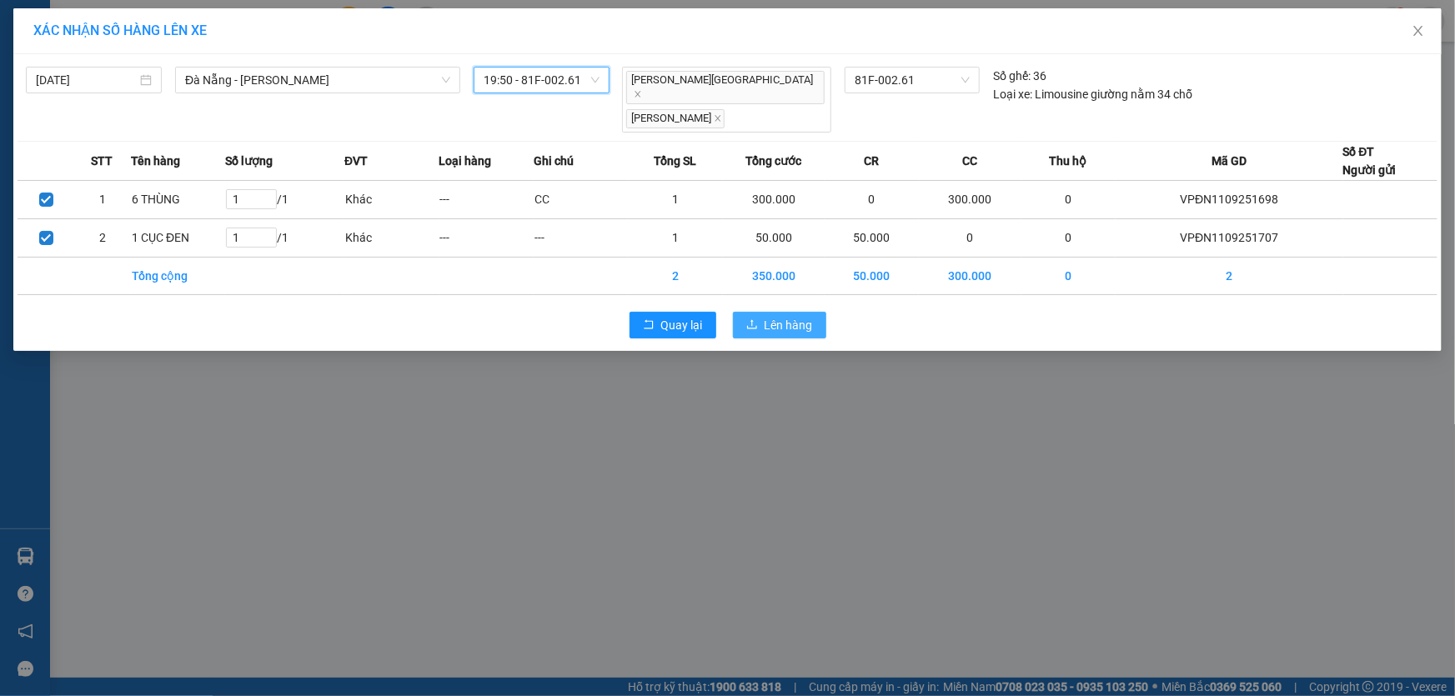
click at [777, 316] on span "Lên hàng" at bounding box center [789, 325] width 48 height 18
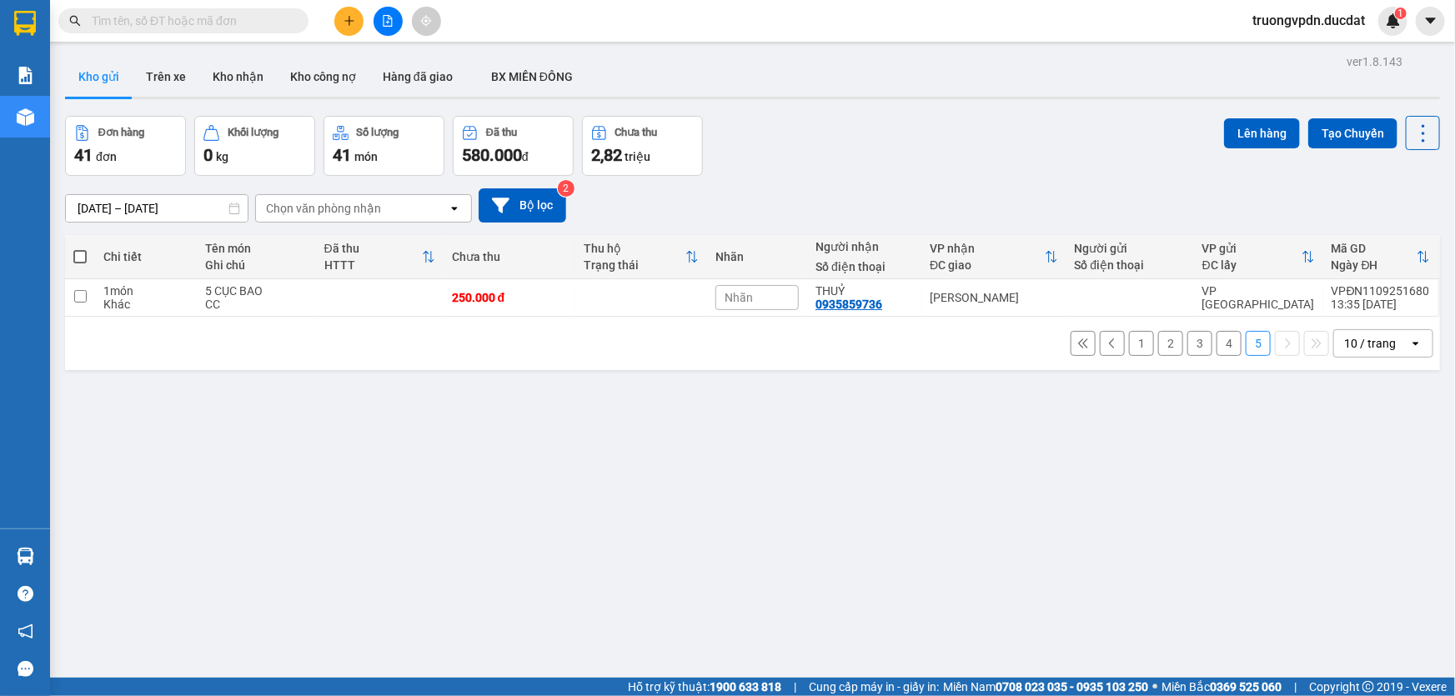
click at [1132, 331] on button "1" at bounding box center [1141, 343] width 25 height 25
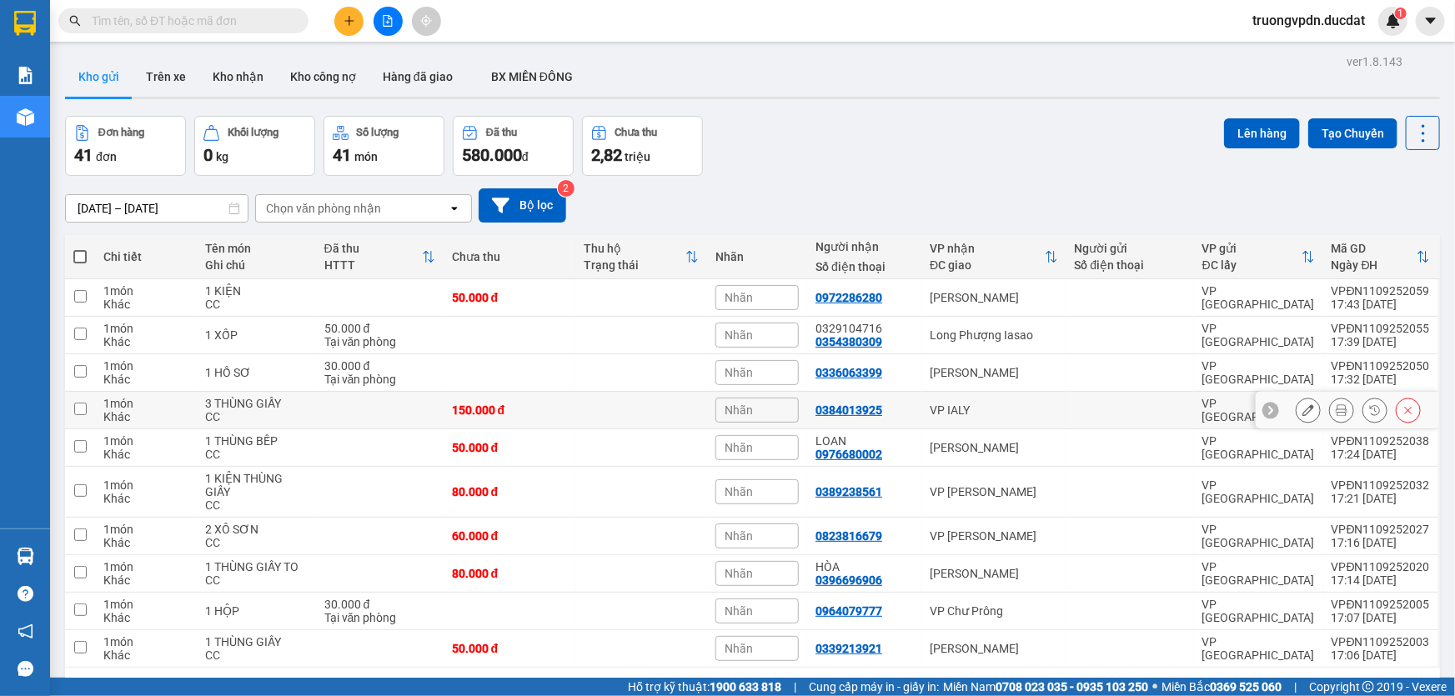
click at [943, 404] on div "VP IALY" at bounding box center [994, 410] width 128 height 13
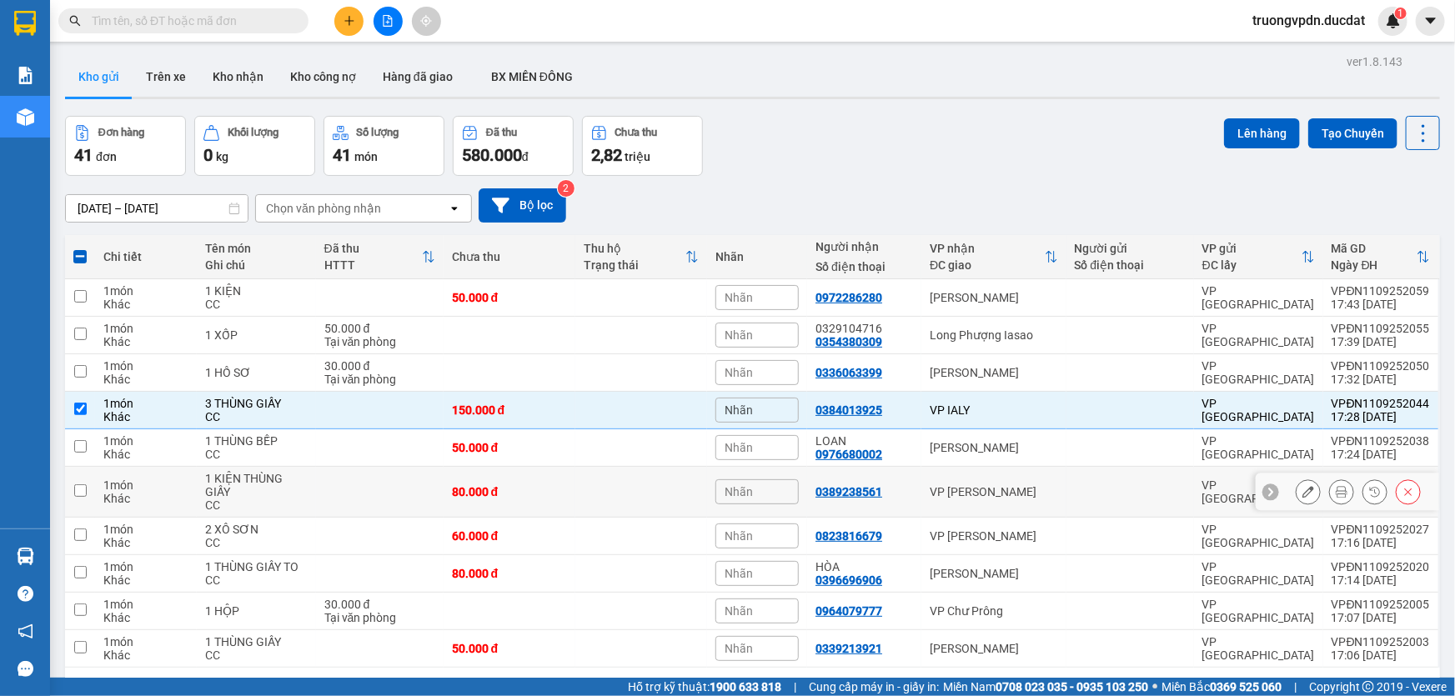
click at [1001, 485] on div "VP [PERSON_NAME]" at bounding box center [994, 491] width 128 height 13
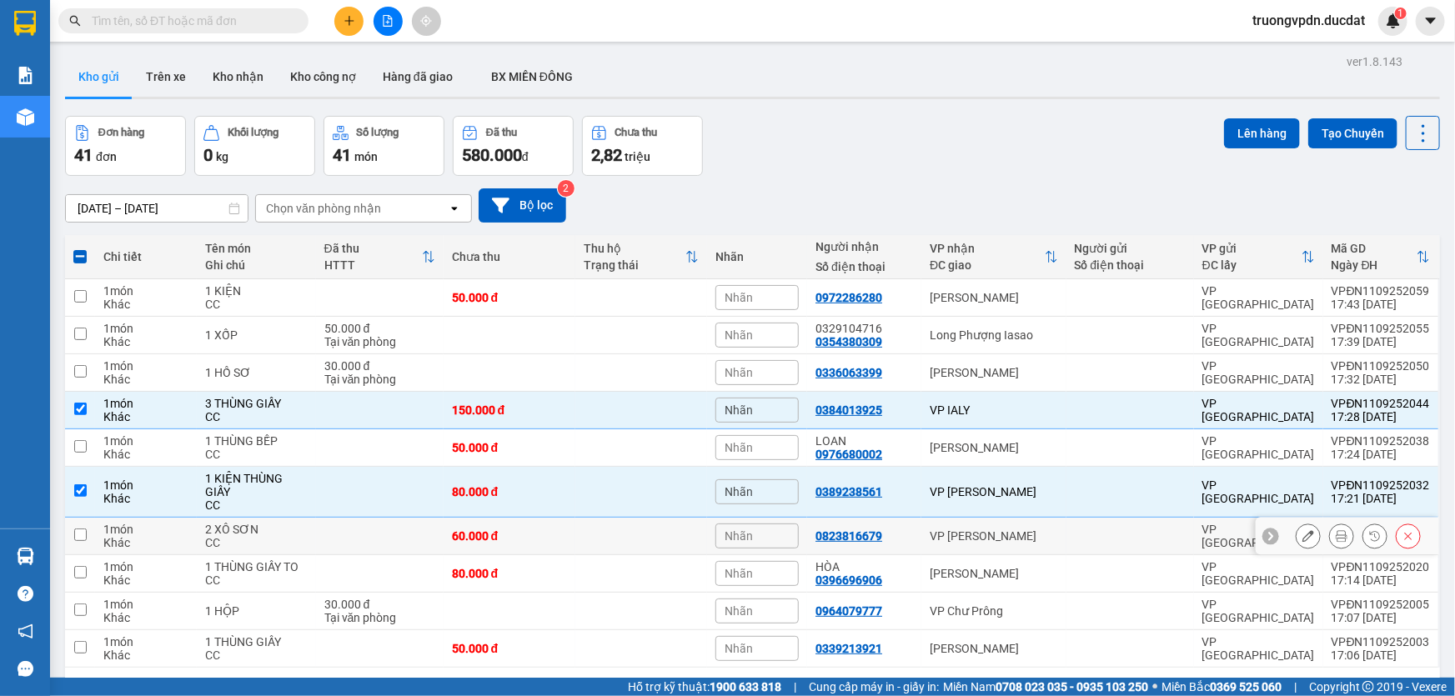
click at [1000, 529] on div "VP [PERSON_NAME]" at bounding box center [994, 535] width 128 height 13
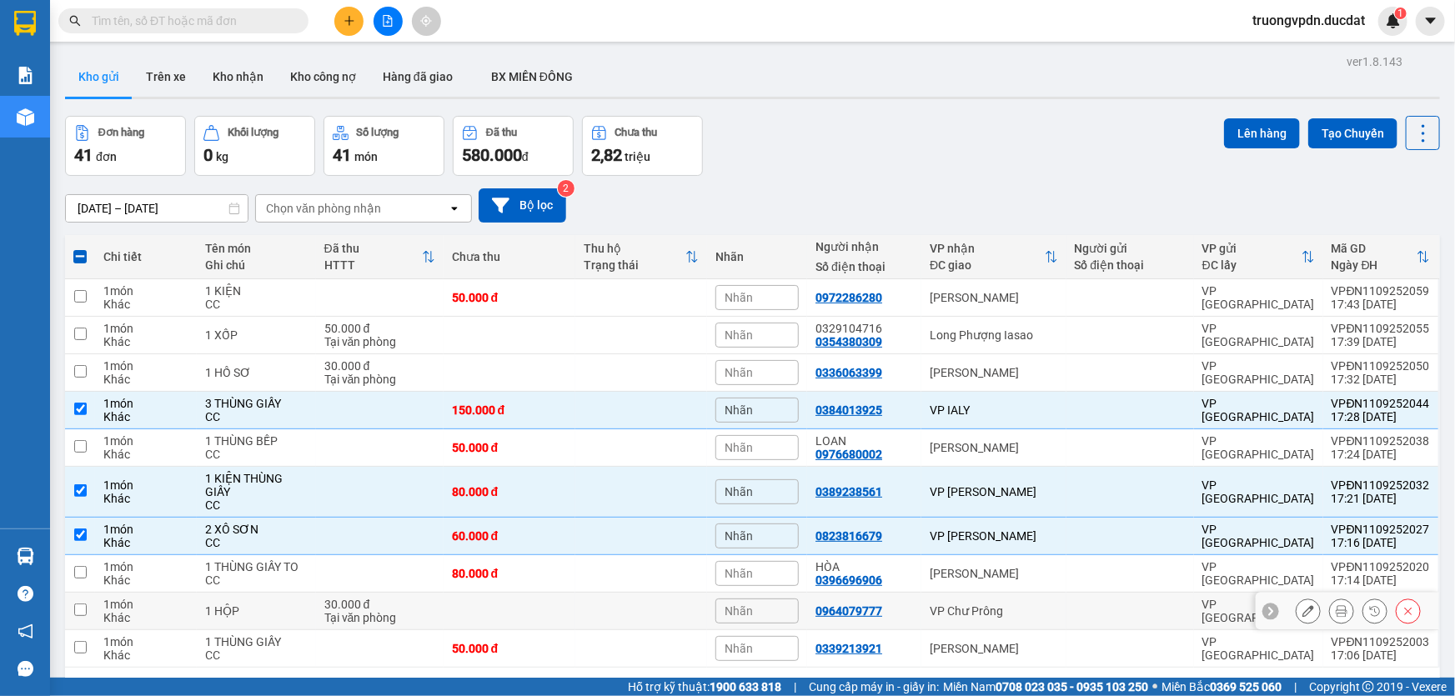
click at [930, 604] on div "VP Chư Prông" at bounding box center [994, 610] width 128 height 13
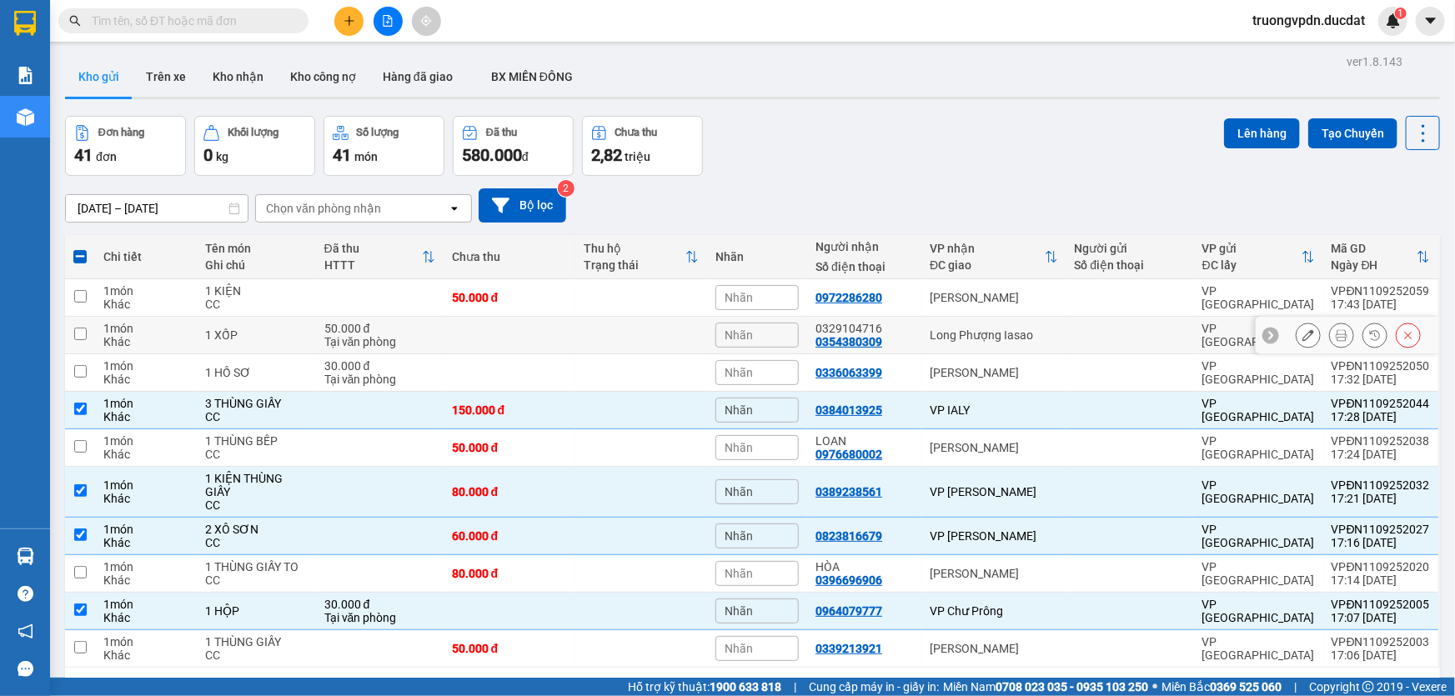
click at [1052, 317] on td "Long Phượng Iasao" at bounding box center [993, 336] width 145 height 38
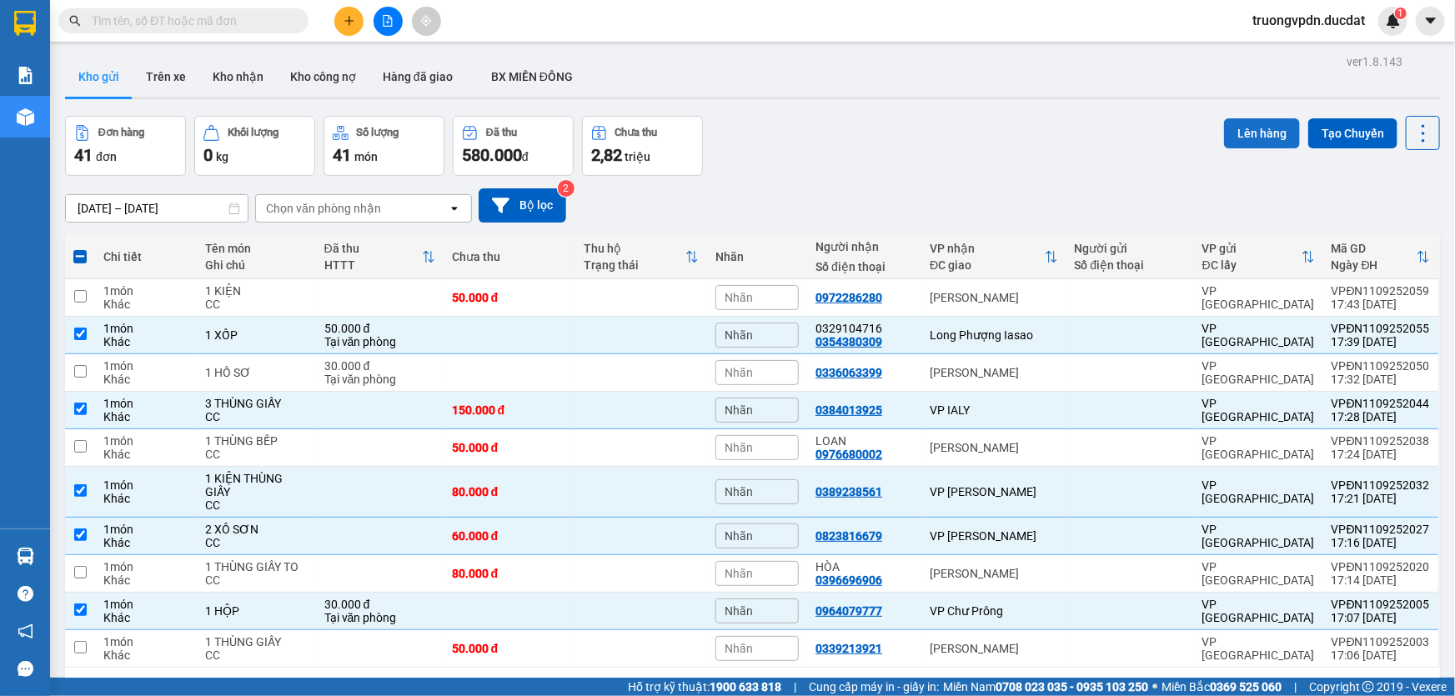
click at [1241, 118] on button "Lên hàng" at bounding box center [1262, 133] width 76 height 30
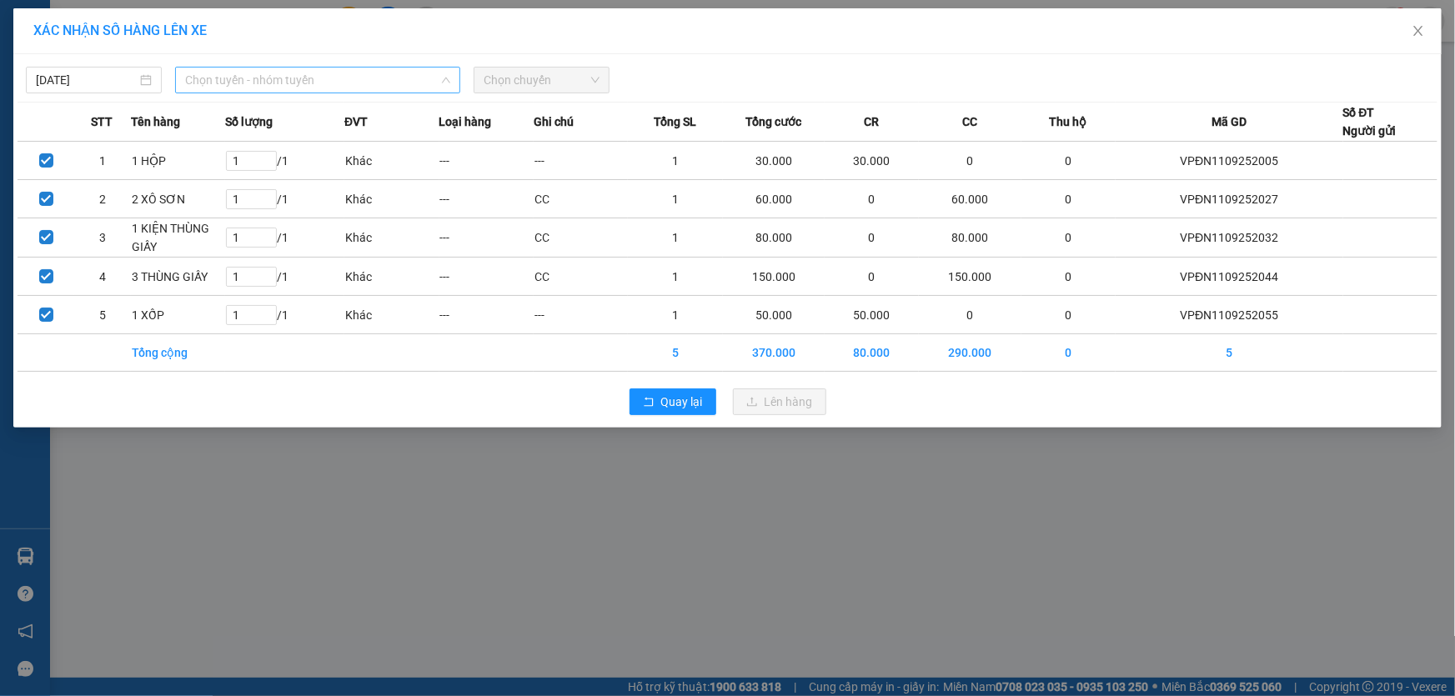
click at [292, 88] on span "Chọn tuyến - nhóm tuyến" at bounding box center [317, 80] width 265 height 25
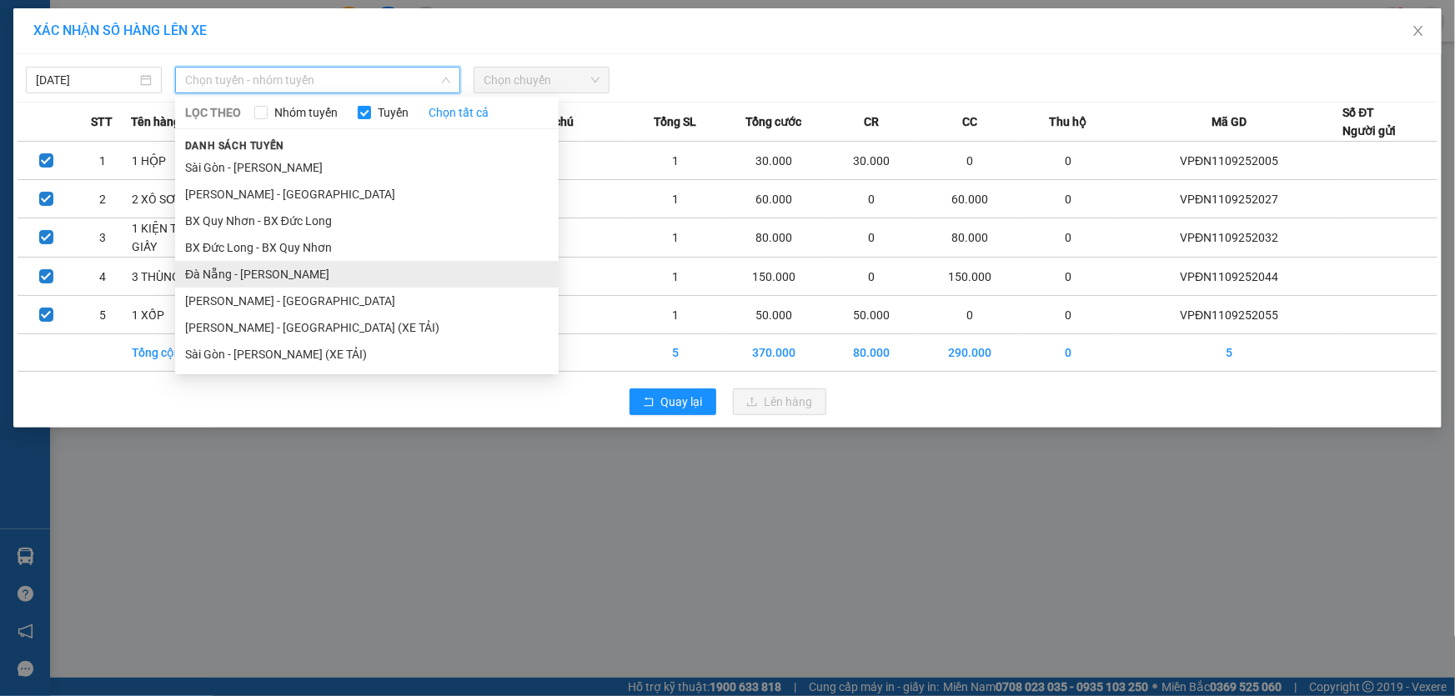
click at [253, 269] on li "Đà Nẵng - [PERSON_NAME]" at bounding box center [367, 274] width 384 height 27
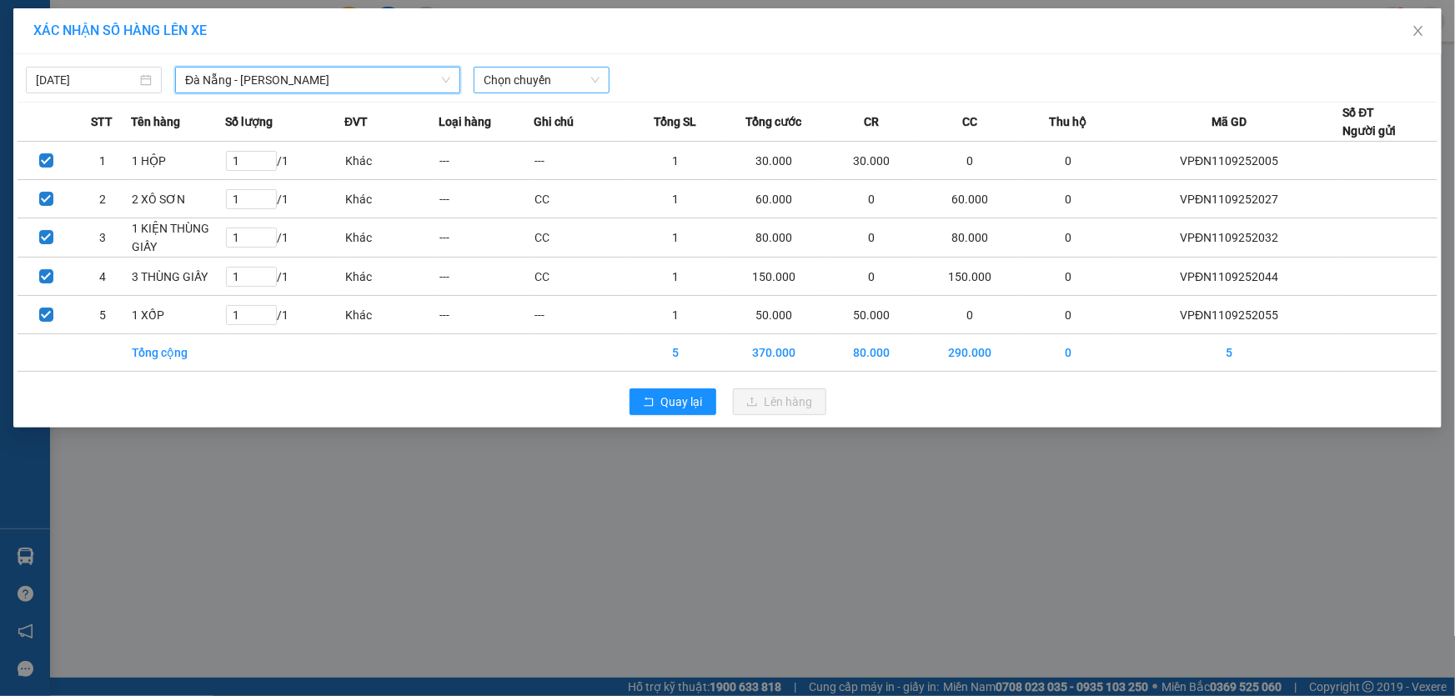
click at [545, 83] on span "Chọn chuyến" at bounding box center [542, 80] width 116 height 25
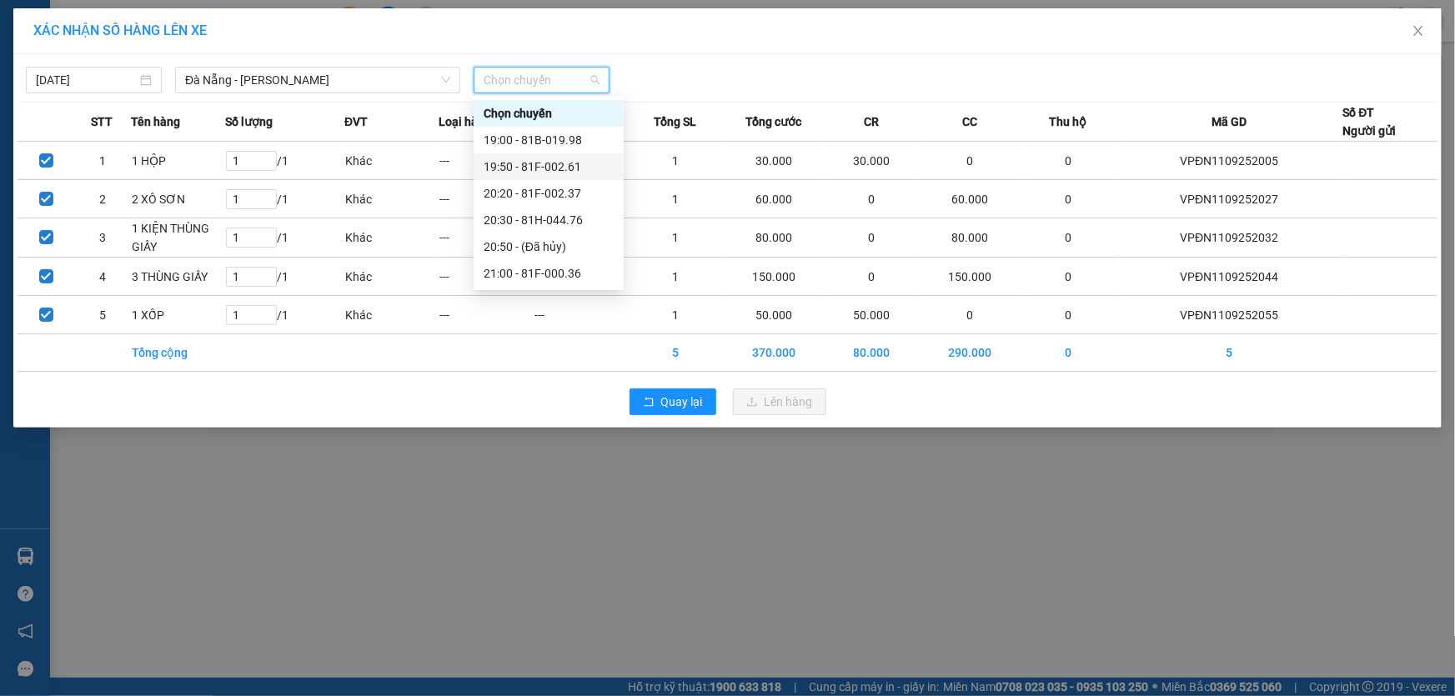
click at [569, 160] on div "19:50 - 81F-002.61" at bounding box center [549, 167] width 130 height 18
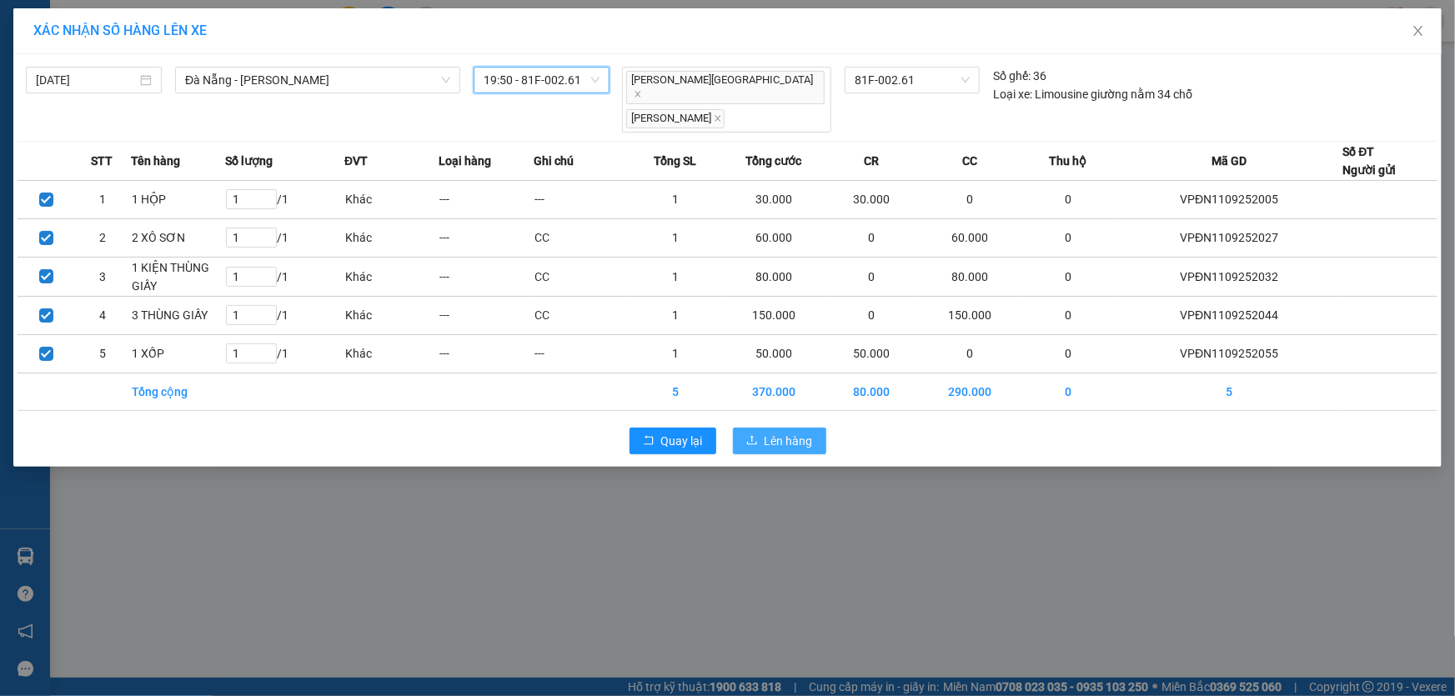
click at [762, 428] on button "Lên hàng" at bounding box center [779, 441] width 93 height 27
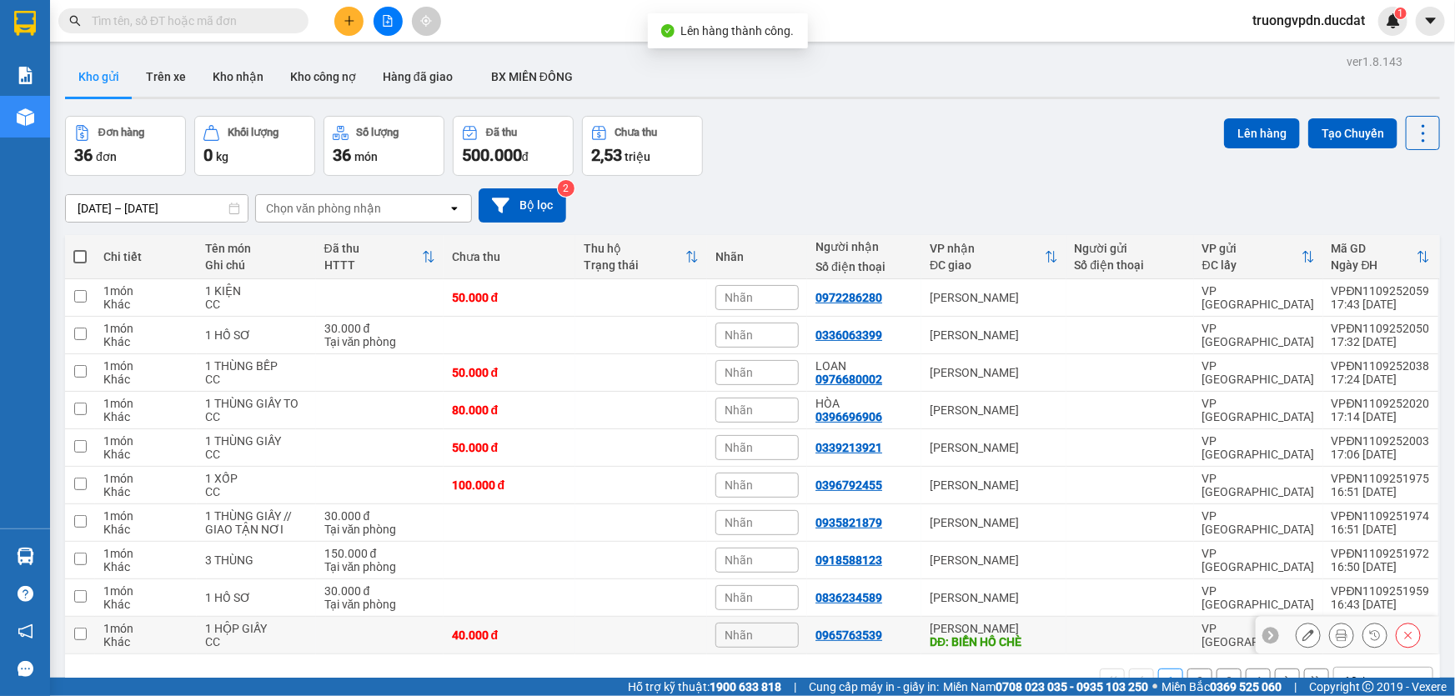
click at [1030, 622] on div "[PERSON_NAME]" at bounding box center [994, 628] width 128 height 13
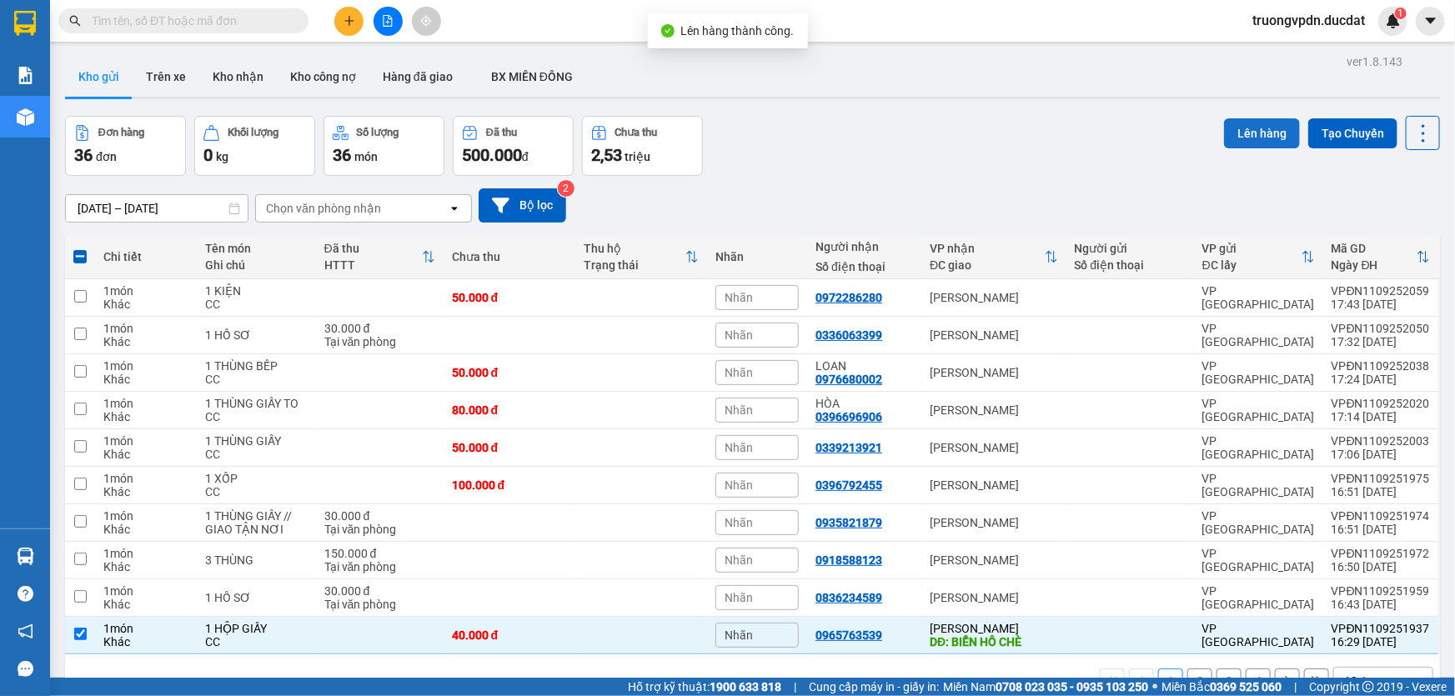
click at [1256, 118] on button "Lên hàng" at bounding box center [1262, 133] width 76 height 30
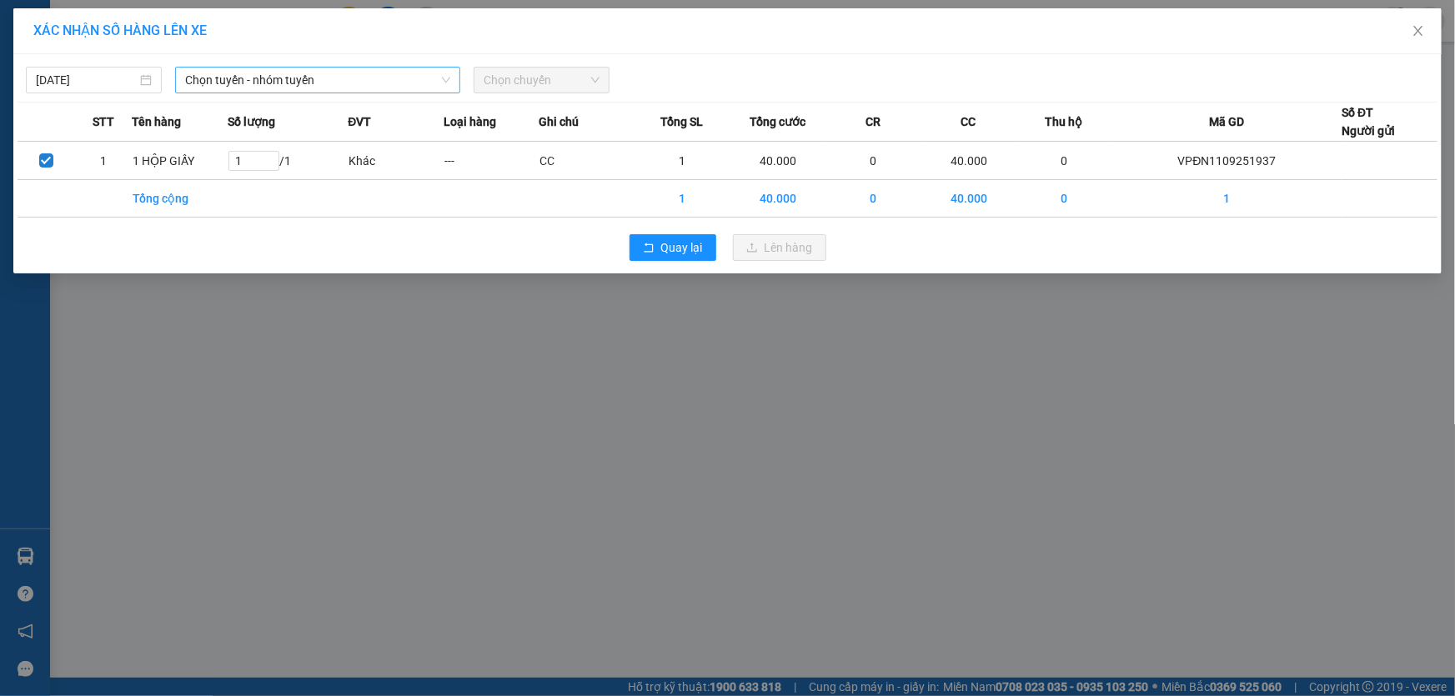
click at [260, 78] on span "Chọn tuyến - nhóm tuyến" at bounding box center [317, 80] width 265 height 25
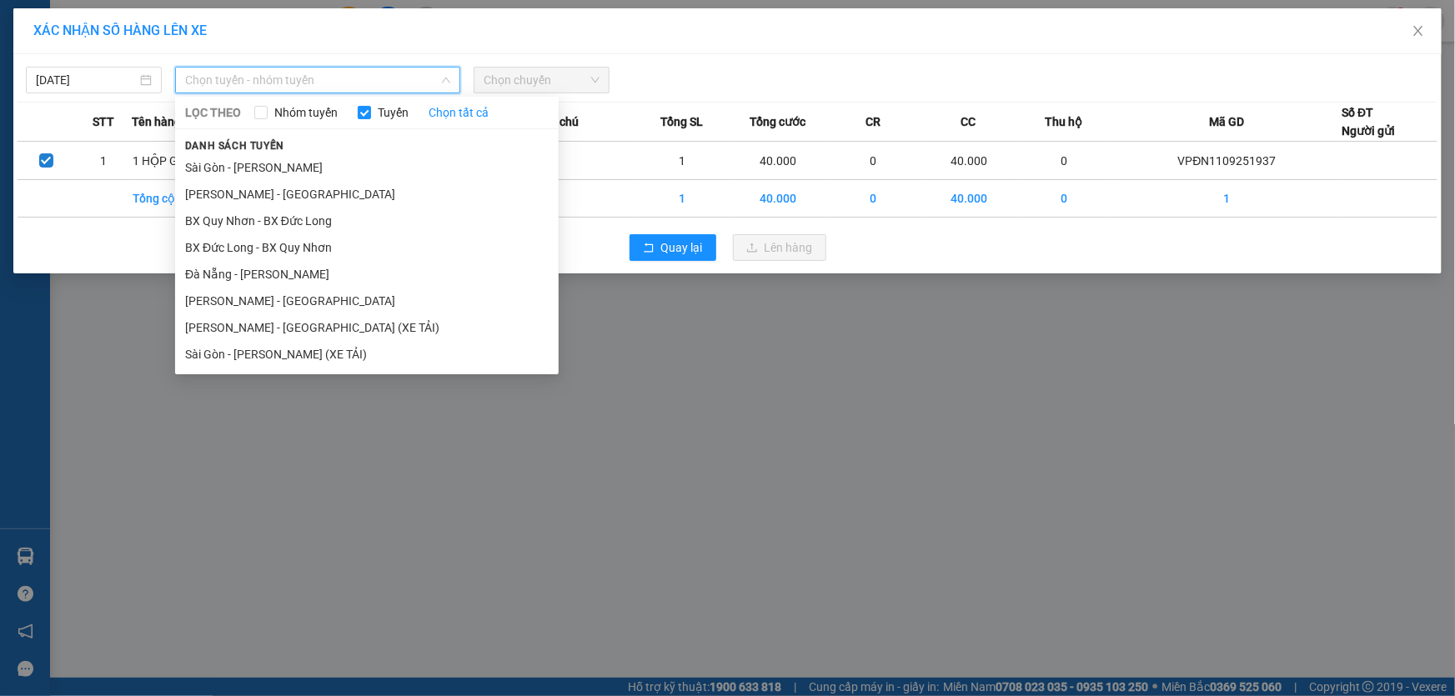
drag, startPoint x: 248, startPoint y: 271, endPoint x: 713, endPoint y: 108, distance: 493.1
click at [247, 271] on li "Đà Nẵng - [PERSON_NAME]" at bounding box center [367, 274] width 384 height 27
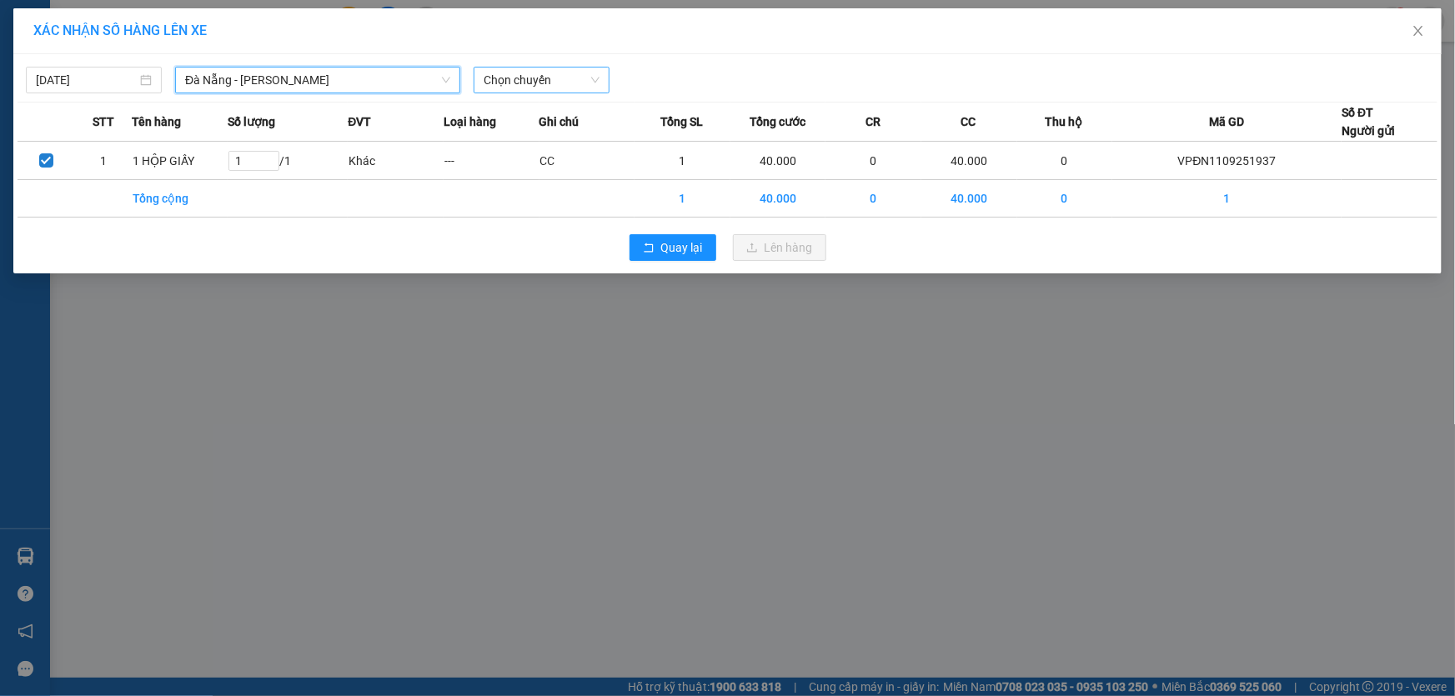
click at [565, 76] on span "Chọn chuyến" at bounding box center [542, 80] width 116 height 25
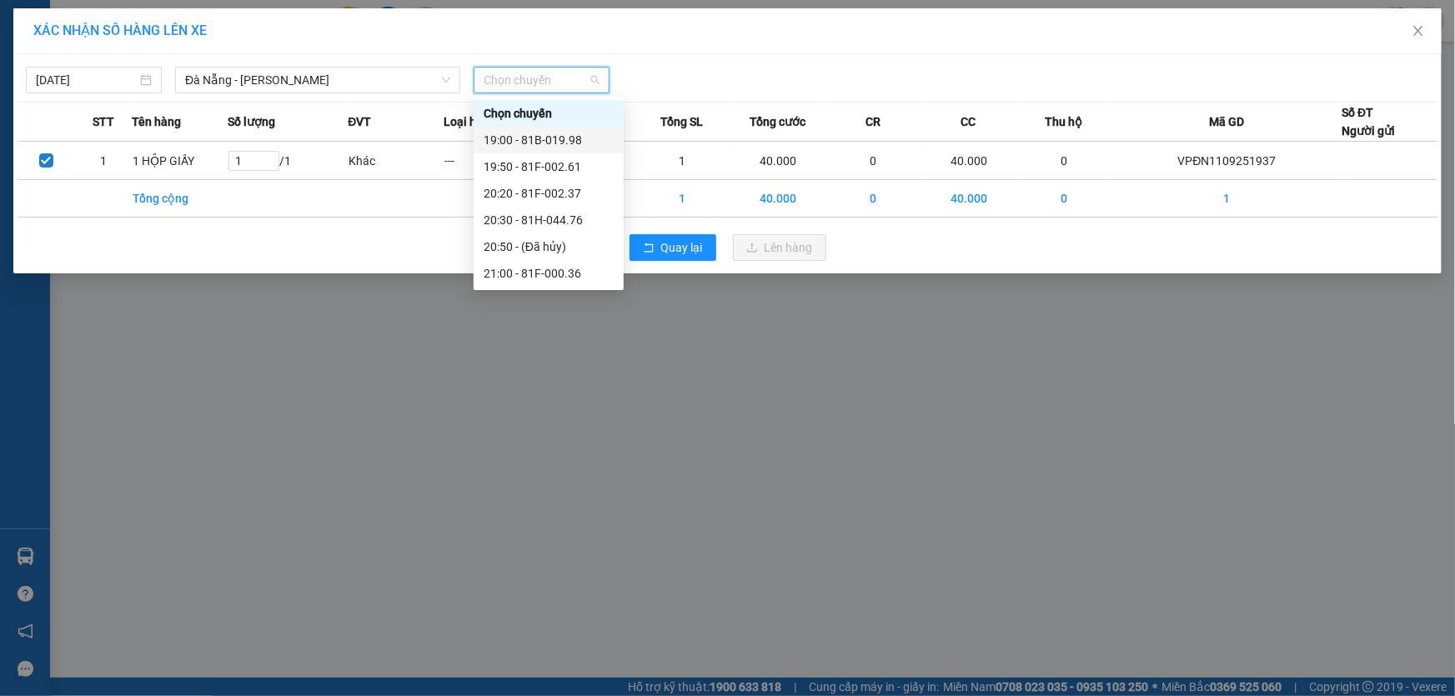
click at [555, 158] on div "19:50 - 81F-002.61" at bounding box center [549, 167] width 130 height 18
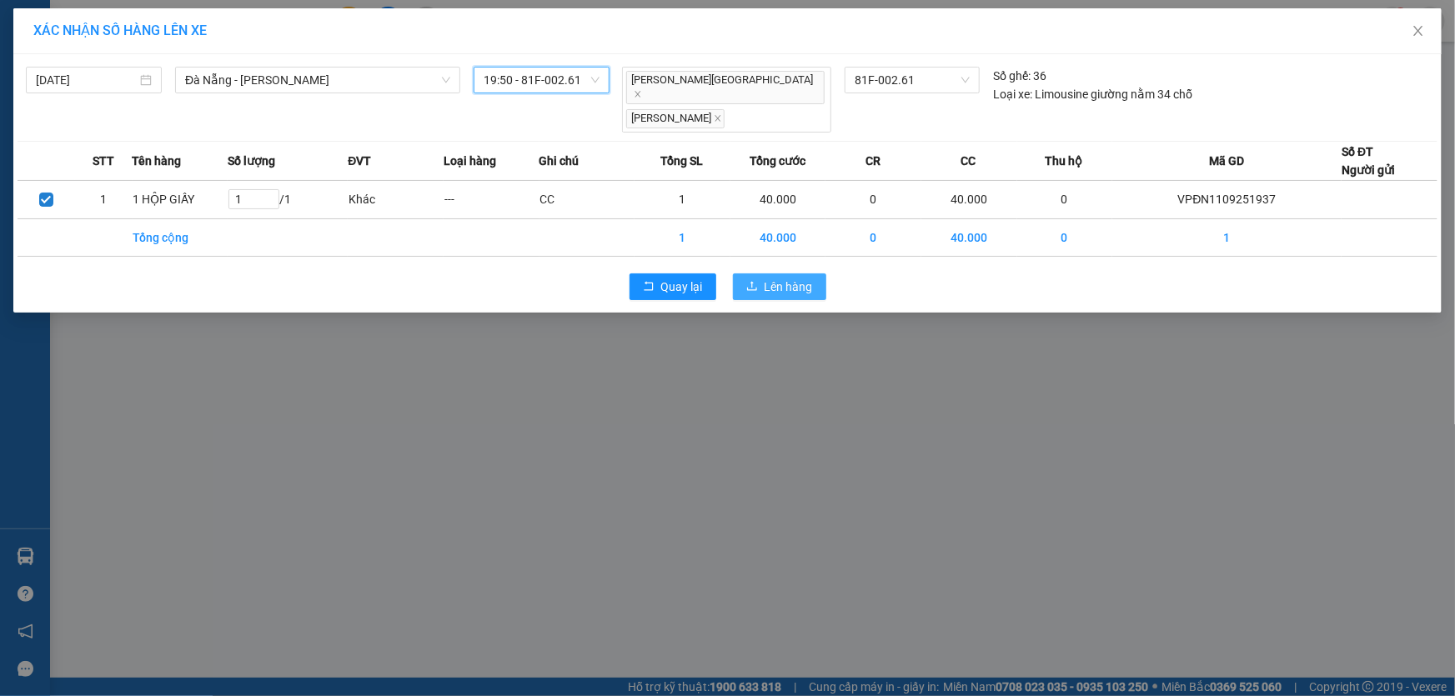
click at [765, 278] on span "Lên hàng" at bounding box center [789, 287] width 48 height 18
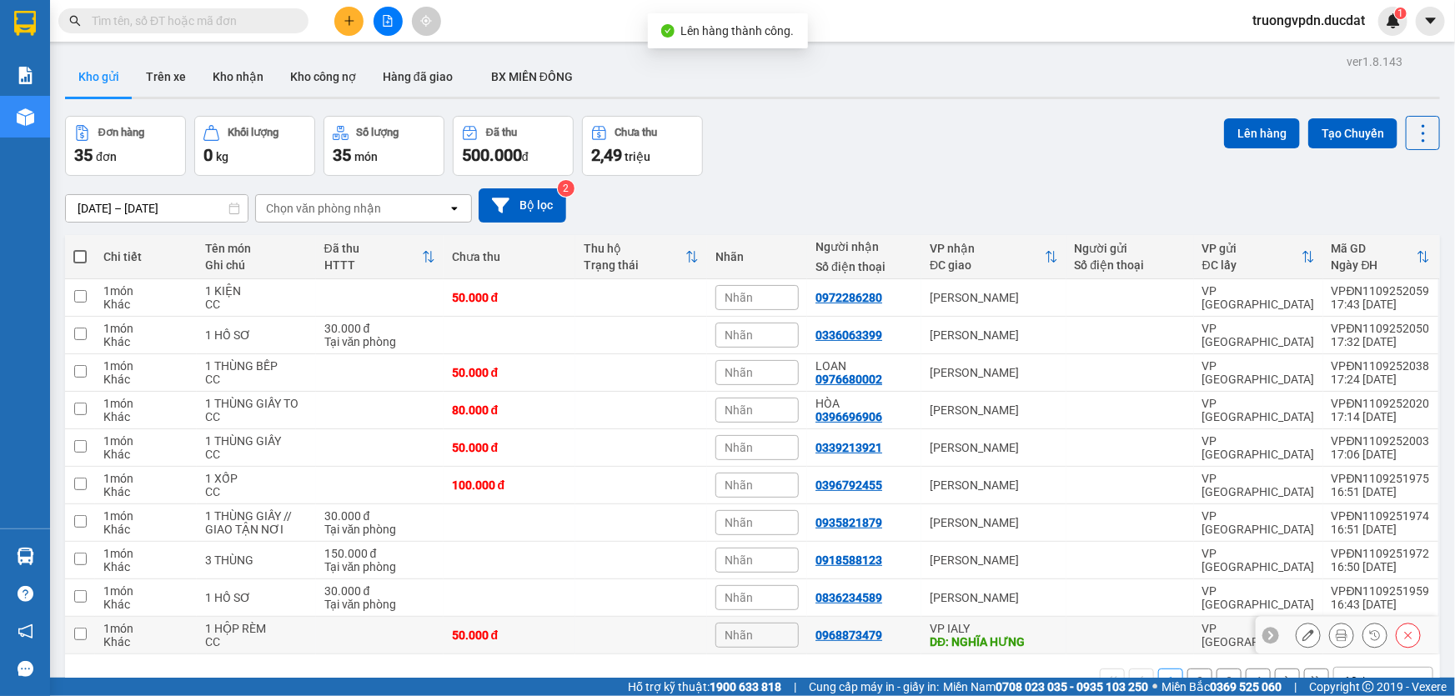
click at [1009, 622] on div "VP IALY" at bounding box center [994, 628] width 128 height 13
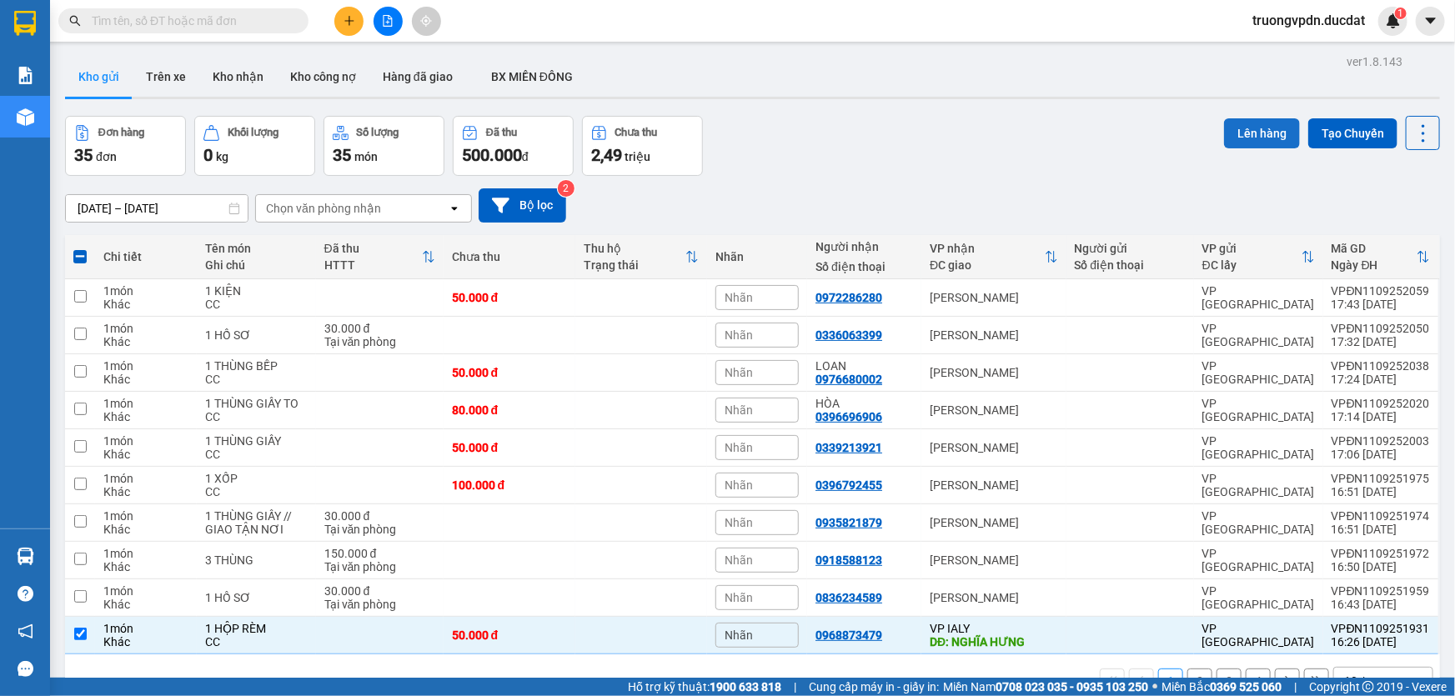
click at [1236, 118] on button "Lên hàng" at bounding box center [1262, 133] width 76 height 30
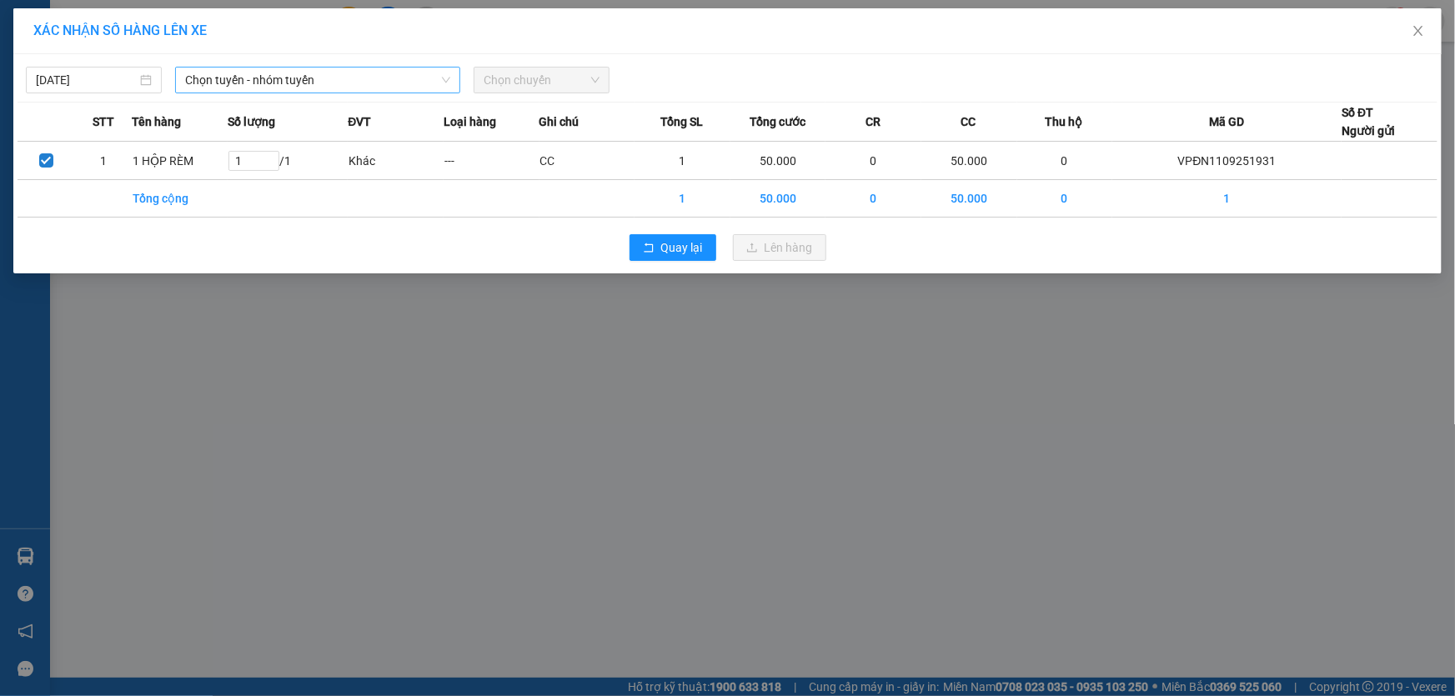
click at [322, 82] on span "Chọn tuyến - nhóm tuyến" at bounding box center [317, 80] width 265 height 25
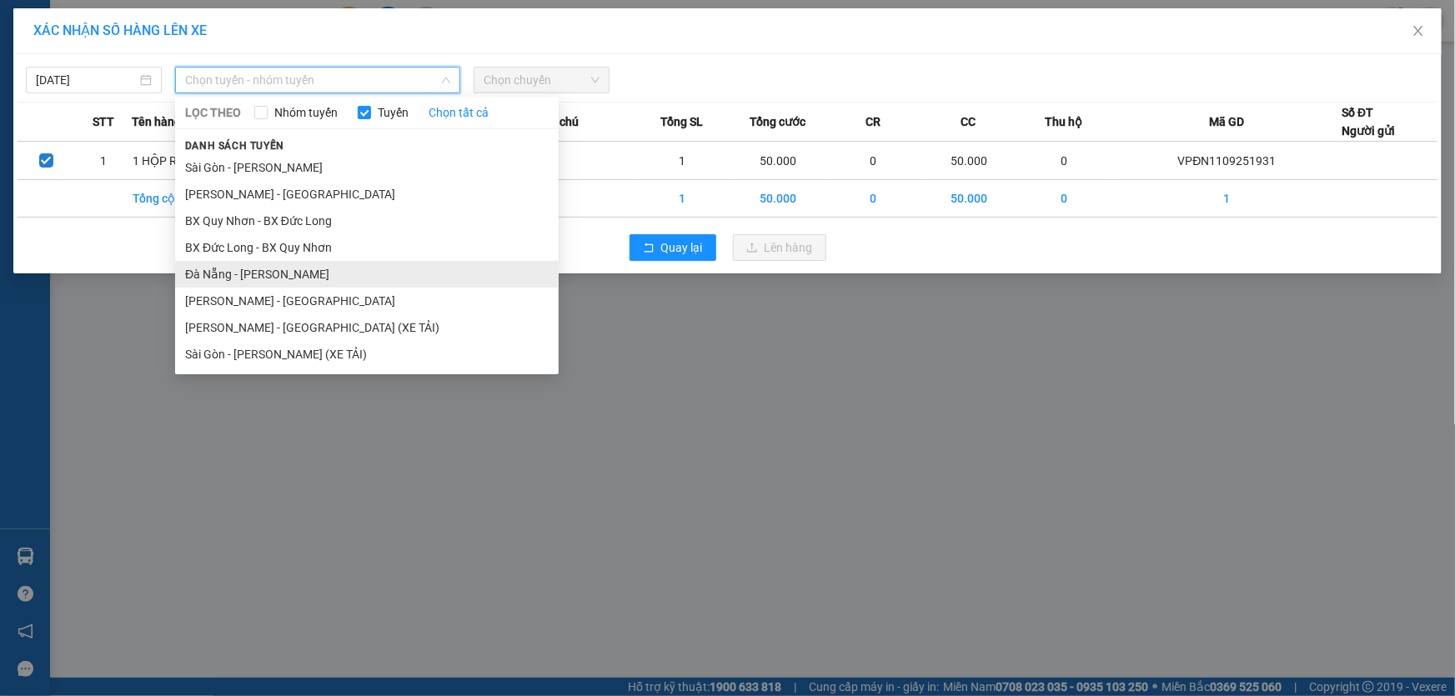
click at [253, 268] on li "Đà Nẵng - [PERSON_NAME]" at bounding box center [367, 274] width 384 height 27
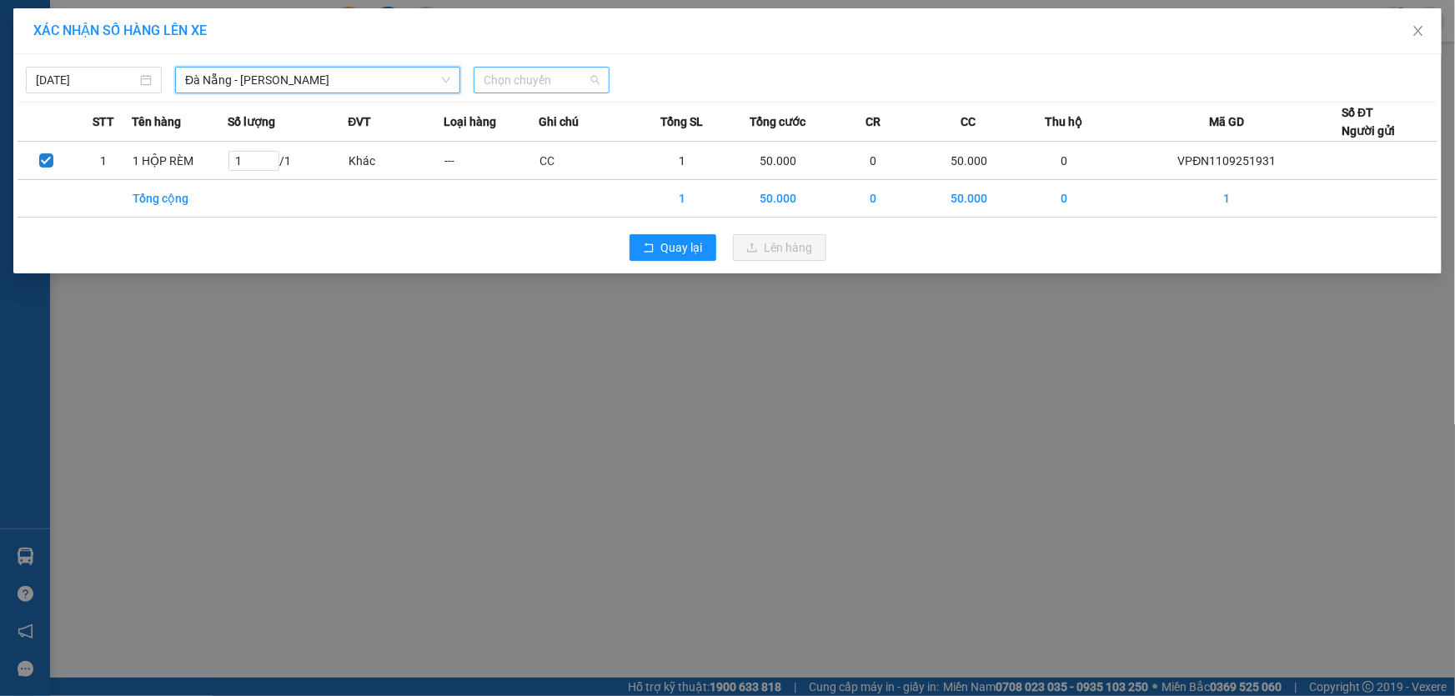
click at [580, 82] on span "Chọn chuyến" at bounding box center [542, 80] width 116 height 25
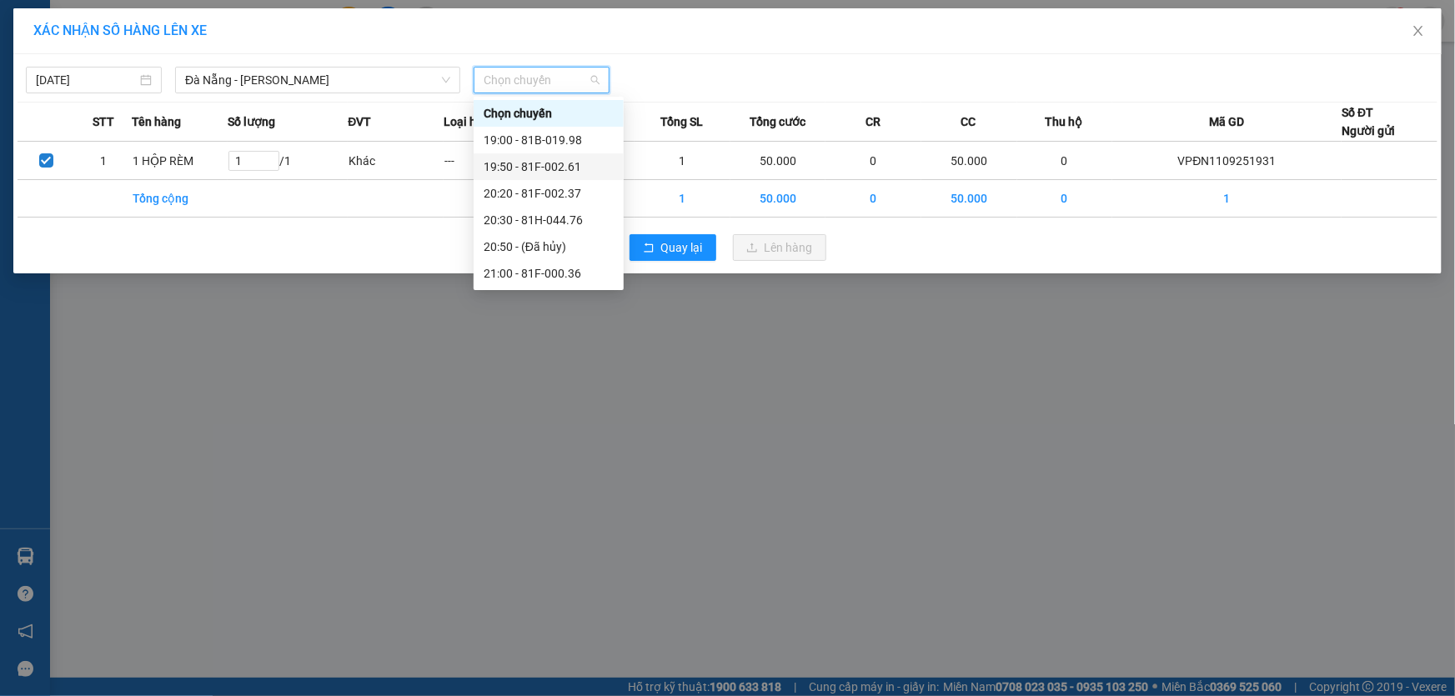
click at [574, 161] on div "19:50 - 81F-002.61" at bounding box center [549, 167] width 130 height 18
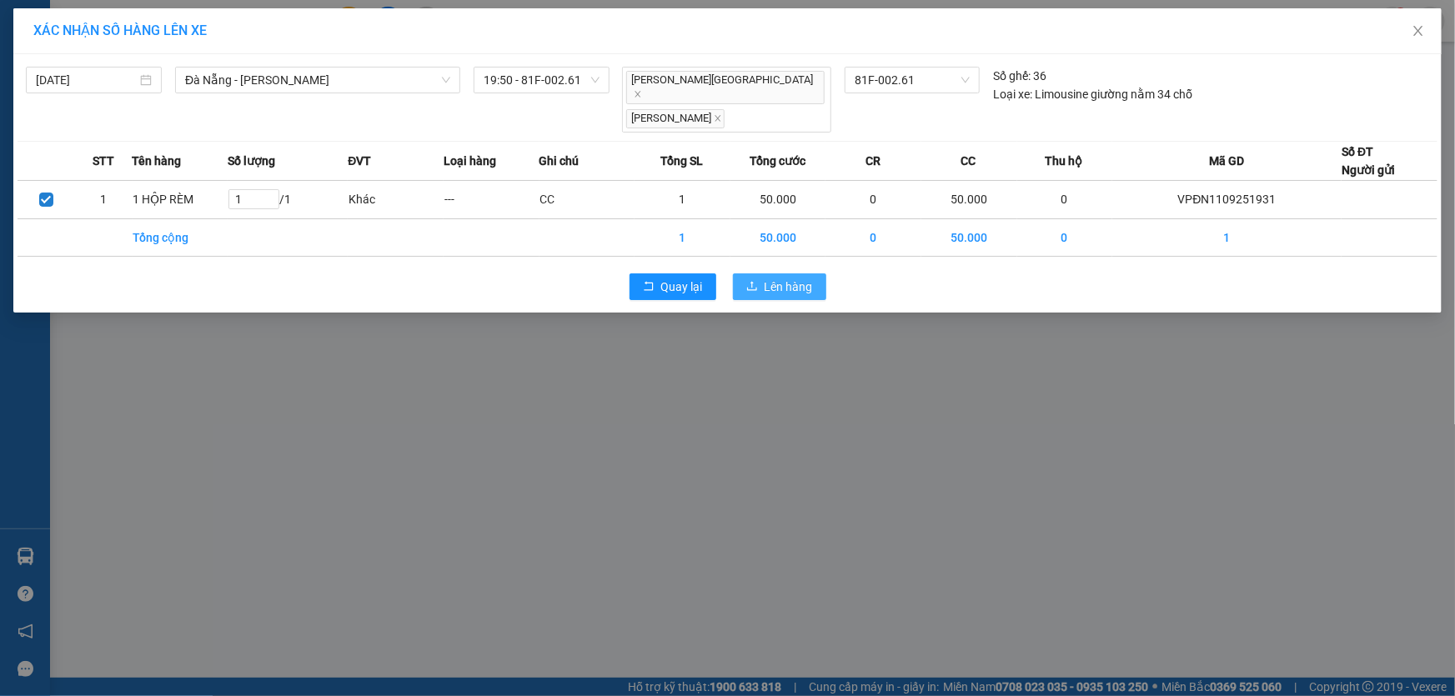
click at [800, 278] on span "Lên hàng" at bounding box center [789, 287] width 48 height 18
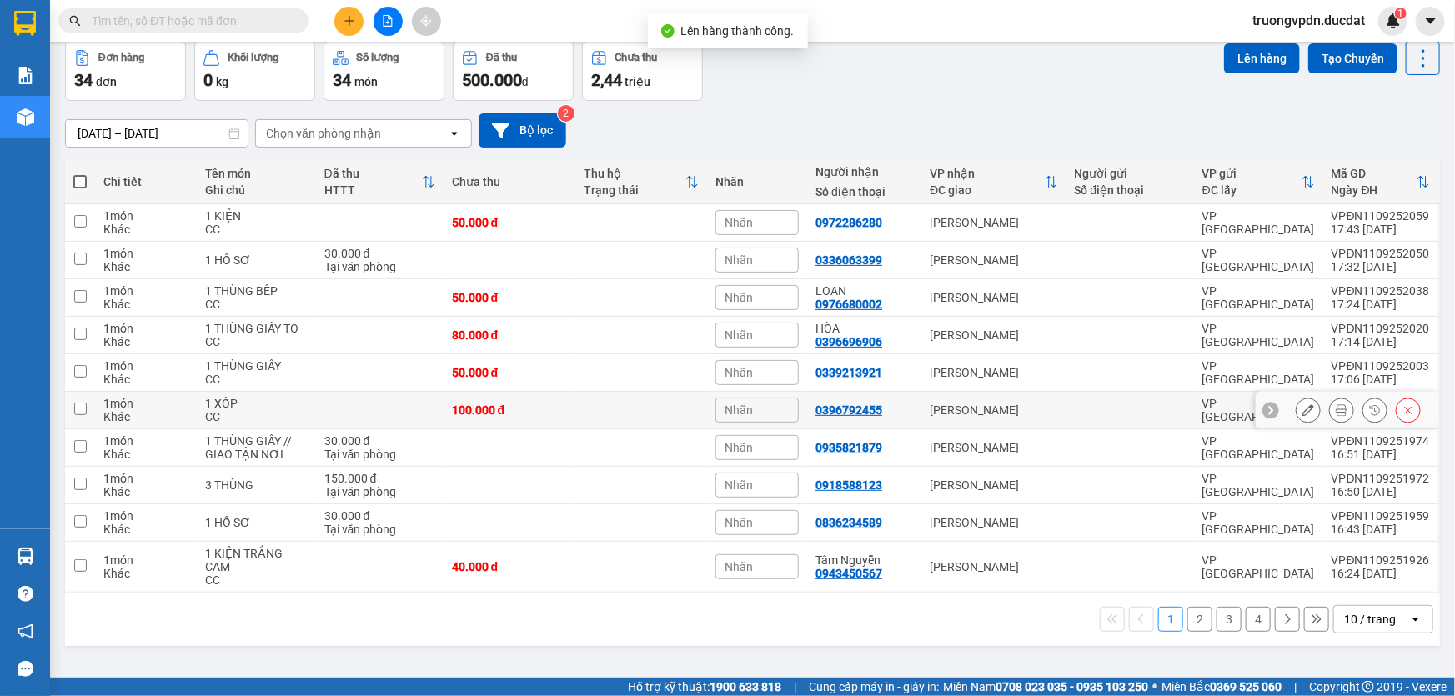
scroll to position [76, 0]
click at [1187, 610] on button "2" at bounding box center [1199, 618] width 25 height 25
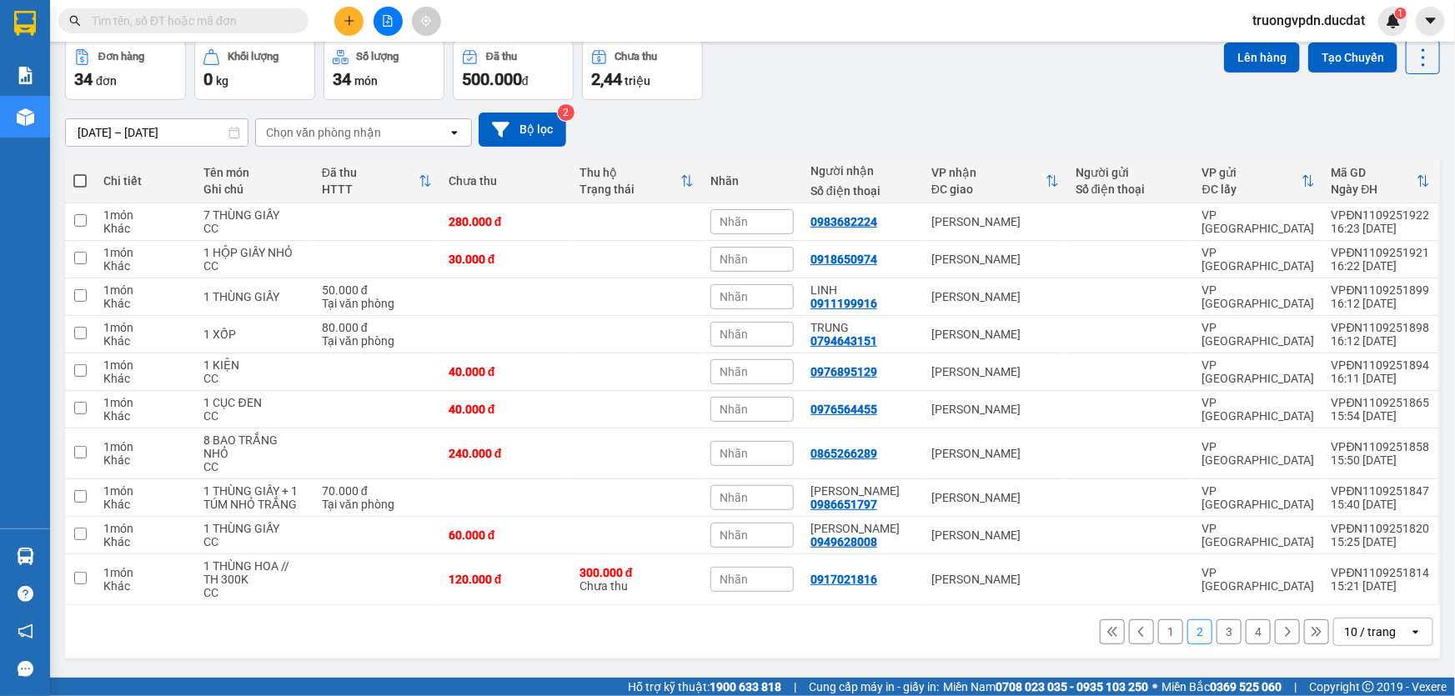
click at [1218, 619] on button "3" at bounding box center [1228, 631] width 25 height 25
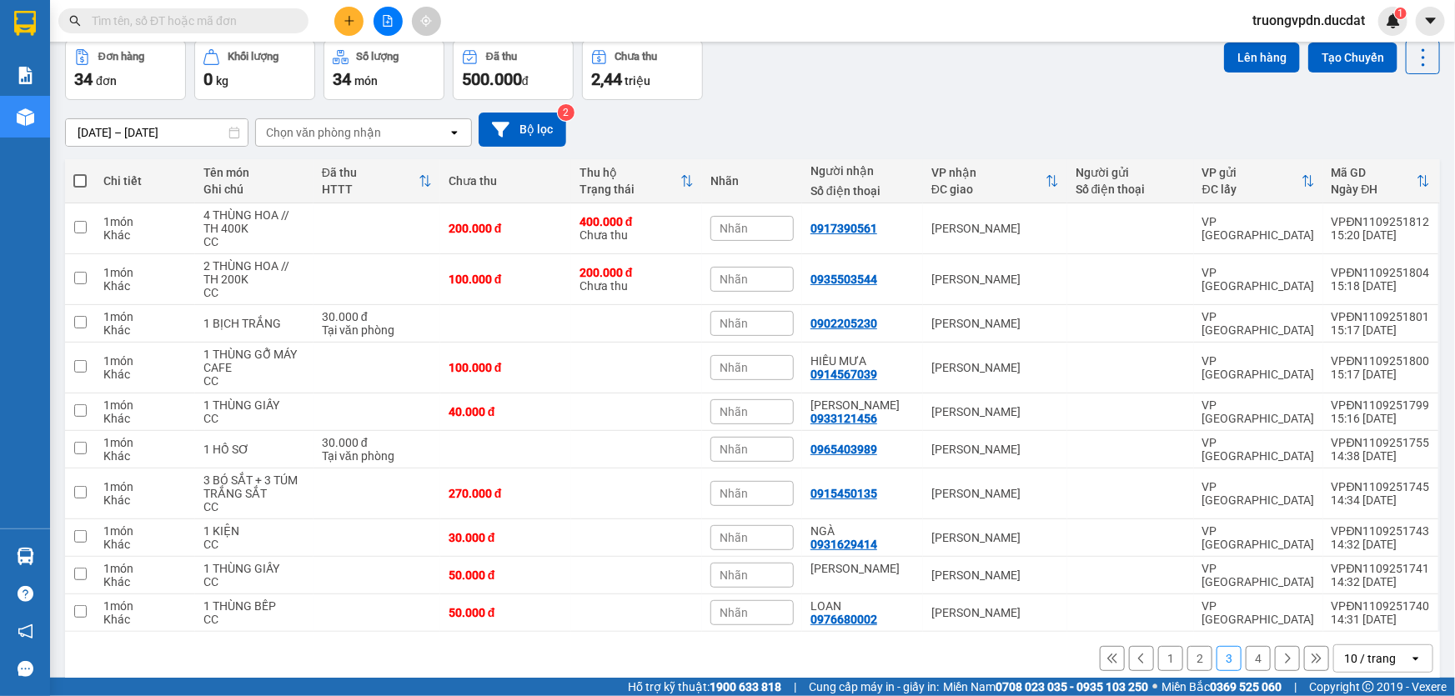
click at [1246, 652] on button "4" at bounding box center [1258, 658] width 25 height 25
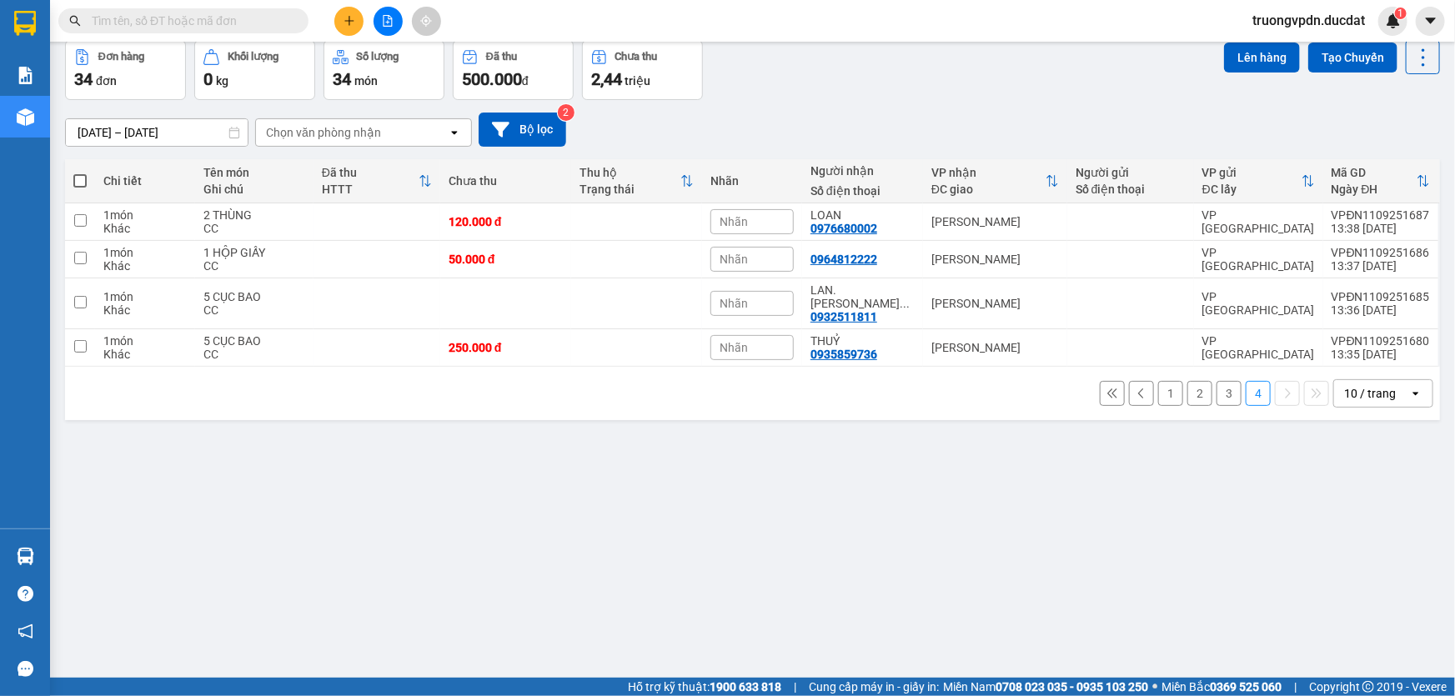
click at [1159, 384] on button "1" at bounding box center [1170, 393] width 25 height 25
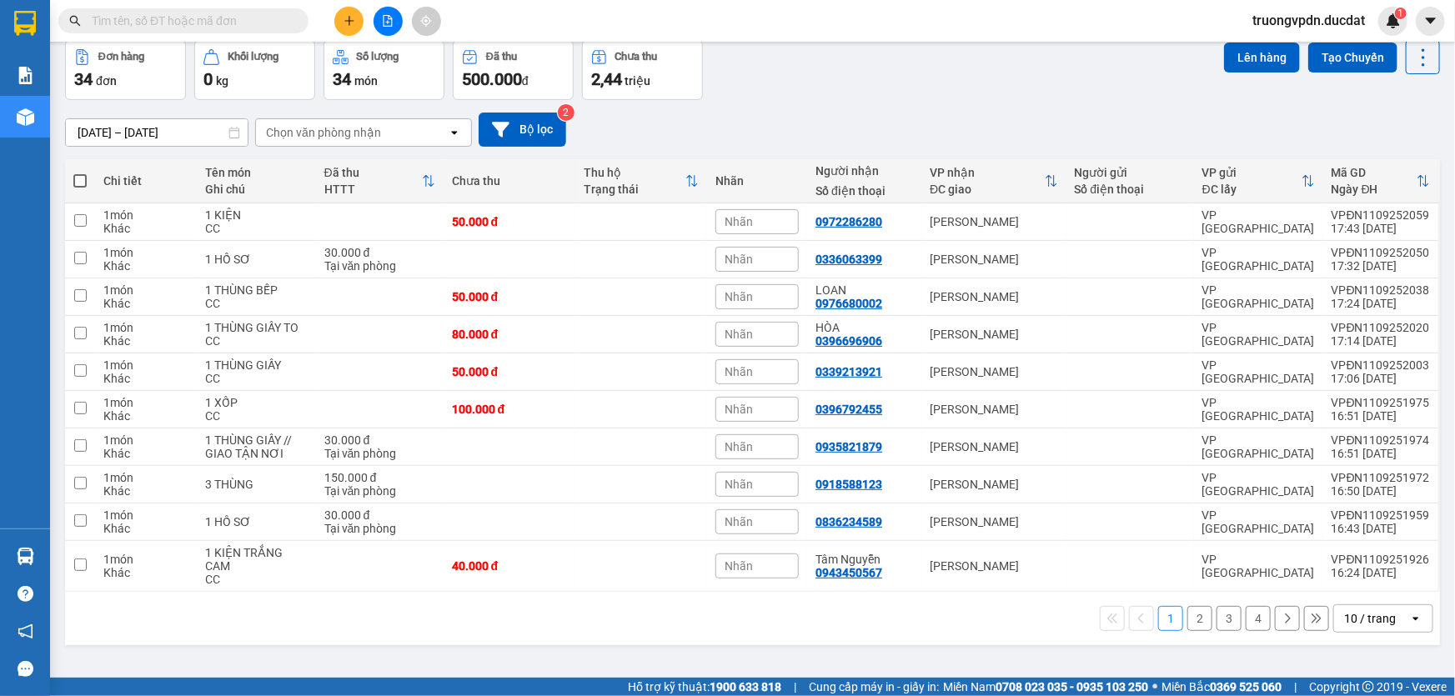
click at [79, 183] on span at bounding box center [79, 180] width 13 height 13
click at [80, 173] on input "checkbox" at bounding box center [80, 173] width 0 height 0
checkbox input "true"
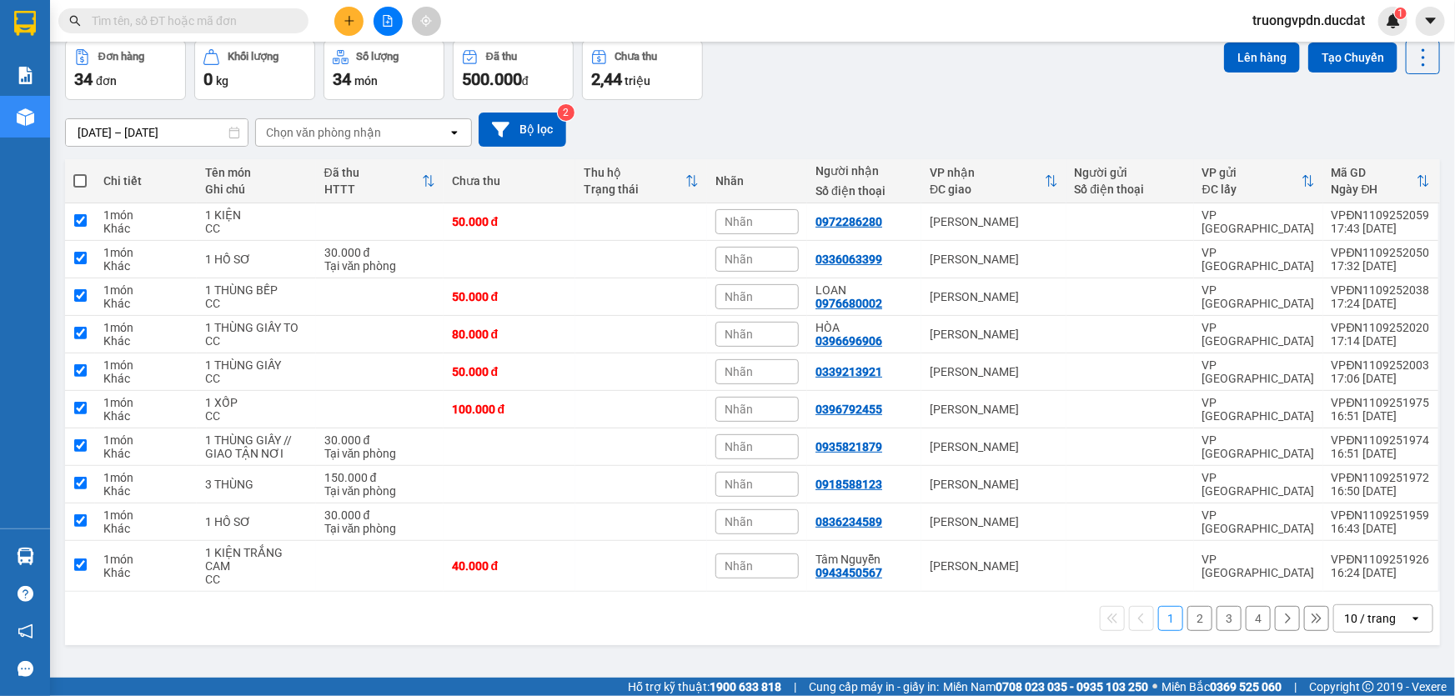
checkbox input "true"
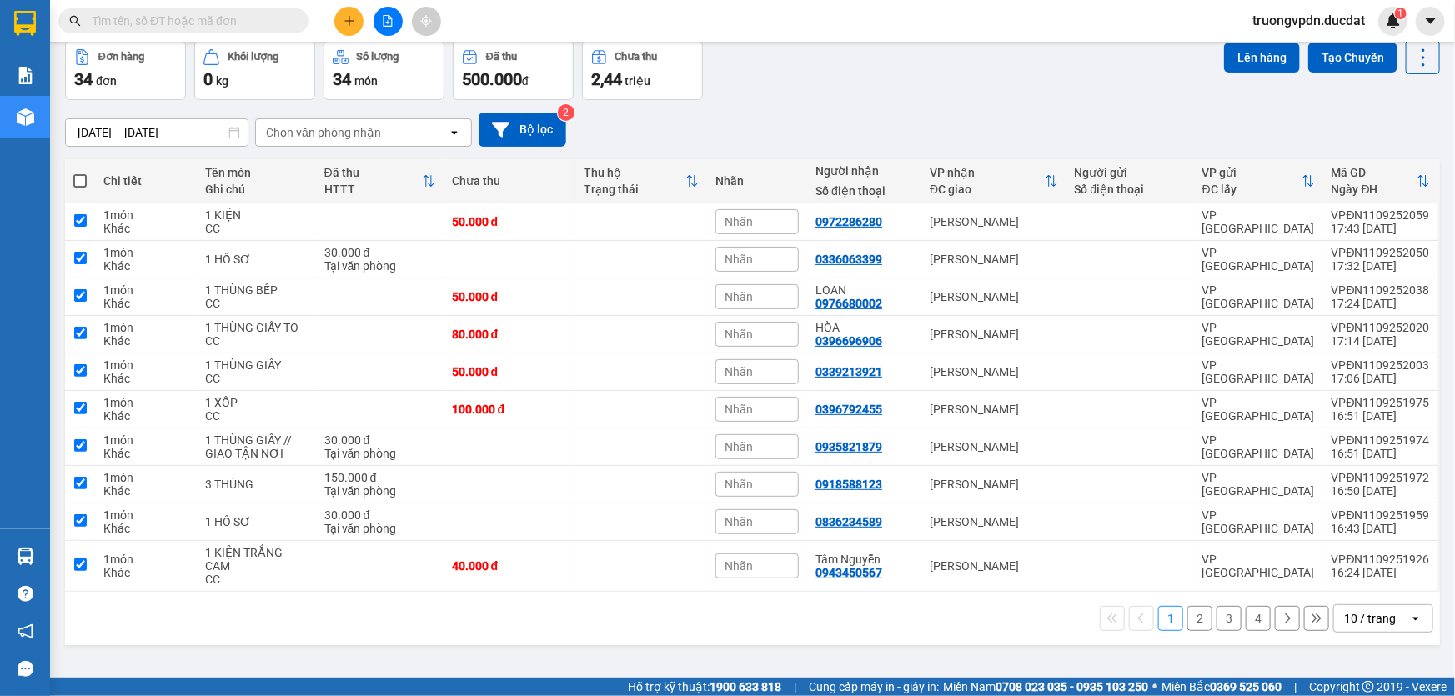
checkbox input "true"
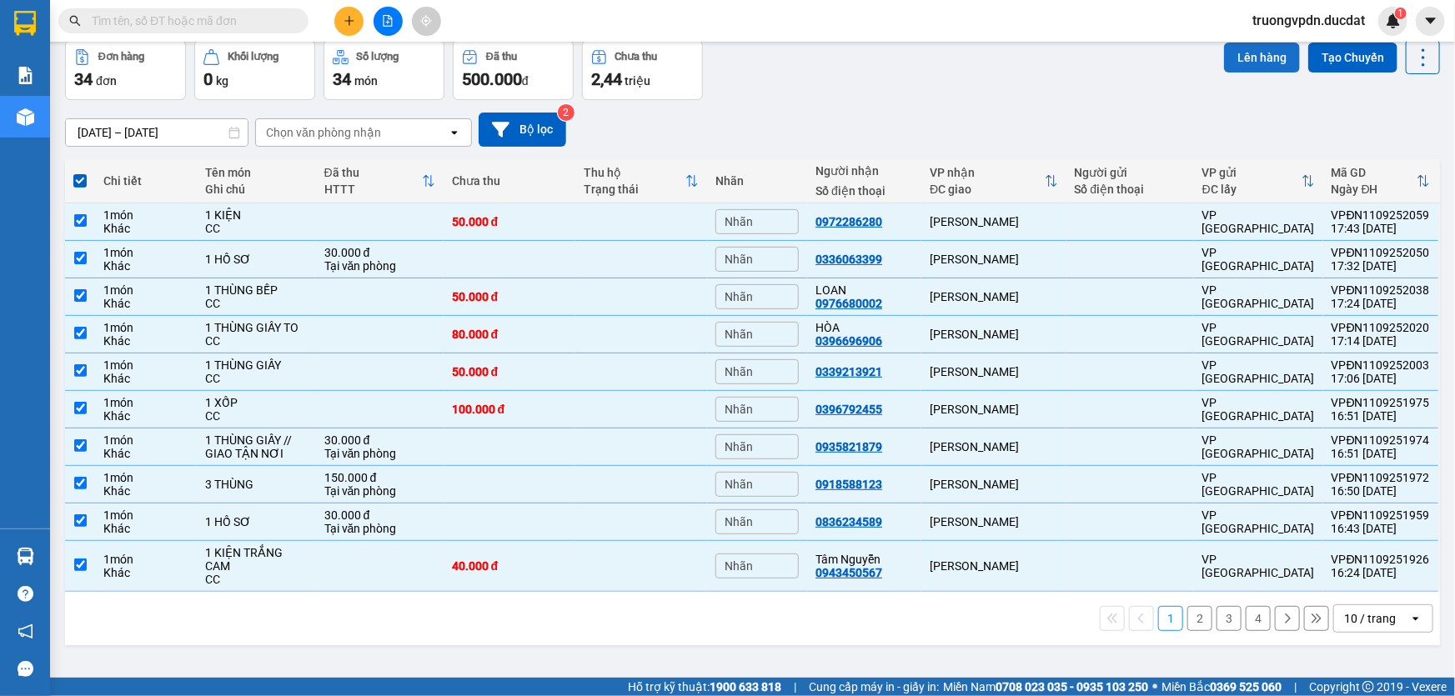
click at [1252, 55] on button "Lên hàng" at bounding box center [1262, 58] width 76 height 30
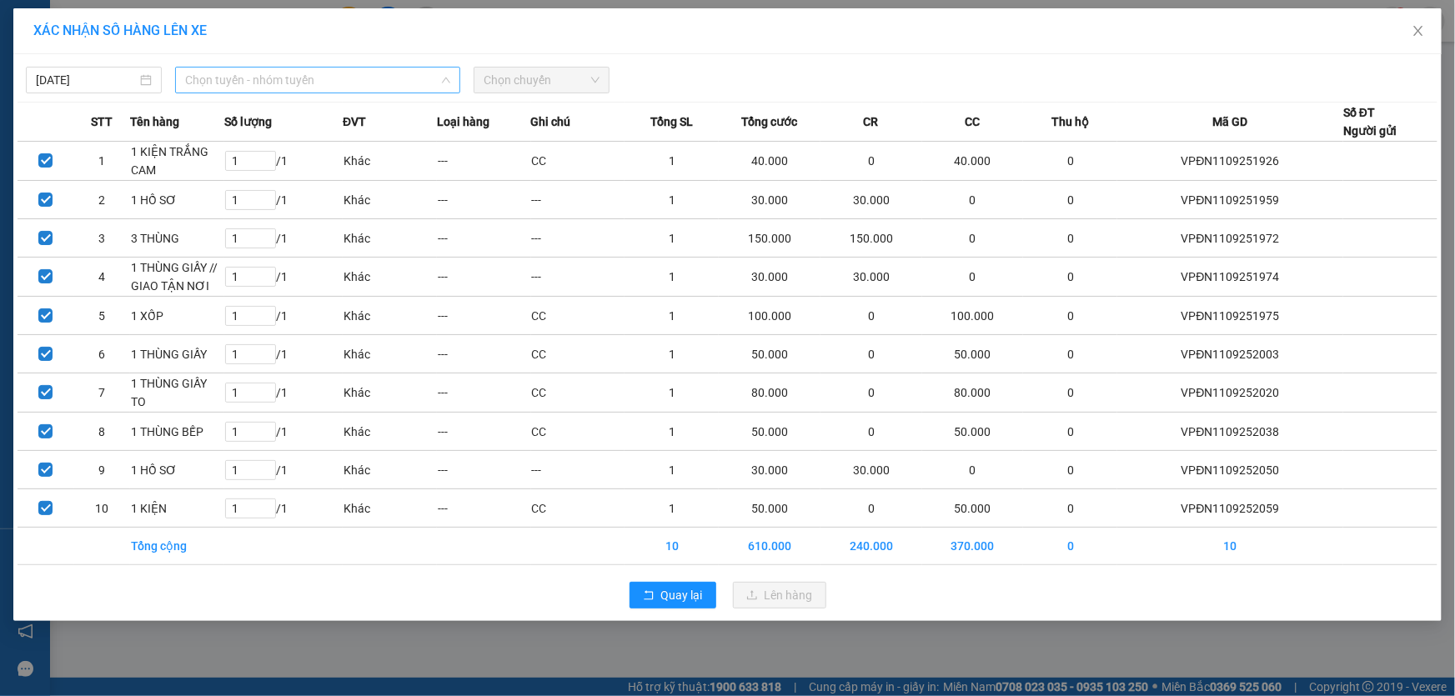
click at [317, 87] on span "Chọn tuyến - nhóm tuyến" at bounding box center [317, 80] width 265 height 25
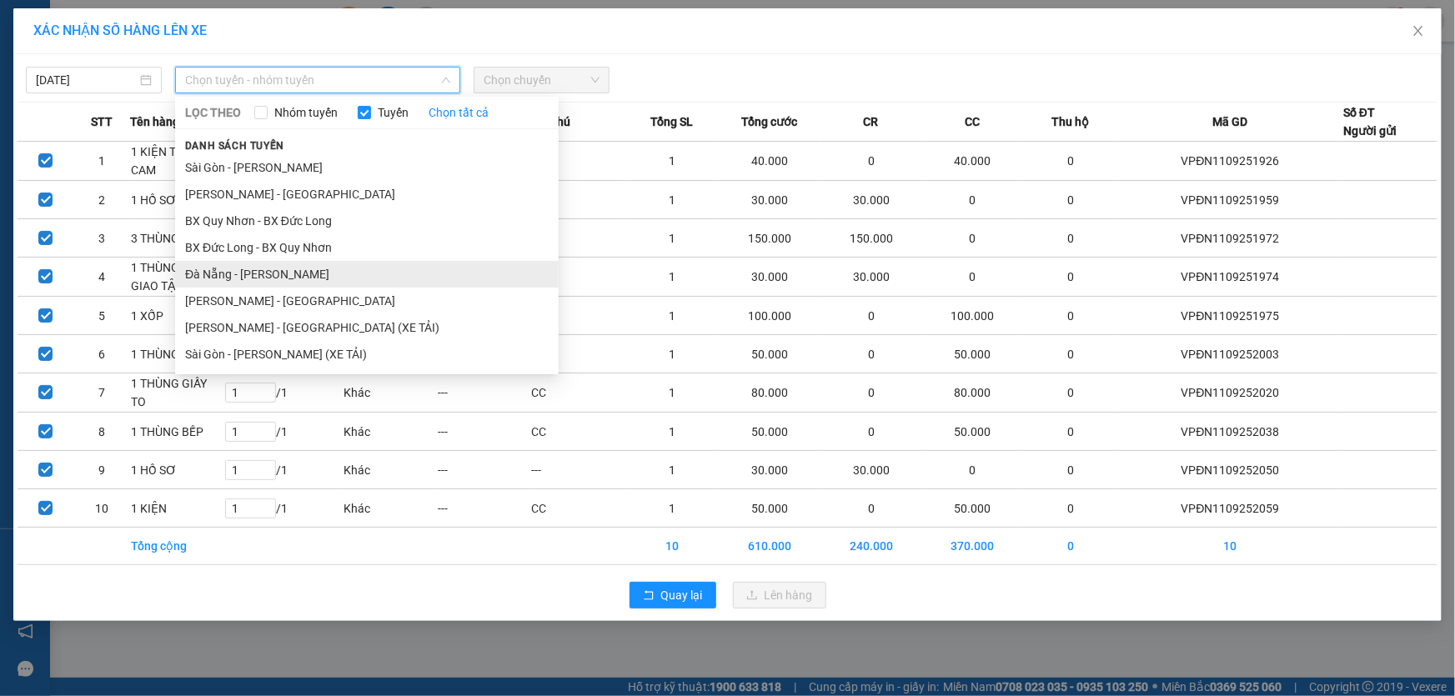
click at [244, 270] on li "Đà Nẵng - [PERSON_NAME]" at bounding box center [367, 274] width 384 height 27
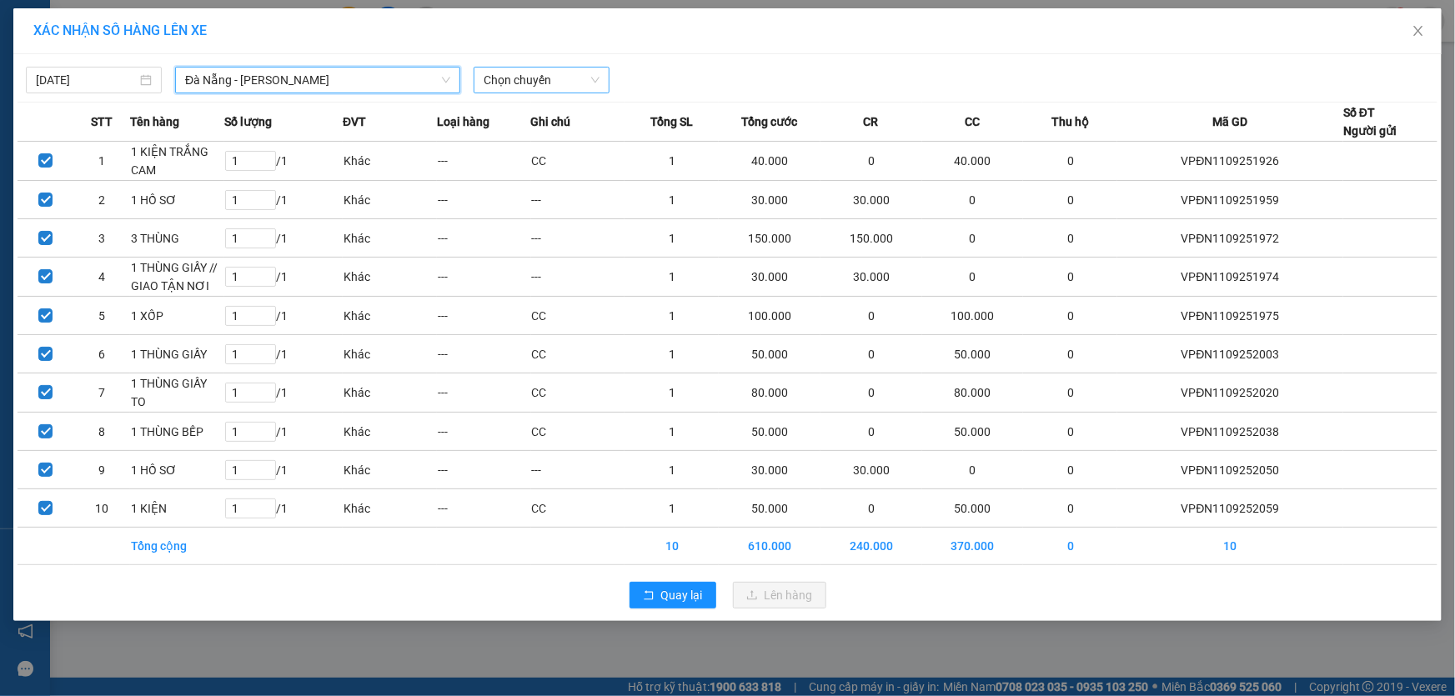
click at [604, 83] on div "Chọn chuyến" at bounding box center [542, 80] width 136 height 27
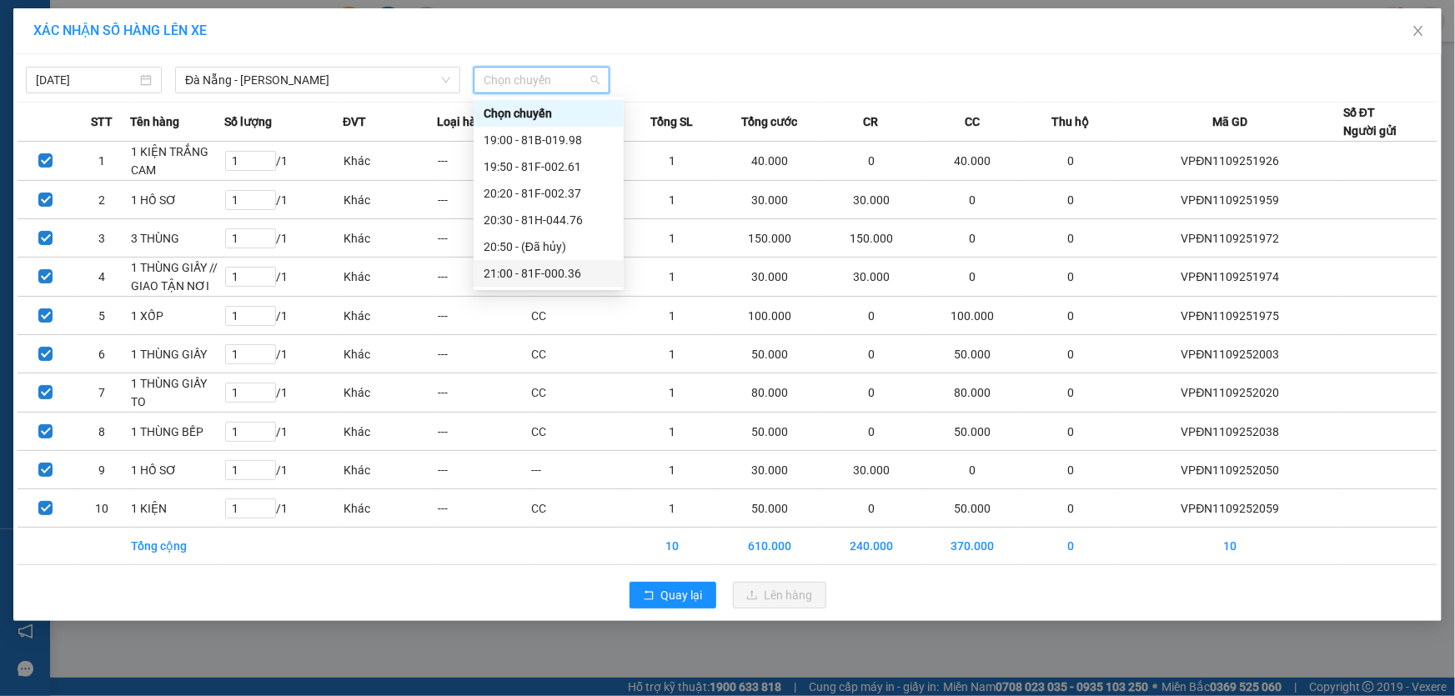
click at [571, 275] on div "21:00 - 81F-000.36" at bounding box center [549, 273] width 130 height 18
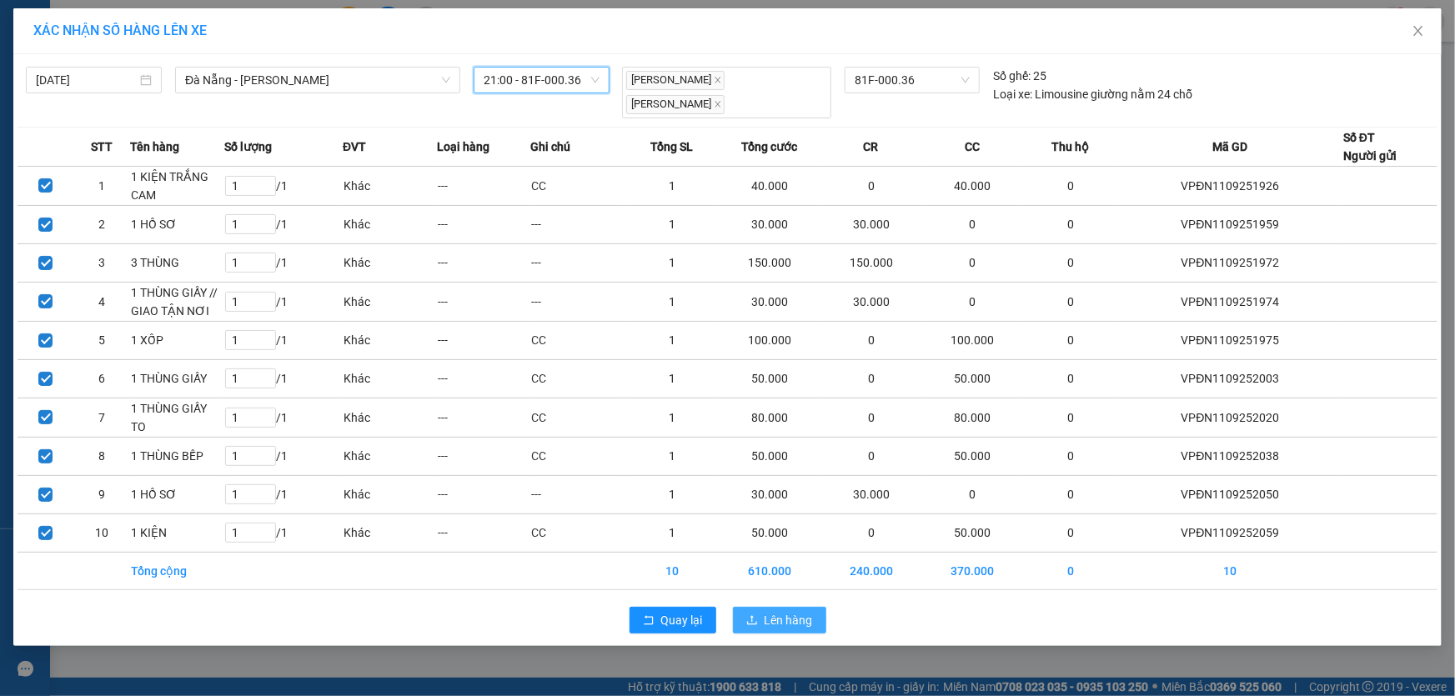
click at [778, 616] on span "Lên hàng" at bounding box center [789, 620] width 48 height 18
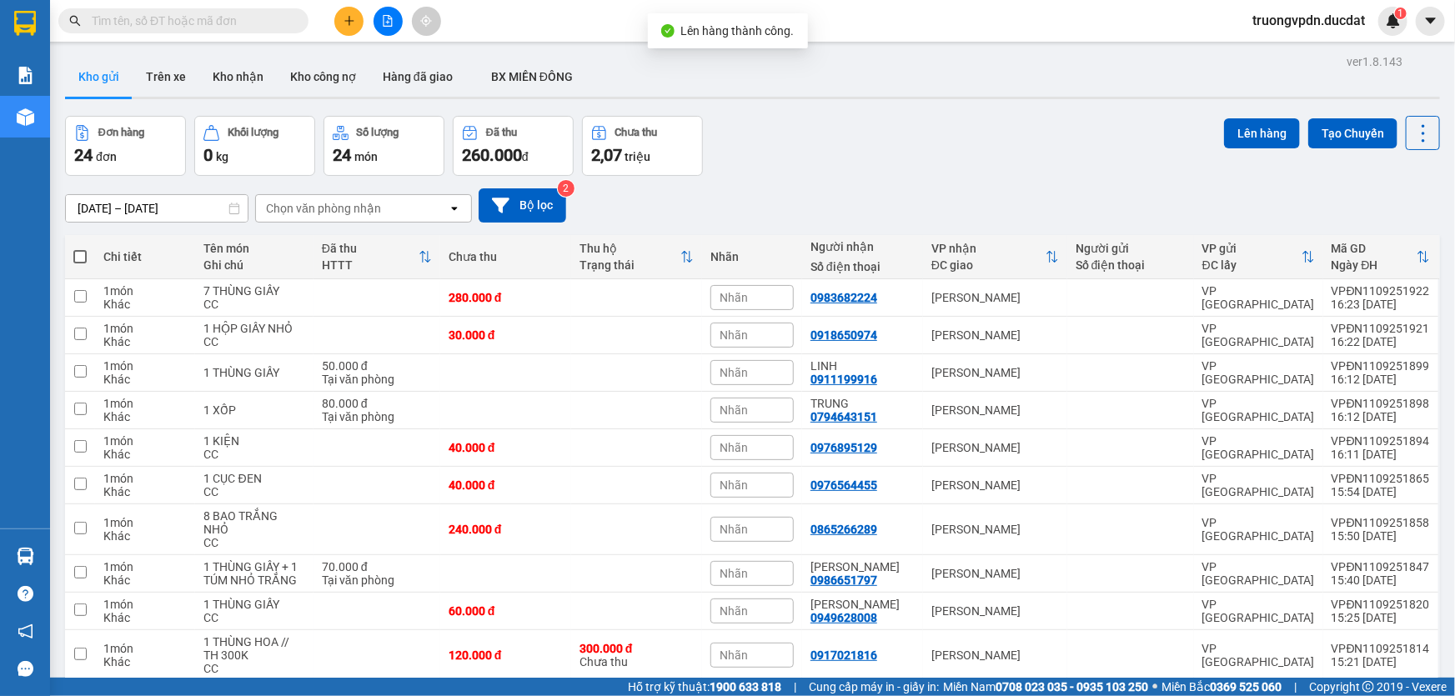
click at [76, 255] on span at bounding box center [79, 256] width 13 height 13
click at [80, 248] on input "checkbox" at bounding box center [80, 248] width 0 height 0
checkbox input "true"
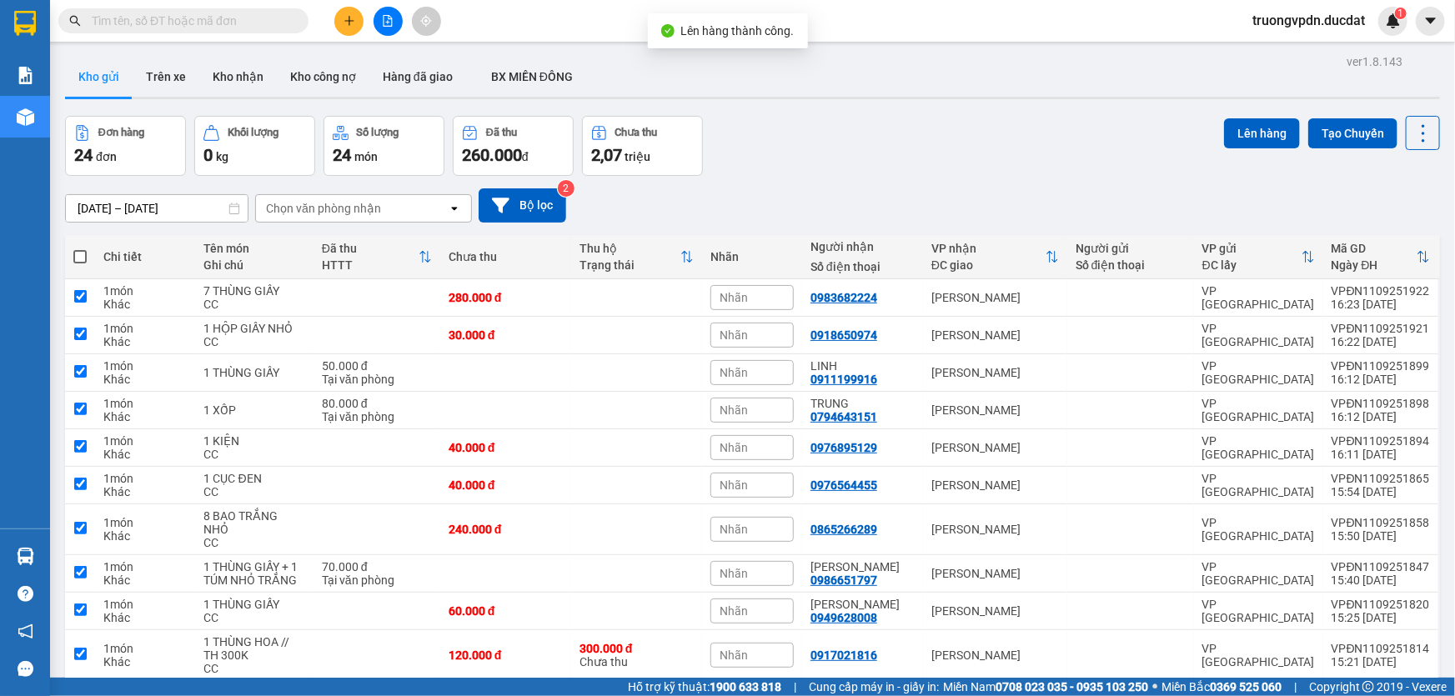
checkbox input "true"
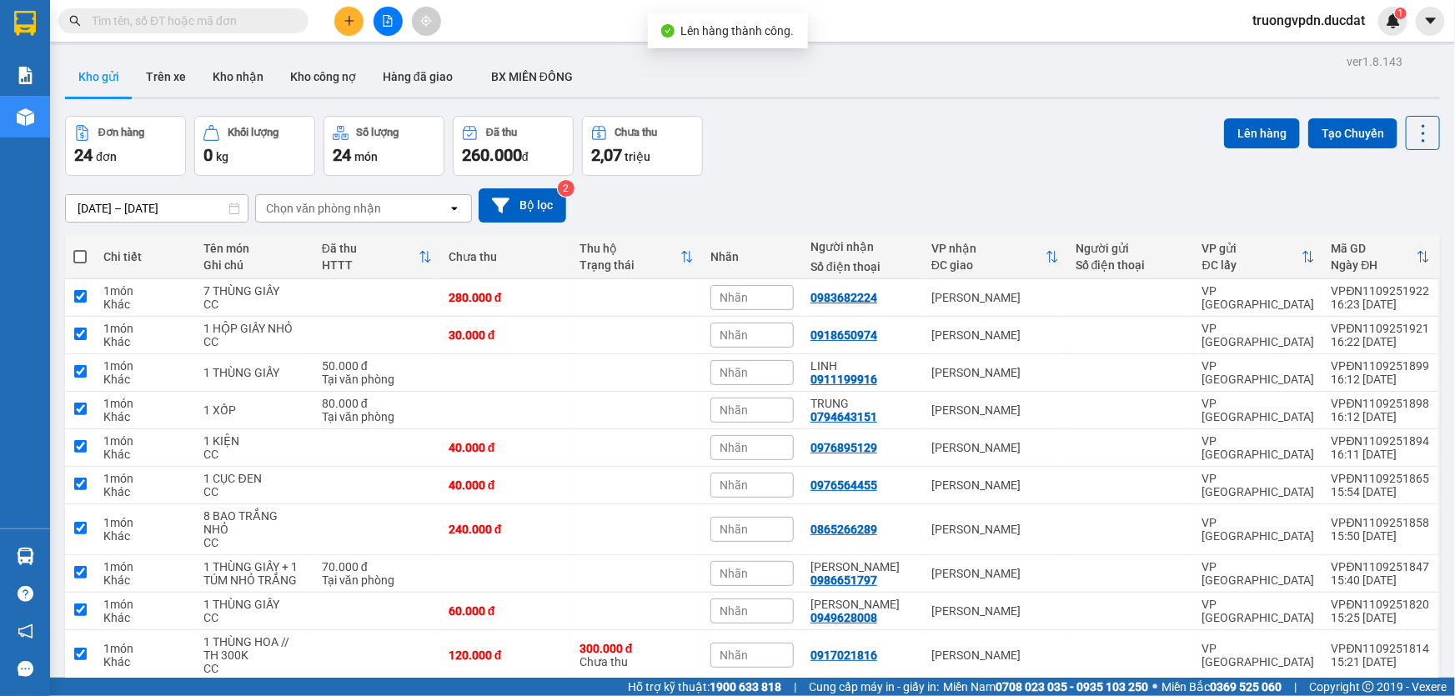
checkbox input "true"
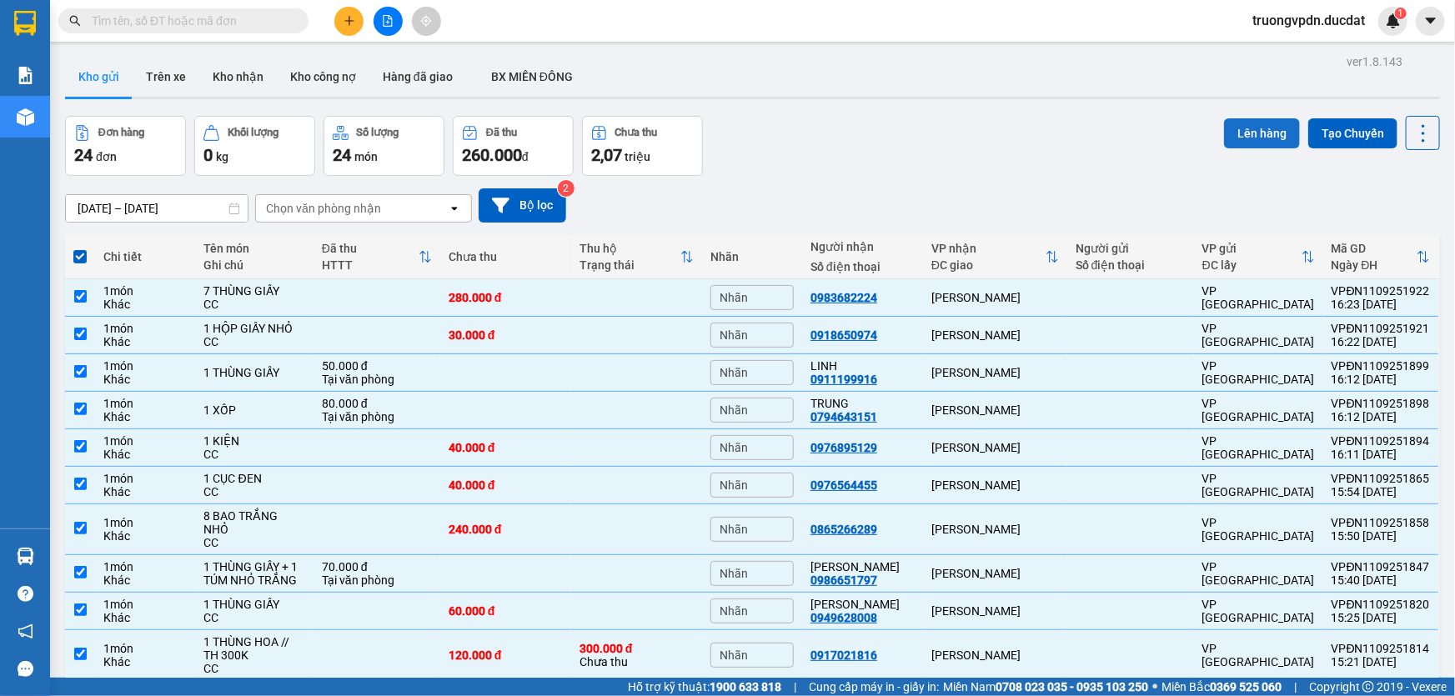
click at [1241, 134] on button "Lên hàng" at bounding box center [1262, 133] width 76 height 30
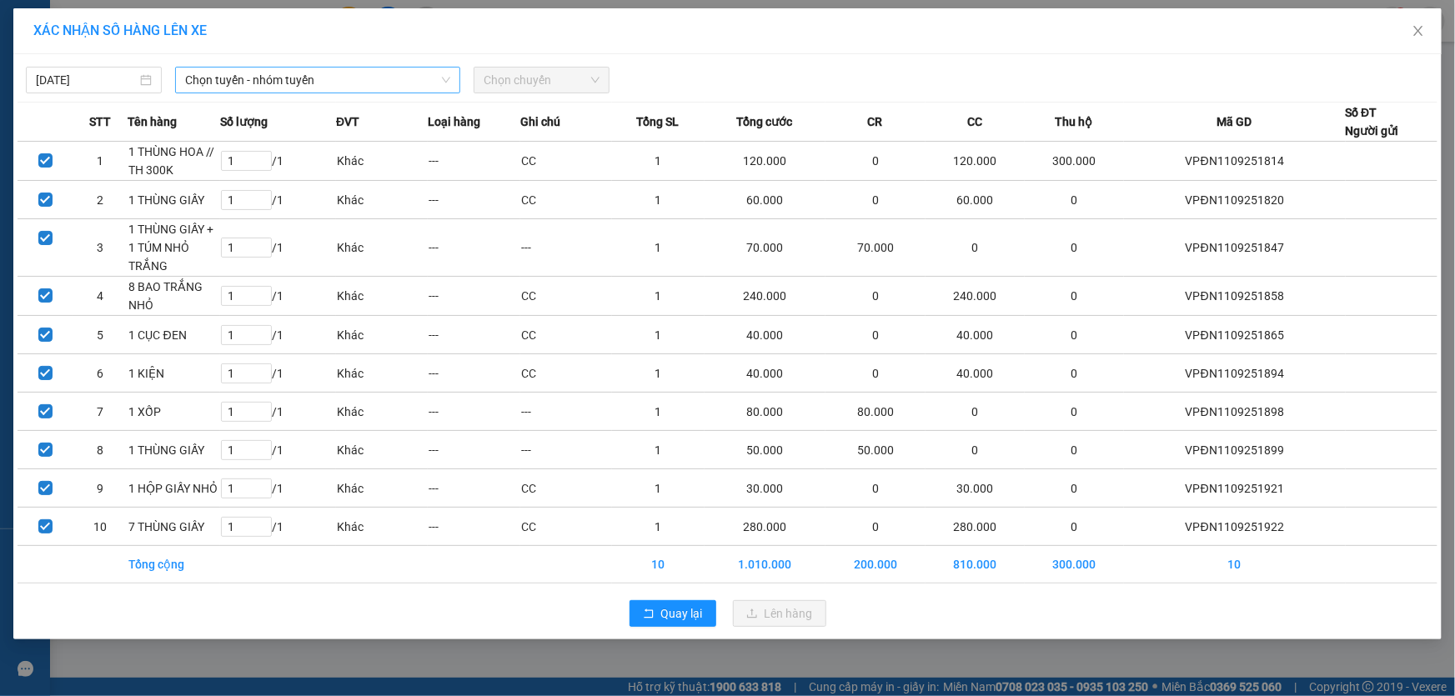
click at [315, 88] on span "Chọn tuyến - nhóm tuyến" at bounding box center [317, 80] width 265 height 25
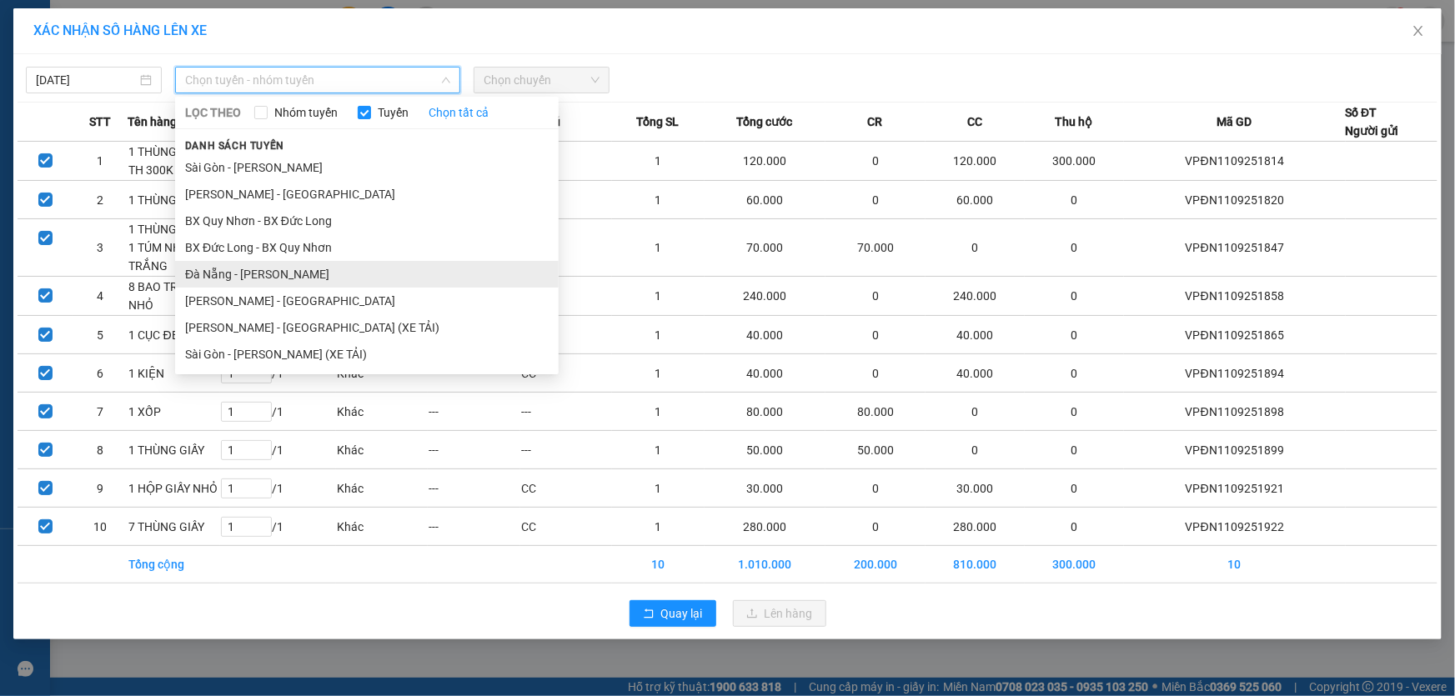
click at [263, 280] on li "Đà Nẵng - [PERSON_NAME]" at bounding box center [367, 274] width 384 height 27
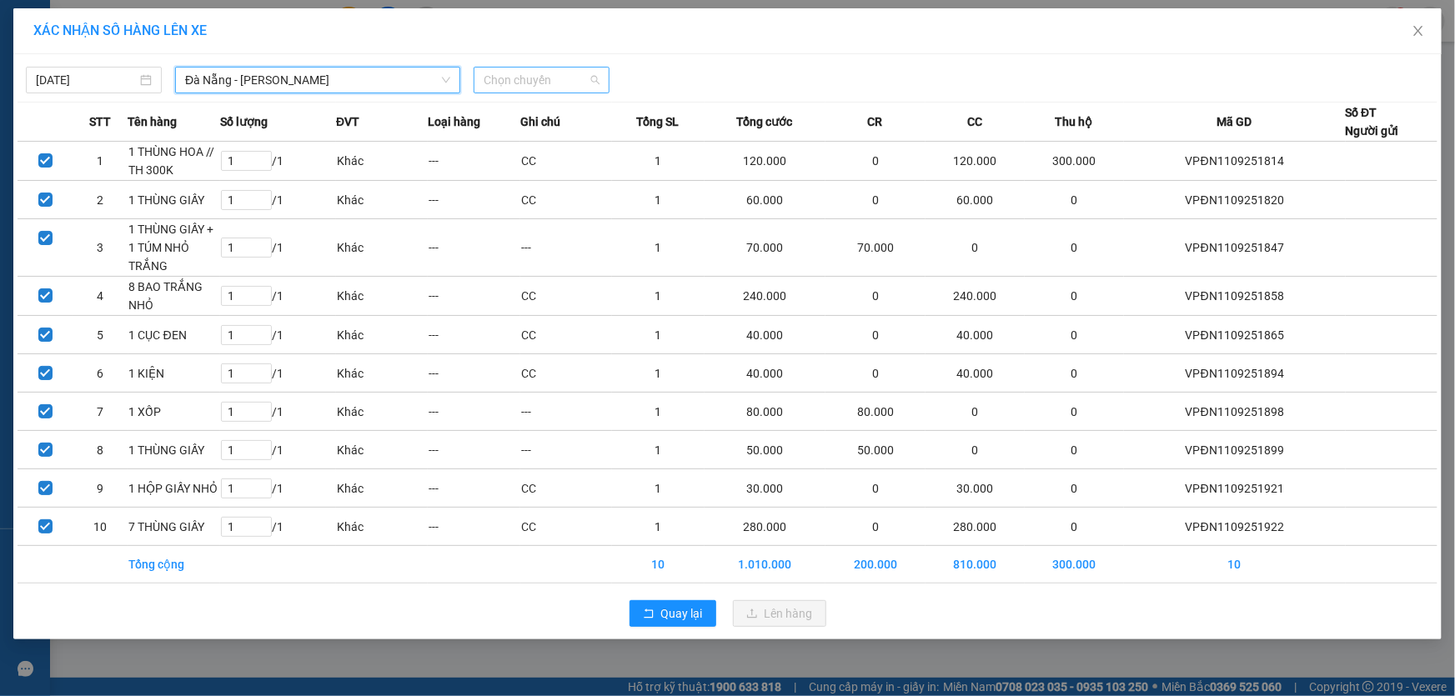
click at [569, 83] on span "Chọn chuyến" at bounding box center [542, 80] width 116 height 25
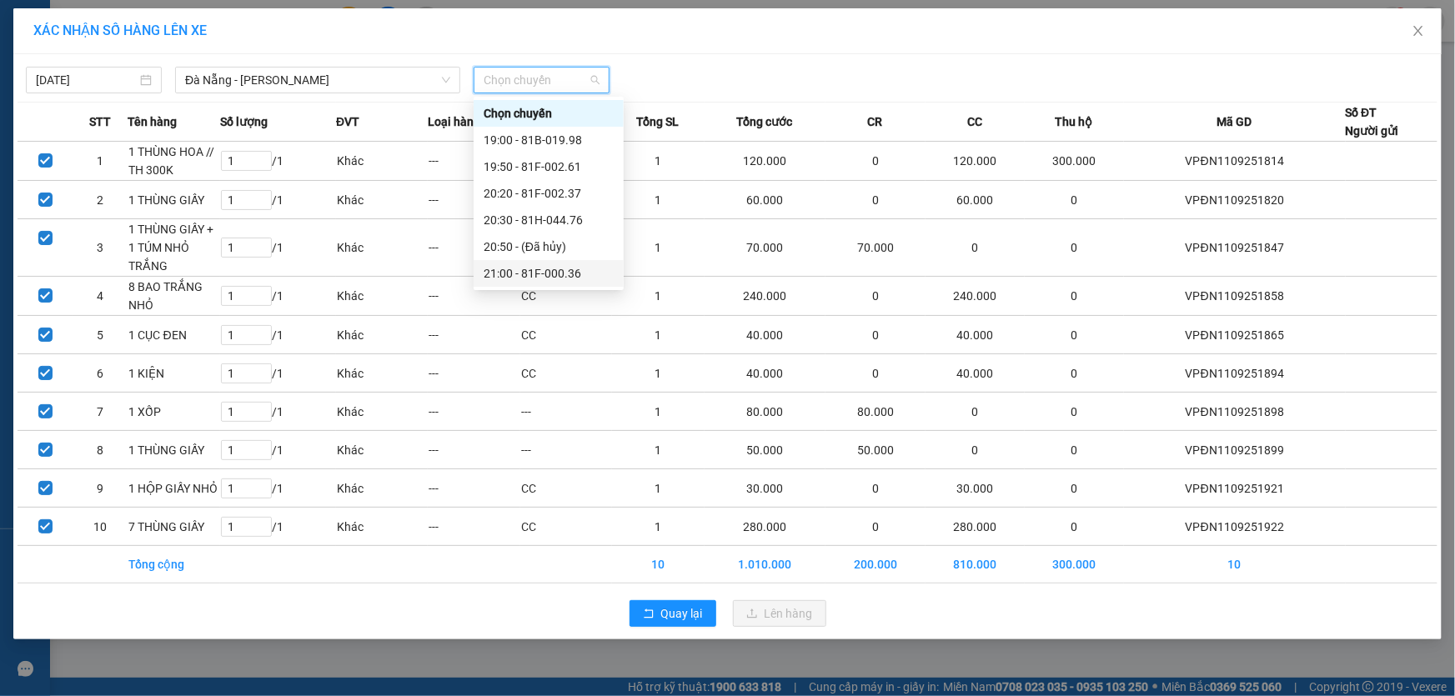
click at [570, 275] on div "21:00 - 81F-000.36" at bounding box center [549, 273] width 130 height 18
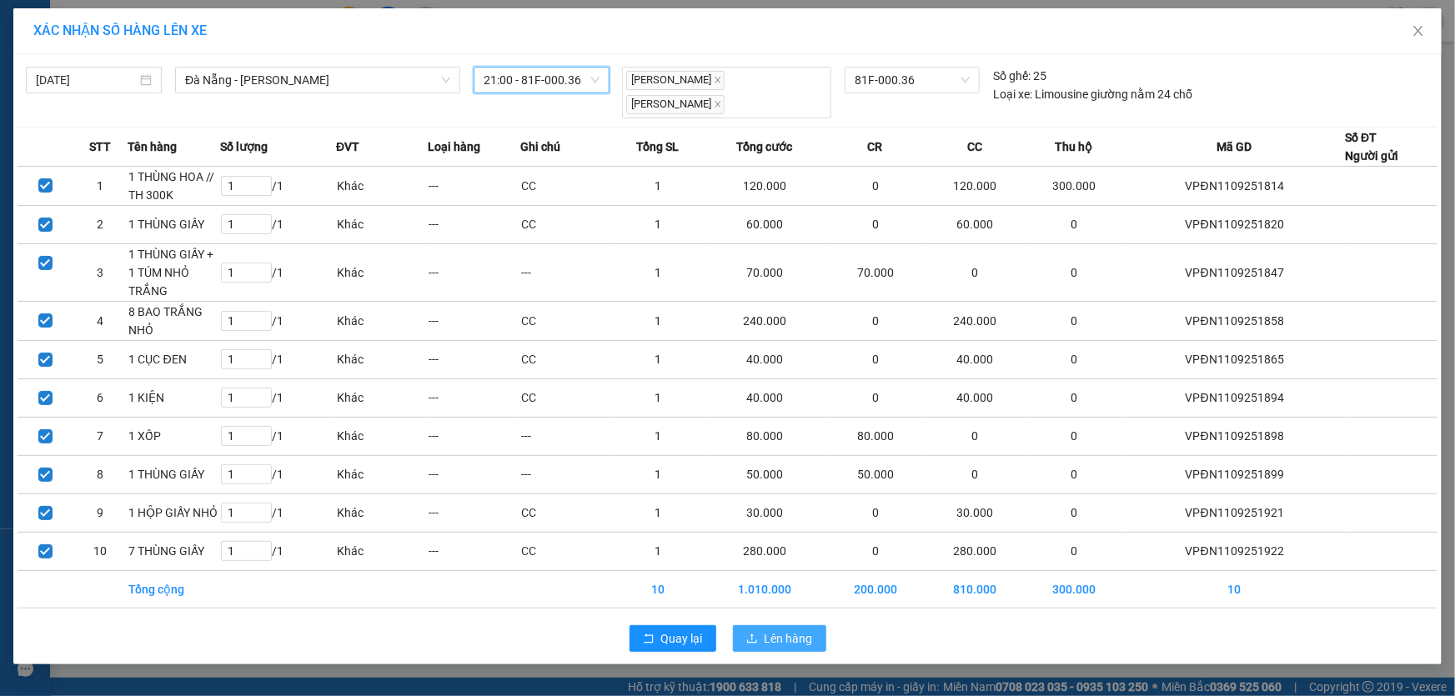
click at [781, 634] on span "Lên hàng" at bounding box center [789, 638] width 48 height 18
click at [792, 642] on span "Lên hàng" at bounding box center [789, 638] width 48 height 18
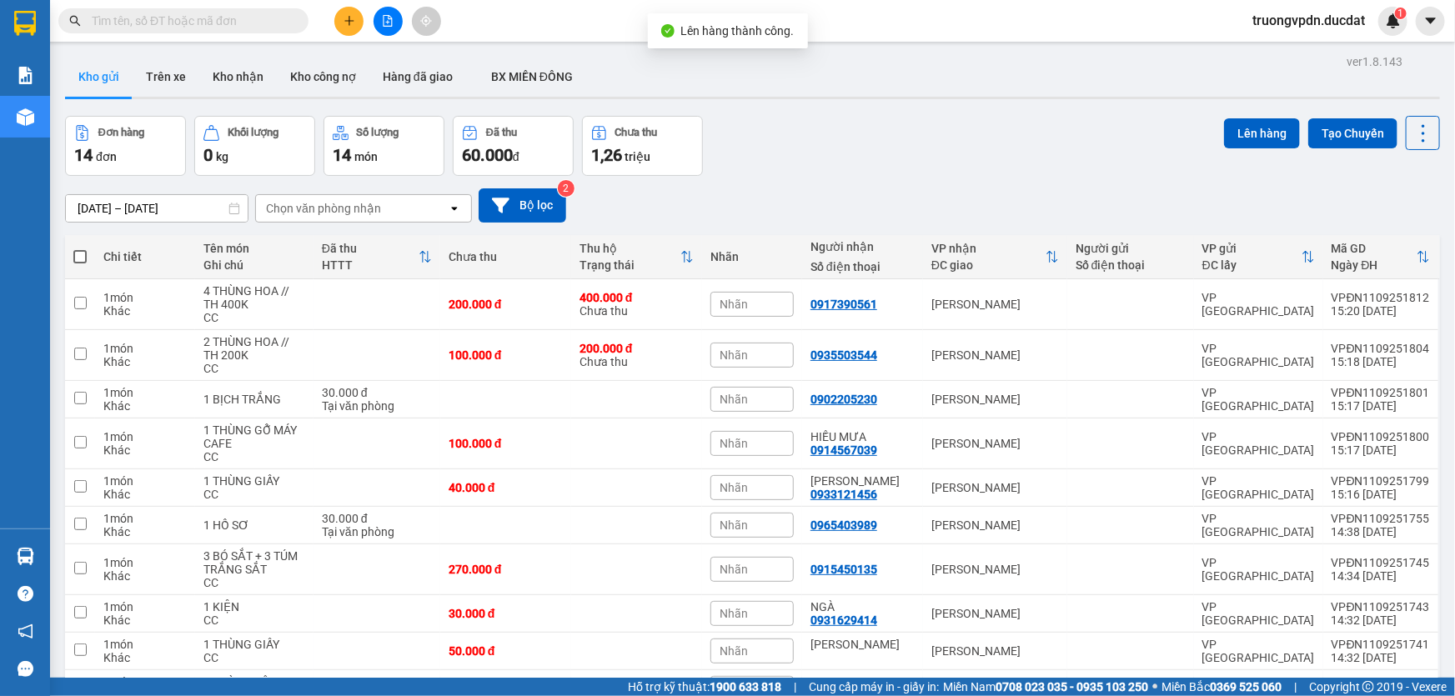
click at [78, 255] on span at bounding box center [79, 256] width 13 height 13
click at [80, 248] on input "checkbox" at bounding box center [80, 248] width 0 height 0
checkbox input "true"
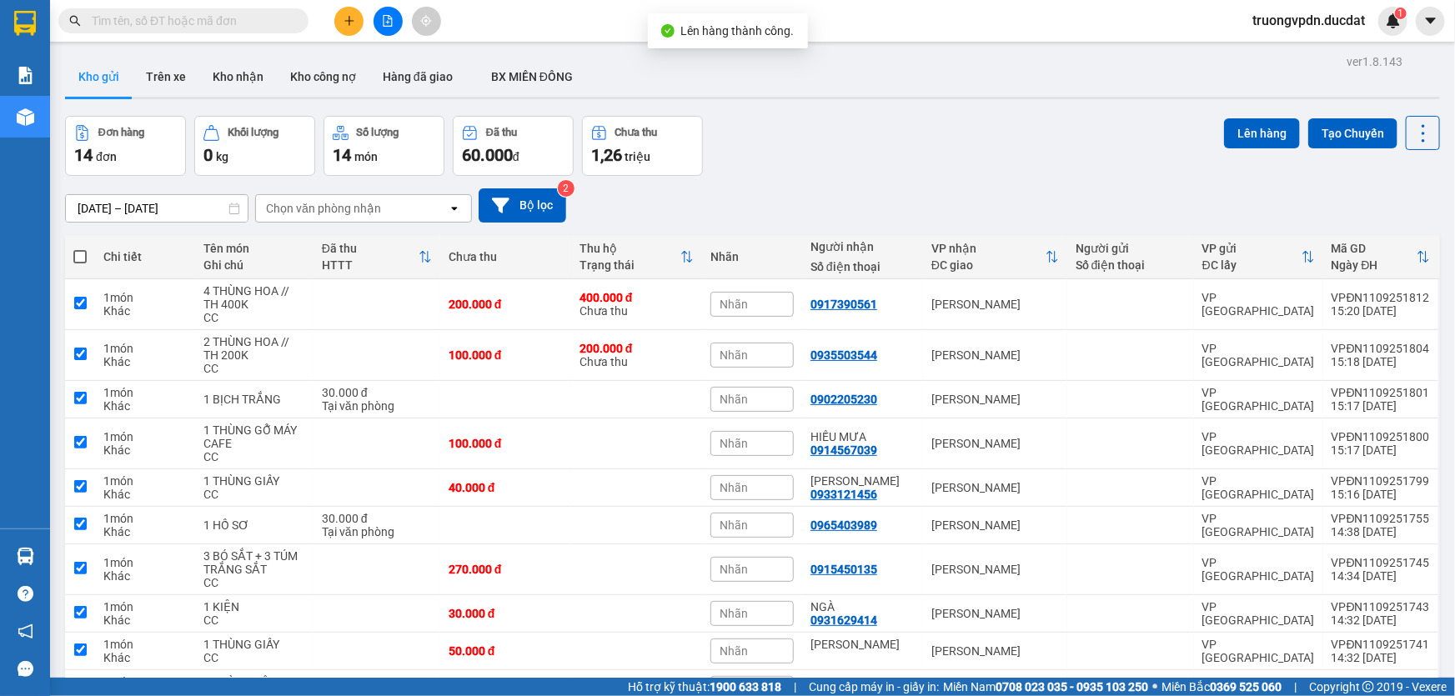
checkbox input "true"
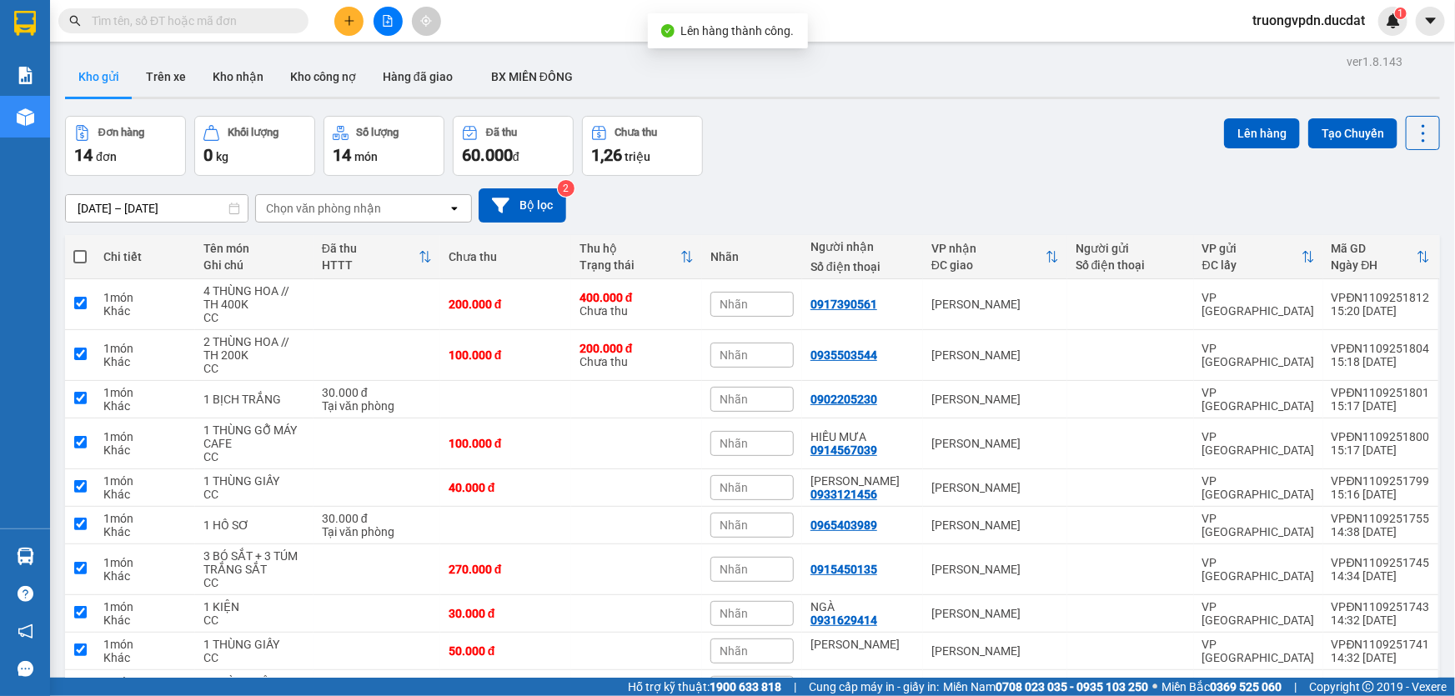
checkbox input "true"
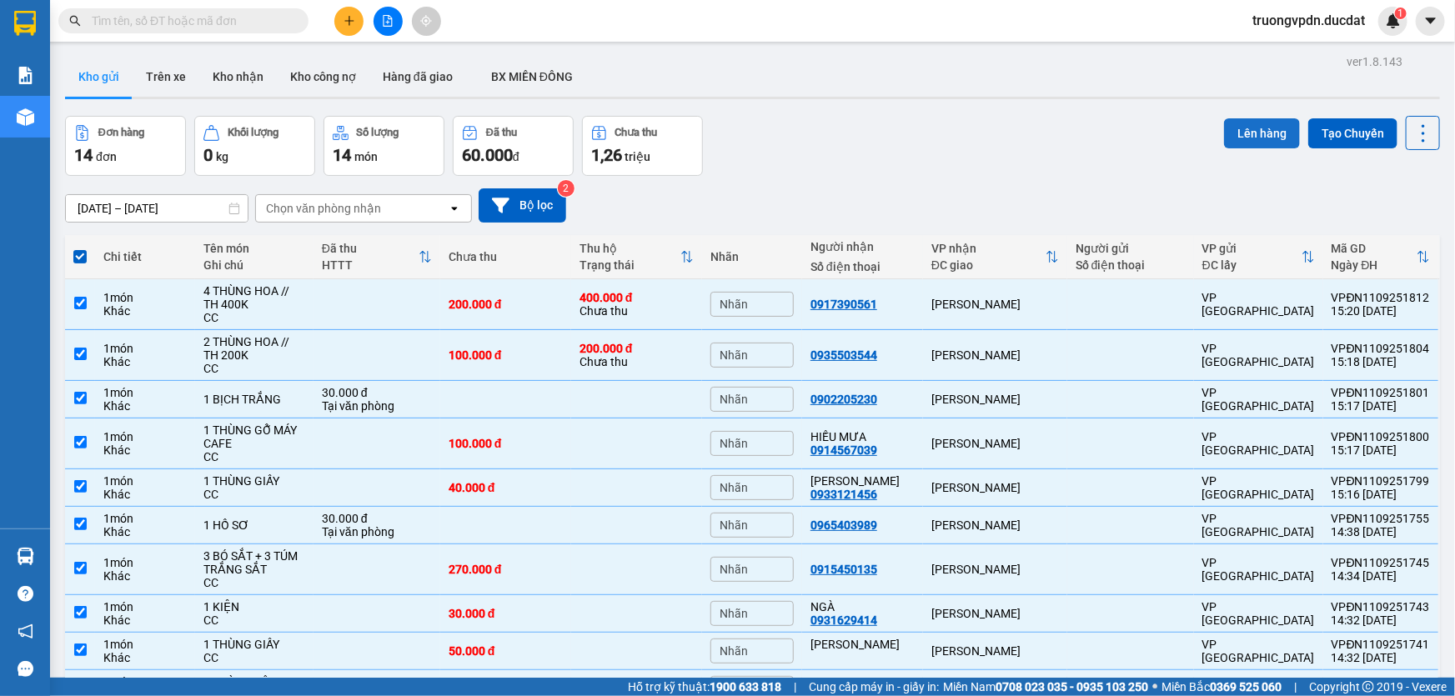
click at [1242, 135] on button "Lên hàng" at bounding box center [1262, 133] width 76 height 30
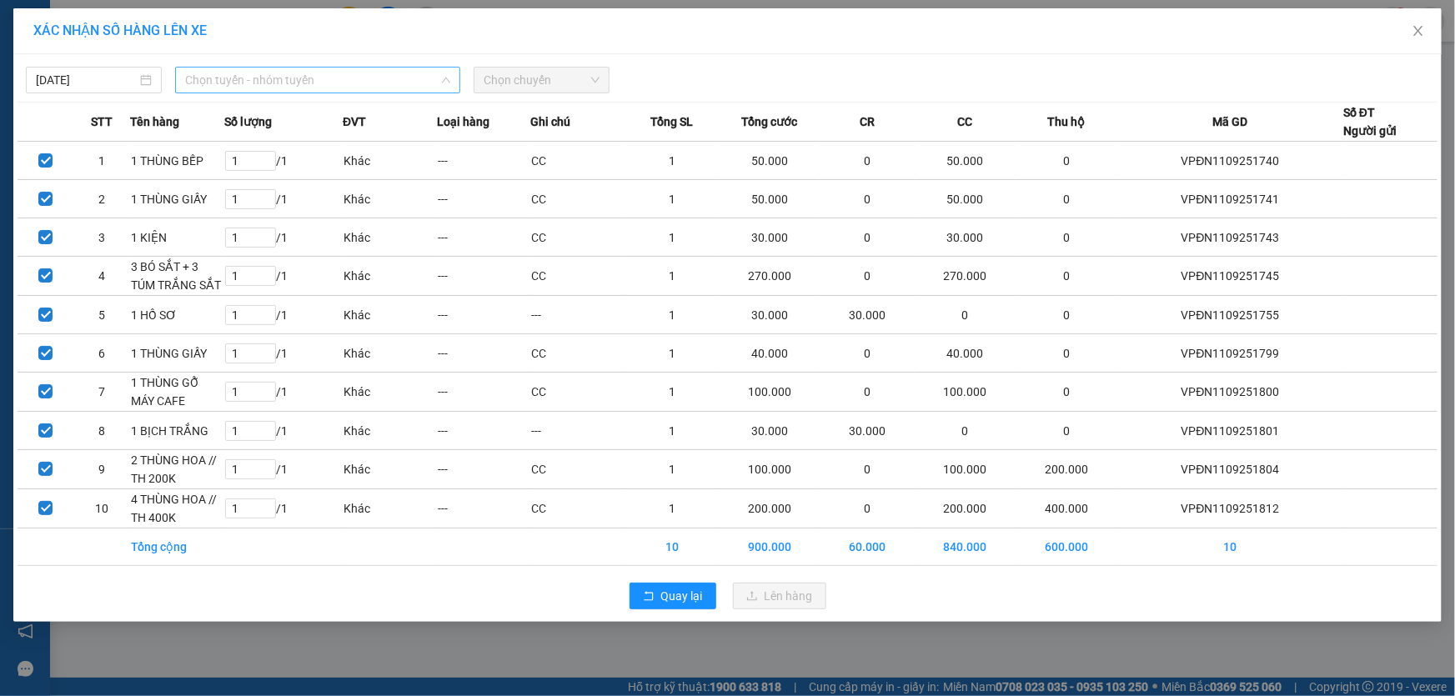
click at [342, 76] on span "Chọn tuyến - nhóm tuyến" at bounding box center [317, 80] width 265 height 25
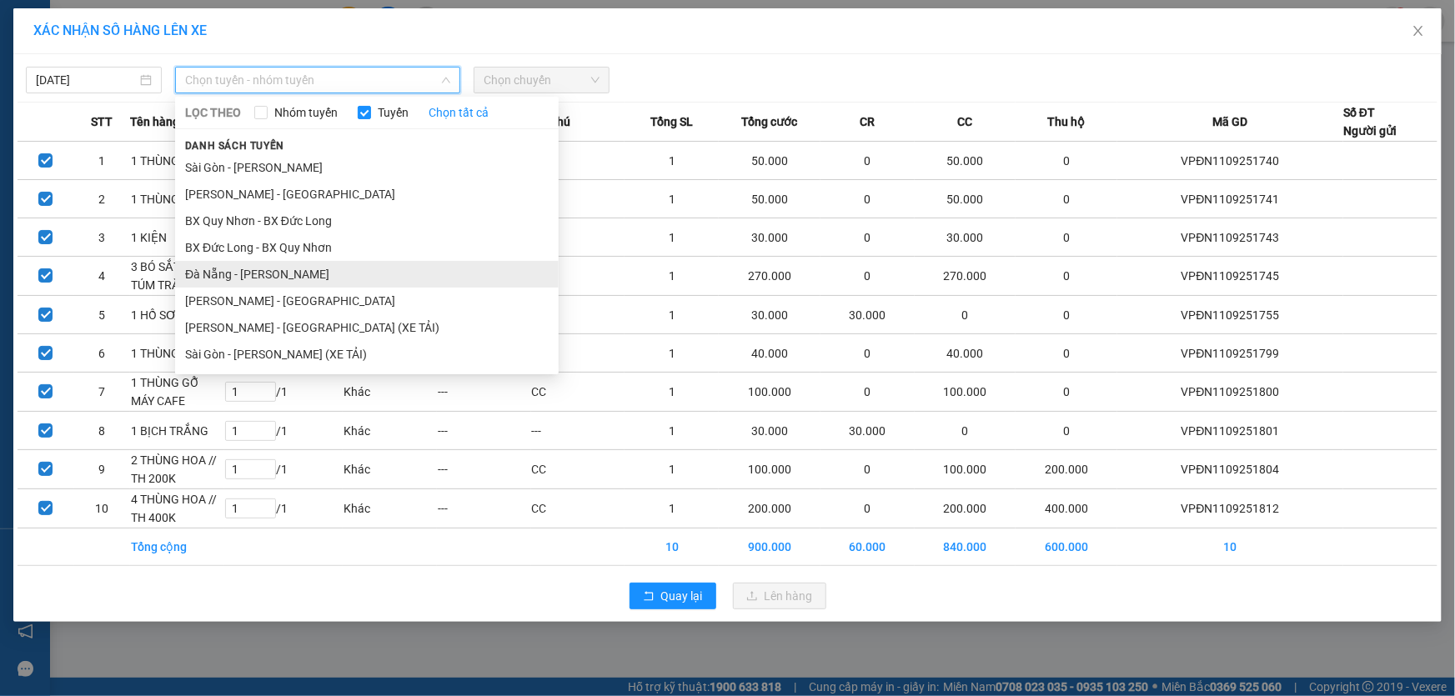
drag, startPoint x: 283, startPoint y: 277, endPoint x: 517, endPoint y: 103, distance: 290.8
click at [283, 273] on li "Đà Nẵng - [PERSON_NAME]" at bounding box center [367, 274] width 384 height 27
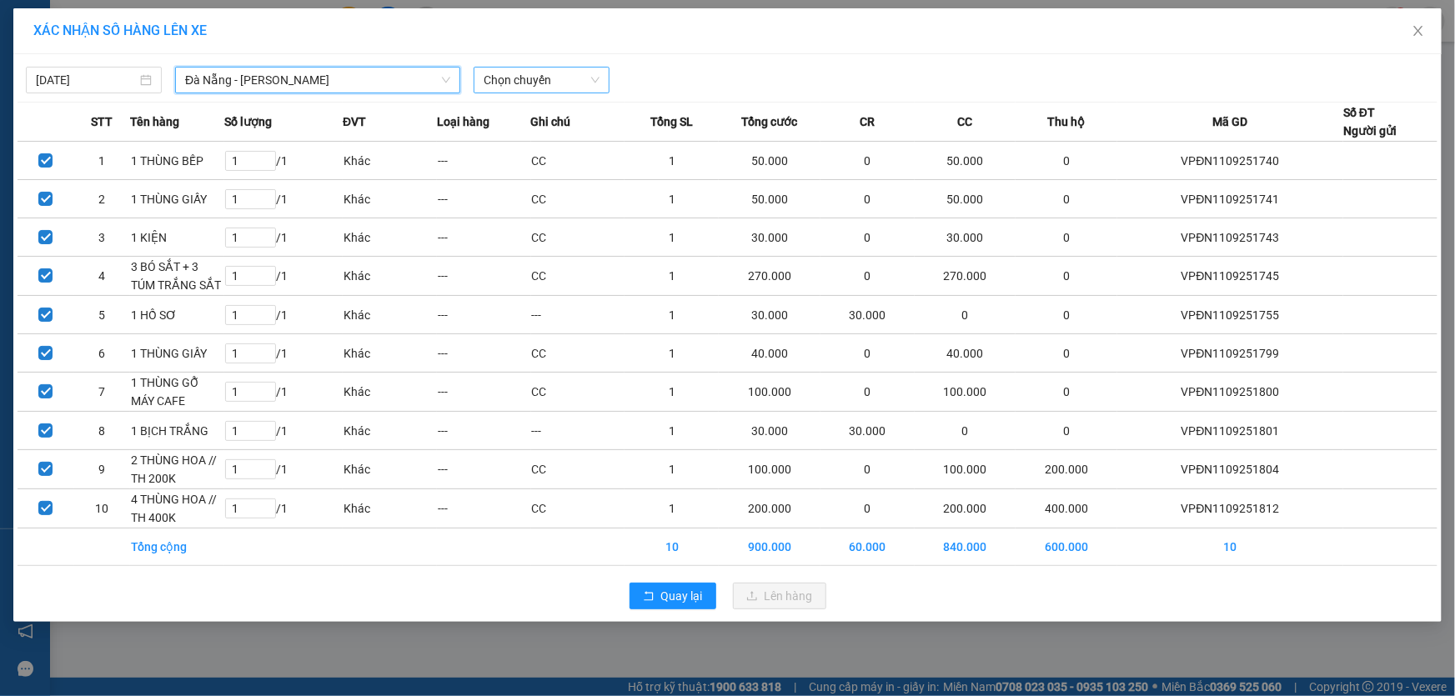
click at [550, 79] on span "Chọn chuyến" at bounding box center [542, 80] width 116 height 25
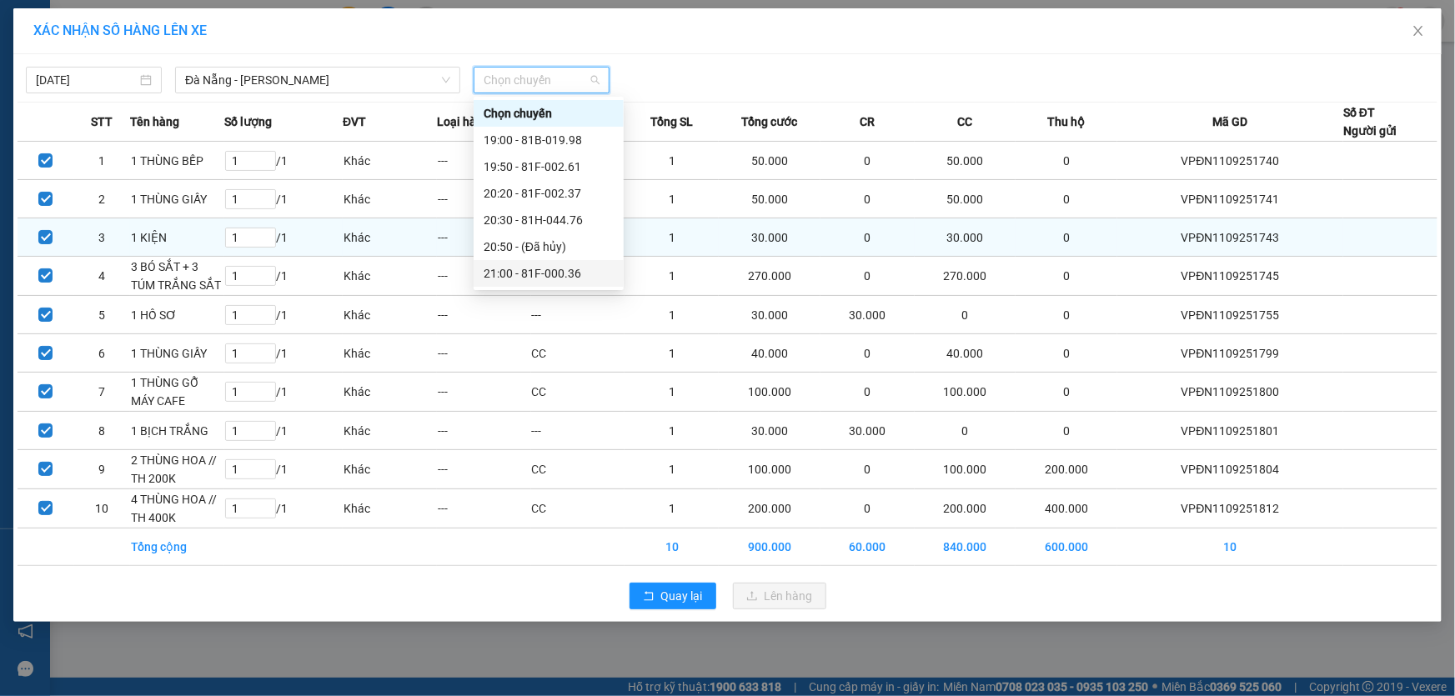
click at [554, 271] on div "21:00 - 81F-000.36" at bounding box center [549, 273] width 130 height 18
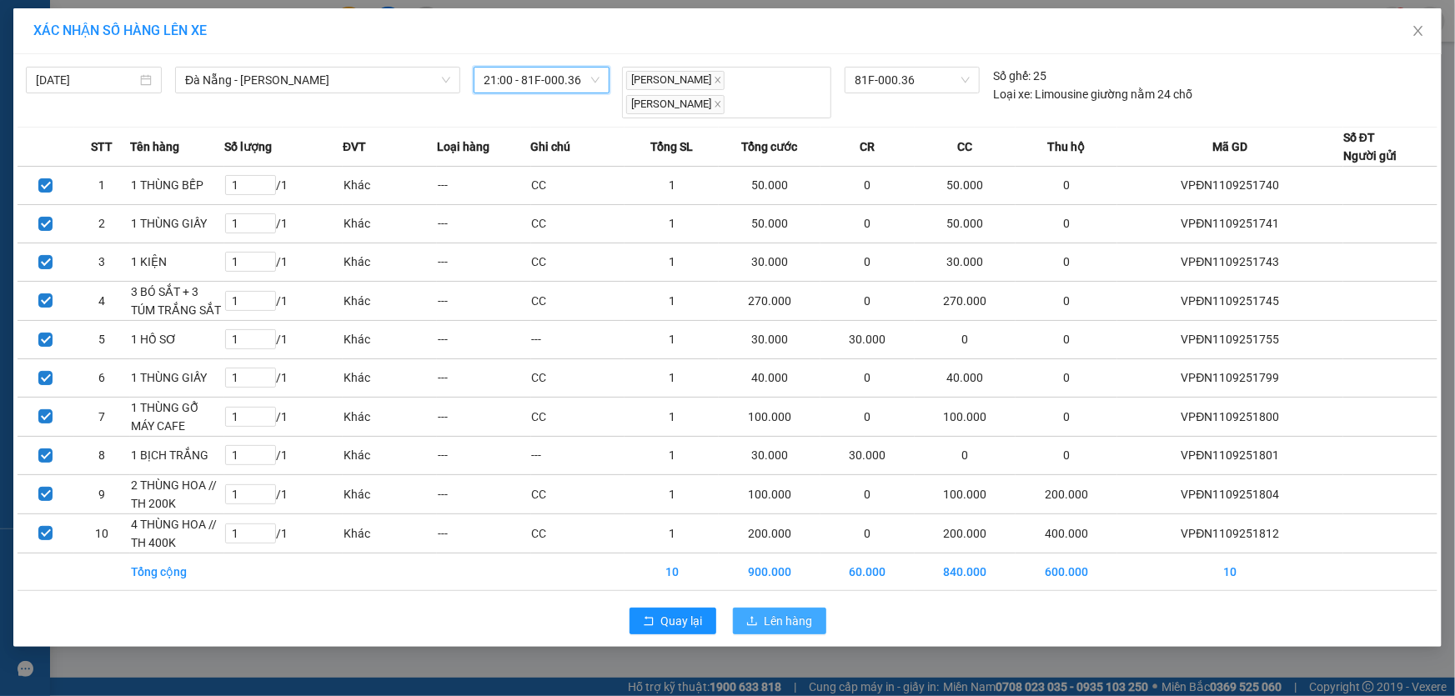
click at [782, 617] on span "Lên hàng" at bounding box center [789, 621] width 48 height 18
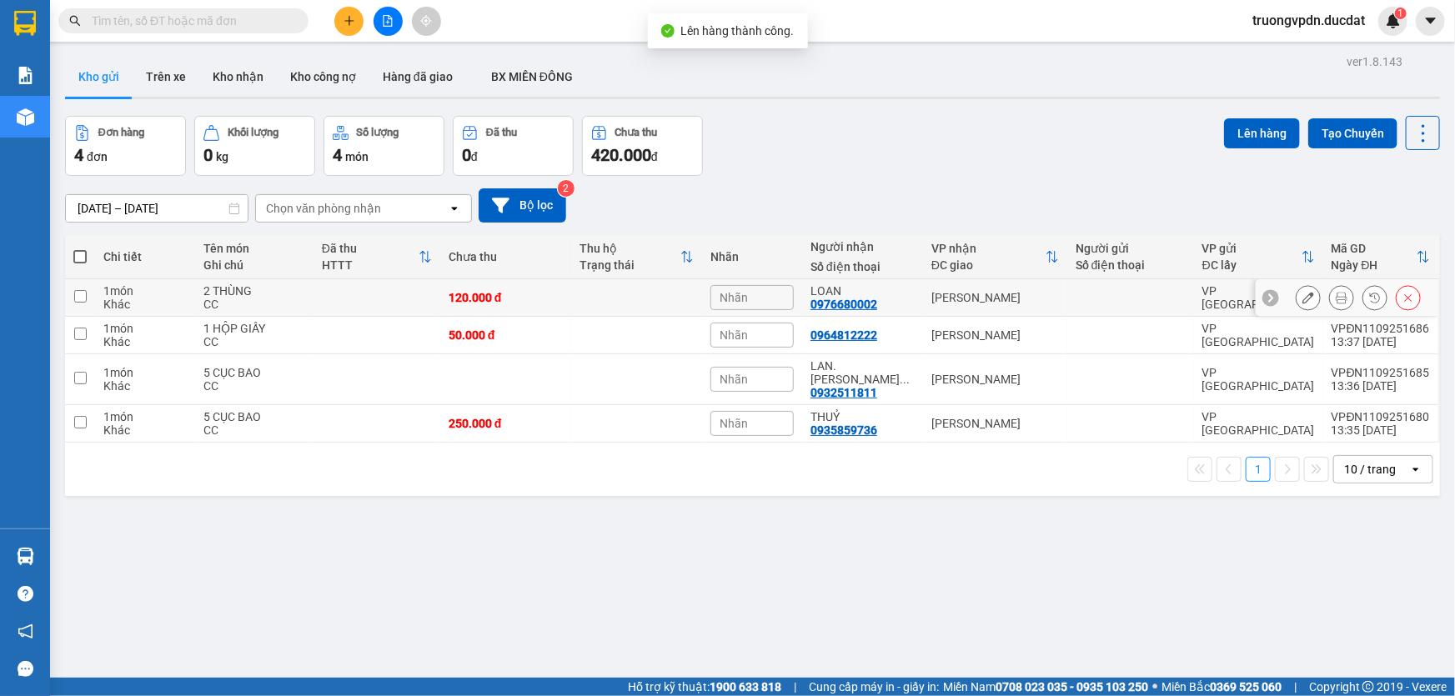
click at [890, 291] on div "LOAN" at bounding box center [862, 290] width 104 height 13
checkbox input "true"
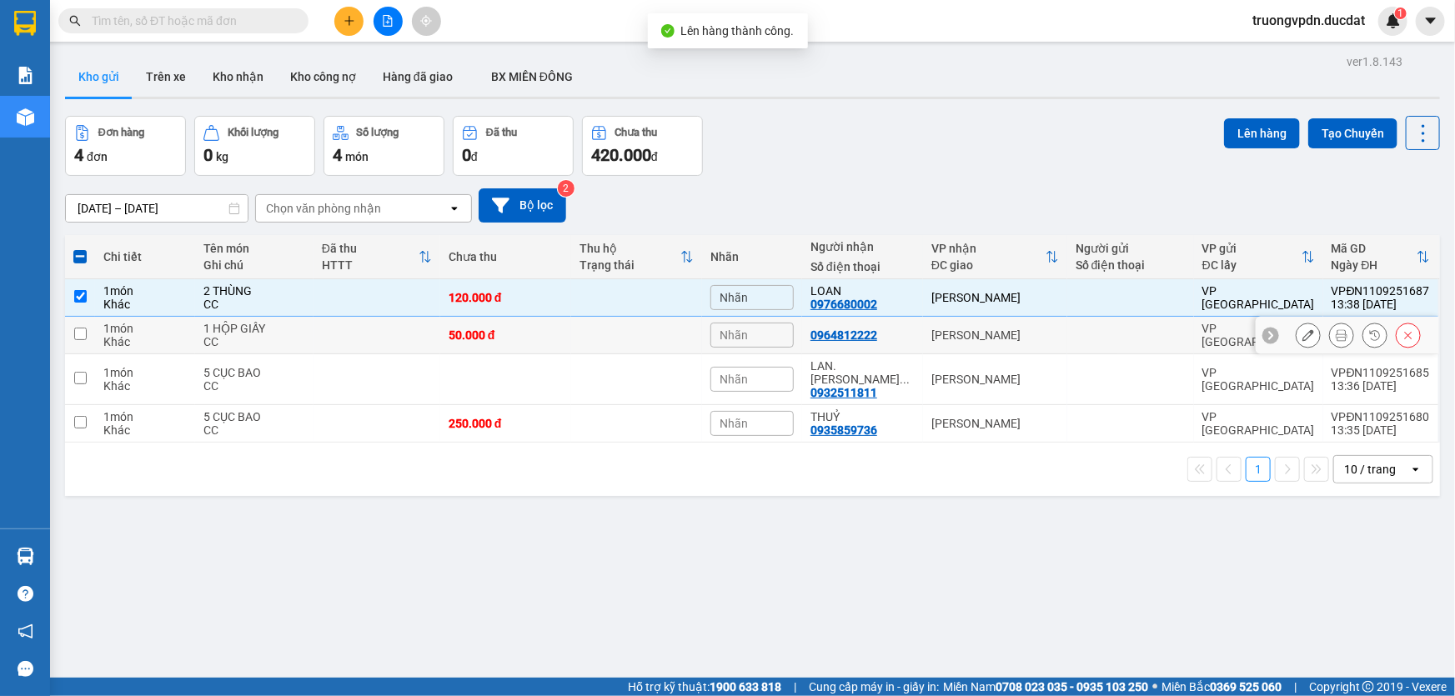
click at [923, 334] on td "[PERSON_NAME]" at bounding box center [995, 336] width 144 height 38
checkbox input "true"
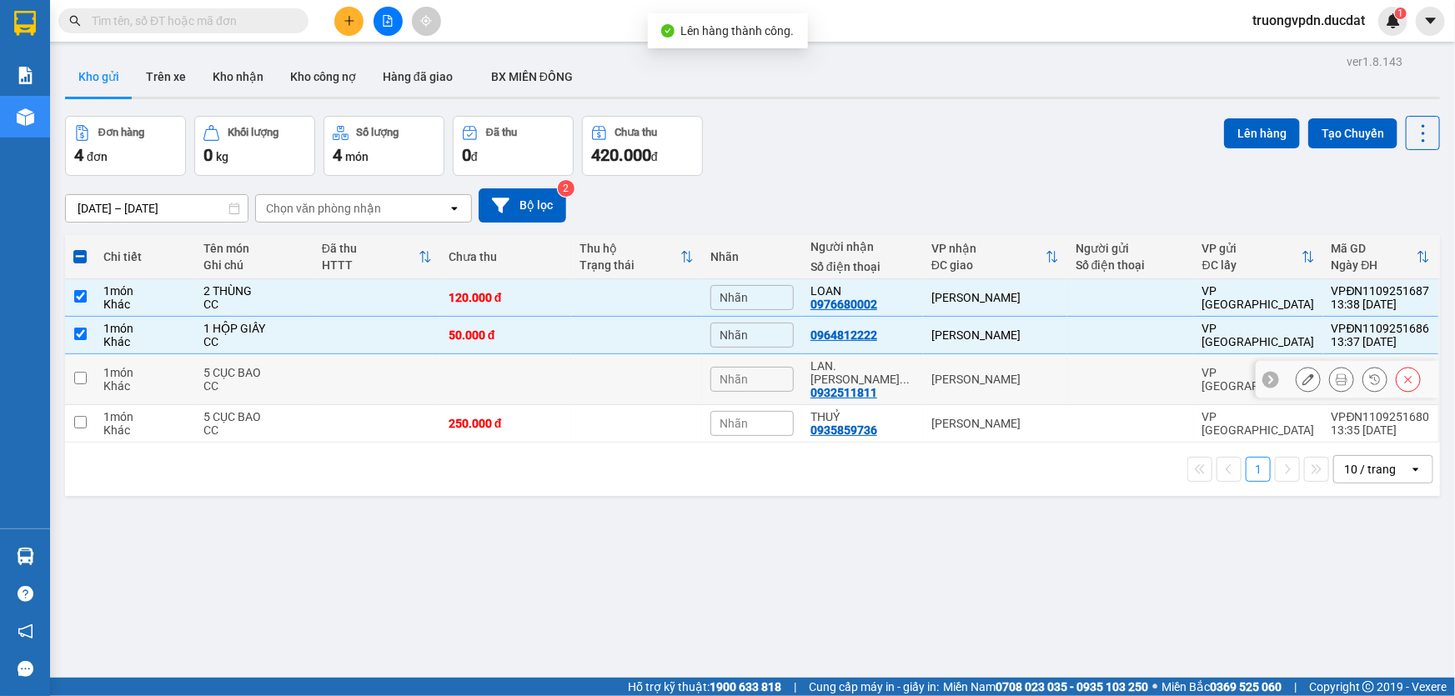
click at [915, 360] on td "LAN. PHAN ĐÌN ... 0932511811" at bounding box center [862, 379] width 121 height 51
checkbox input "true"
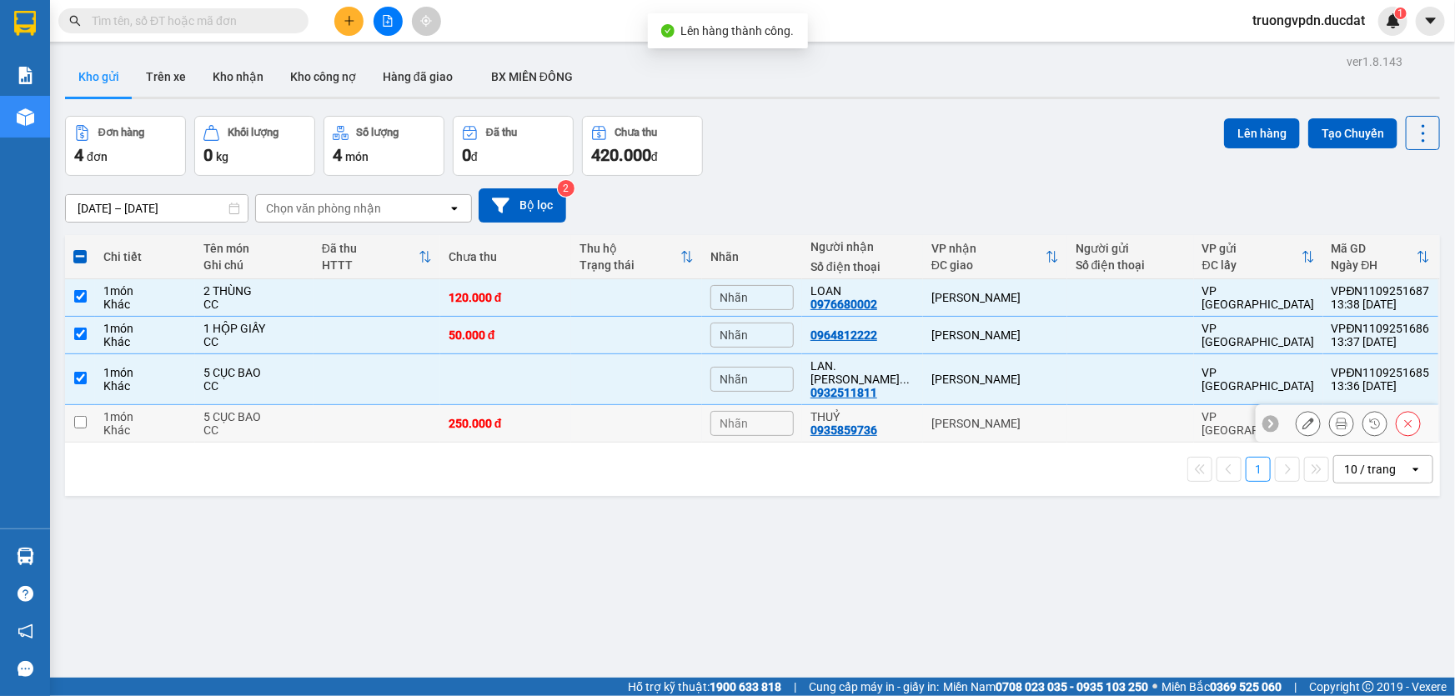
click at [916, 410] on td "THUỶ 0935859736" at bounding box center [862, 424] width 121 height 38
checkbox input "true"
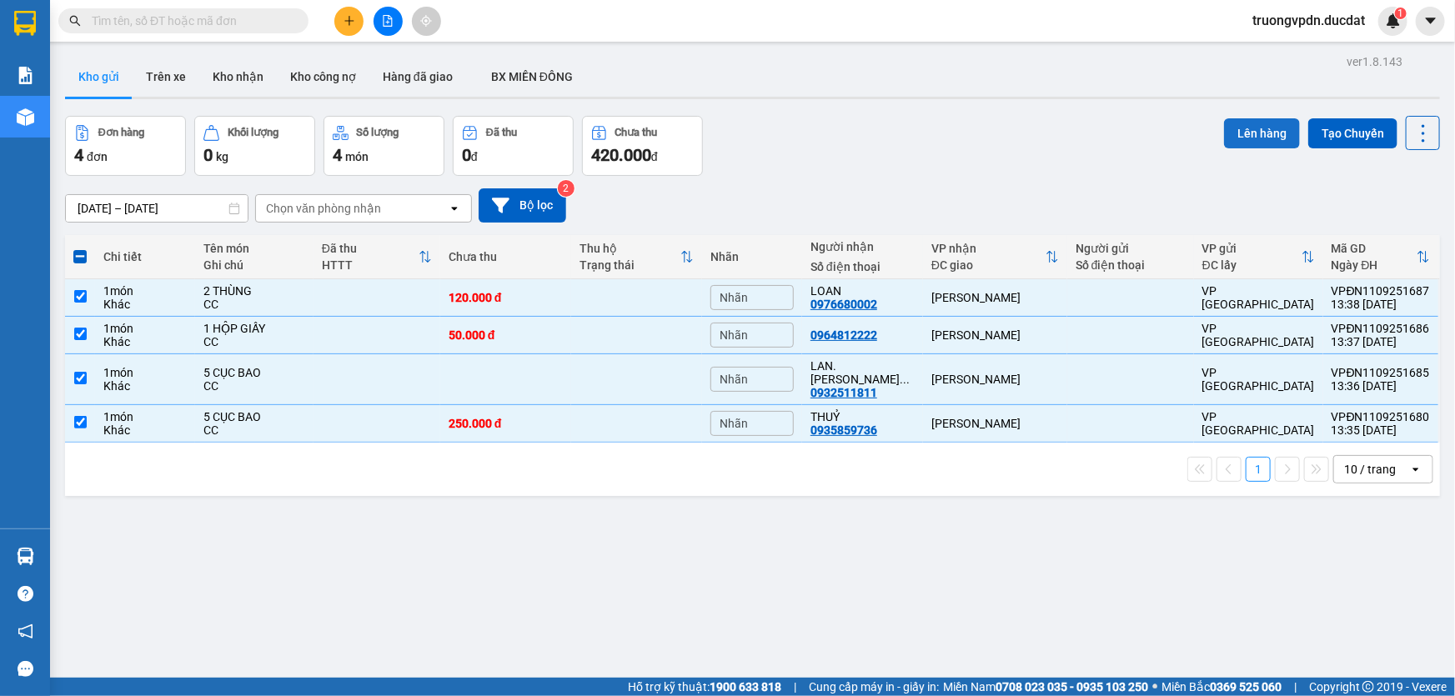
click at [1259, 133] on button "Lên hàng" at bounding box center [1262, 133] width 76 height 30
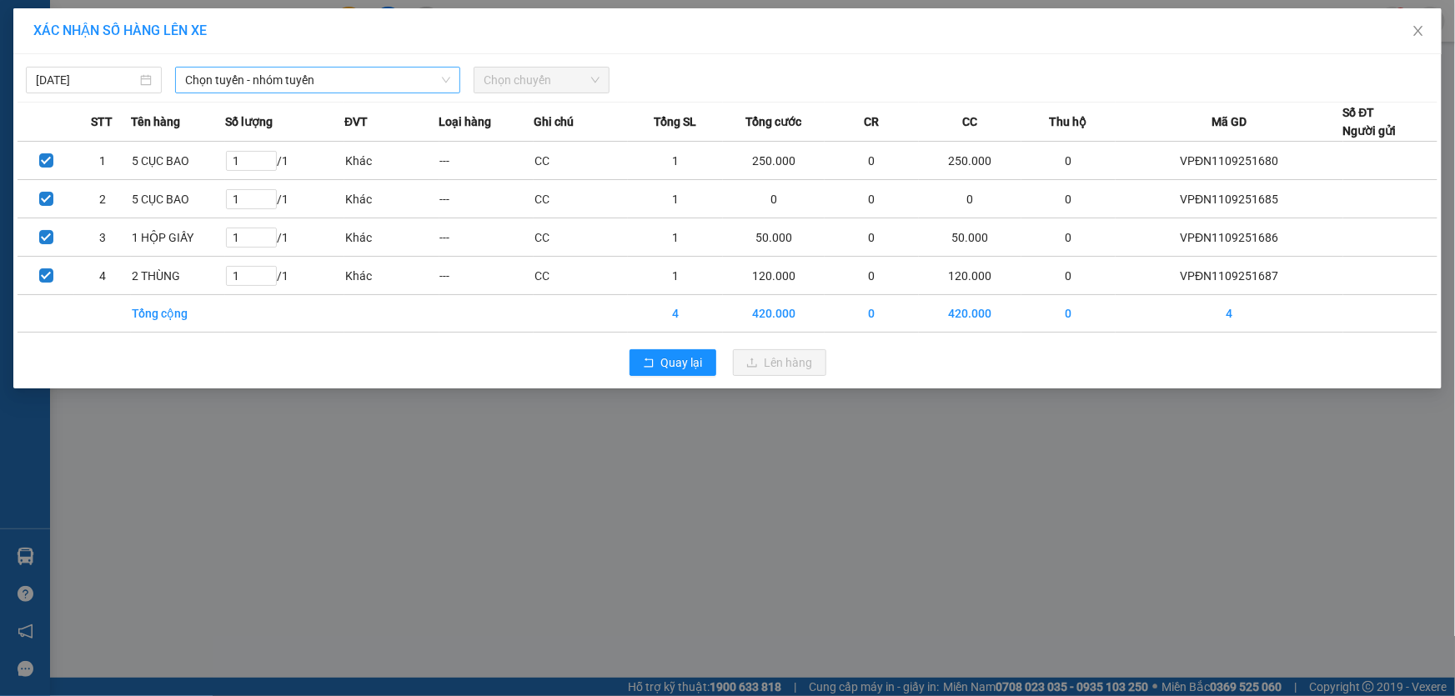
click at [341, 80] on span "Chọn tuyến - nhóm tuyến" at bounding box center [317, 80] width 265 height 25
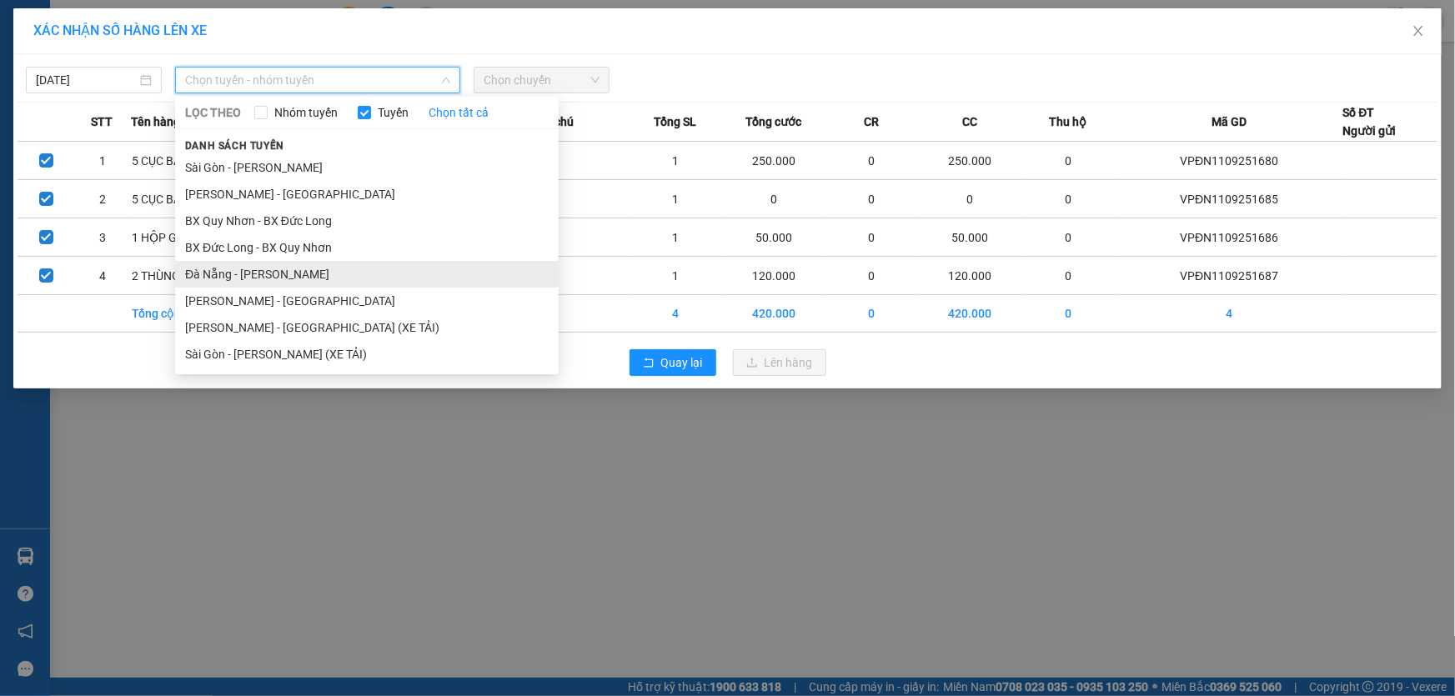
click at [243, 274] on li "Đà Nẵng - [PERSON_NAME]" at bounding box center [367, 274] width 384 height 27
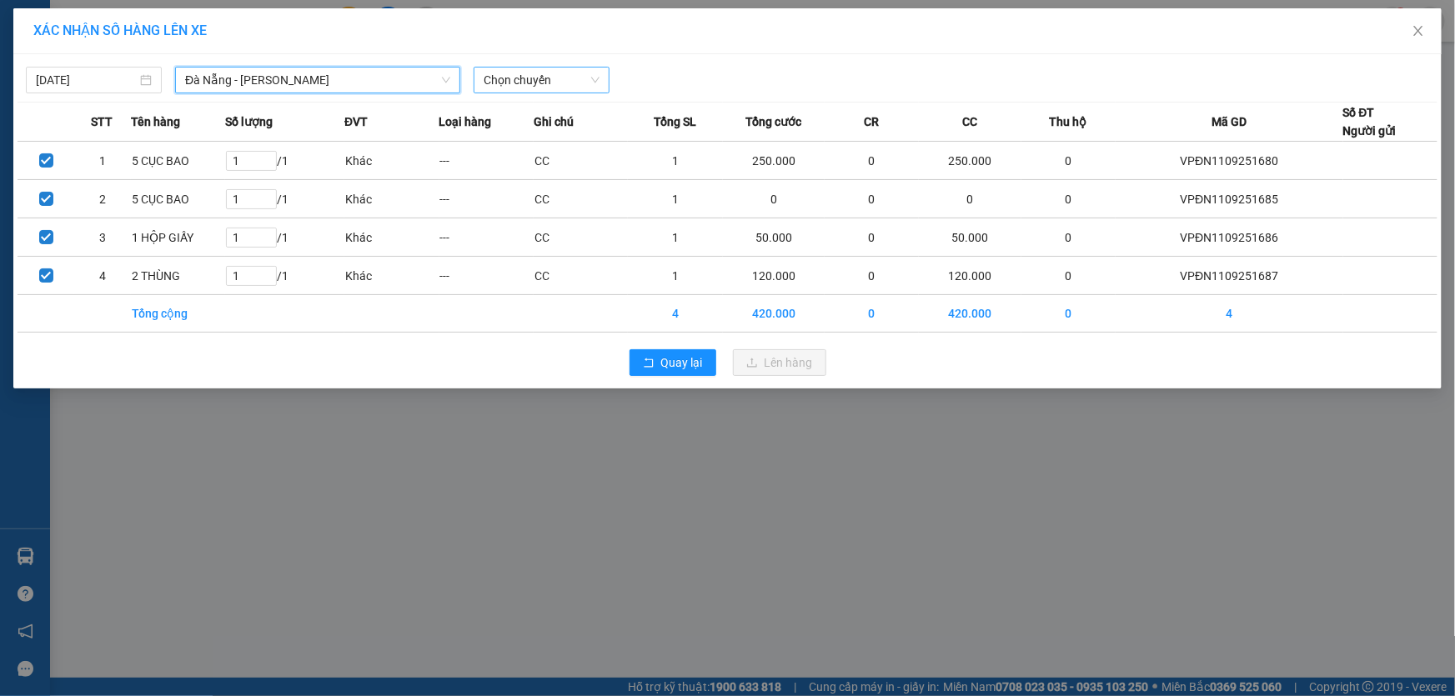
click at [547, 83] on span "Chọn chuyến" at bounding box center [542, 80] width 116 height 25
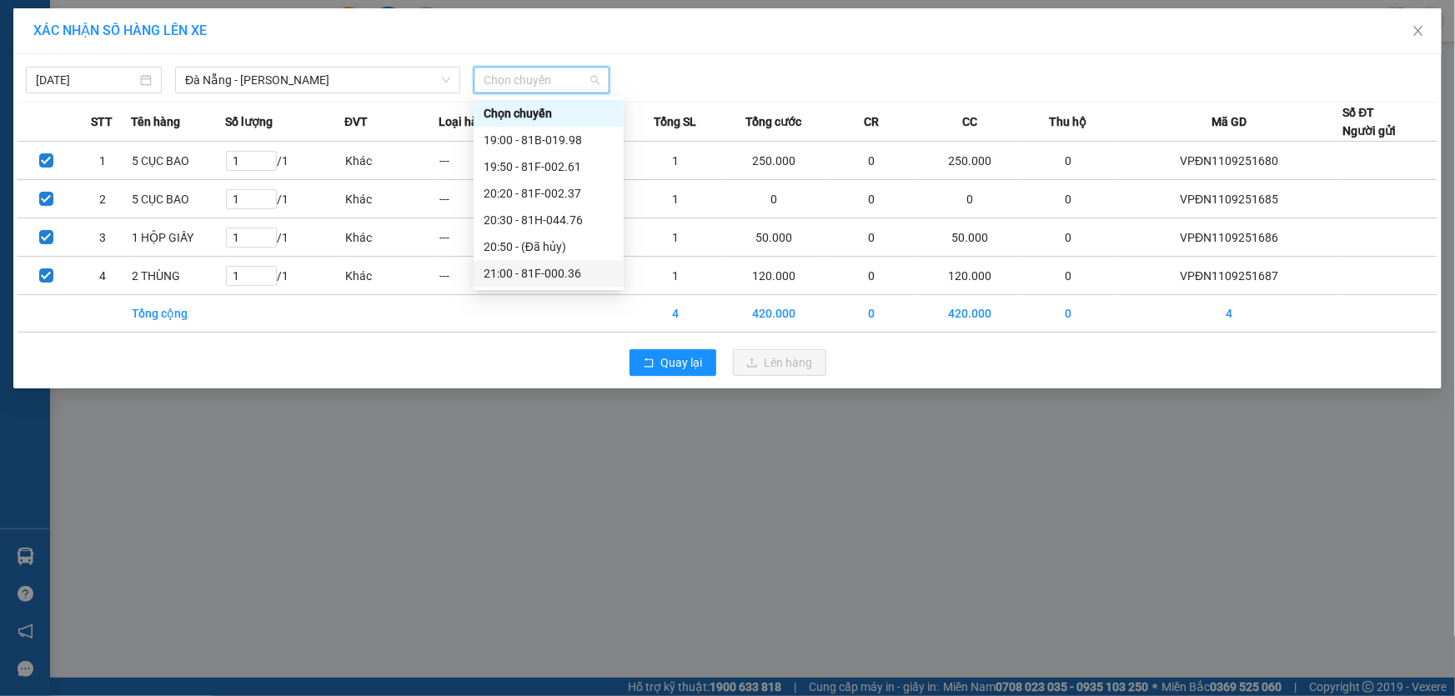
click at [573, 271] on div "21:00 - 81F-000.36" at bounding box center [549, 273] width 130 height 18
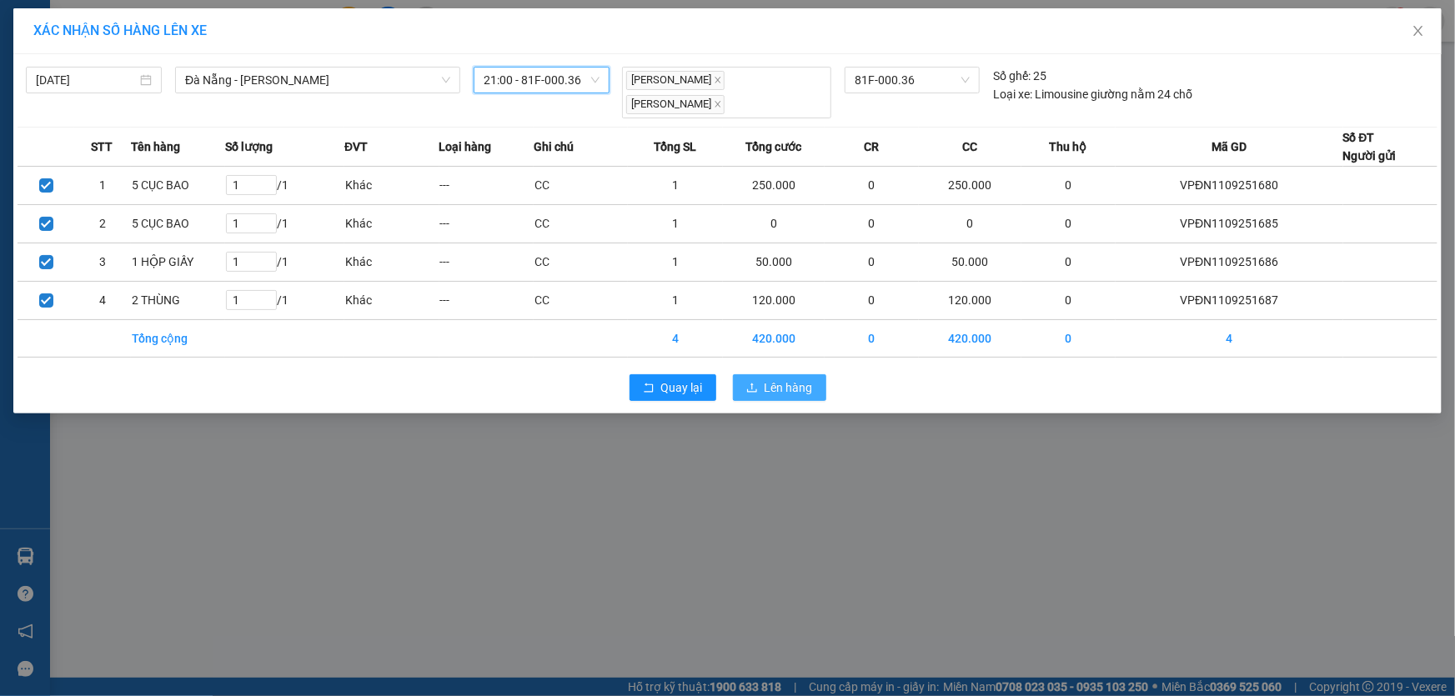
click at [767, 381] on span "Lên hàng" at bounding box center [789, 388] width 48 height 18
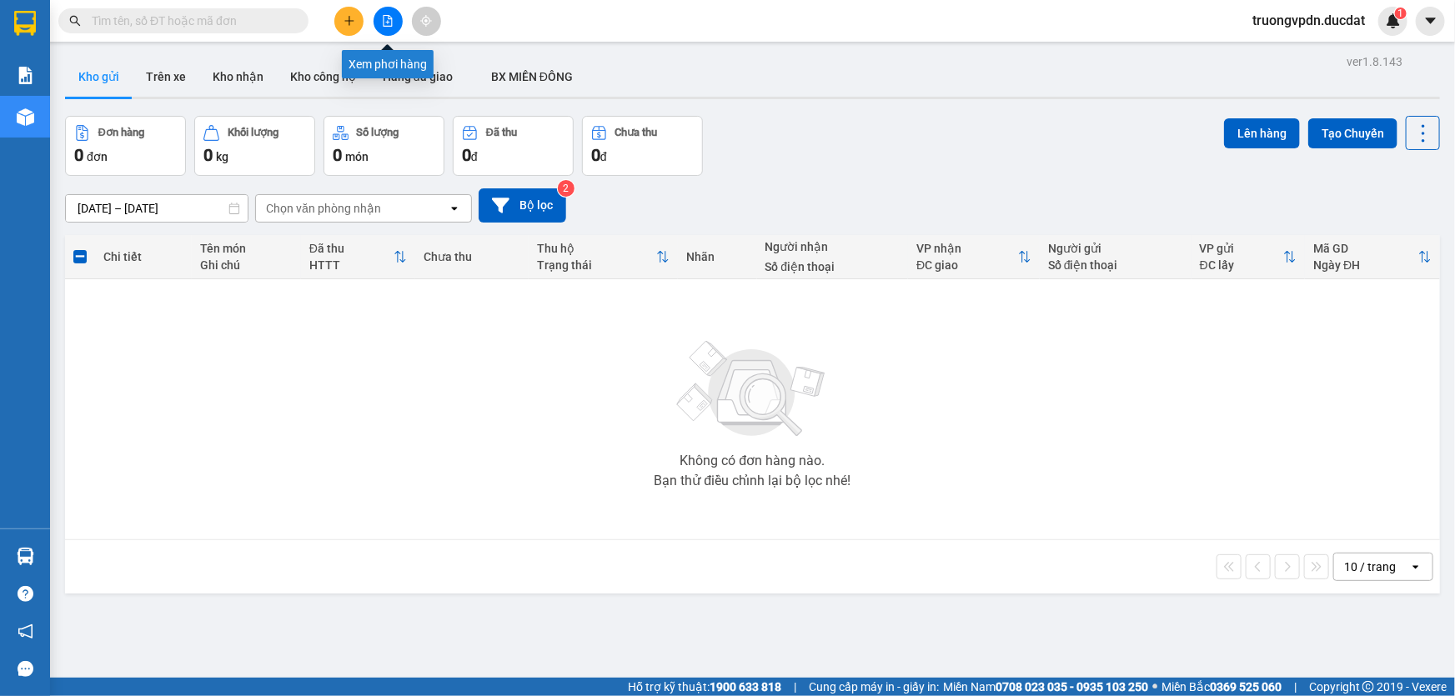
click at [389, 18] on icon "file-add" at bounding box center [388, 21] width 9 height 12
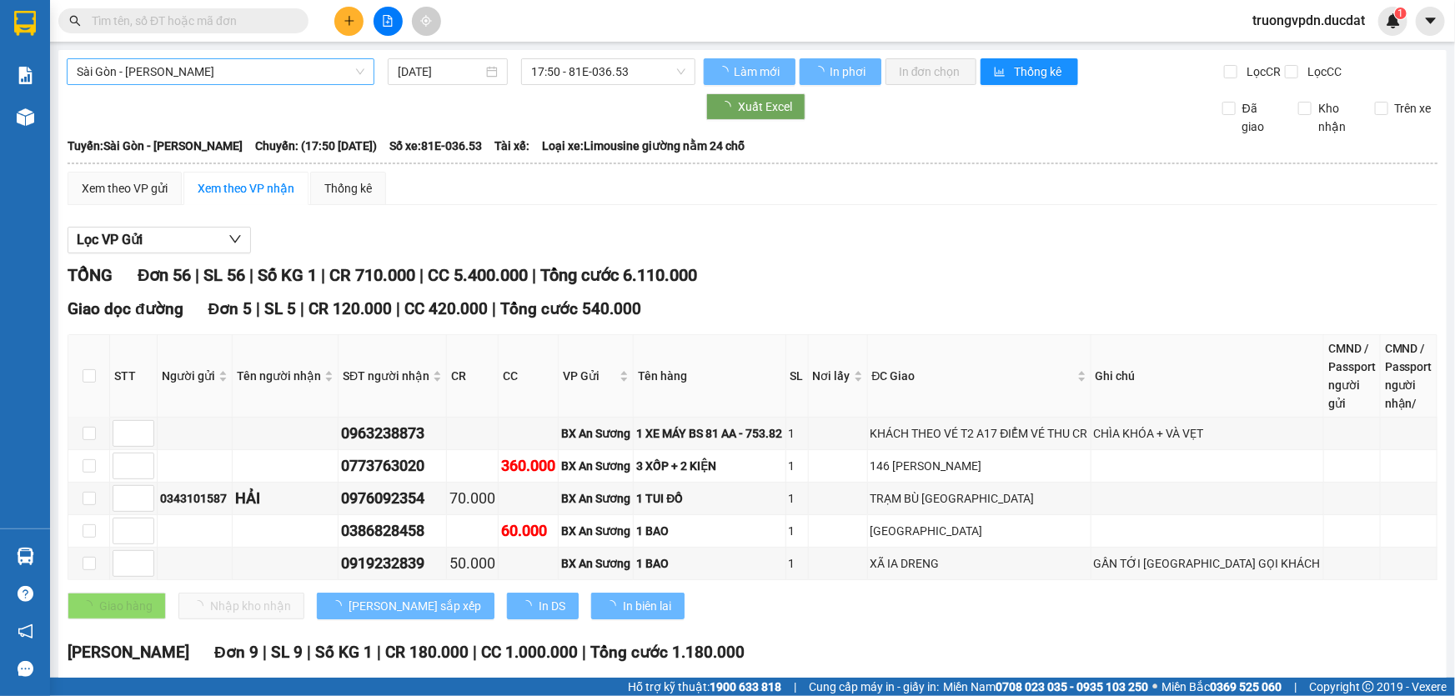
click at [255, 75] on span "Sài Gòn - [PERSON_NAME]" at bounding box center [221, 71] width 288 height 25
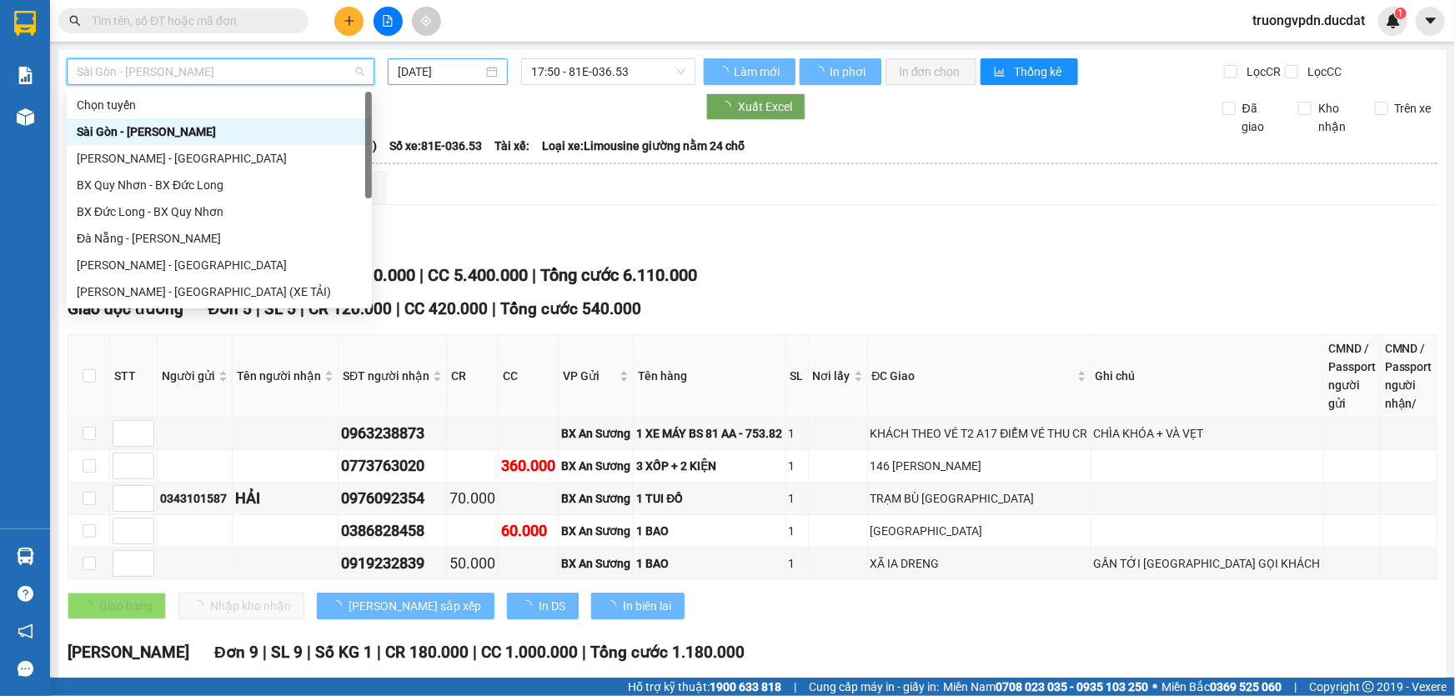
click at [150, 243] on div "Đà Nẵng - [PERSON_NAME]" at bounding box center [219, 238] width 285 height 18
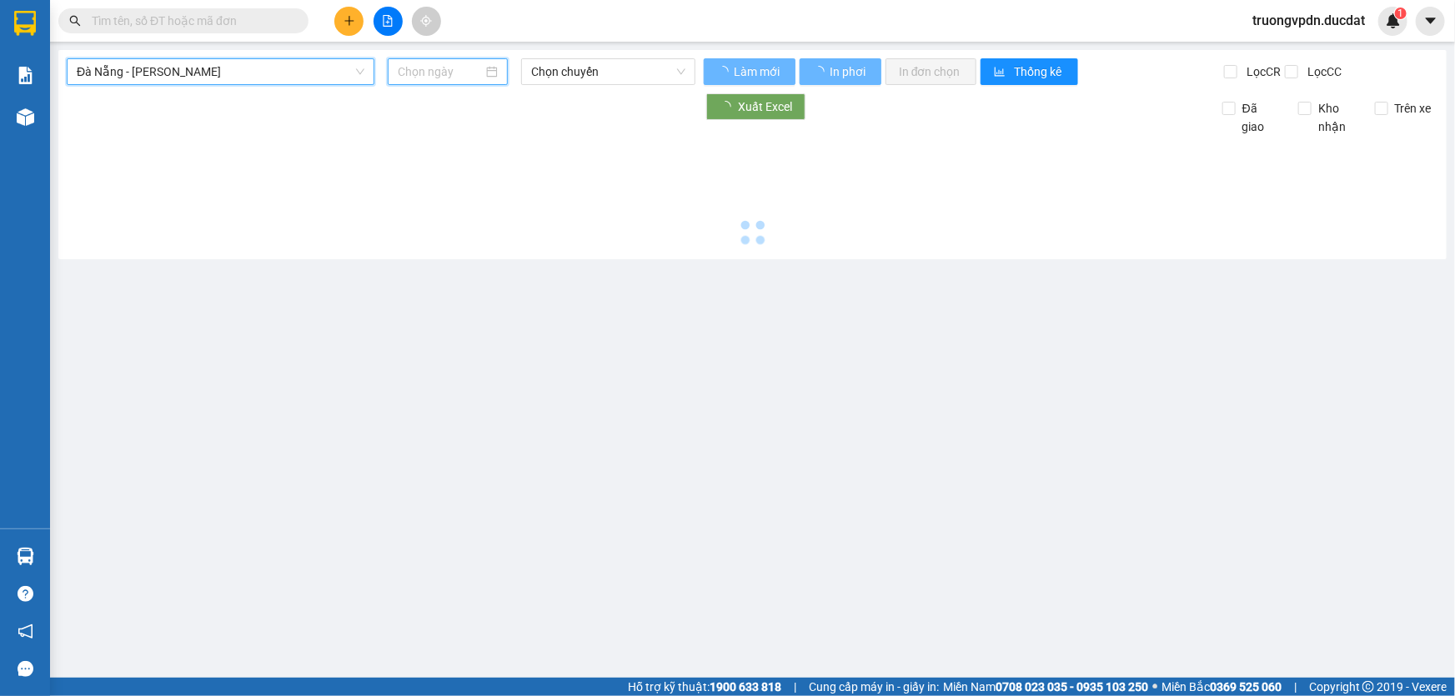
click at [475, 73] on input "[DATE]" at bounding box center [440, 72] width 85 height 18
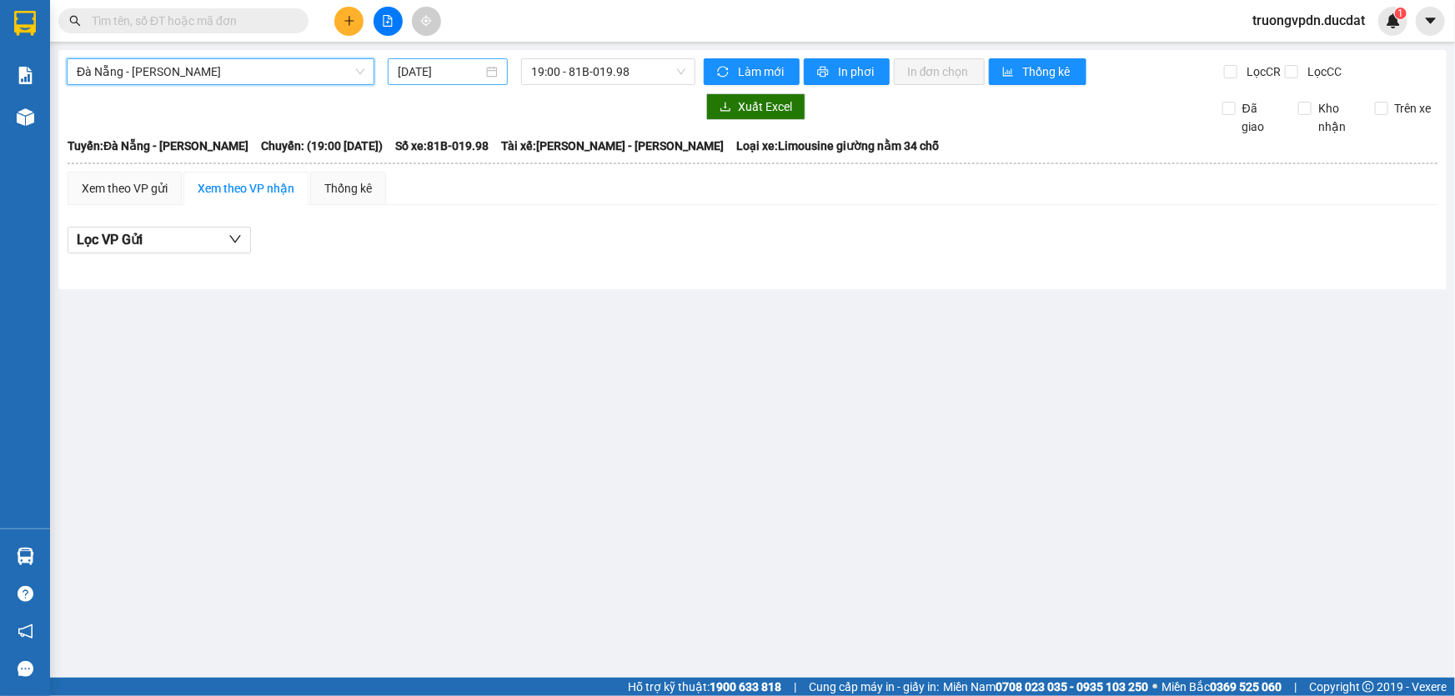
click at [469, 73] on input "[DATE]" at bounding box center [440, 72] width 85 height 18
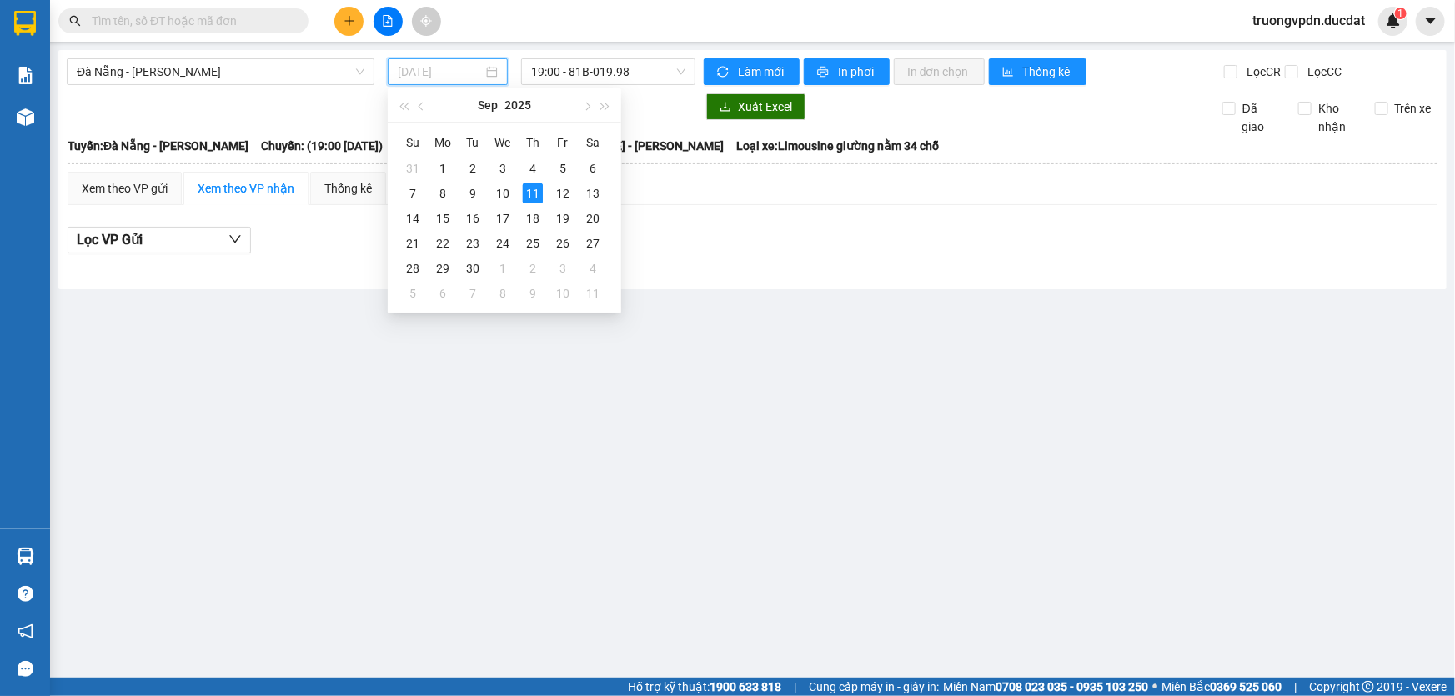
type input "[DATE]"
click at [617, 80] on span "19:00 - 81B-019.98" at bounding box center [608, 71] width 154 height 25
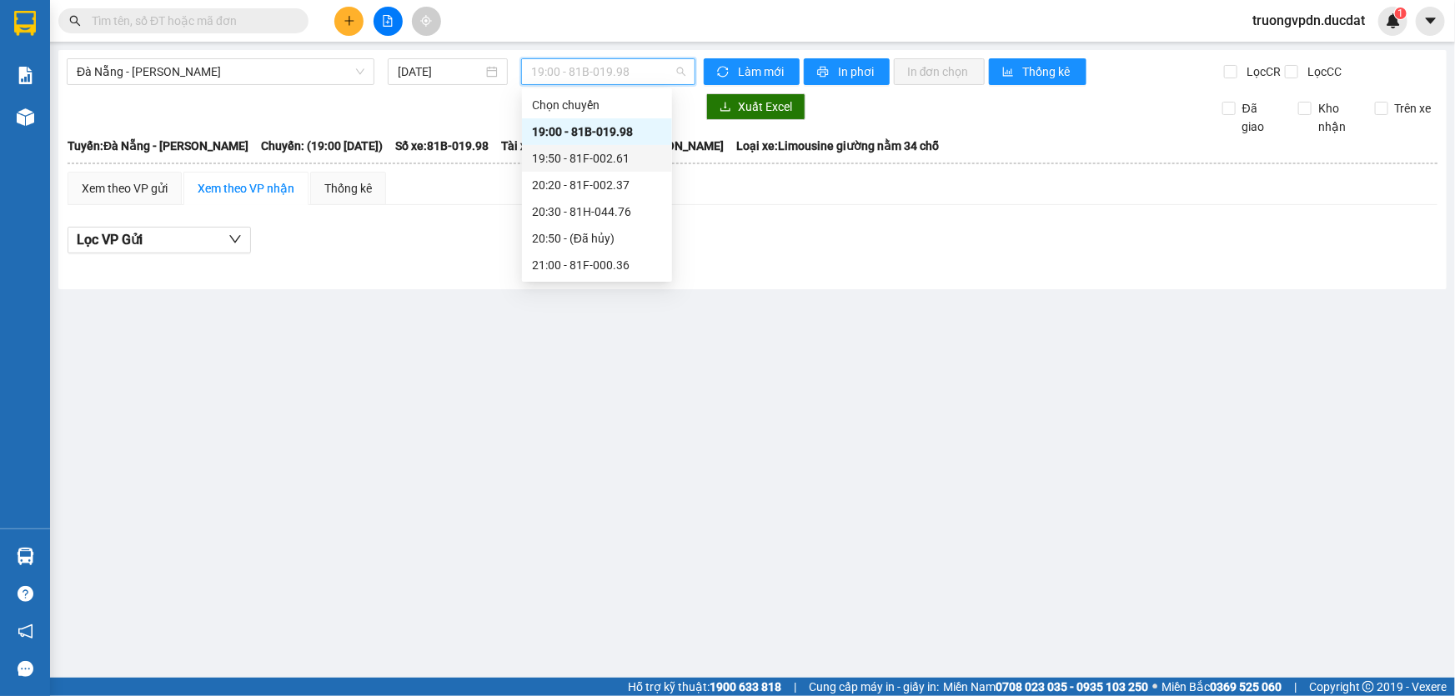
click at [634, 151] on div "19:50 - 81F-002.61" at bounding box center [597, 158] width 130 height 18
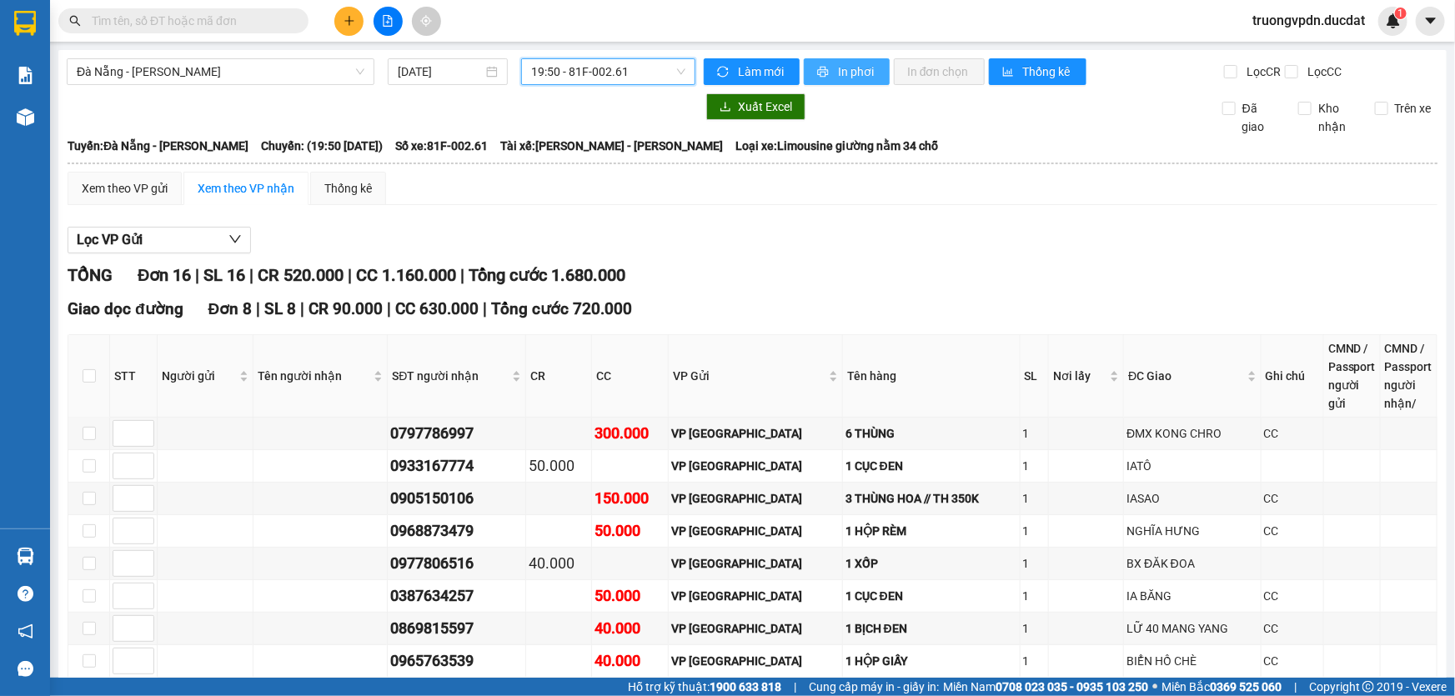
click at [850, 74] on span "In phơi" at bounding box center [857, 72] width 38 height 18
